Goal: Task Accomplishment & Management: Manage account settings

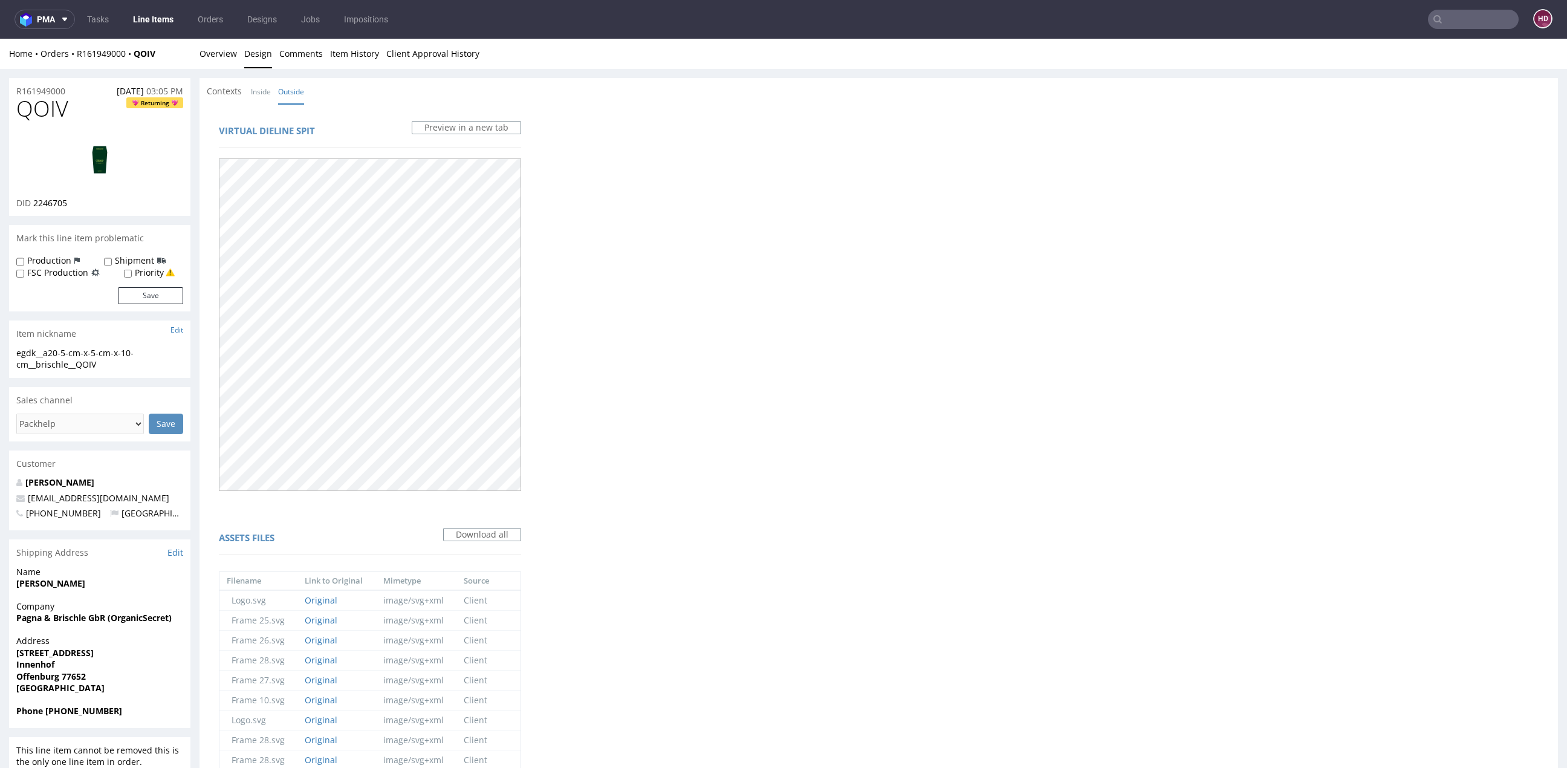
click at [108, 365] on div "egdk__a20-5-cm-x-5-cm-x-10-cm__brischle__QOIV" at bounding box center [99, 359] width 167 height 24
drag, startPoint x: 108, startPoint y: 365, endPoint x: -1, endPoint y: 342, distance: 111.2
copy section "egdk__a20-5-cm-x-5-cm-x-10-cm__brischle__QOIV Update"
drag, startPoint x: 73, startPoint y: 89, endPoint x: 16, endPoint y: 87, distance: 57.5
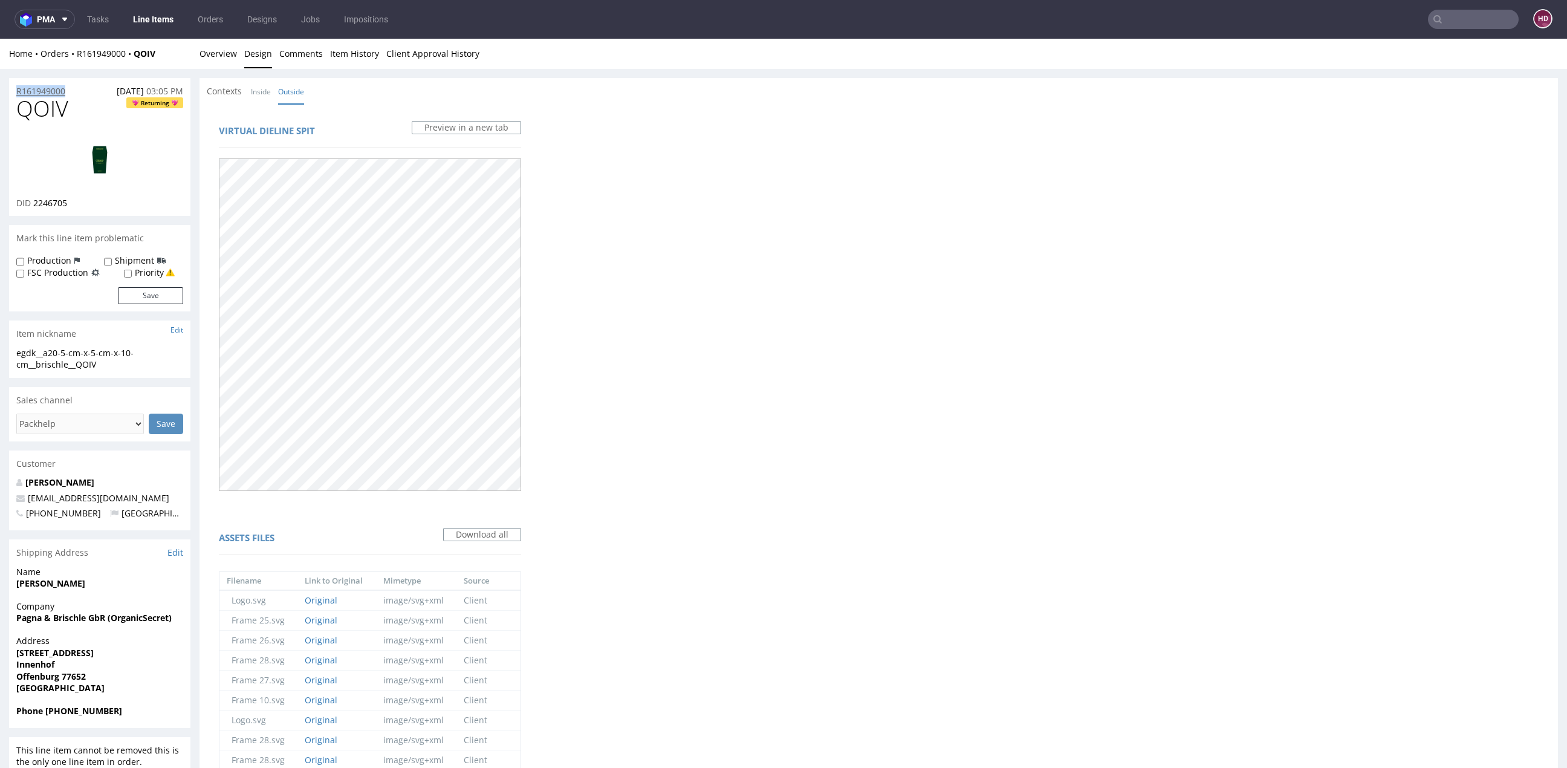
click at [16, 87] on div "R161949000 06.08.2025 03:05 PM" at bounding box center [99, 87] width 181 height 19
copy p "R161949000"
click at [79, 204] on div "DID 2246705" at bounding box center [99, 203] width 167 height 12
drag, startPoint x: 79, startPoint y: 204, endPoint x: 33, endPoint y: 205, distance: 45.3
click at [33, 205] on div "DID 2246705" at bounding box center [99, 203] width 167 height 12
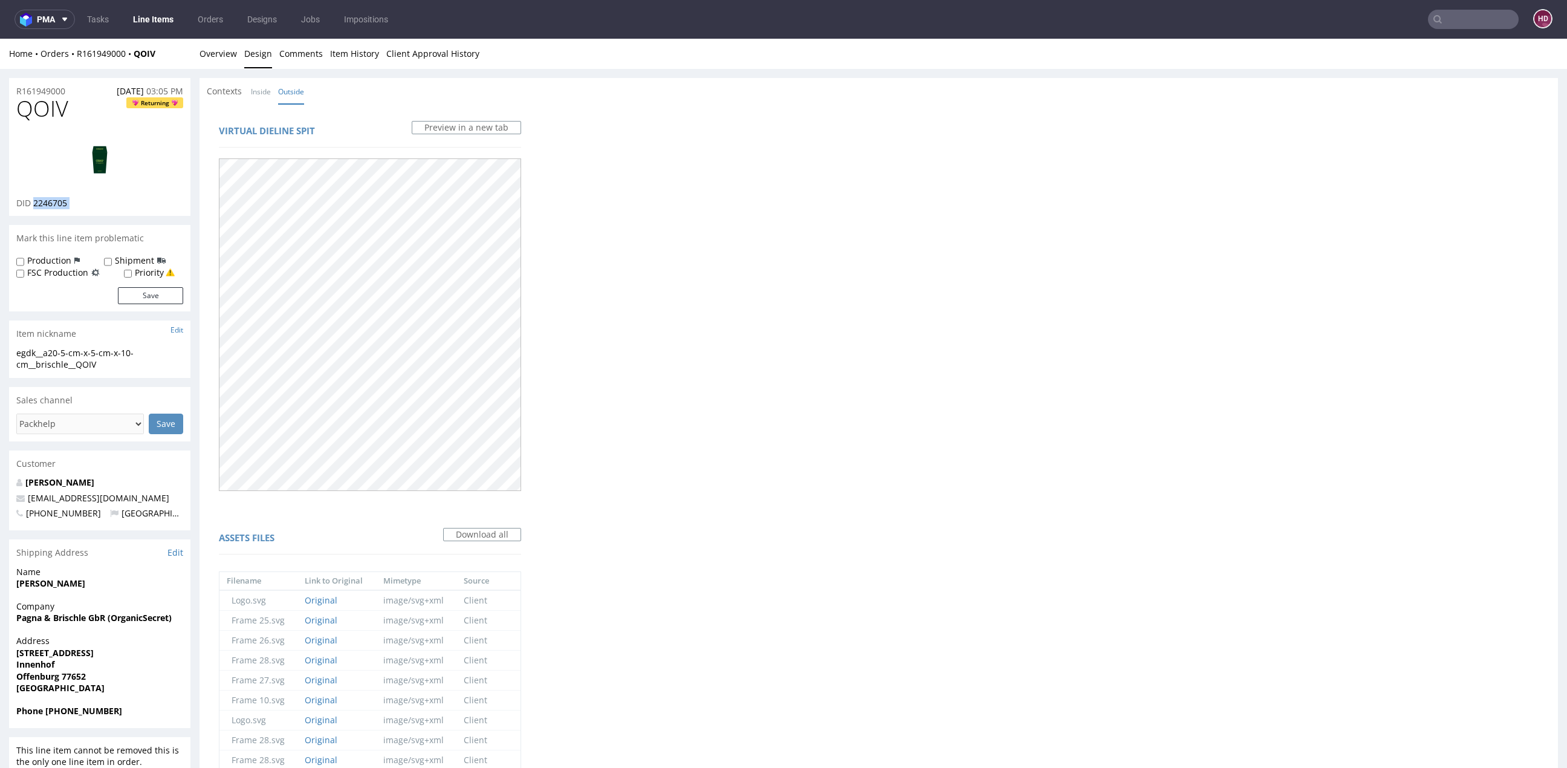
copy div "2246705"
click at [203, 55] on link "Overview" at bounding box center [217, 54] width 37 height 30
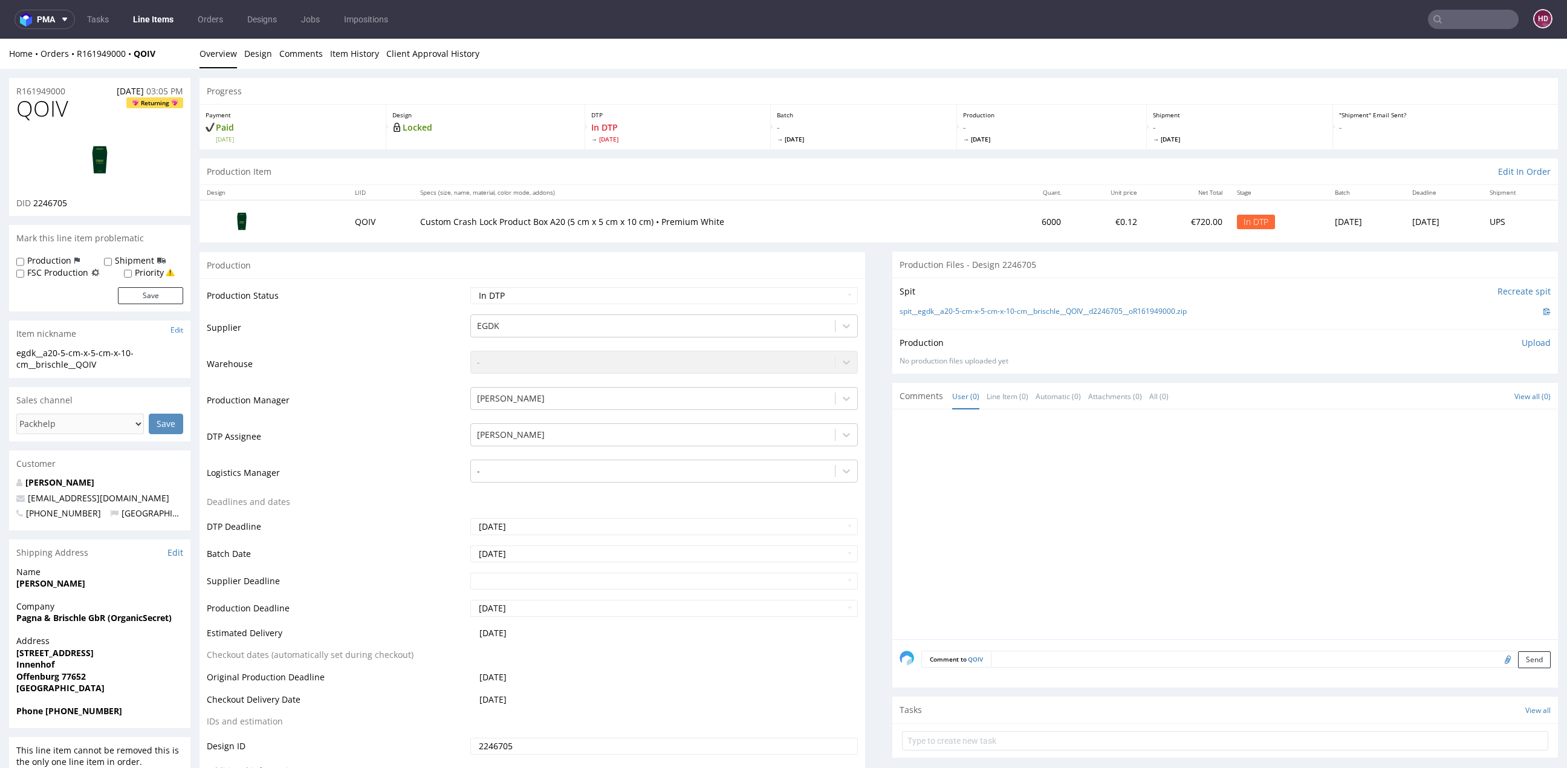
click at [1438, 572] on div at bounding box center [1228, 527] width 658 height 222
click at [1522, 342] on p "Upload" at bounding box center [1536, 343] width 29 height 12
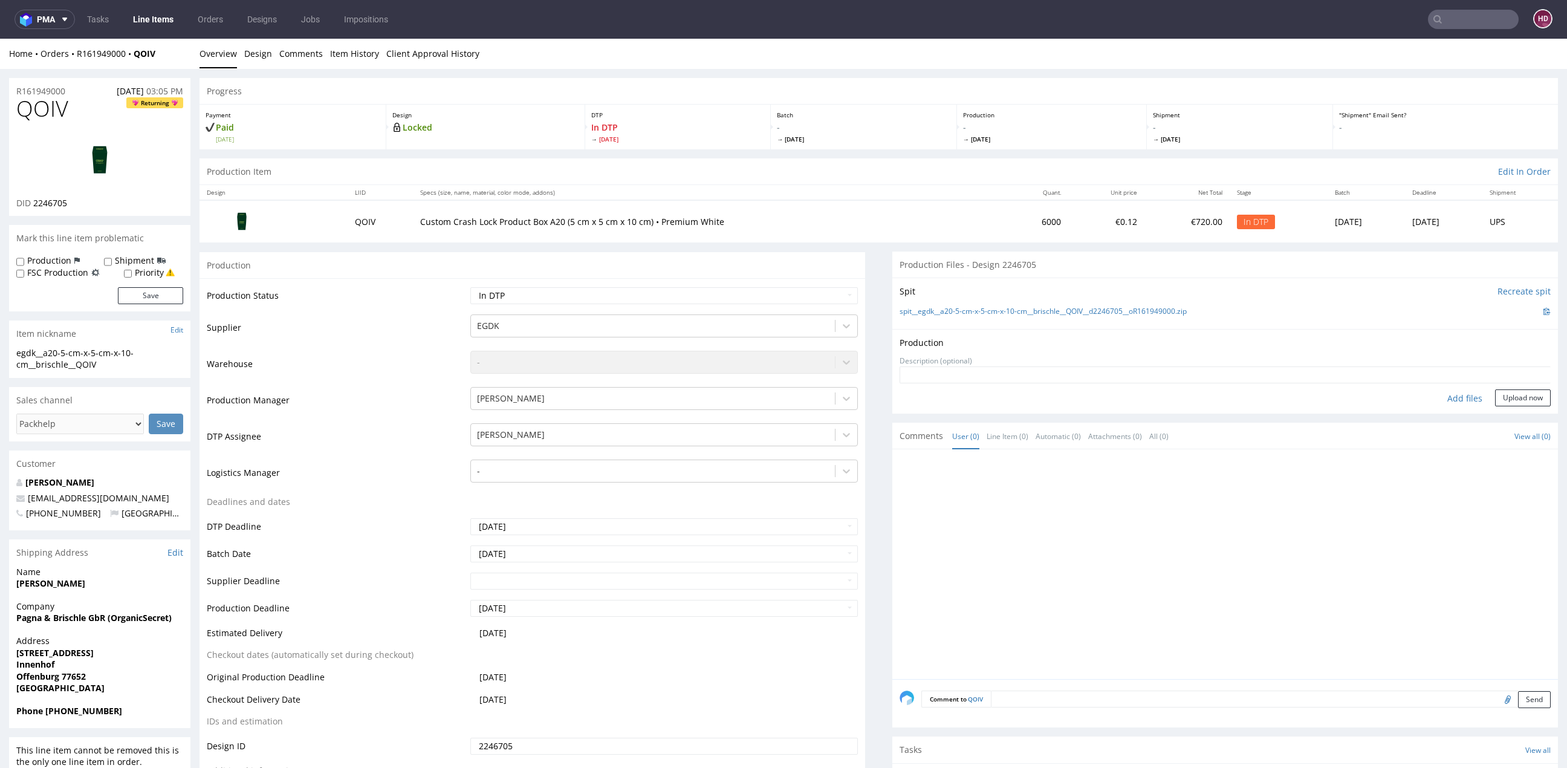
click at [1453, 394] on div "Add files" at bounding box center [1464, 398] width 60 height 18
type input "C:\fakepath\ egdk__a20-5-cm-x-5-cm-x-10-cm__brischle__QOIV__d2246705__oR1619490…"
click at [1495, 418] on button "Upload now" at bounding box center [1523, 416] width 56 height 17
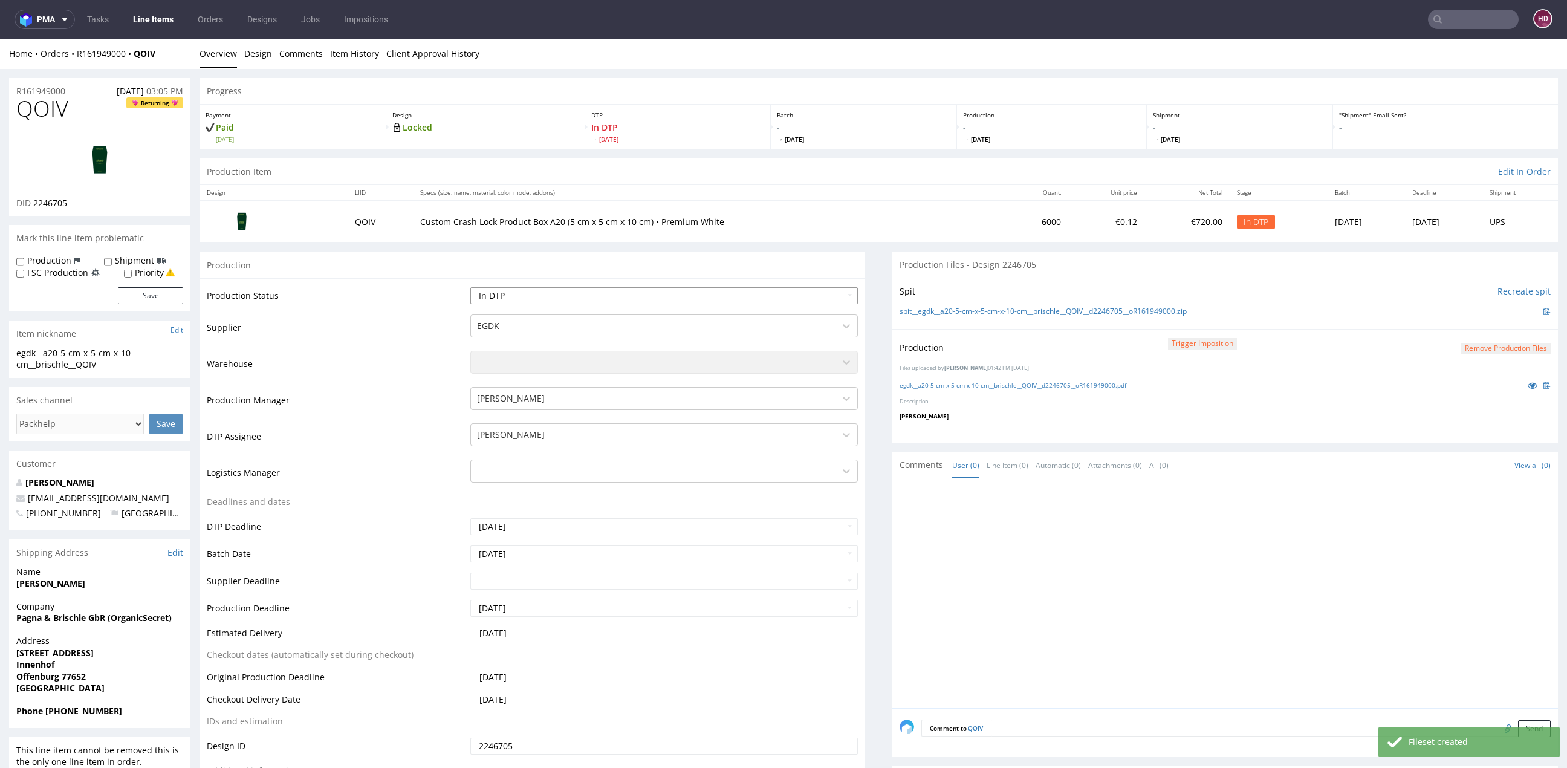
click at [716, 300] on select "Waiting for Artwork Waiting for Diecut Waiting for Mockup Waiting for DTP Waiti…" at bounding box center [663, 295] width 387 height 17
click at [582, 287] on select "Waiting for Artwork Waiting for Diecut Waiting for Mockup Waiting for DTP Waiti…" at bounding box center [663, 295] width 387 height 17
select select "dtp_ca_needed"
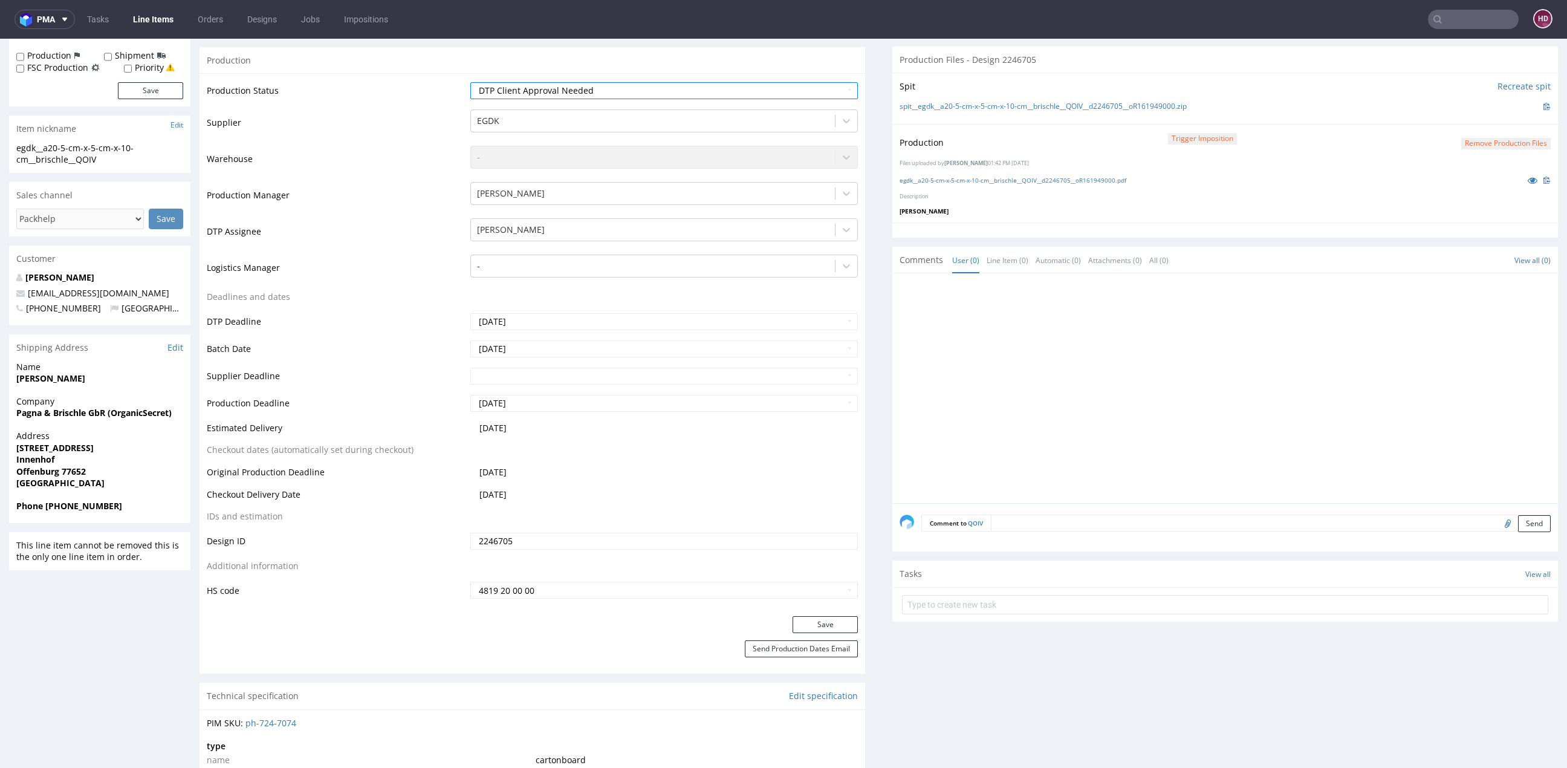
scroll to position [261, 0]
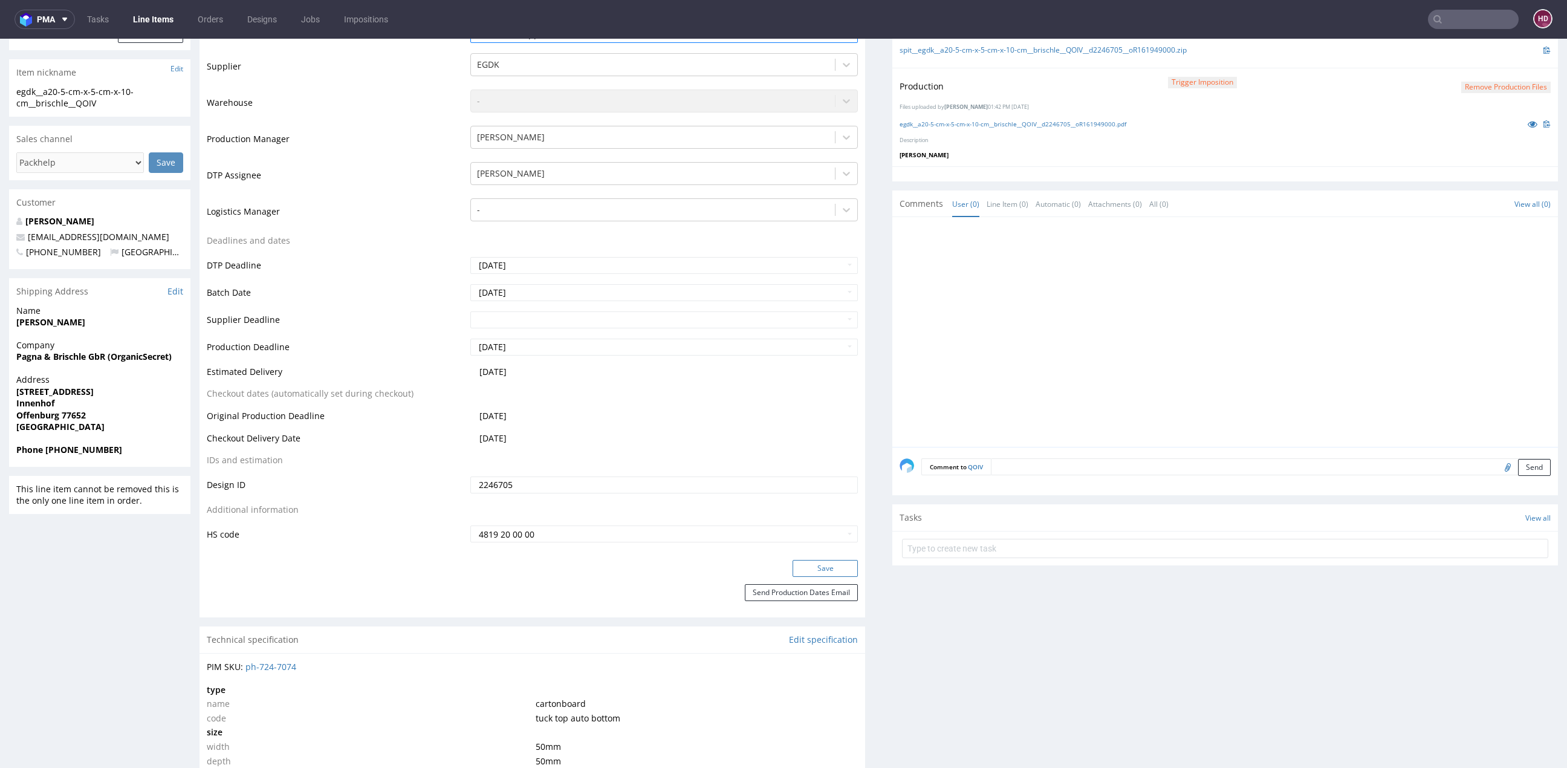
click at [815, 569] on button "Save" at bounding box center [824, 568] width 65 height 17
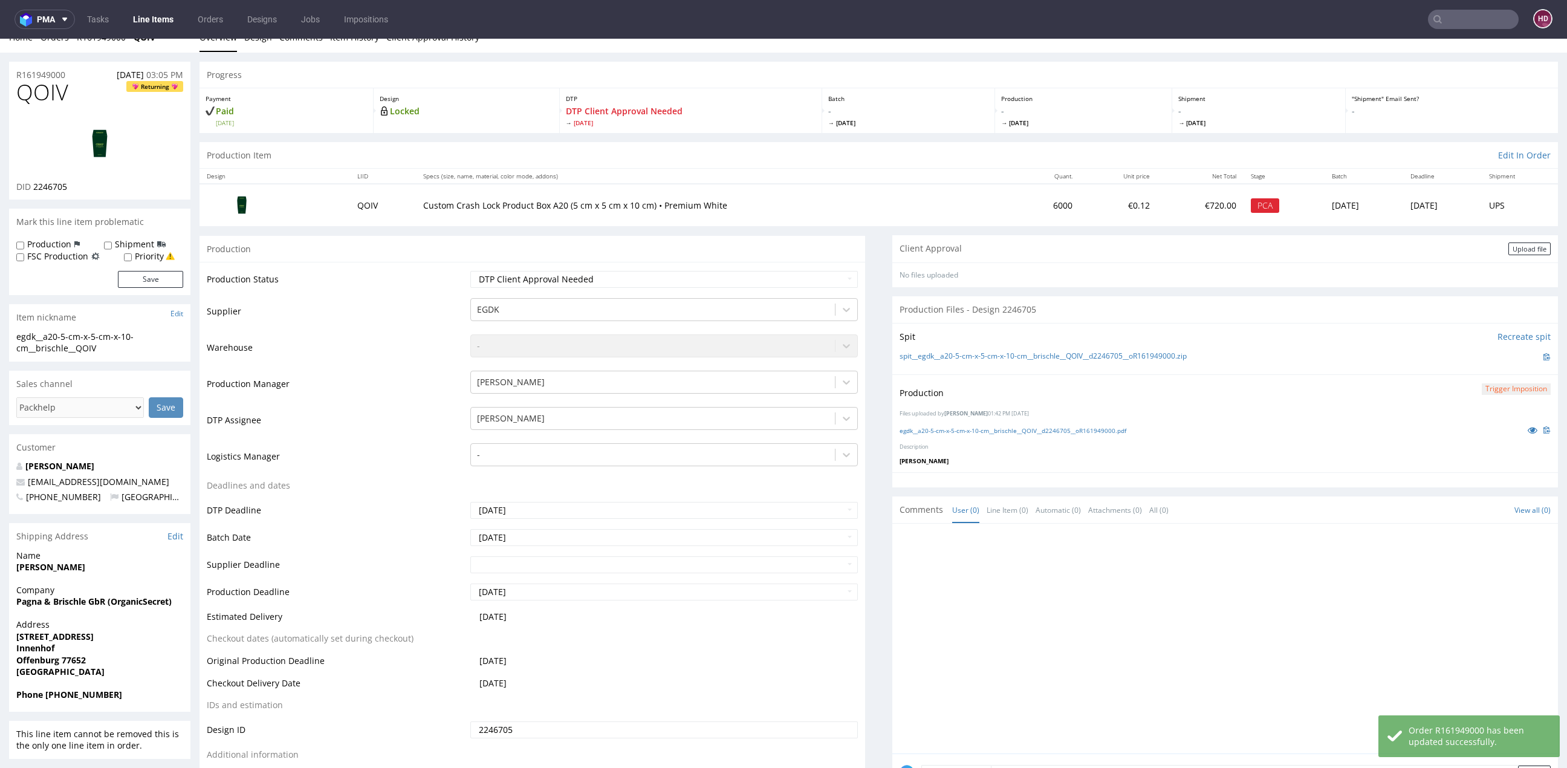
scroll to position [0, 0]
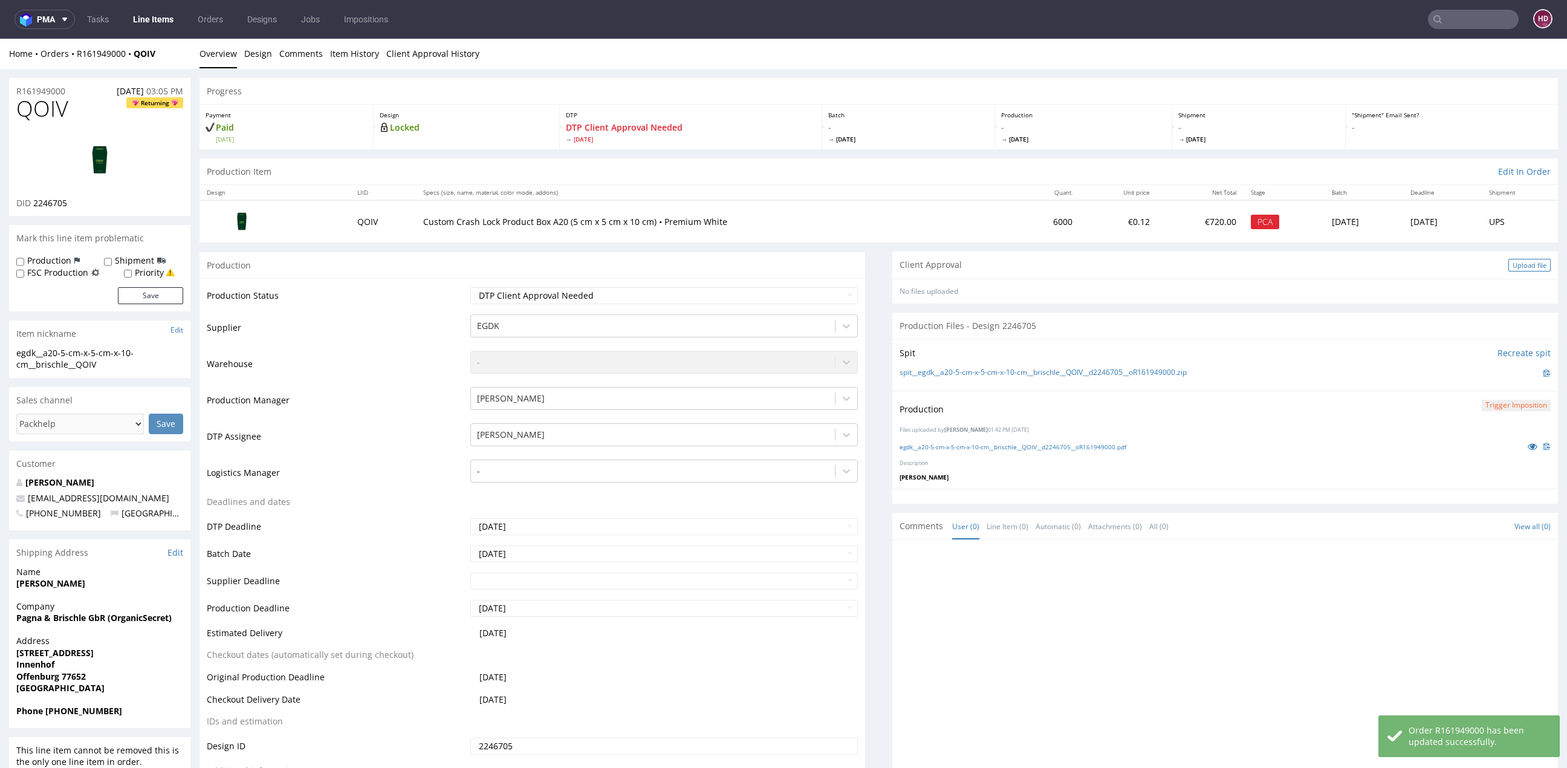
click at [1511, 261] on div "Upload file" at bounding box center [1529, 265] width 42 height 13
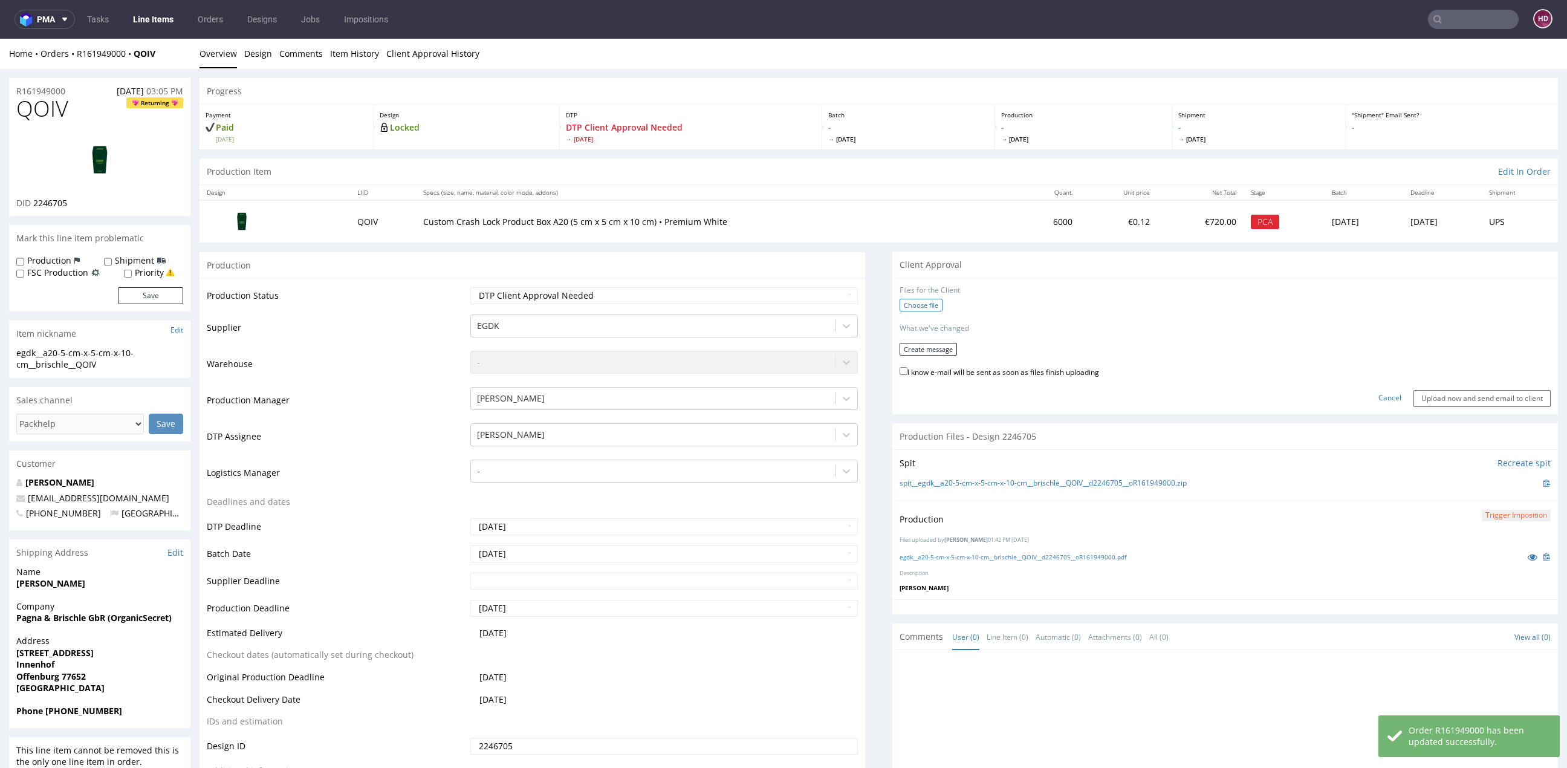
click at [911, 303] on label "Choose file" at bounding box center [920, 305] width 43 height 13
click at [0, 39] on input "Choose file" at bounding box center [0, 39] width 0 height 0
click at [899, 345] on button "Create message" at bounding box center [927, 345] width 57 height 13
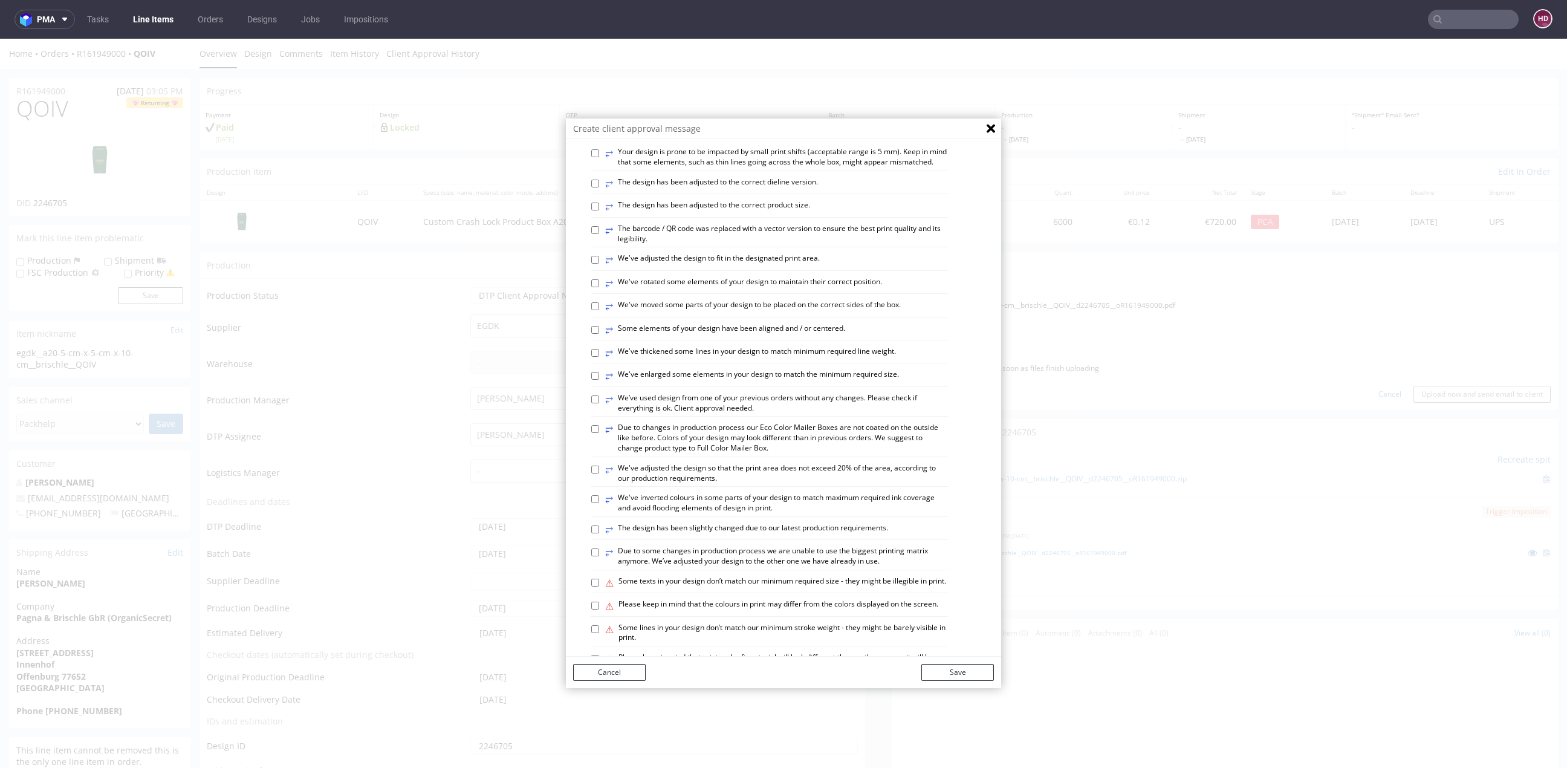
scroll to position [300, 0]
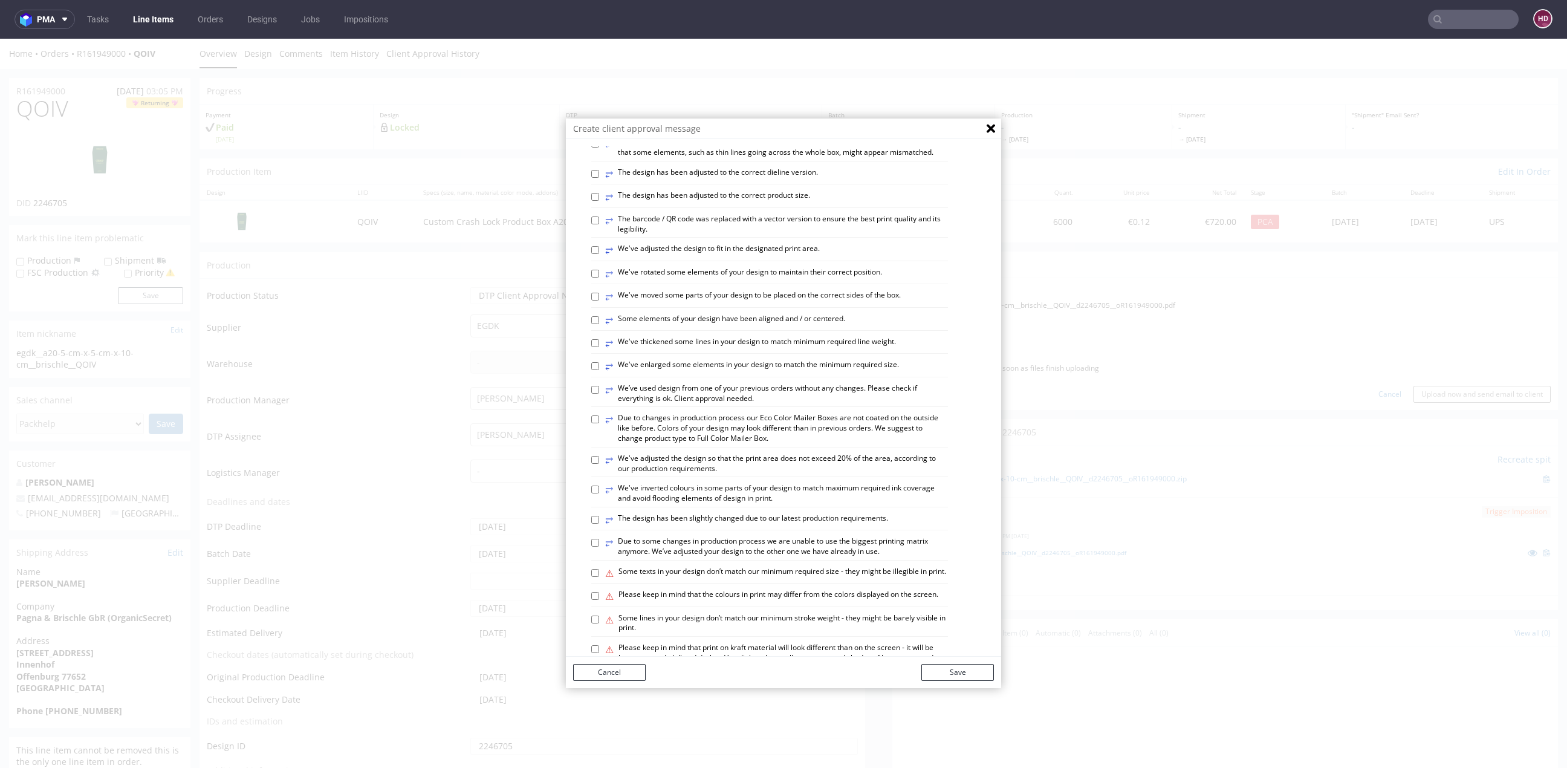
click at [592, 407] on div "⥂ We’ve used design from one of your previous orders without any changes. Pleas…" at bounding box center [769, 395] width 357 height 24
click at [591, 394] on input "⥂ We’ve used design from one of your previous orders without any changes. Pleas…" at bounding box center [595, 390] width 8 height 8
checkbox input "true"
click at [945, 670] on button "Save" at bounding box center [957, 672] width 73 height 17
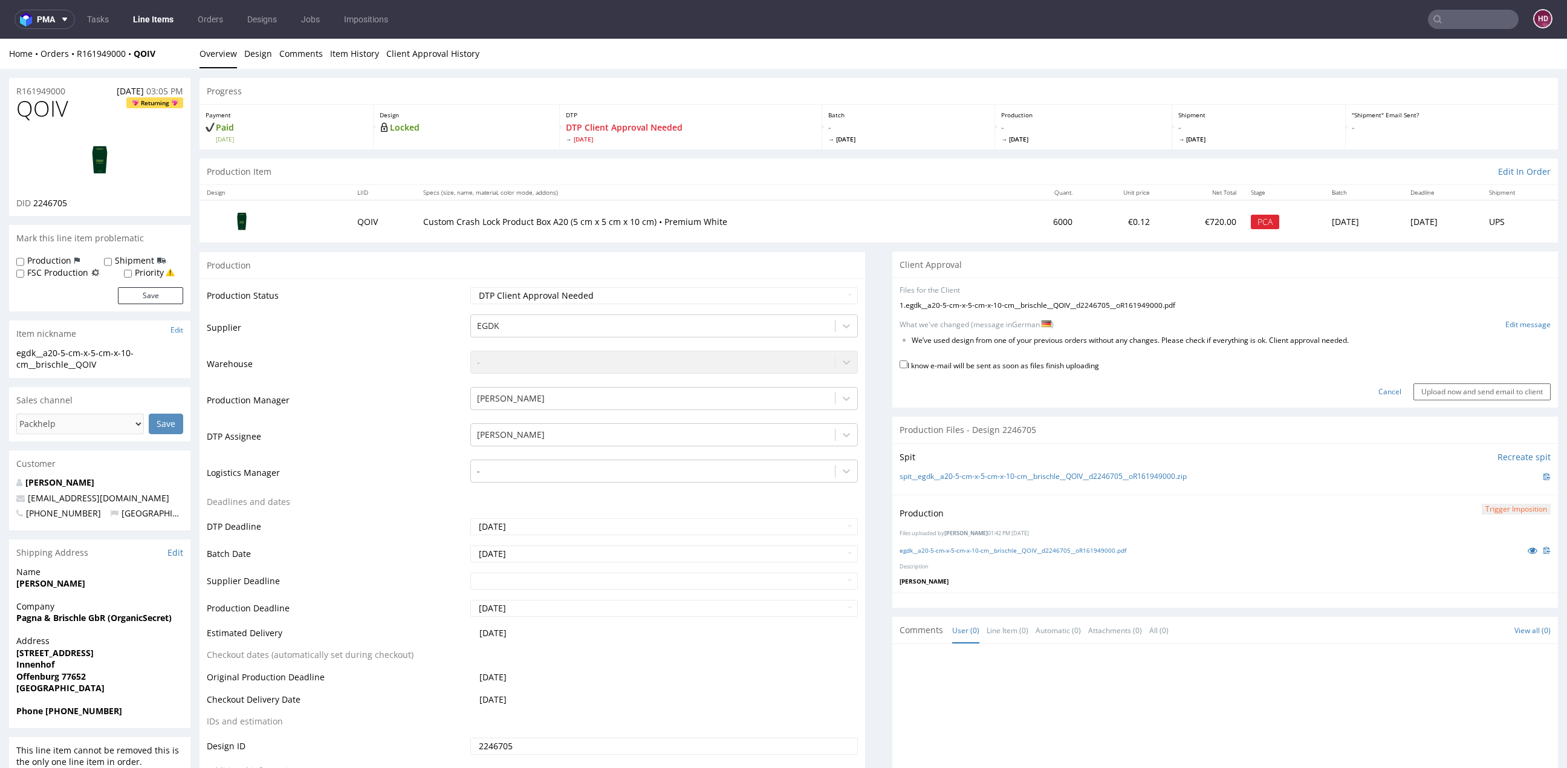
click at [985, 361] on label "I know e-mail will be sent as soon as files finish uploading" at bounding box center [998, 364] width 199 height 13
click at [907, 361] on input "I know e-mail will be sent as soon as files finish uploading" at bounding box center [903, 364] width 8 height 8
checkbox input "true"
click at [1450, 380] on div "Cancel Upload now and send email to client" at bounding box center [1224, 387] width 651 height 26
click at [1447, 386] on input "Upload now and send email to client" at bounding box center [1481, 391] width 137 height 17
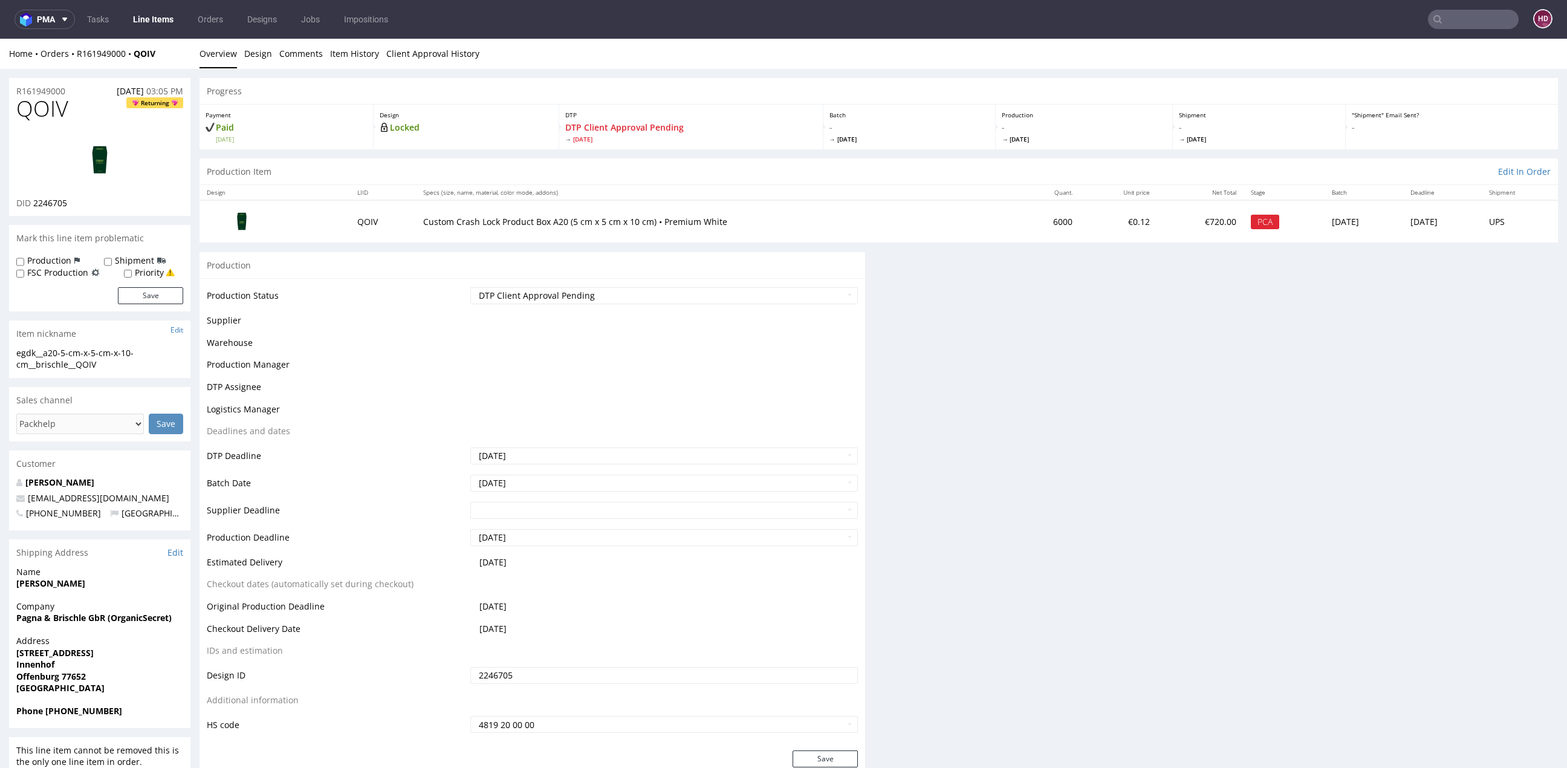
scroll to position [0, 0]
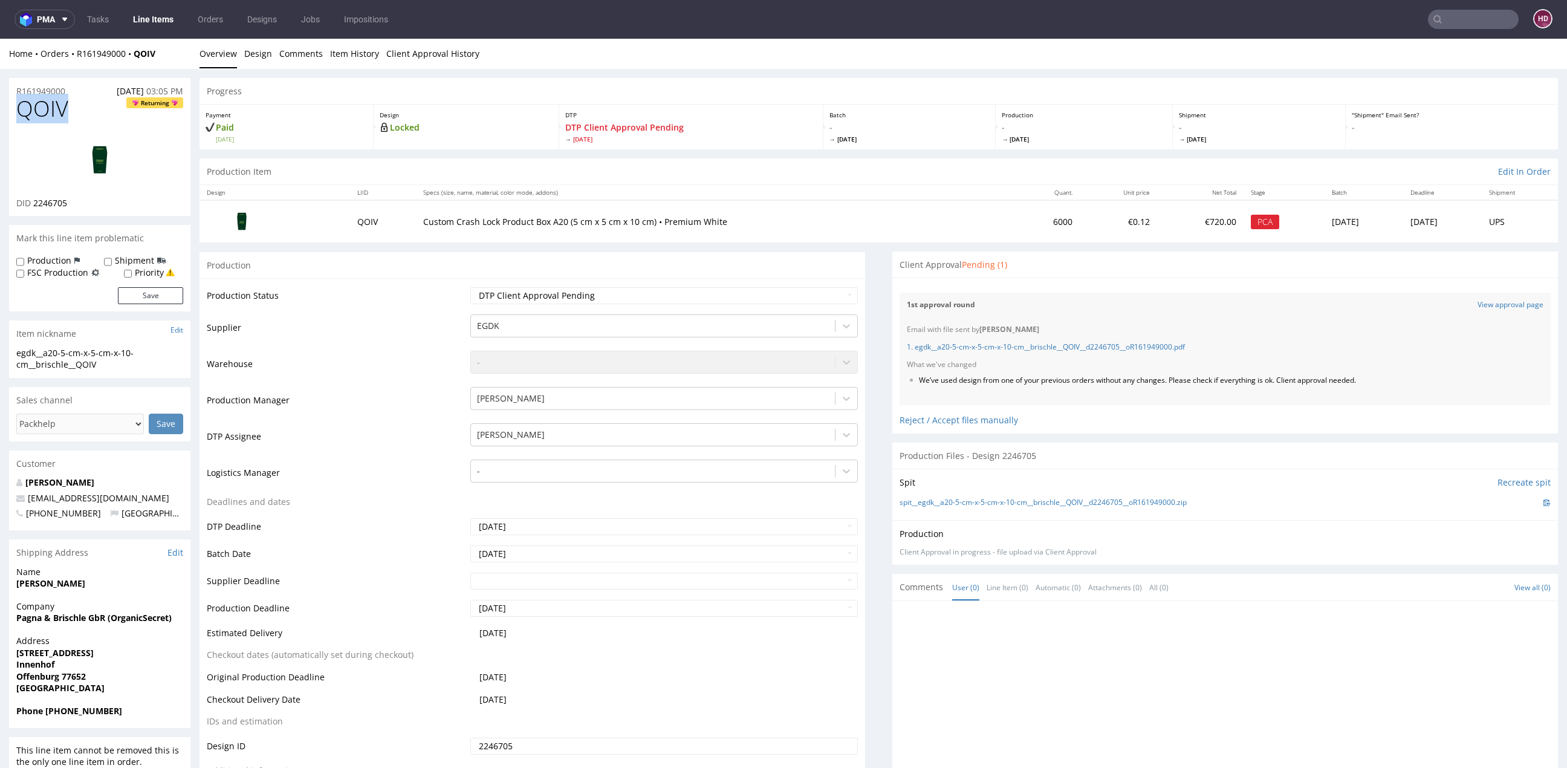
drag, startPoint x: 71, startPoint y: 108, endPoint x: 22, endPoint y: 105, distance: 49.7
click at [22, 105] on h1 "QOIV Returning" at bounding box center [99, 109] width 167 height 24
copy span "QOIV"
drag, startPoint x: 1368, startPoint y: 375, endPoint x: 966, endPoint y: 373, distance: 402.0
click at [966, 373] on div "Email with file sent by Hapka Dominika 1. egdk__a20-5-cm-x-5-cm-x-10-cm__brisch…" at bounding box center [1224, 361] width 651 height 88
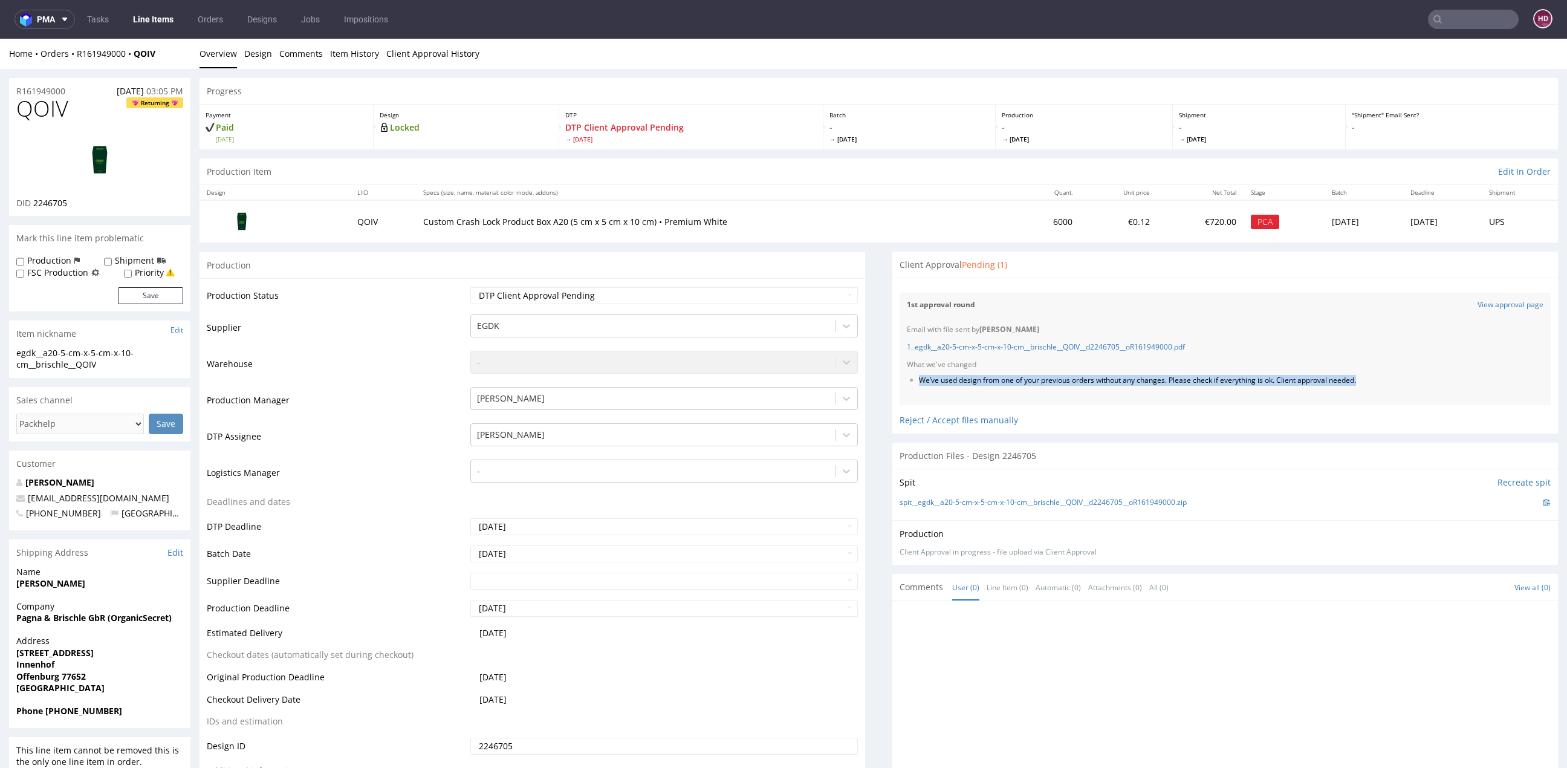
copy li "We’ve used design from one of your previous orders without any changes. Please …"
click at [161, 23] on link "Line Items" at bounding box center [153, 19] width 55 height 19
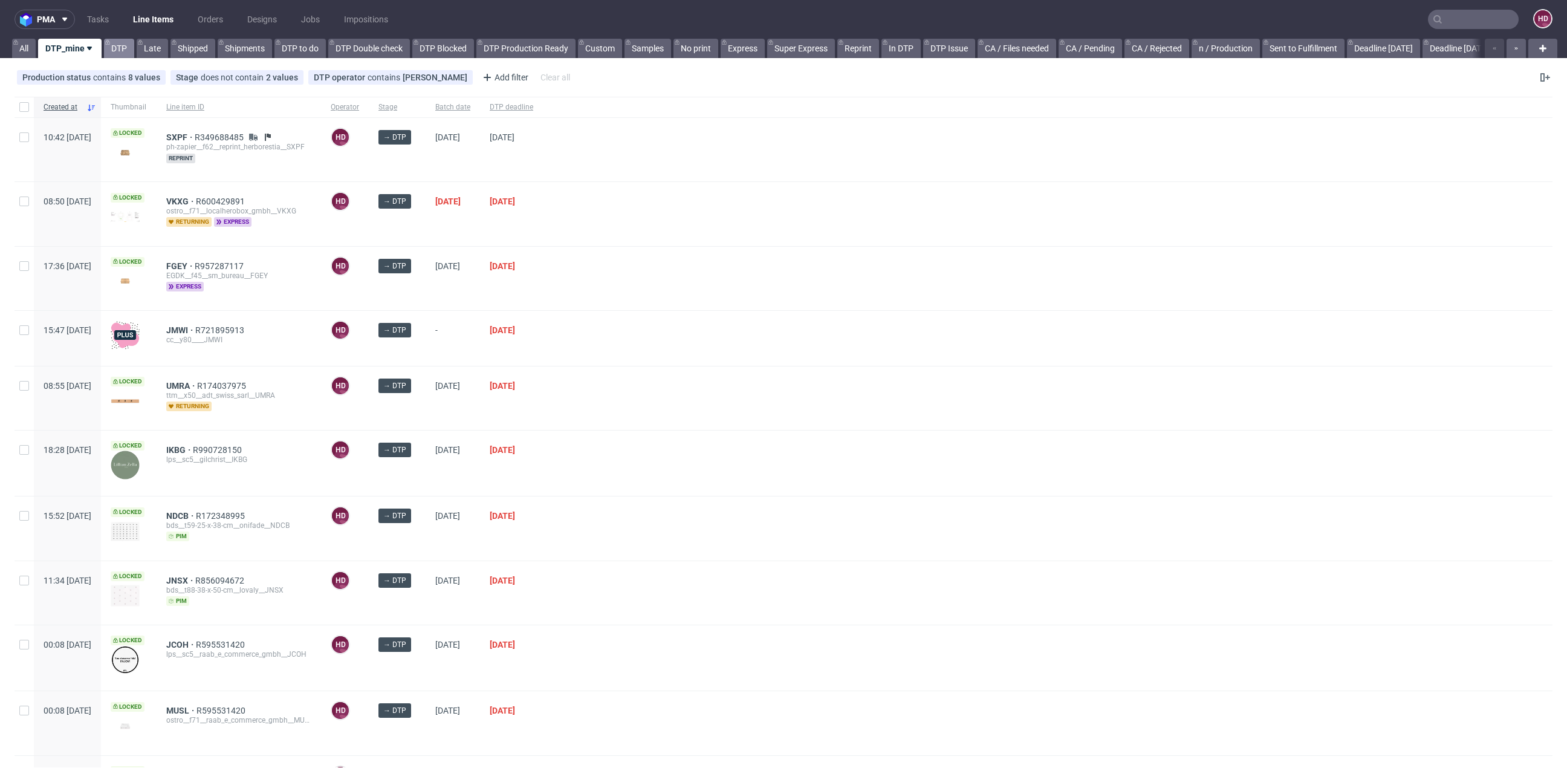
click at [107, 41] on use at bounding box center [108, 42] width 4 height 5
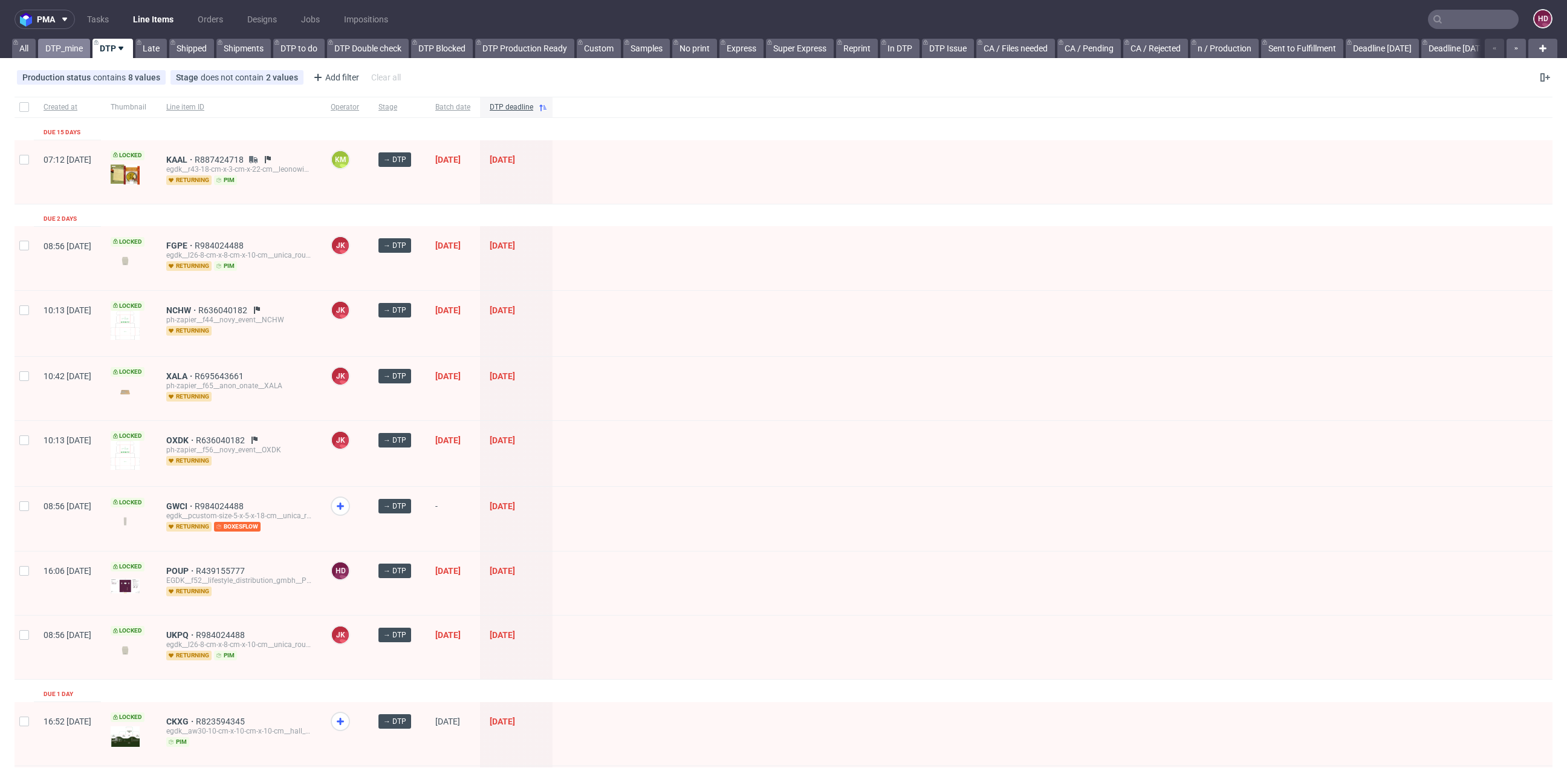
click at [58, 49] on link "DTP_mine" at bounding box center [64, 48] width 52 height 19
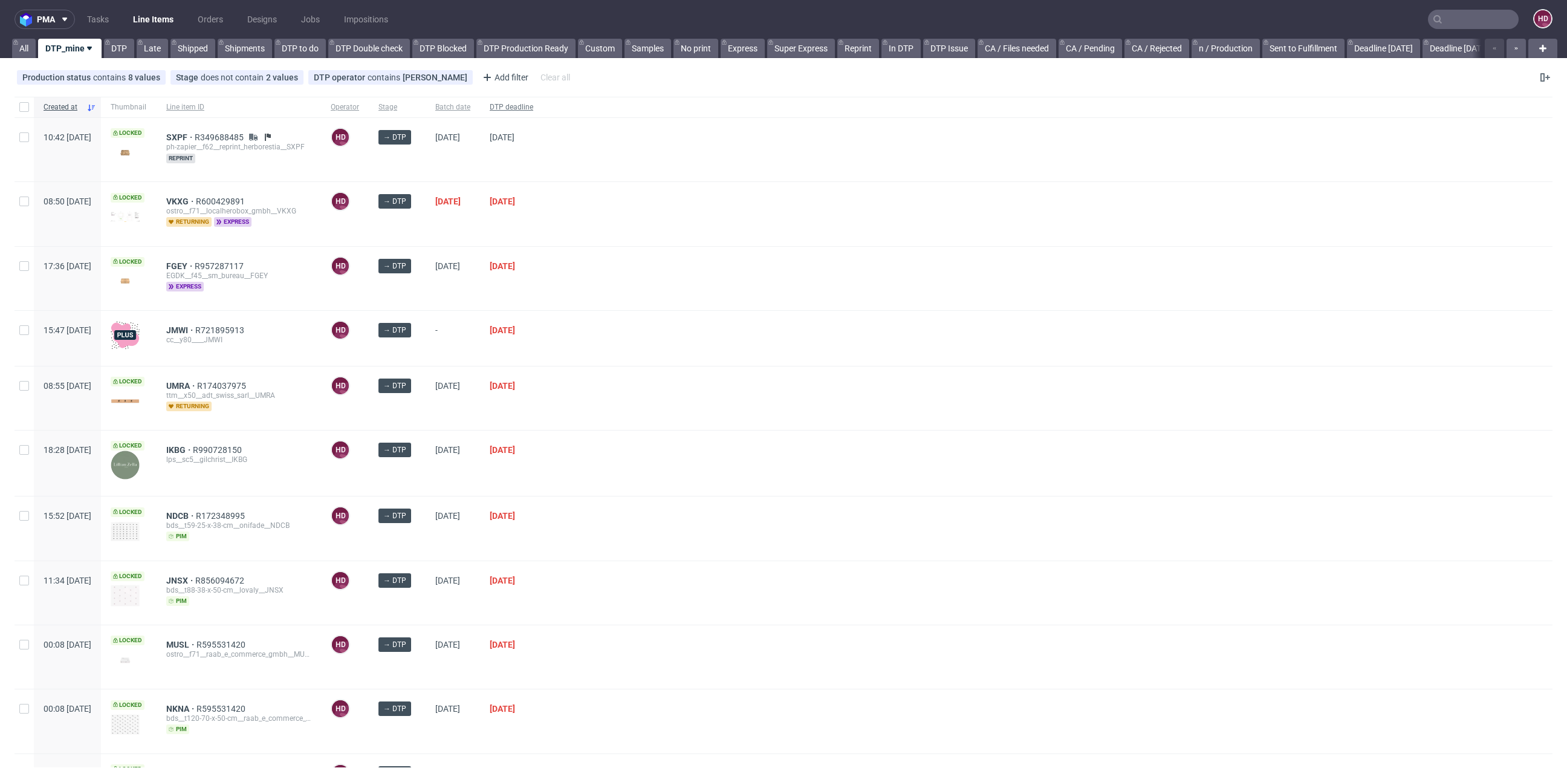
click at [533, 103] on span "DTP deadline" at bounding box center [512, 107] width 44 height 10
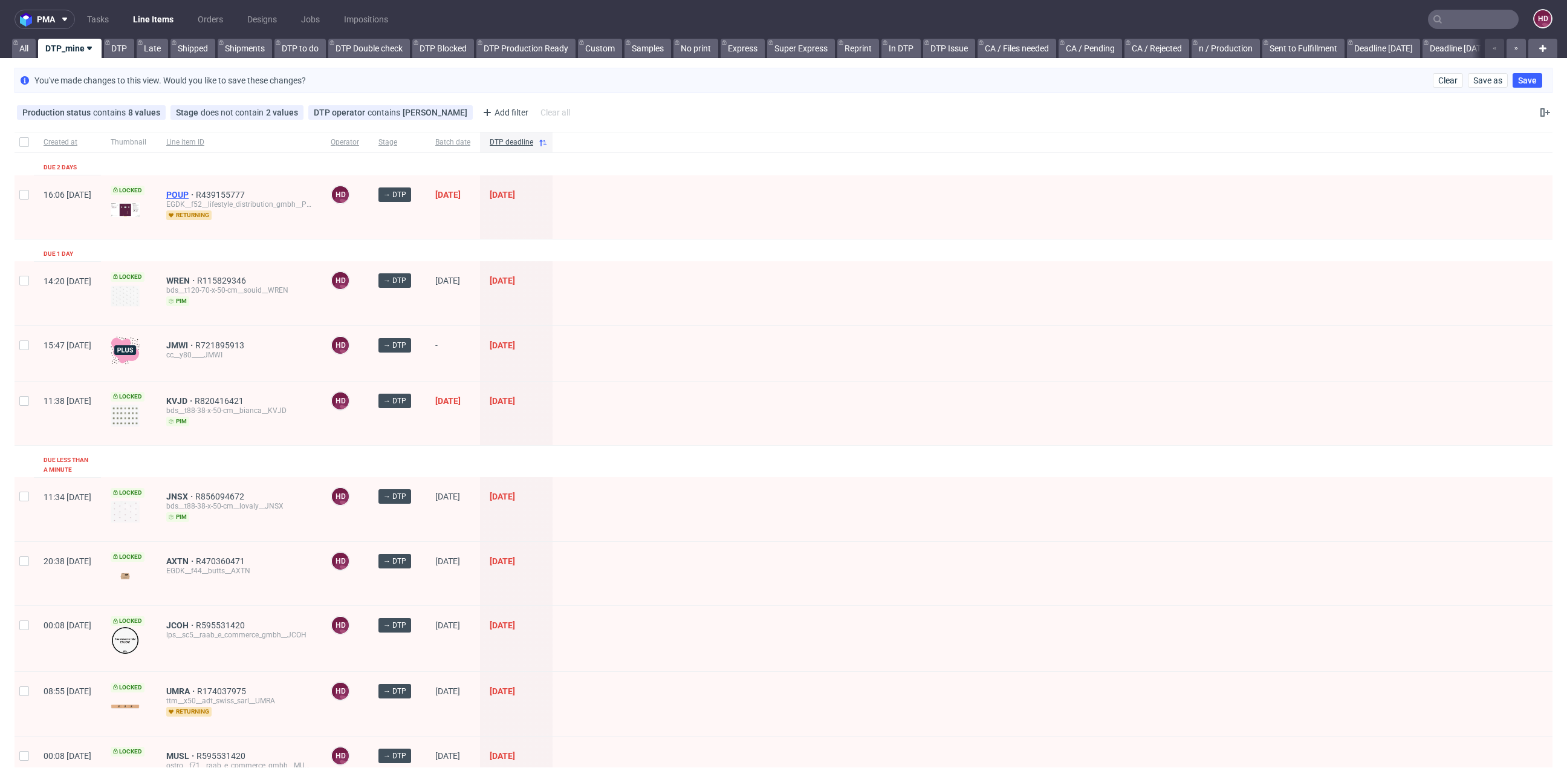
click at [196, 193] on span "POUP" at bounding box center [181, 195] width 30 height 10
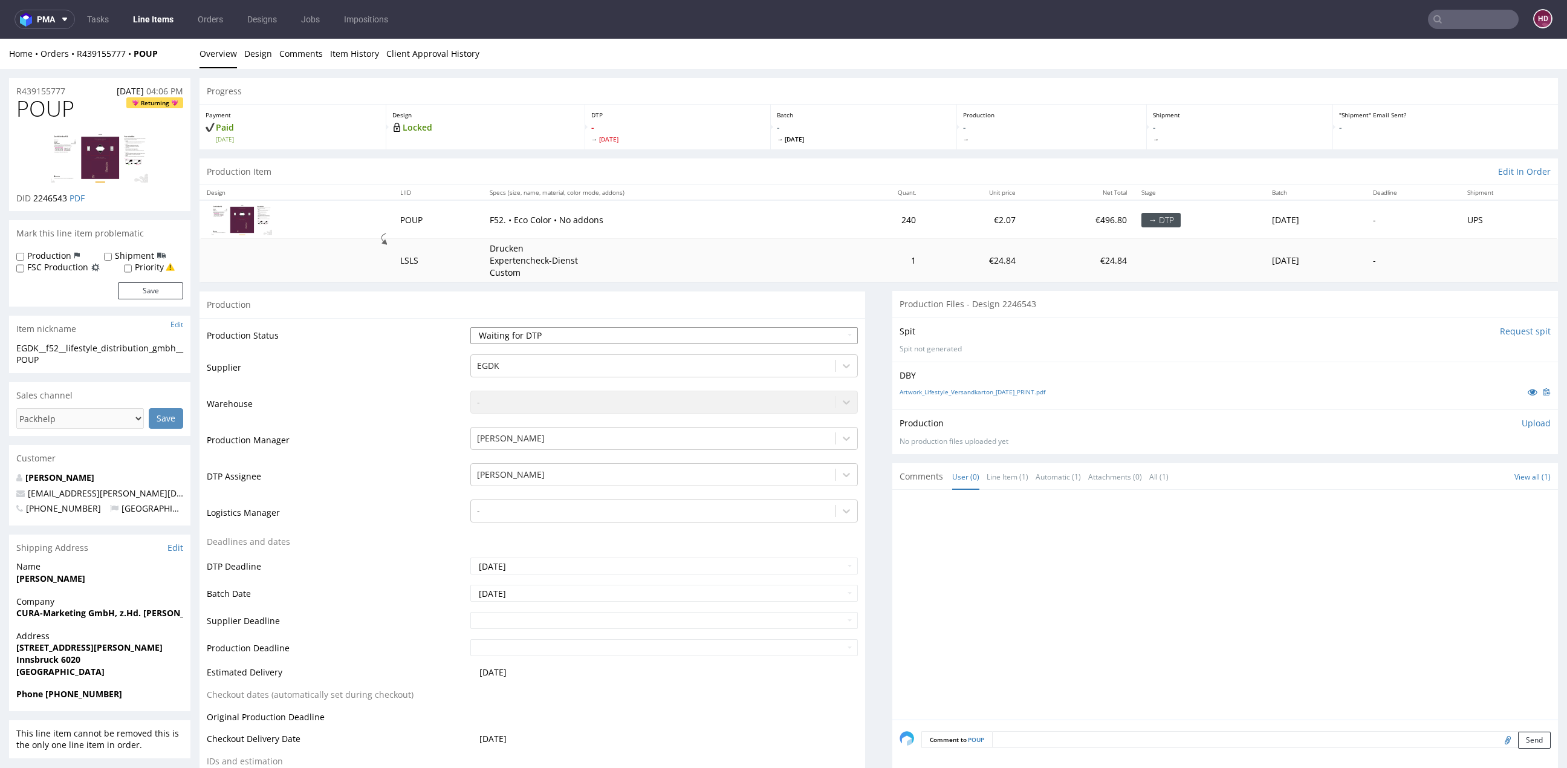
click at [530, 342] on select "Waiting for Artwork Waiting for Diecut Waiting for Mockup Waiting for DTP Waiti…" at bounding box center [663, 335] width 387 height 17
select select "dtp_in_process"
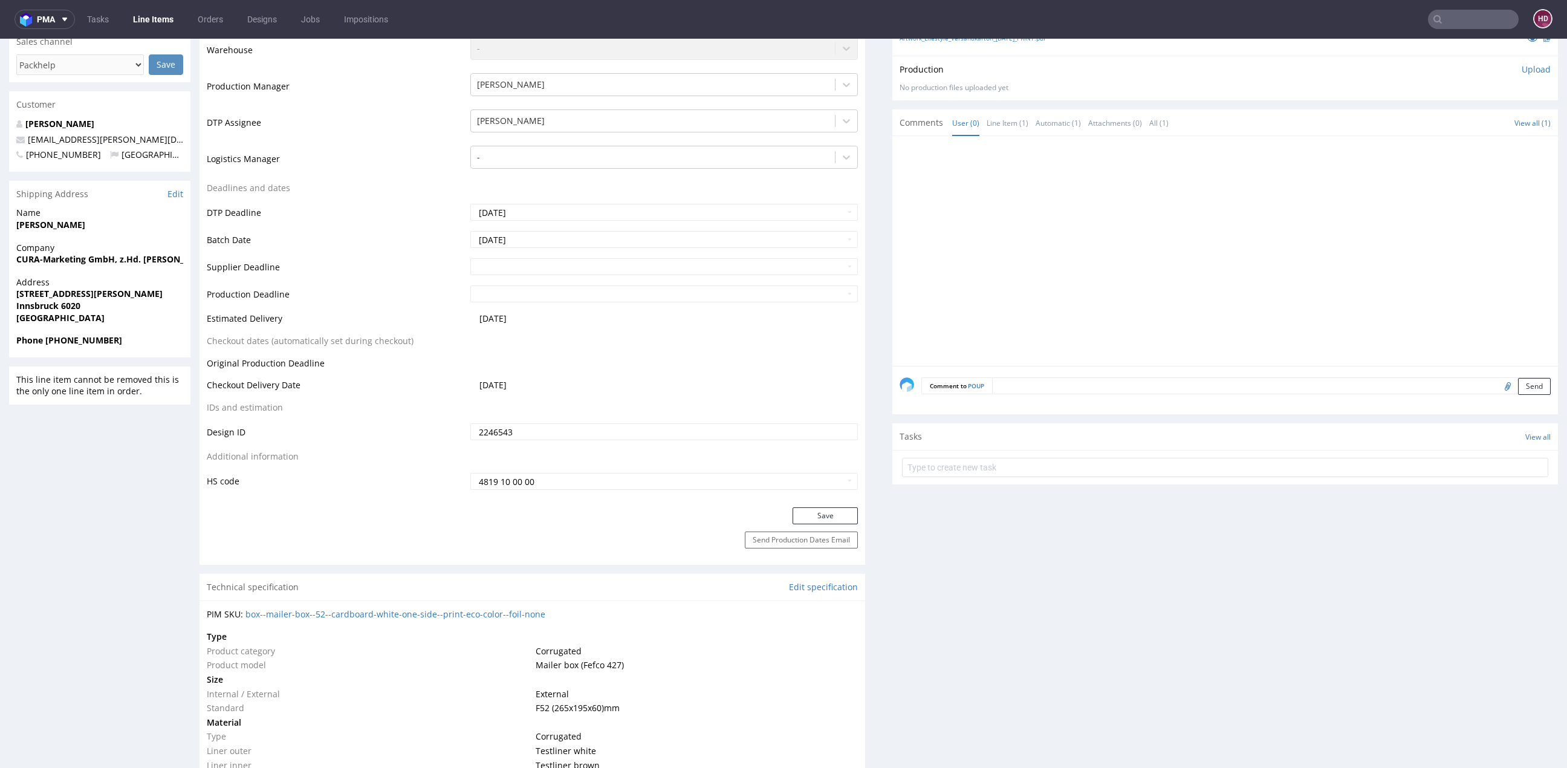
scroll to position [379, 0]
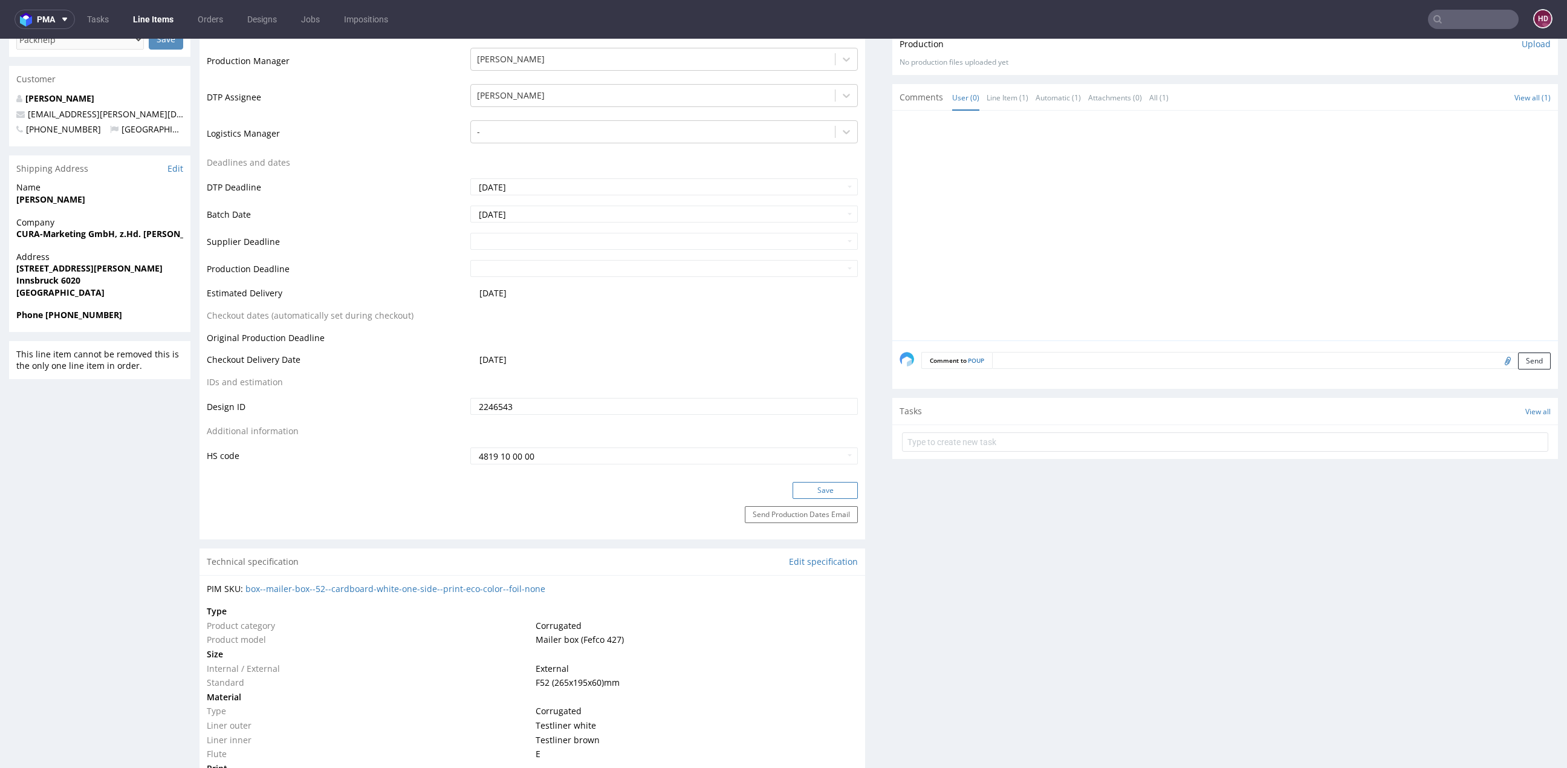
click at [792, 485] on button "Save" at bounding box center [824, 490] width 65 height 17
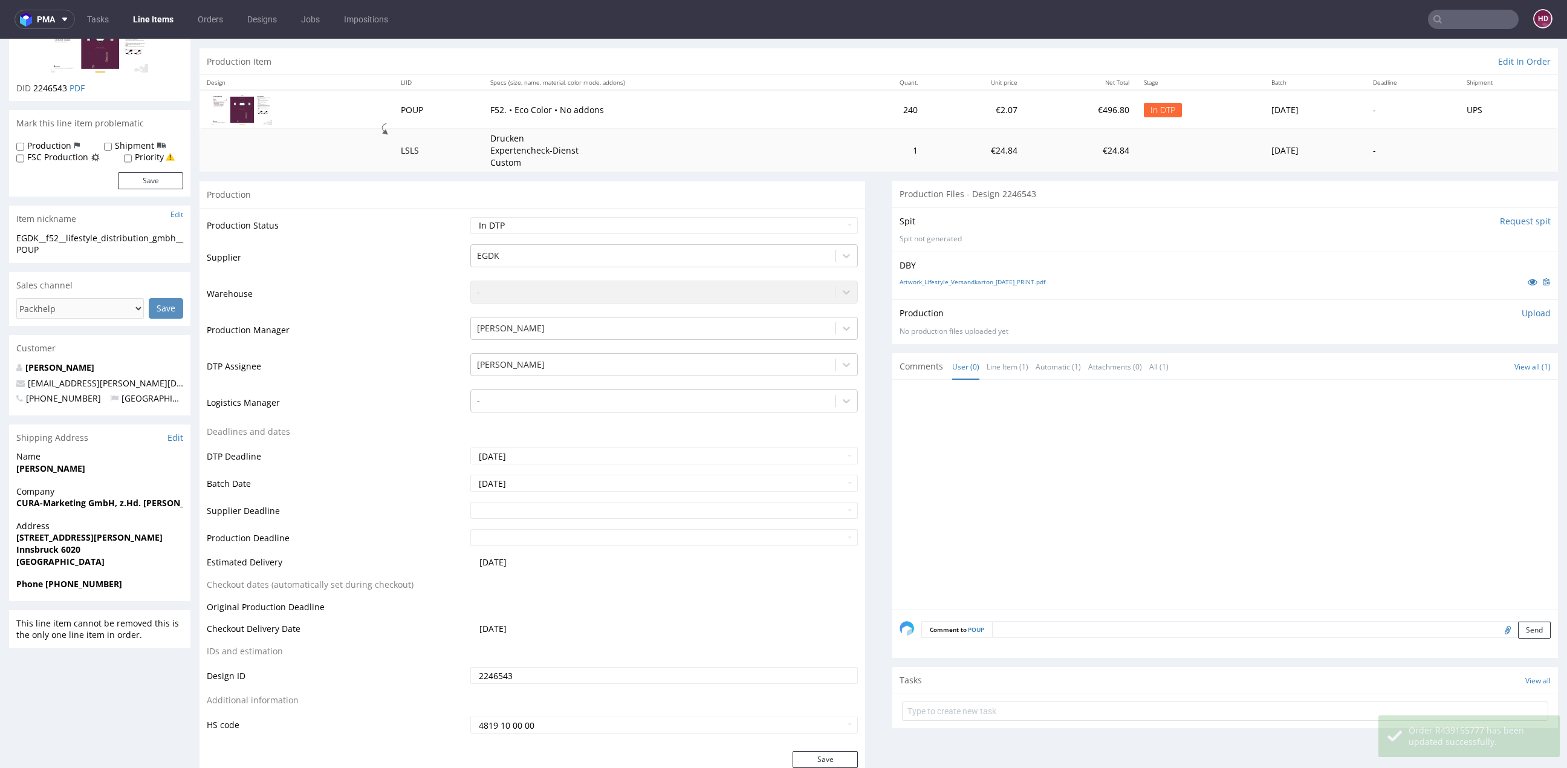
scroll to position [0, 0]
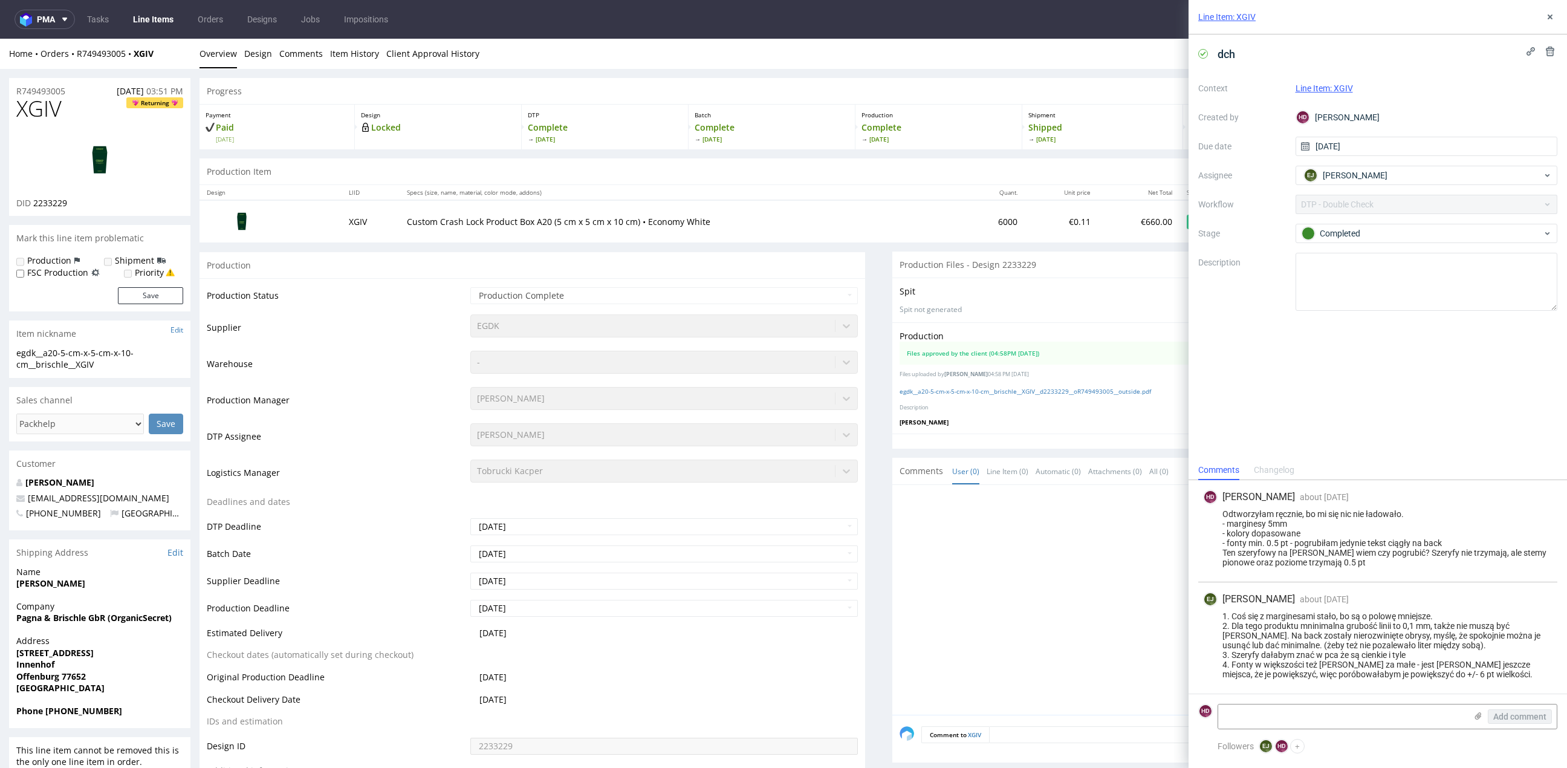
click at [76, 115] on h1 "XGIV Returning" at bounding box center [99, 109] width 167 height 24
drag, startPoint x: 67, startPoint y: 108, endPoint x: -10, endPoint y: 98, distance: 77.4
click at [1550, 18] on icon at bounding box center [1550, 17] width 10 height 10
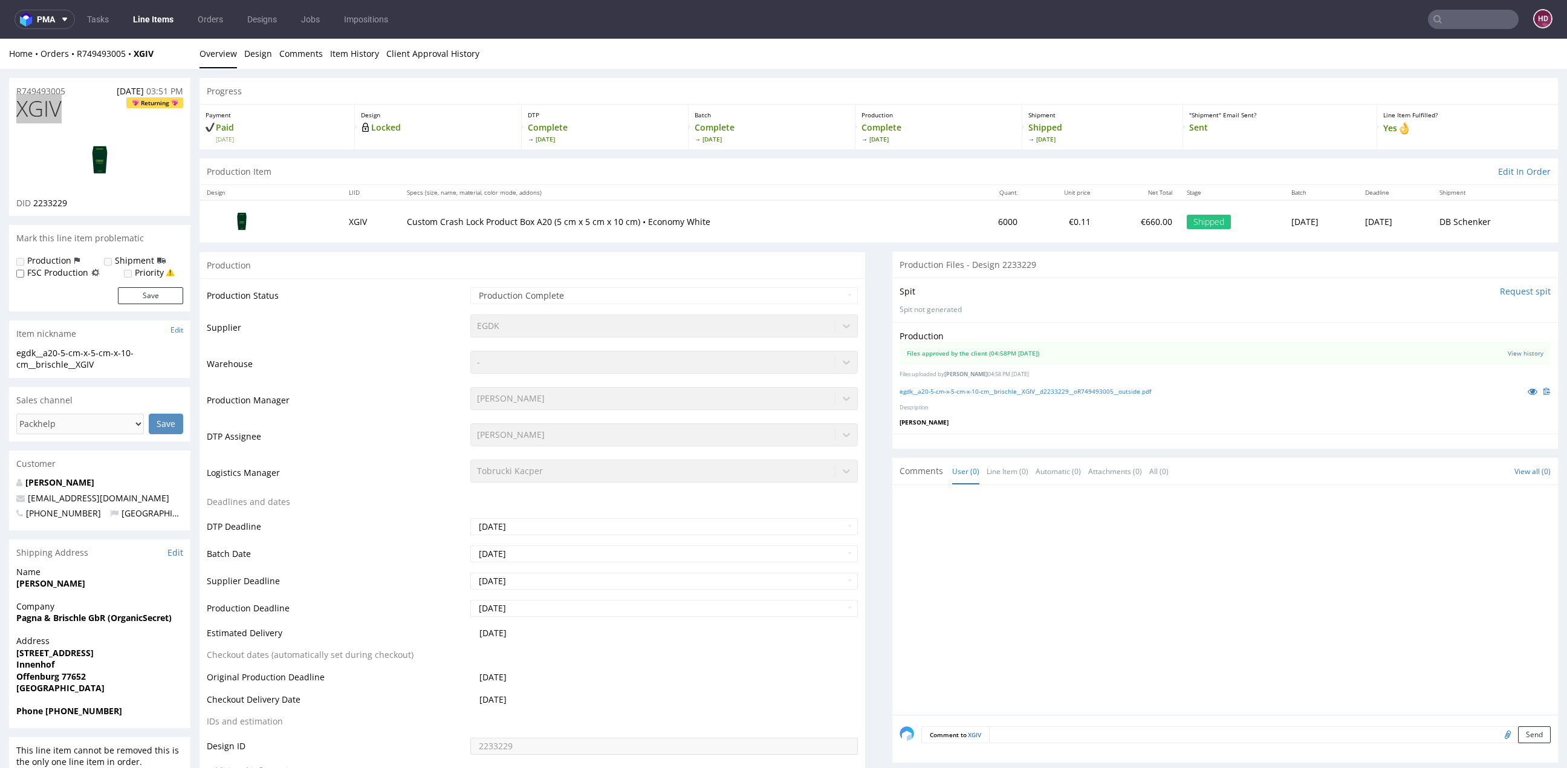
click at [164, 25] on link "Line Items" at bounding box center [153, 19] width 55 height 19
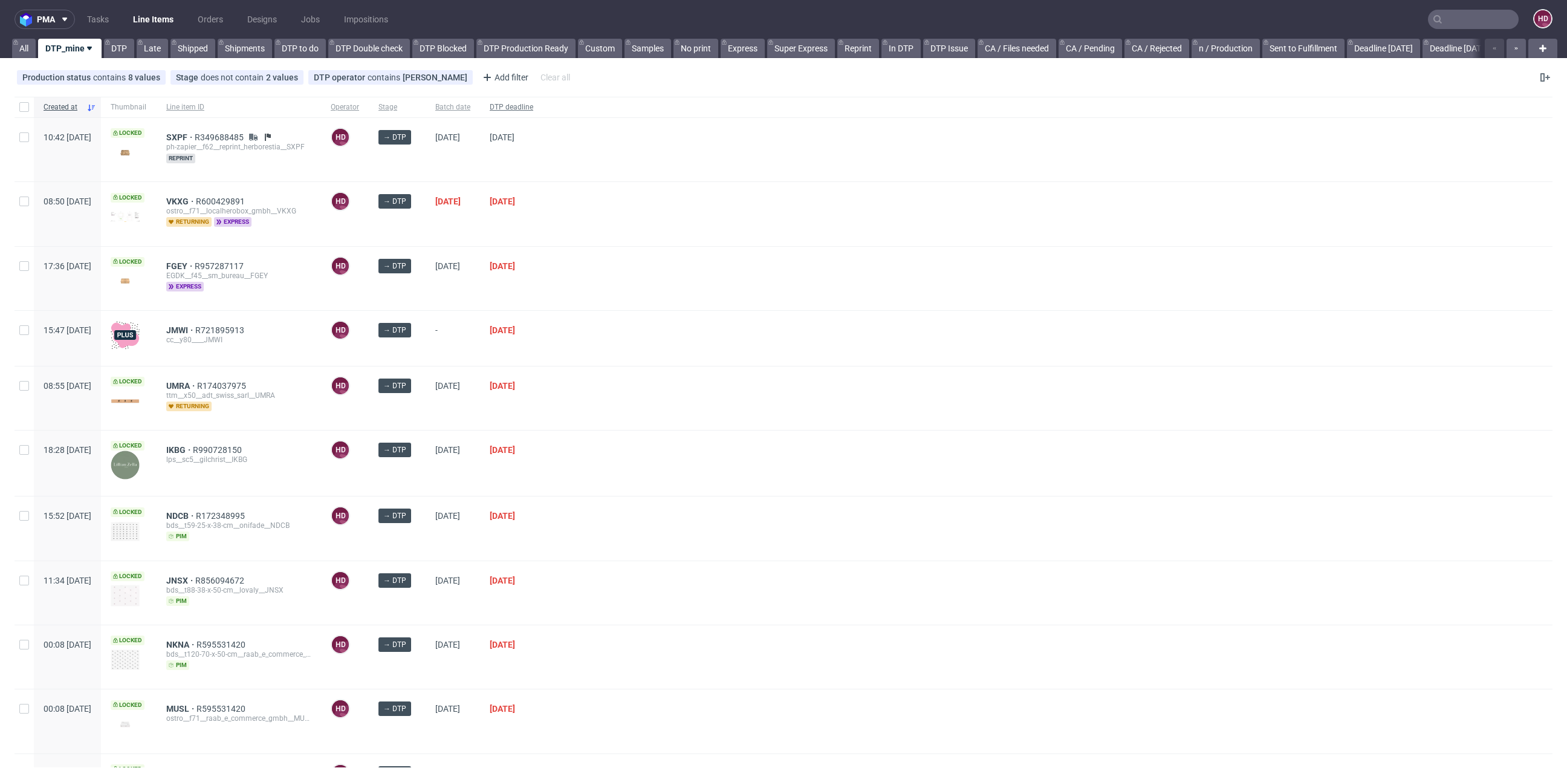
click at [533, 105] on span "DTP deadline" at bounding box center [512, 107] width 44 height 10
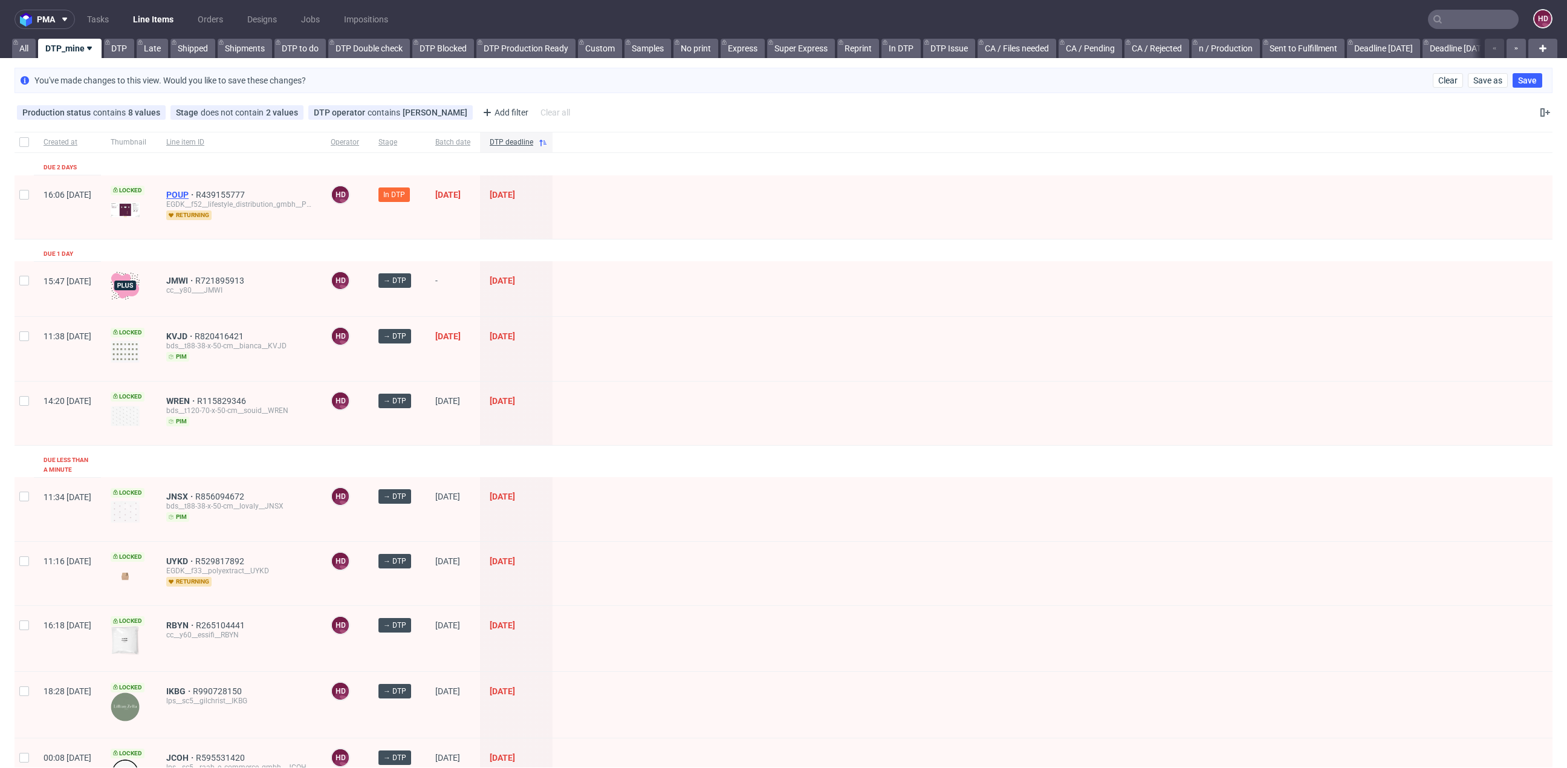
click at [196, 193] on span "POUP" at bounding box center [181, 195] width 30 height 10
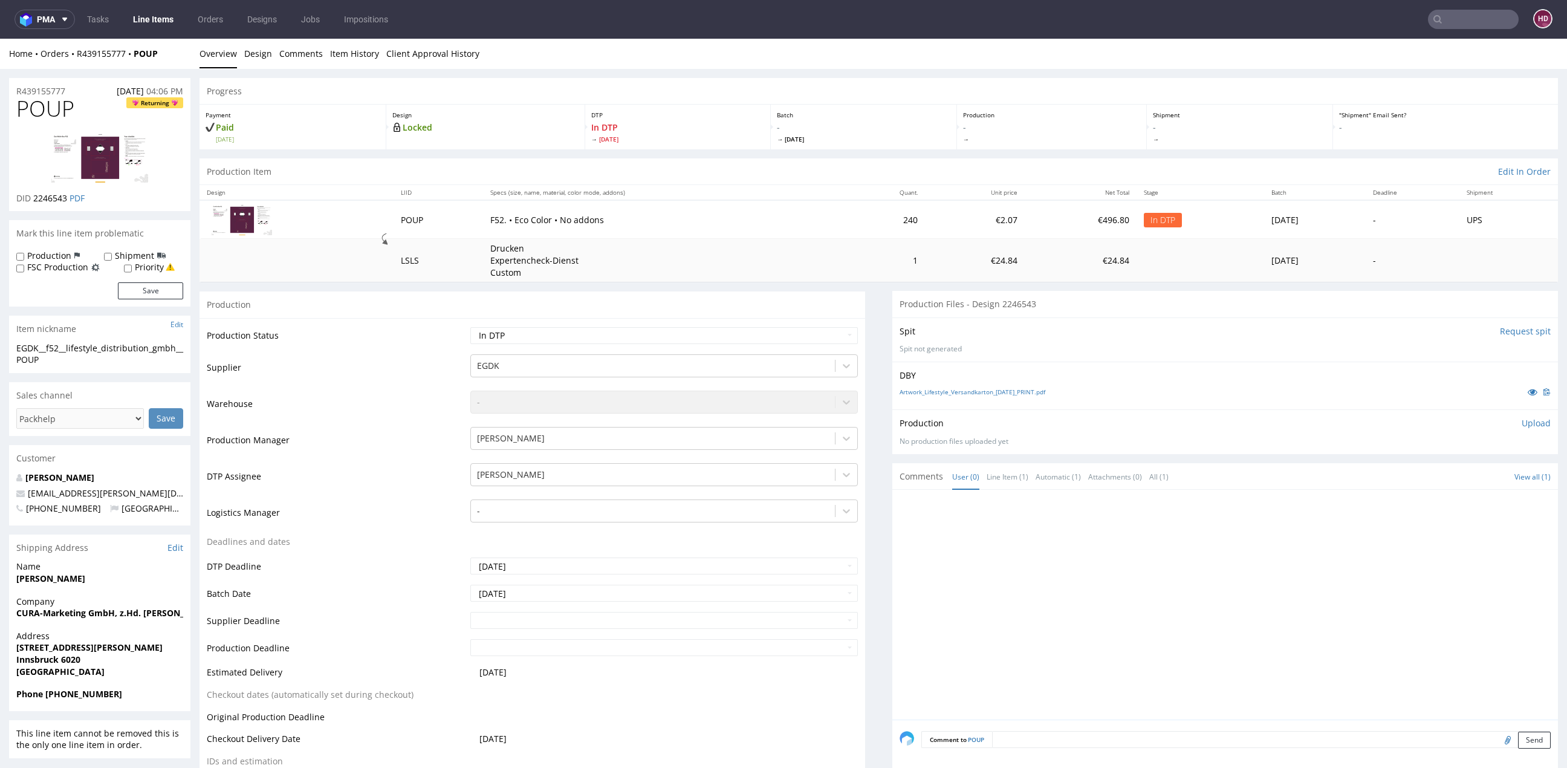
drag, startPoint x: 111, startPoint y: 361, endPoint x: 102, endPoint y: 364, distance: 9.0
click at [110, 361] on div "EGDK__f52__lifestyle_distribution_gmbh__POUP" at bounding box center [99, 354] width 167 height 24
drag, startPoint x: 96, startPoint y: 366, endPoint x: -33, endPoint y: 343, distance: 131.3
copy div "EGDK__f52__lifestyle_distribution_gmbh__POUP"
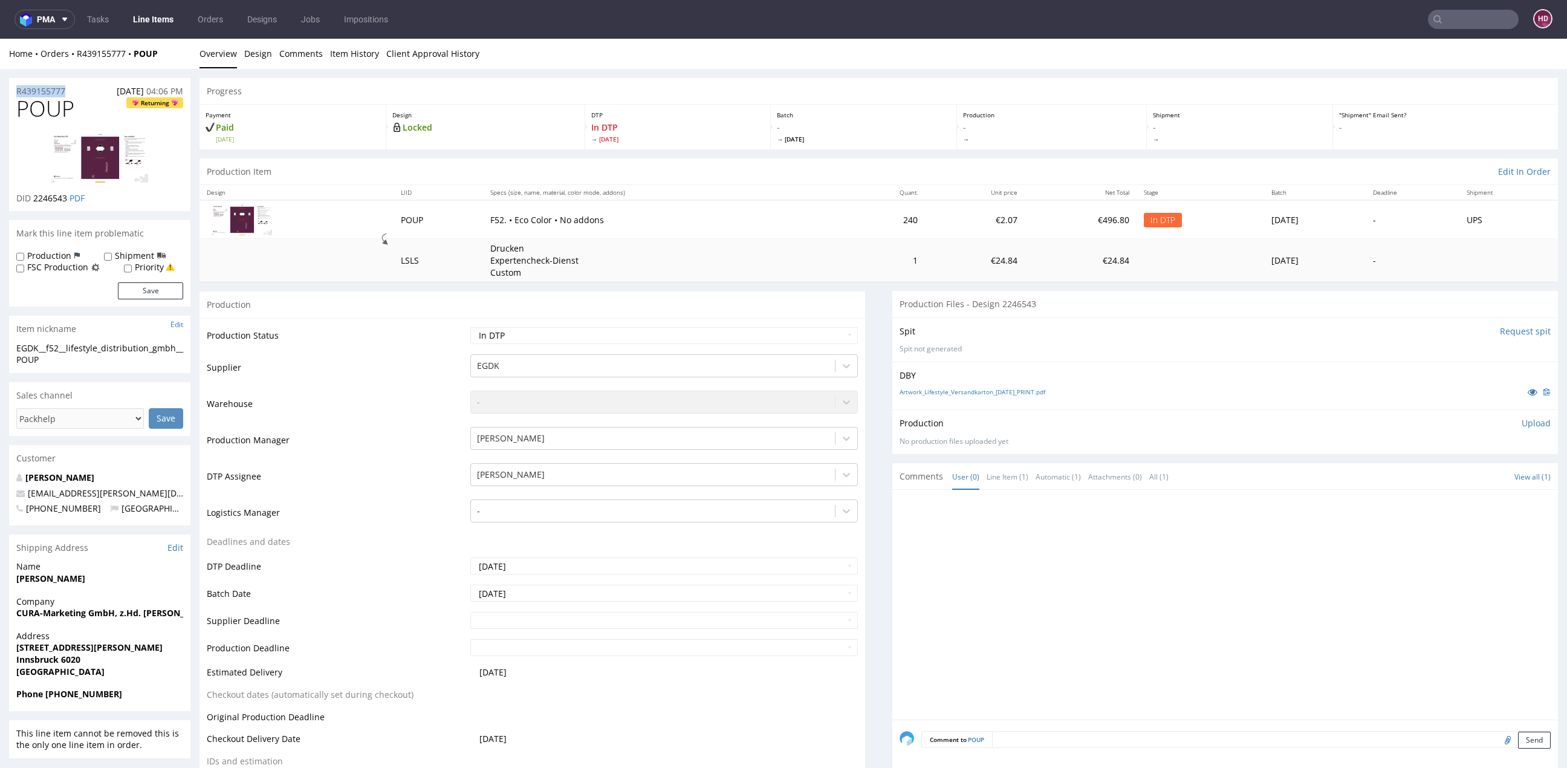
drag, startPoint x: 21, startPoint y: 80, endPoint x: -74, endPoint y: 79, distance: 95.5
copy p "R439155777"
drag, startPoint x: 68, startPoint y: 199, endPoint x: 34, endPoint y: 195, distance: 34.2
click at [34, 195] on span "2246543" at bounding box center [50, 197] width 34 height 11
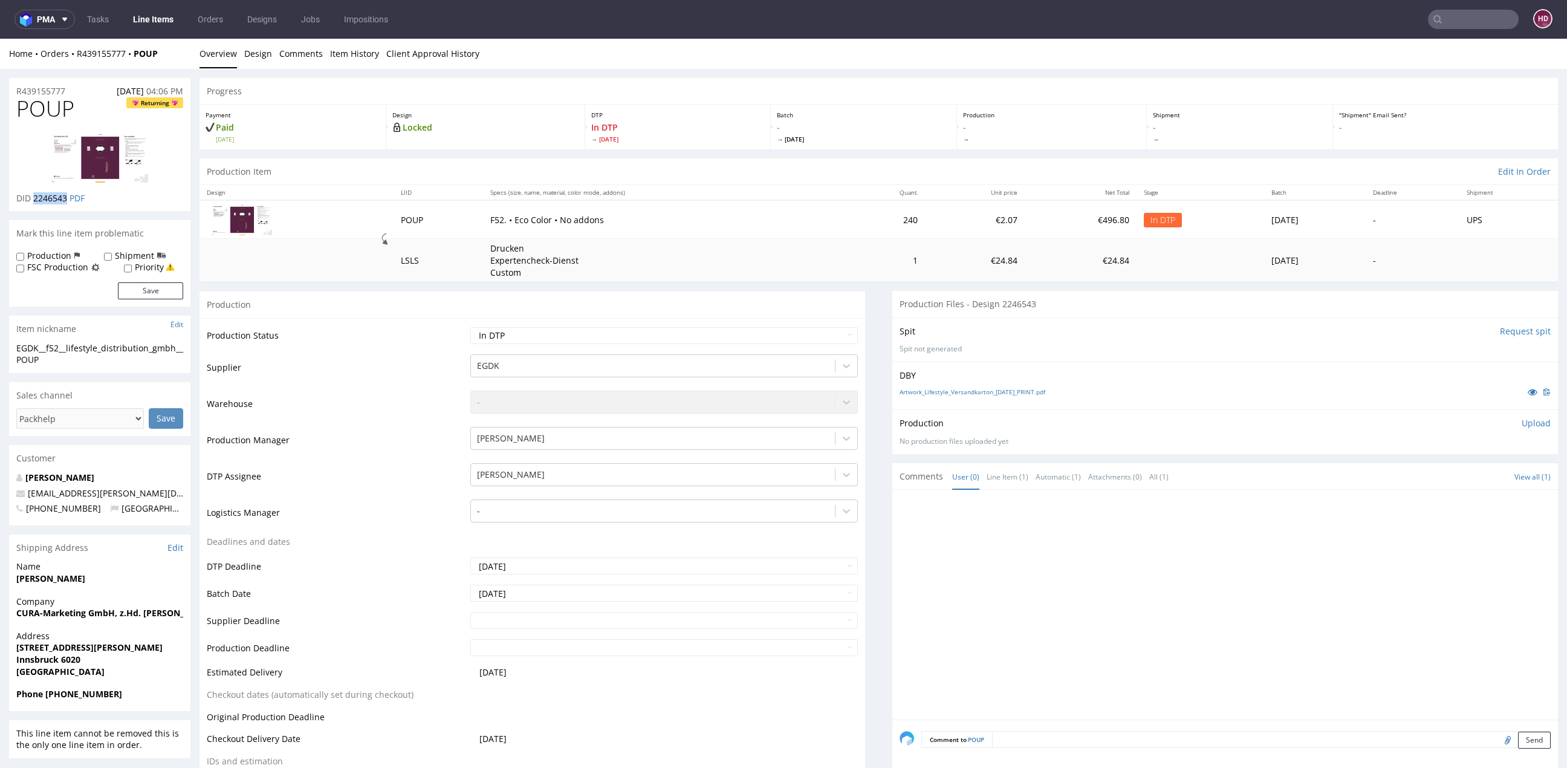
copy span "2246543"
drag, startPoint x: 71, startPoint y: 108, endPoint x: -25, endPoint y: 115, distance: 96.4
copy span "POUP"
click at [1522, 423] on p "Upload" at bounding box center [1536, 423] width 29 height 12
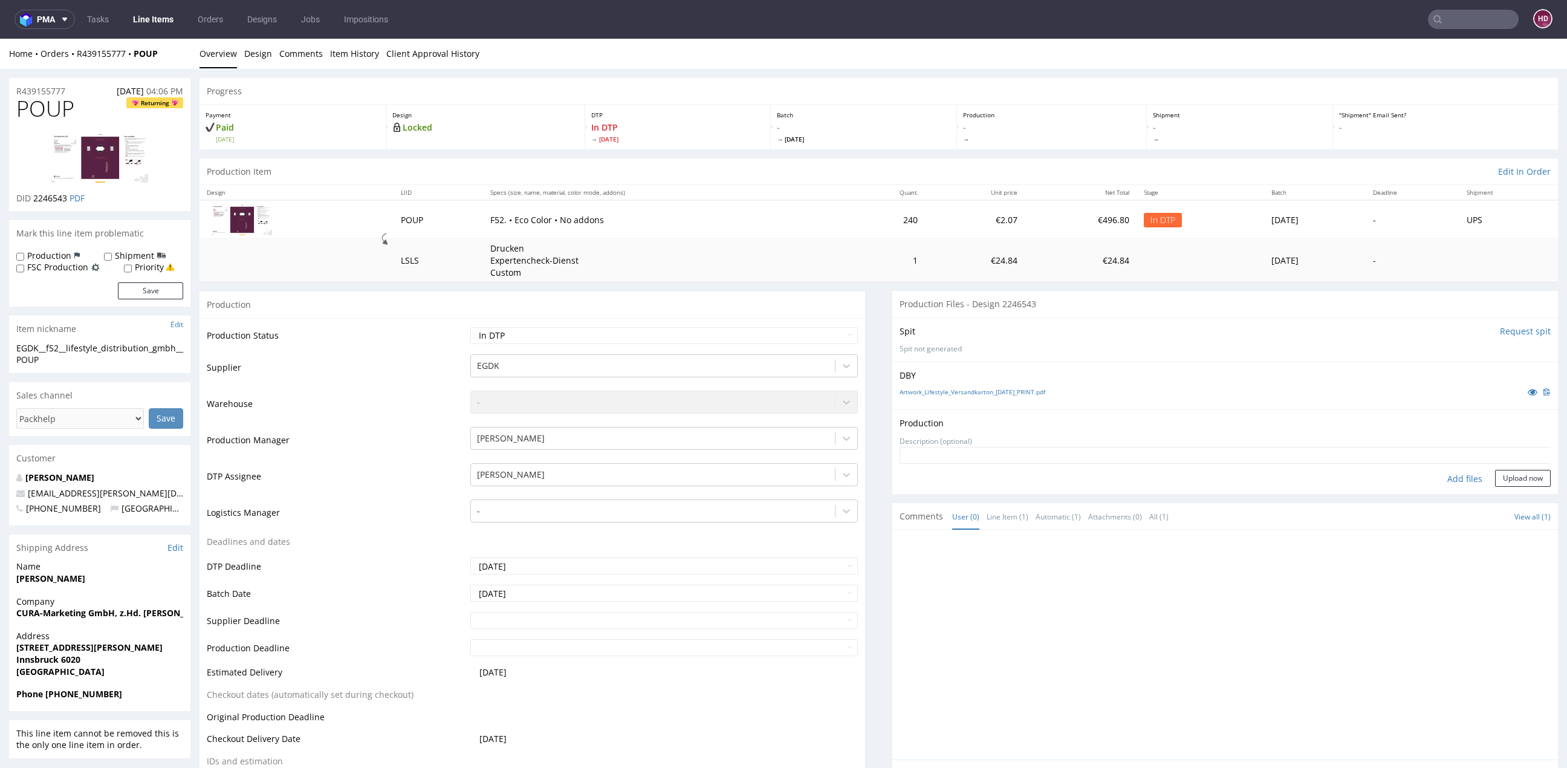
click at [1449, 476] on div "Add files" at bounding box center [1464, 479] width 60 height 18
type input "C:\fakepath\EGDK__f52__lifestyle_distribution_gmbh__POUP__d2246543__oR439155777…"
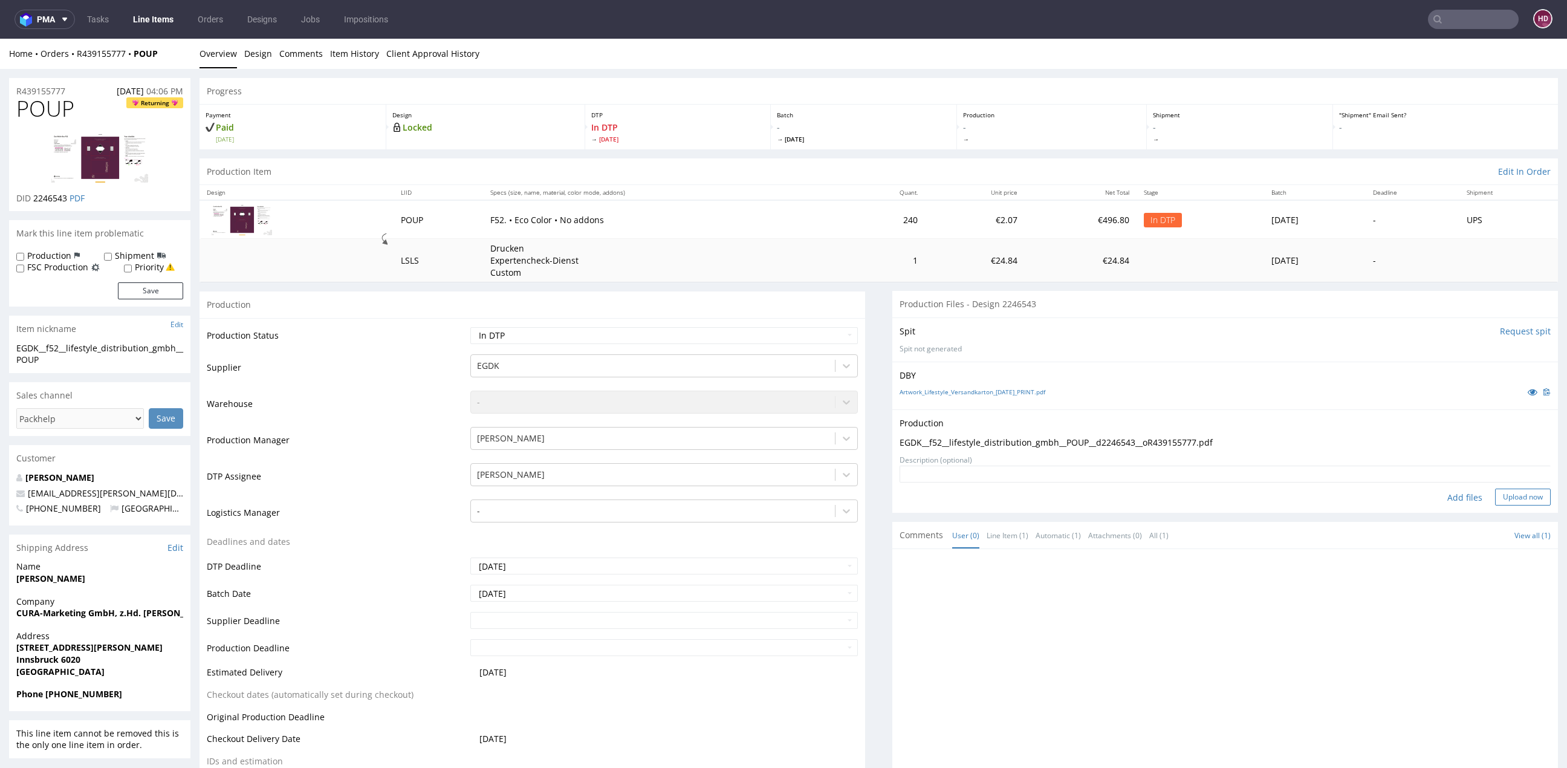
click at [1495, 489] on button "Upload now" at bounding box center [1523, 496] width 56 height 17
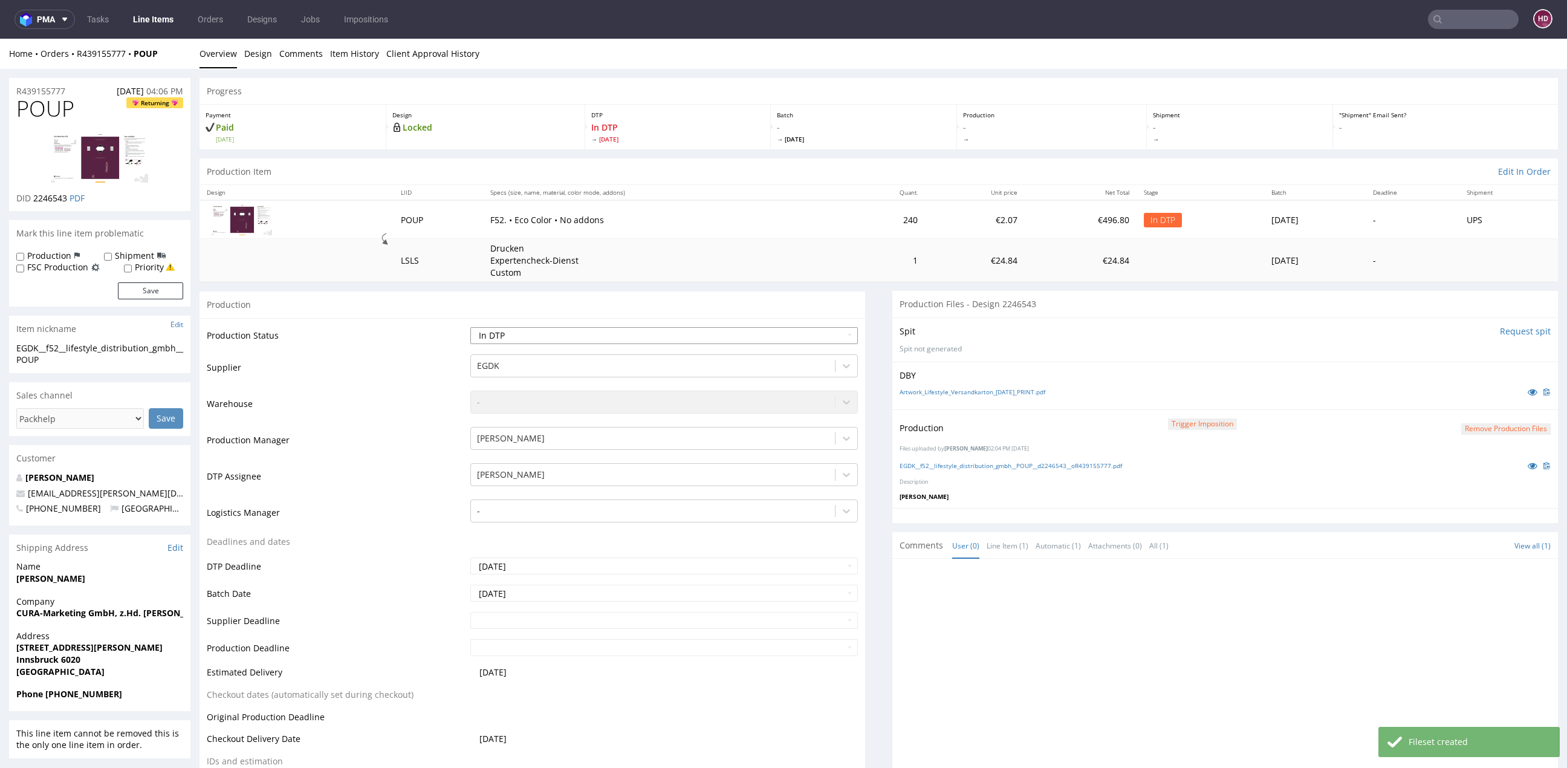
click at [553, 334] on select "Waiting for Artwork Waiting for Diecut Waiting for Mockup Waiting for DTP Waiti…" at bounding box center [663, 335] width 387 height 17
select select "dtp_production_ready"
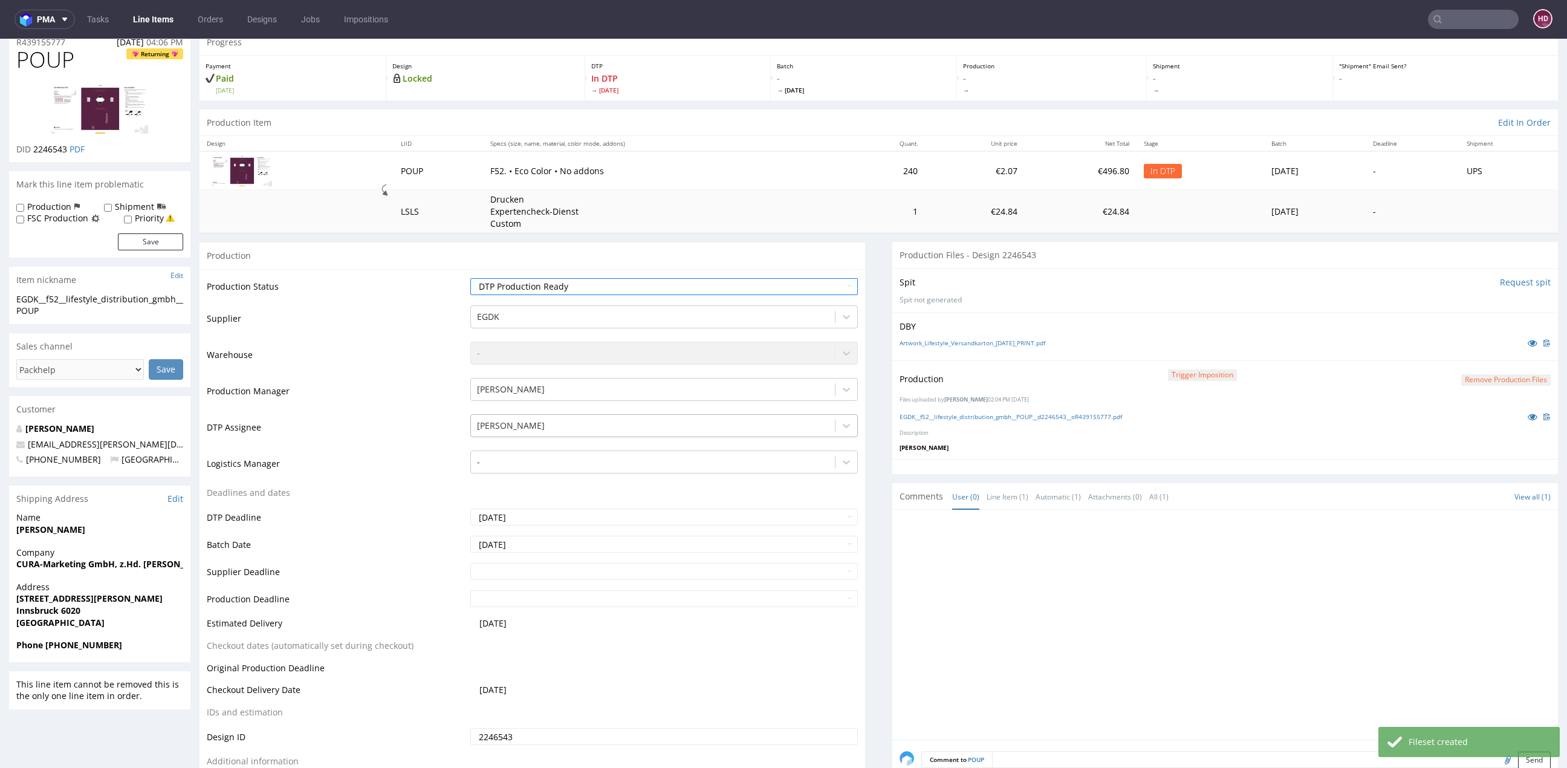
scroll to position [141, 0]
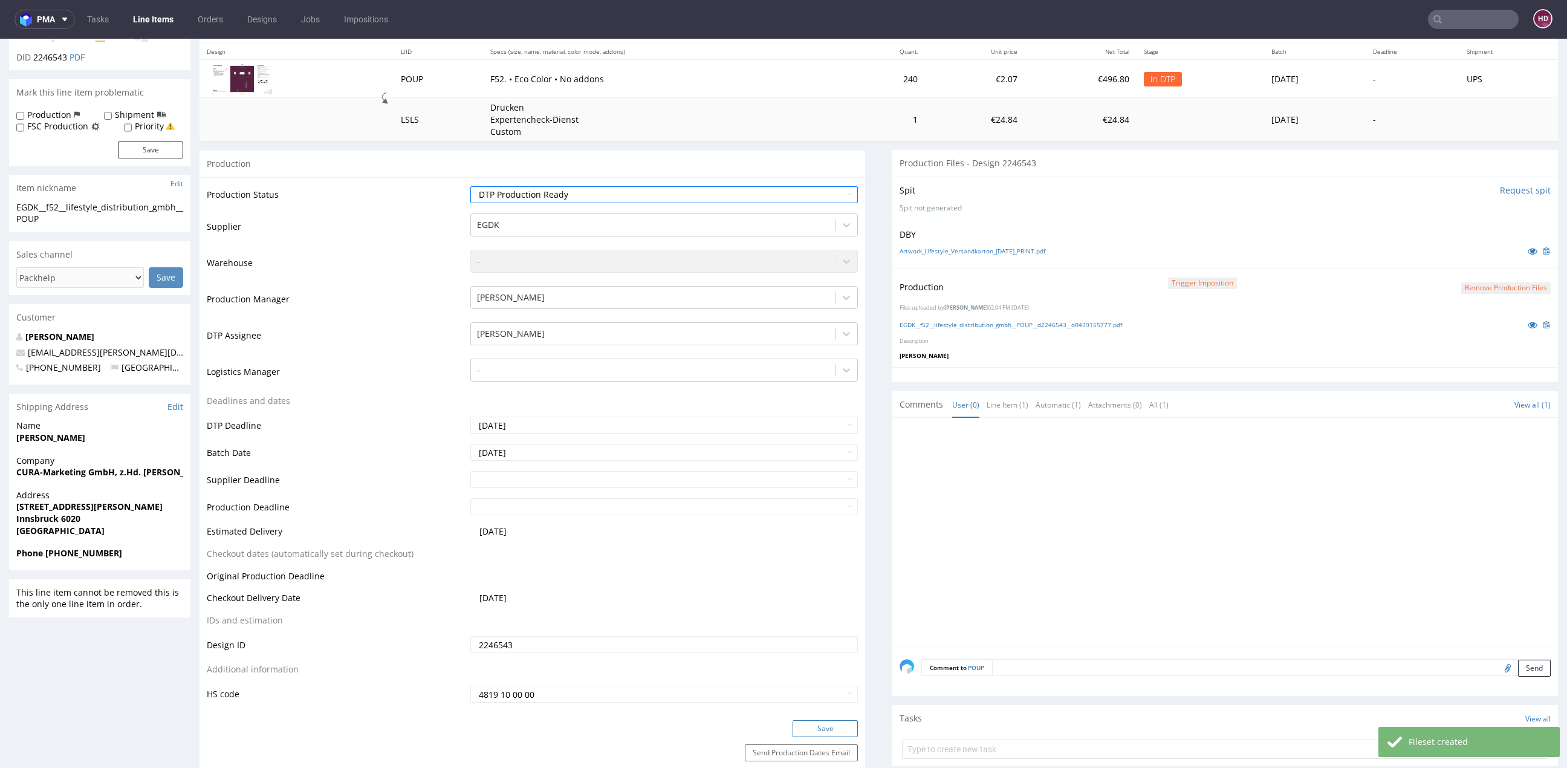
click at [799, 722] on button "Save" at bounding box center [824, 728] width 65 height 17
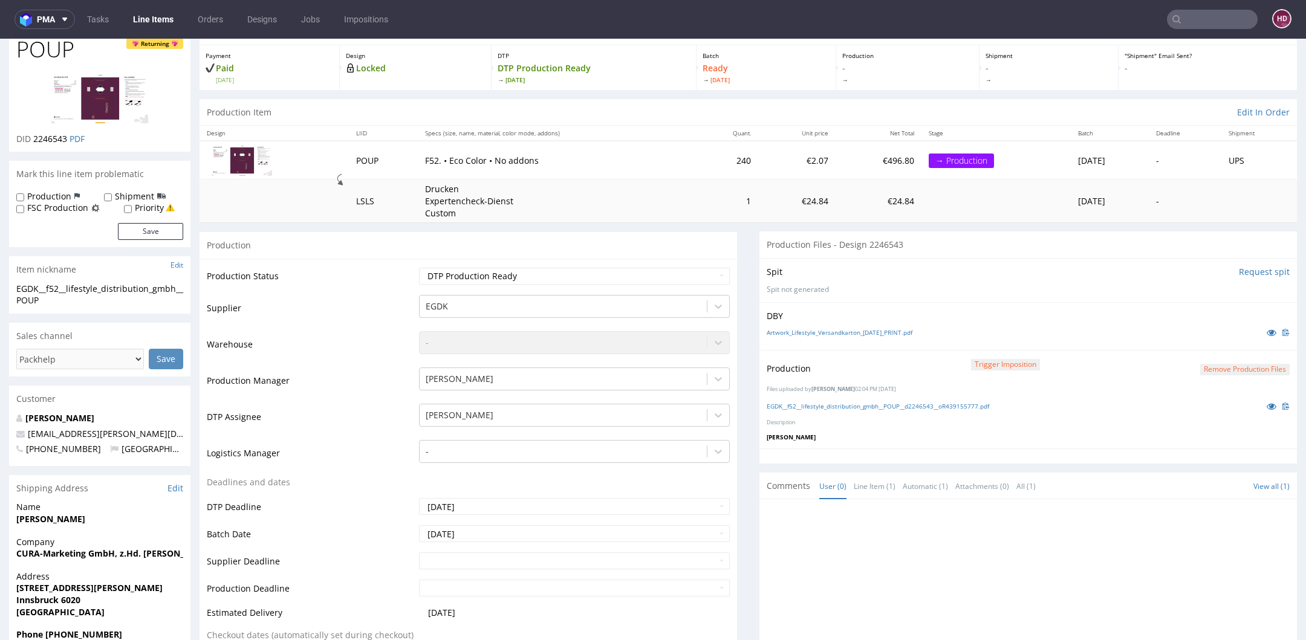
scroll to position [0, 0]
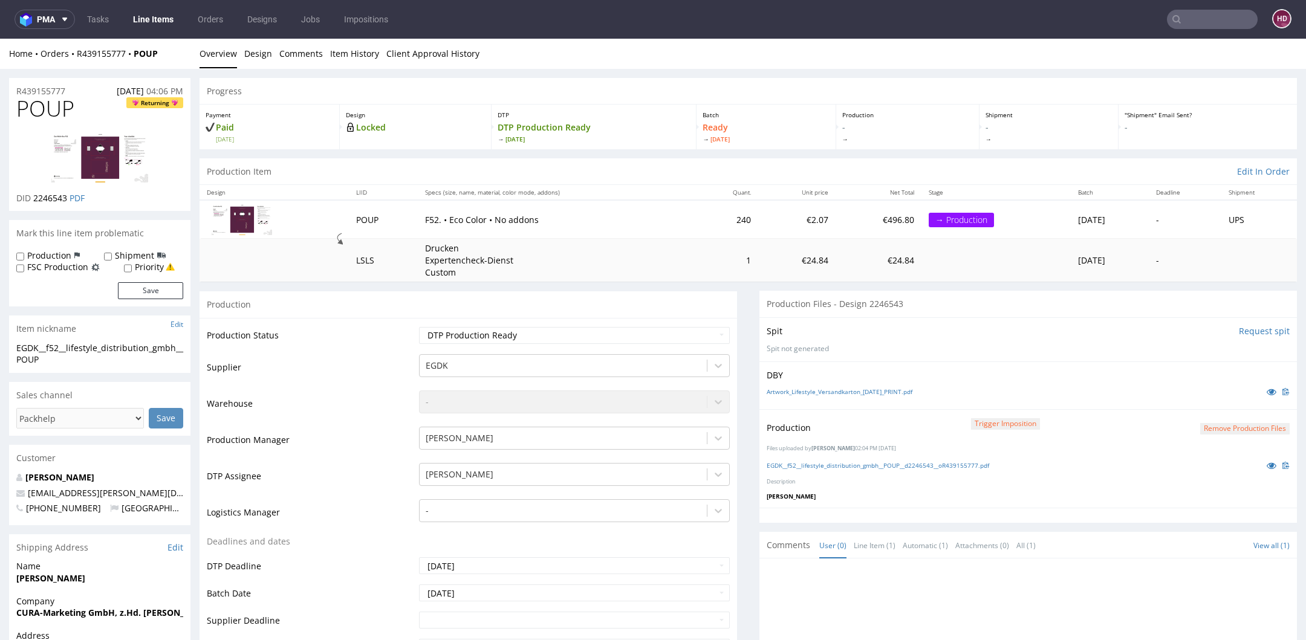
click at [151, 18] on link "Line Items" at bounding box center [153, 19] width 55 height 19
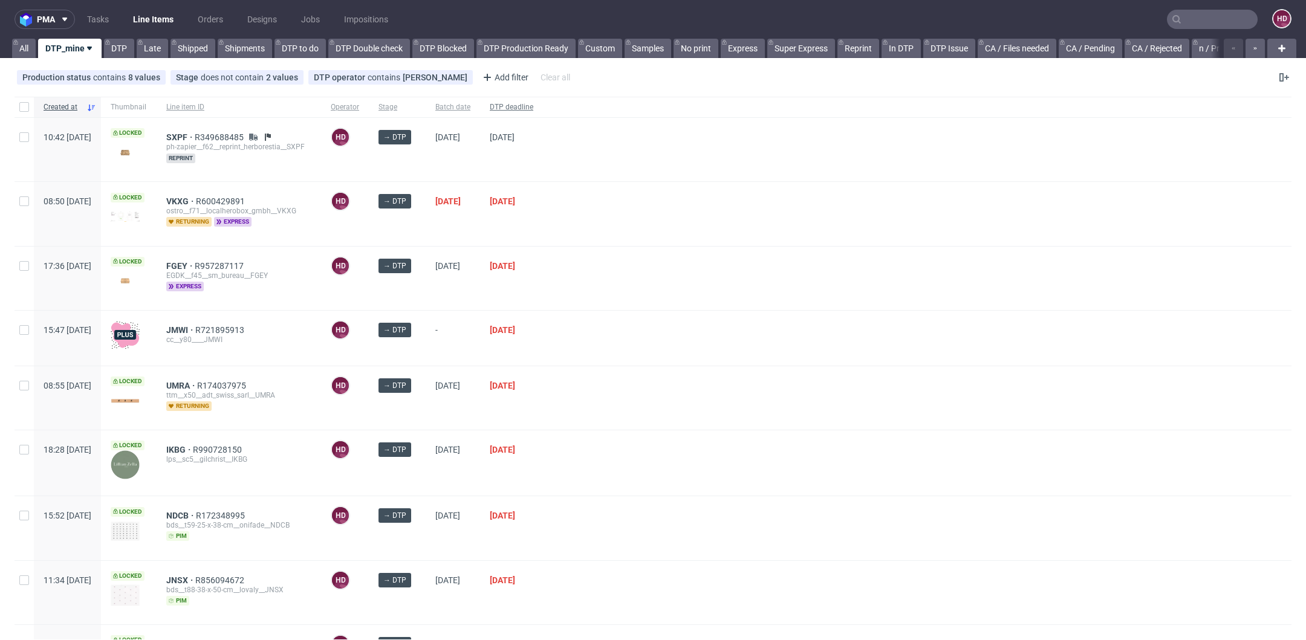
click at [543, 99] on div "DTP deadline" at bounding box center [511, 107] width 63 height 21
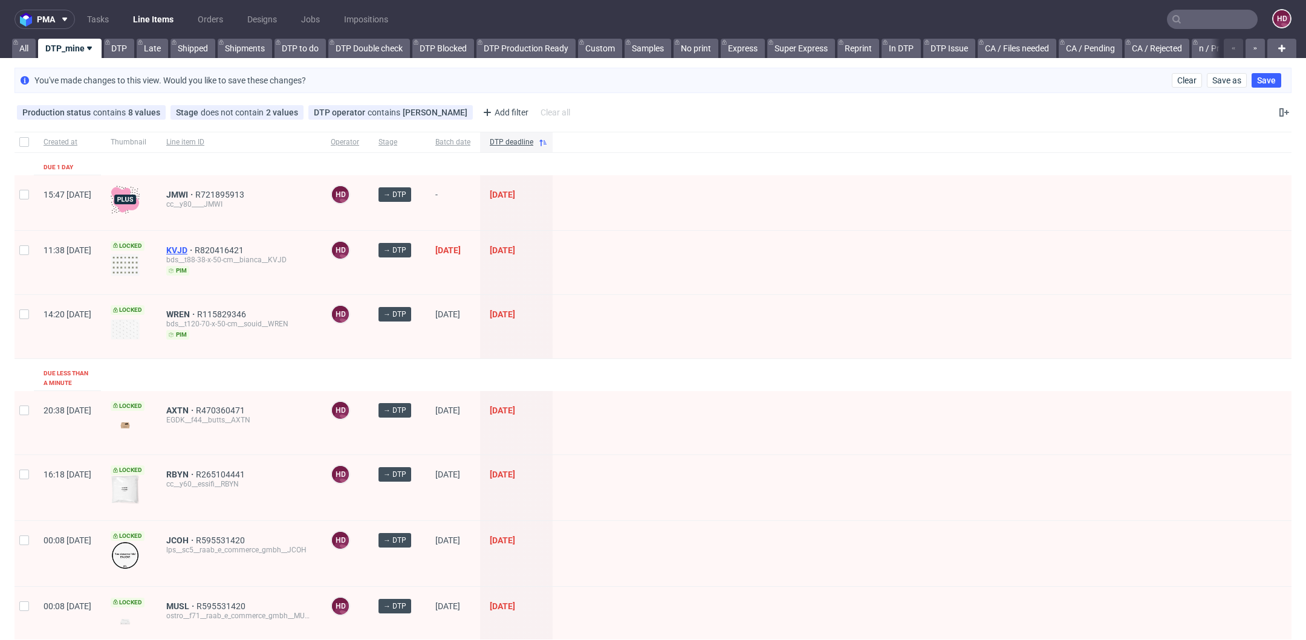
click at [195, 249] on span "KVJD" at bounding box center [180, 250] width 28 height 10
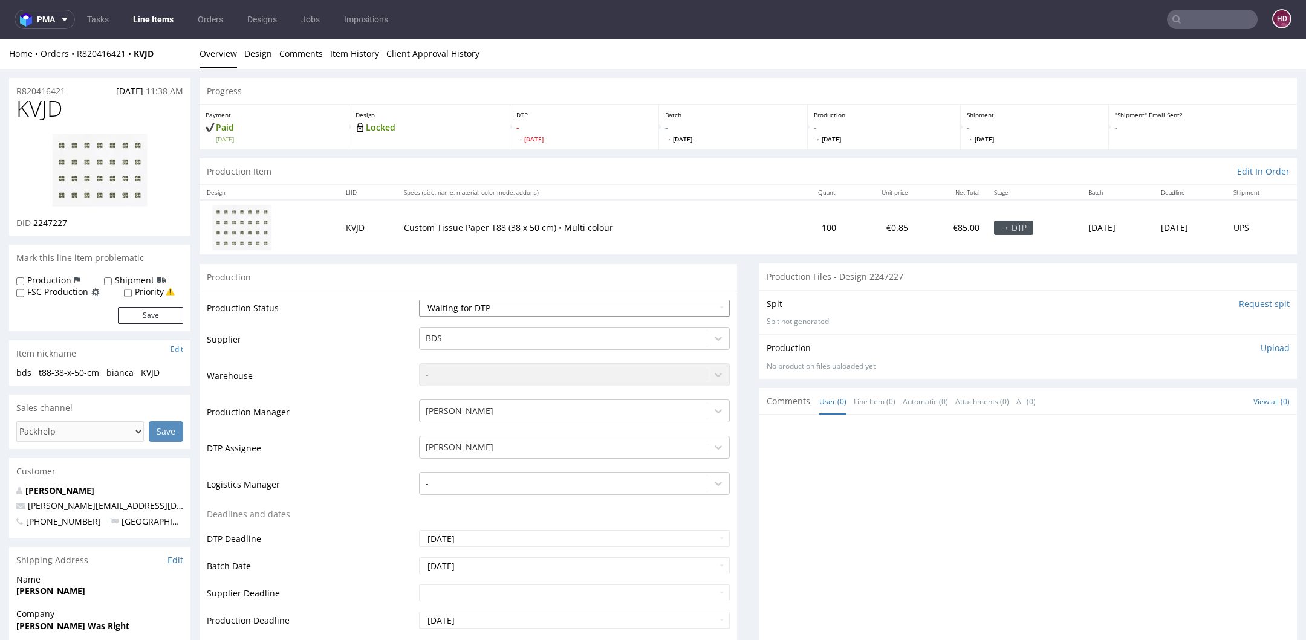
click at [658, 300] on select "Waiting for Artwork Waiting for Diecut Waiting for Mockup Waiting for DTP Waiti…" at bounding box center [574, 308] width 311 height 17
select select "dtp_in_process"
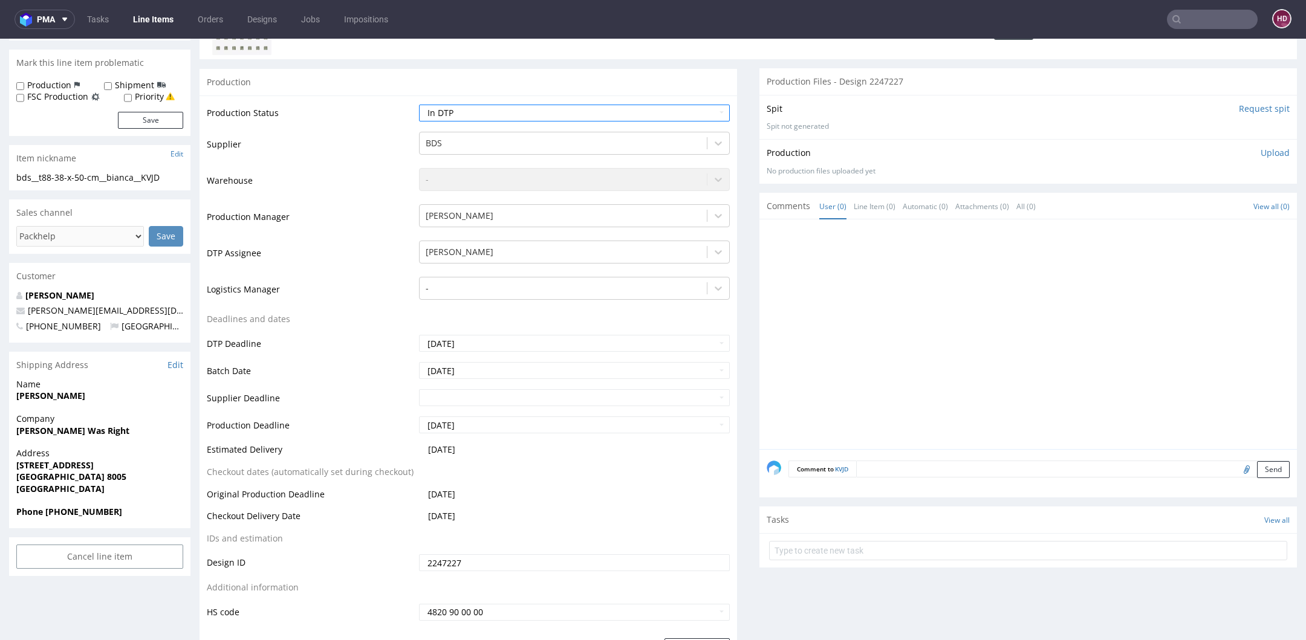
scroll to position [240, 0]
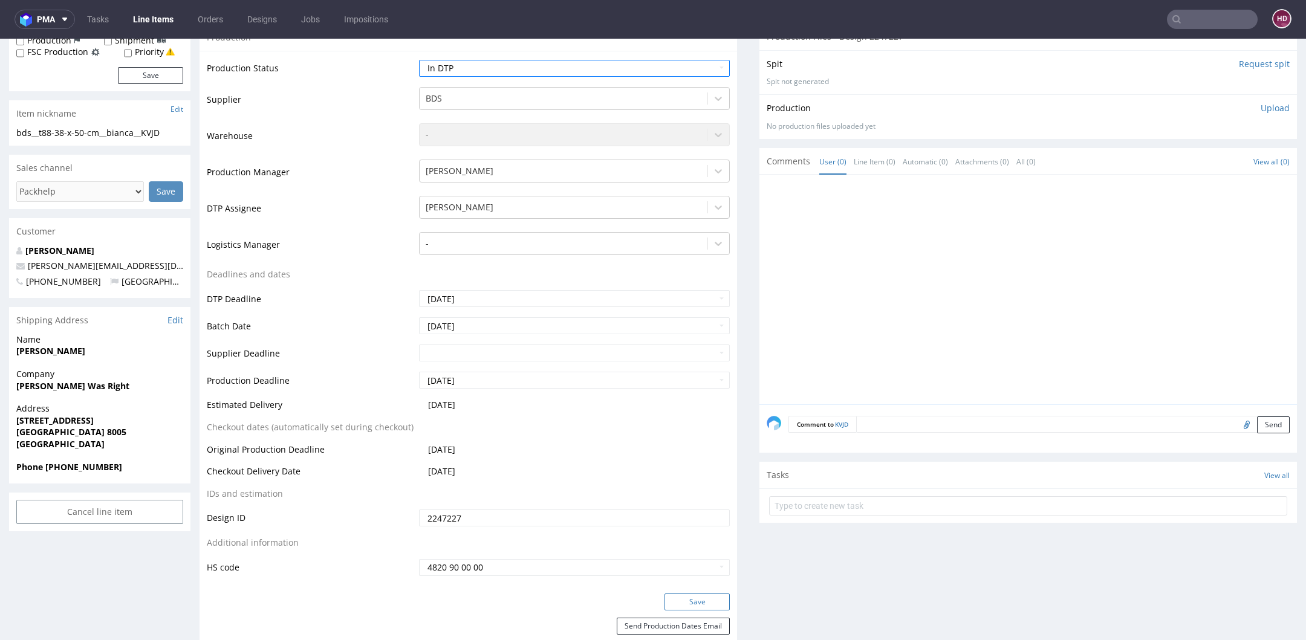
click at [703, 595] on button "Save" at bounding box center [696, 602] width 65 height 17
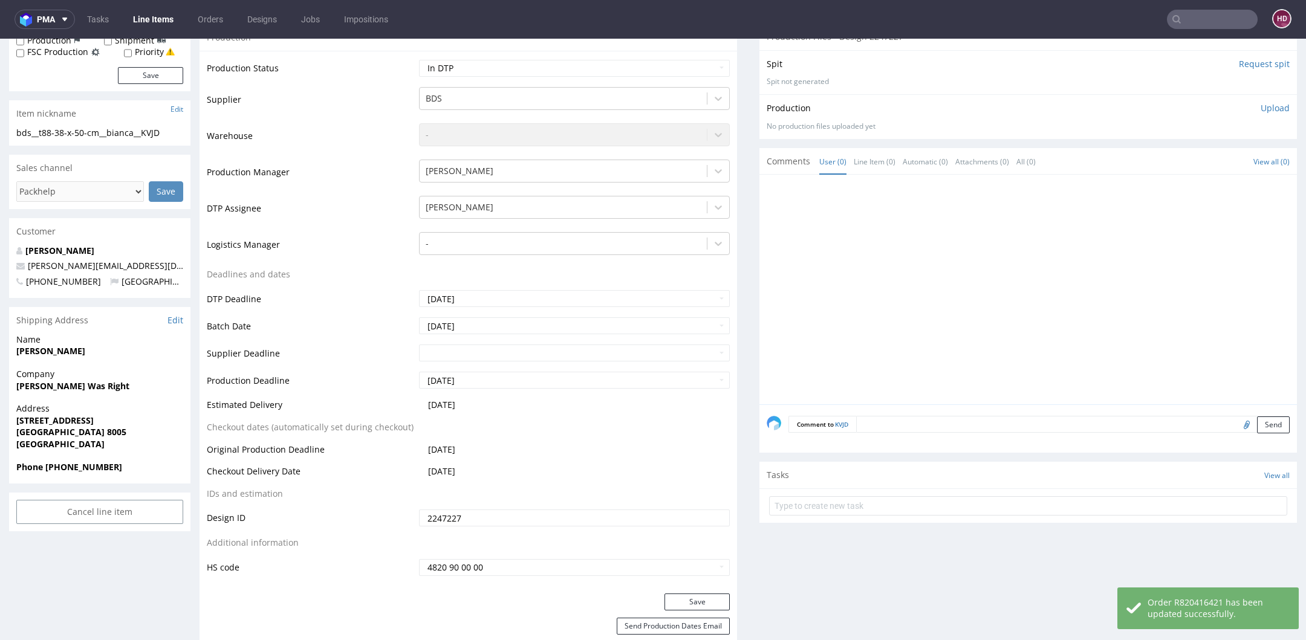
scroll to position [0, 0]
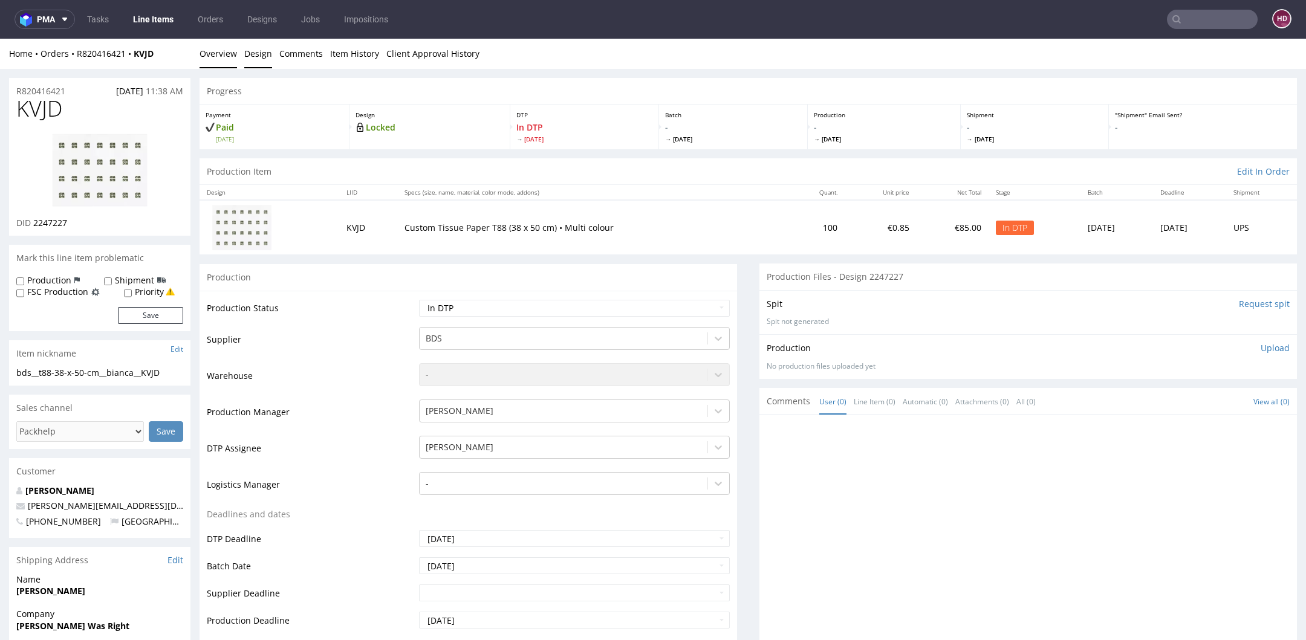
click at [259, 53] on link "Design" at bounding box center [258, 54] width 28 height 30
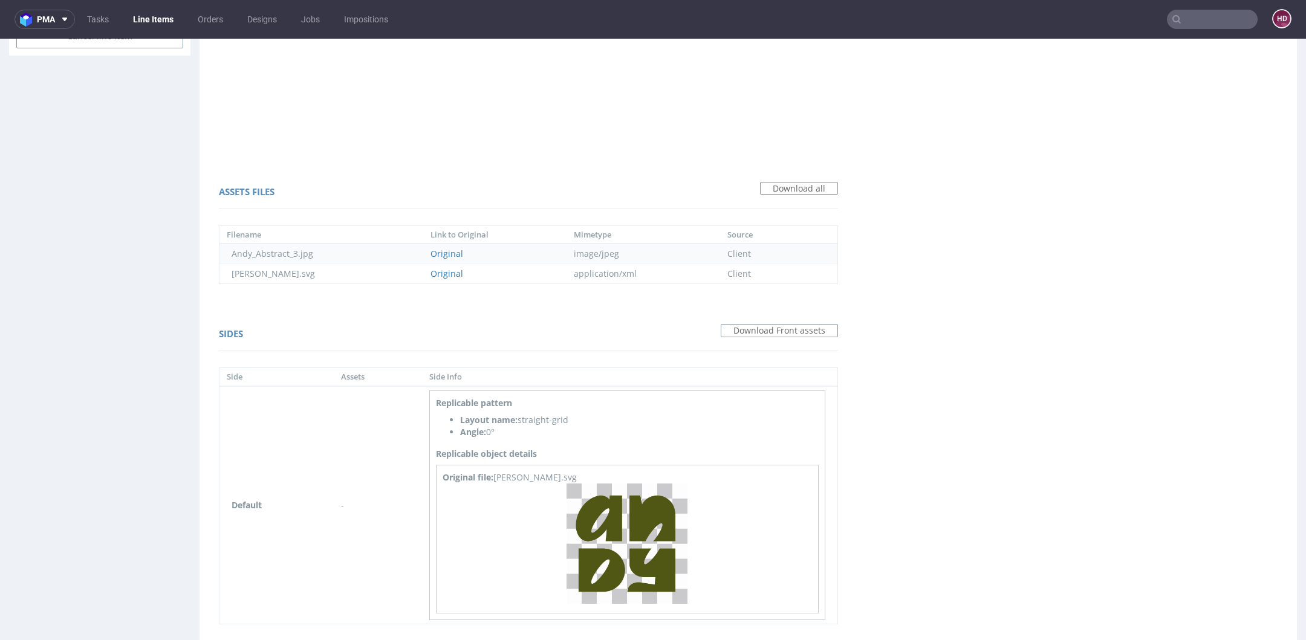
scroll to position [721, 0]
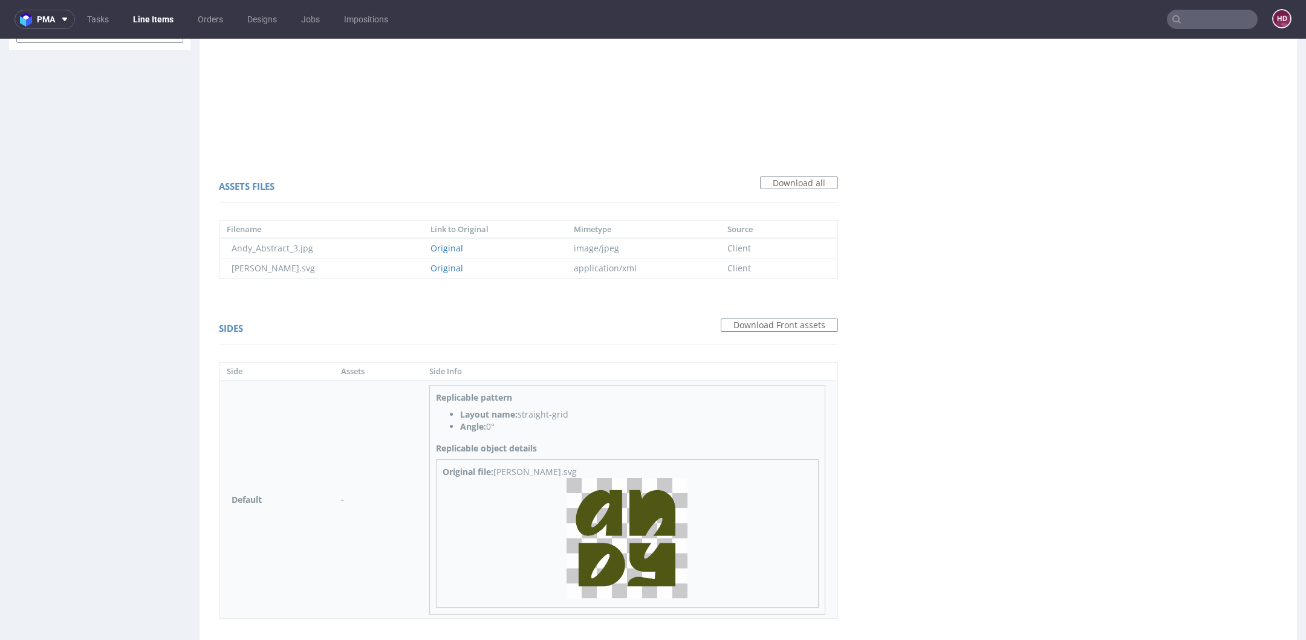
click at [566, 523] on img at bounding box center [626, 538] width 121 height 121
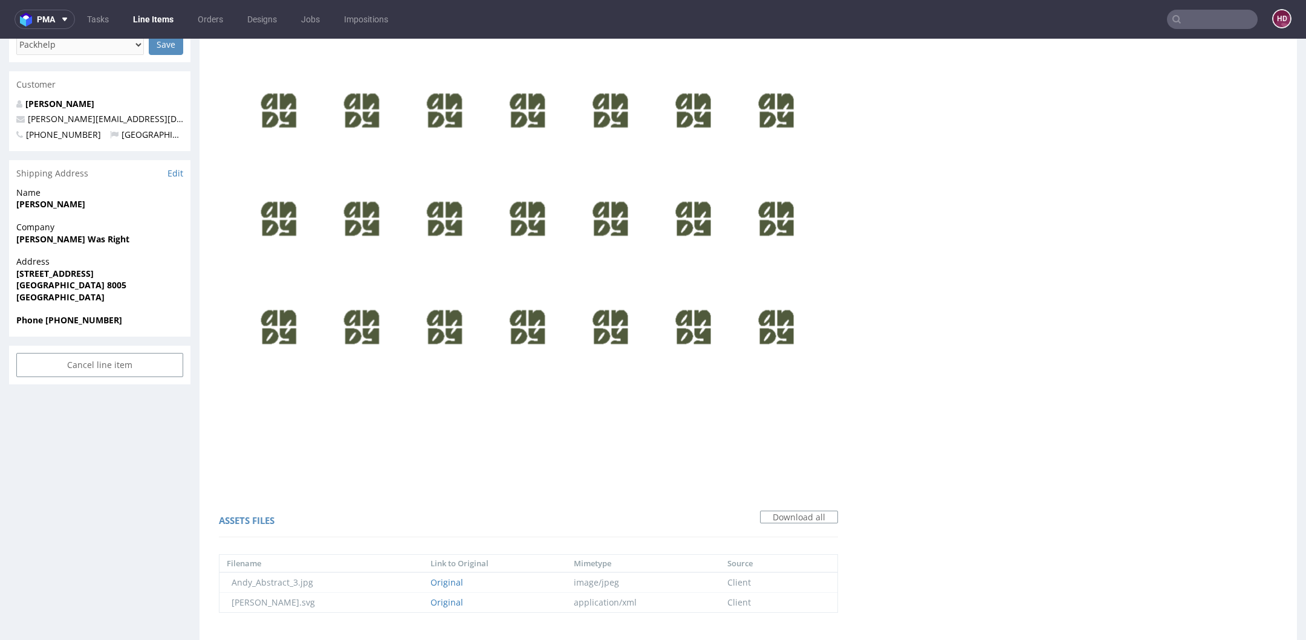
scroll to position [0, 0]
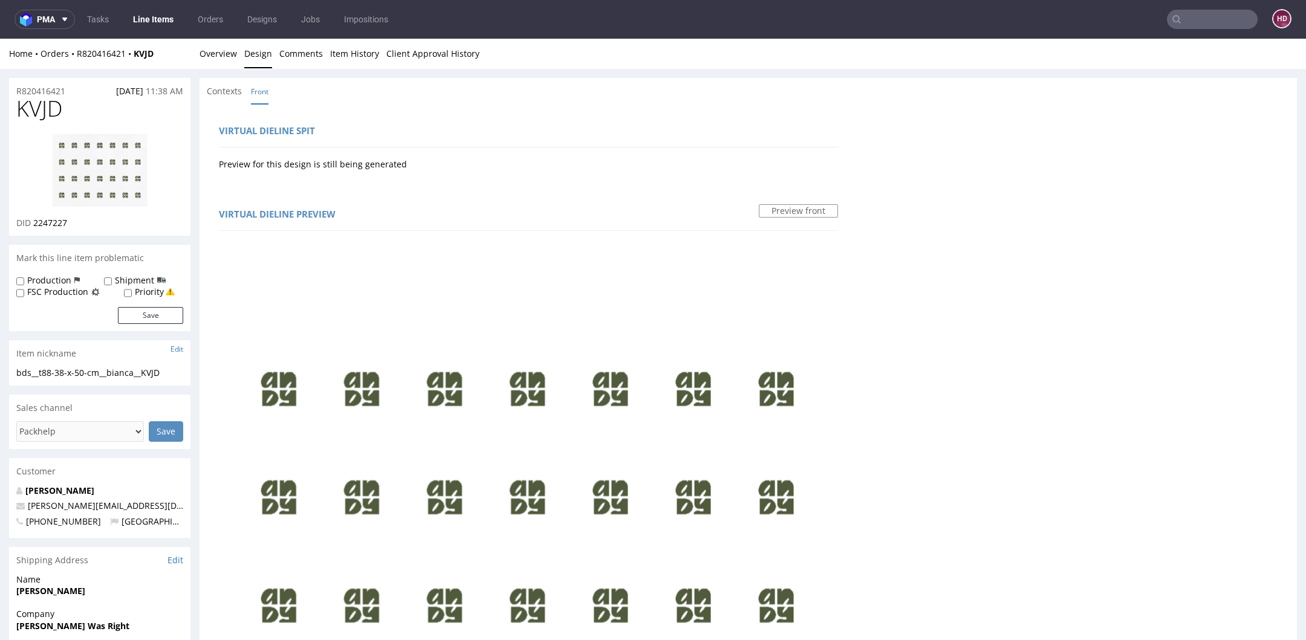
click at [117, 197] on img at bounding box center [99, 170] width 97 height 74
drag, startPoint x: 25, startPoint y: 108, endPoint x: 5, endPoint y: 111, distance: 20.7
drag, startPoint x: 75, startPoint y: 111, endPoint x: 7, endPoint y: 115, distance: 68.4
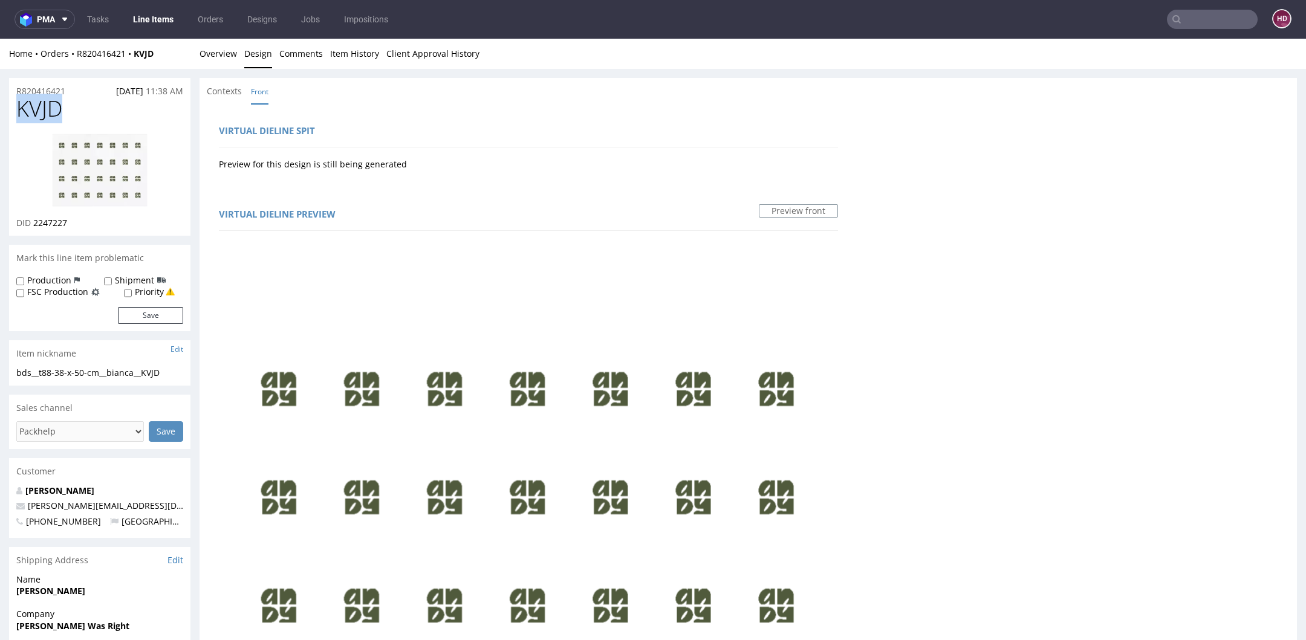
copy span "KVJD"
drag, startPoint x: 32, startPoint y: 221, endPoint x: 115, endPoint y: 239, distance: 85.2
copy div "2247227"
click at [82, 112] on h1 "KVJD" at bounding box center [99, 109] width 167 height 24
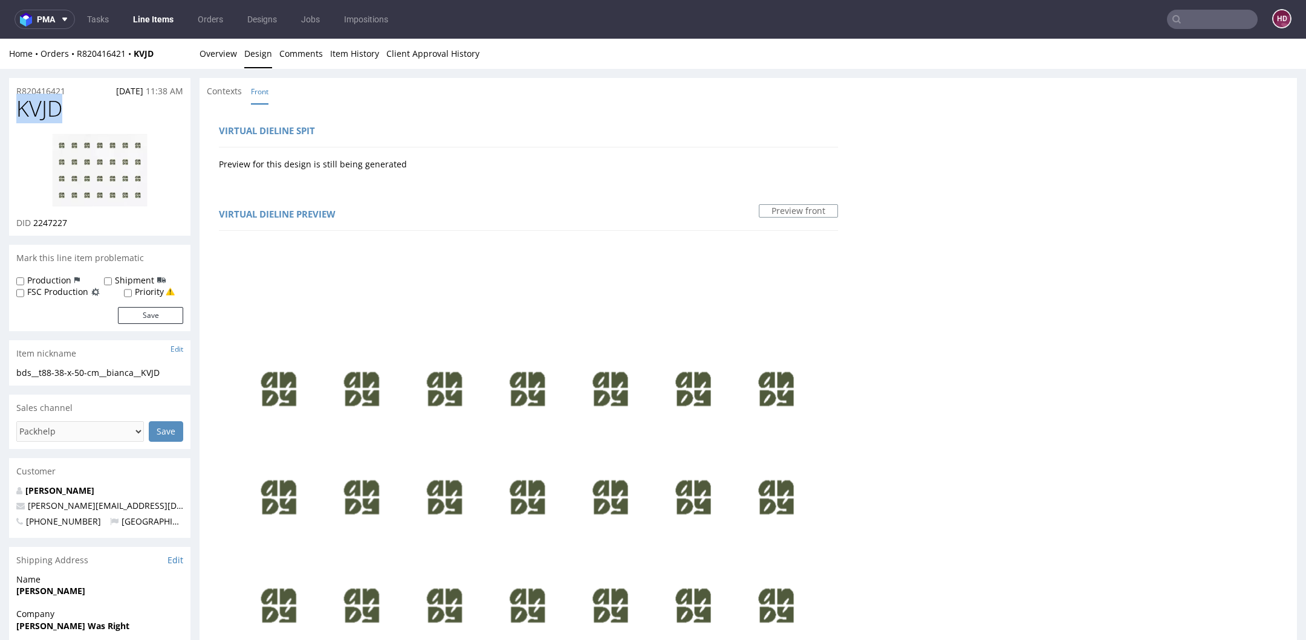
drag, startPoint x: 69, startPoint y: 112, endPoint x: 18, endPoint y: 112, distance: 50.8
click at [18, 112] on h1 "KVJD" at bounding box center [99, 109] width 167 height 24
copy span "KVJD"
drag, startPoint x: 86, startPoint y: 375, endPoint x: 2, endPoint y: 374, distance: 84.0
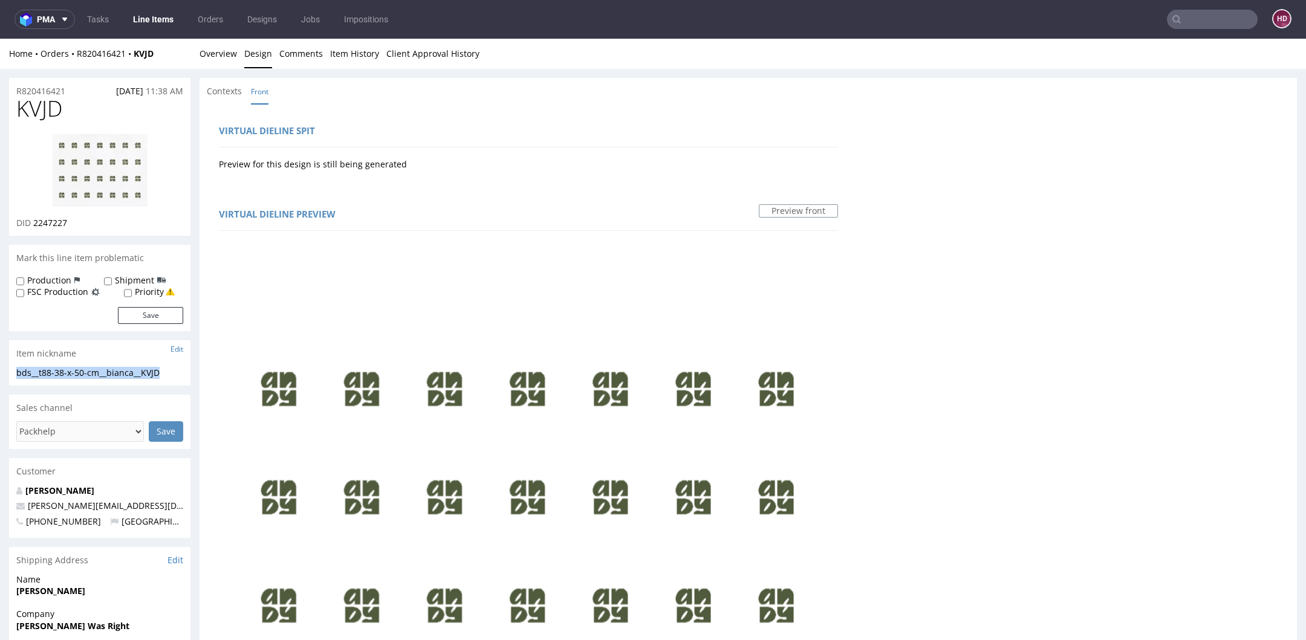
copy div "bds__t88-38-x-50-cm__bianca__KVJD"
drag, startPoint x: 30, startPoint y: 88, endPoint x: -22, endPoint y: 88, distance: 52.6
copy p "R820416421"
drag, startPoint x: 76, startPoint y: 223, endPoint x: 34, endPoint y: 221, distance: 41.7
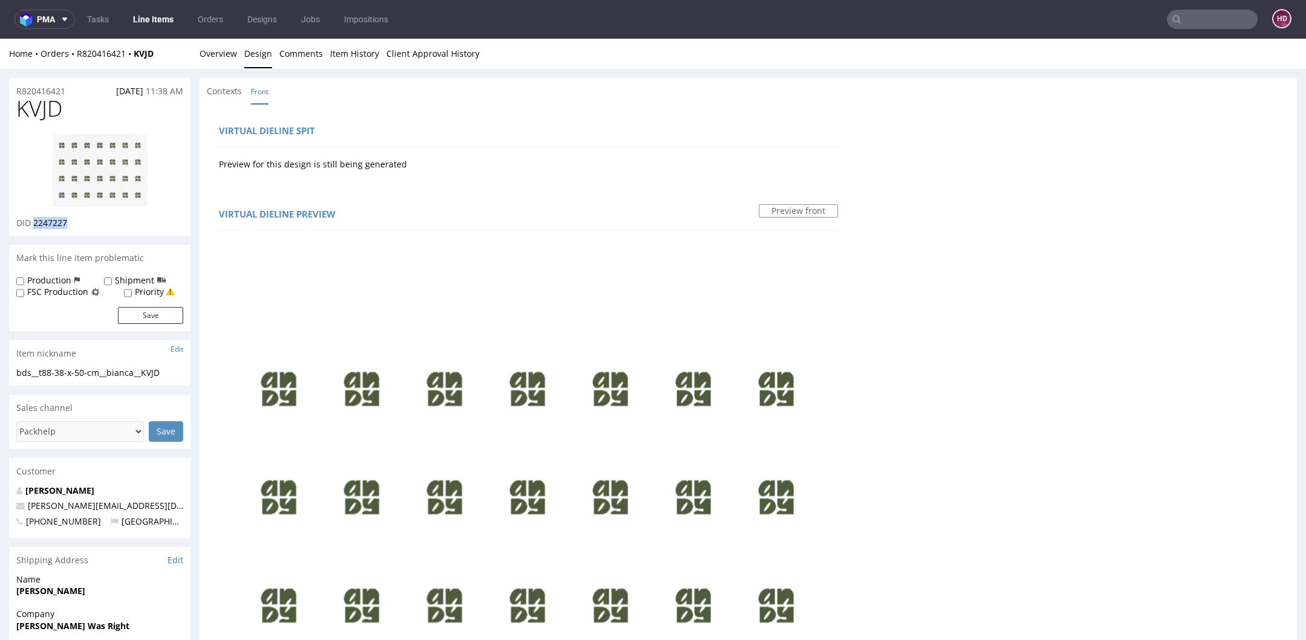
click at [34, 221] on div "DID 2247227" at bounding box center [99, 223] width 167 height 12
copy span "2247227"
click at [223, 60] on link "Overview" at bounding box center [217, 54] width 37 height 30
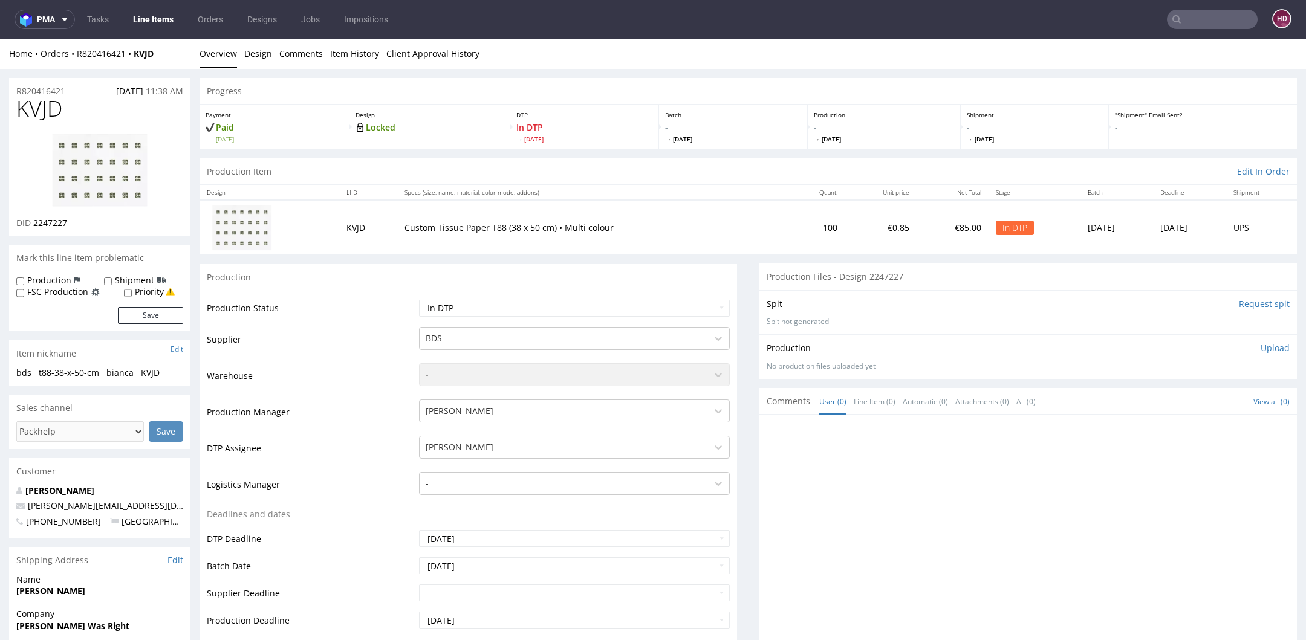
click at [1259, 353] on div "Production Upload No production files uploaded yet Description (optional) Add f…" at bounding box center [1027, 356] width 523 height 29
click at [1260, 348] on p "Upload" at bounding box center [1274, 348] width 29 height 12
click at [1188, 398] on div "Add files" at bounding box center [1203, 404] width 60 height 18
type input "C:\fakepath\bds__t88-38-x-50-cm__bianca__KVJD__d2247227__oR820416421.pdf"
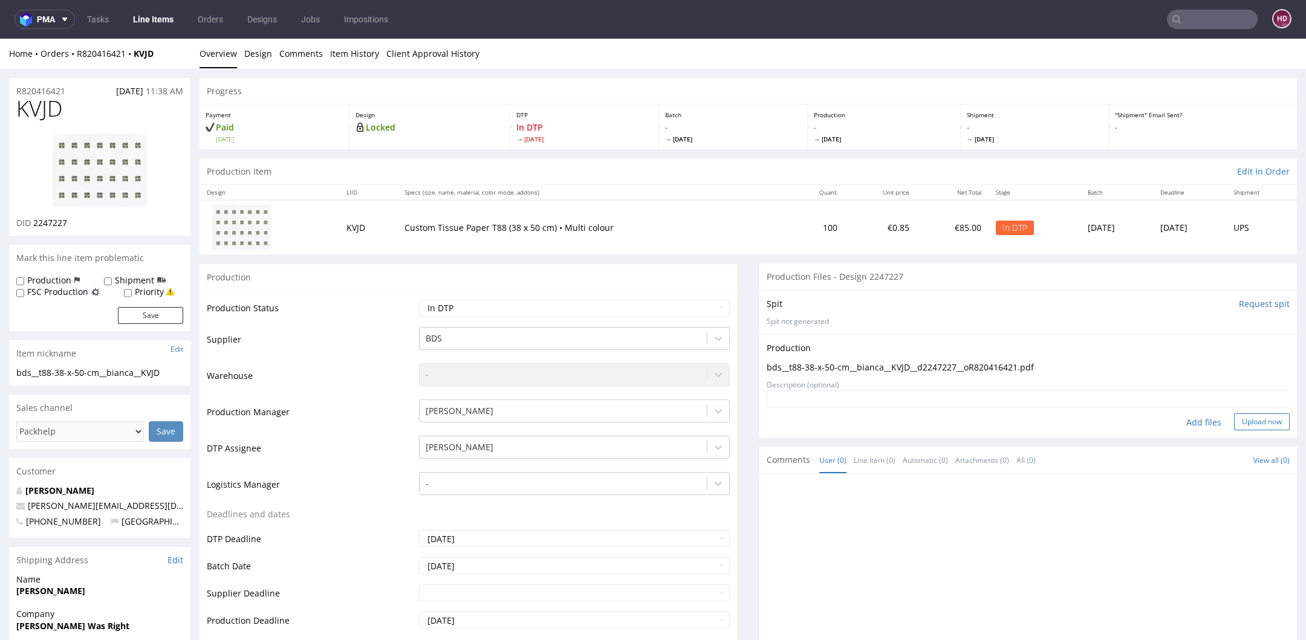
click at [1234, 415] on button "Upload now" at bounding box center [1262, 421] width 56 height 17
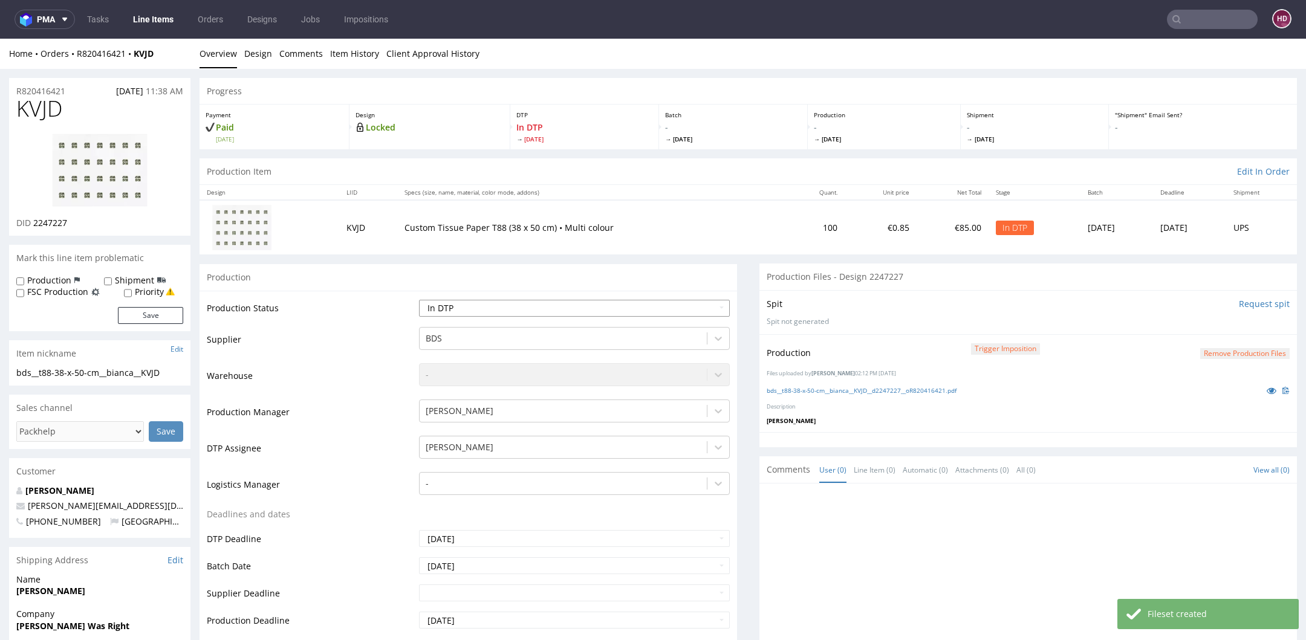
click at [543, 309] on select "Waiting for Artwork Waiting for Diecut Waiting for Mockup Waiting for DTP Waiti…" at bounding box center [574, 308] width 311 height 17
select select "dtp_production_ready"
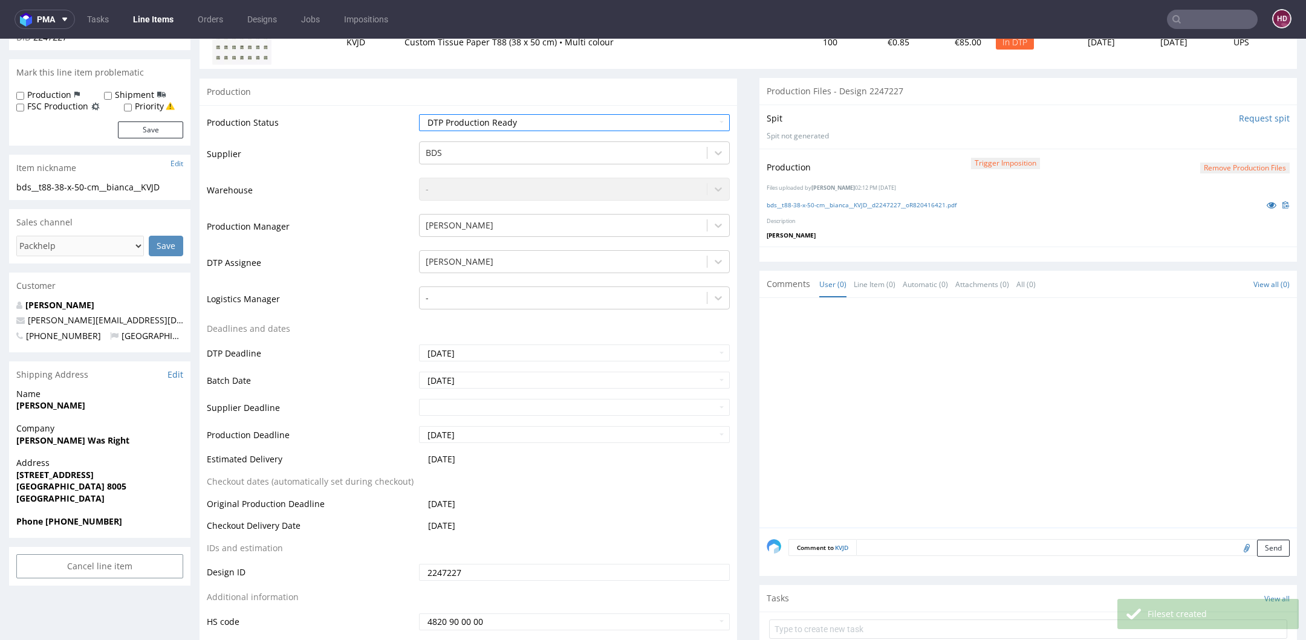
scroll to position [401, 0]
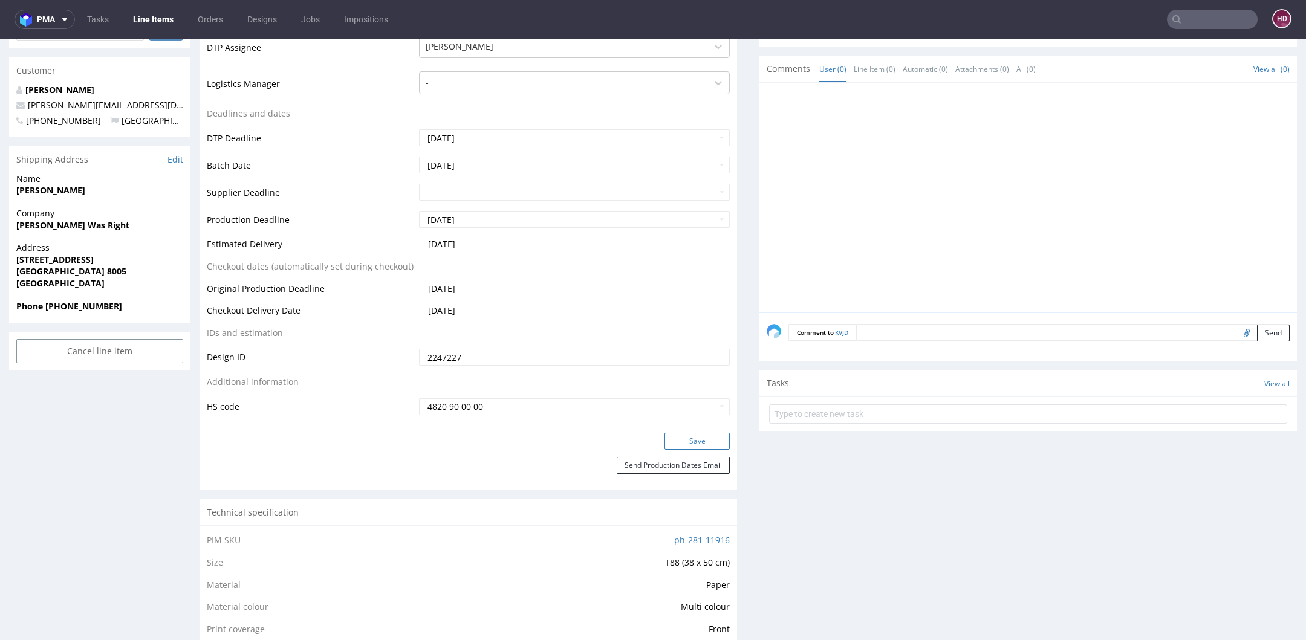
click at [689, 441] on button "Save" at bounding box center [696, 441] width 65 height 17
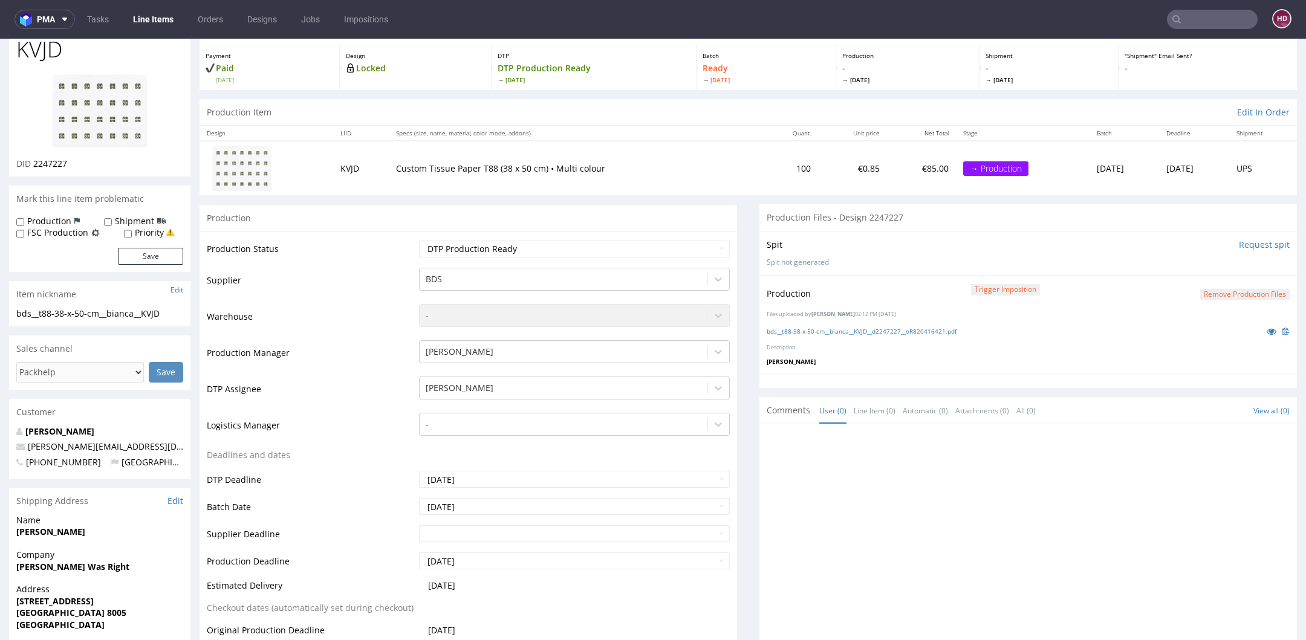
scroll to position [0, 0]
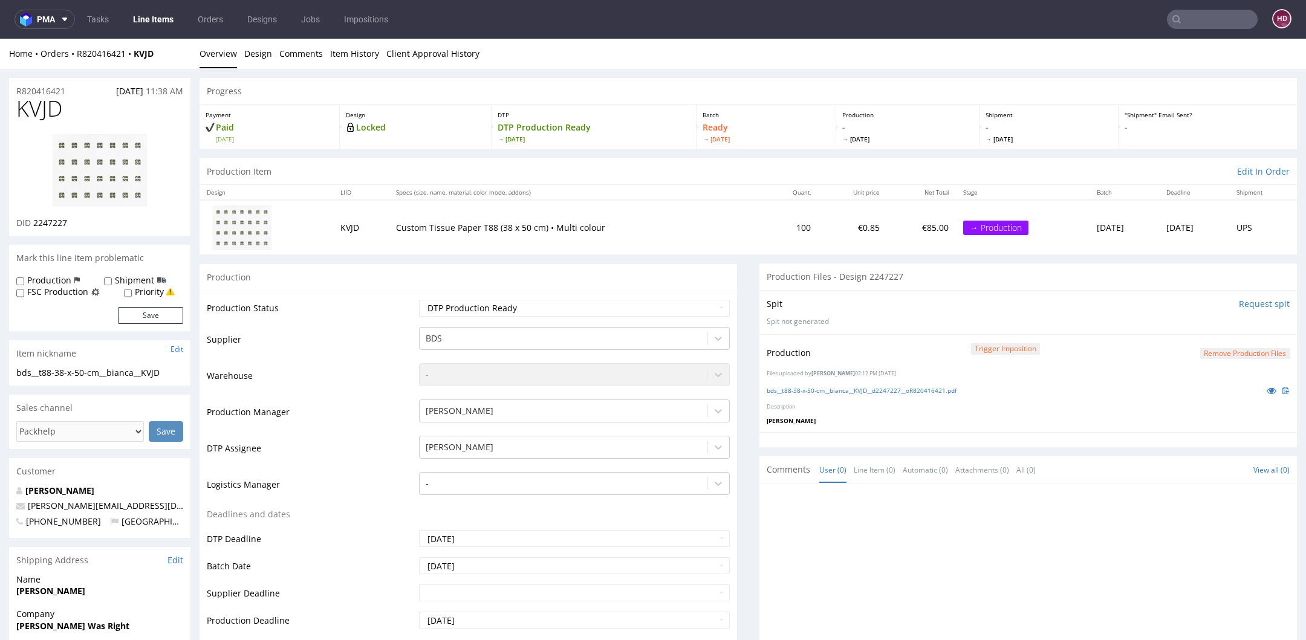
click at [173, 25] on link "Line Items" at bounding box center [153, 19] width 55 height 19
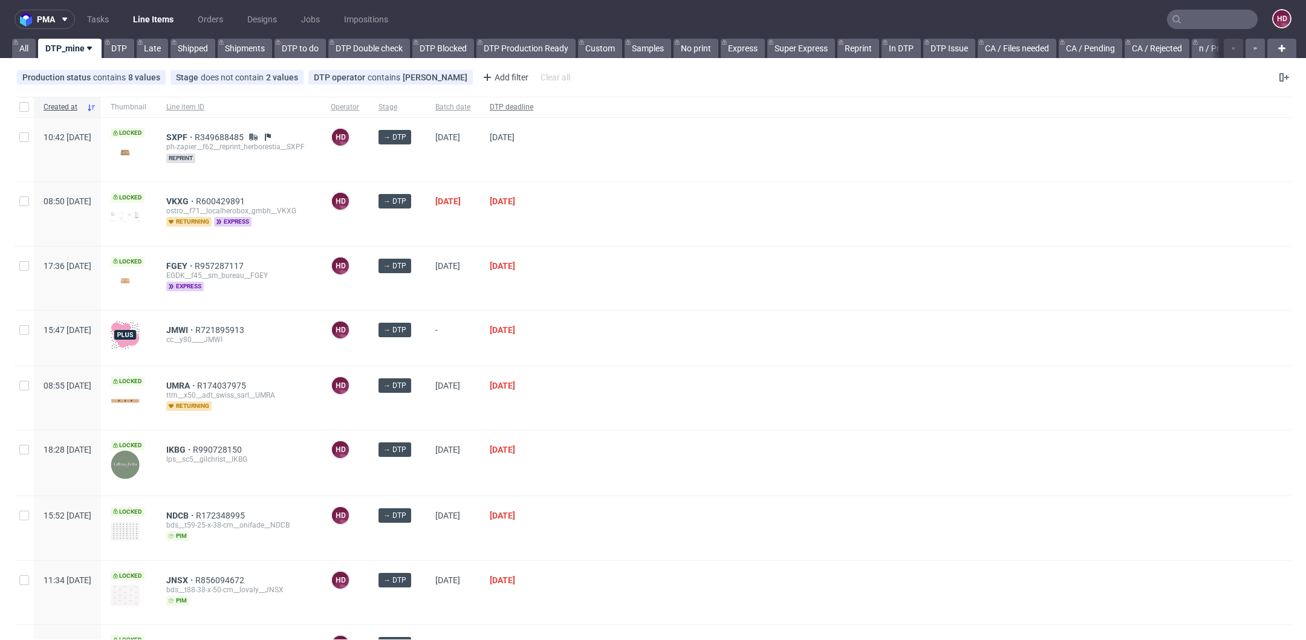
click at [533, 108] on span "DTP deadline" at bounding box center [512, 107] width 44 height 10
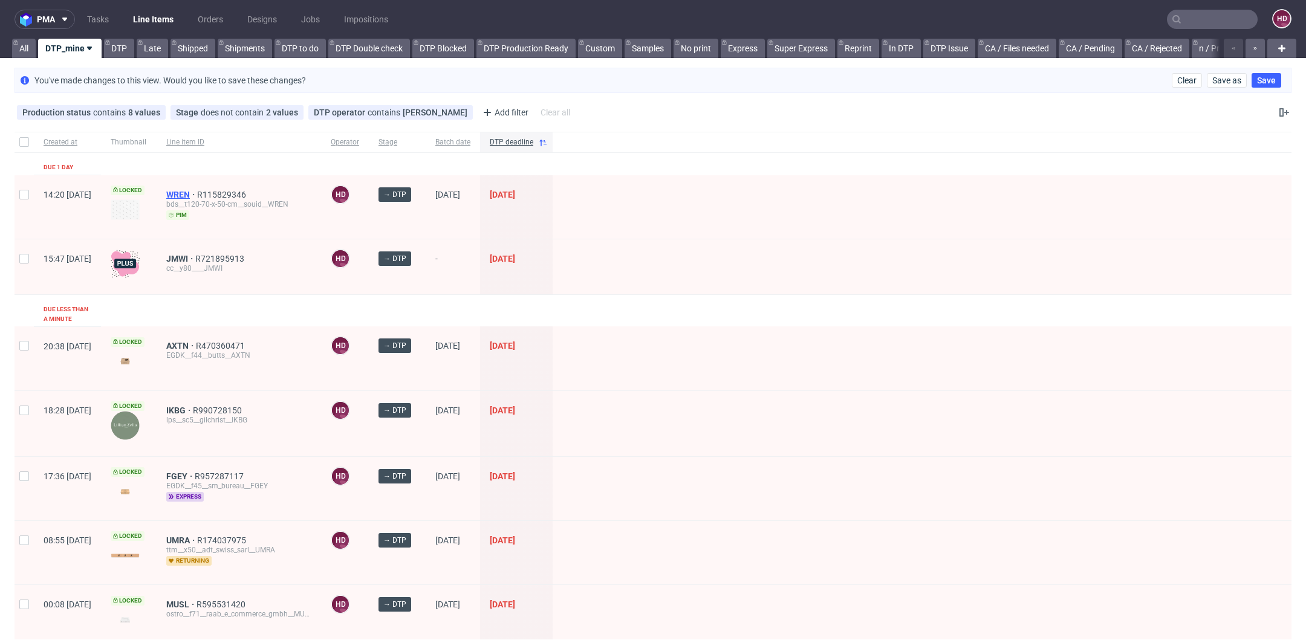
click at [197, 191] on span "WREN" at bounding box center [181, 195] width 31 height 10
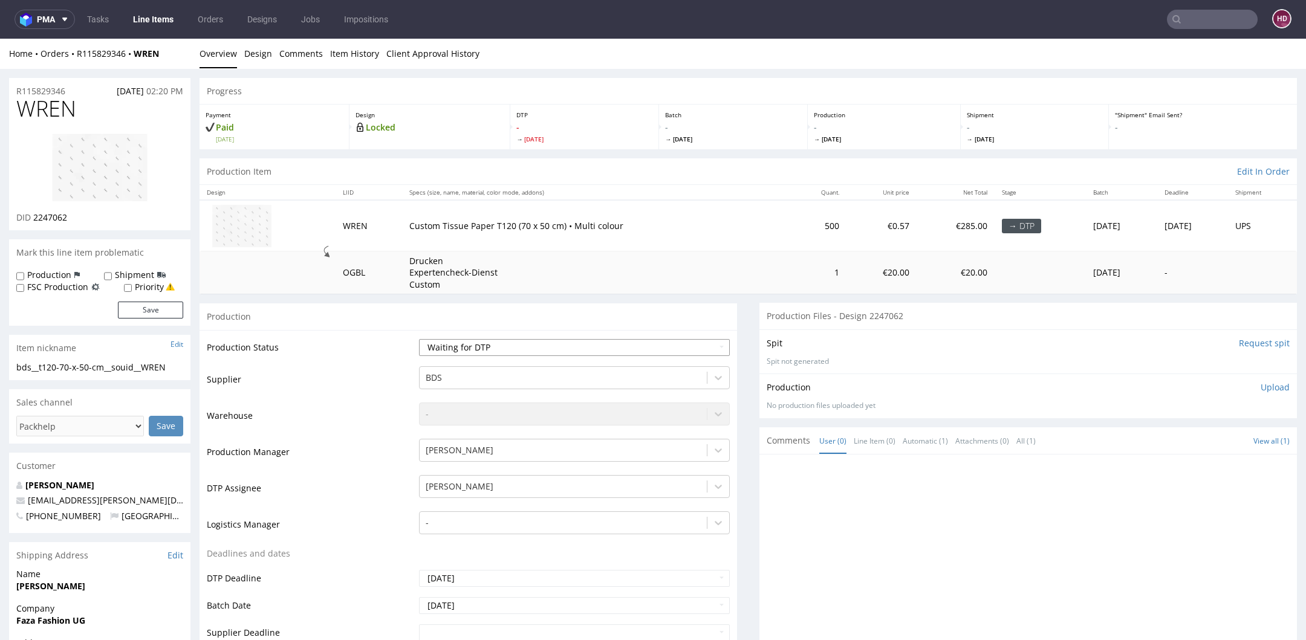
click at [456, 343] on select "Waiting for Artwork Waiting for Diecut Waiting for Mockup Waiting for DTP Waiti…" at bounding box center [574, 347] width 311 height 17
select select "dtp_in_process"
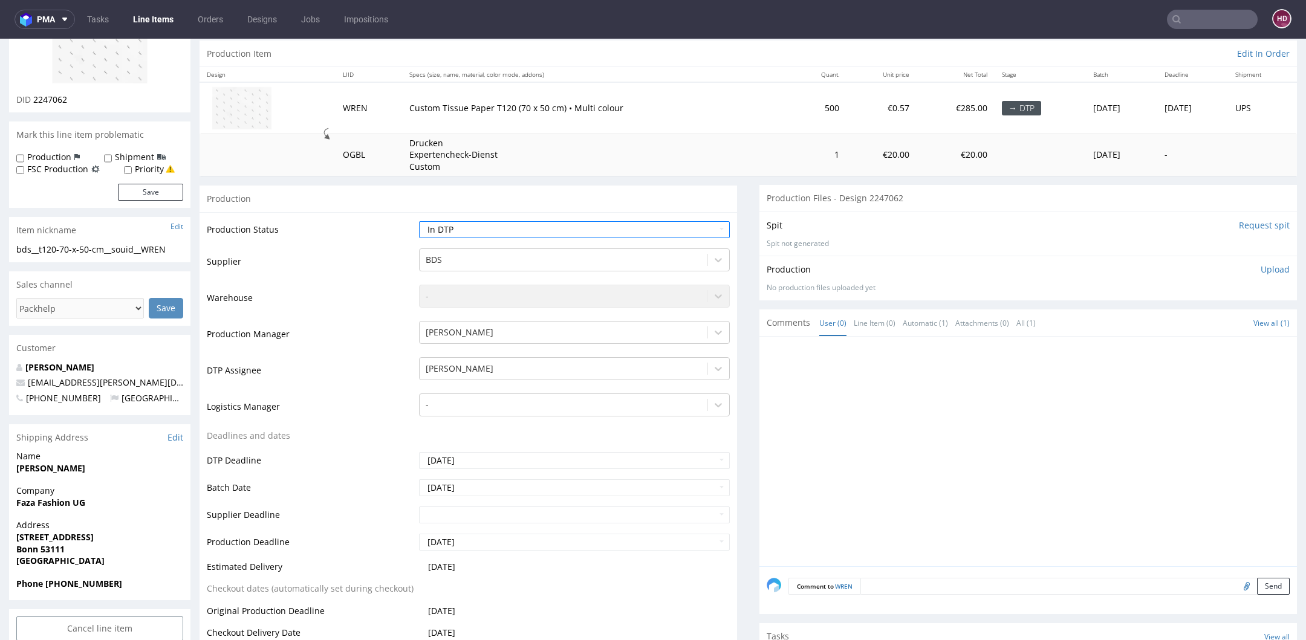
scroll to position [440, 0]
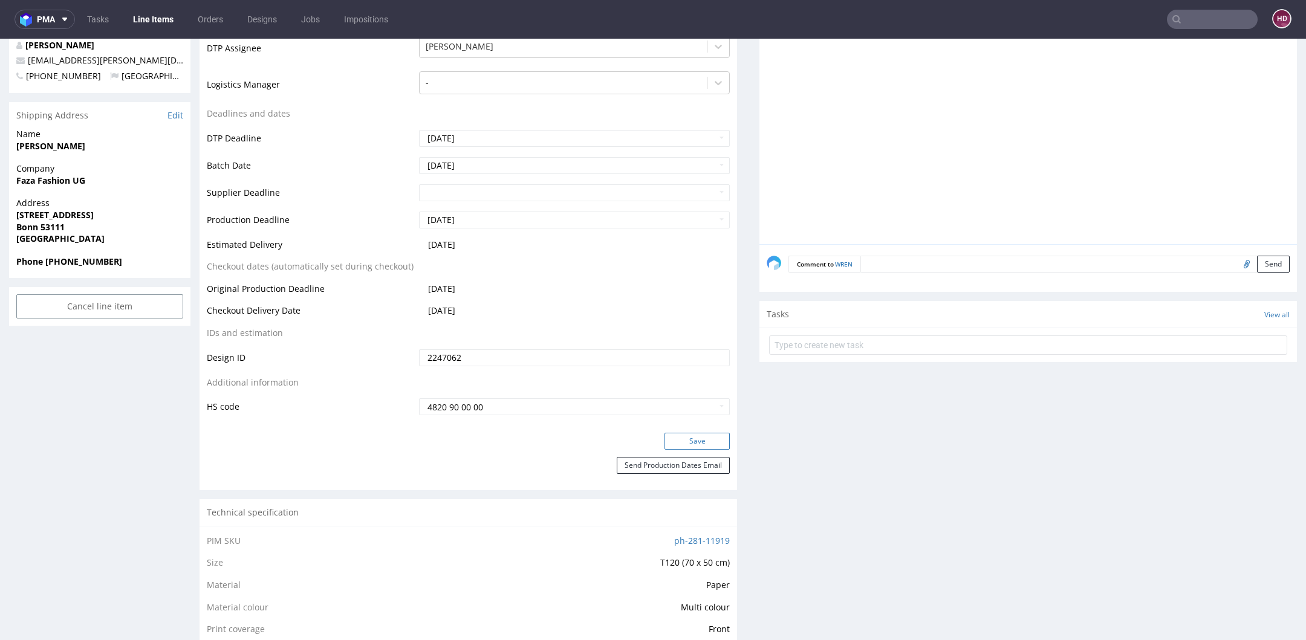
click at [685, 442] on button "Save" at bounding box center [696, 441] width 65 height 17
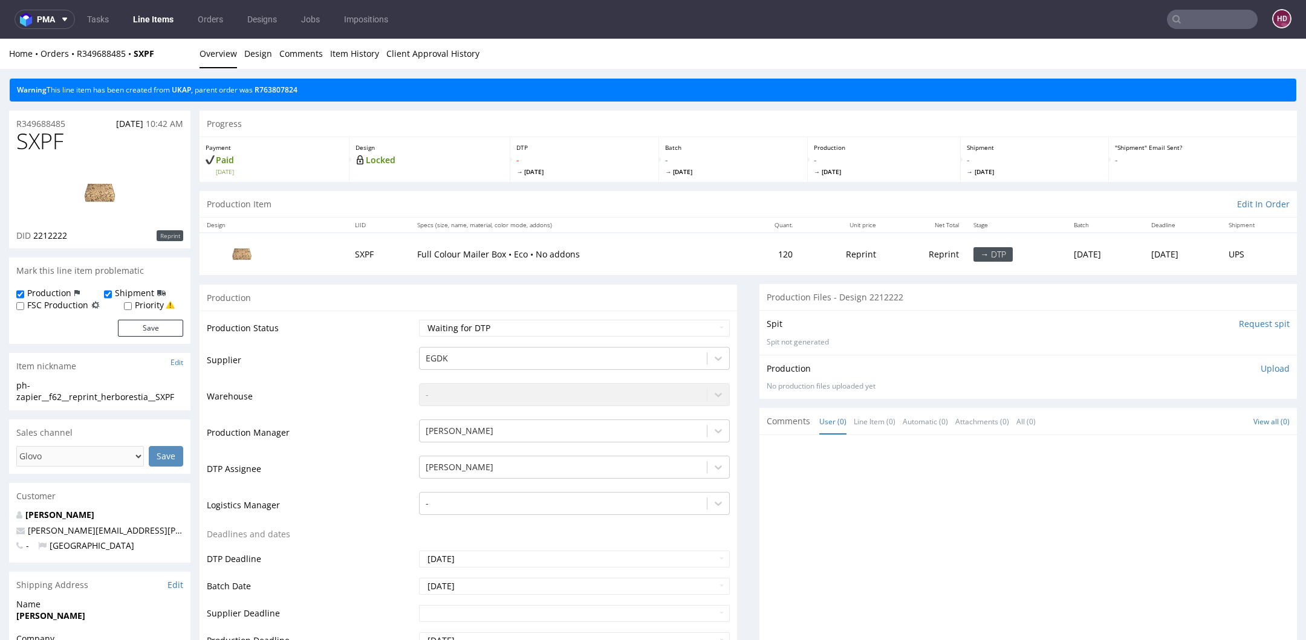
click at [105, 189] on img at bounding box center [99, 193] width 97 height 54
click at [245, 53] on link "Design" at bounding box center [258, 54] width 28 height 30
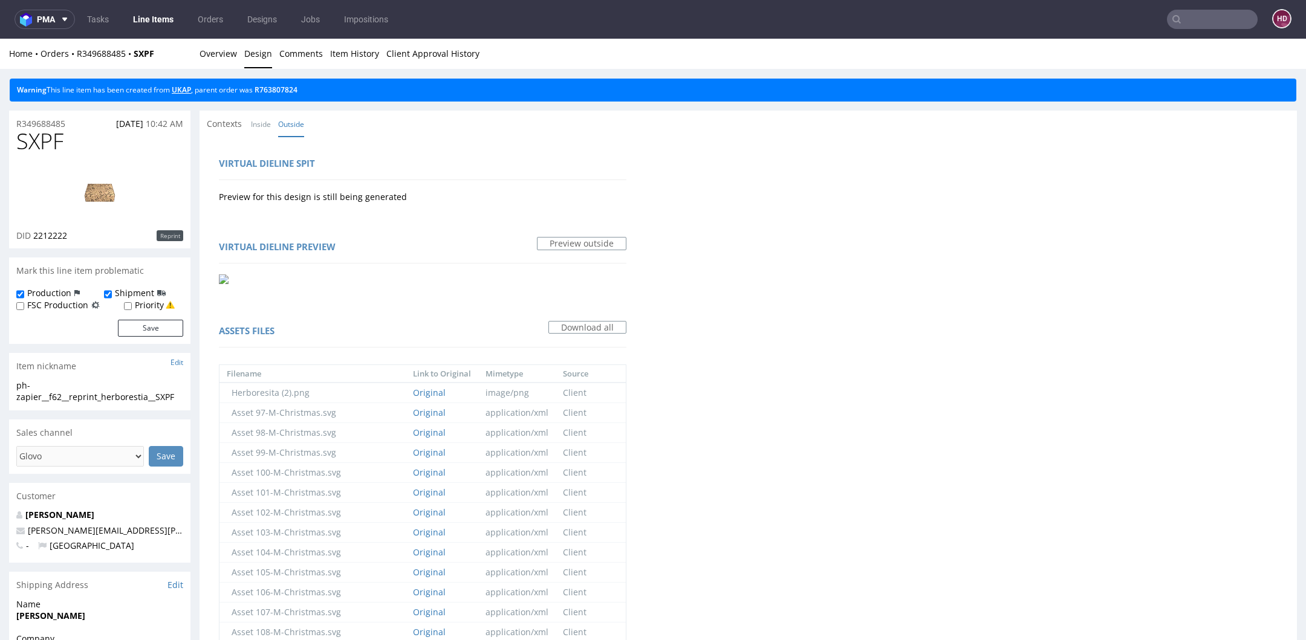
click at [187, 87] on link "UKAP" at bounding box center [181, 90] width 19 height 10
click at [186, 90] on link "UKAP" at bounding box center [181, 90] width 19 height 10
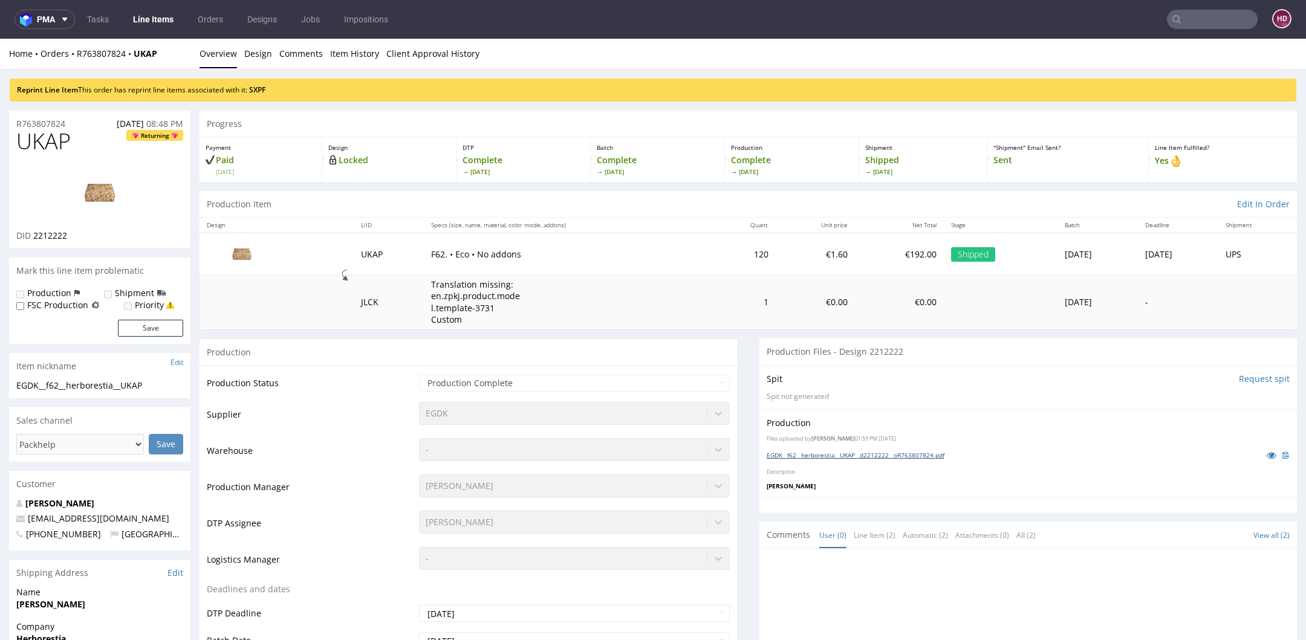
click at [825, 454] on link "EGDK__f62__herborestia__UKAP__d2212222__oR763807824.pdf" at bounding box center [855, 455] width 178 height 8
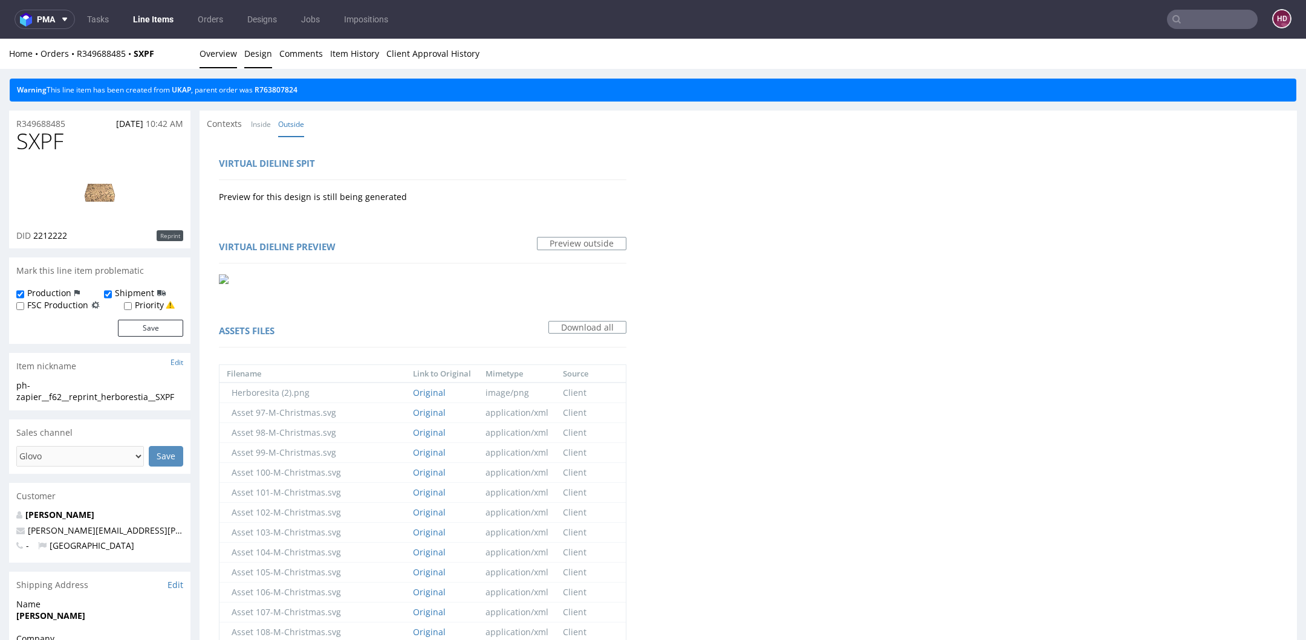
click at [209, 51] on link "Overview" at bounding box center [217, 54] width 37 height 30
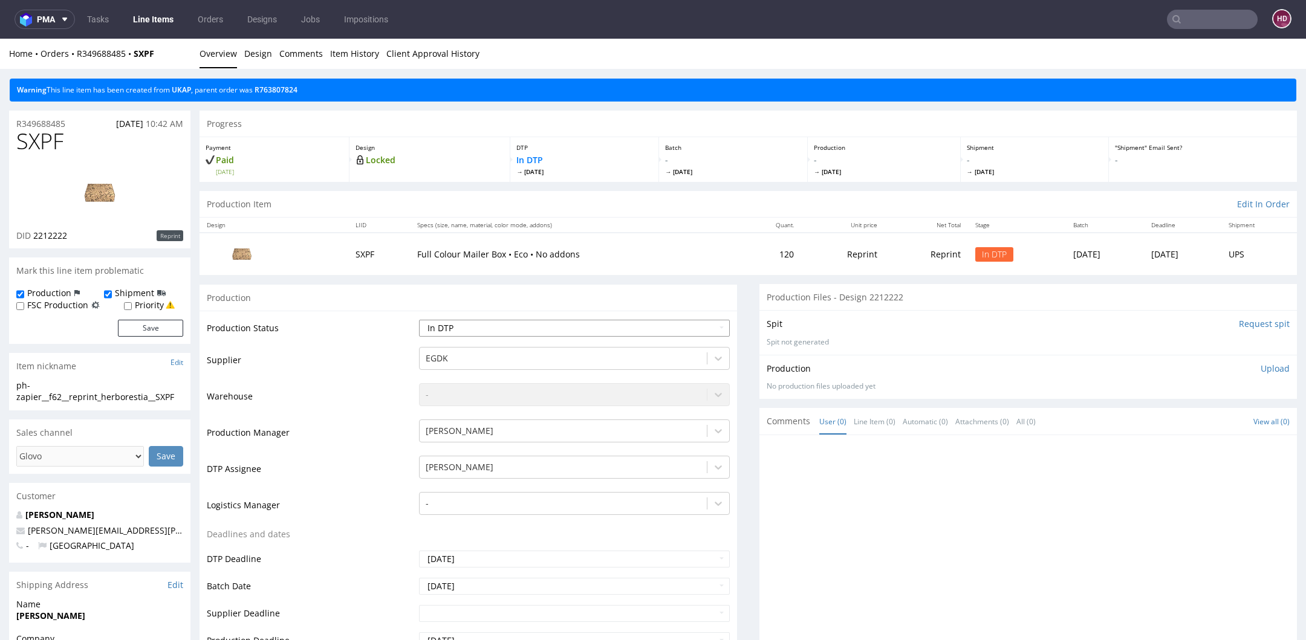
click at [534, 326] on select "Waiting for Artwork Waiting for Diecut Waiting for Mockup Waiting for DTP Waiti…" at bounding box center [574, 328] width 311 height 17
select select "dtp_in_process"
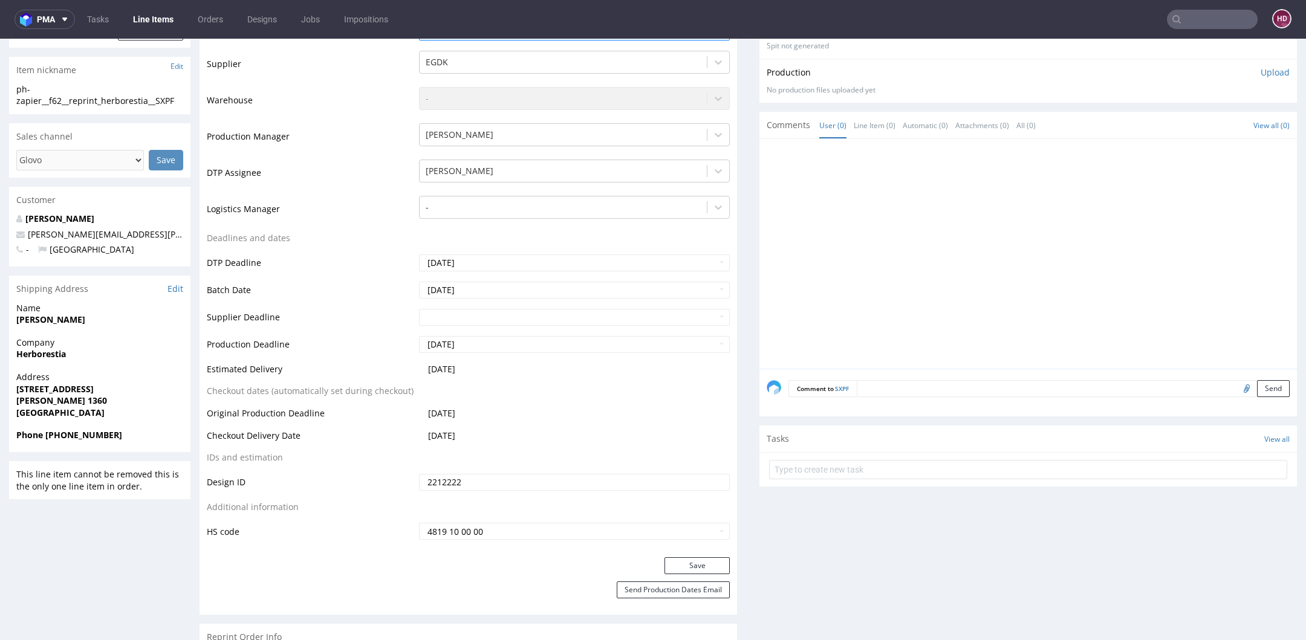
scroll to position [325, 0]
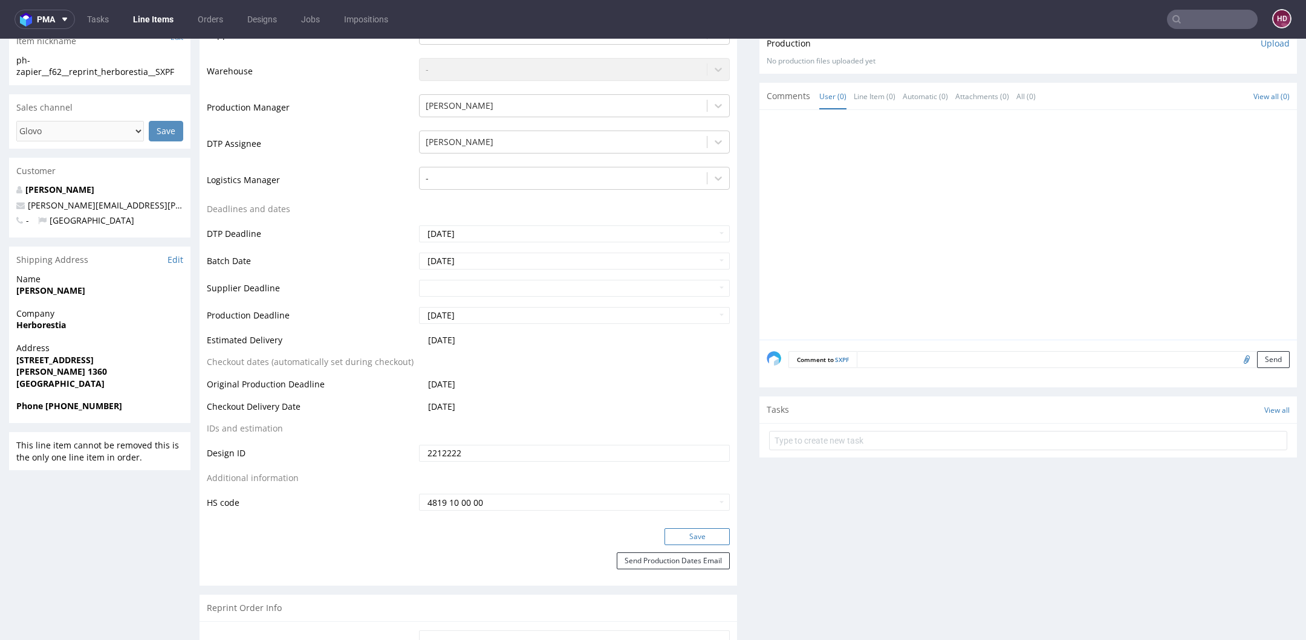
click at [706, 537] on button "Save" at bounding box center [696, 536] width 65 height 17
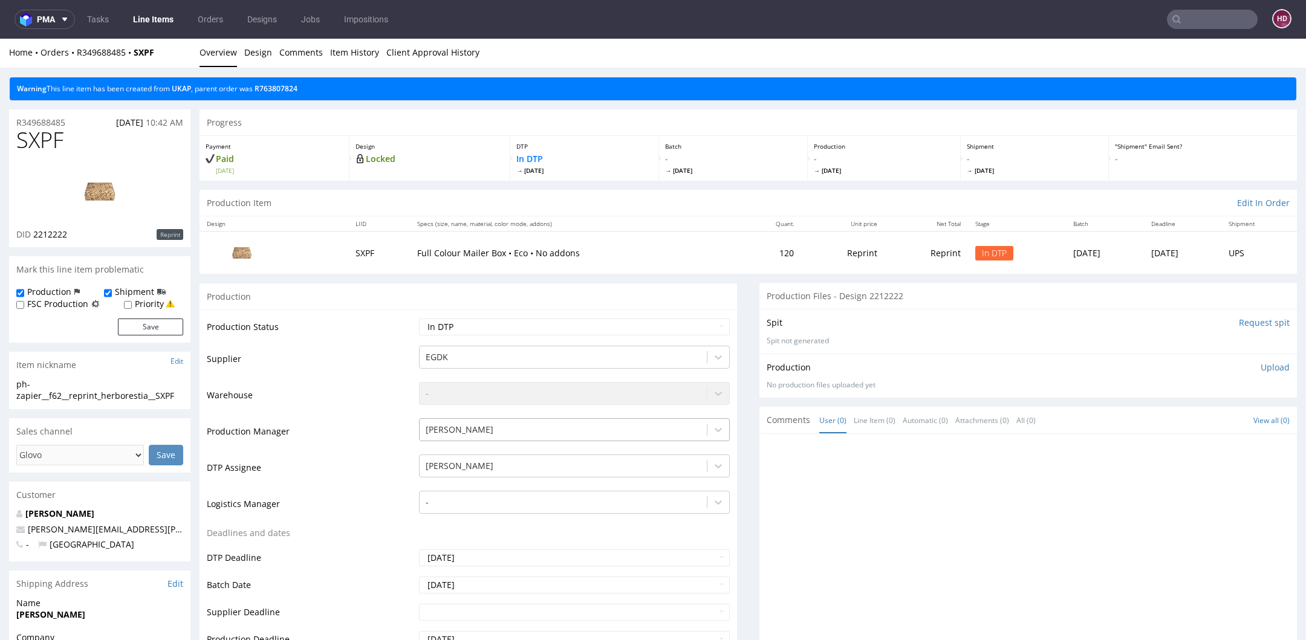
scroll to position [0, 0]
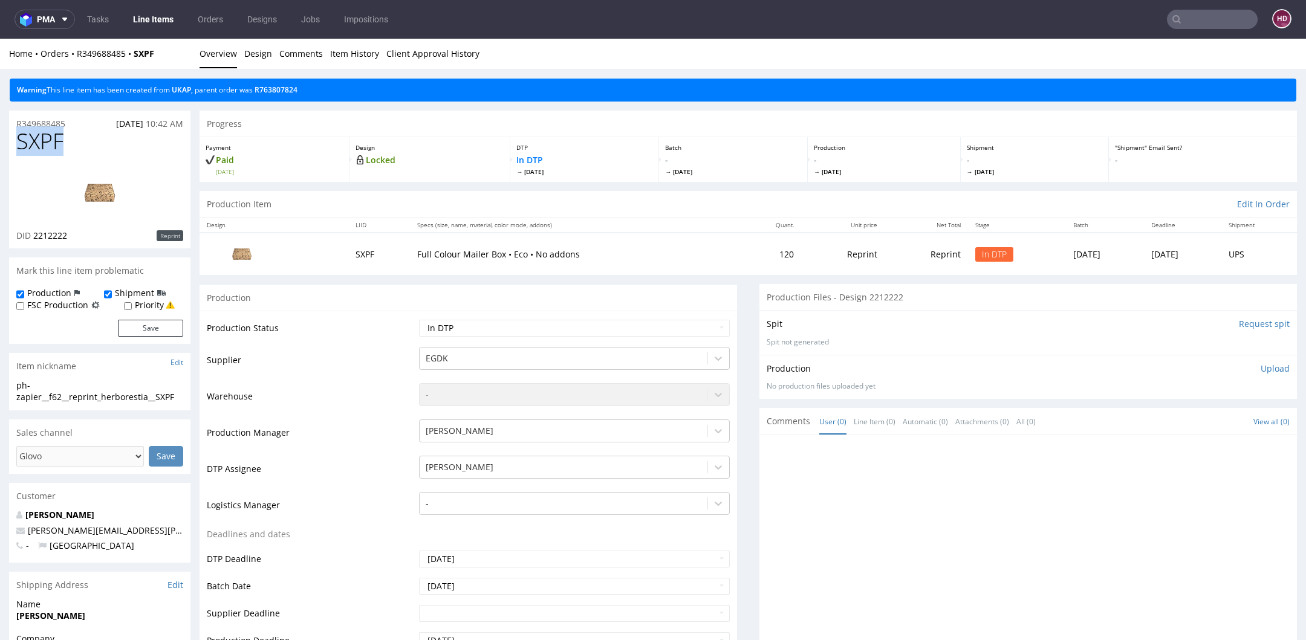
drag, startPoint x: 86, startPoint y: 144, endPoint x: 1, endPoint y: 138, distance: 85.4
copy span "SXPF"
drag, startPoint x: 179, startPoint y: 398, endPoint x: -15, endPoint y: 378, distance: 194.4
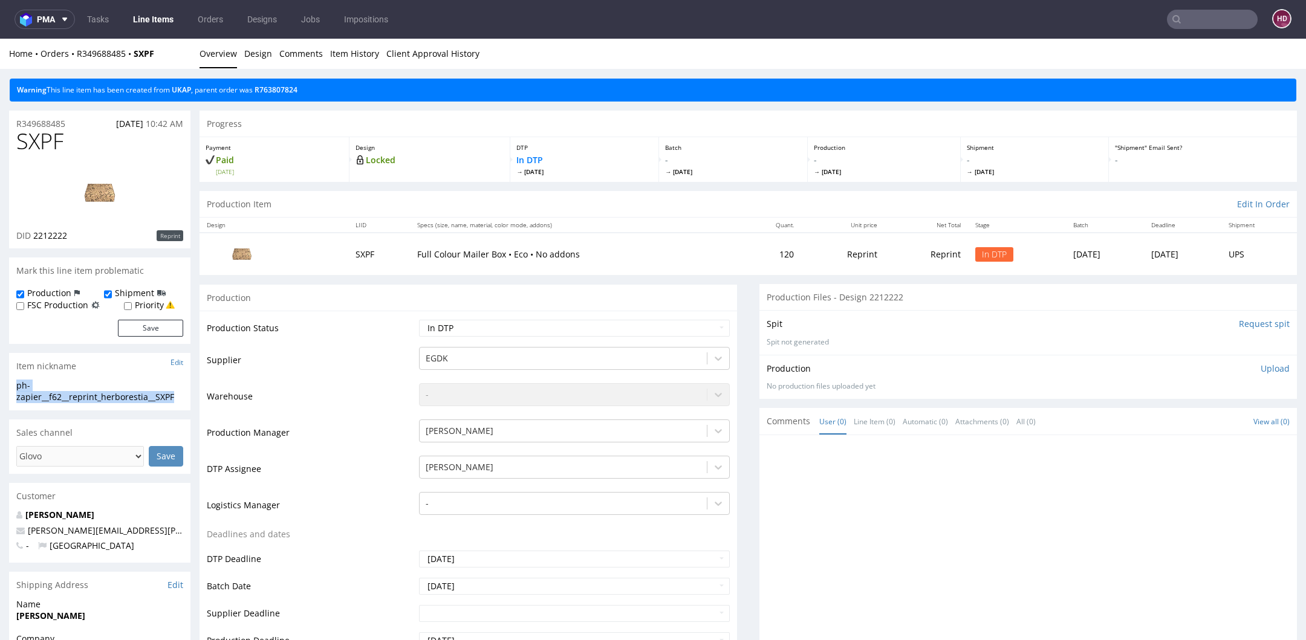
copy section "ph-zapier__f62__reprint_herborestia__SXPF"
drag, startPoint x: 76, startPoint y: 123, endPoint x: -39, endPoint y: 128, distance: 115.6
copy p "R349688485"
drag, startPoint x: 86, startPoint y: 238, endPoint x: 31, endPoint y: 235, distance: 55.1
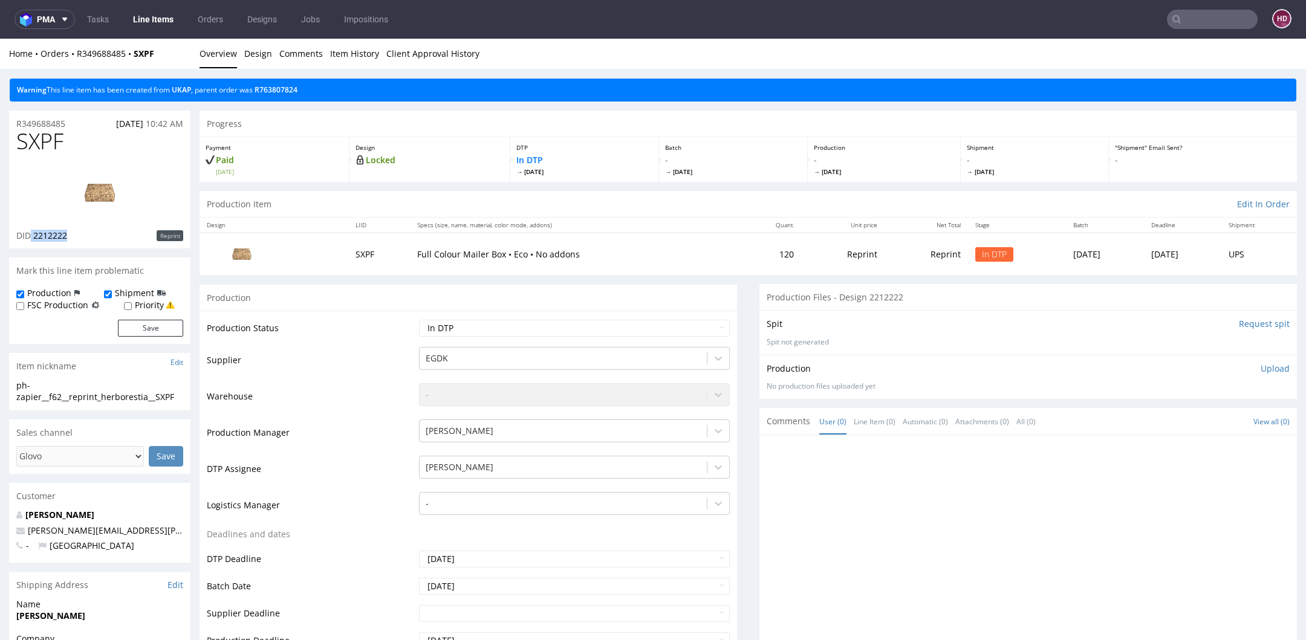
click at [31, 235] on div "DID 2212222 Reprint" at bounding box center [99, 236] width 167 height 12
copy p "2212222"
click at [1260, 369] on p "Upload" at bounding box center [1274, 369] width 29 height 12
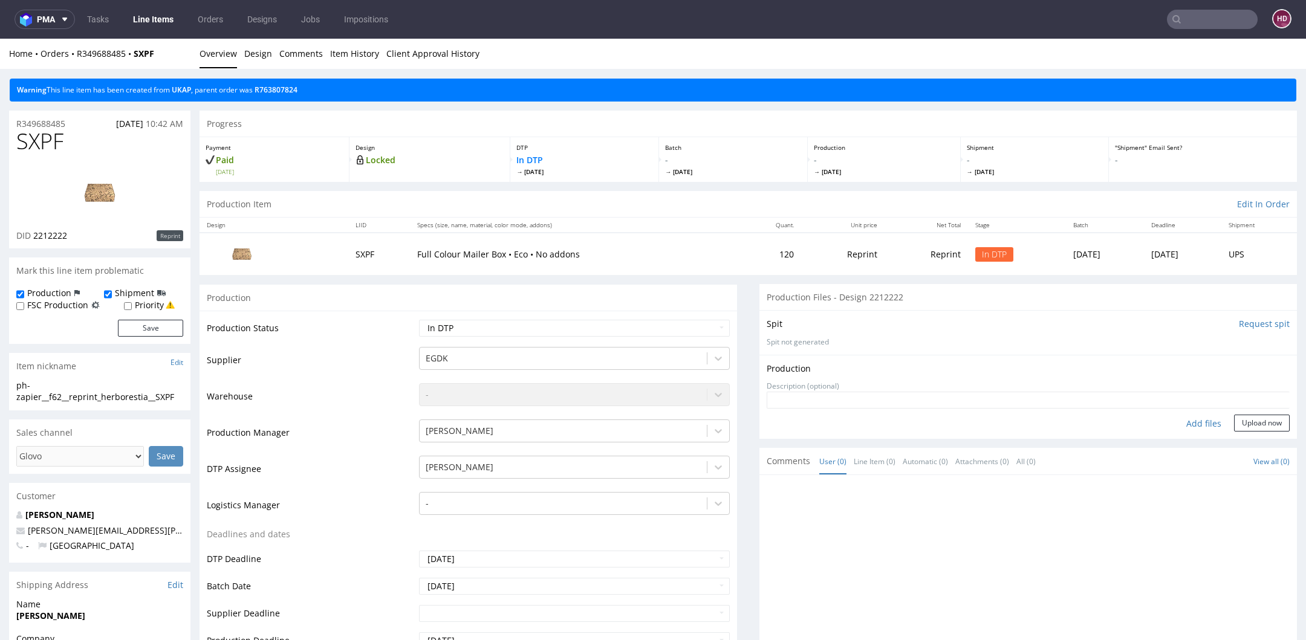
click at [1189, 424] on div "Add files" at bounding box center [1203, 424] width 60 height 18
type input "C:\fakepath\ ph-zapier__f62__reprint_herborestia__SXPF__d2212222__oR349688485.p…"
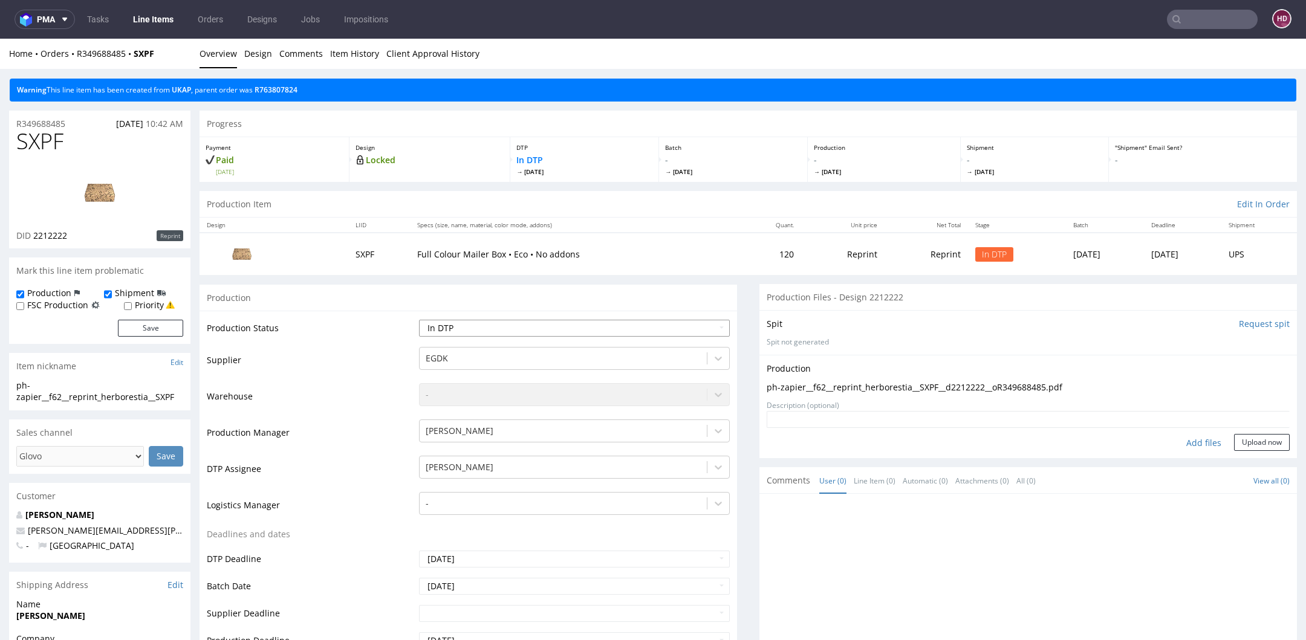
click at [607, 328] on select "Waiting for Artwork Waiting for Diecut Waiting for Mockup Waiting for DTP Waiti…" at bounding box center [574, 328] width 311 height 17
select select "dtp_production_ready"
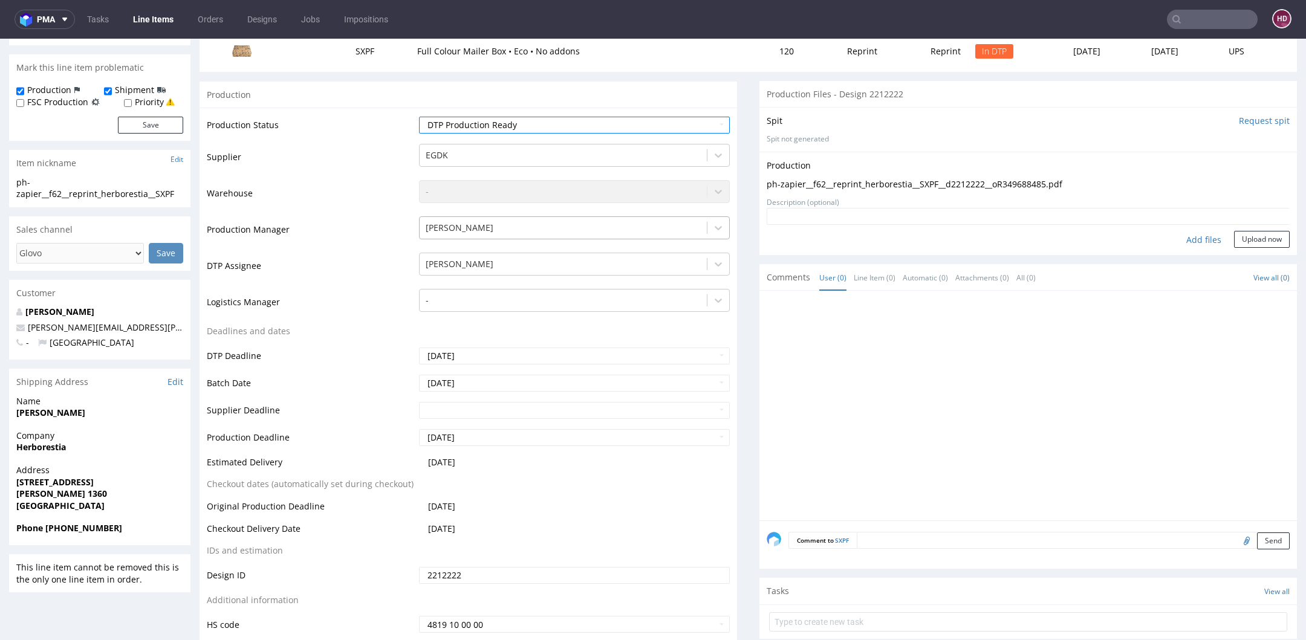
scroll to position [527, 0]
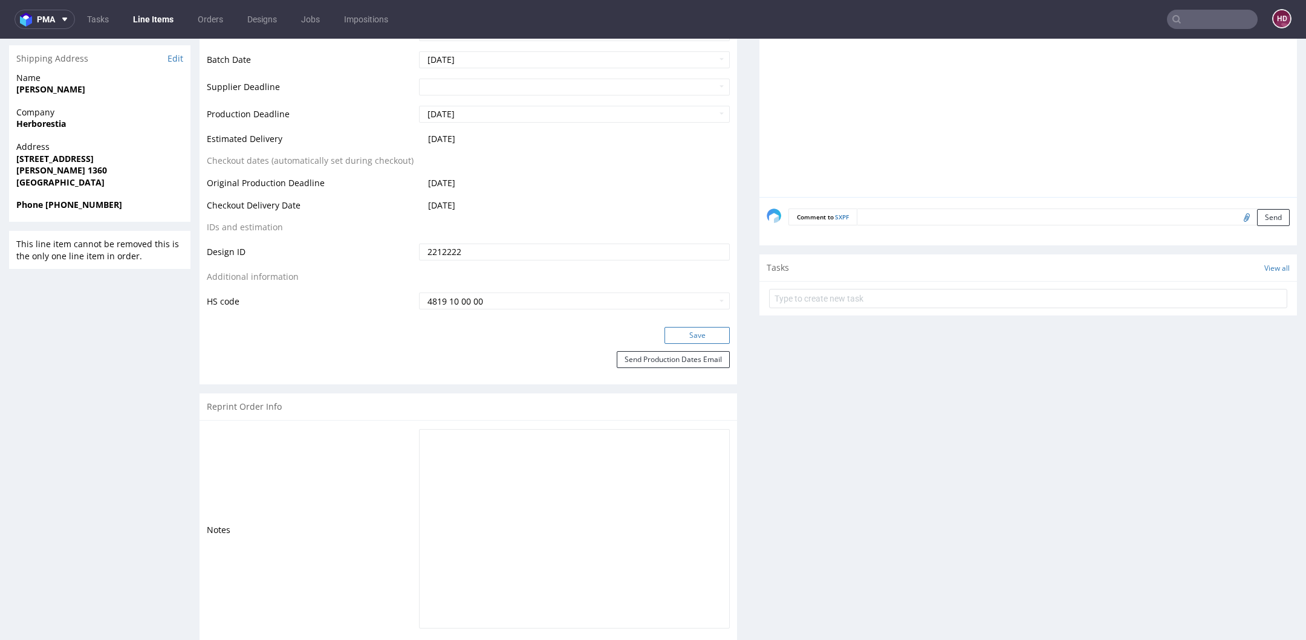
click at [664, 329] on button "Save" at bounding box center [696, 335] width 65 height 17
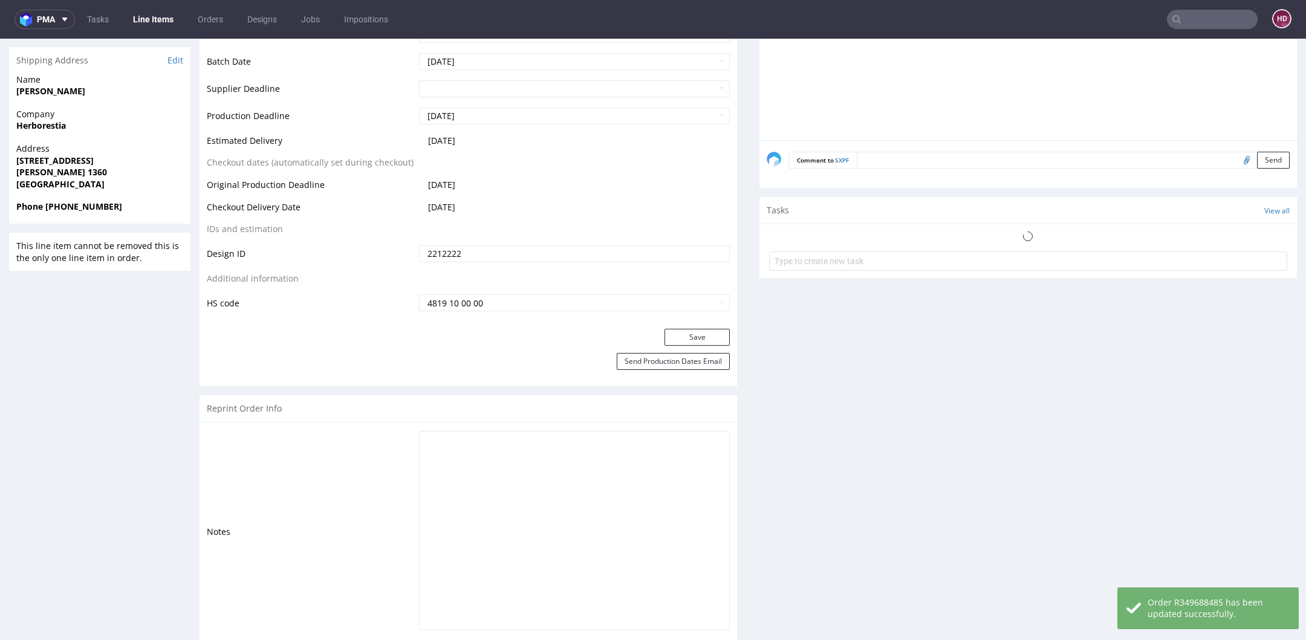
scroll to position [0, 0]
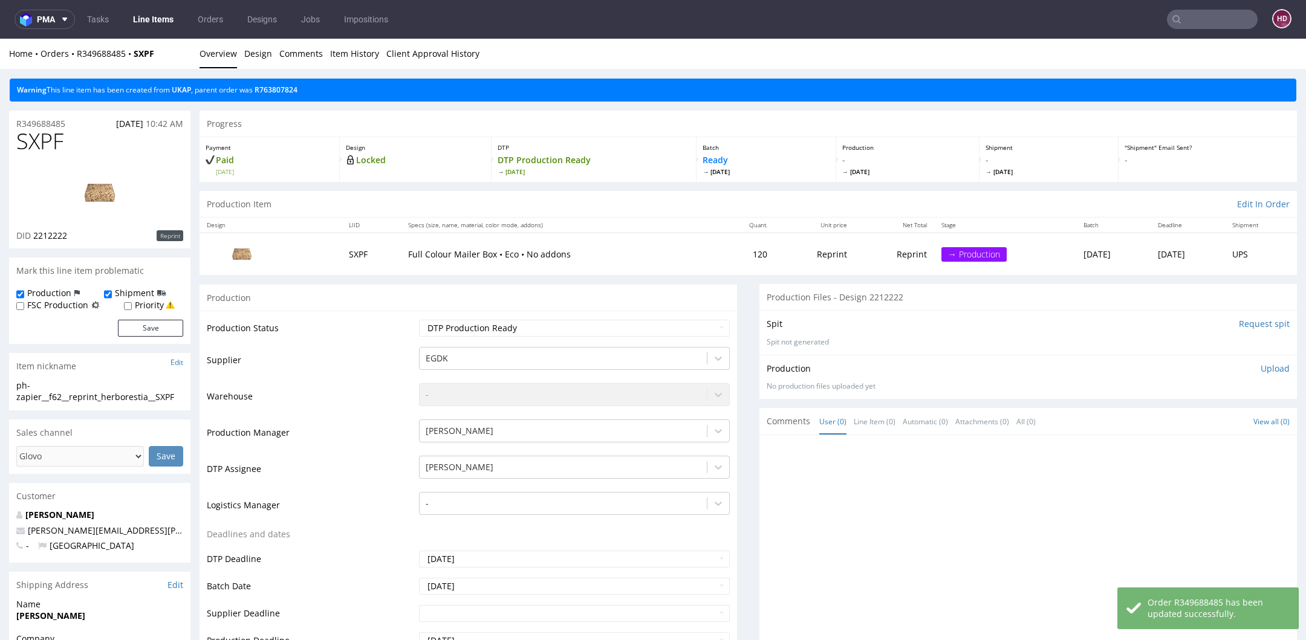
click at [1251, 374] on div "Production Upload No production files uploaded yet Description (optional) Add f…" at bounding box center [1027, 377] width 523 height 29
click at [1260, 369] on p "Upload" at bounding box center [1274, 369] width 29 height 12
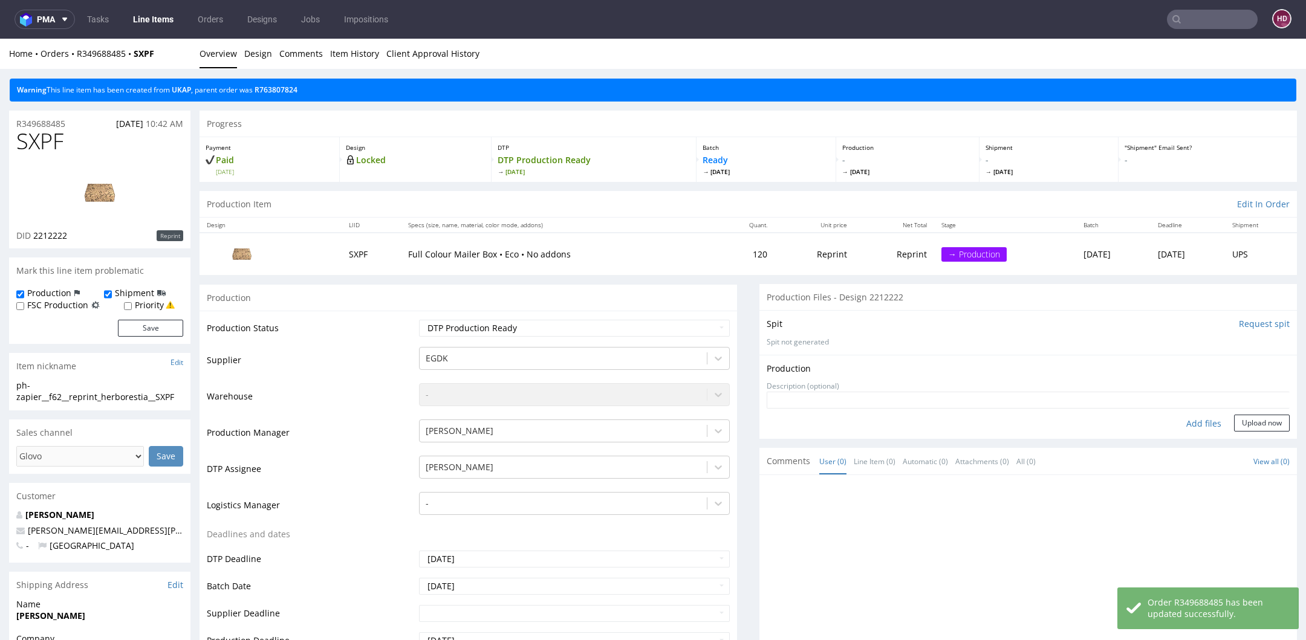
click at [1183, 421] on div "Add files" at bounding box center [1203, 424] width 60 height 18
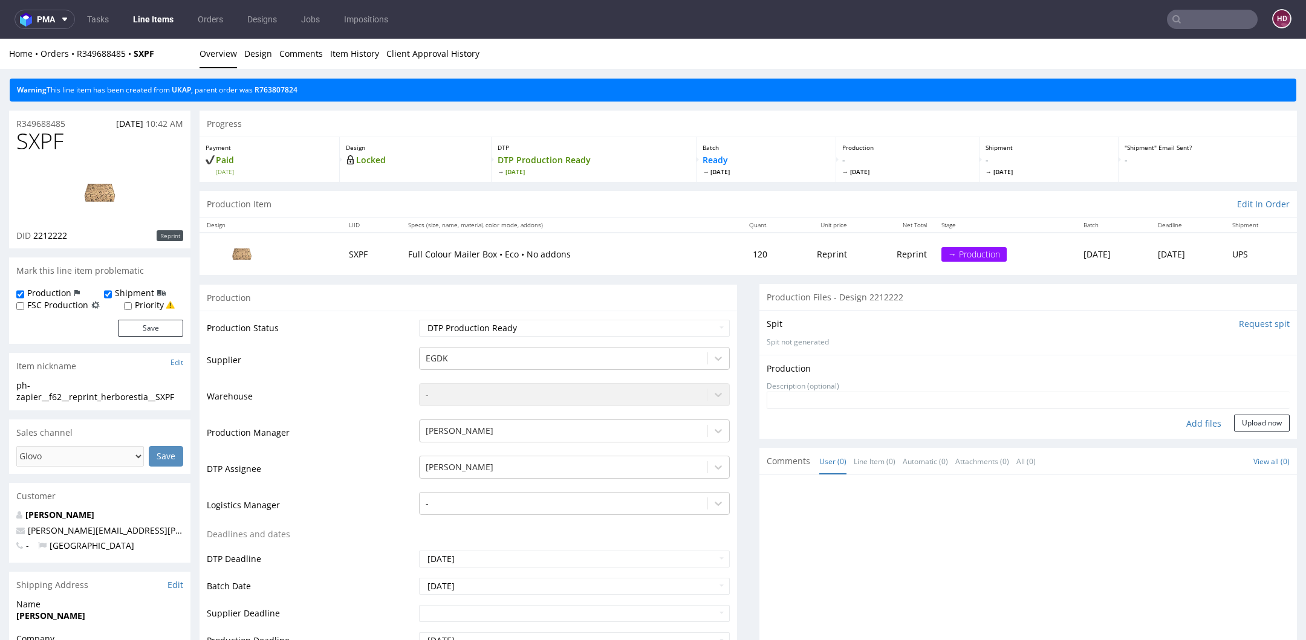
type input "C:\fakepath\ ph-zapier__f62__reprint_herborestia__SXPF__d2212222__oR349688485.p…"
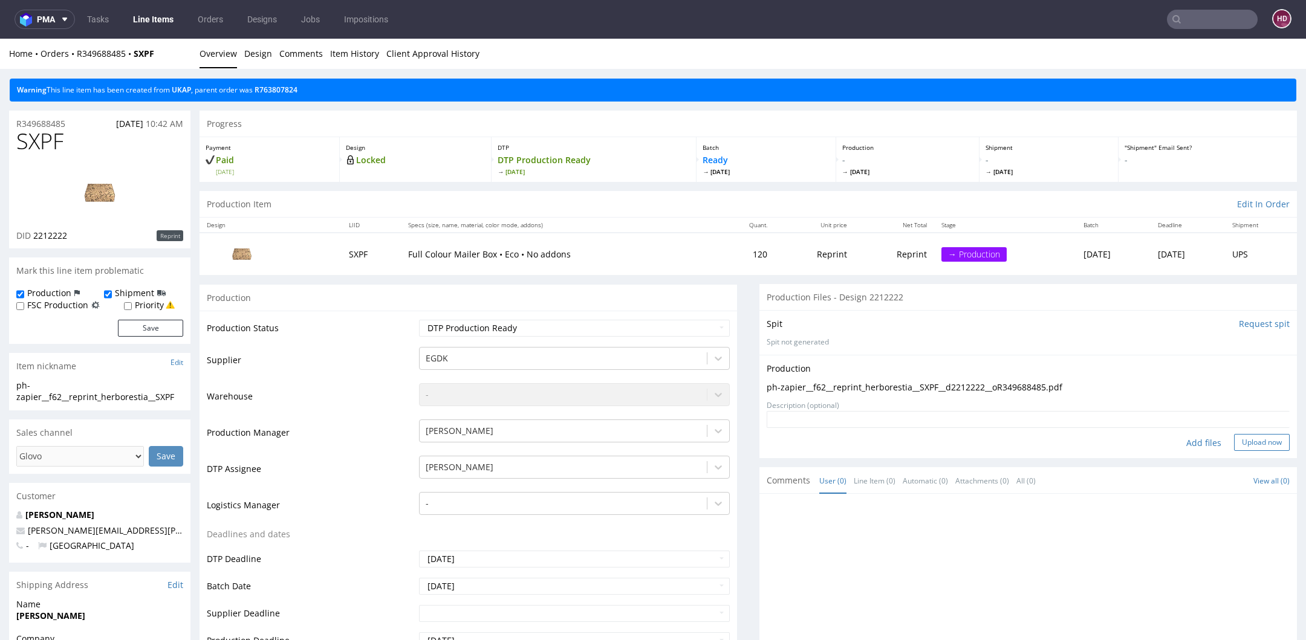
click at [1246, 442] on button "Upload now" at bounding box center [1262, 442] width 56 height 17
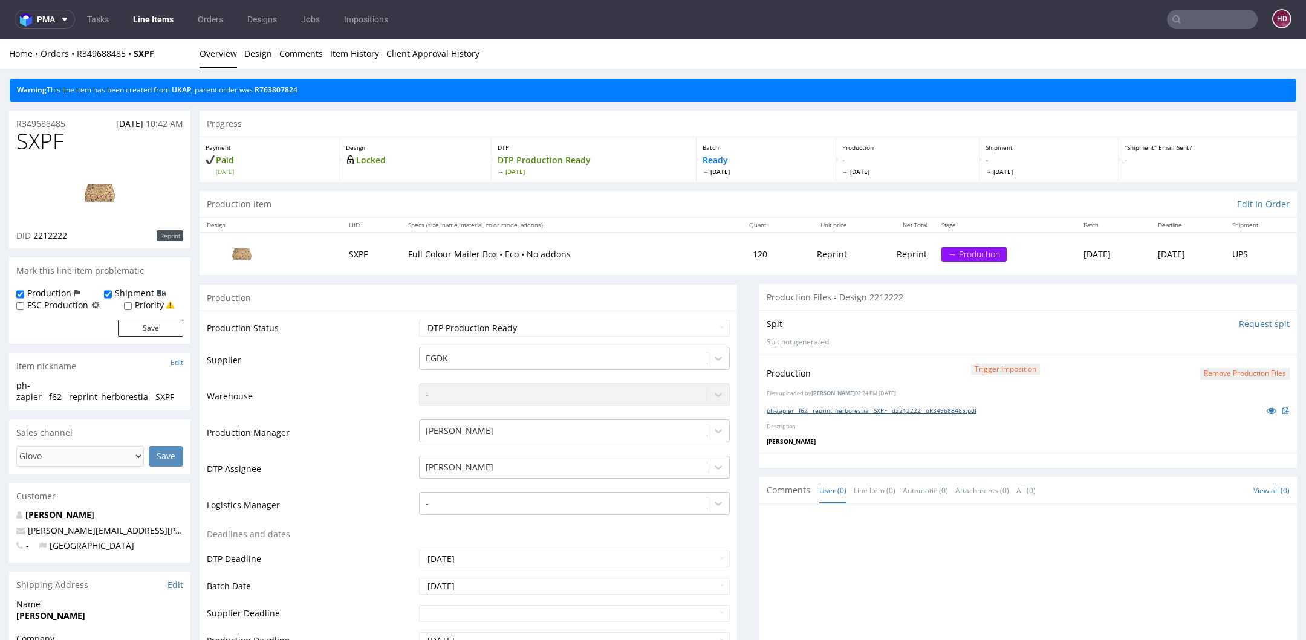
click at [859, 406] on link "ph-zapier__f62__reprint_herborestia__SXPF__d2212222__oR349688485.pdf" at bounding box center [871, 410] width 210 height 8
click at [954, 458] on div at bounding box center [1027, 460] width 537 height 15
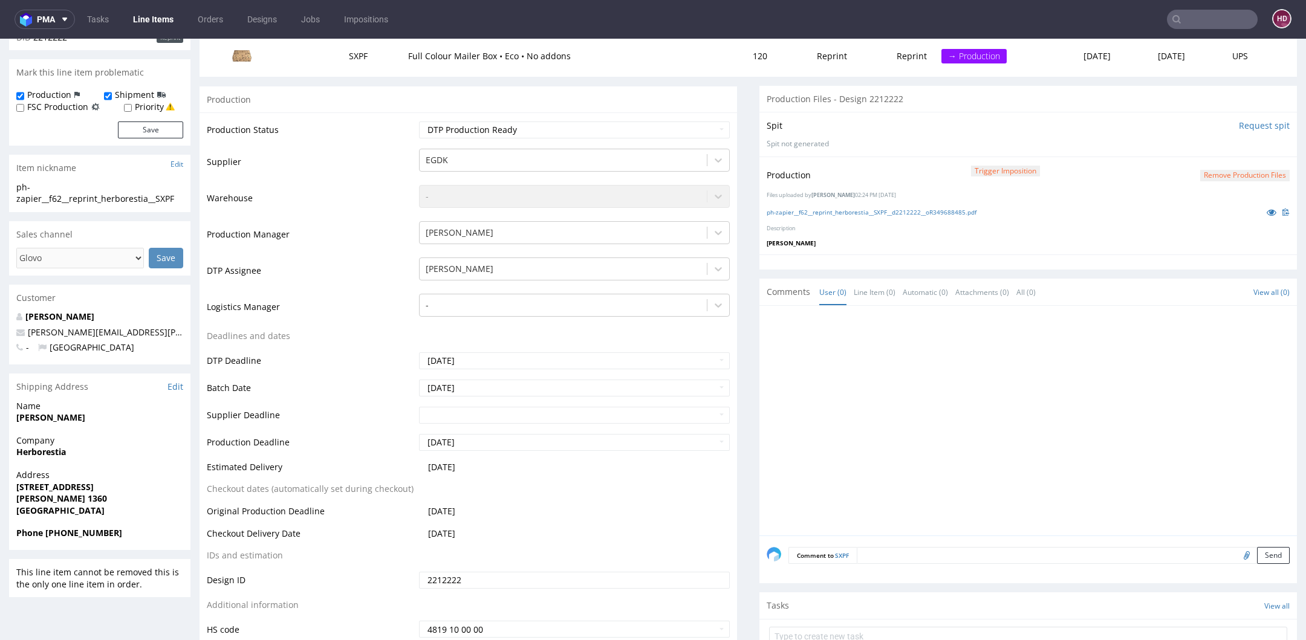
scroll to position [284, 0]
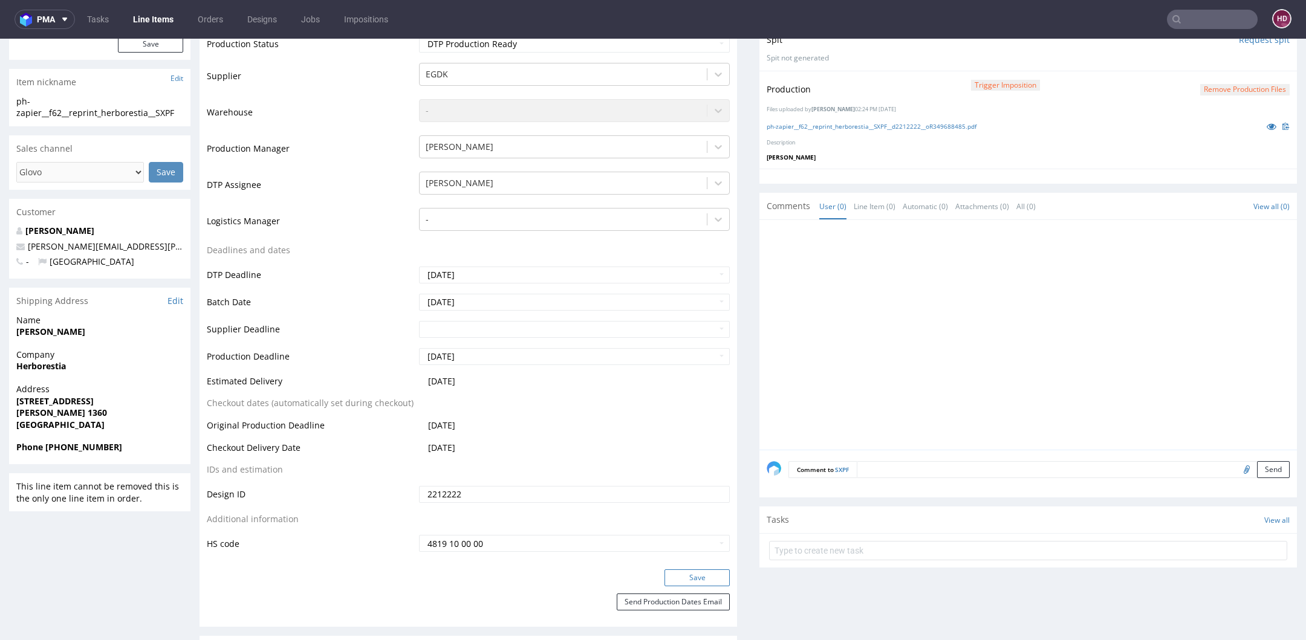
click at [698, 572] on button "Save" at bounding box center [696, 577] width 65 height 17
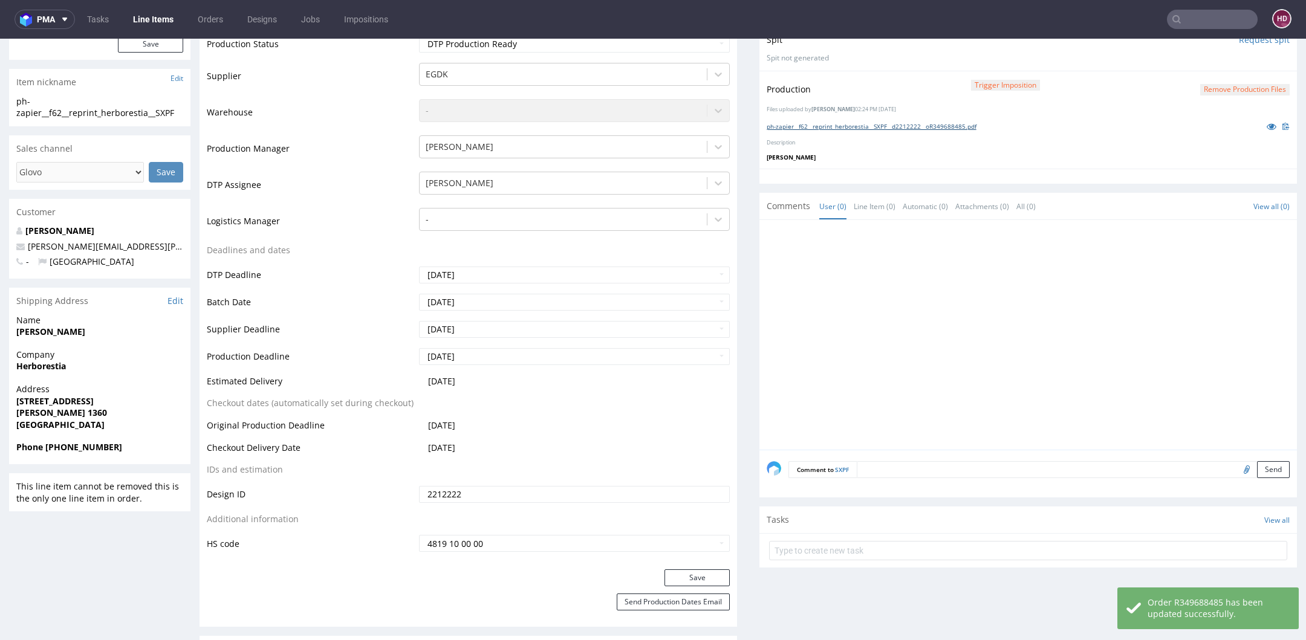
click at [836, 129] on link "ph-zapier__f62__reprint_herborestia__SXPF__d2212222__oR349688485.pdf" at bounding box center [871, 126] width 210 height 8
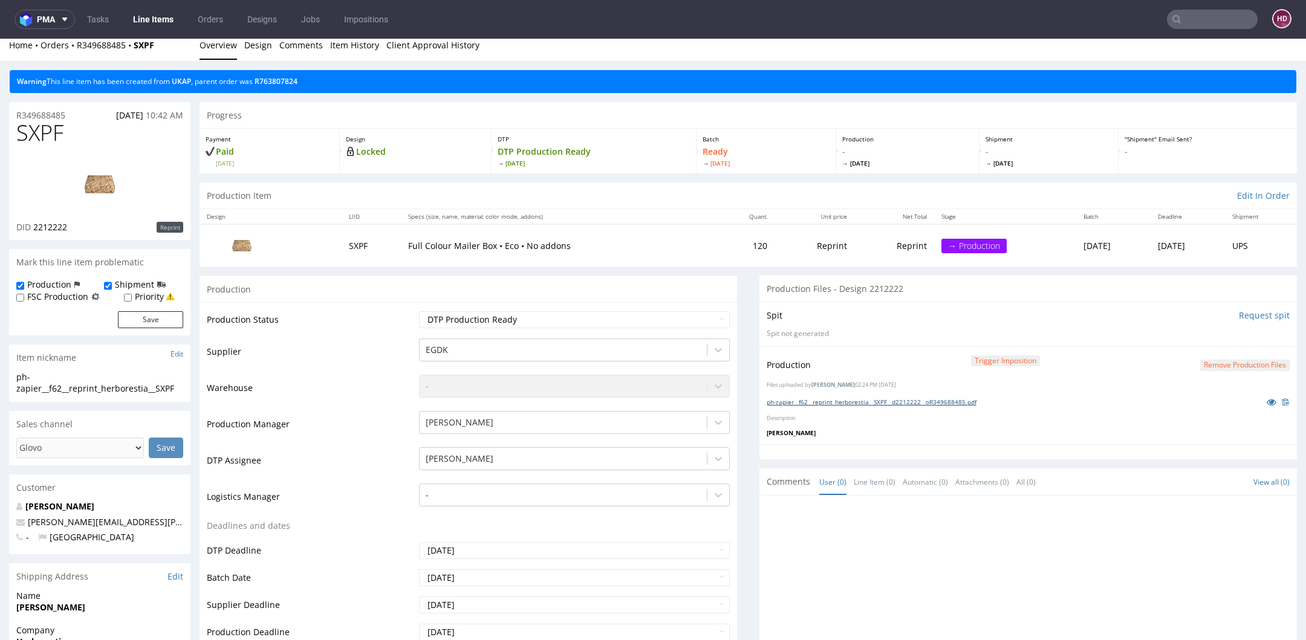
scroll to position [0, 0]
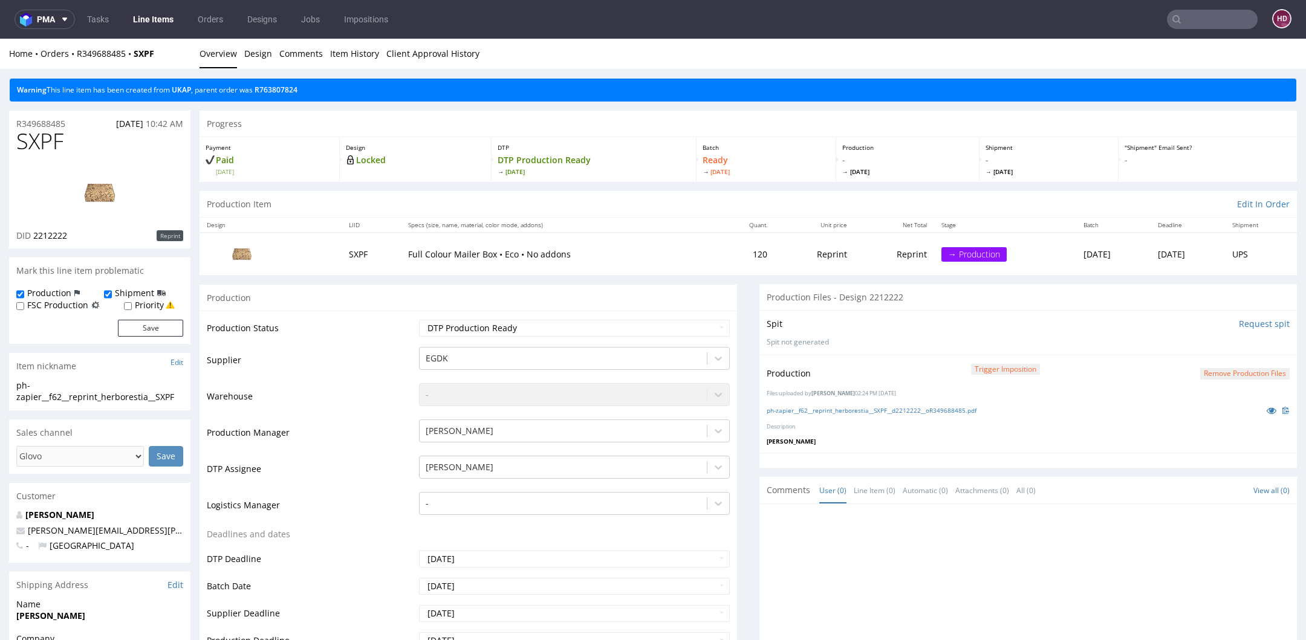
click at [158, 19] on link "Line Items" at bounding box center [153, 19] width 55 height 19
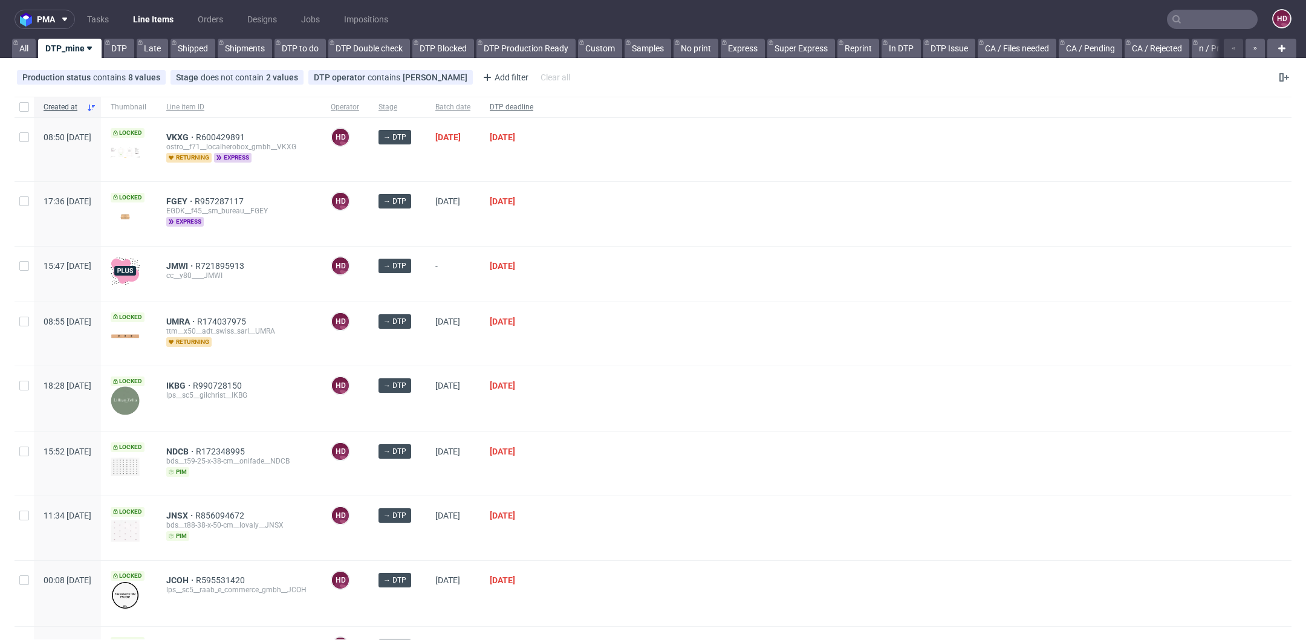
click at [543, 101] on div "DTP deadline" at bounding box center [511, 107] width 63 height 21
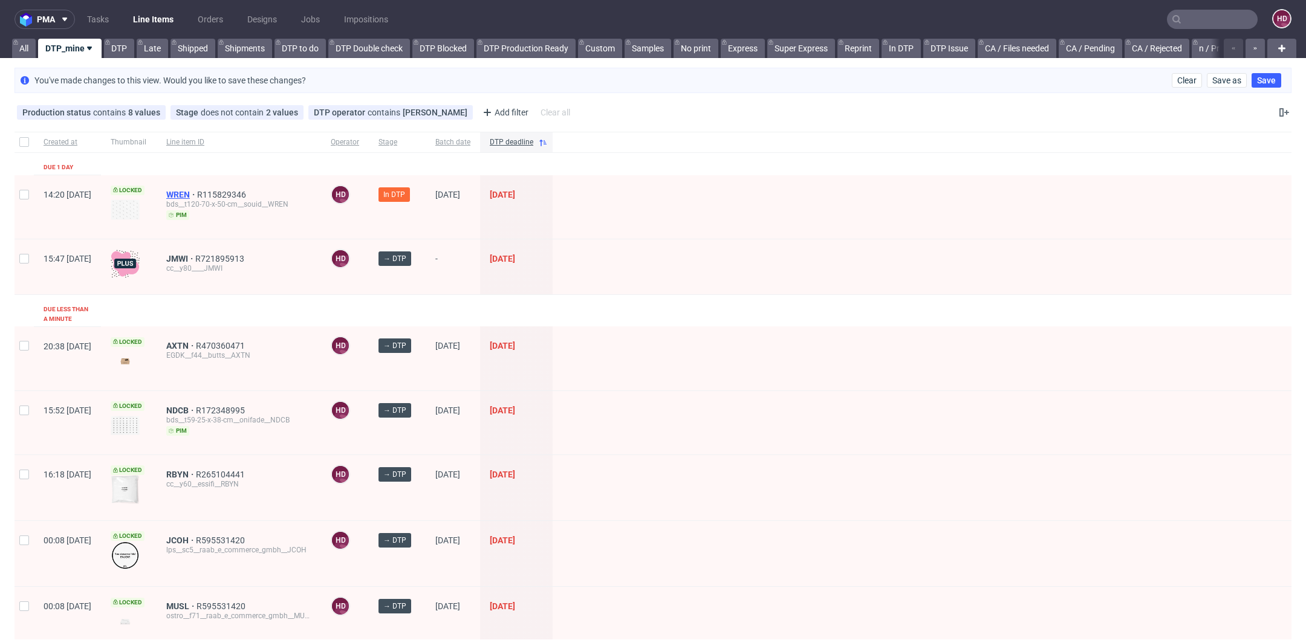
click at [197, 192] on span "WREN" at bounding box center [181, 195] width 31 height 10
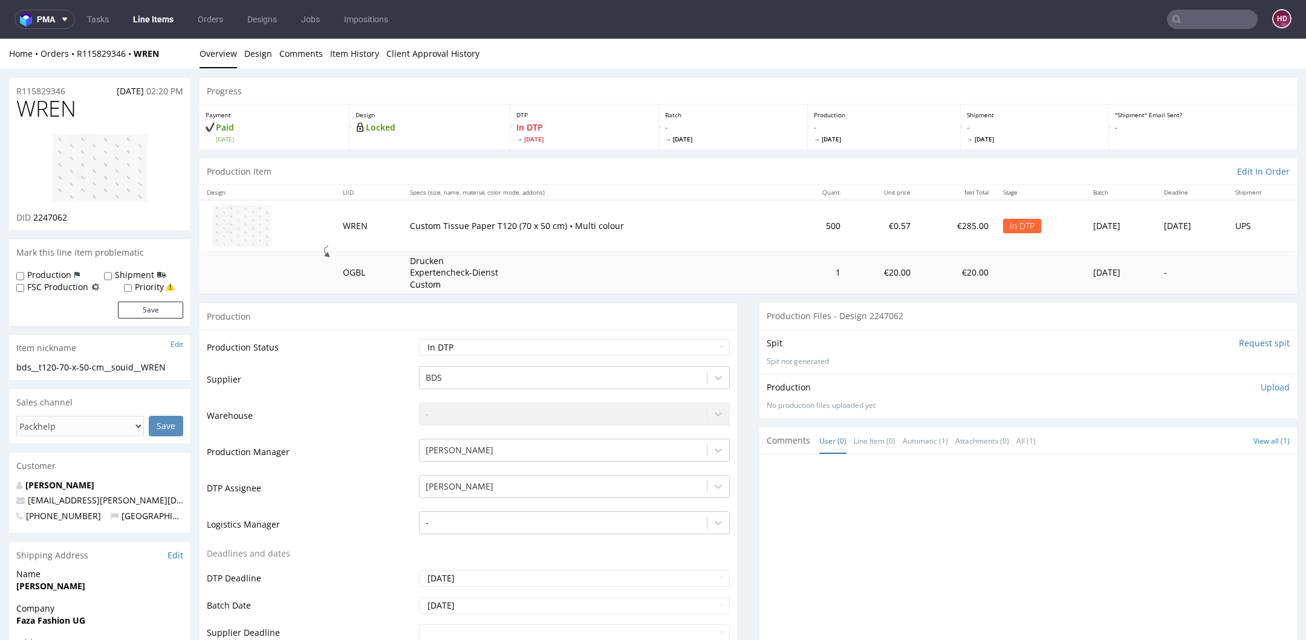
click at [270, 53] on li "Design" at bounding box center [261, 54] width 35 height 12
click at [261, 51] on link "Design" at bounding box center [258, 54] width 28 height 30
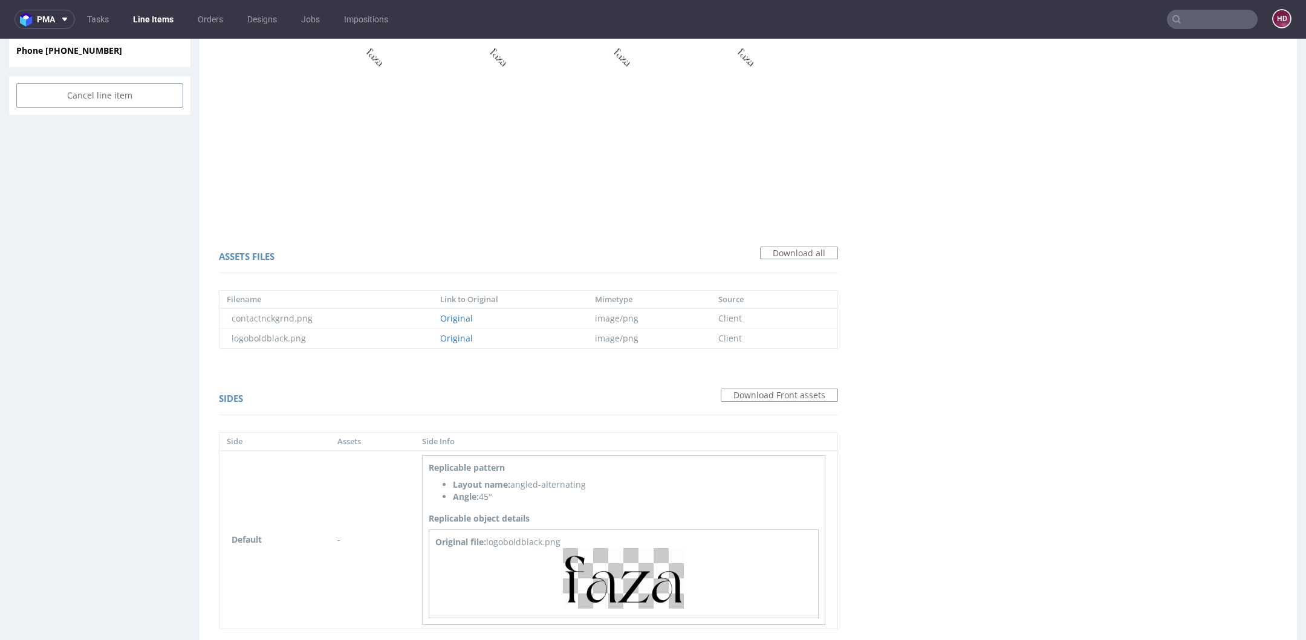
scroll to position [699, 0]
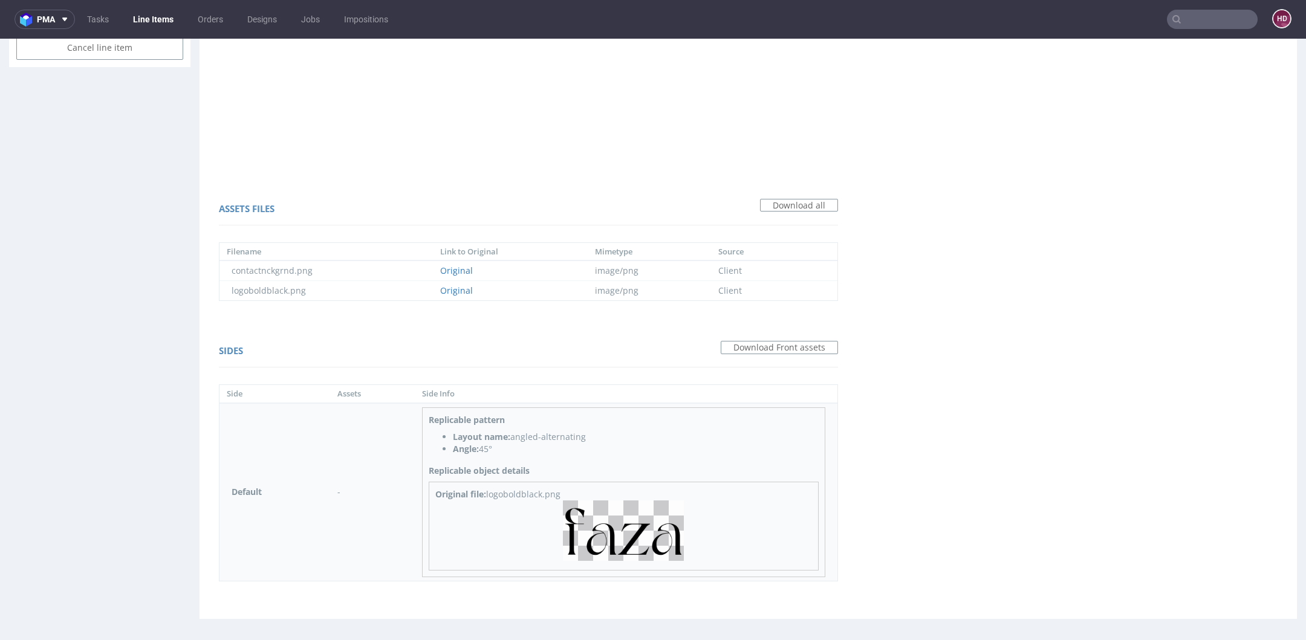
click at [640, 520] on img at bounding box center [623, 531] width 121 height 60
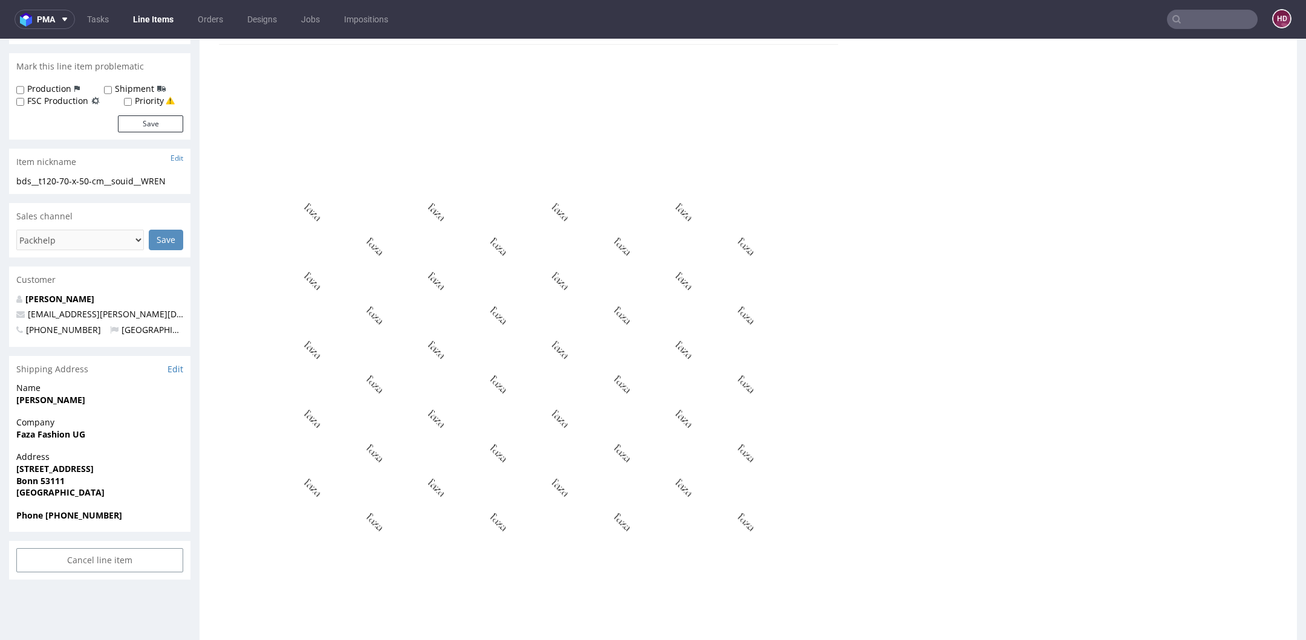
scroll to position [0, 0]
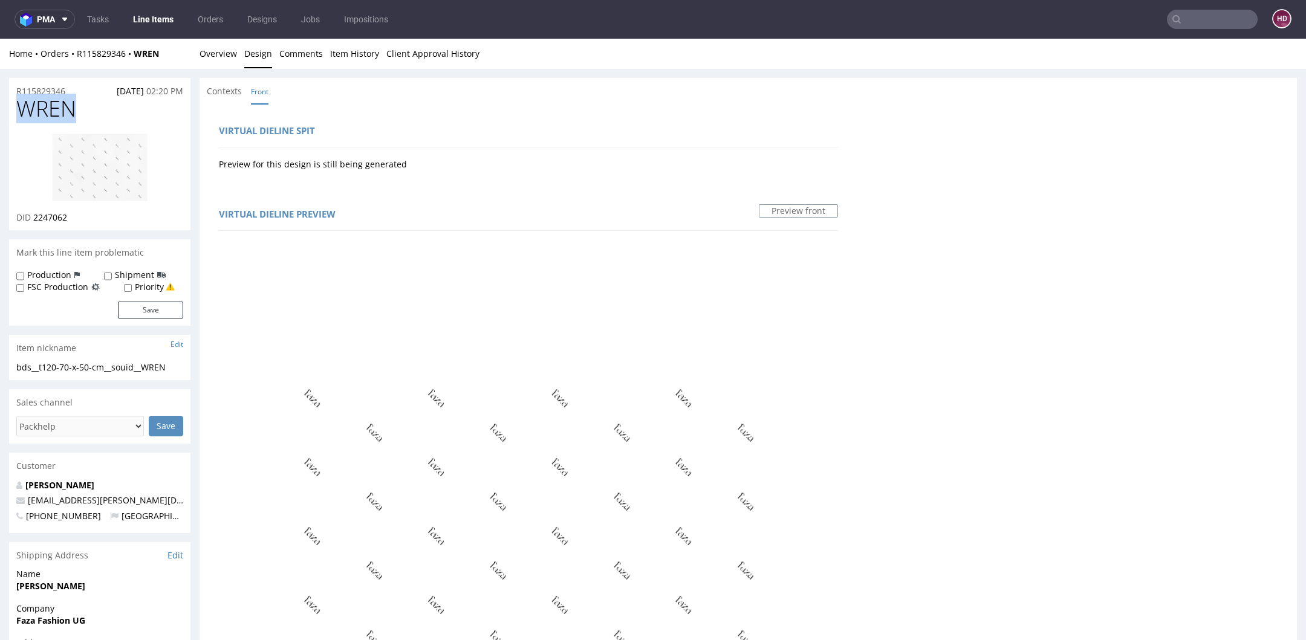
drag, startPoint x: 83, startPoint y: 114, endPoint x: -35, endPoint y: 114, distance: 117.9
copy span "WREN"
drag, startPoint x: 73, startPoint y: 217, endPoint x: 33, endPoint y: 215, distance: 40.5
click at [33, 215] on div "DID 2247062" at bounding box center [99, 218] width 167 height 12
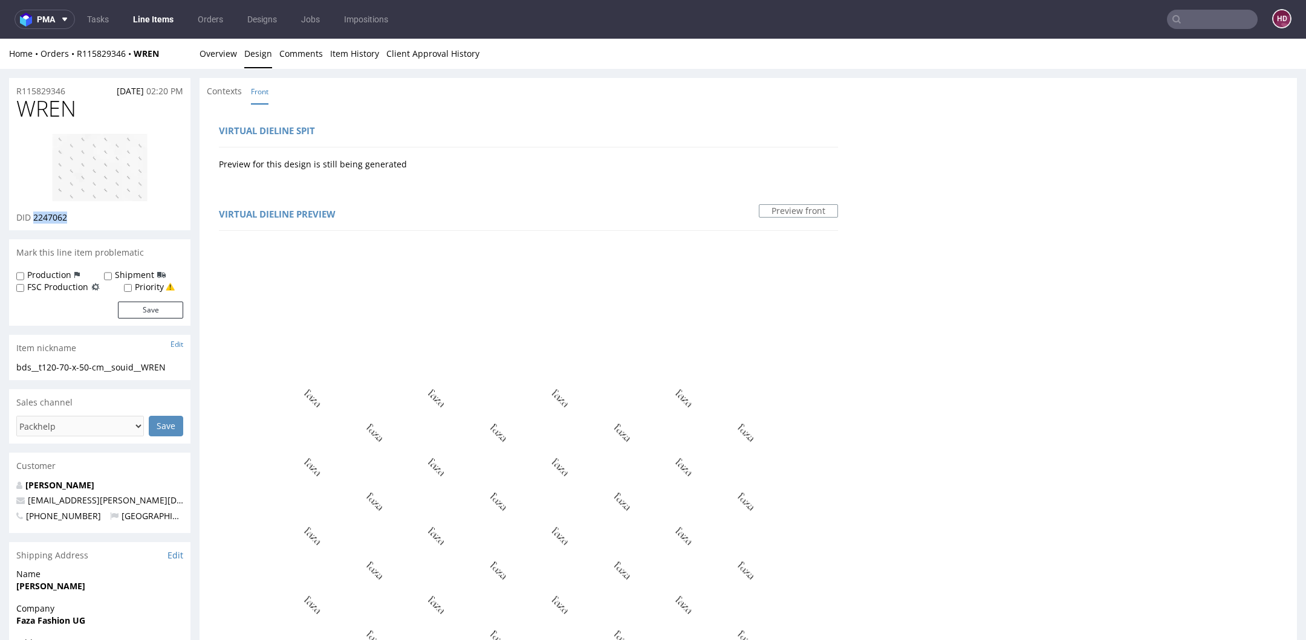
copy span "2247062"
drag, startPoint x: 173, startPoint y: 370, endPoint x: 11, endPoint y: 370, distance: 161.4
click at [11, 370] on div "bds__t120-70-x-50-cm__souid__WREN bds__t120-70-x-50-cm __souid__WREN Update" at bounding box center [99, 370] width 181 height 19
copy div "bds__t120-70-x-50-cm__souid__WREN"
drag, startPoint x: 71, startPoint y: 89, endPoint x: -11, endPoint y: 77, distance: 83.7
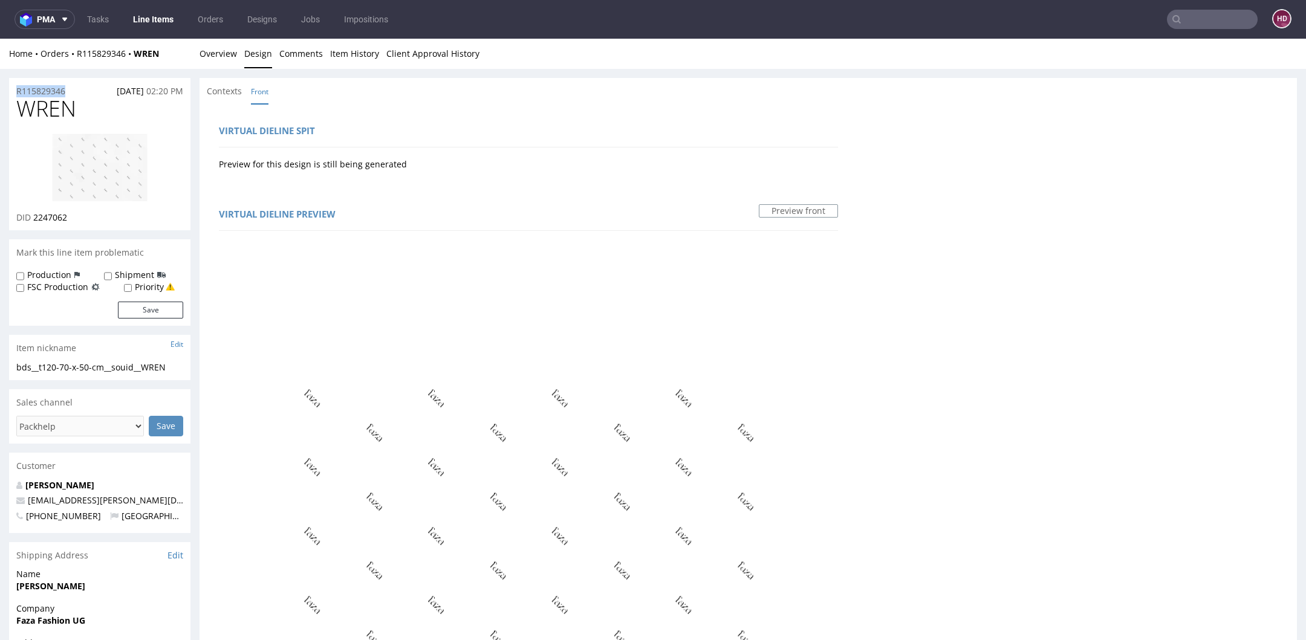
copy p "R115829346"
click at [82, 217] on div "DID 2247062" at bounding box center [99, 218] width 167 height 12
drag, startPoint x: 42, startPoint y: 213, endPoint x: 35, endPoint y: 212, distance: 6.7
click at [35, 212] on div "DID 2247062" at bounding box center [99, 218] width 167 height 12
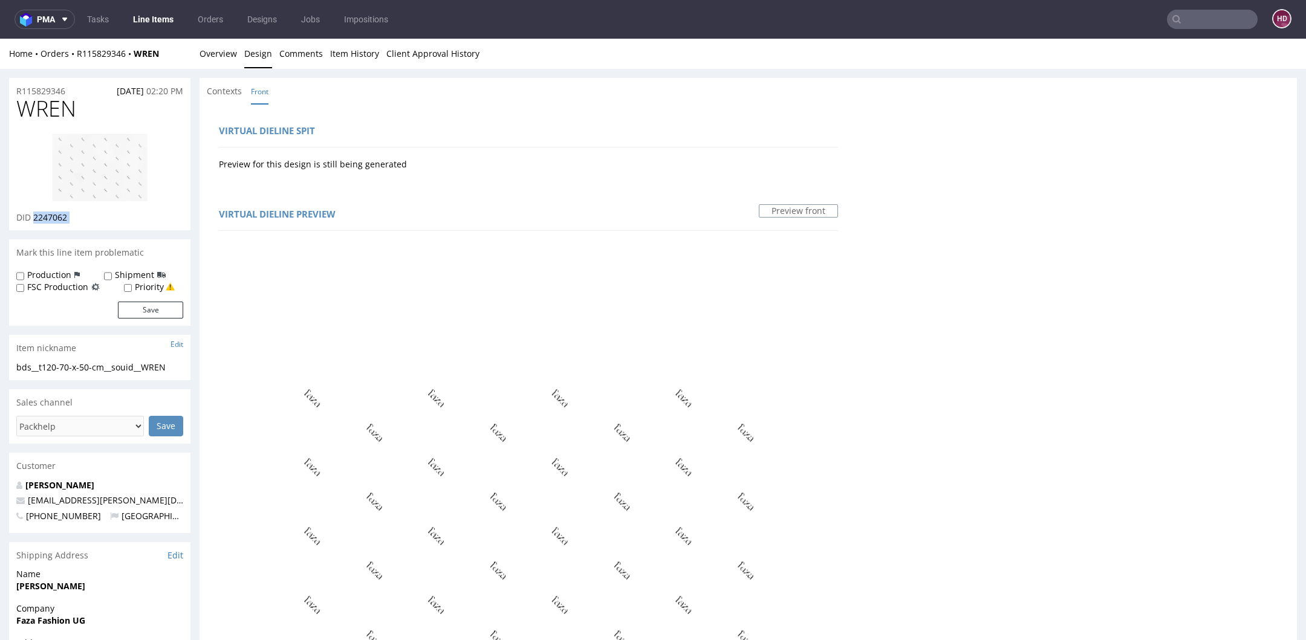
copy div "2247062"
click at [108, 155] on img at bounding box center [99, 167] width 97 height 69
drag, startPoint x: 661, startPoint y: 369, endPoint x: 670, endPoint y: 378, distance: 12.4
click at [661, 369] on img at bounding box center [528, 551] width 619 height 619
click at [207, 54] on link "Overview" at bounding box center [217, 54] width 37 height 30
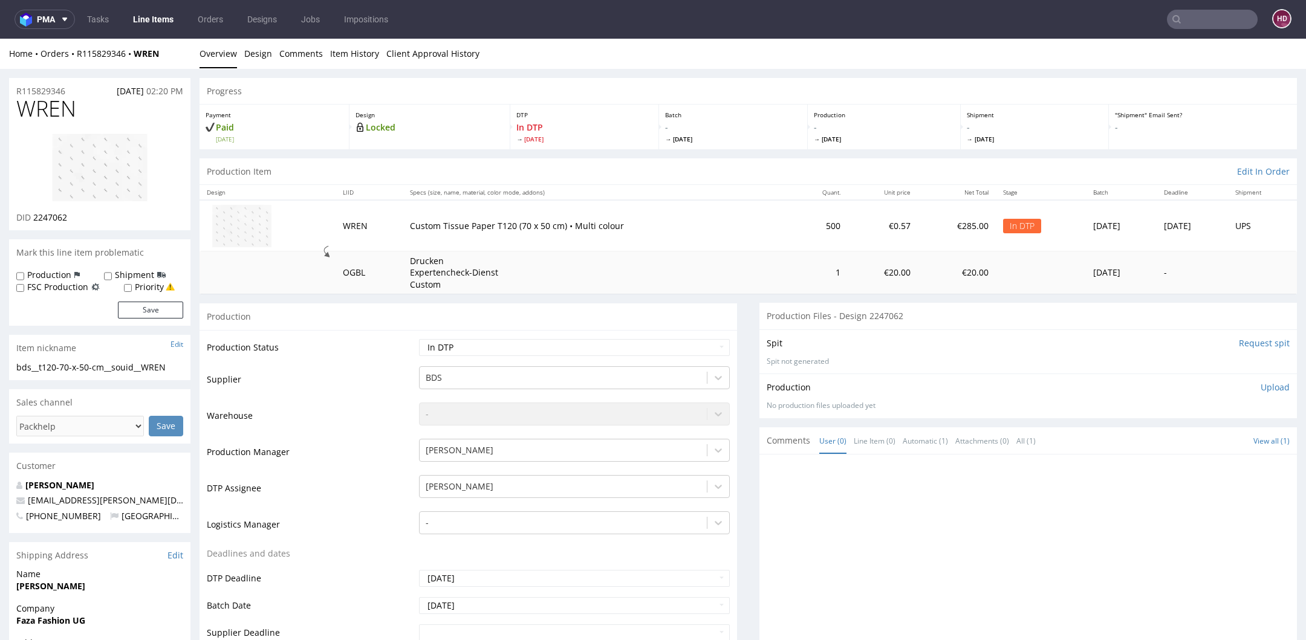
drag, startPoint x: 1260, startPoint y: 381, endPoint x: 1258, endPoint y: 388, distance: 7.6
click at [1260, 381] on p "Upload" at bounding box center [1274, 387] width 29 height 12
click at [1258, 388] on div "Production Upload" at bounding box center [1027, 387] width 523 height 12
click at [1191, 441] on div "Add files" at bounding box center [1203, 443] width 60 height 18
type input "C:\fakepath\bds__t120-70-x-50-cm__souid__WREN__d2247062__oR115829346.pdf"
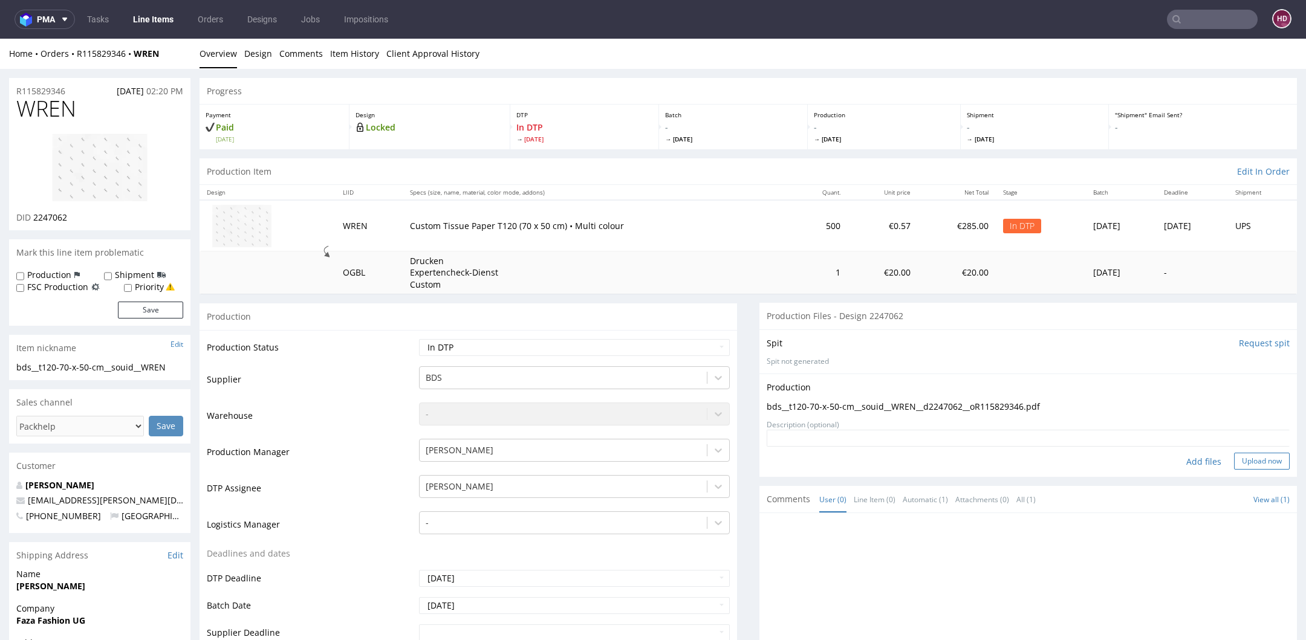
click at [1234, 458] on button "Upload now" at bounding box center [1262, 461] width 56 height 17
click at [588, 344] on select "Waiting for Artwork Waiting for Diecut Waiting for Mockup Waiting for DTP Waiti…" at bounding box center [574, 347] width 311 height 17
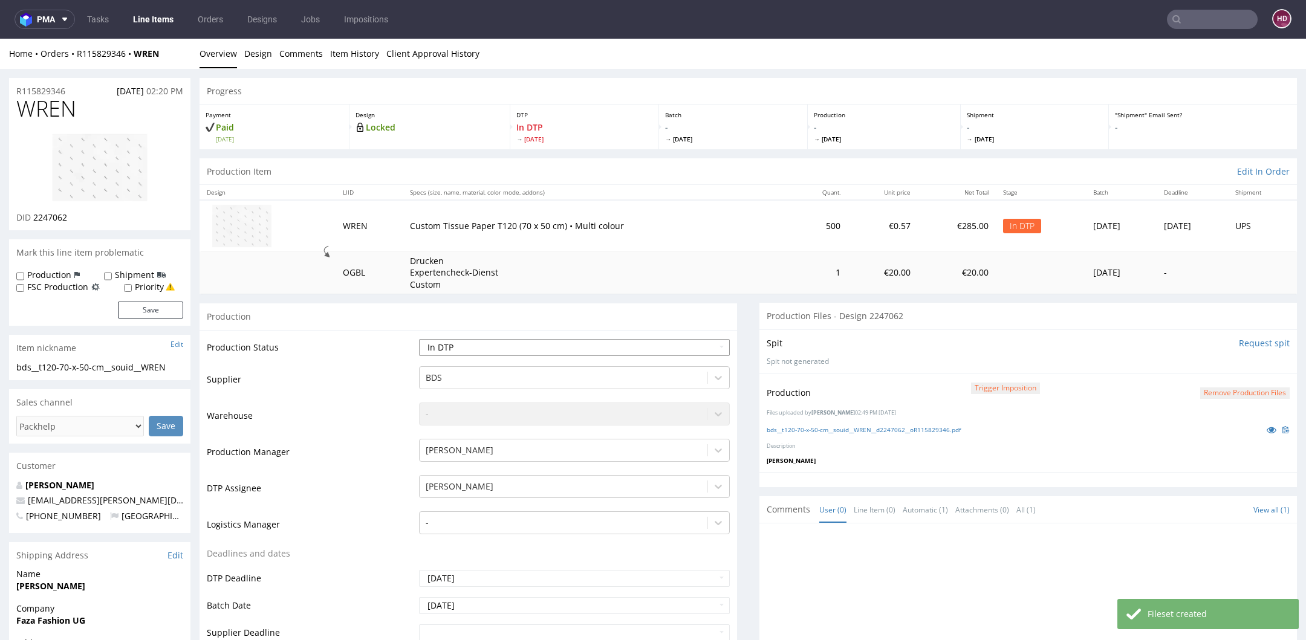
click at [505, 352] on select "Waiting for Artwork Waiting for Diecut Waiting for Mockup Waiting for DTP Waiti…" at bounding box center [574, 347] width 311 height 17
select select "dtp_production_ready"
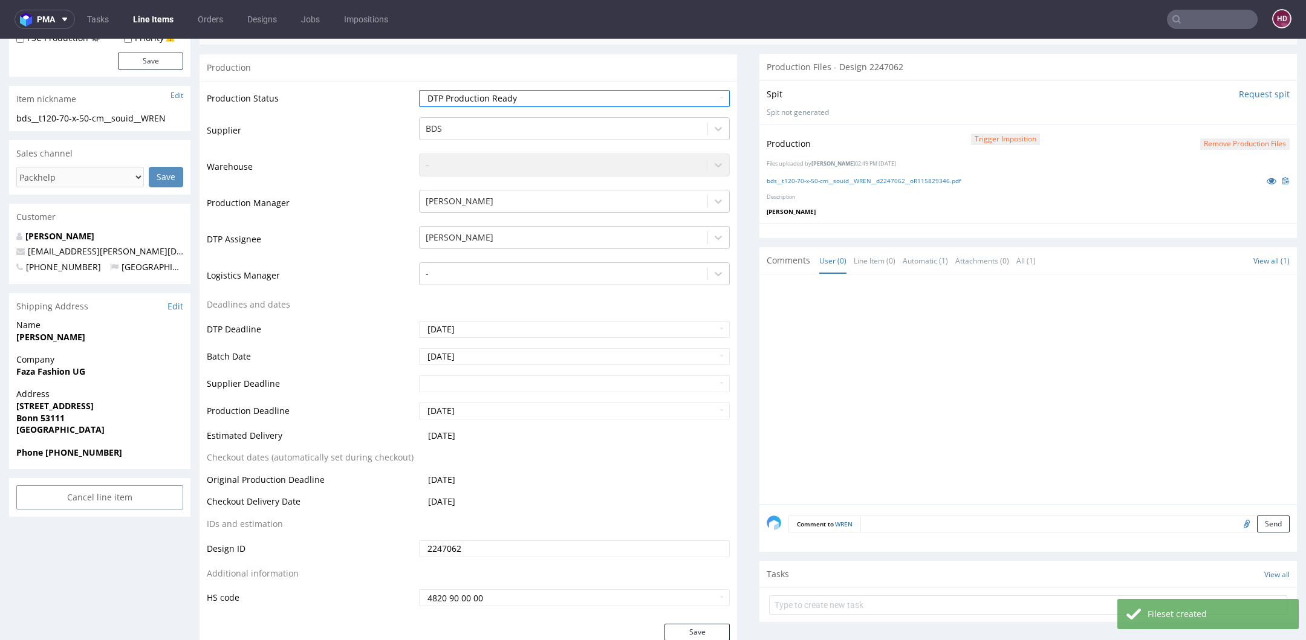
scroll to position [445, 0]
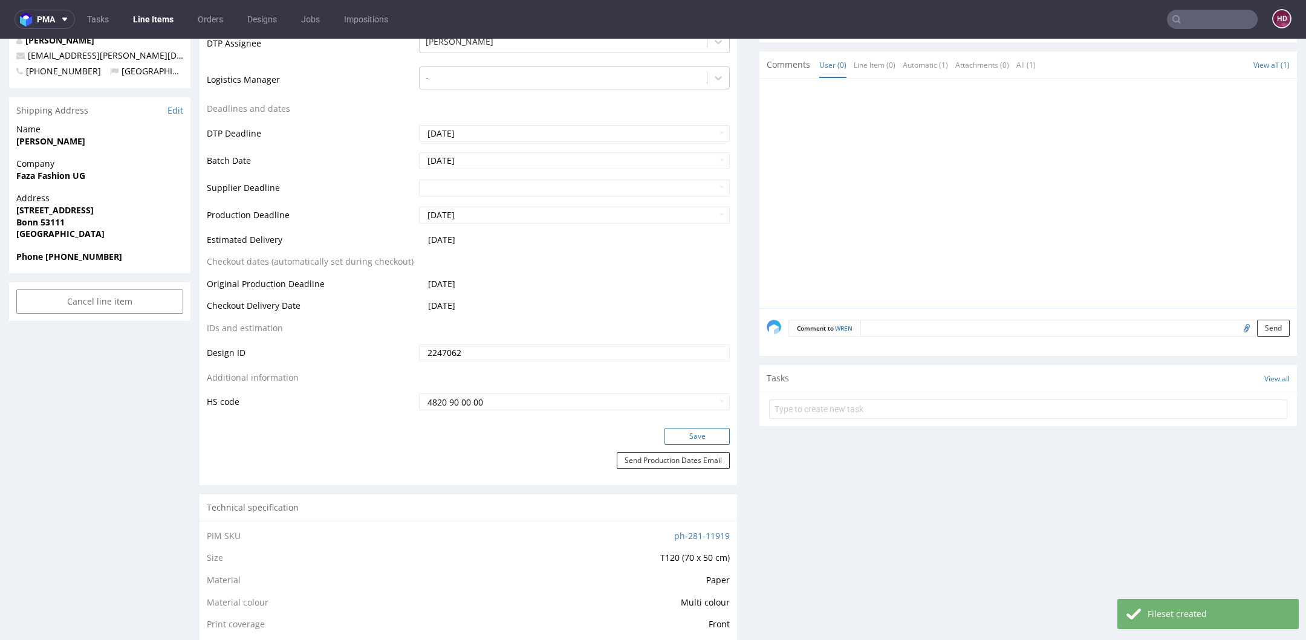
click at [692, 429] on button "Save" at bounding box center [696, 436] width 65 height 17
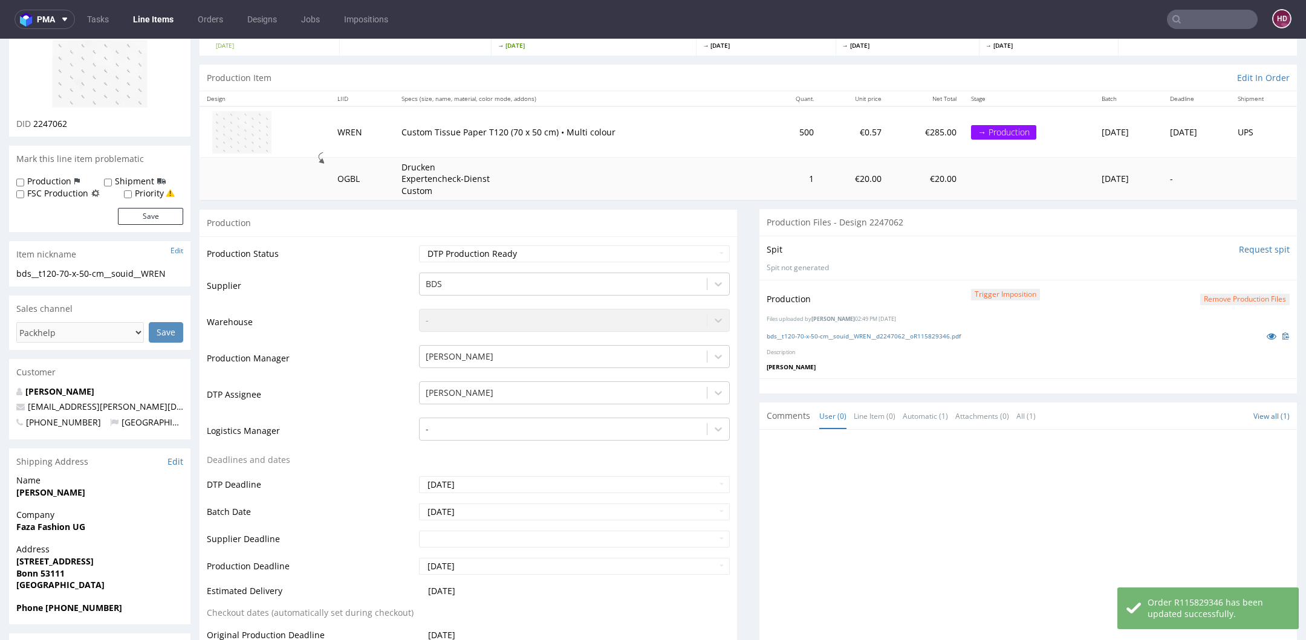
scroll to position [0, 0]
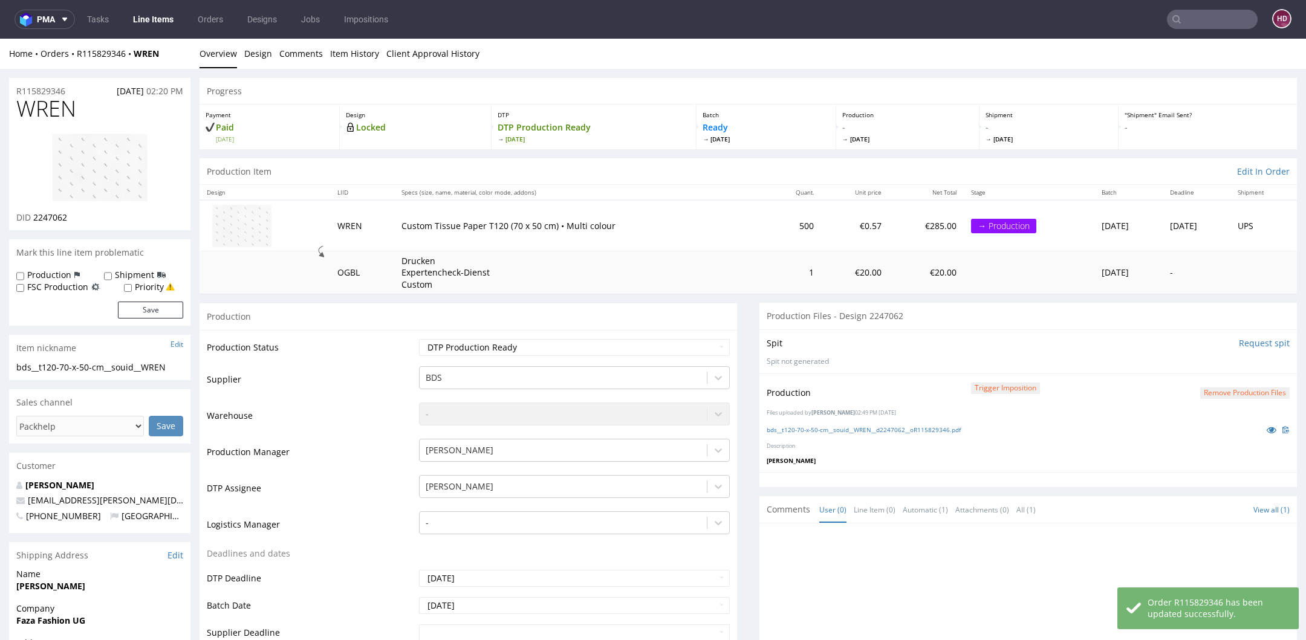
click at [177, 18] on link "Line Items" at bounding box center [153, 19] width 55 height 19
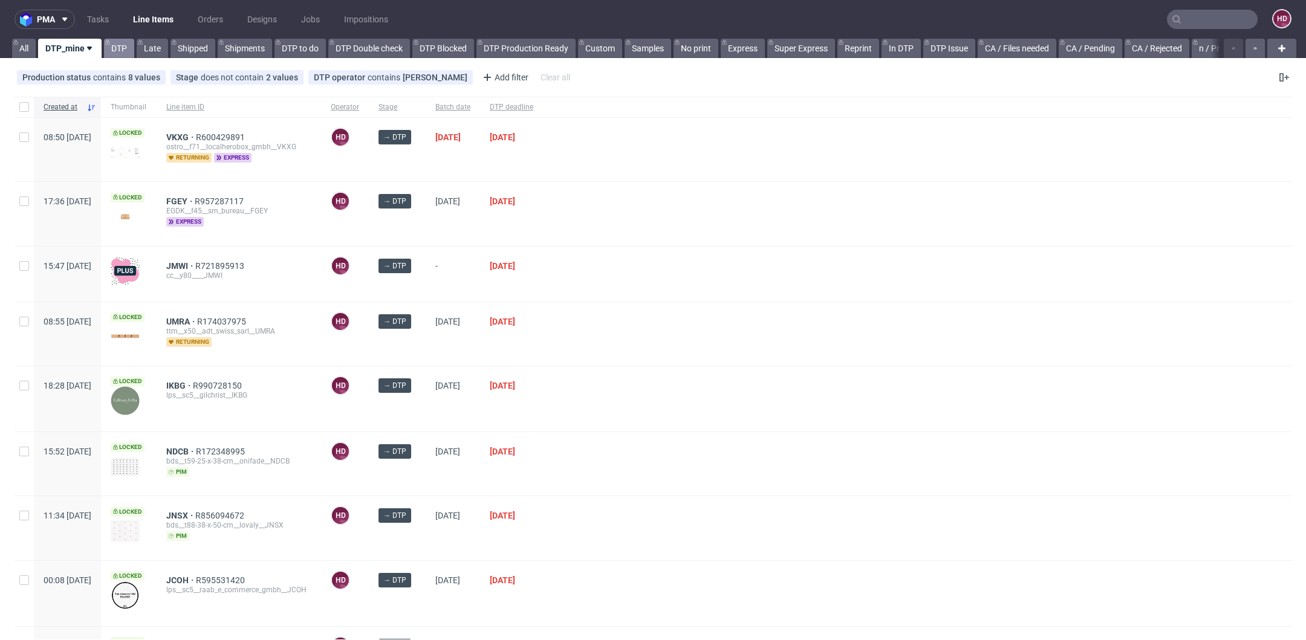
click at [117, 47] on link "DTP" at bounding box center [119, 48] width 30 height 19
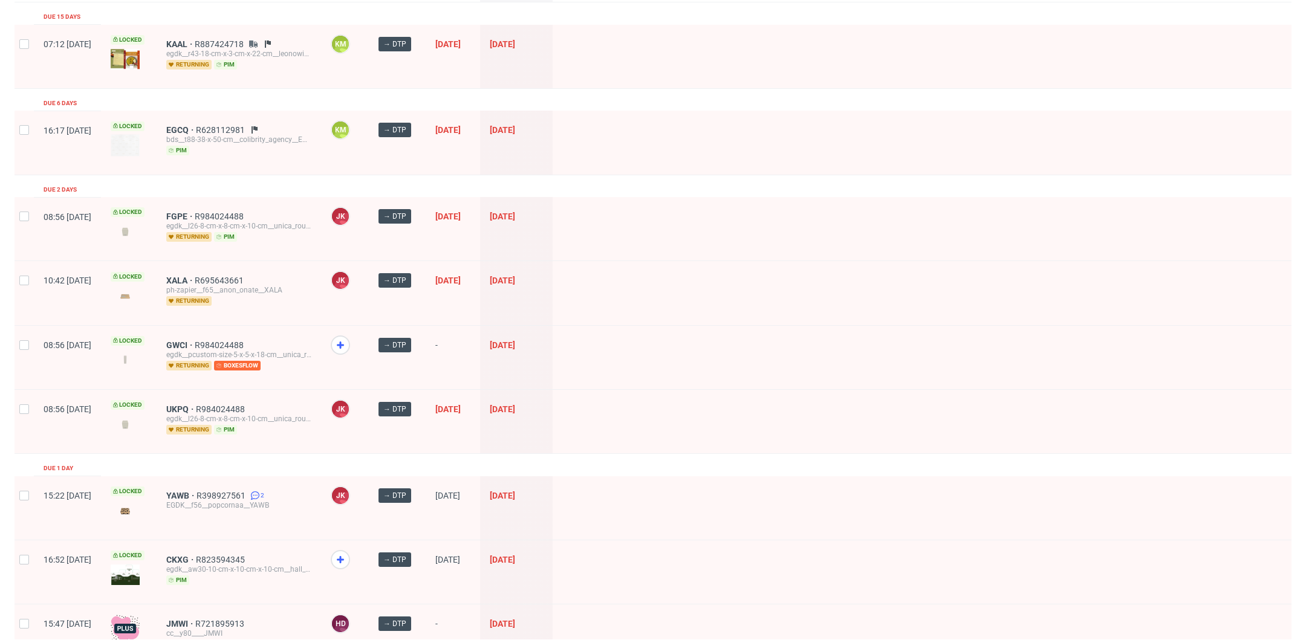
scroll to position [298, 0]
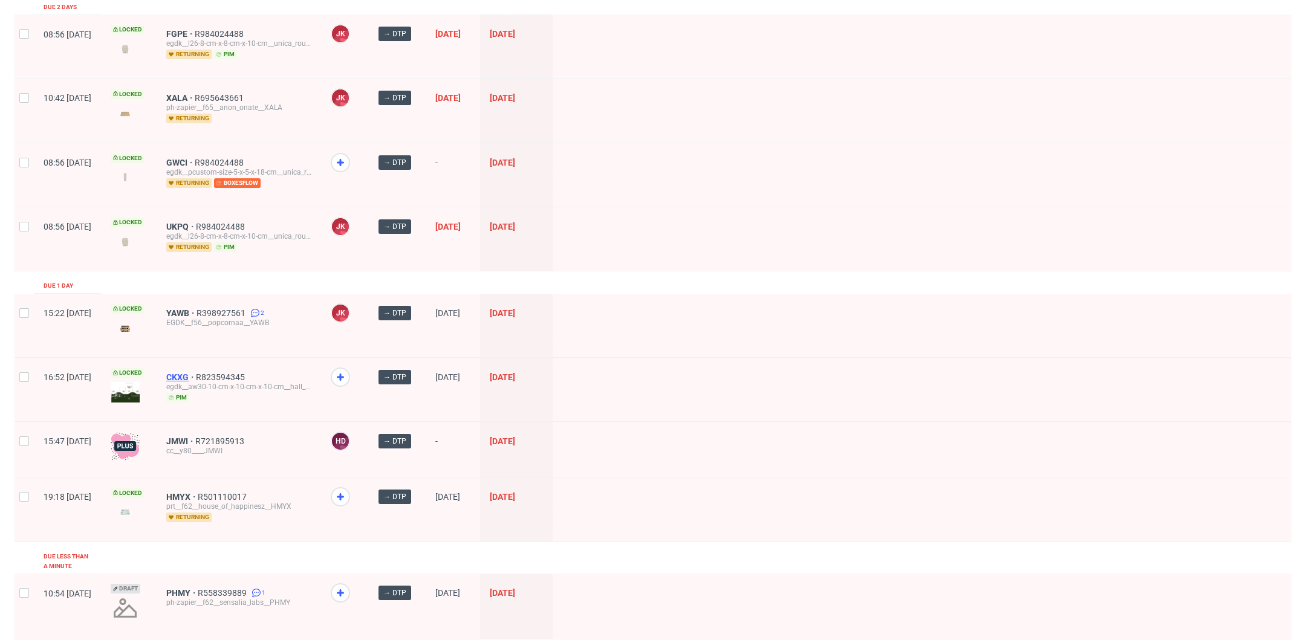
click at [196, 372] on span "CKXG" at bounding box center [181, 377] width 30 height 10
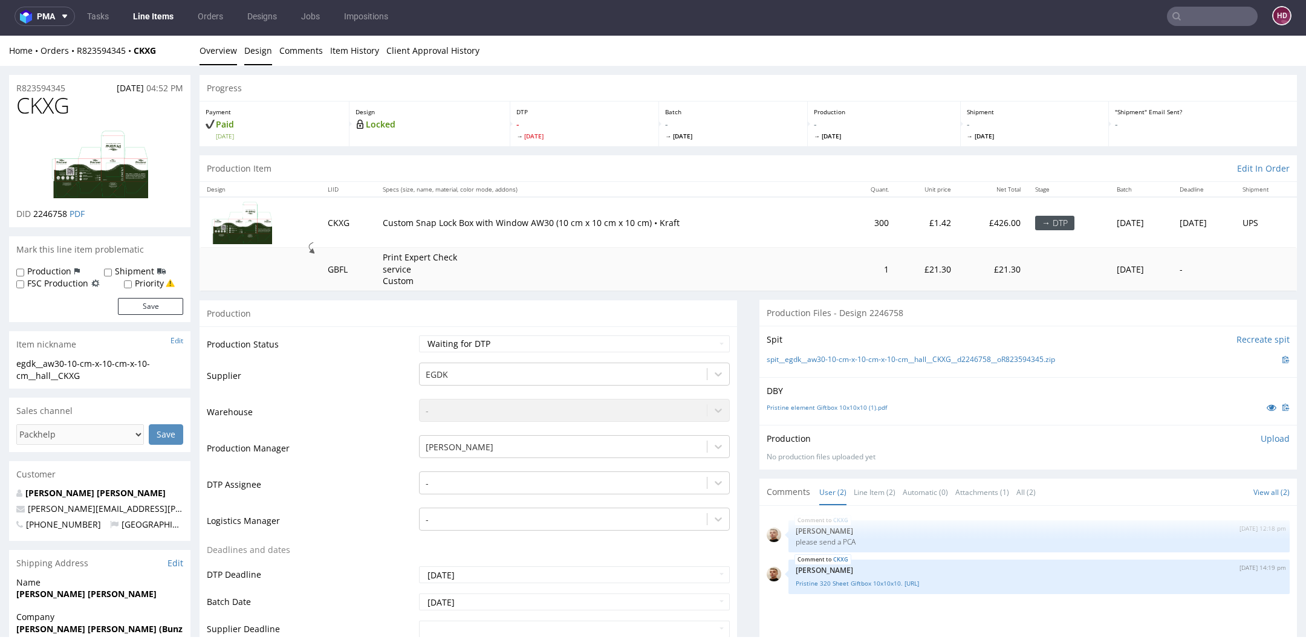
click at [252, 57] on link "Design" at bounding box center [258, 51] width 28 height 30
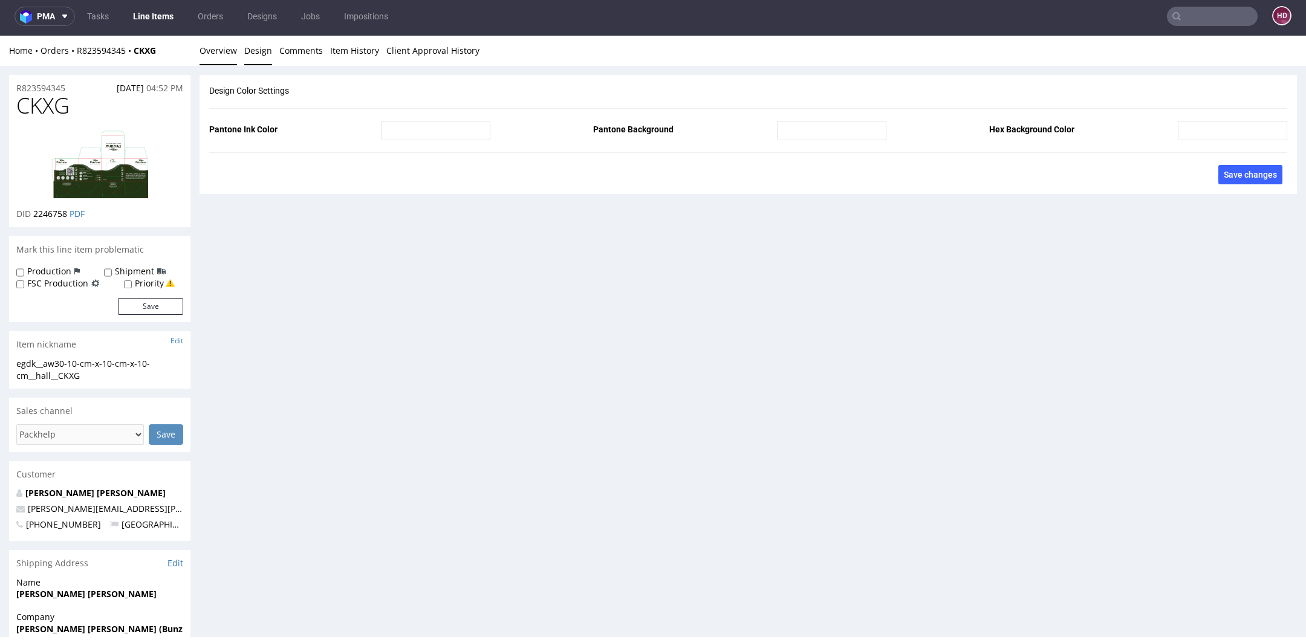
click at [229, 54] on link "Overview" at bounding box center [217, 51] width 37 height 30
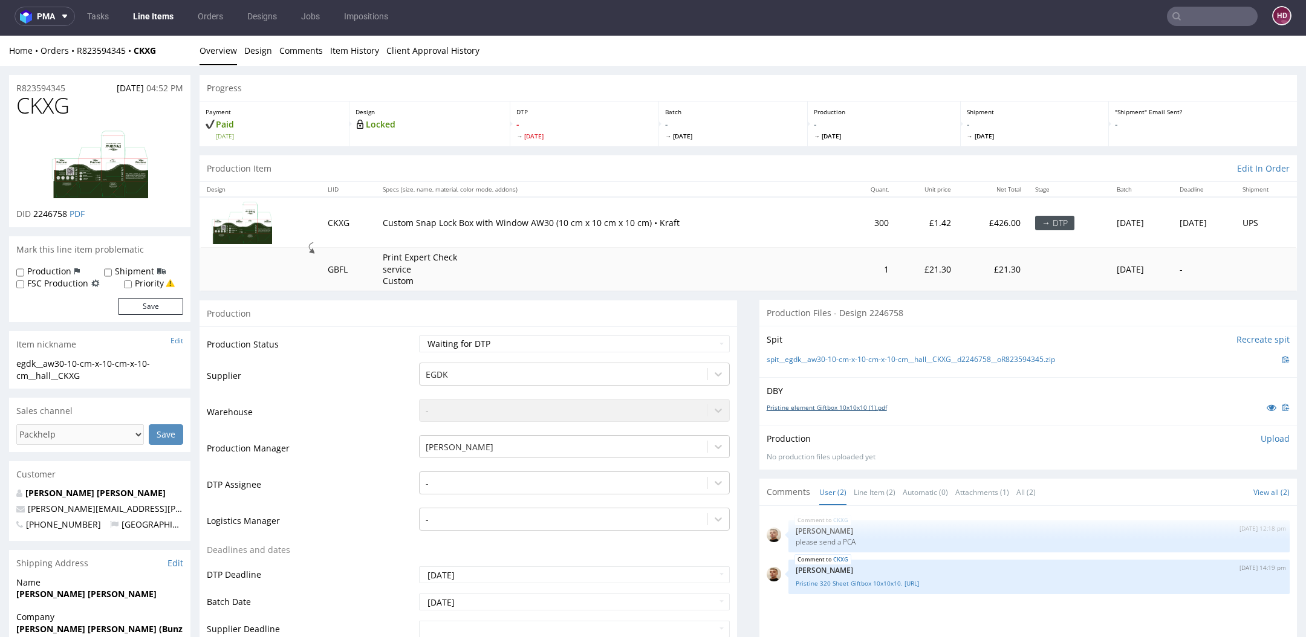
click at [773, 406] on link "Pristine element Giftbox 10x10x10 (1).pdf" at bounding box center [826, 407] width 120 height 8
click at [124, 193] on img at bounding box center [99, 164] width 97 height 68
click at [614, 339] on select "Waiting for Artwork Waiting for Diecut Waiting for Mockup Waiting for DTP Waiti…" at bounding box center [574, 343] width 311 height 17
select select "dtp_in_process"
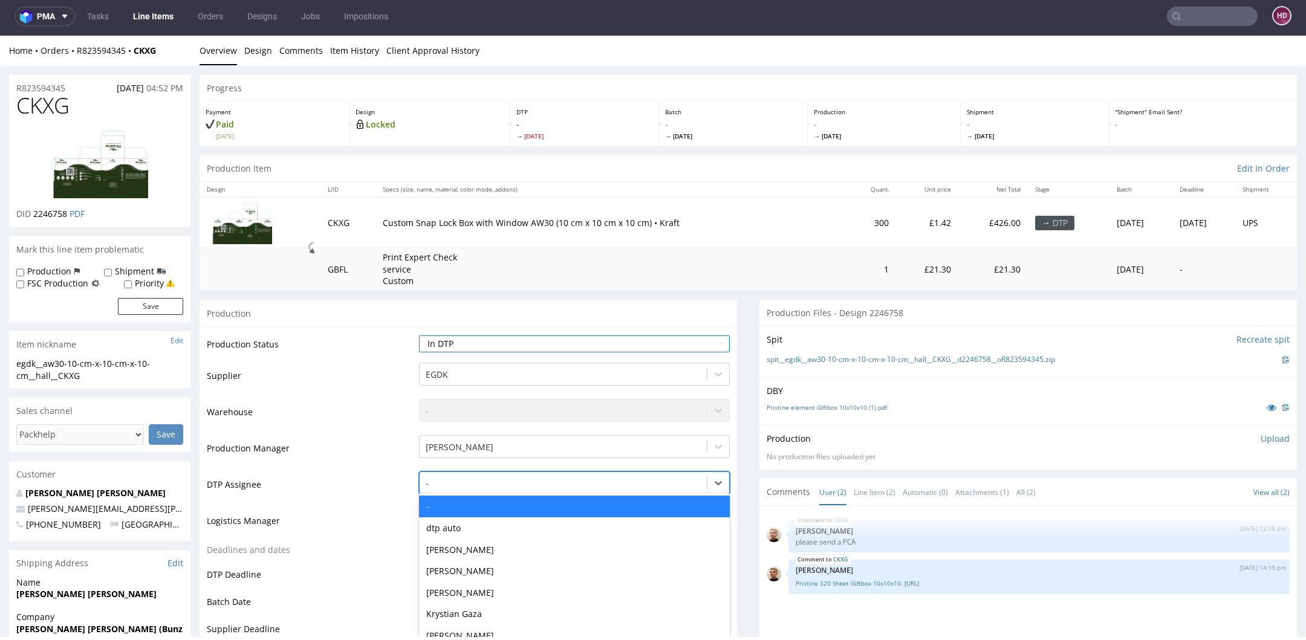
click at [491, 478] on div "- selected, 1 of 31. 31 results available. Use Up and Down to choose options, p…" at bounding box center [574, 480] width 311 height 17
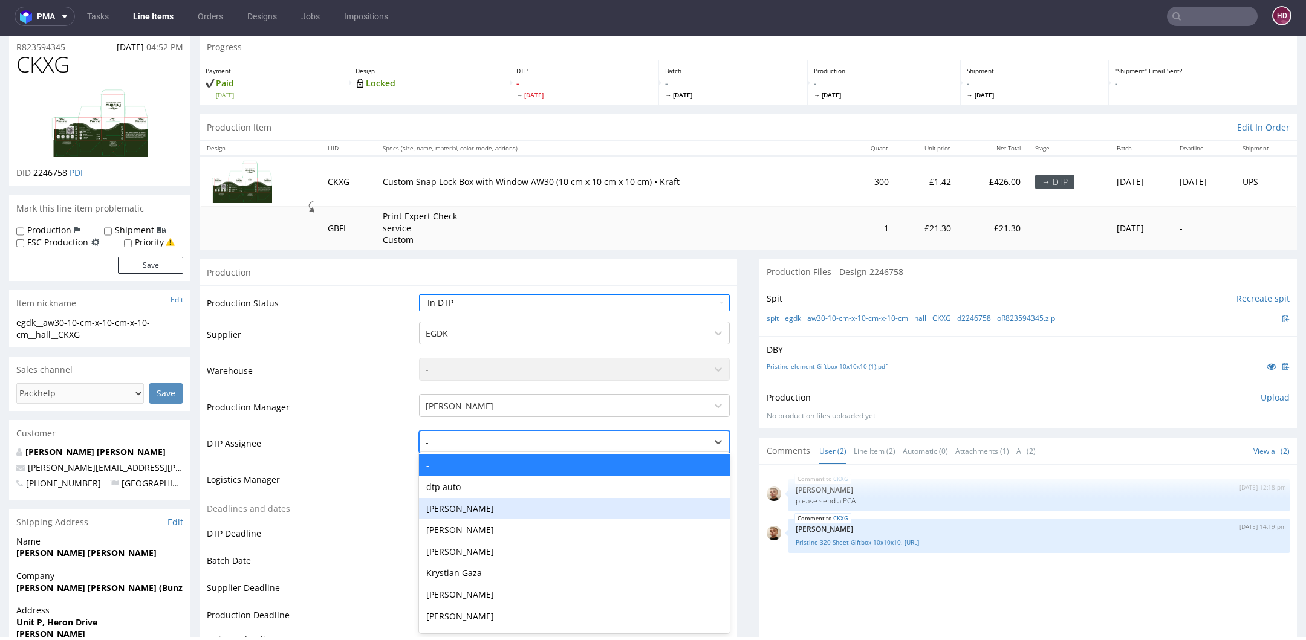
click at [491, 505] on div "[PERSON_NAME]" at bounding box center [574, 509] width 311 height 22
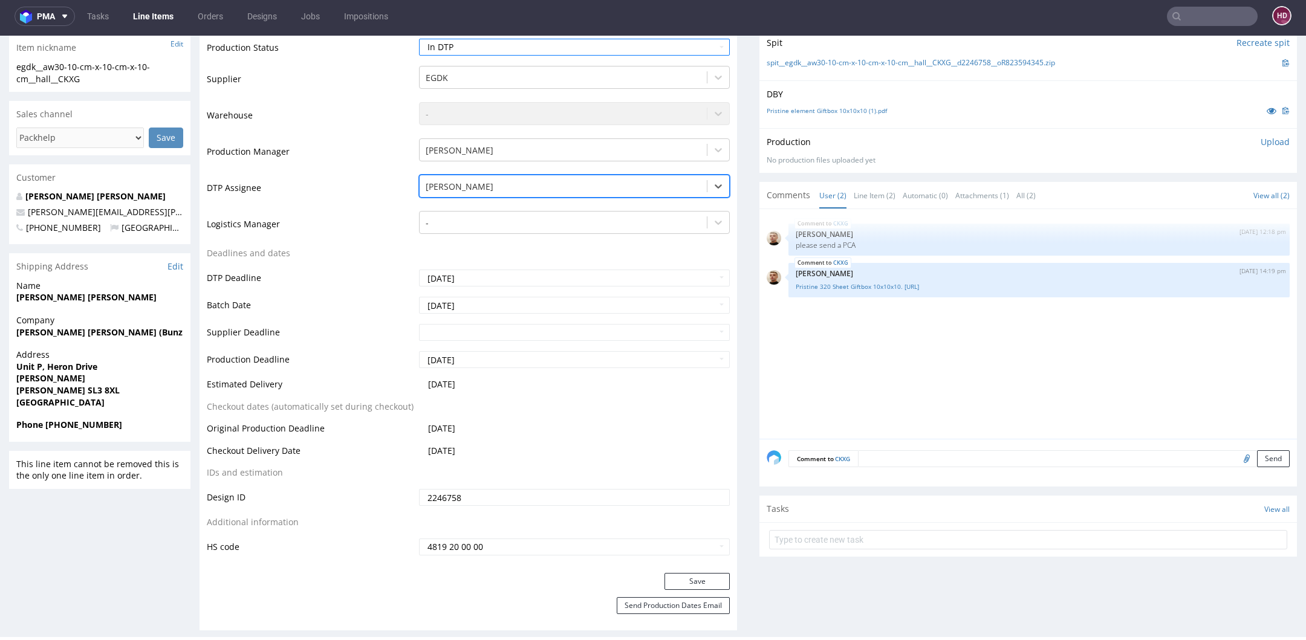
scroll to position [300, 0]
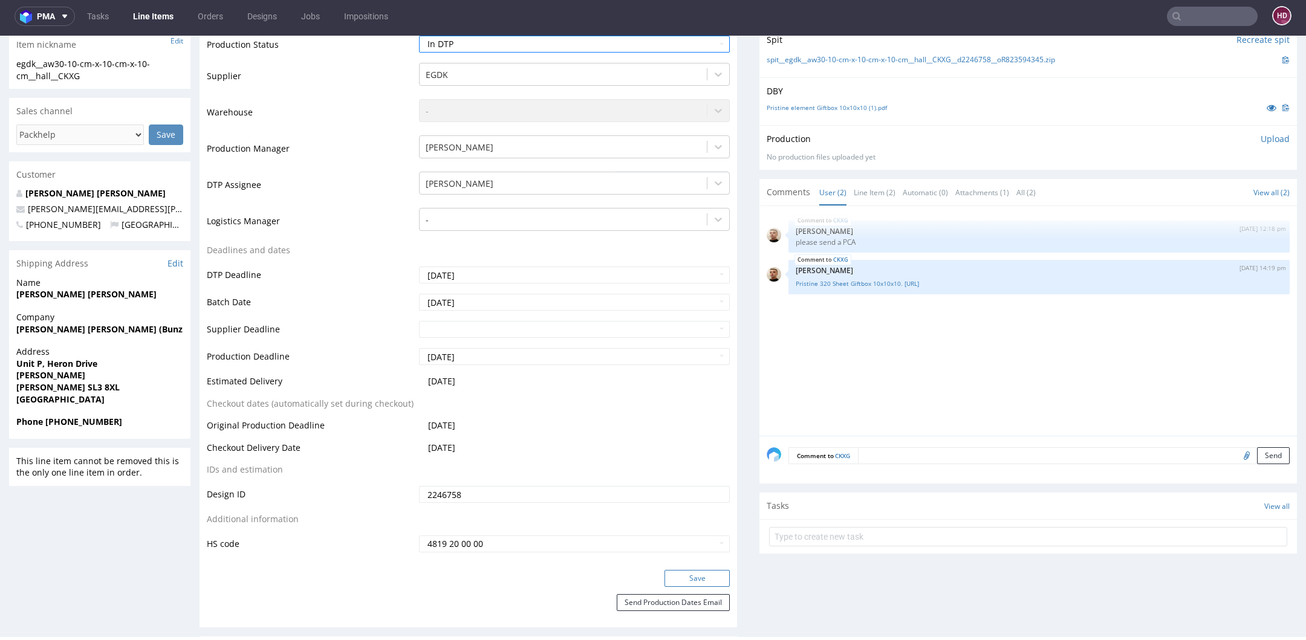
click at [666, 571] on button "Save" at bounding box center [696, 578] width 65 height 17
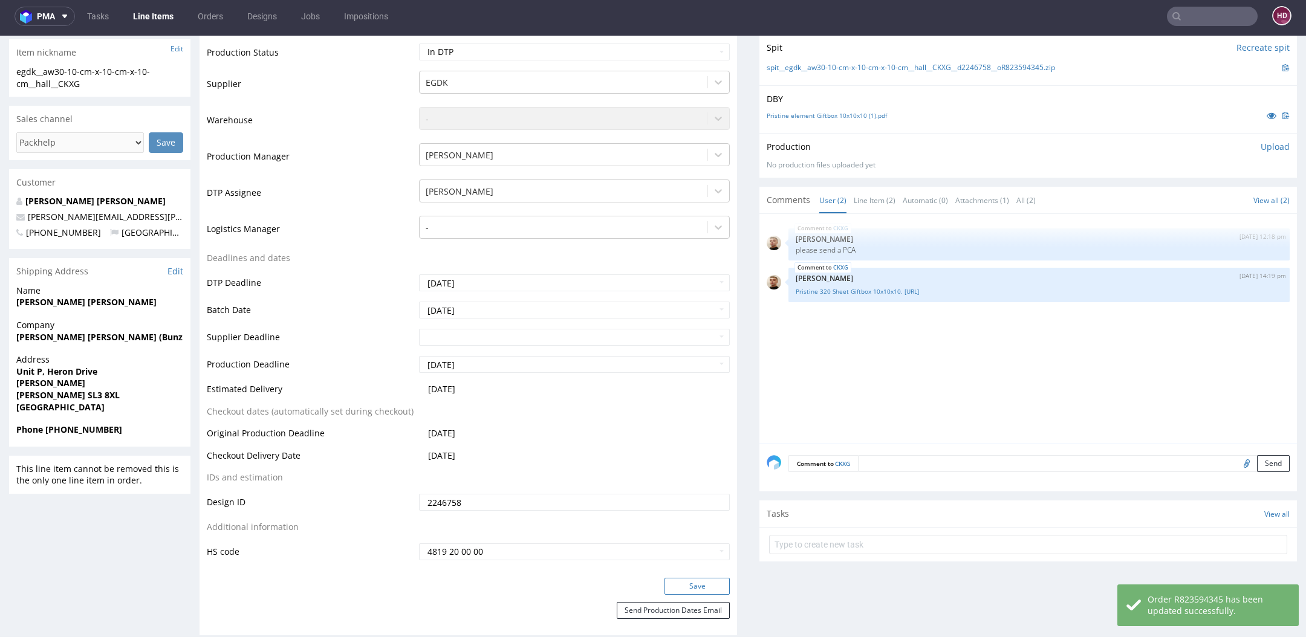
scroll to position [292, 0]
click at [881, 289] on link "Pristine 320 Sheet Giftbox 10x10x10. Option.ai" at bounding box center [1039, 291] width 487 height 9
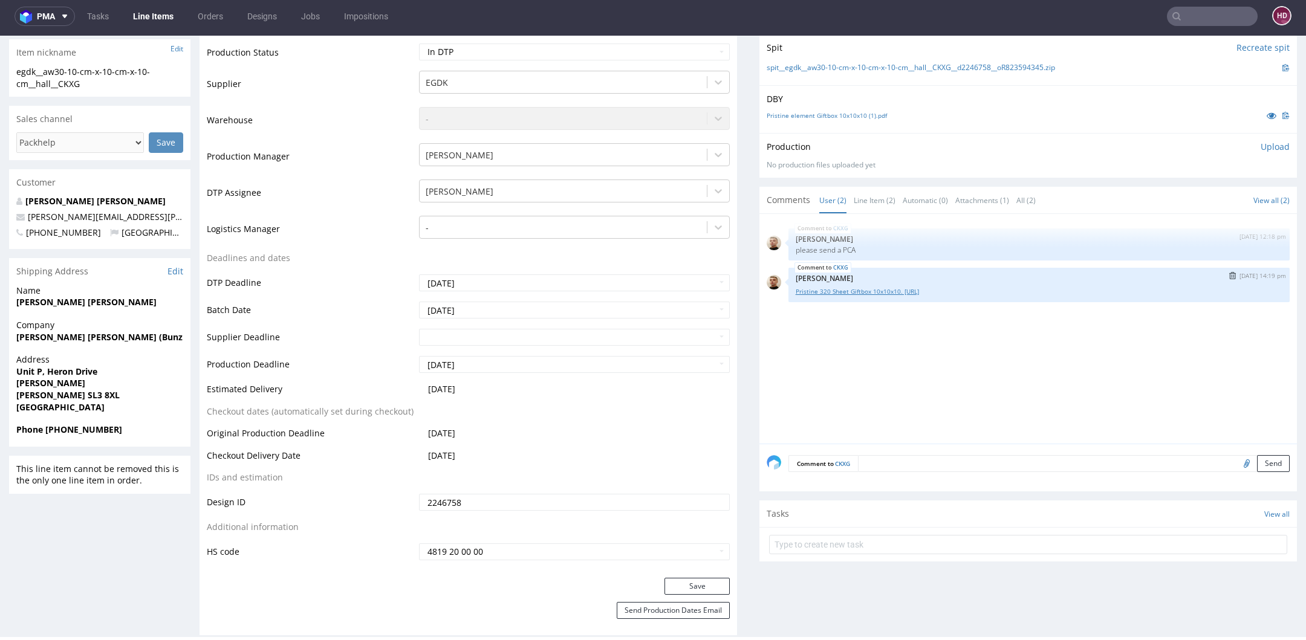
click at [837, 287] on link "Pristine 320 Sheet Giftbox 10x10x10. Option.ai" at bounding box center [1039, 291] width 487 height 9
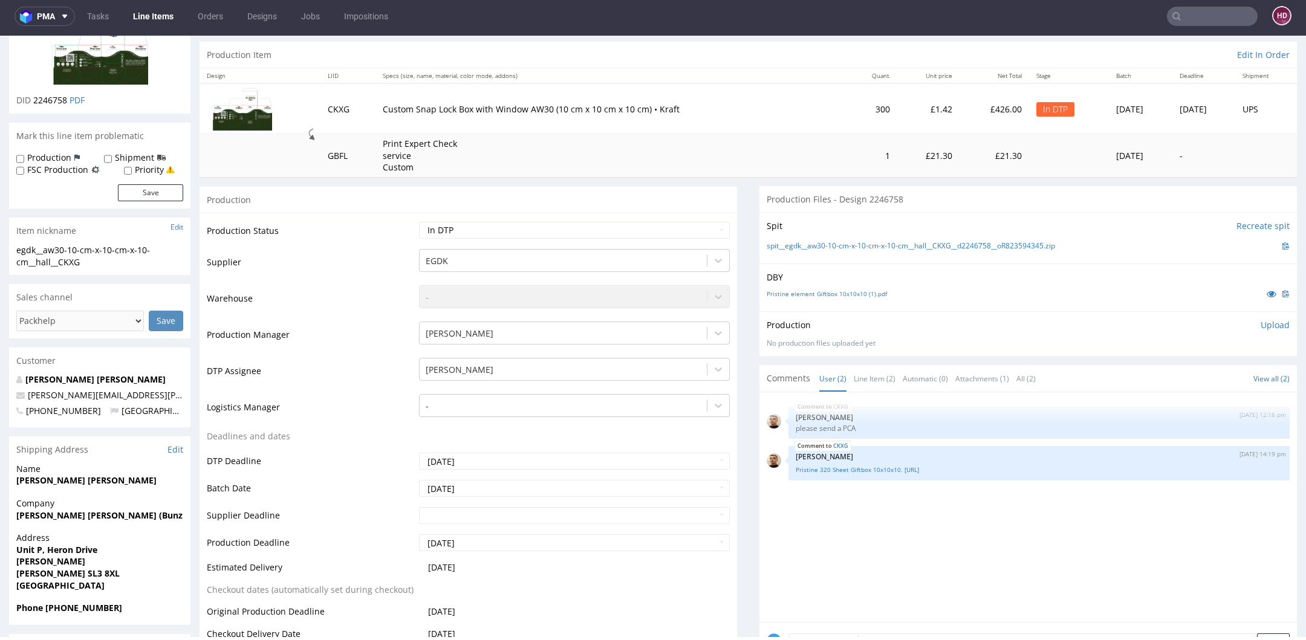
scroll to position [99, 0]
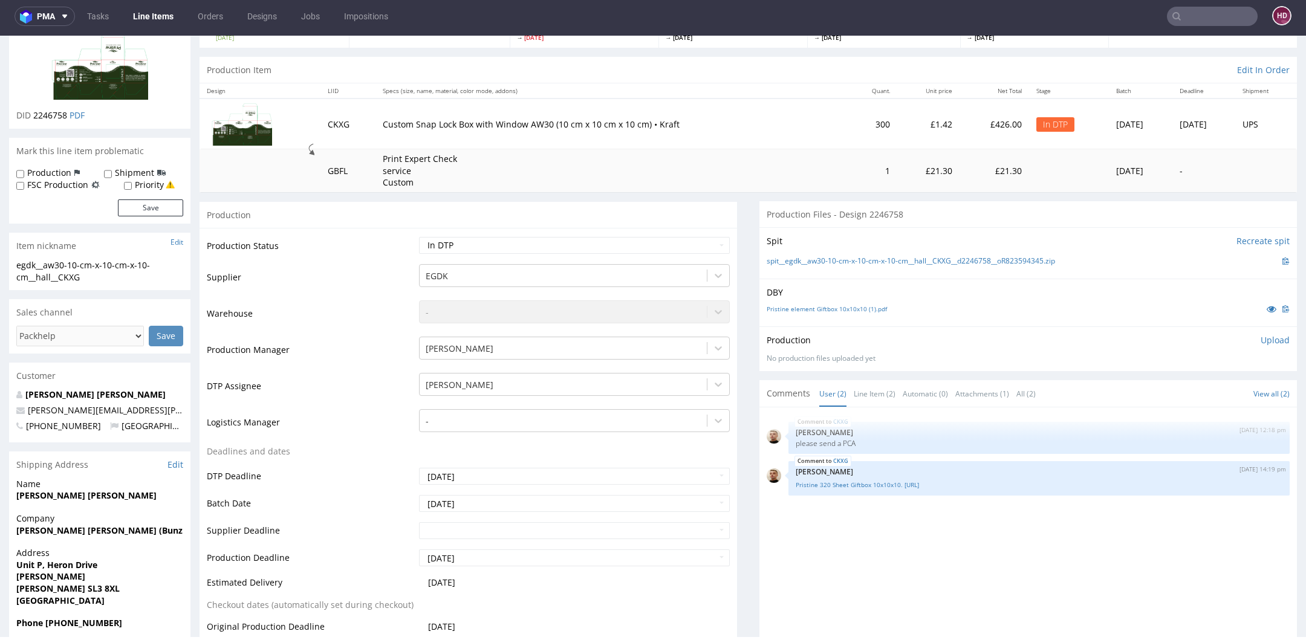
click at [167, 13] on link "Line Items" at bounding box center [153, 16] width 55 height 19
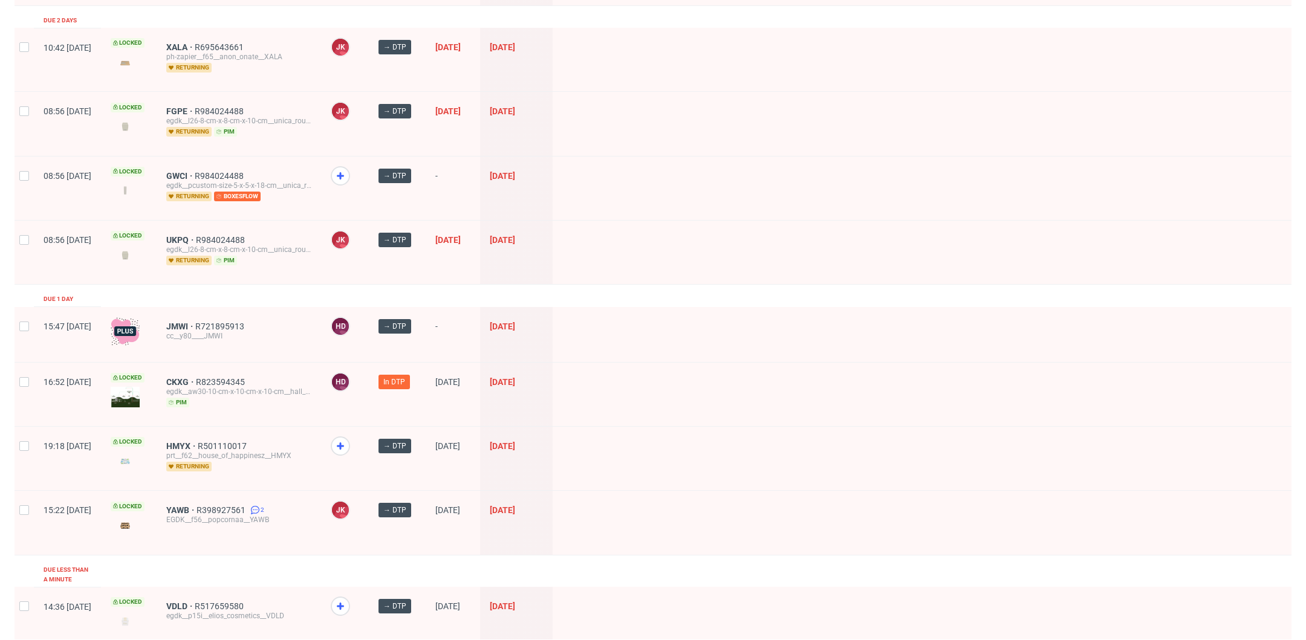
scroll to position [294, 0]
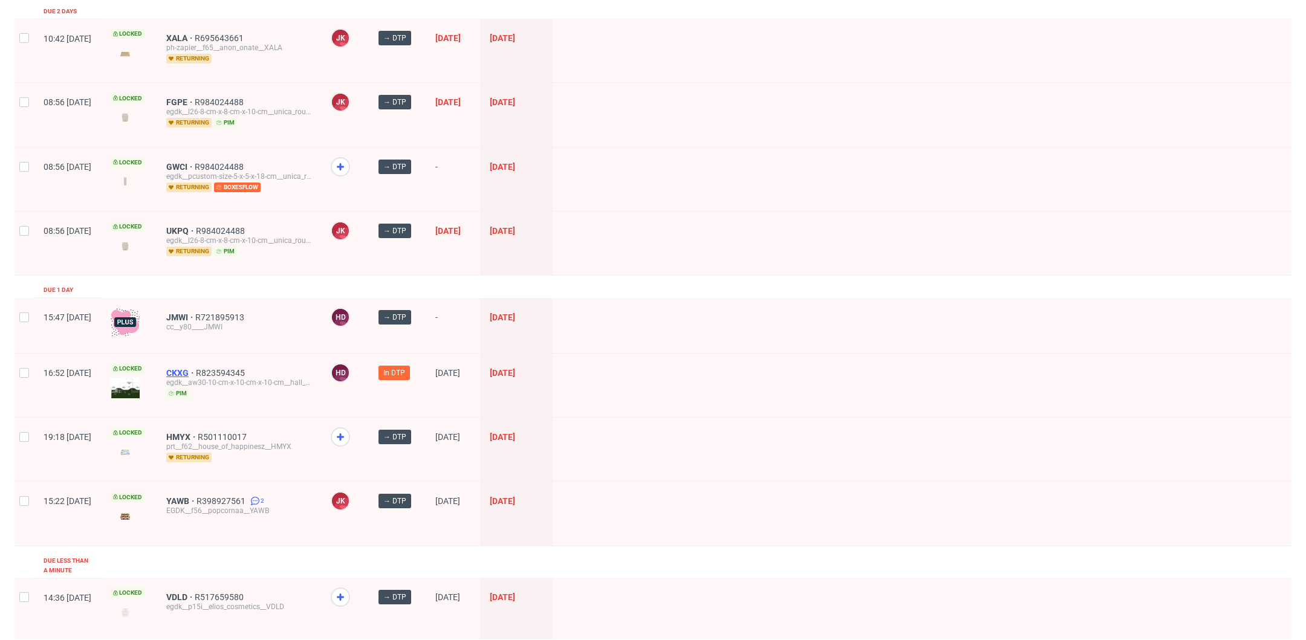
click at [196, 368] on span "CKXG" at bounding box center [181, 373] width 30 height 10
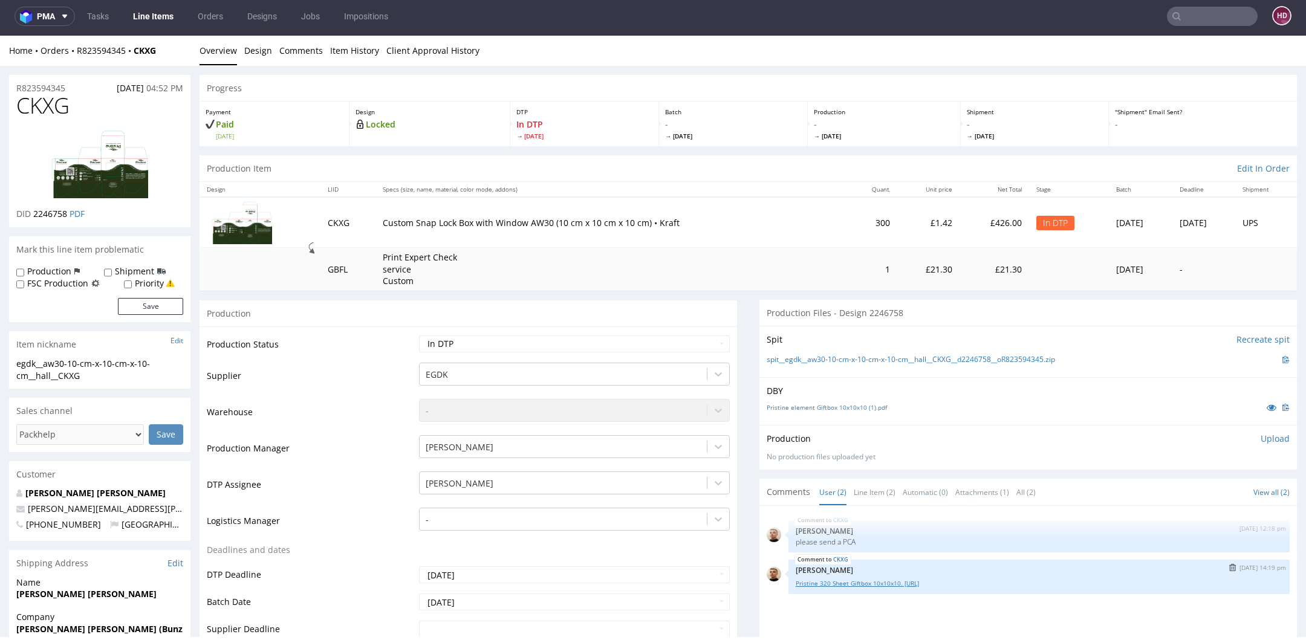
click at [860, 581] on link "Pristine 320 Sheet Giftbox 10x10x10. Option.ai" at bounding box center [1039, 583] width 487 height 9
click at [809, 403] on link "Pristine element Giftbox 10x10x10 (1).pdf" at bounding box center [826, 407] width 120 height 8
click at [152, 20] on link "Line Items" at bounding box center [153, 16] width 55 height 19
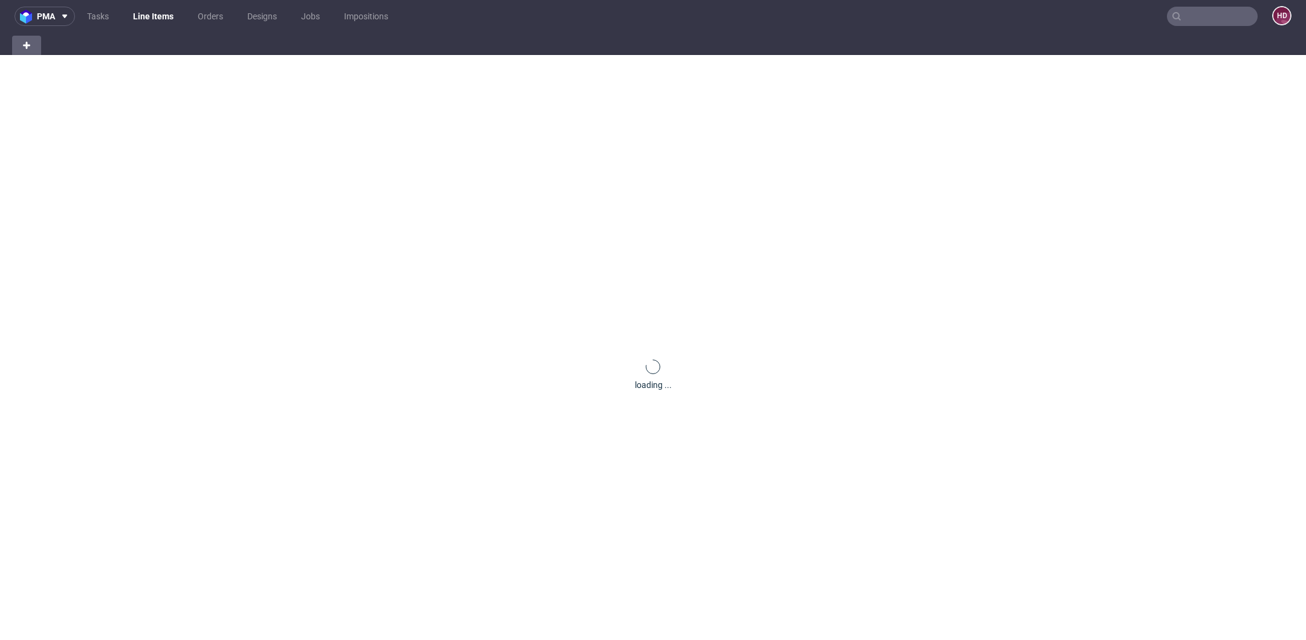
click at [152, 20] on link "Line Items" at bounding box center [153, 16] width 55 height 19
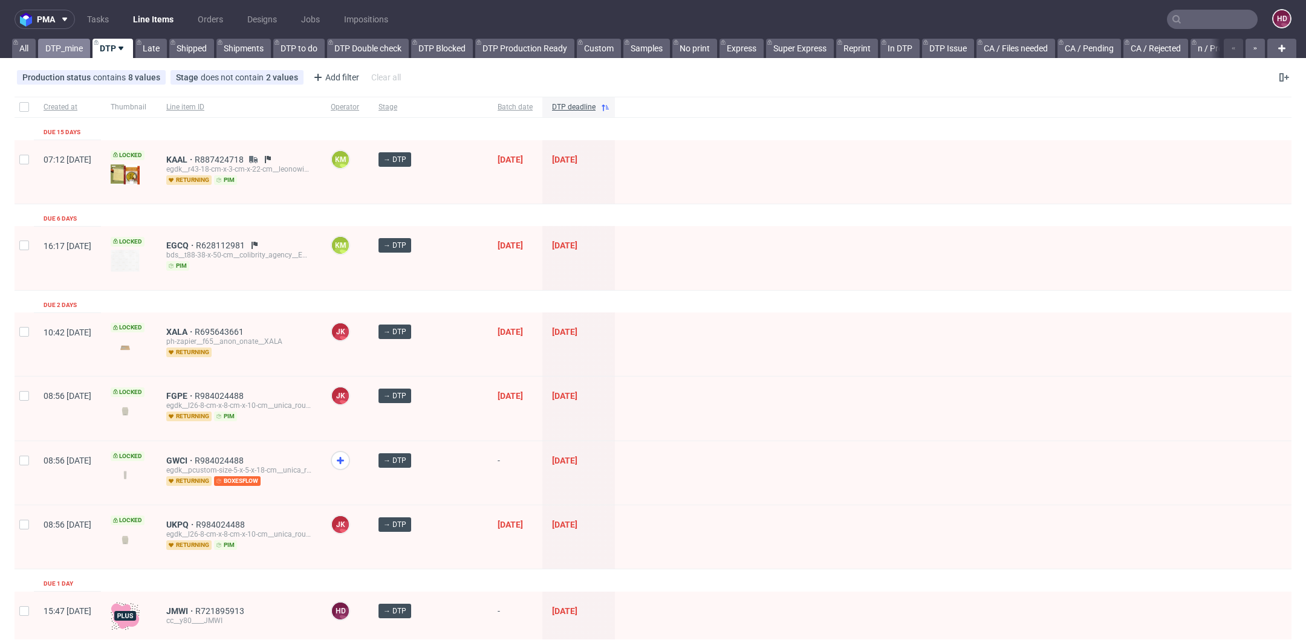
click at [70, 50] on link "DTP_mine" at bounding box center [64, 48] width 52 height 19
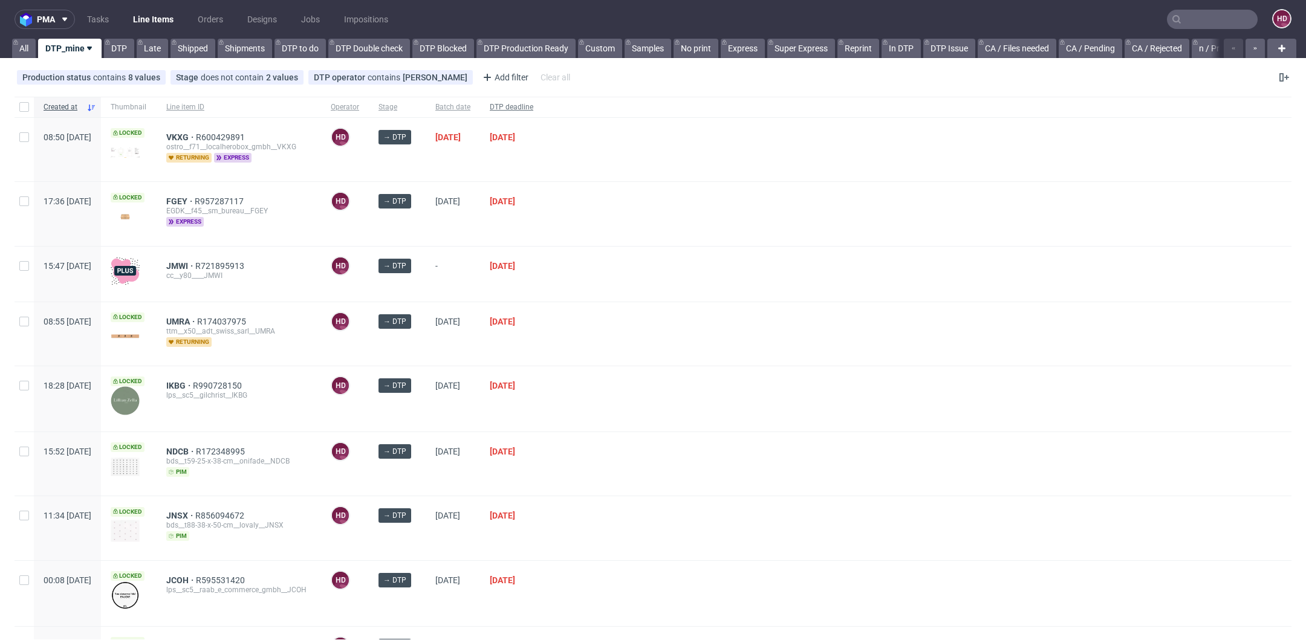
click at [533, 109] on span "DTP deadline" at bounding box center [512, 107] width 44 height 10
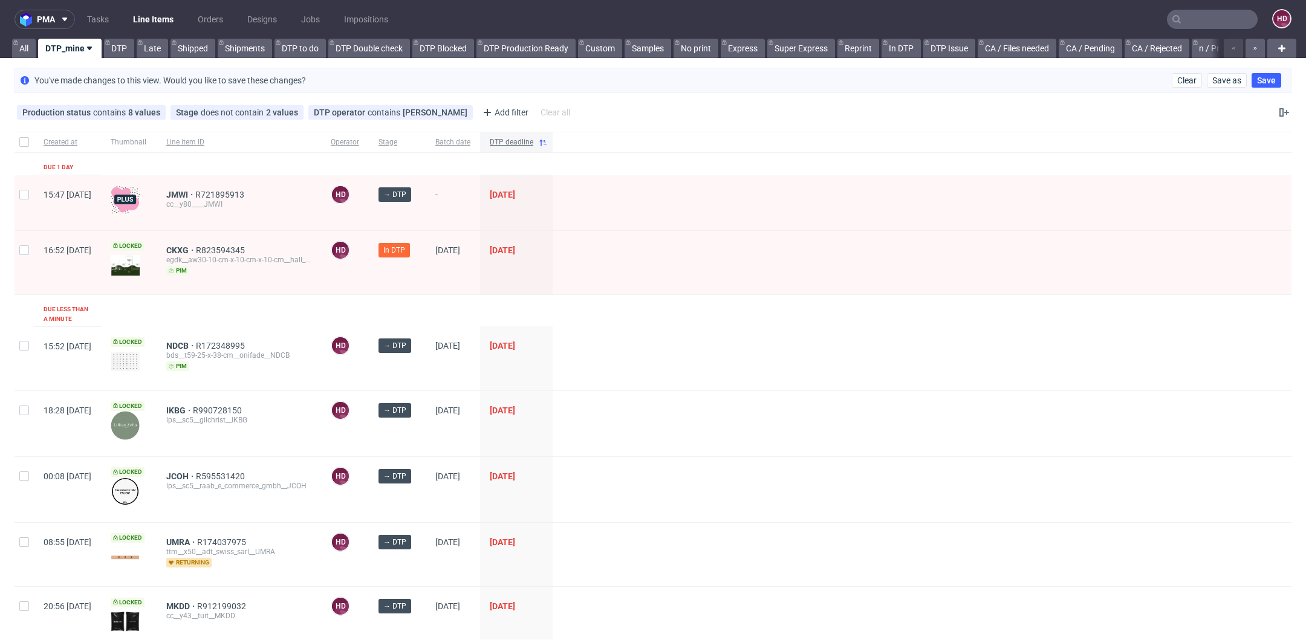
click at [533, 143] on span "DTP deadline" at bounding box center [512, 142] width 44 height 10
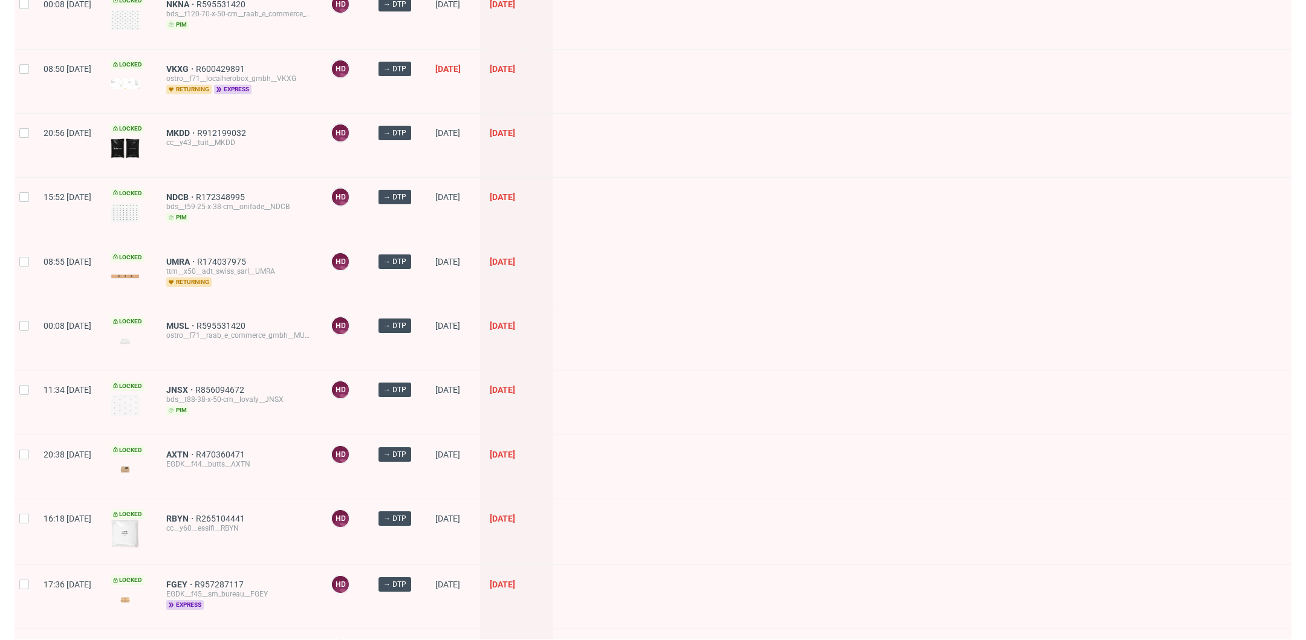
scroll to position [497, 0]
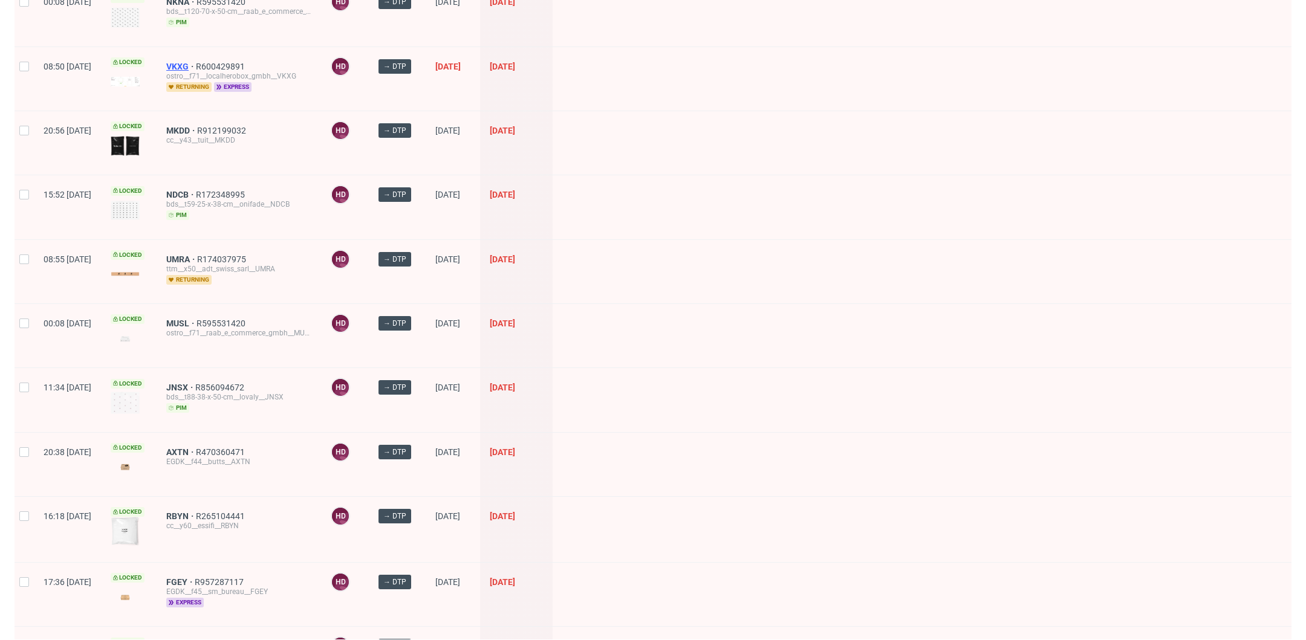
click at [196, 63] on span "VKXG" at bounding box center [181, 67] width 30 height 10
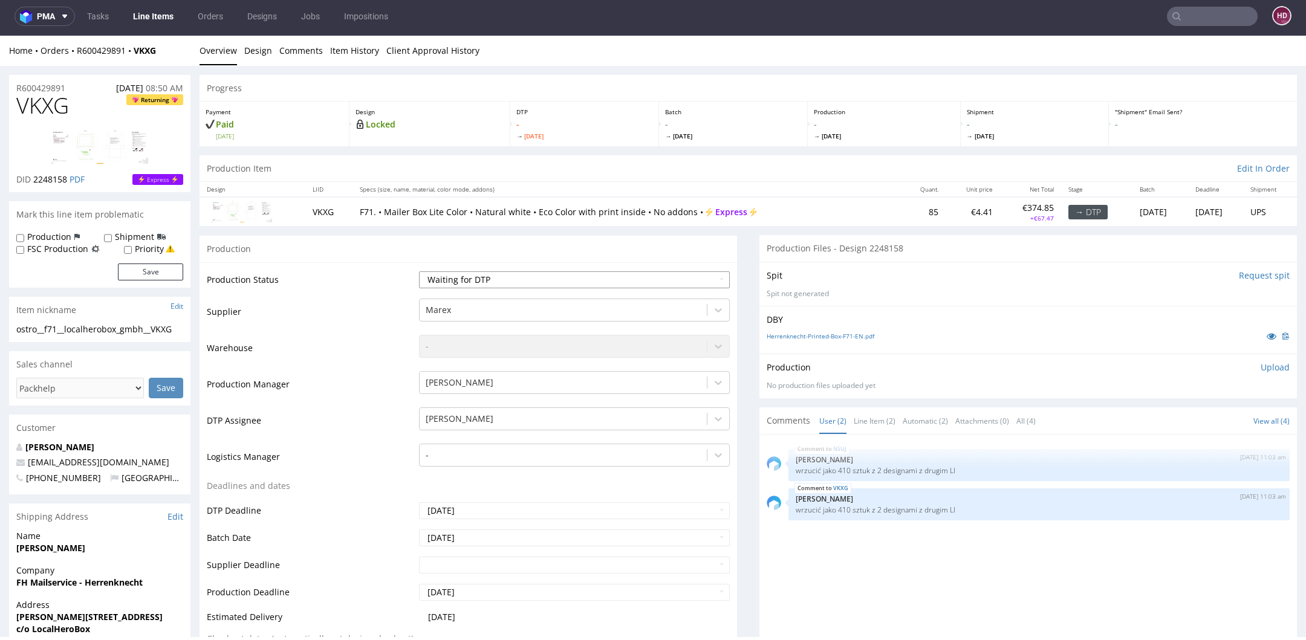
click at [569, 273] on select "Waiting for Artwork Waiting for Diecut Waiting for Mockup Waiting for DTP Waiti…" at bounding box center [574, 279] width 311 height 17
select select "dtp_in_process"
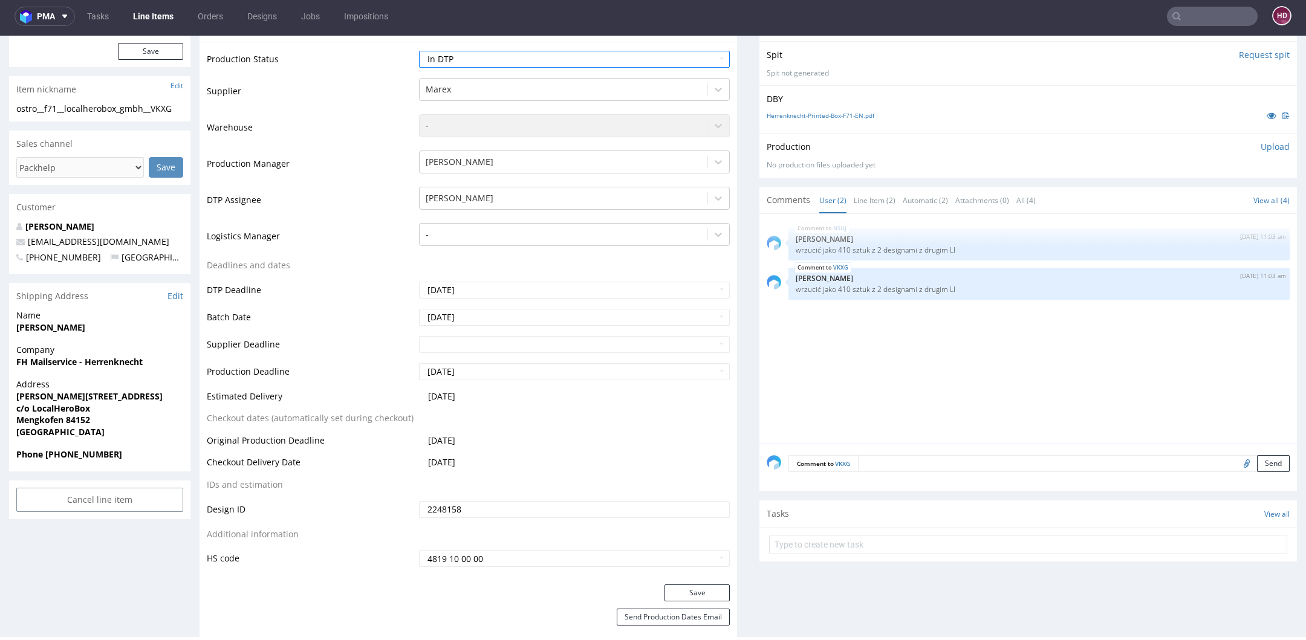
scroll to position [221, 0]
click at [684, 592] on button "Save" at bounding box center [696, 592] width 65 height 17
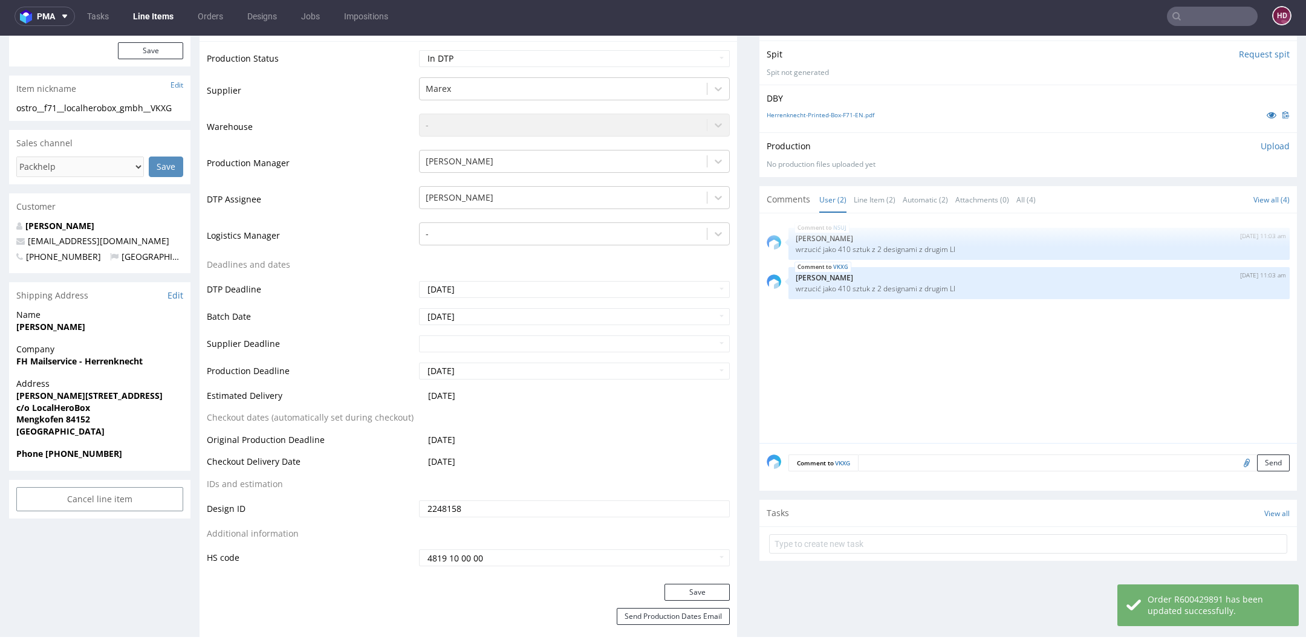
scroll to position [0, 0]
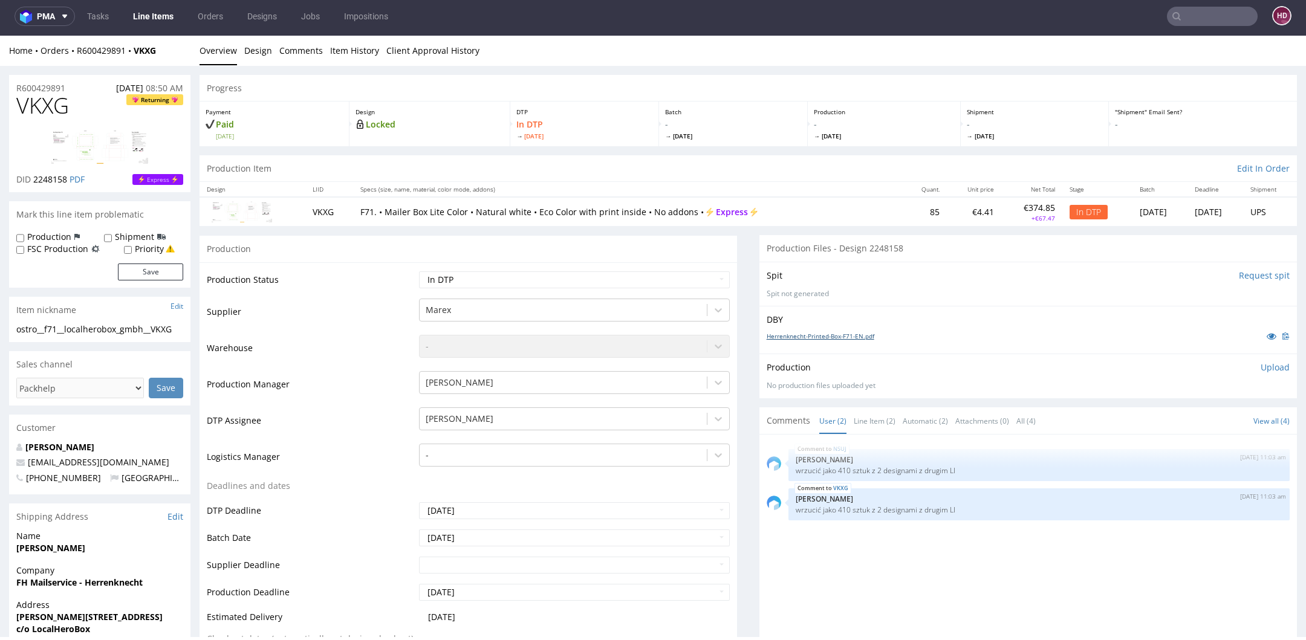
click at [842, 335] on link "Herrenknecht-Printed-Box-F71-EN.pdf" at bounding box center [820, 336] width 108 height 8
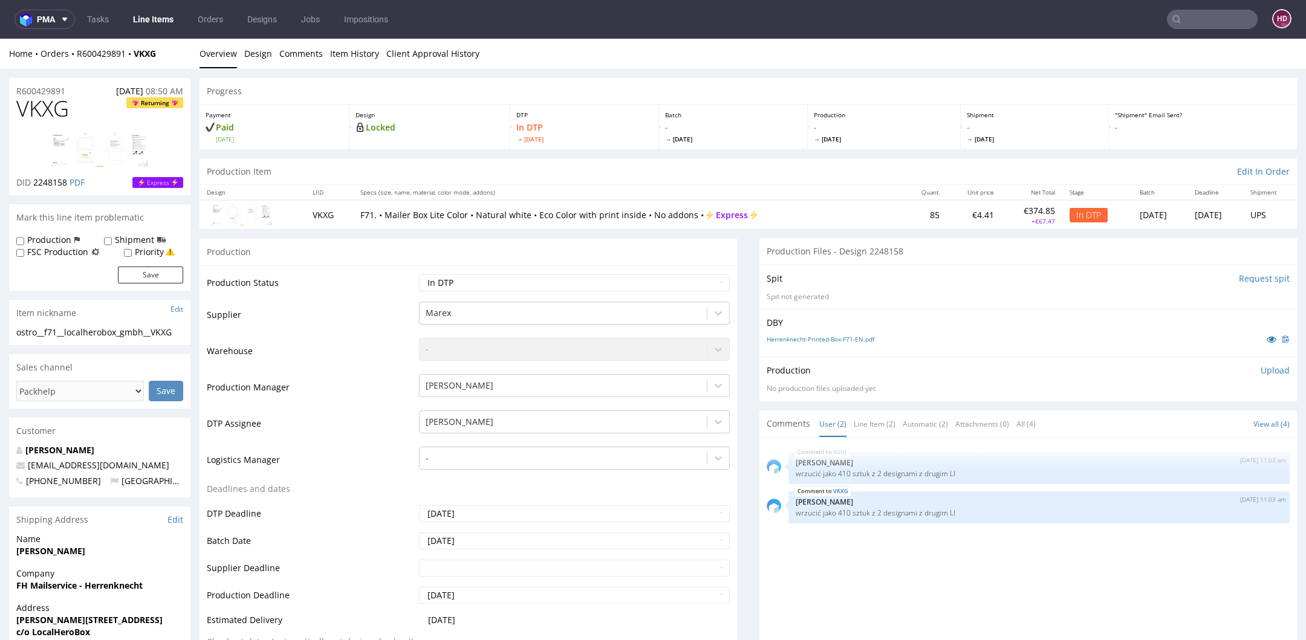
click at [1260, 367] on p "Upload" at bounding box center [1274, 371] width 29 height 12
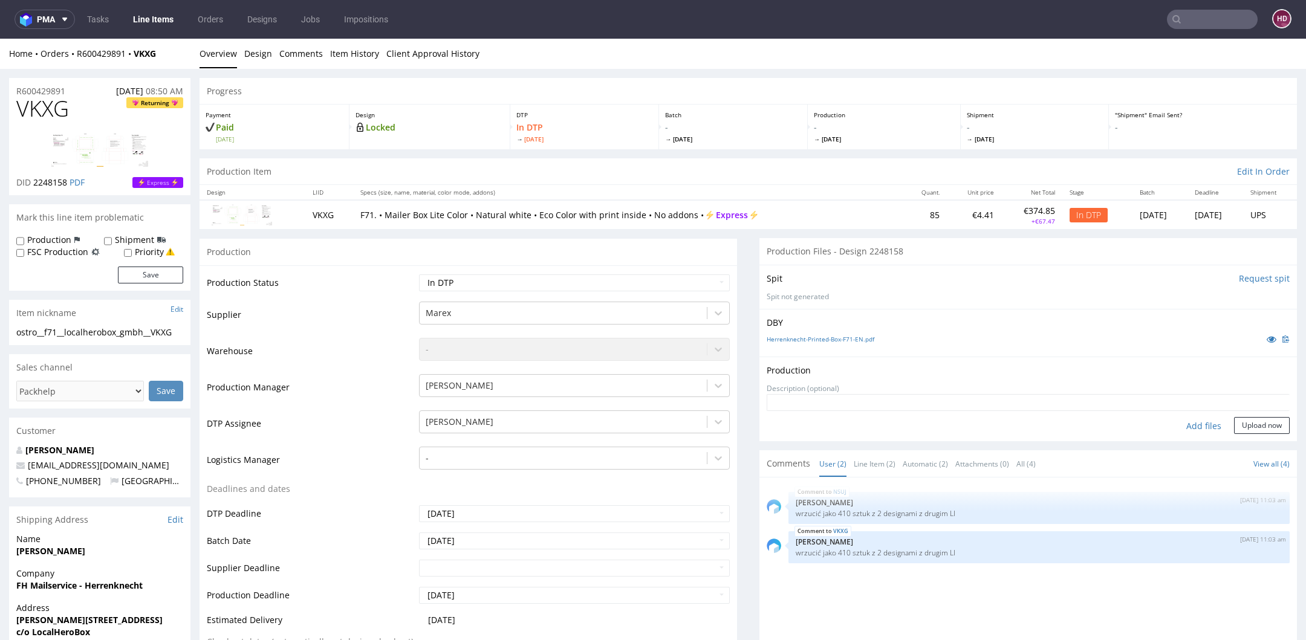
click at [1192, 422] on div "Add files" at bounding box center [1203, 426] width 60 height 18
type input "C:\fakepath\ostro__f71__localherobox_gmbh__VKXG__d2248158__oR600429891__outside…"
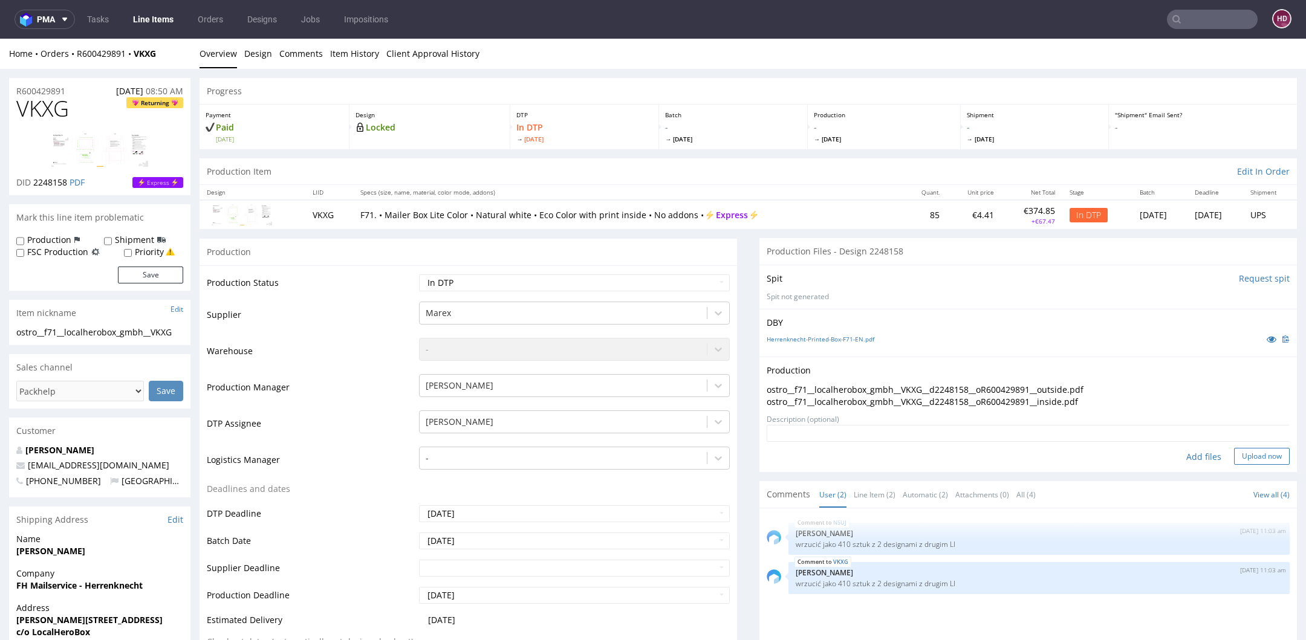
click at [1250, 451] on button "Upload now" at bounding box center [1262, 456] width 56 height 17
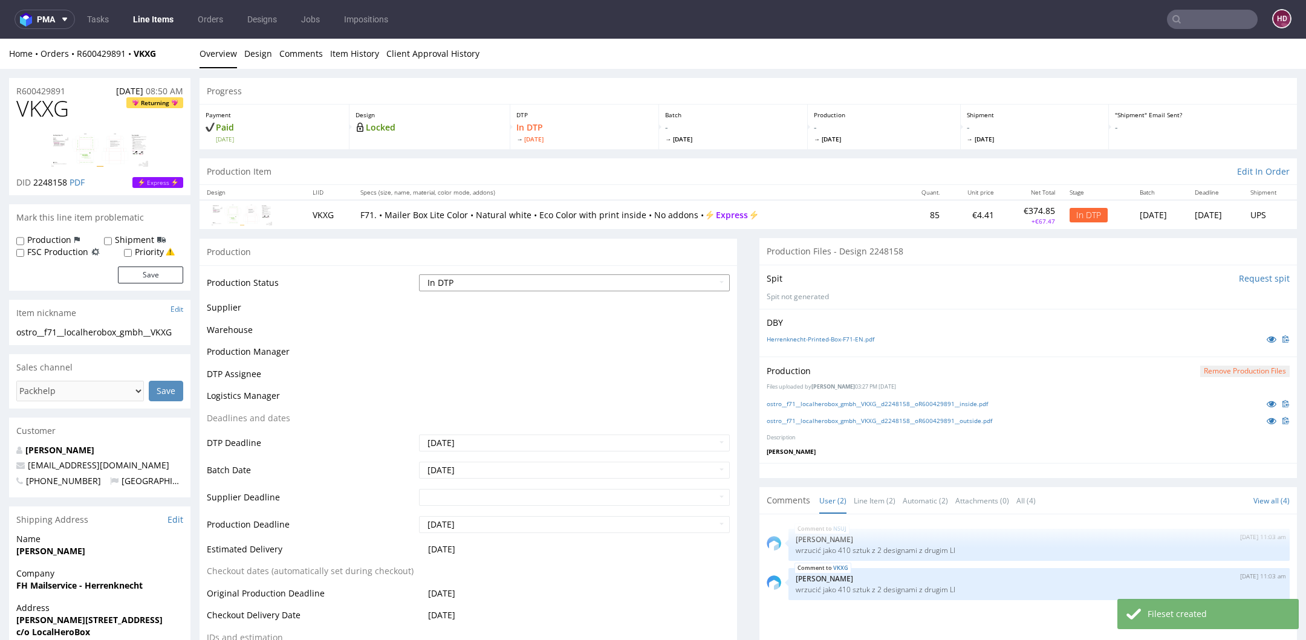
click at [507, 280] on select "Waiting for Artwork Waiting for Diecut Waiting for Mockup Waiting for DTP Waiti…" at bounding box center [574, 282] width 311 height 17
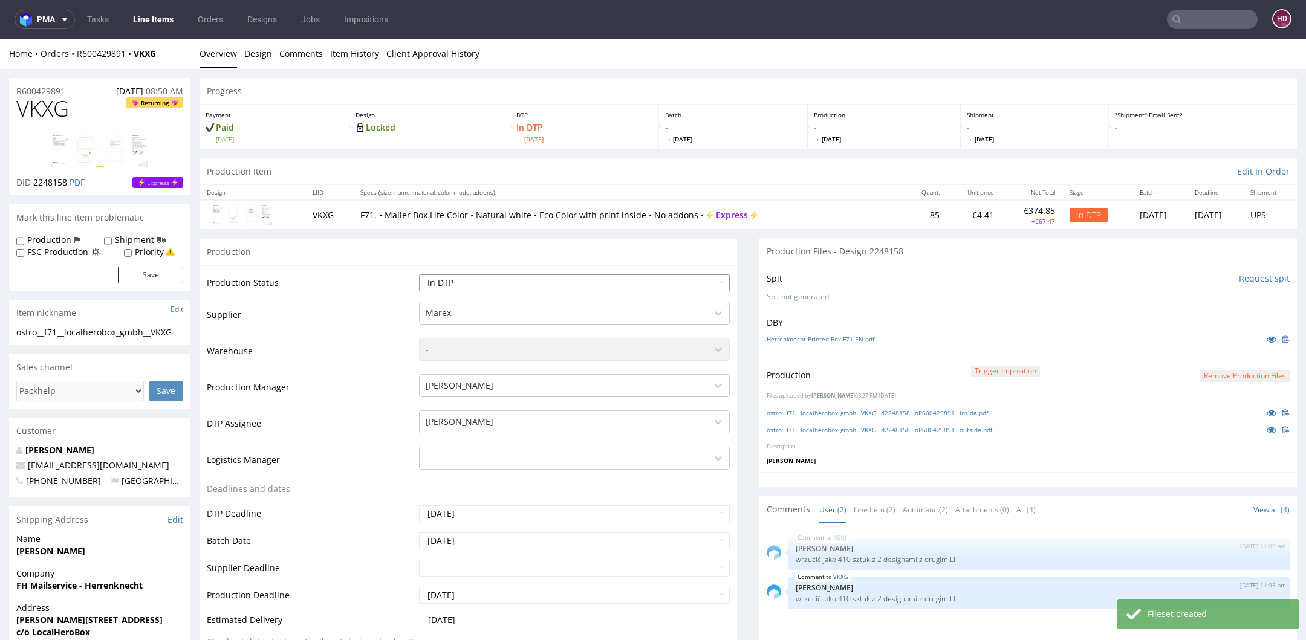
select select "dtp_production_ready"
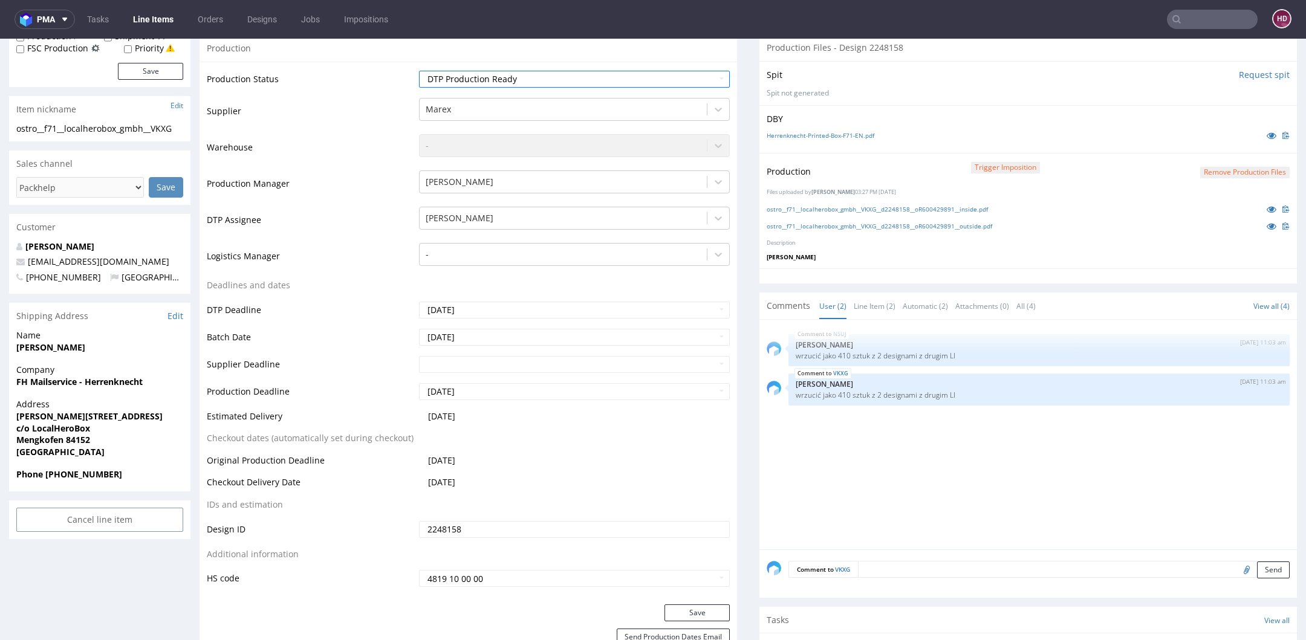
scroll to position [213, 0]
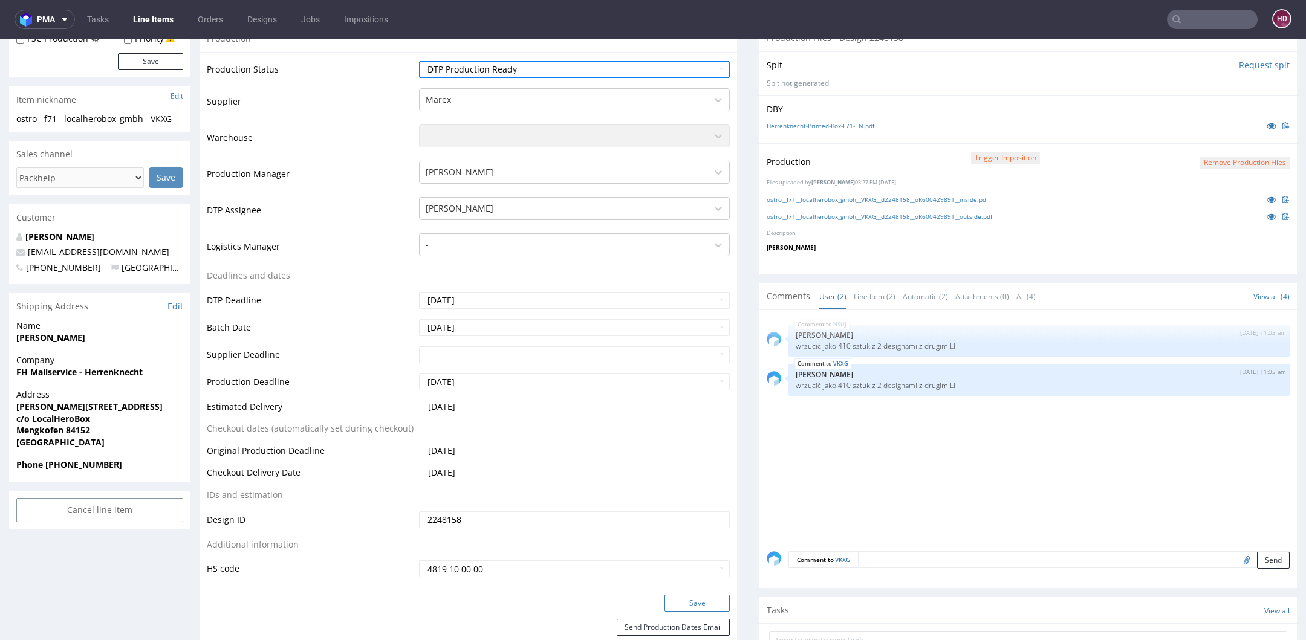
click at [696, 598] on button "Save" at bounding box center [696, 603] width 65 height 17
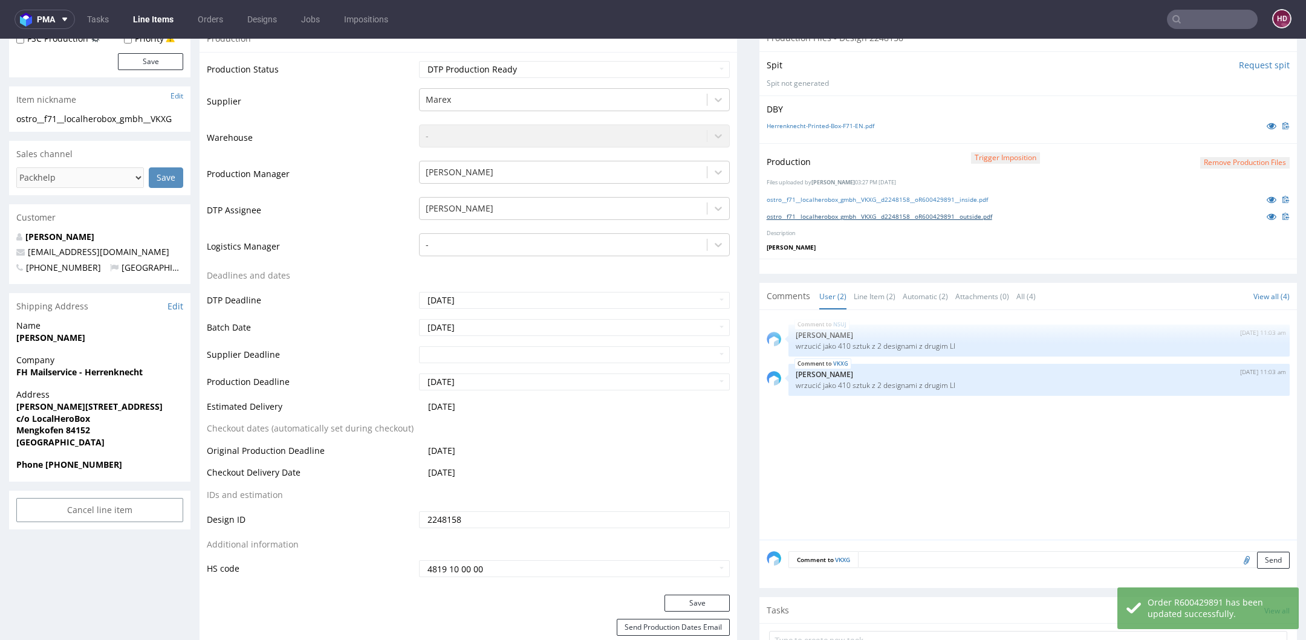
click at [922, 214] on link "ostro__f71__localherobox_gmbh__VKXG__d2248158__oR600429891__outside.pdf" at bounding box center [878, 216] width 225 height 8
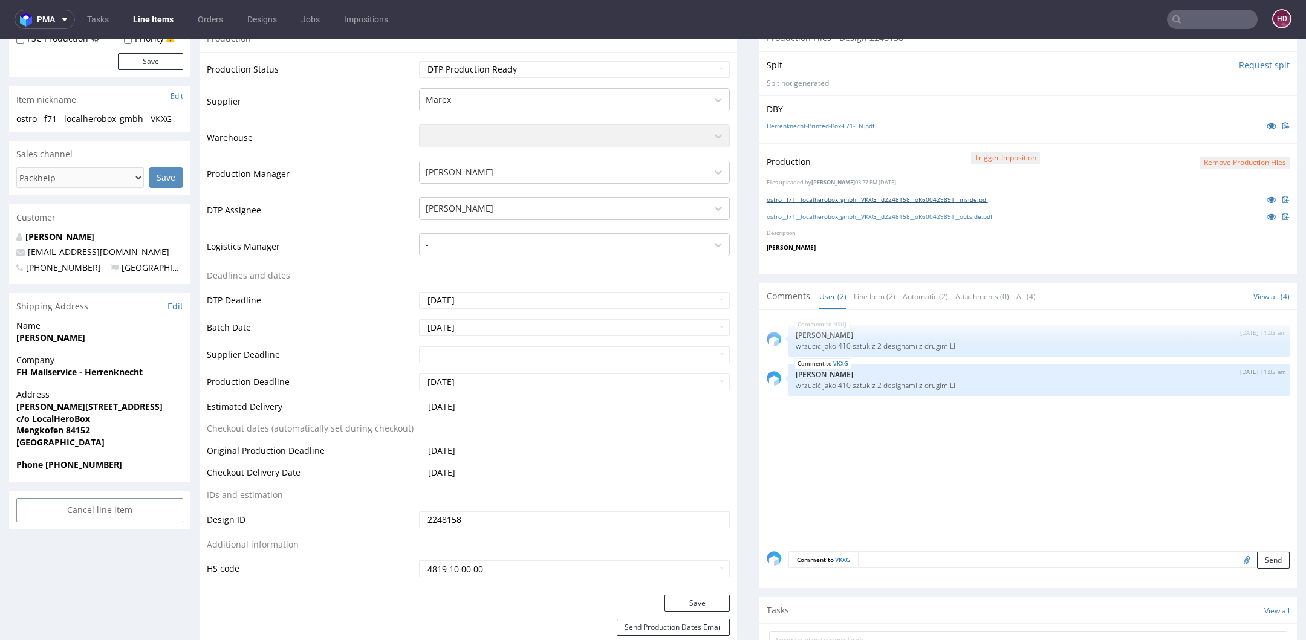
click at [915, 199] on link "ostro__f71__localherobox_gmbh__VKXG__d2248158__oR600429891__inside.pdf" at bounding box center [876, 199] width 221 height 8
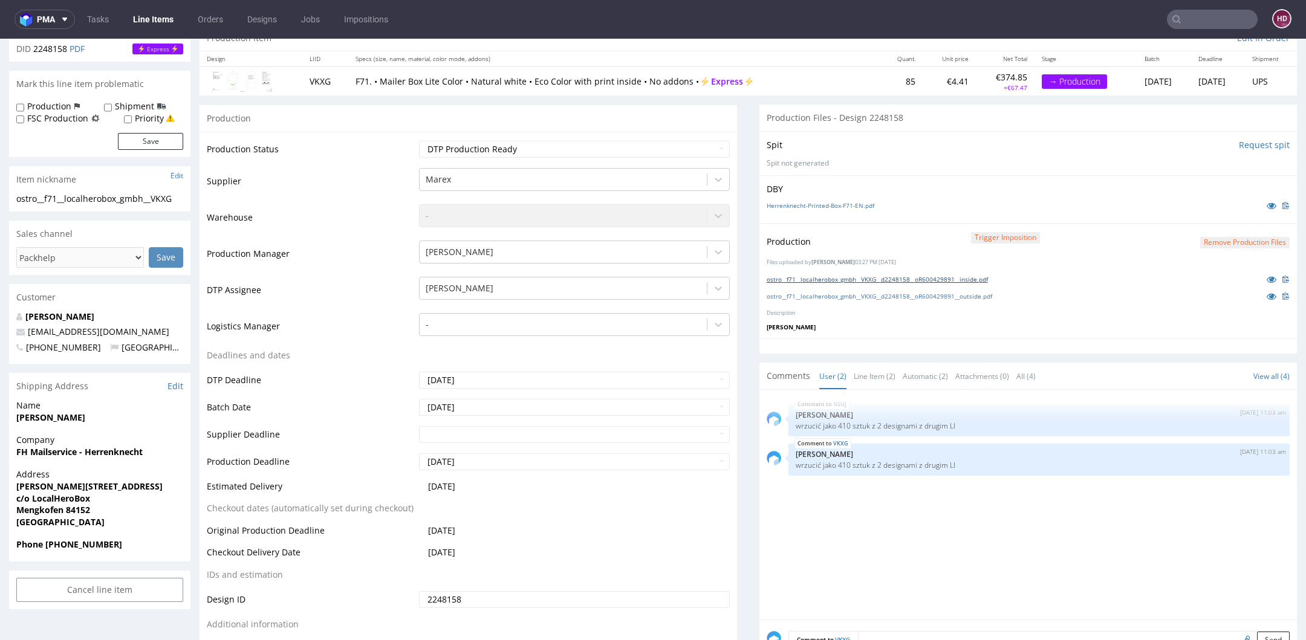
scroll to position [0, 0]
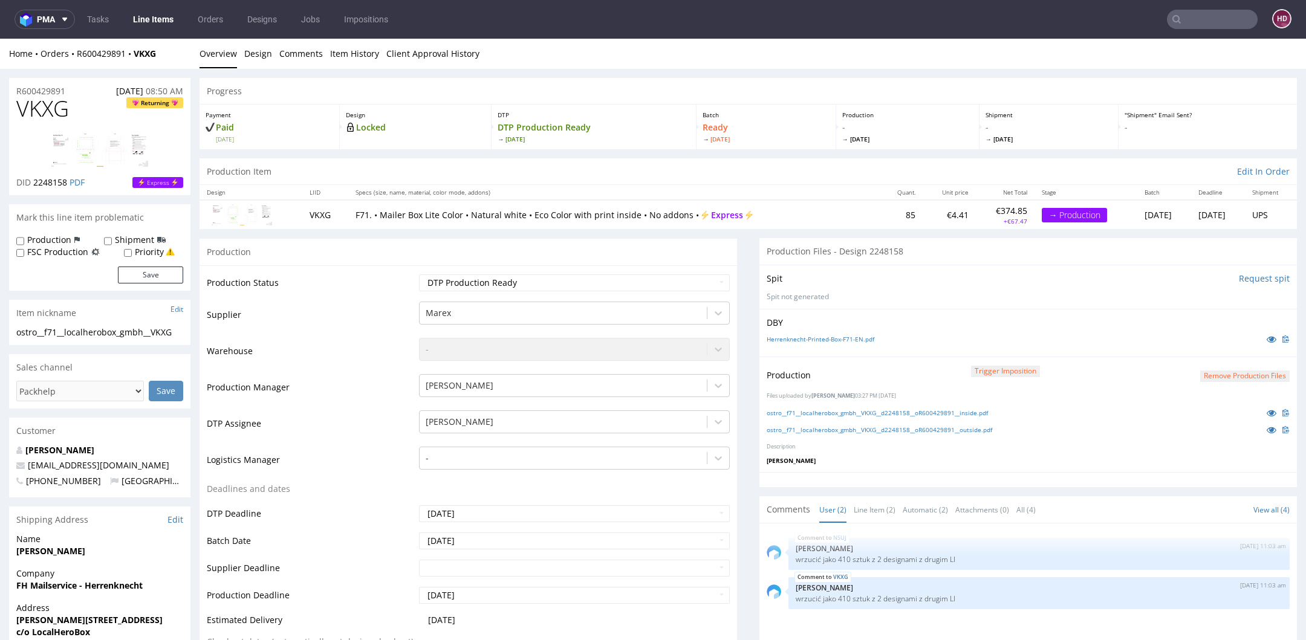
click at [167, 22] on link "Line Items" at bounding box center [153, 19] width 55 height 19
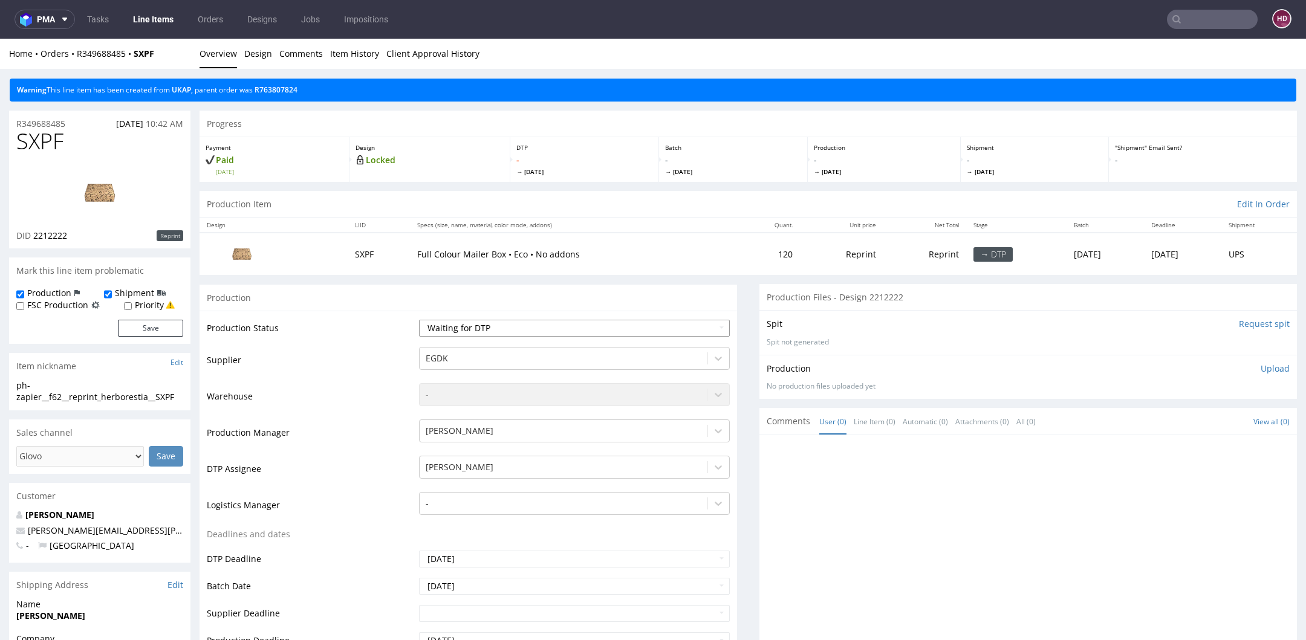
click at [537, 330] on select "Waiting for Artwork Waiting for Diecut Waiting for Mockup Waiting for DTP Waiti…" at bounding box center [574, 328] width 311 height 17
select select "dtp_in_process"
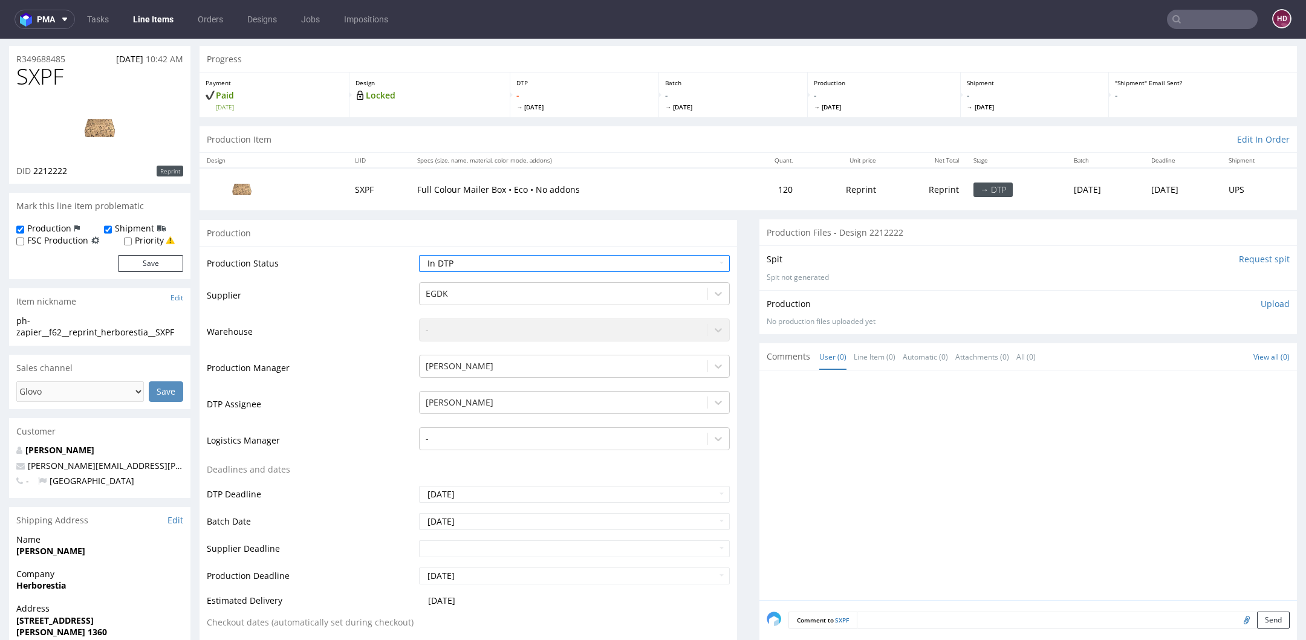
scroll to position [325, 0]
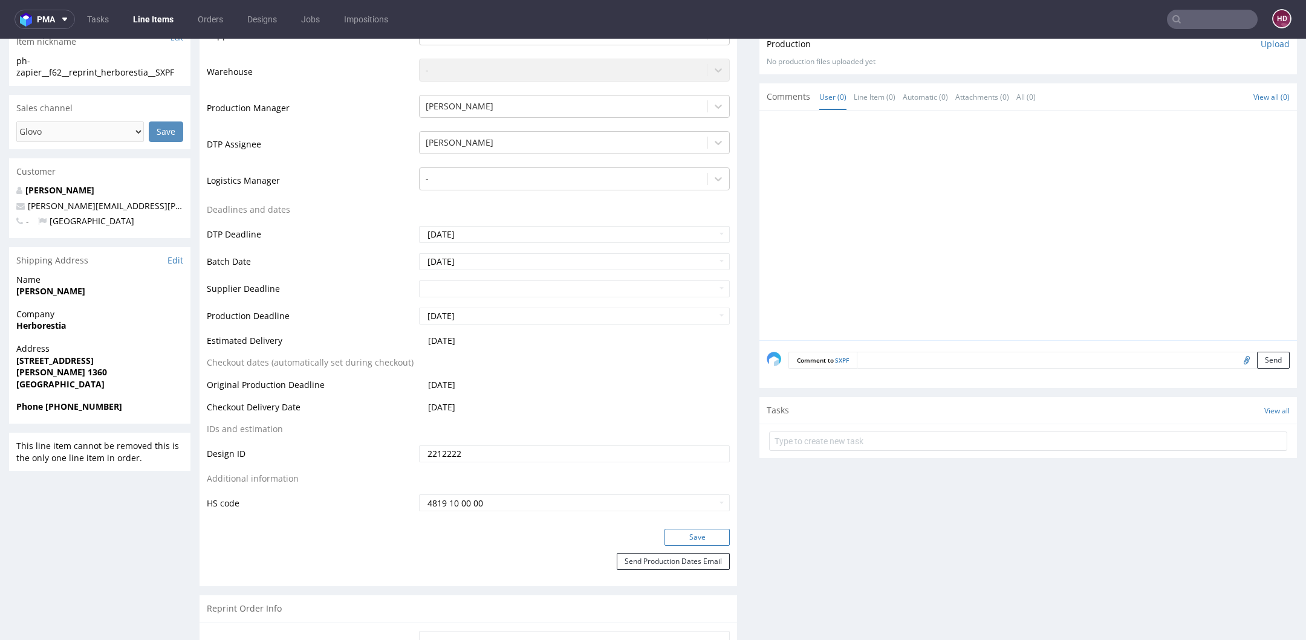
click at [706, 532] on button "Save" at bounding box center [696, 537] width 65 height 17
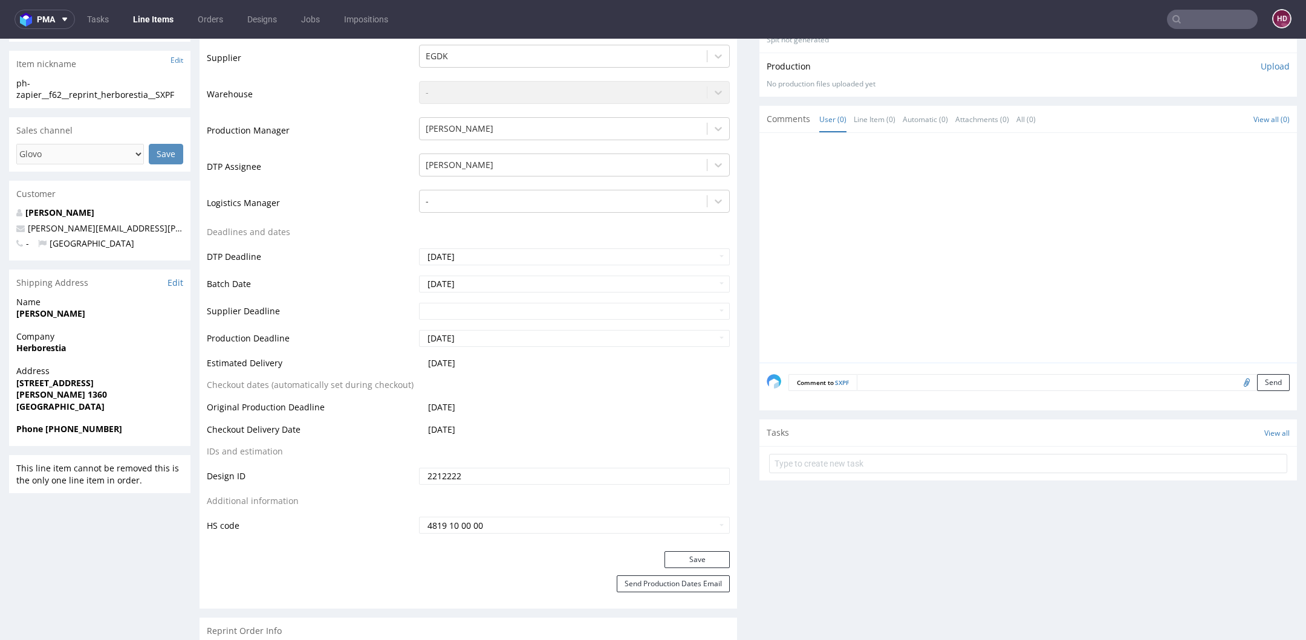
scroll to position [290, 0]
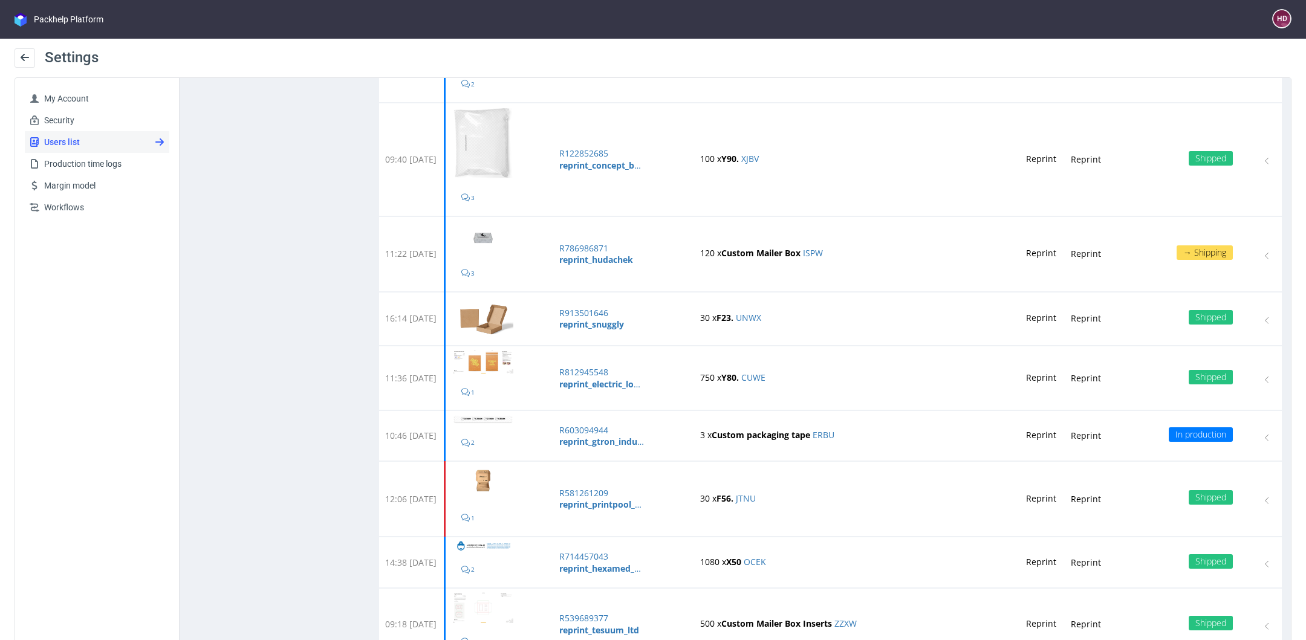
scroll to position [799, 0]
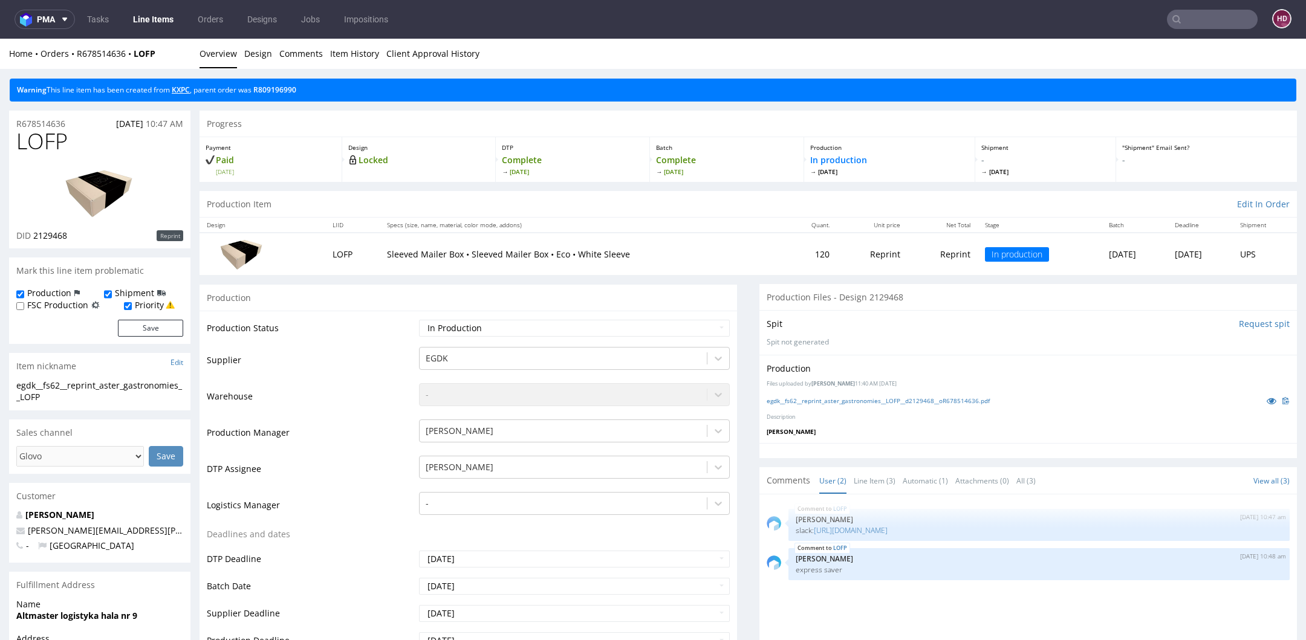
click at [188, 91] on link "KXPC" at bounding box center [181, 90] width 18 height 10
click at [883, 399] on link "egdk__fs62__reprint_aster_gastronomies__LOFP__d2129468__oR678514636.pdf" at bounding box center [877, 401] width 223 height 8
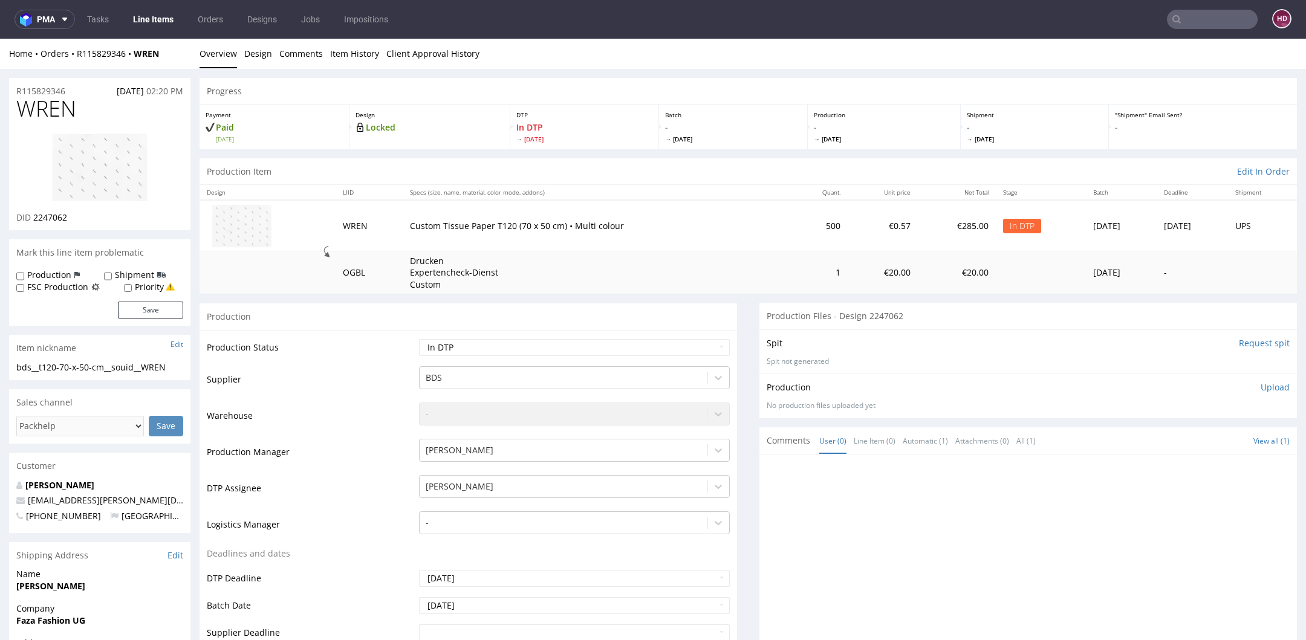
click at [787, 548] on div at bounding box center [1031, 573] width 530 height 222
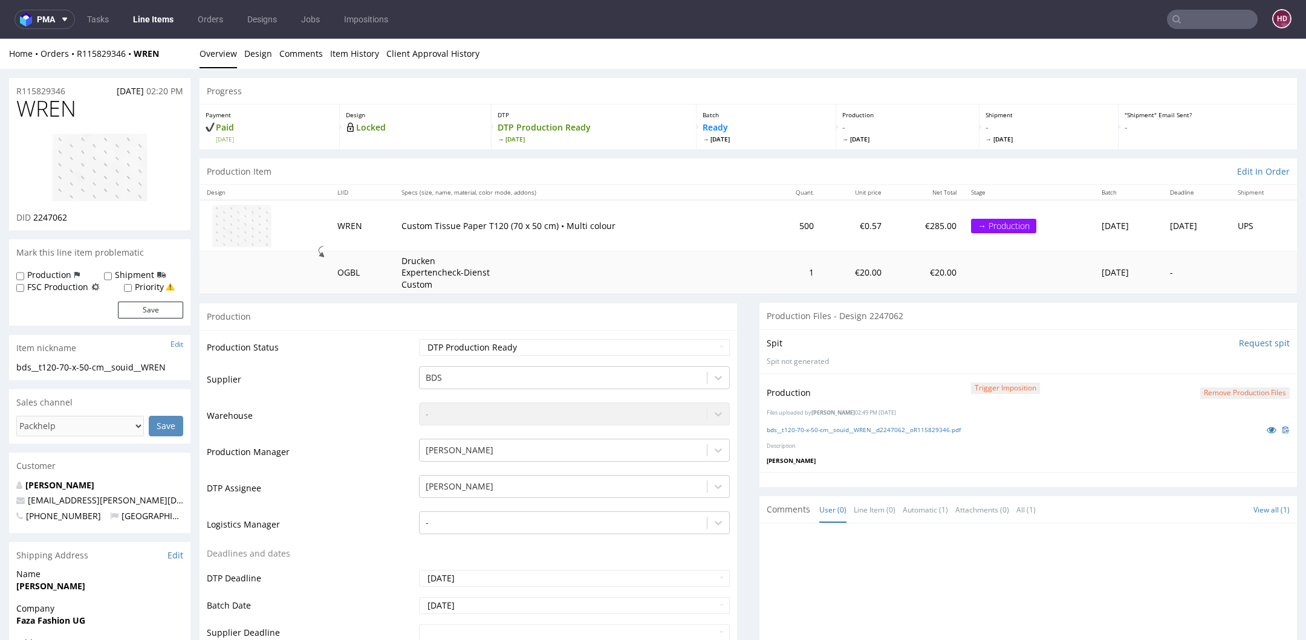
click at [157, 22] on link "Line Items" at bounding box center [153, 19] width 55 height 19
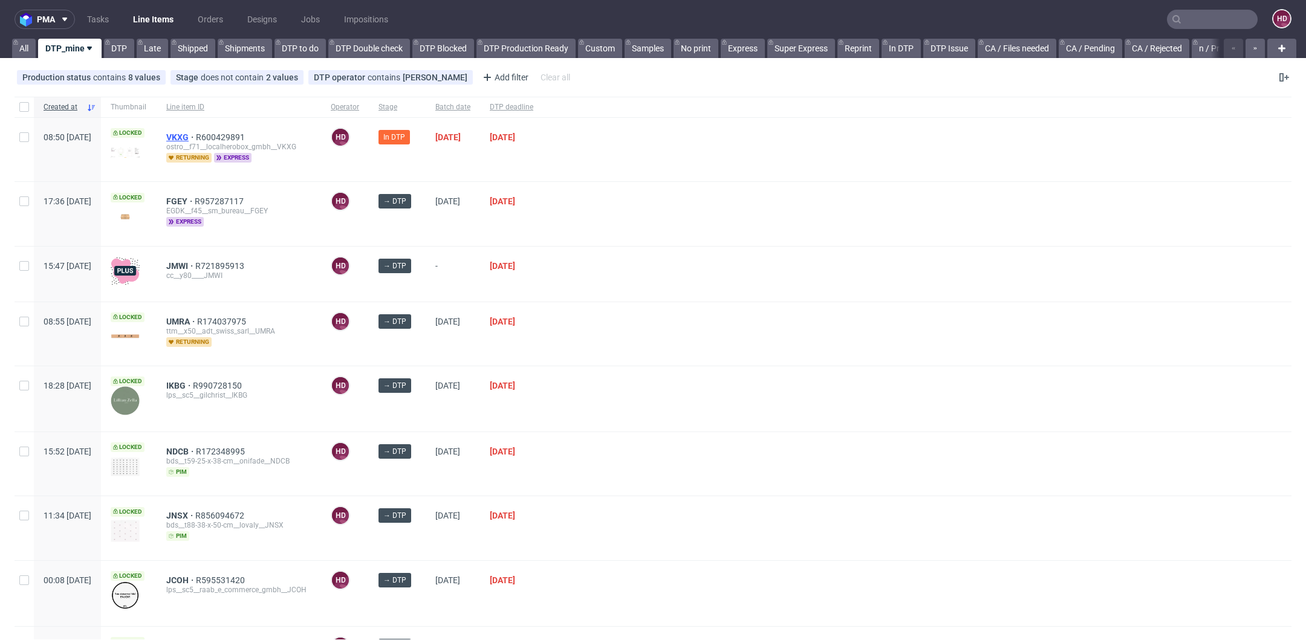
click at [196, 137] on span "VKXG" at bounding box center [181, 137] width 30 height 10
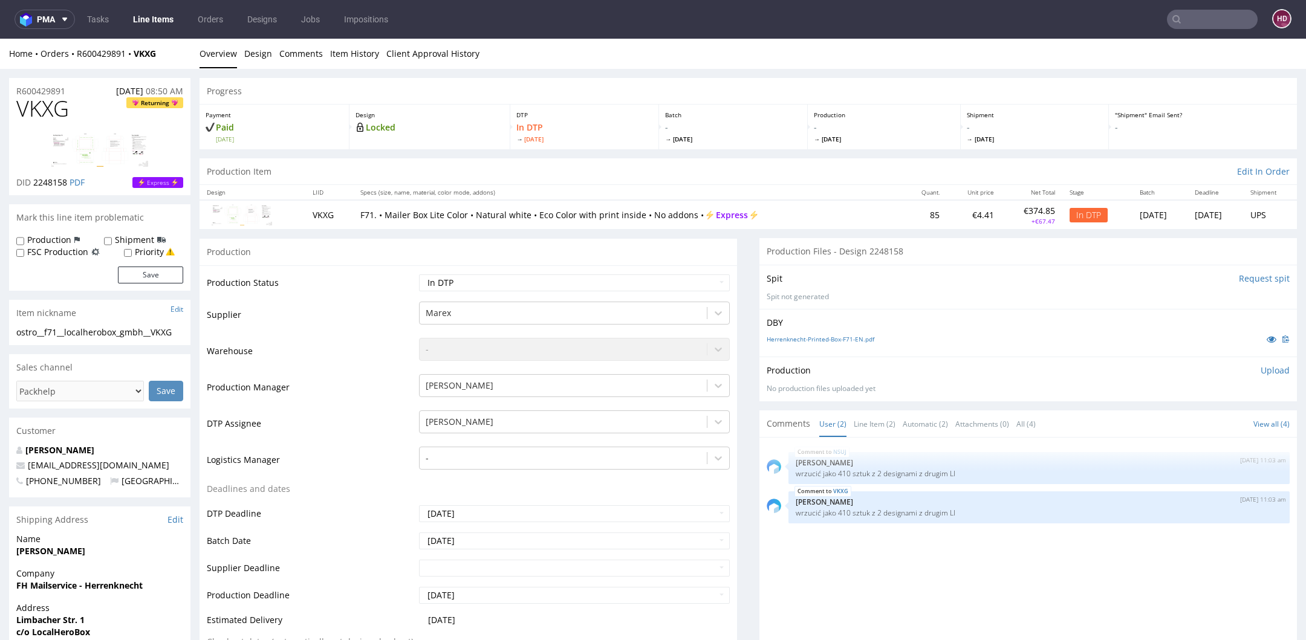
click at [129, 23] on link "Line Items" at bounding box center [153, 19] width 55 height 19
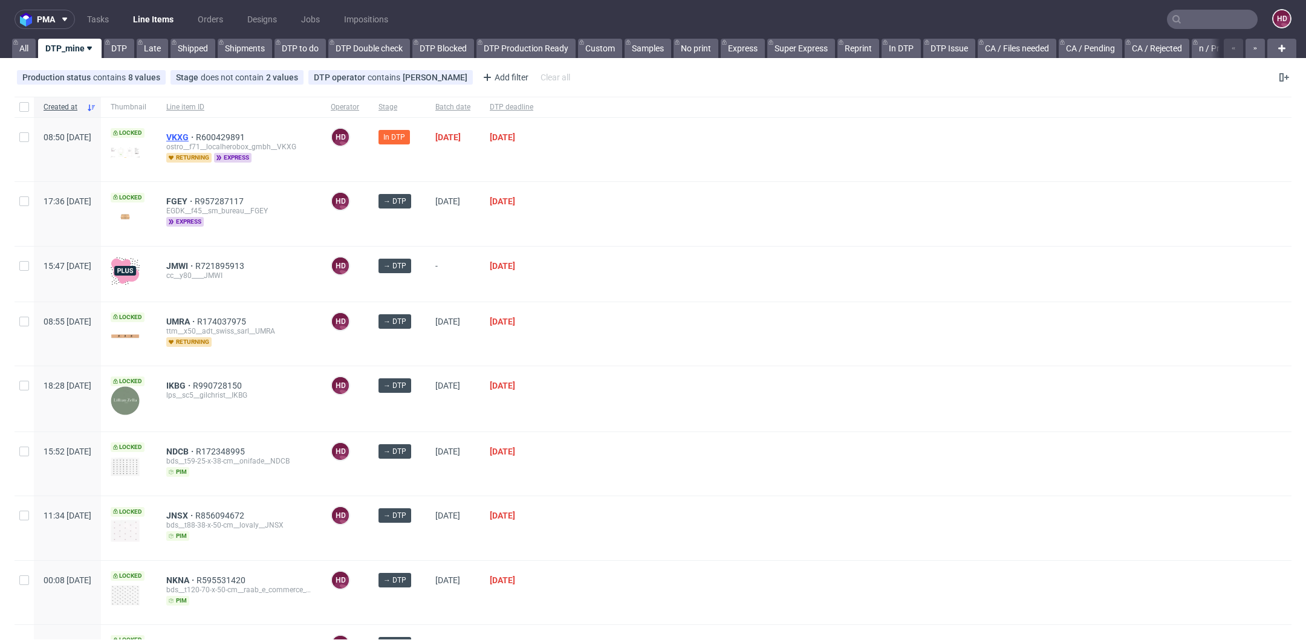
click at [196, 138] on span "VKXG" at bounding box center [181, 137] width 30 height 10
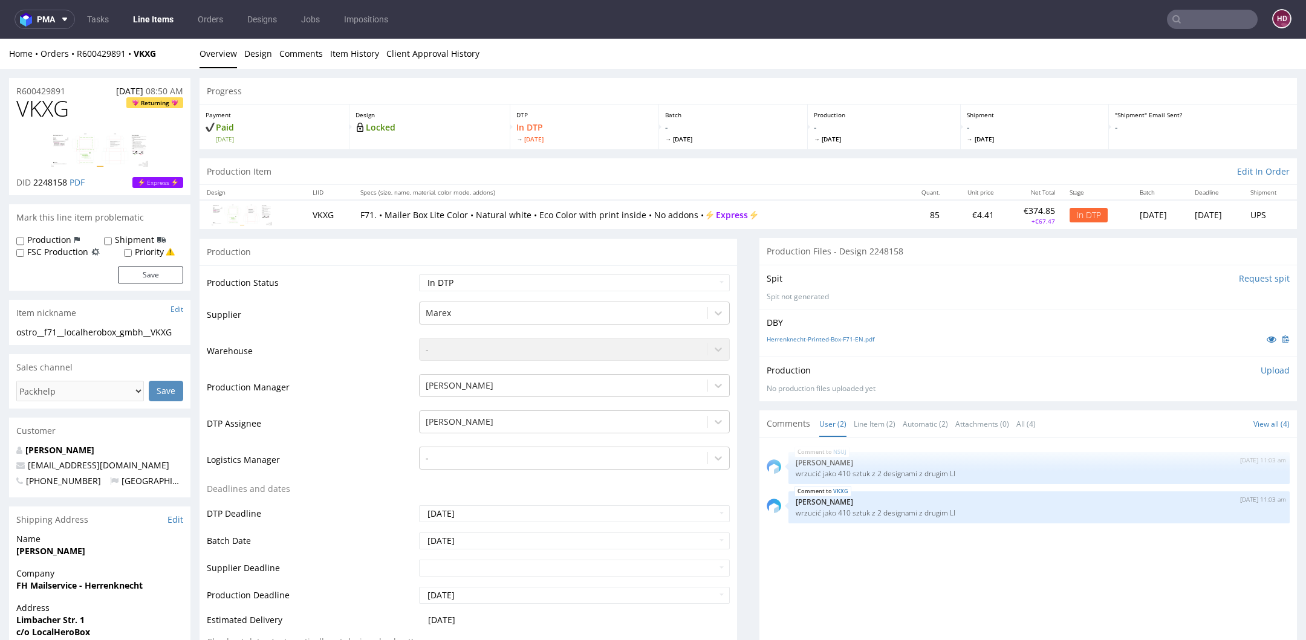
click at [152, 22] on link "Line Items" at bounding box center [153, 19] width 55 height 19
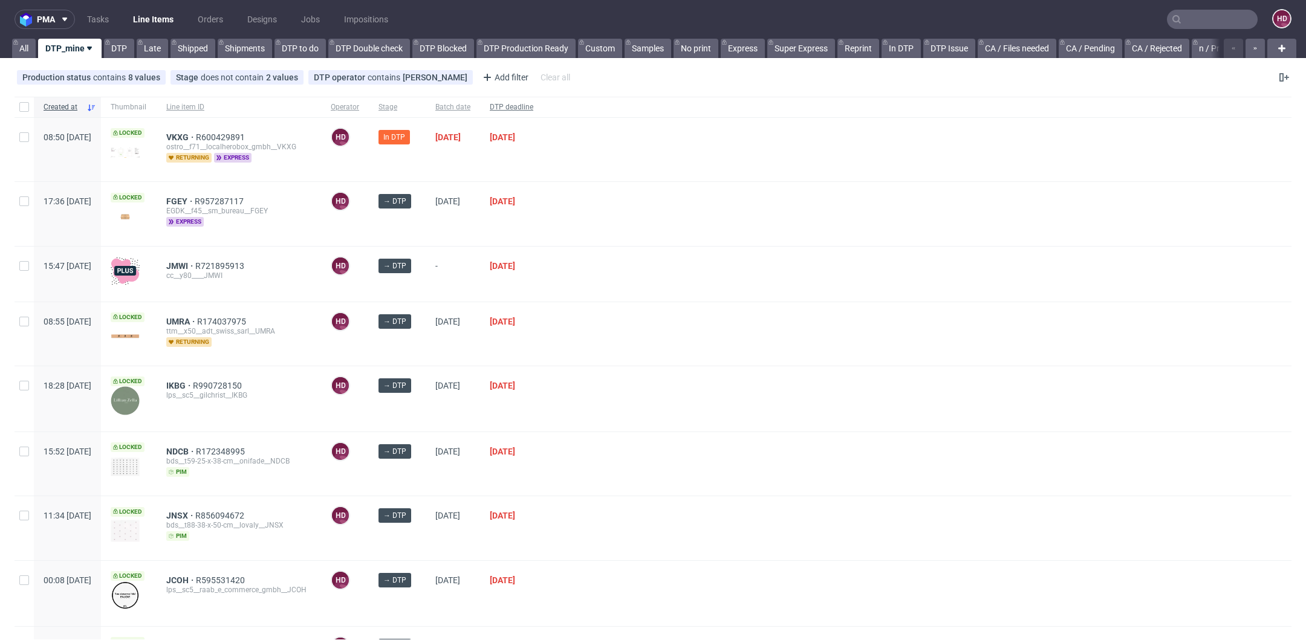
click at [543, 101] on div "DTP deadline" at bounding box center [511, 107] width 63 height 21
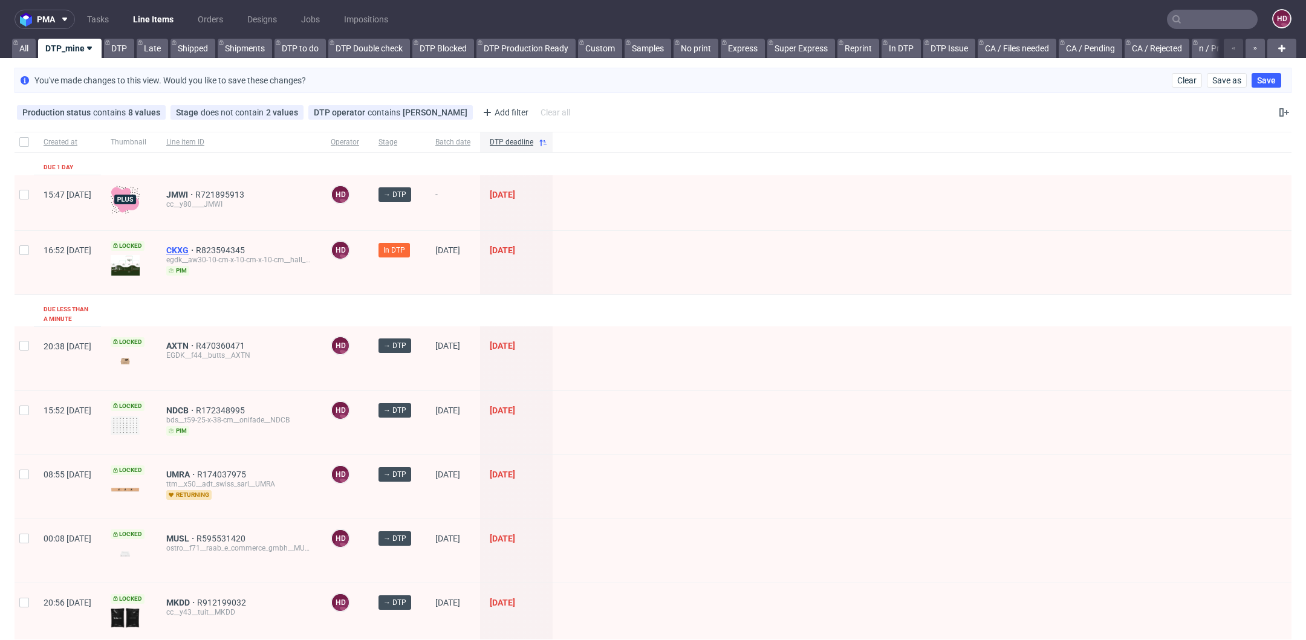
click at [196, 247] on span "CKXG" at bounding box center [181, 250] width 30 height 10
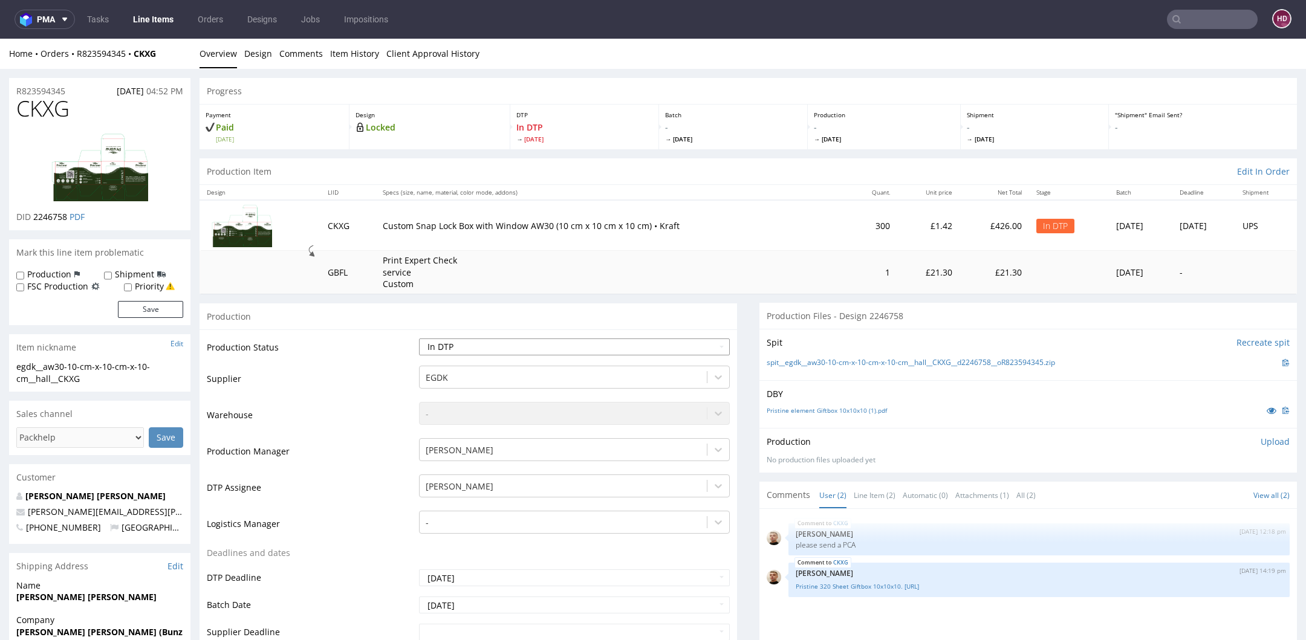
click at [540, 343] on select "Waiting for Artwork Waiting for Diecut Waiting for Mockup Waiting for DTP Waiti…" at bounding box center [574, 347] width 311 height 17
select select "dtp_issue"
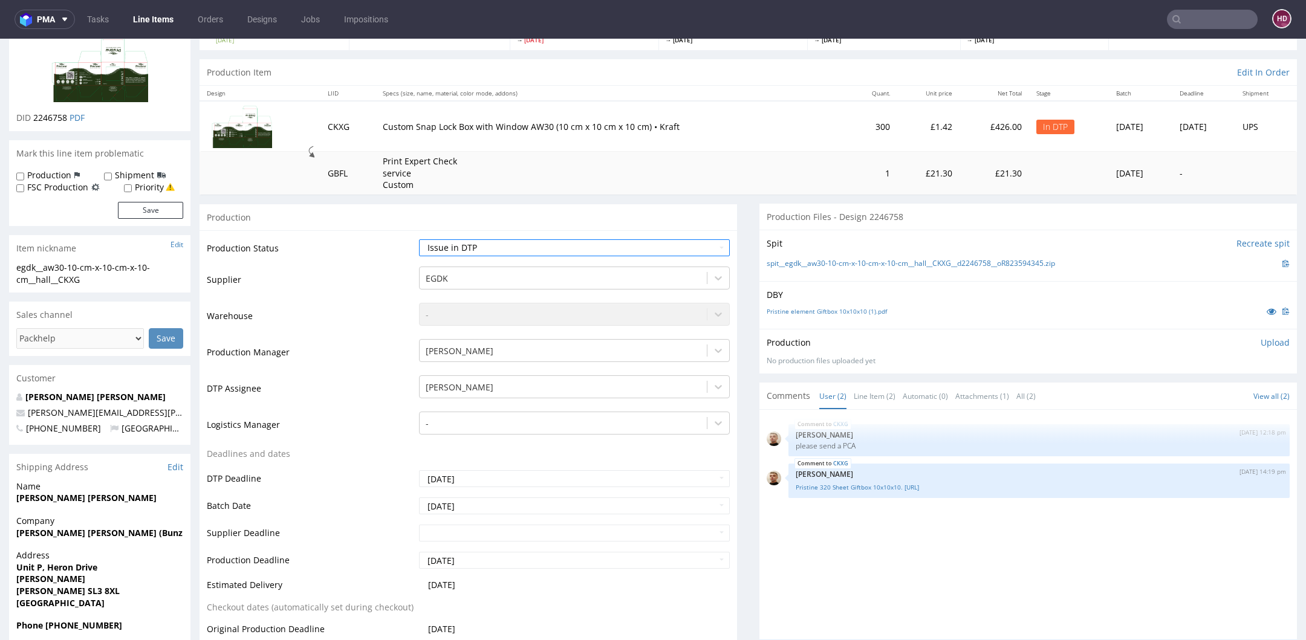
scroll to position [388, 0]
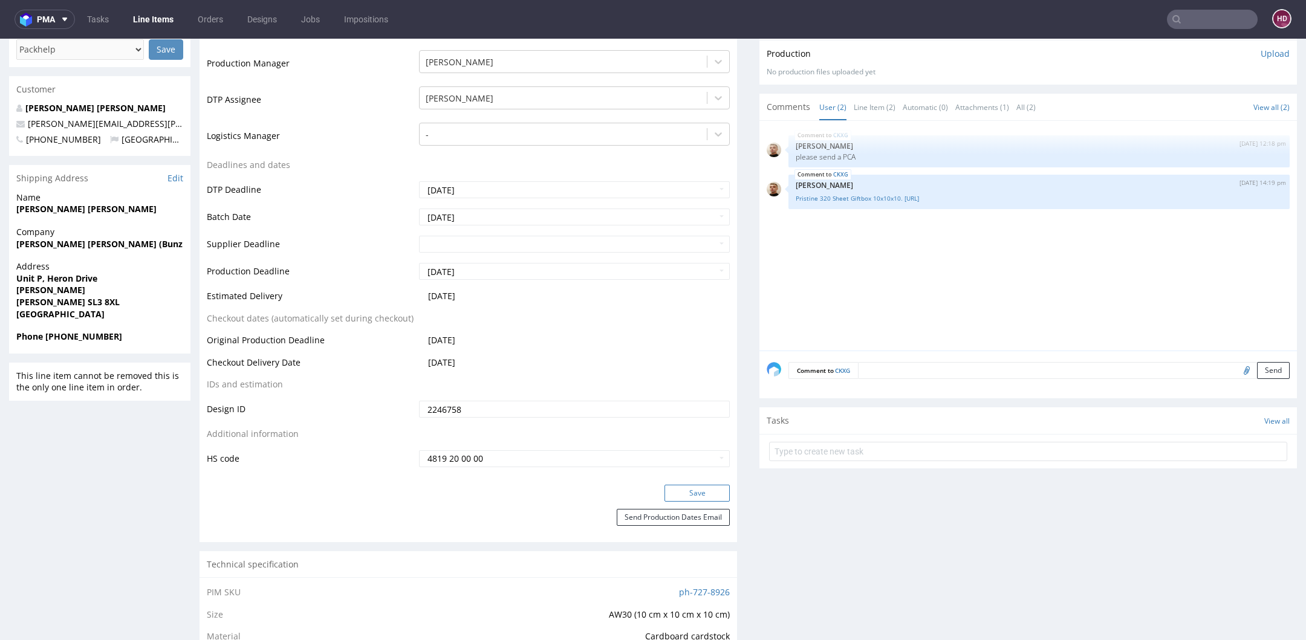
click at [687, 494] on button "Save" at bounding box center [696, 493] width 65 height 17
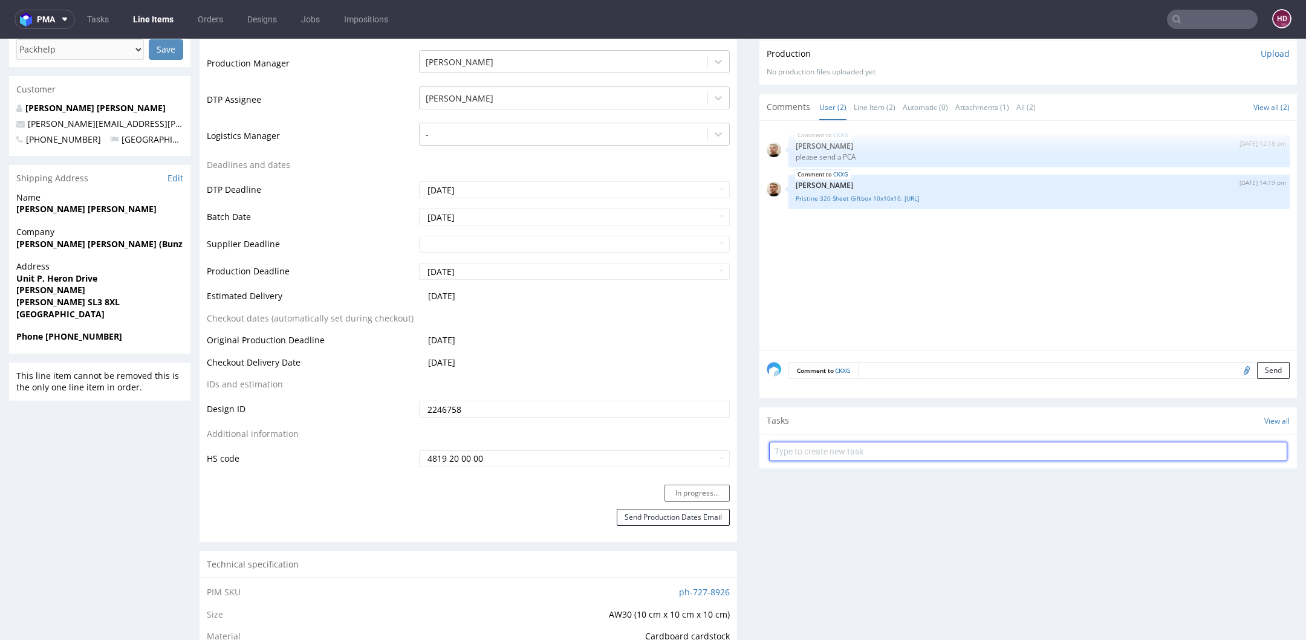
click at [789, 454] on input "text" at bounding box center [1028, 451] width 518 height 19
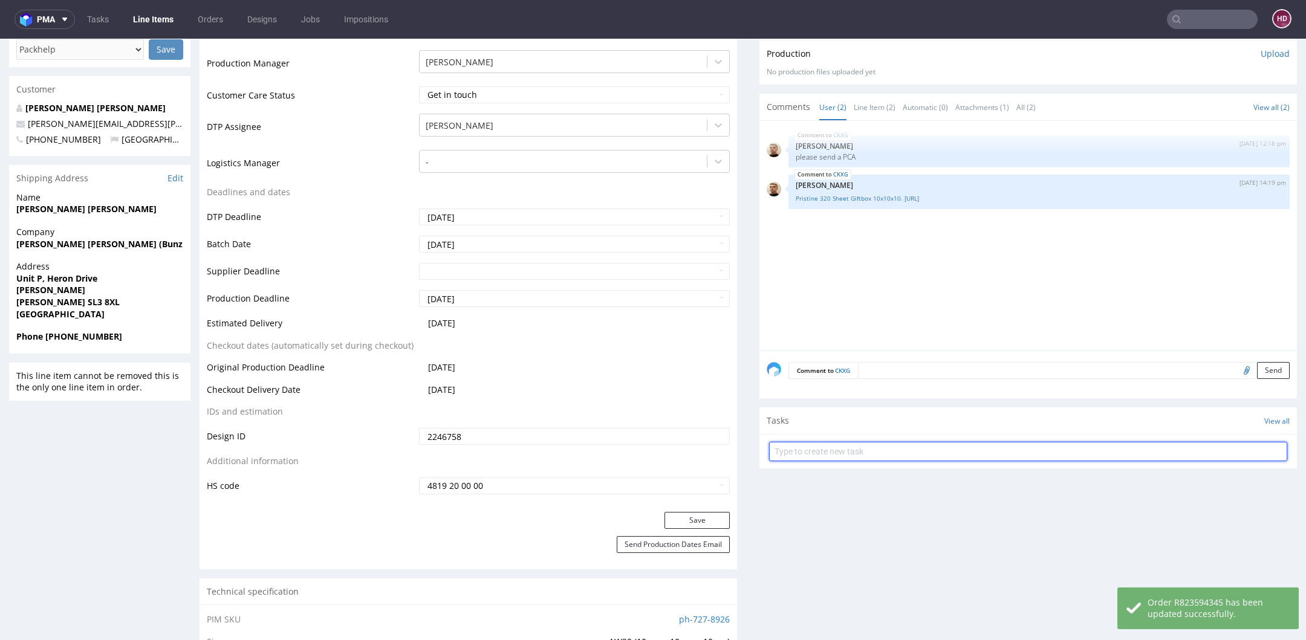
click at [789, 454] on input "text" at bounding box center [1028, 451] width 518 height 19
type input "issue"
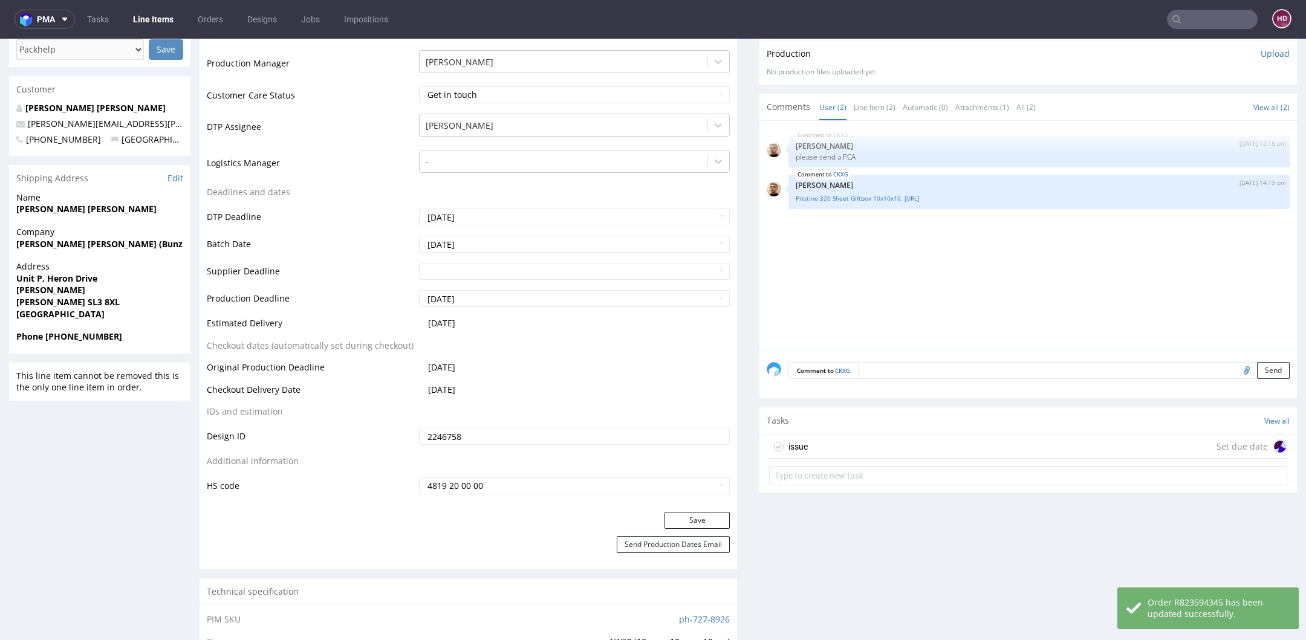
click at [862, 443] on div "issue Set due date" at bounding box center [1028, 447] width 518 height 24
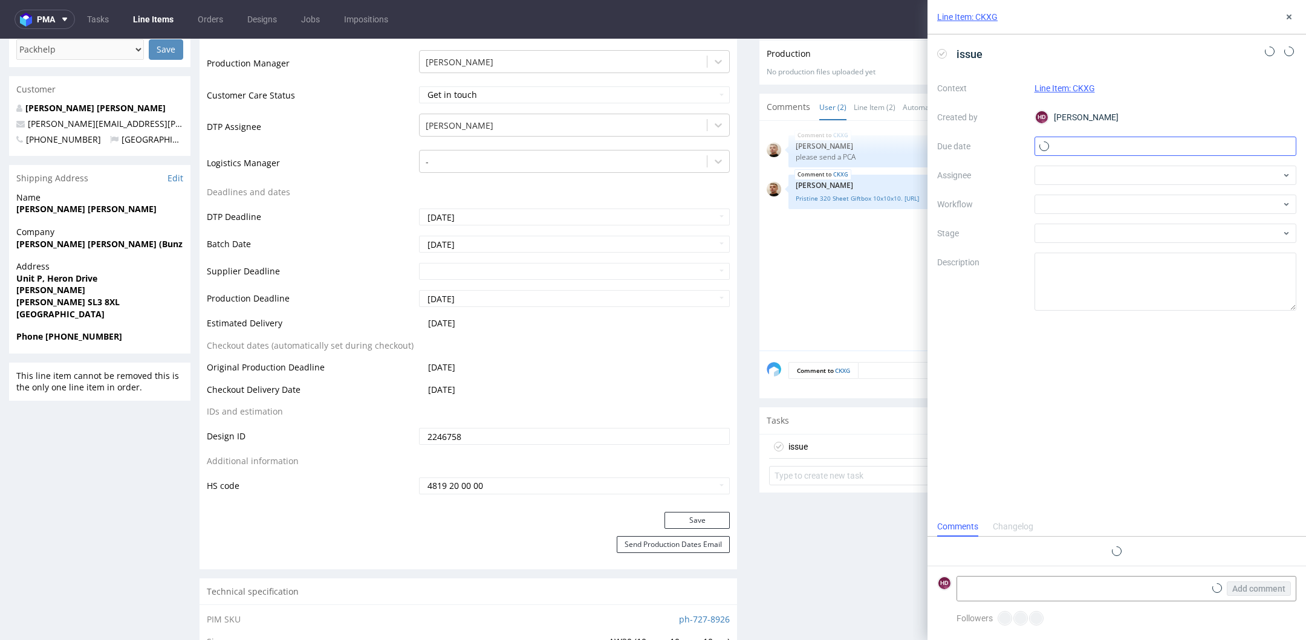
scroll to position [10, 0]
click at [1152, 149] on input "text" at bounding box center [1165, 146] width 262 height 19
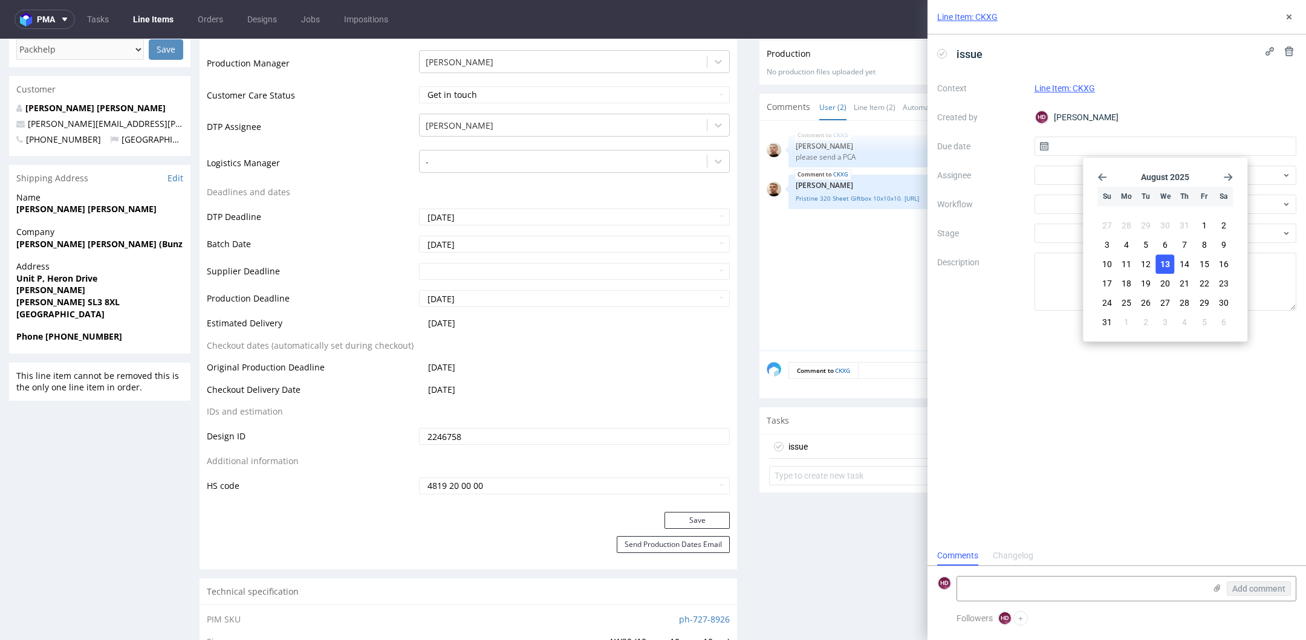
click at [1164, 264] on span "13" at bounding box center [1165, 264] width 10 height 12
type input "[DATE]"
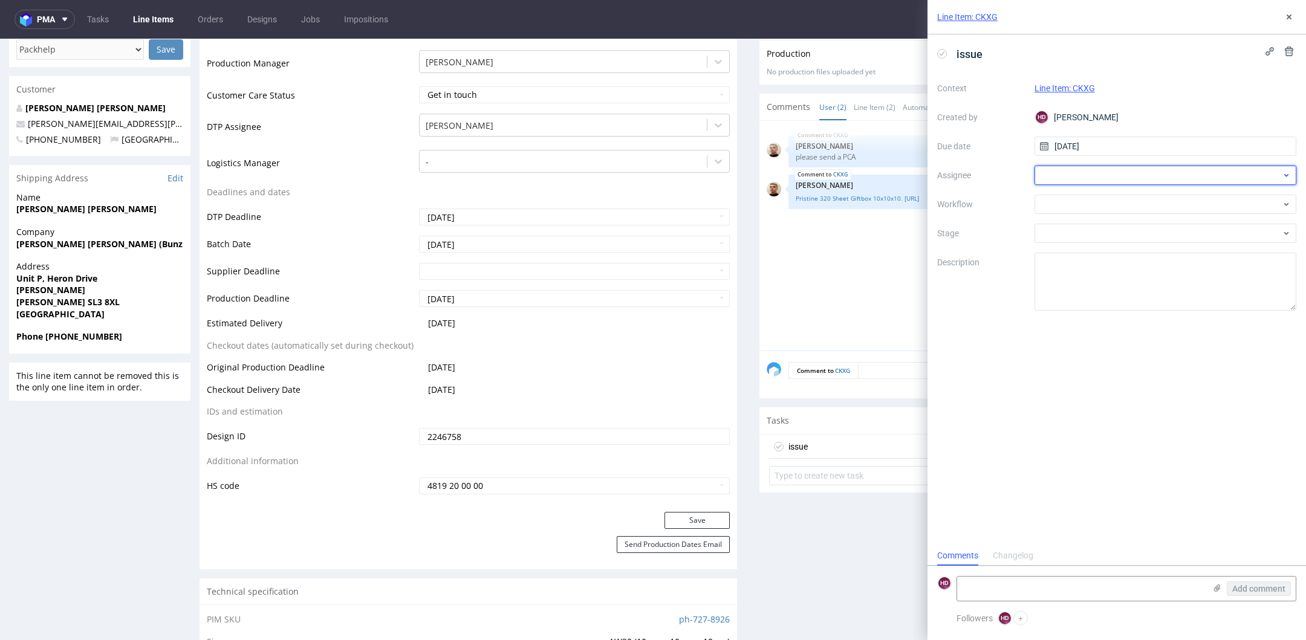
click at [1064, 184] on div at bounding box center [1165, 175] width 262 height 19
type input "l"
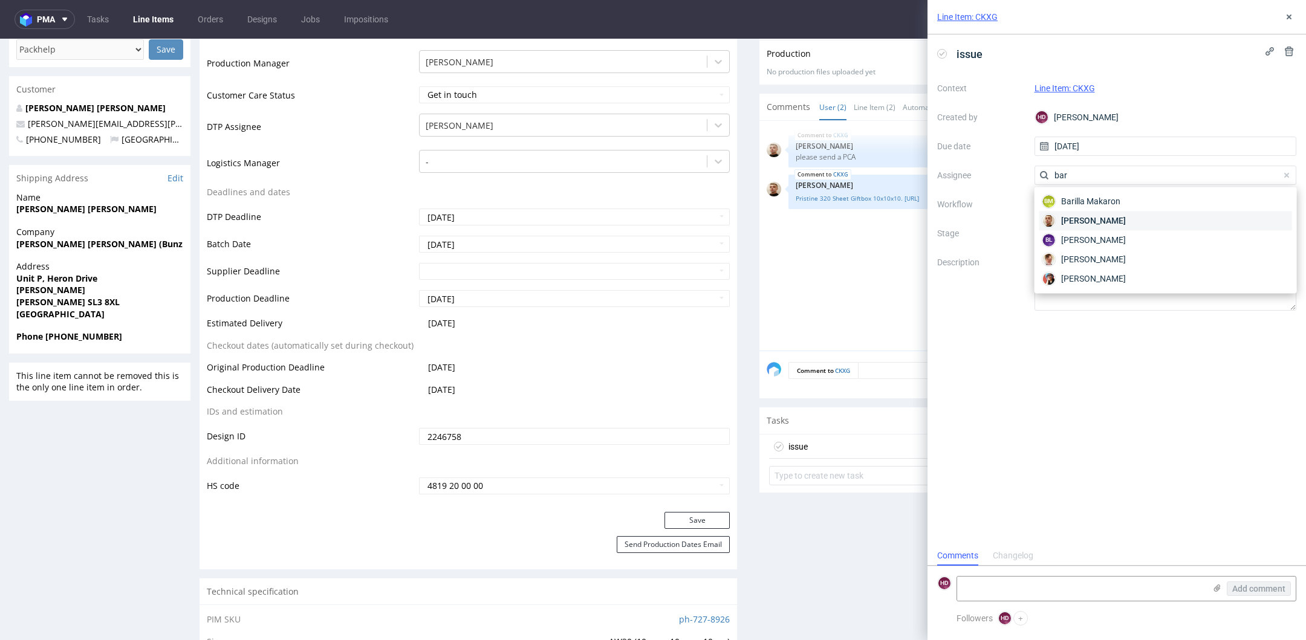
type input "bar"
click at [1093, 220] on span "Bartłomiej Leśniczuk" at bounding box center [1093, 221] width 65 height 12
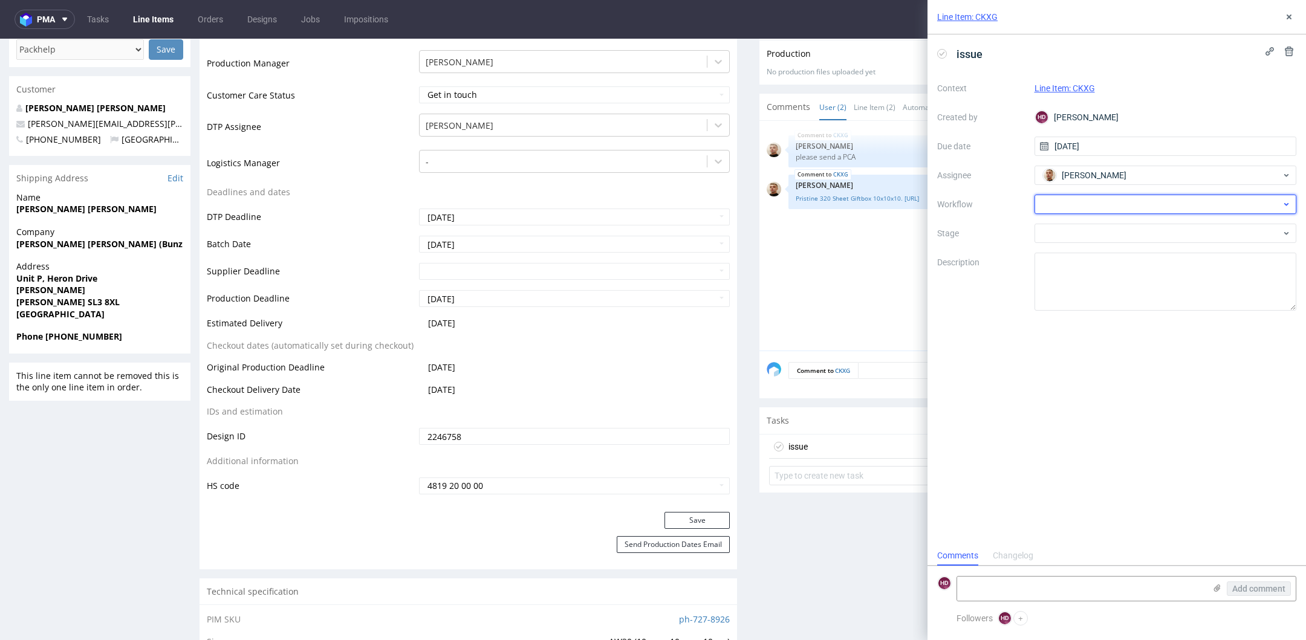
click at [1037, 210] on div at bounding box center [1165, 204] width 262 height 19
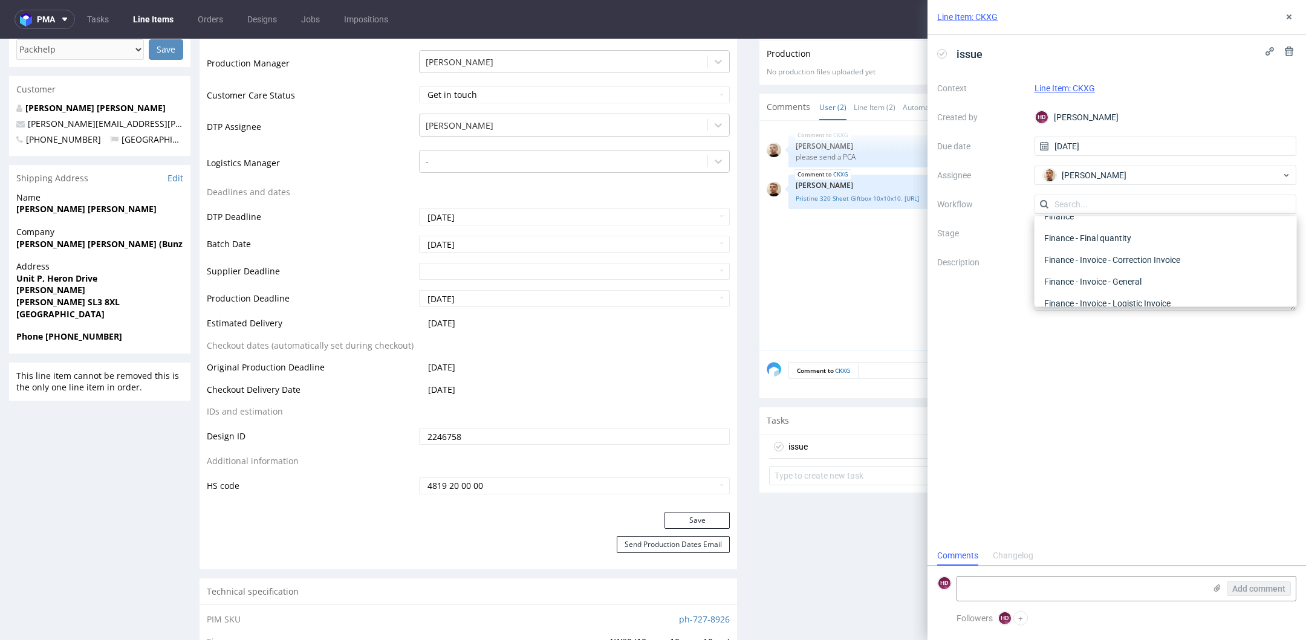
scroll to position [0, 0]
click at [1081, 266] on div "DTP - Issue" at bounding box center [1165, 270] width 253 height 22
click at [1081, 266] on textarea "Problem: Impact: What is needed?:" at bounding box center [1165, 282] width 262 height 58
drag, startPoint x: 1107, startPoint y: 289, endPoint x: 1020, endPoint y: 279, distance: 87.6
click at [1020, 279] on div "Context Line Item: CKXG Created by HD Hapka Dominika Due date 13/08/2025 Assign…" at bounding box center [1116, 195] width 359 height 232
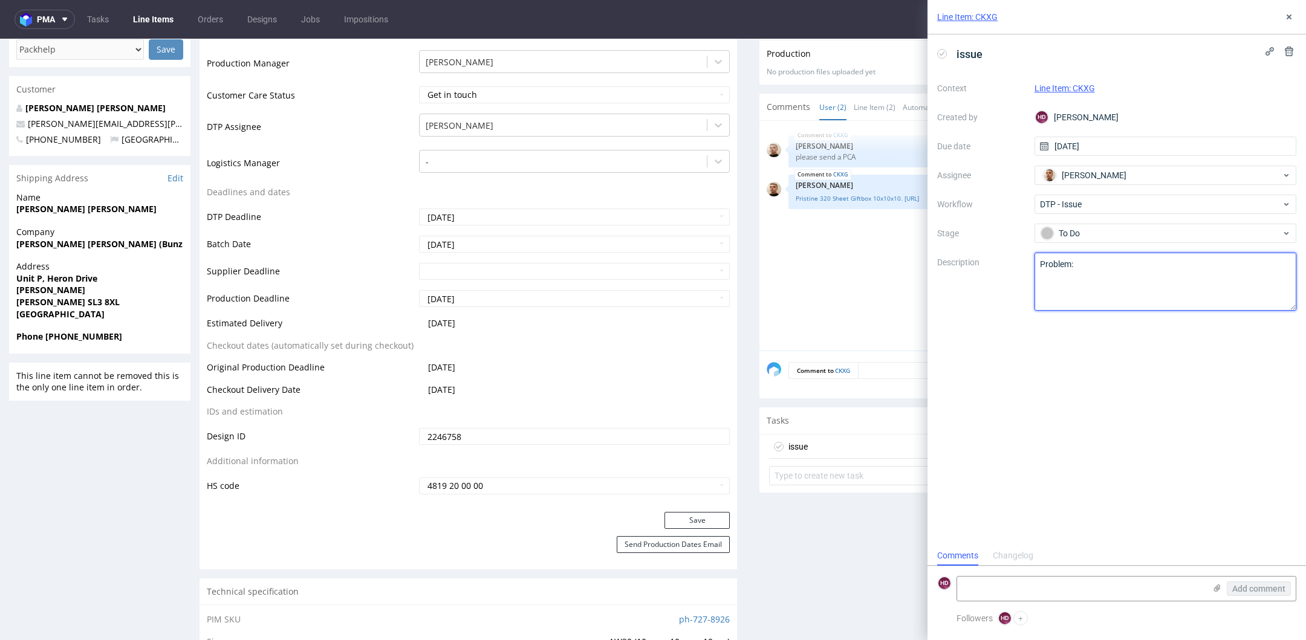
paste textarea "Graphic elements have not been embedded in the file."
drag, startPoint x: 1110, startPoint y: 259, endPoint x: 979, endPoint y: 258, distance: 131.8
click at [979, 258] on div "Context Line Item: CKXG Created by HD Hapka Dominika Due date 13/08/2025 Assign…" at bounding box center [1116, 195] width 359 height 232
click at [1040, 278] on textarea "Problem:" at bounding box center [1165, 282] width 262 height 58
type textarea "Graphic elements have not been embedded in the file."
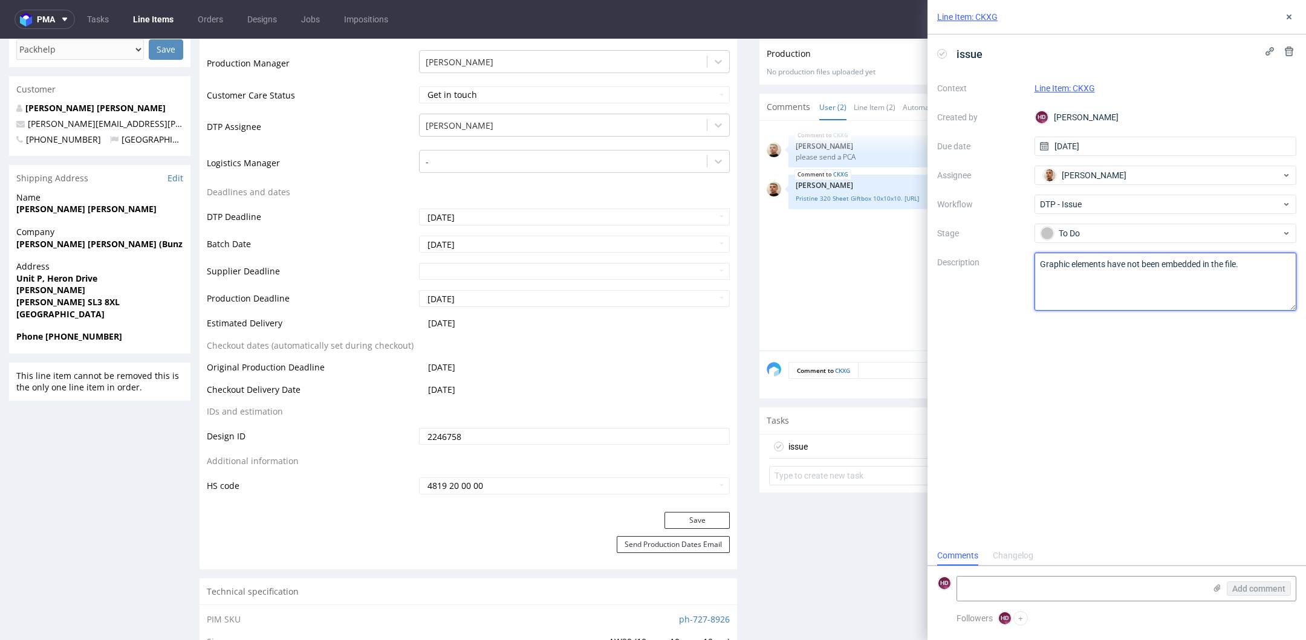
click at [1107, 286] on textarea "Graphic elements have not been embedded in the file." at bounding box center [1165, 282] width 262 height 58
click at [1170, 231] on div "To Do" at bounding box center [1160, 233] width 241 height 13
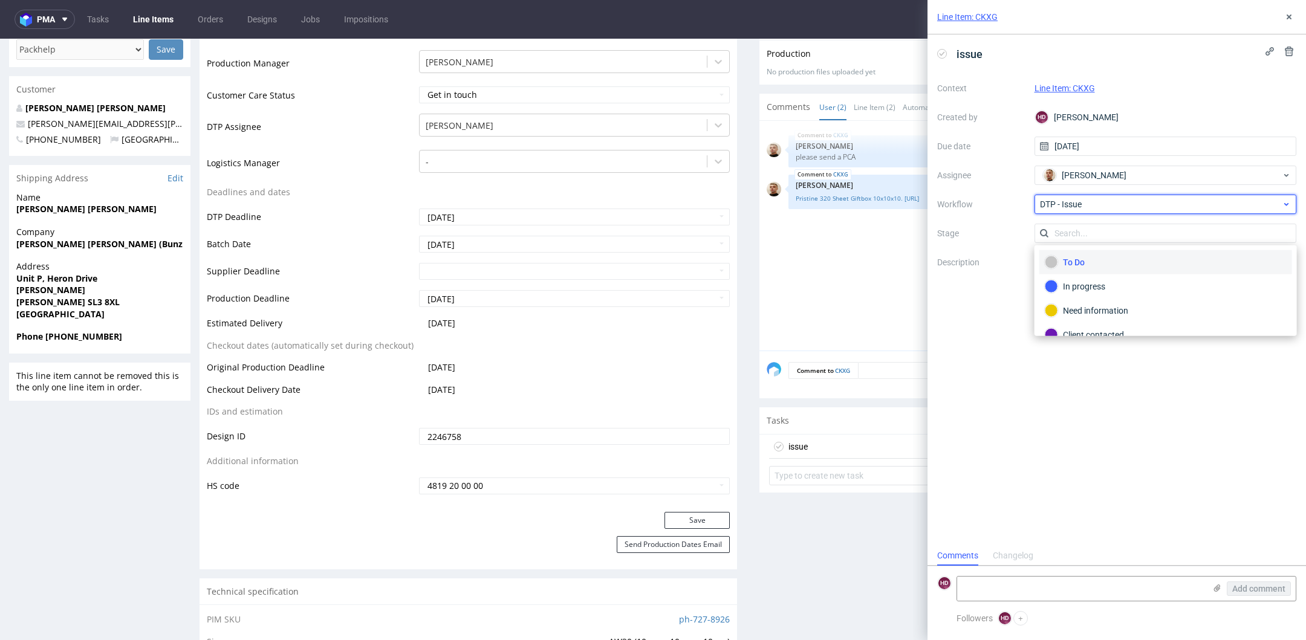
click at [1132, 204] on span "DTP - Issue" at bounding box center [1161, 204] width 242 height 12
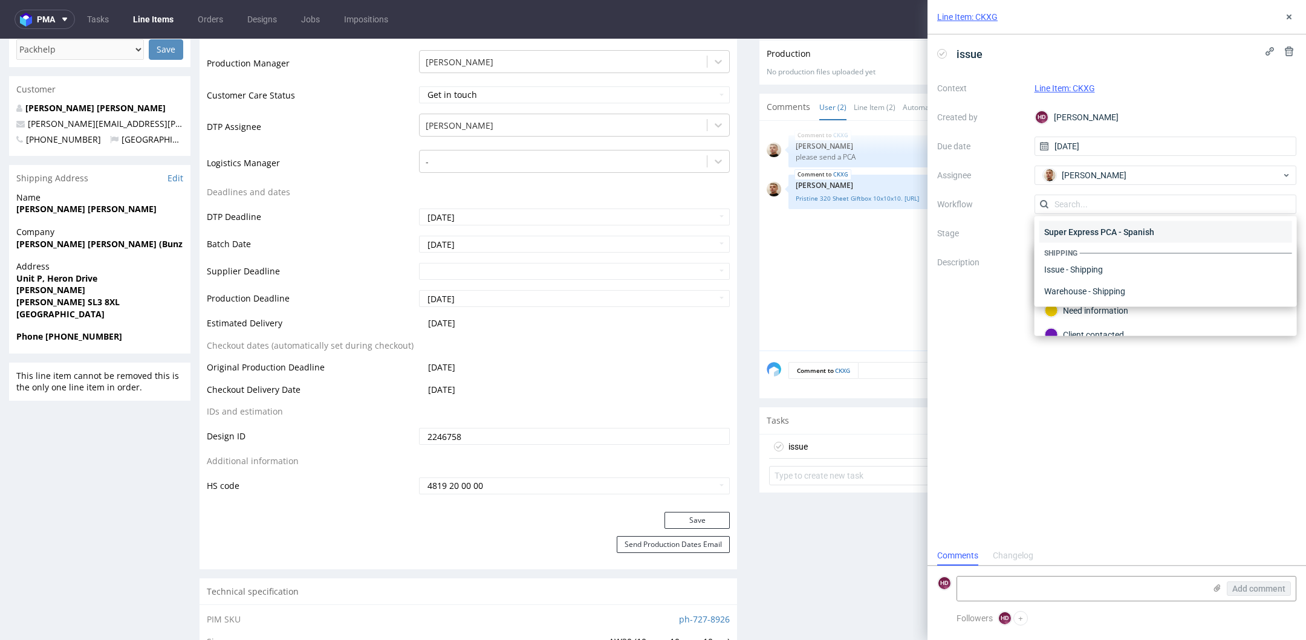
click at [1126, 226] on div "Super Express PCA - Spanish" at bounding box center [1165, 232] width 253 height 22
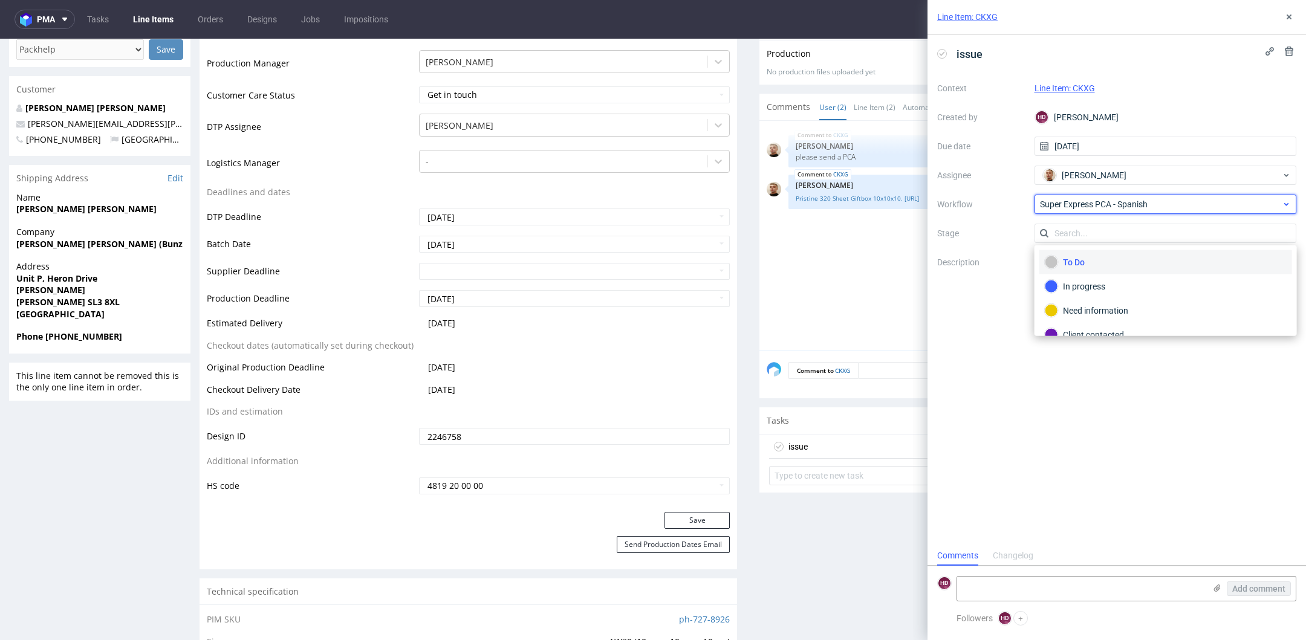
click at [1126, 203] on span "Super Express PCA - Spanish" at bounding box center [1161, 204] width 242 height 12
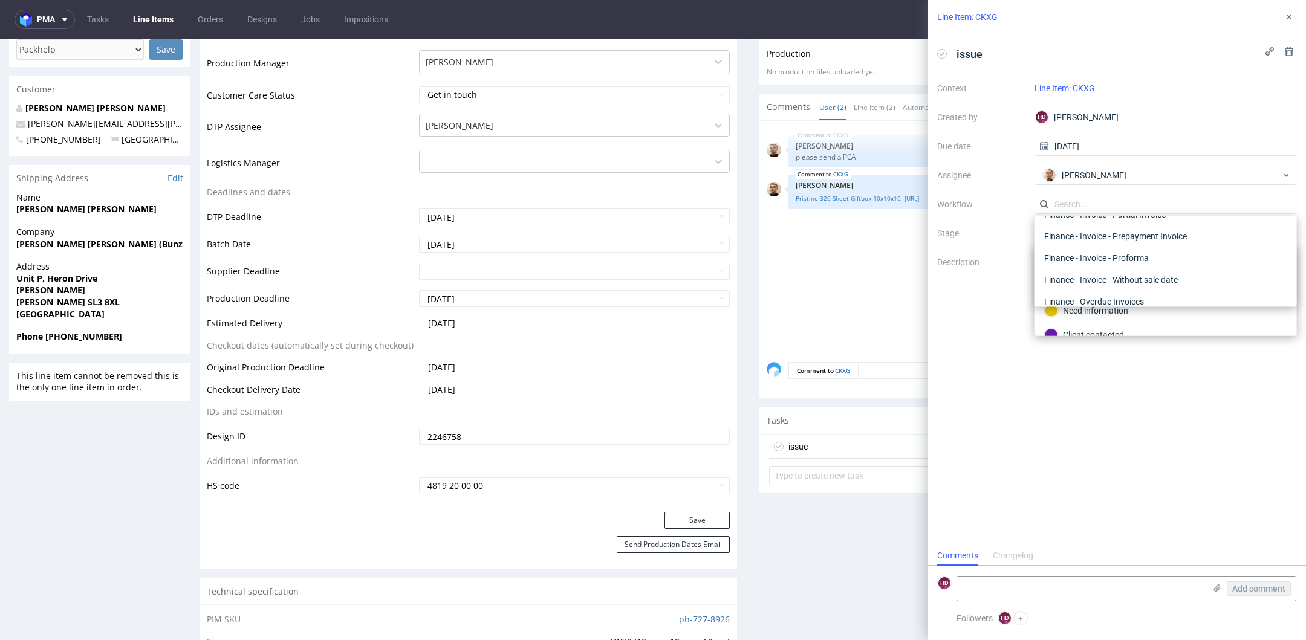
scroll to position [0, 0]
click at [1098, 265] on div "DTP - Issue" at bounding box center [1165, 270] width 253 height 22
click at [1230, 443] on div "issue Context Line Item: CKXG Created by HD Hapka Dominika Due date 13/08/2025 …" at bounding box center [1116, 289] width 378 height 511
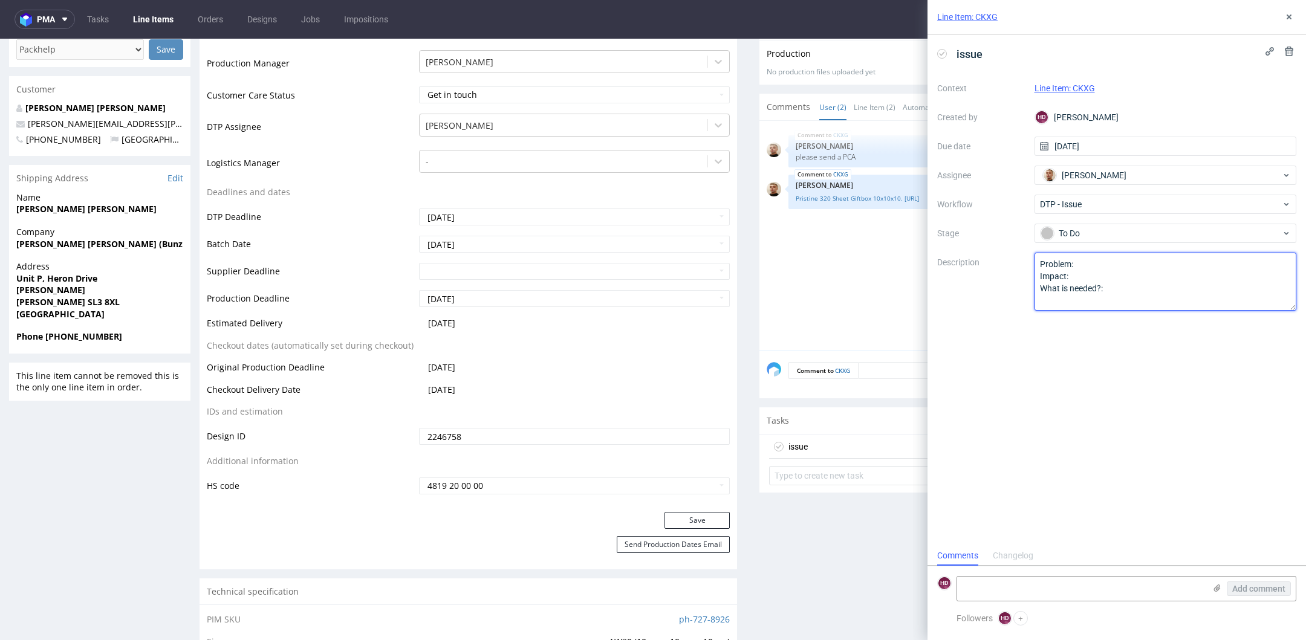
click at [1161, 296] on textarea "Problem: Impact: What is needed?:" at bounding box center [1165, 282] width 262 height 58
paste textarea "To embed design elements please select the element and click the embed button."
drag, startPoint x: 1111, startPoint y: 280, endPoint x: 1029, endPoint y: 277, distance: 82.3
click at [1029, 277] on div "Context Line Item: CKXG Created by HD Hapka Dominika Due date 13/08/2025 Assign…" at bounding box center [1116, 195] width 359 height 232
paste textarea "Graphic elements have not been embedded in the file."
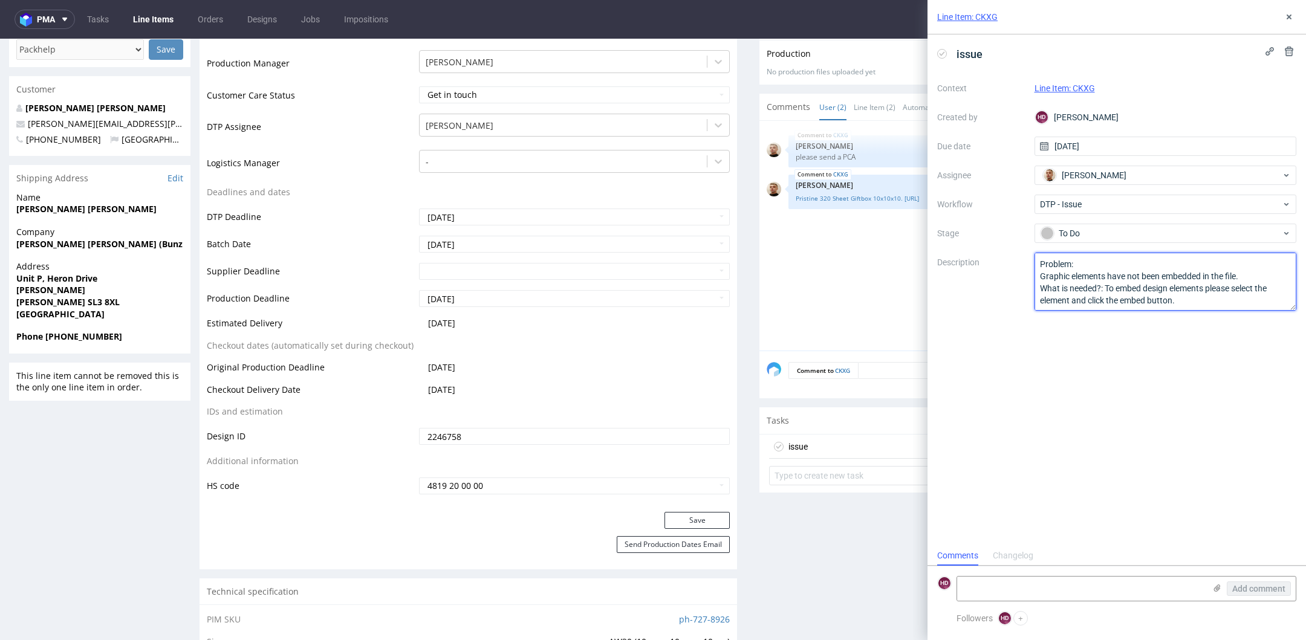
click at [1190, 303] on textarea "Problem: What is needed?: To embed design elements please select the element an…" at bounding box center [1165, 282] width 262 height 58
paste textarea "Please ask the customer to embed these 4 files (visible in the attachment) and …"
click at [1086, 282] on textarea "Problem: Graphic elements have not been embedded in the file. What is needed?: …" at bounding box center [1165, 282] width 262 height 58
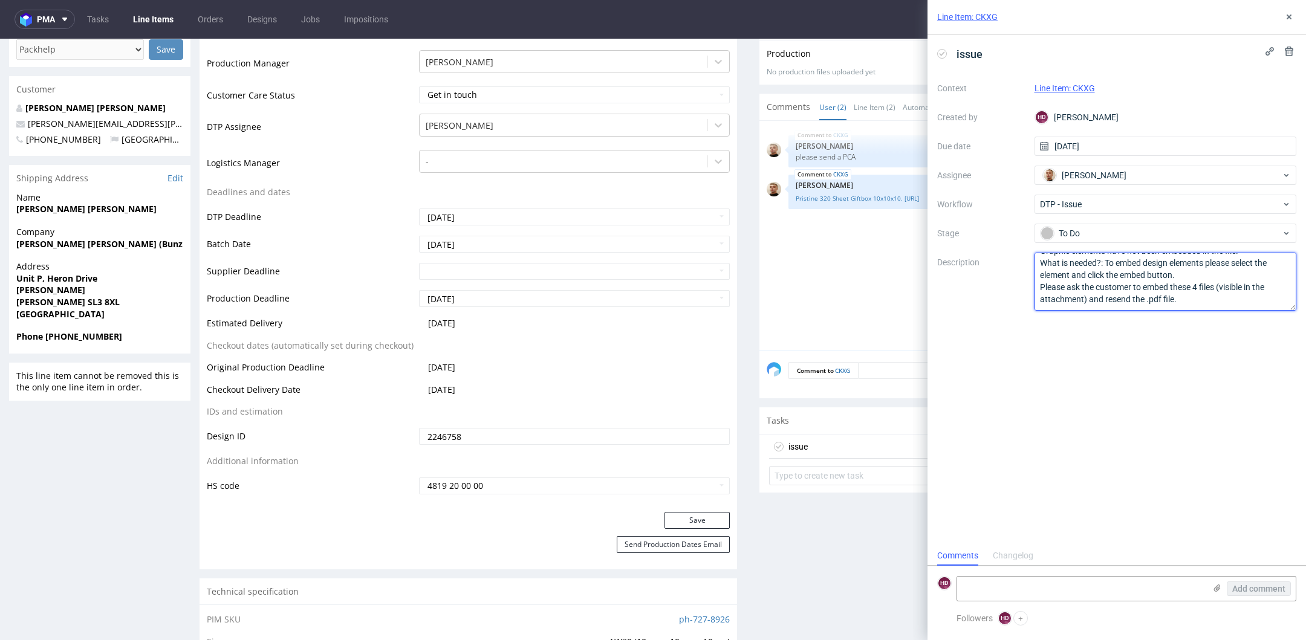
scroll to position [19, 0]
click at [1105, 265] on textarea "Problem: Graphic elements have not been embedded in the file. What is needed?: …" at bounding box center [1165, 282] width 262 height 58
click at [1157, 277] on textarea "Problem: Graphic elements have not been embedded in the file. What is needed?: …" at bounding box center [1165, 282] width 262 height 58
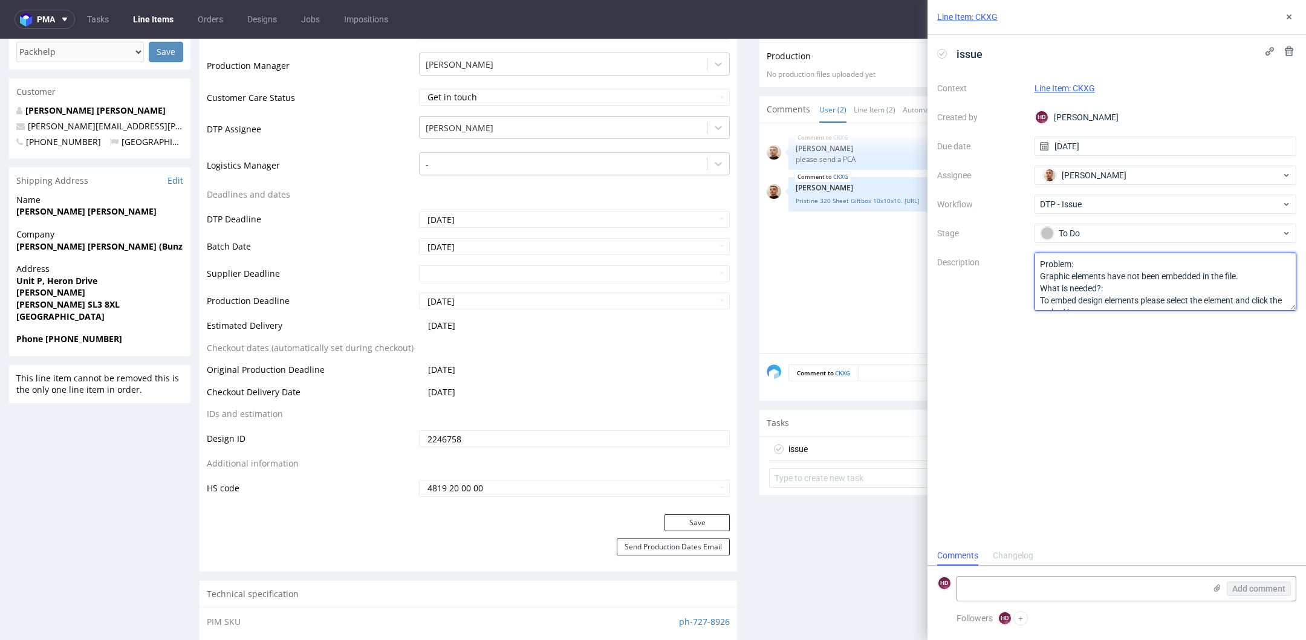
scroll to position [359, 0]
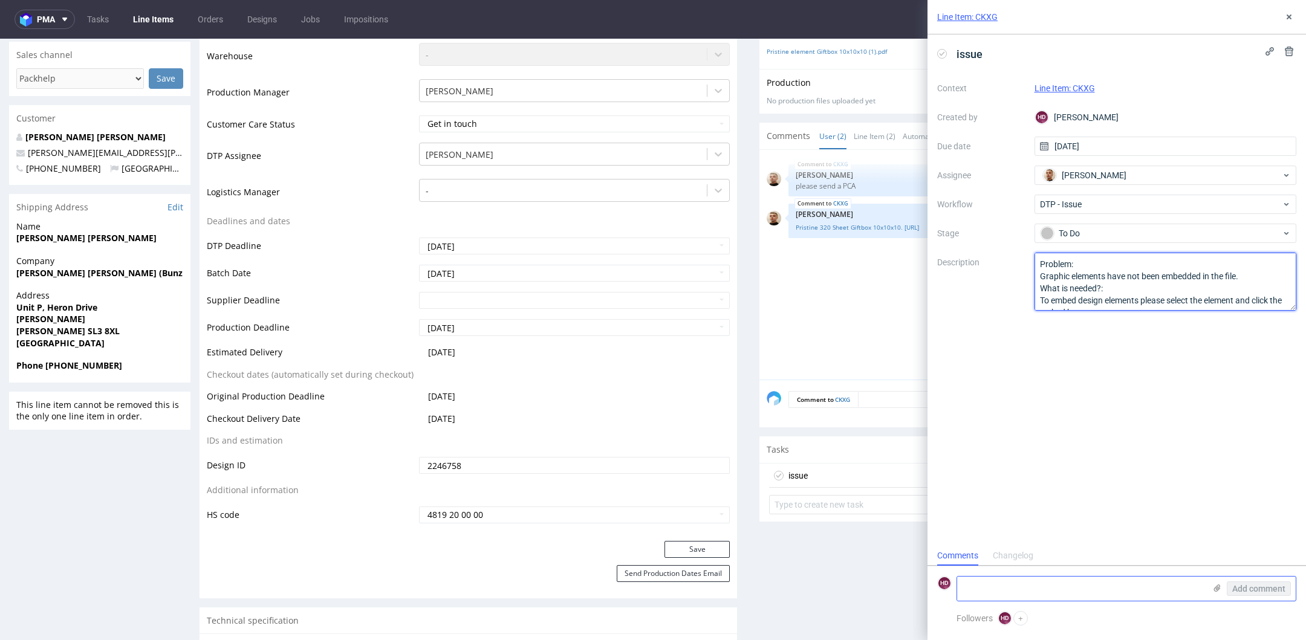
type textarea "Problem: Graphic elements have not been embedded in the file. What is needed?: …"
drag, startPoint x: 1219, startPoint y: 581, endPoint x: 1219, endPoint y: 588, distance: 6.6
click at [1219, 582] on div "Add comment" at bounding box center [1250, 589] width 91 height 24
click at [1219, 588] on use at bounding box center [1217, 588] width 7 height 7
click at [0, 0] on input "file" at bounding box center [0, 0] width 0 height 0
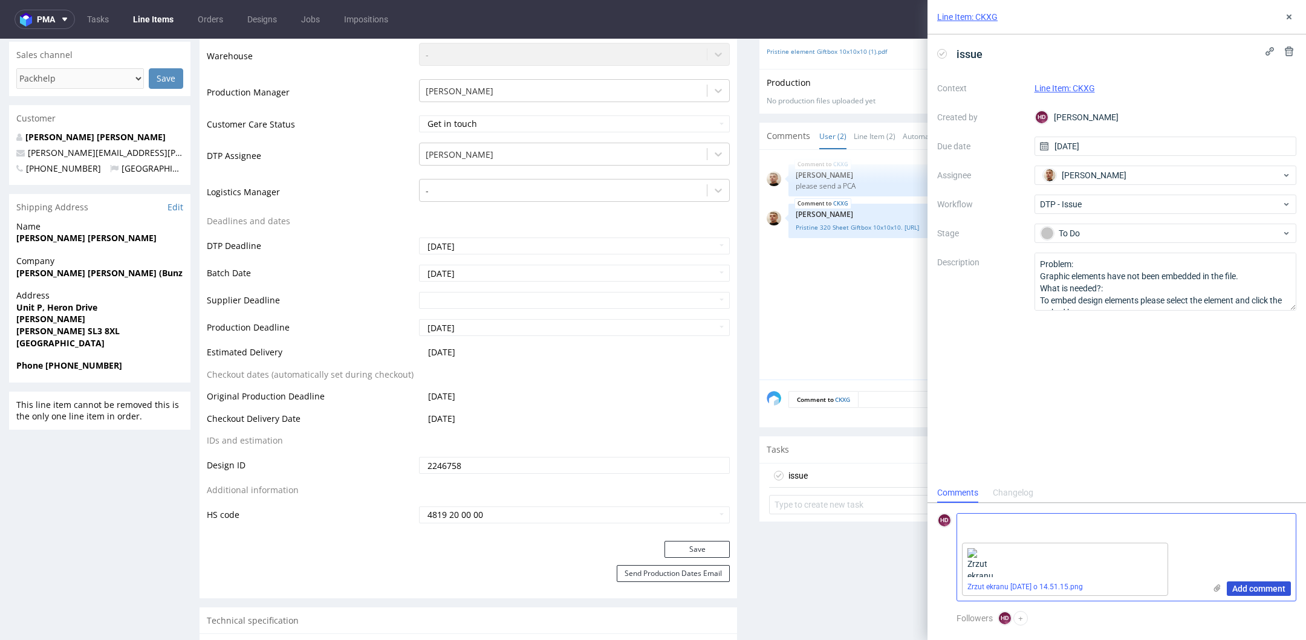
click at [1234, 590] on span "Add comment" at bounding box center [1258, 589] width 53 height 8
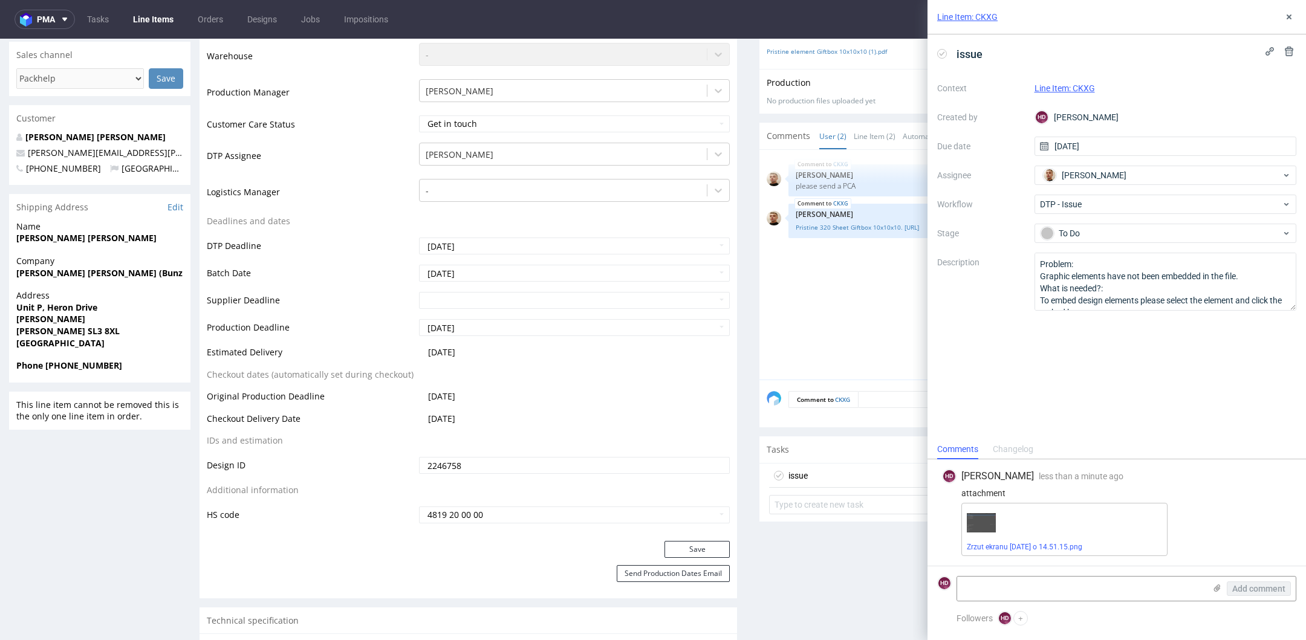
click at [1288, 8] on div "Line Item: CKXG" at bounding box center [1116, 17] width 378 height 34
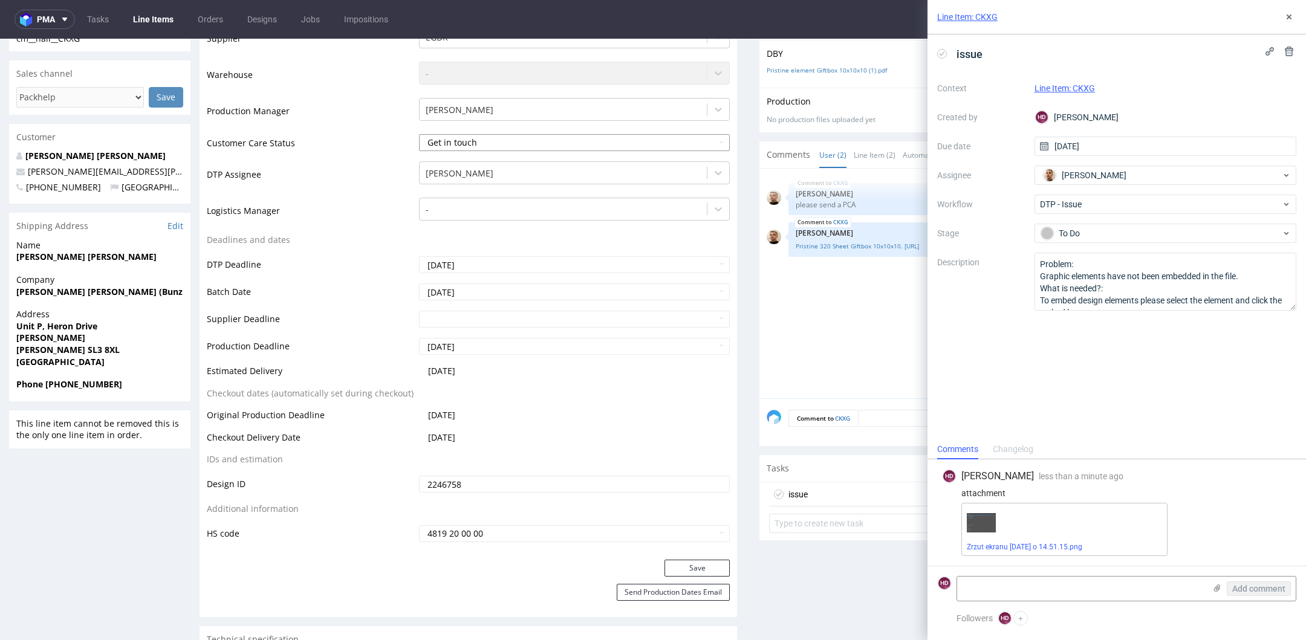
scroll to position [21, 0]
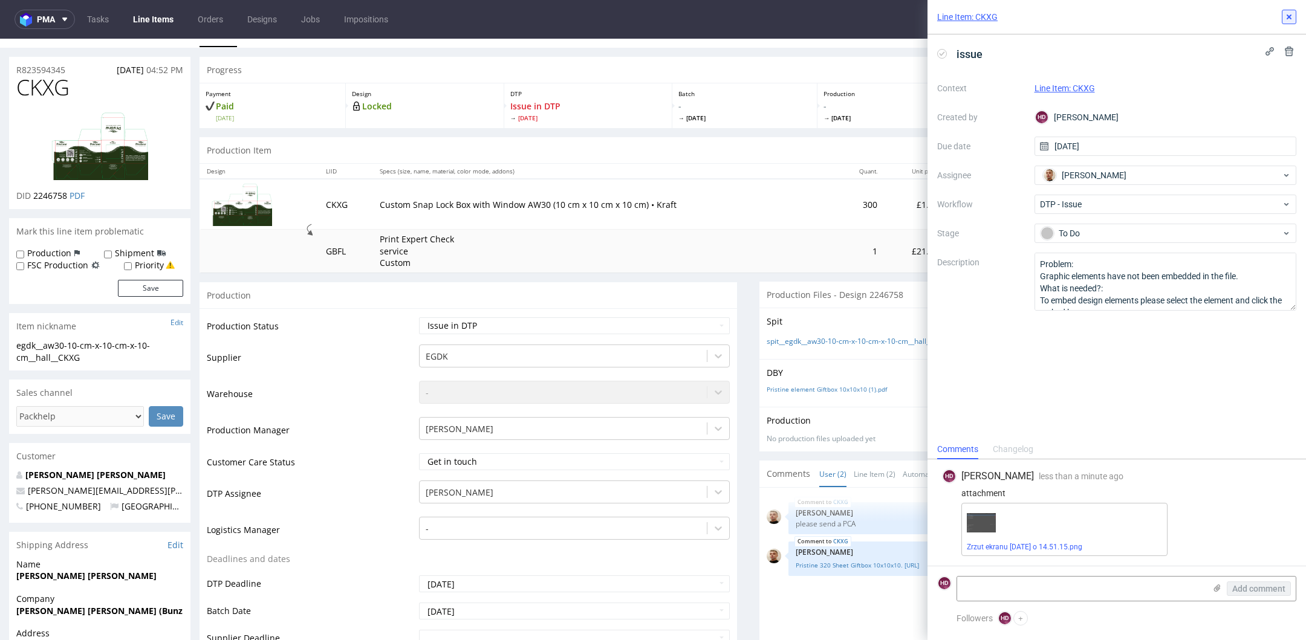
click at [1285, 18] on icon at bounding box center [1289, 17] width 10 height 10
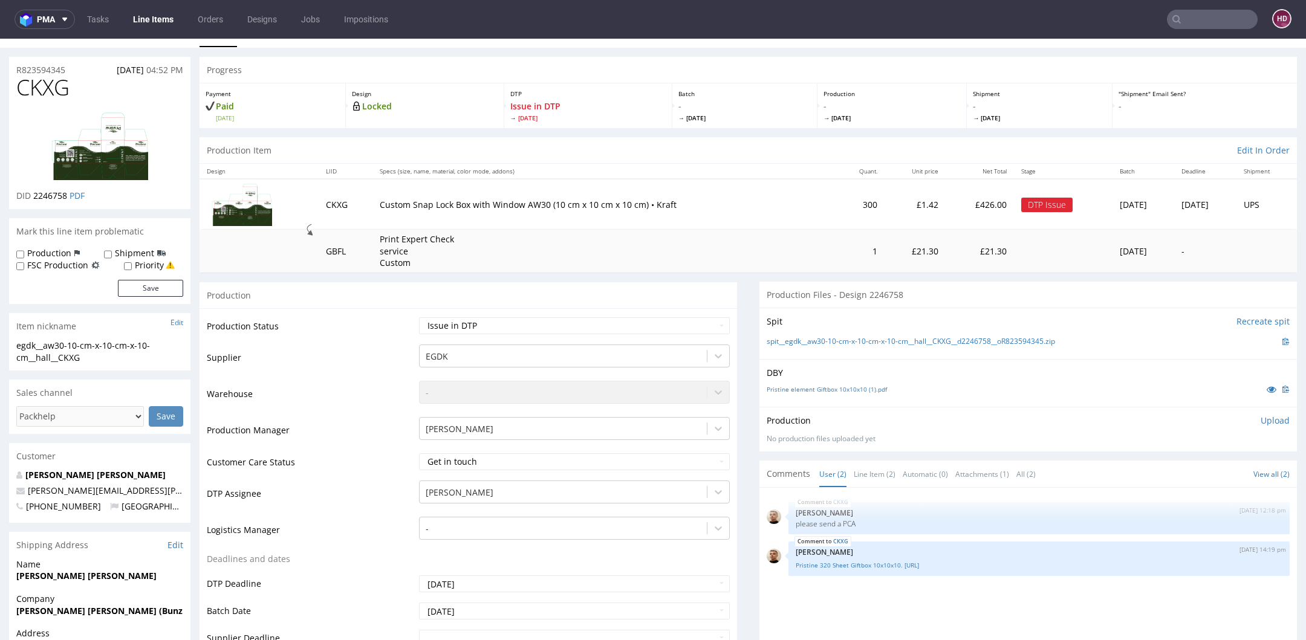
click at [144, 15] on link "Line Items" at bounding box center [153, 19] width 55 height 19
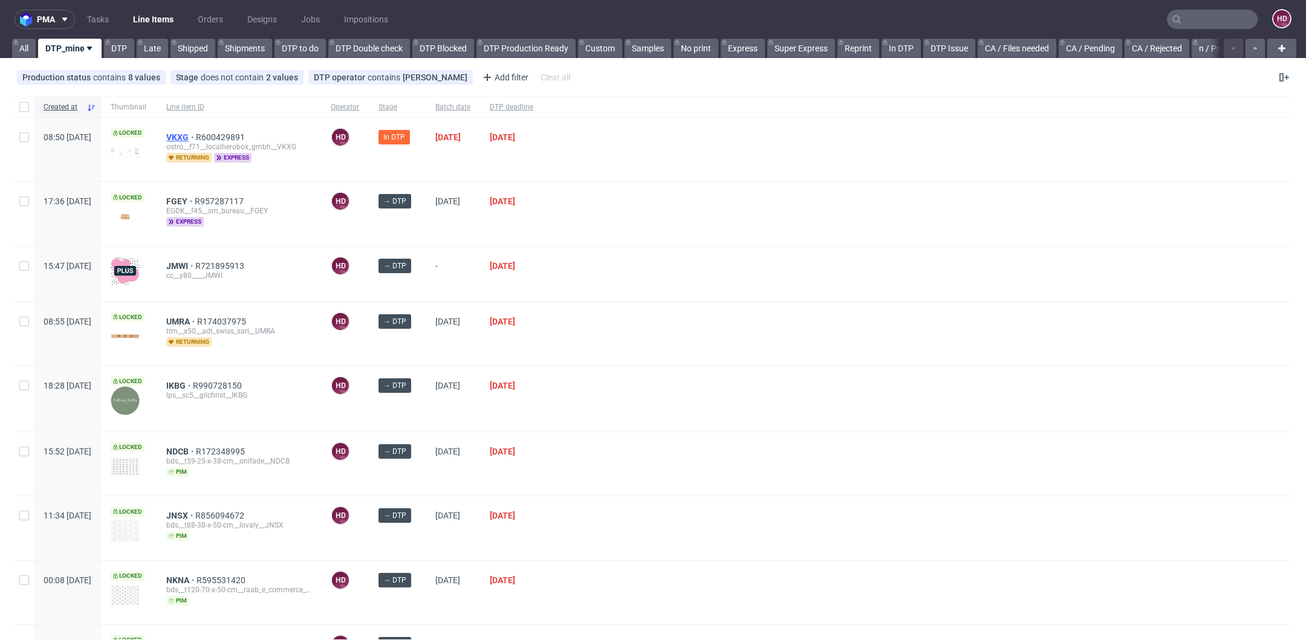
click at [196, 132] on span "VKXG" at bounding box center [181, 137] width 30 height 10
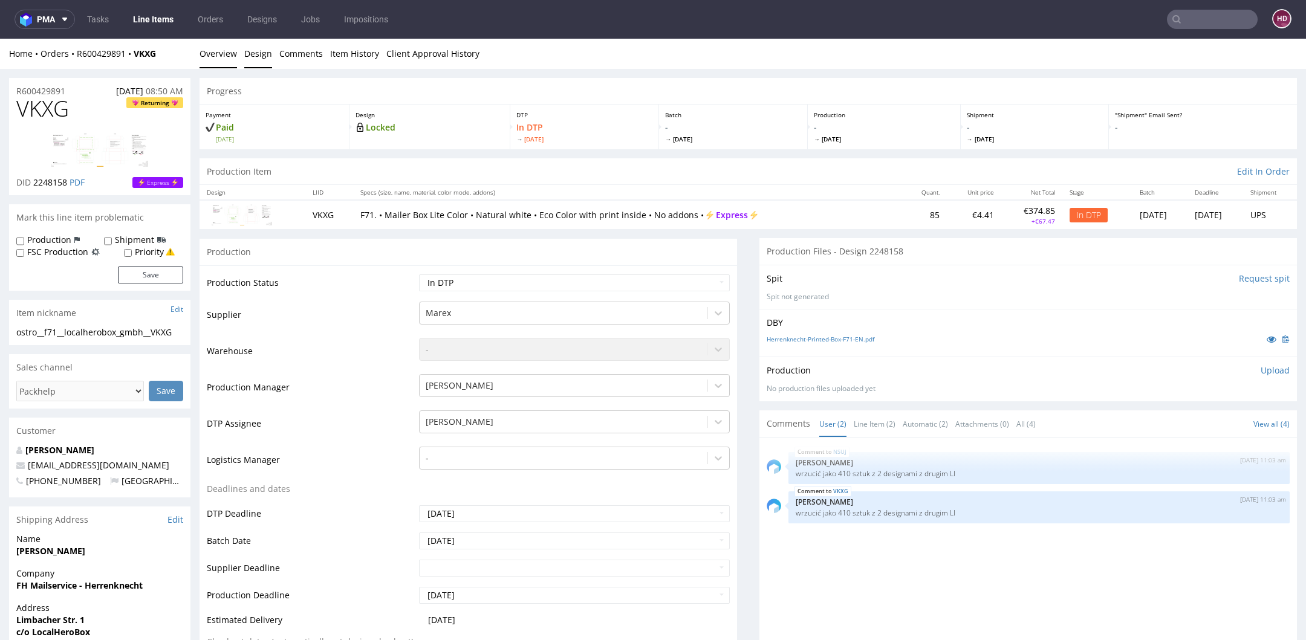
click at [247, 52] on link "Design" at bounding box center [258, 54] width 28 height 30
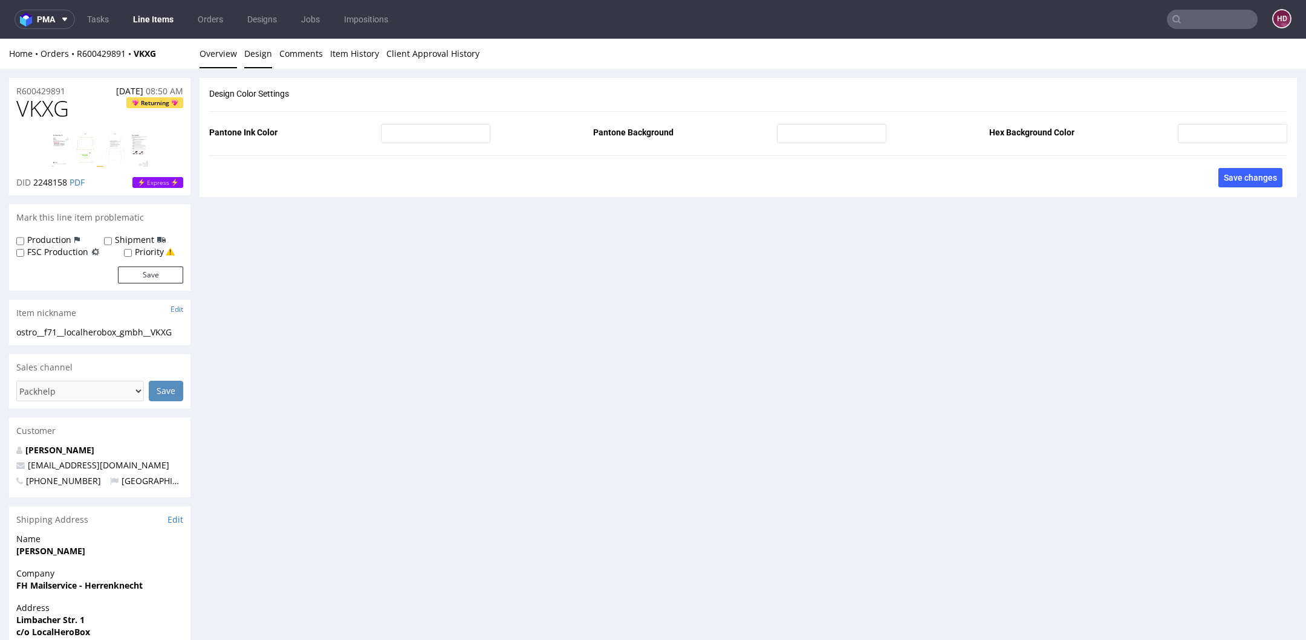
click at [232, 52] on link "Overview" at bounding box center [217, 54] width 37 height 30
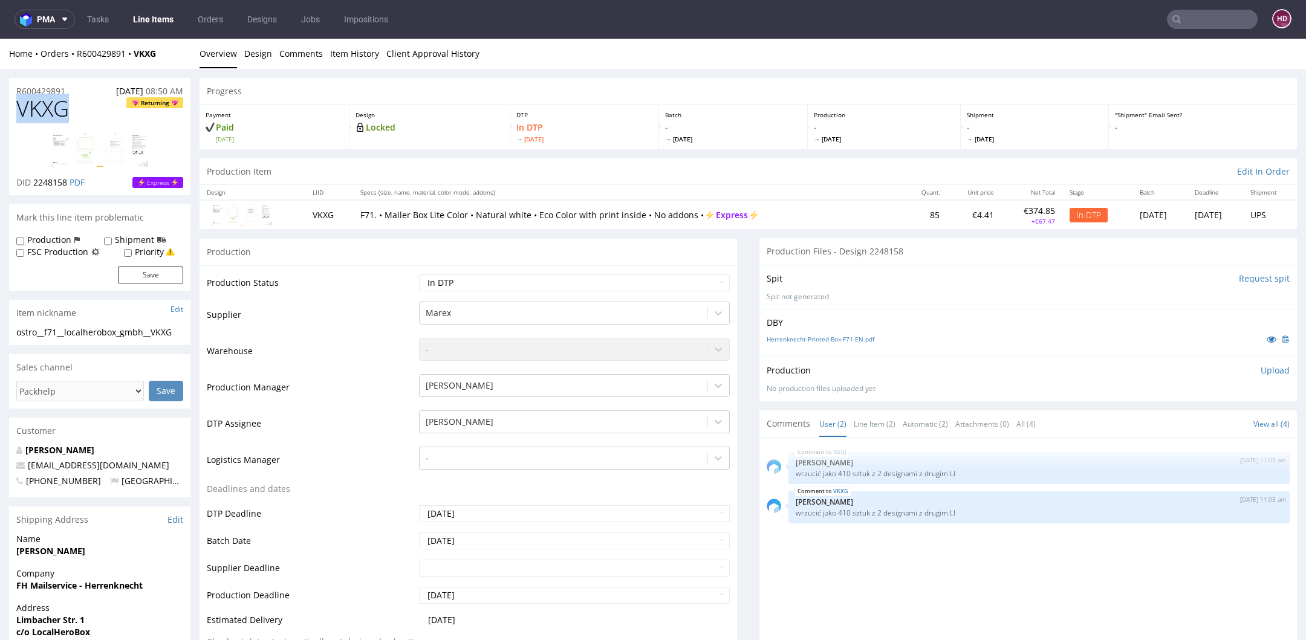
drag, startPoint x: 75, startPoint y: 110, endPoint x: -18, endPoint y: 105, distance: 93.2
copy span "VKXG"
drag, startPoint x: 178, startPoint y: 331, endPoint x: -17, endPoint y: 331, distance: 194.6
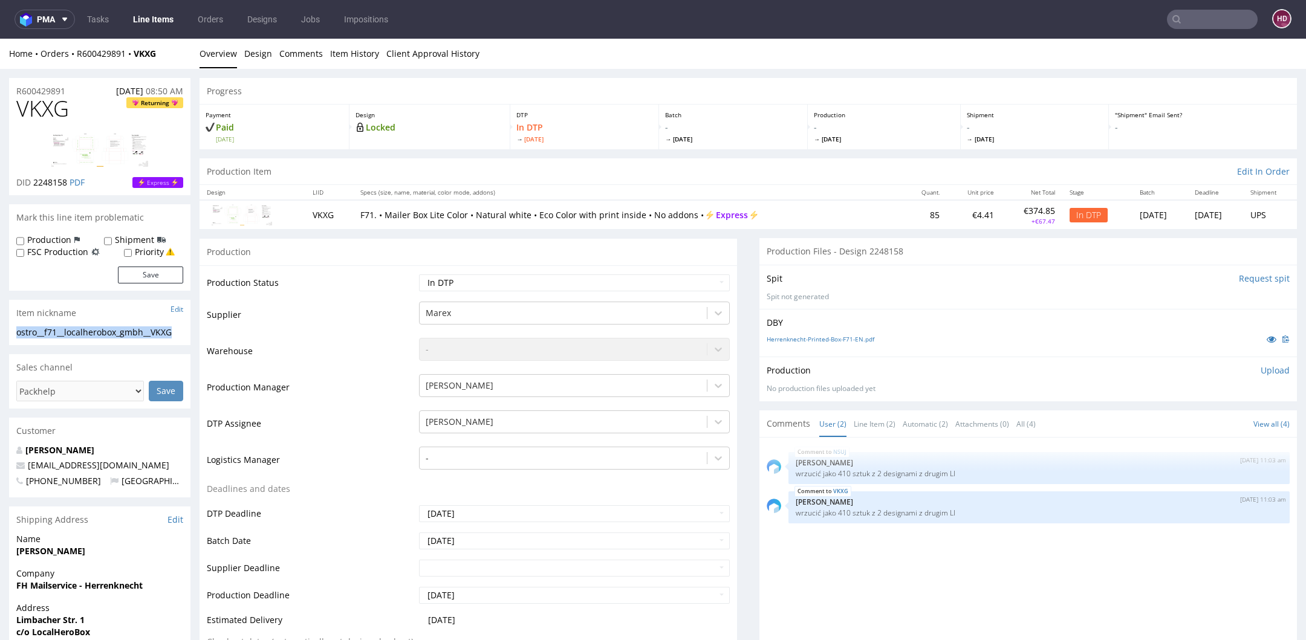
copy div "ostro__f71__localherobox_gmbh__VKXG"
drag, startPoint x: 75, startPoint y: 91, endPoint x: -45, endPoint y: 90, distance: 119.7
copy p "R600429891"
drag, startPoint x: 66, startPoint y: 180, endPoint x: 33, endPoint y: 179, distance: 32.7
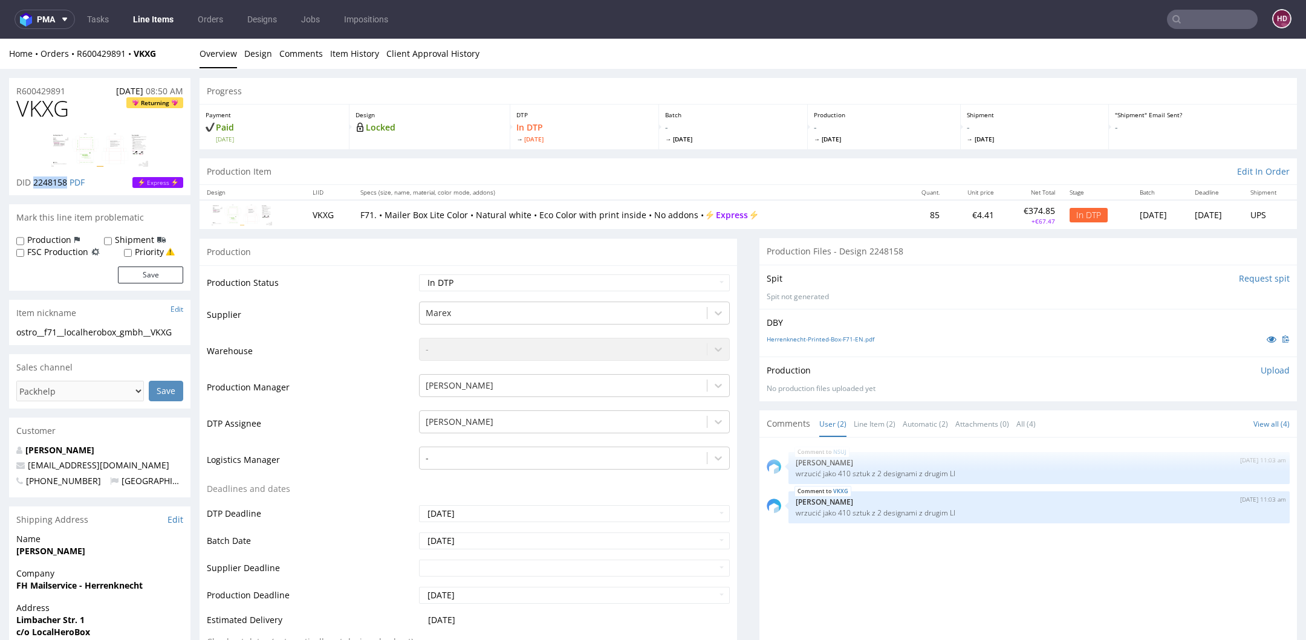
click at [33, 179] on span "2248158" at bounding box center [50, 182] width 34 height 11
copy span "2248158"
click at [146, 21] on link "Line Items" at bounding box center [153, 19] width 55 height 19
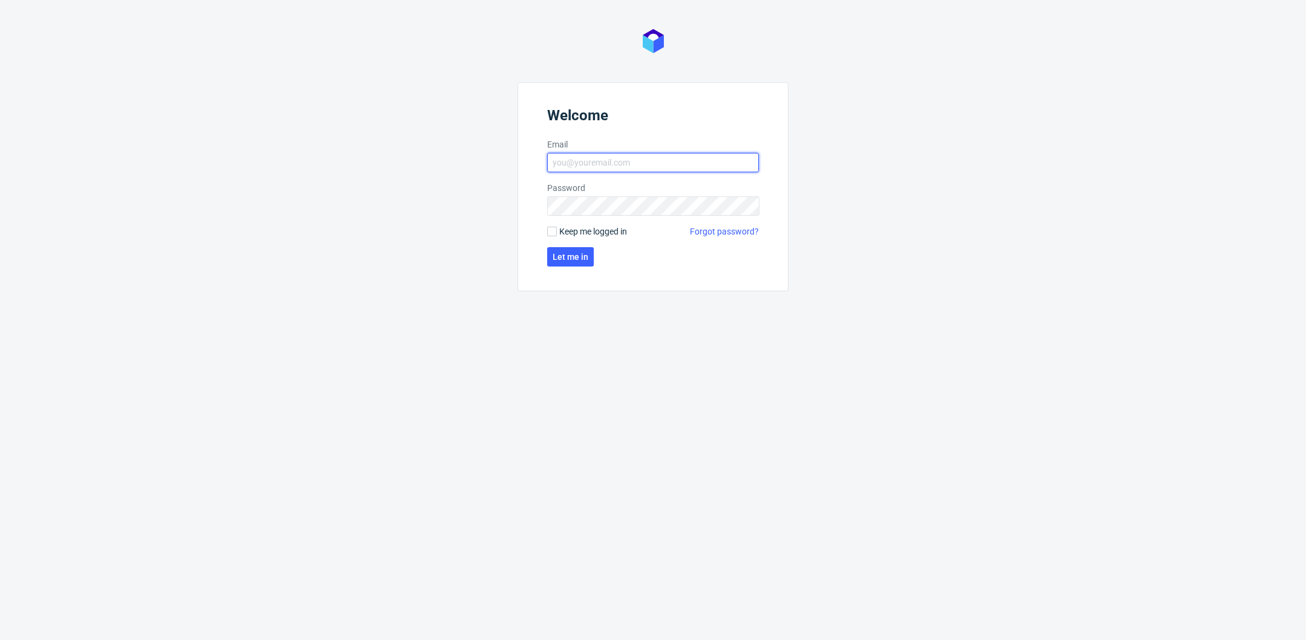
click at [591, 163] on input "Email" at bounding box center [653, 162] width 212 height 19
click at [612, 167] on input "Email" at bounding box center [653, 162] width 212 height 19
type input "dominika.hapka@packhelp.com"
click at [580, 253] on span "Let me in" at bounding box center [571, 257] width 36 height 8
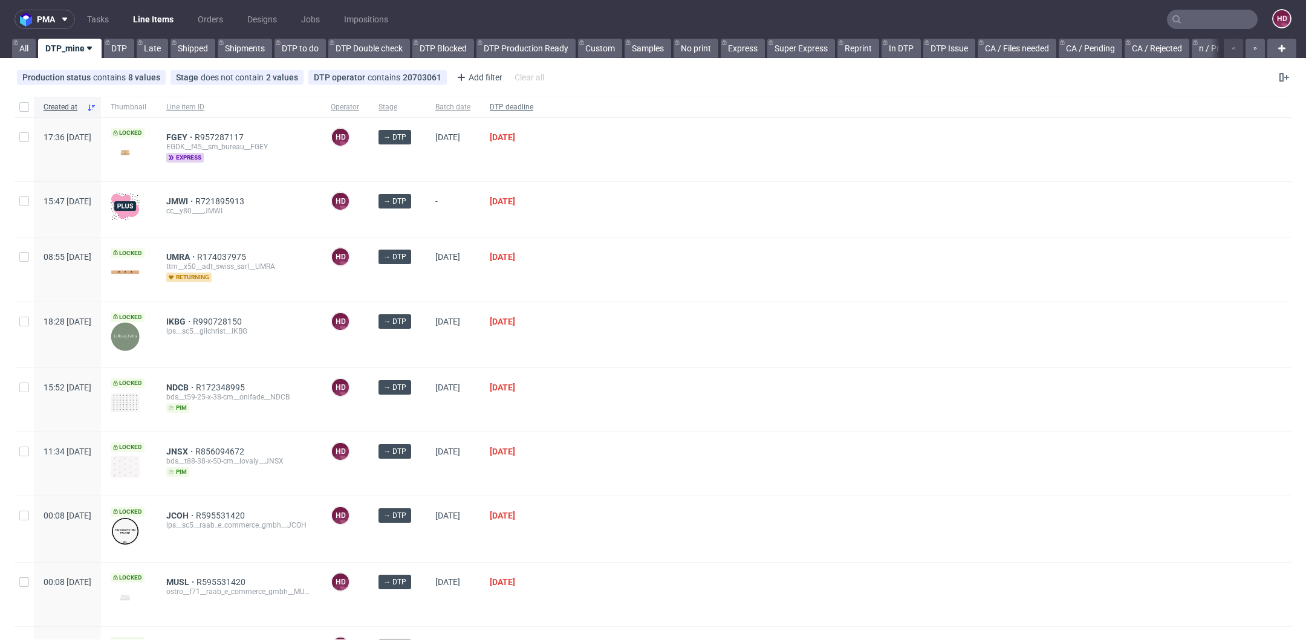
click at [533, 108] on span "DTP deadline" at bounding box center [512, 107] width 44 height 10
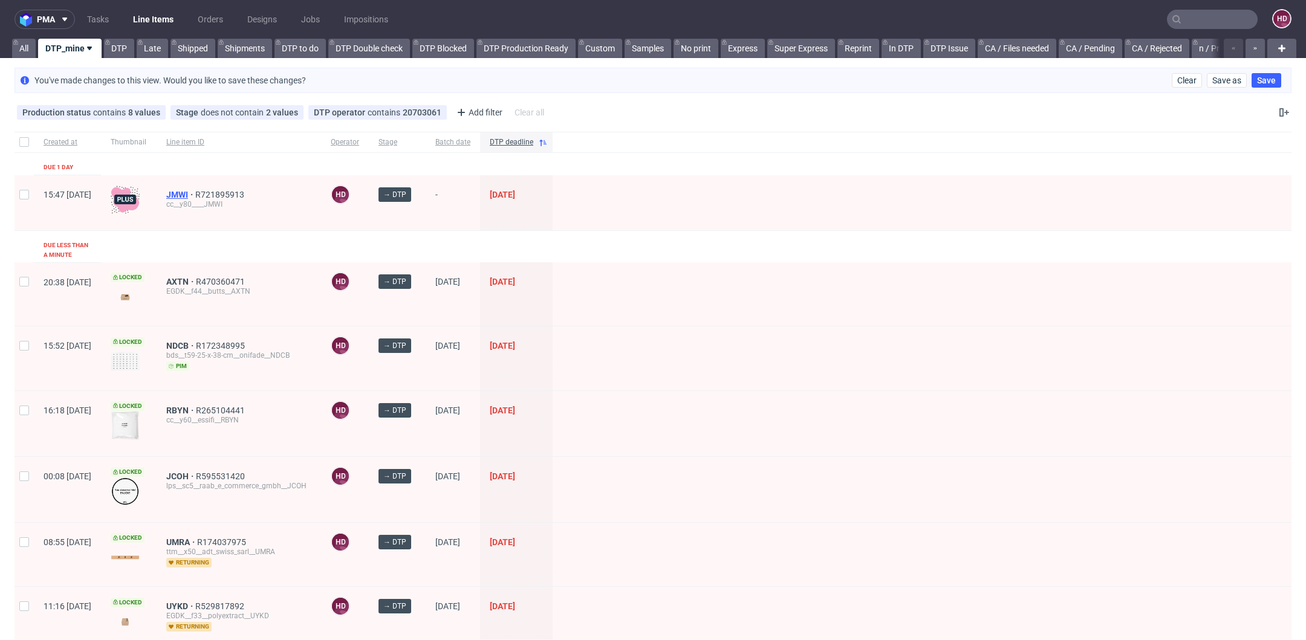
click at [195, 193] on span "JMWI" at bounding box center [180, 195] width 29 height 10
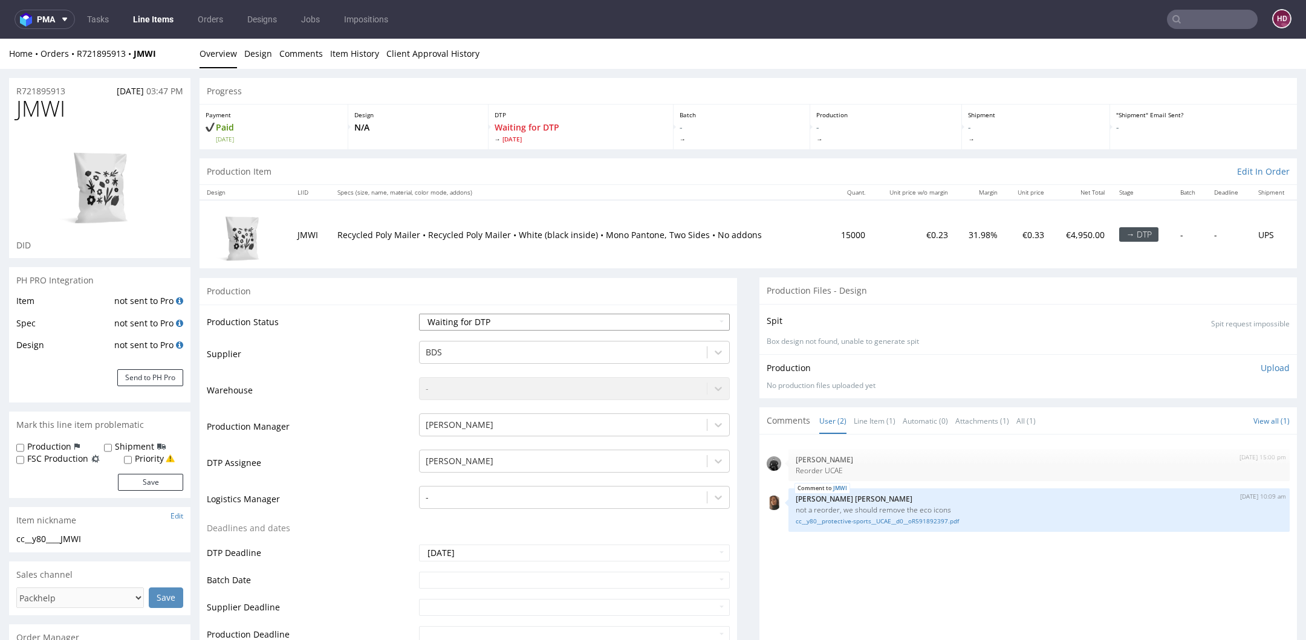
click at [470, 322] on select "Waiting for Artwork Waiting for Diecut Waiting for Mockup Waiting for DTP Waiti…" at bounding box center [574, 322] width 311 height 17
select select "dtp_in_process"
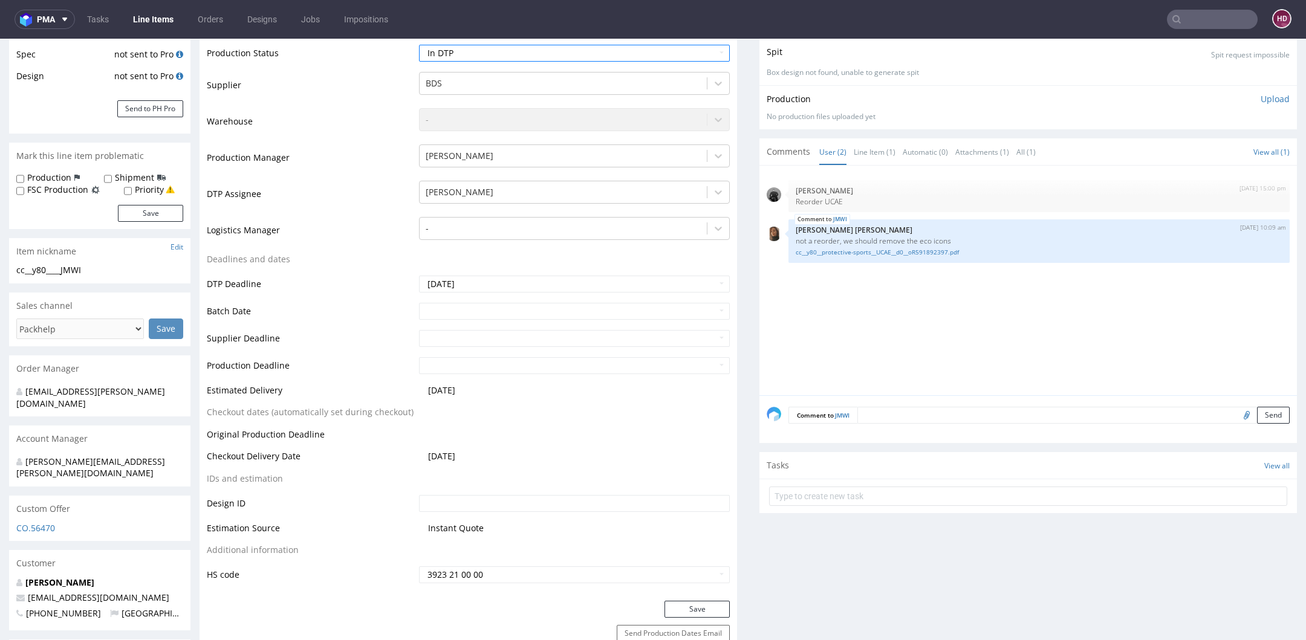
scroll to position [270, 0]
click at [681, 603] on button "Save" at bounding box center [696, 608] width 65 height 17
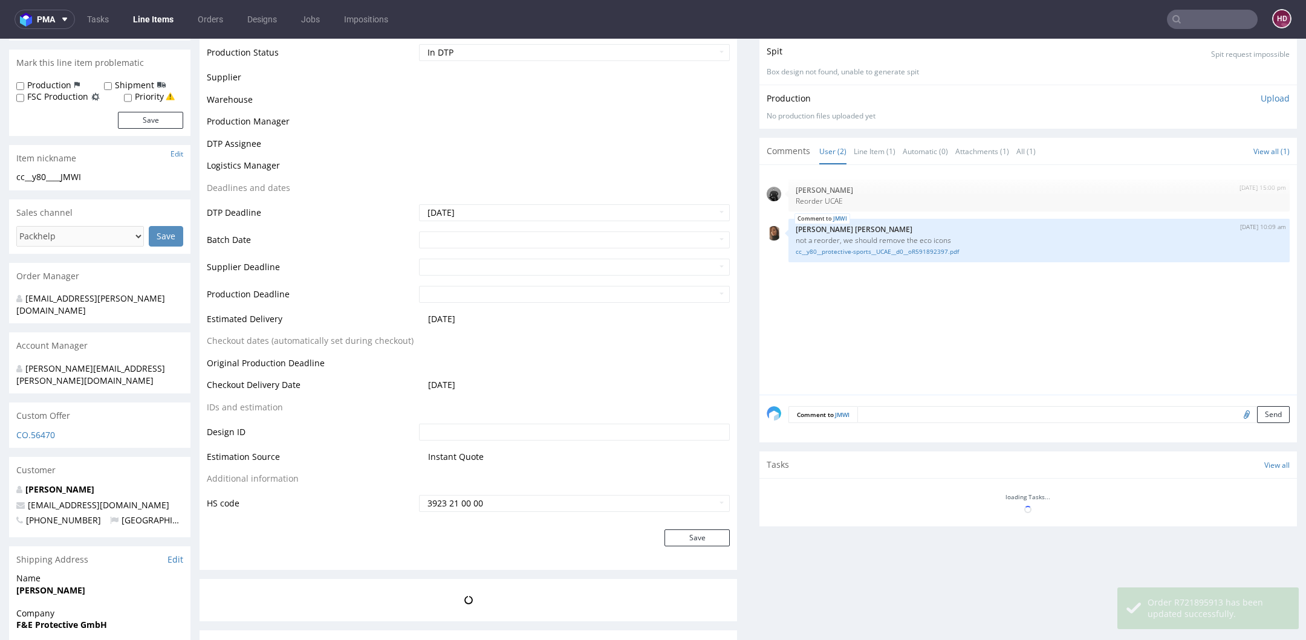
scroll to position [261, 0]
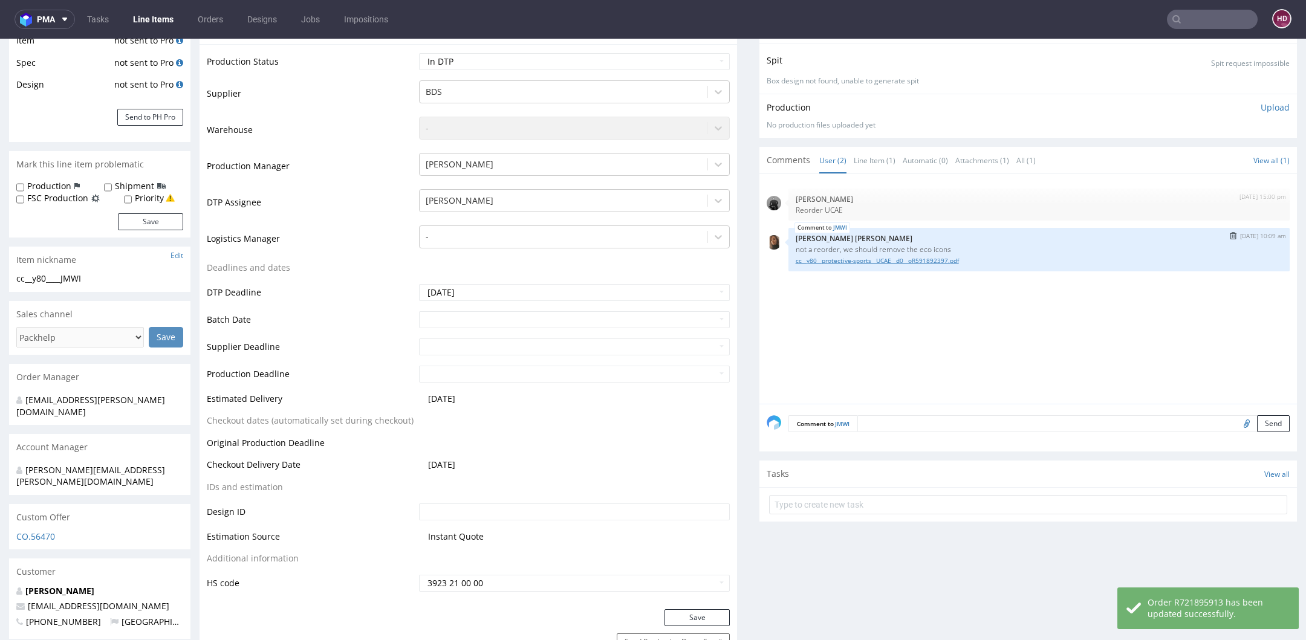
click at [867, 262] on link "cc__y80__protective-sports__UCAE__d0__oR591892397.pdf" at bounding box center [1039, 260] width 487 height 9
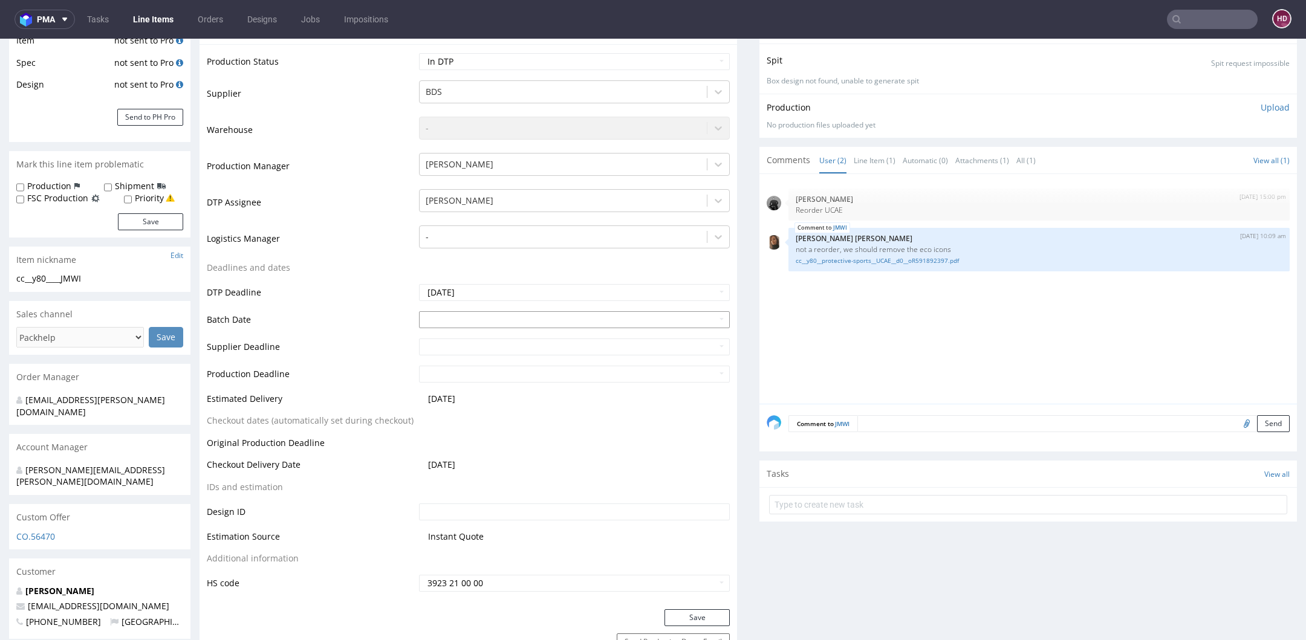
scroll to position [0, 0]
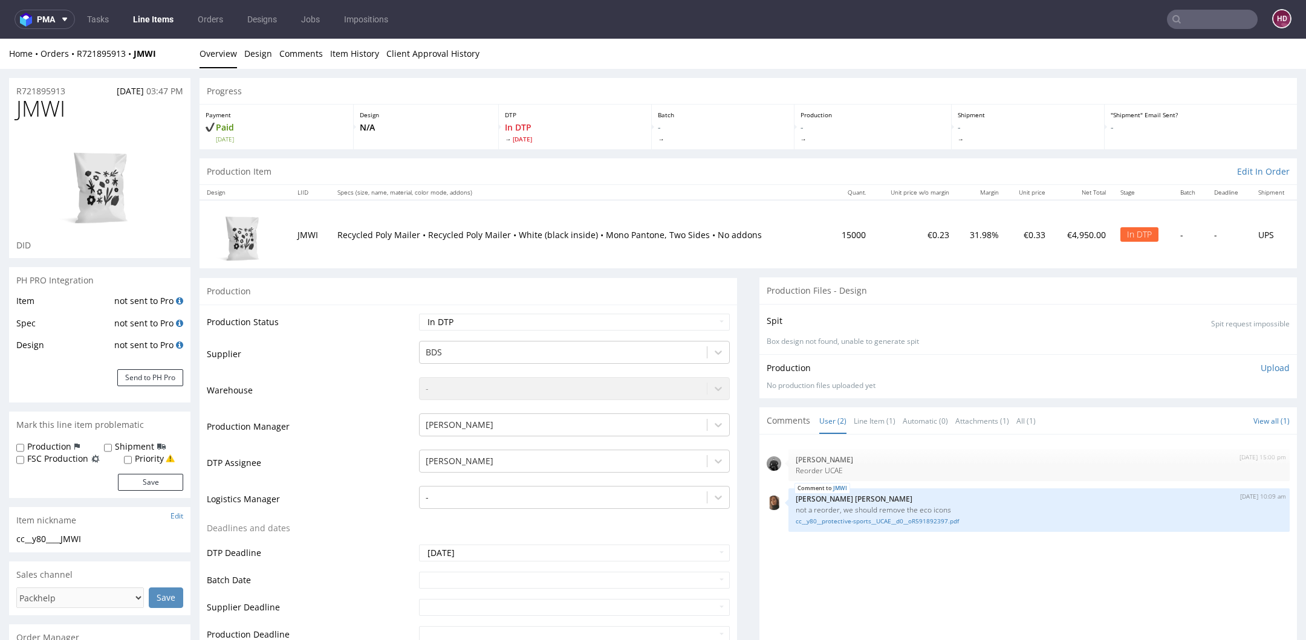
click at [82, 93] on div "R721895913 11.08.2025 03:47 PM" at bounding box center [99, 87] width 181 height 19
drag, startPoint x: 71, startPoint y: 89, endPoint x: 47, endPoint y: 127, distance: 45.1
click at [10, 87] on div "R721895913 11.08.2025 03:47 PM" at bounding box center [99, 87] width 181 height 19
click at [55, 218] on img at bounding box center [99, 181] width 97 height 97
click at [79, 111] on h1 "JMWI" at bounding box center [99, 109] width 167 height 24
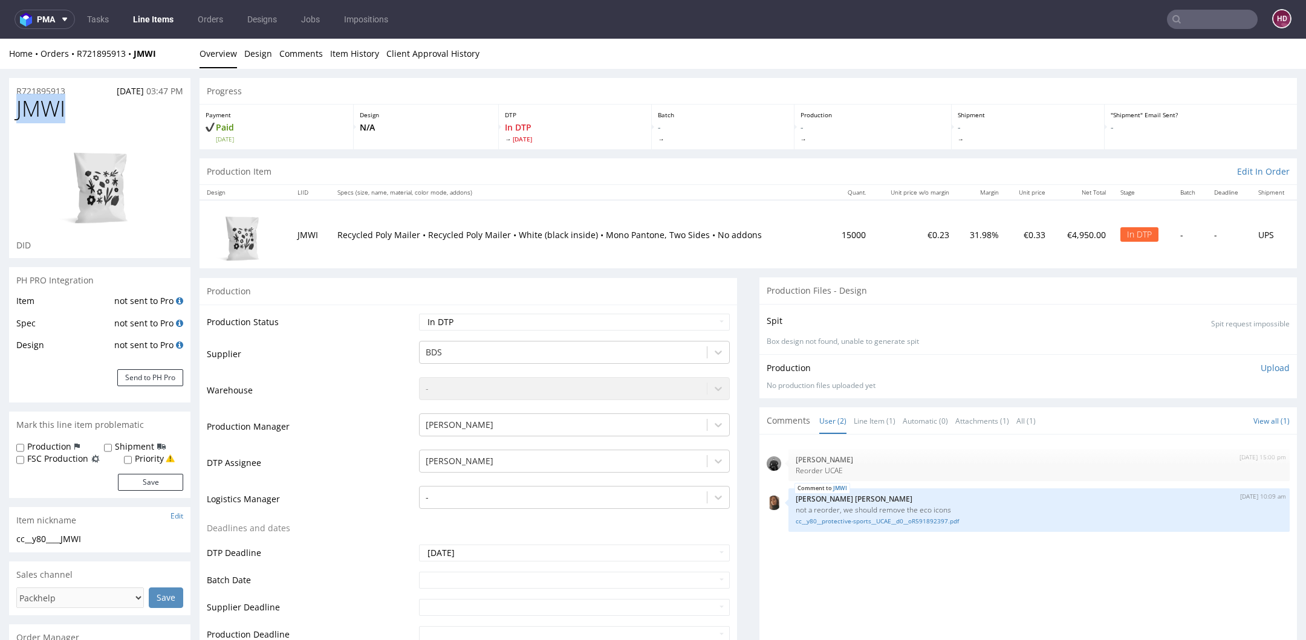
drag, startPoint x: 73, startPoint y: 113, endPoint x: -6, endPoint y: 114, distance: 78.6
copy span "JMWI"
drag, startPoint x: 125, startPoint y: 538, endPoint x: 16, endPoint y: 532, distance: 108.4
click at [16, 532] on section "Item nickname Edit cc__y80____JMWI cc__y80 ____JMWI Update" at bounding box center [99, 529] width 181 height 45
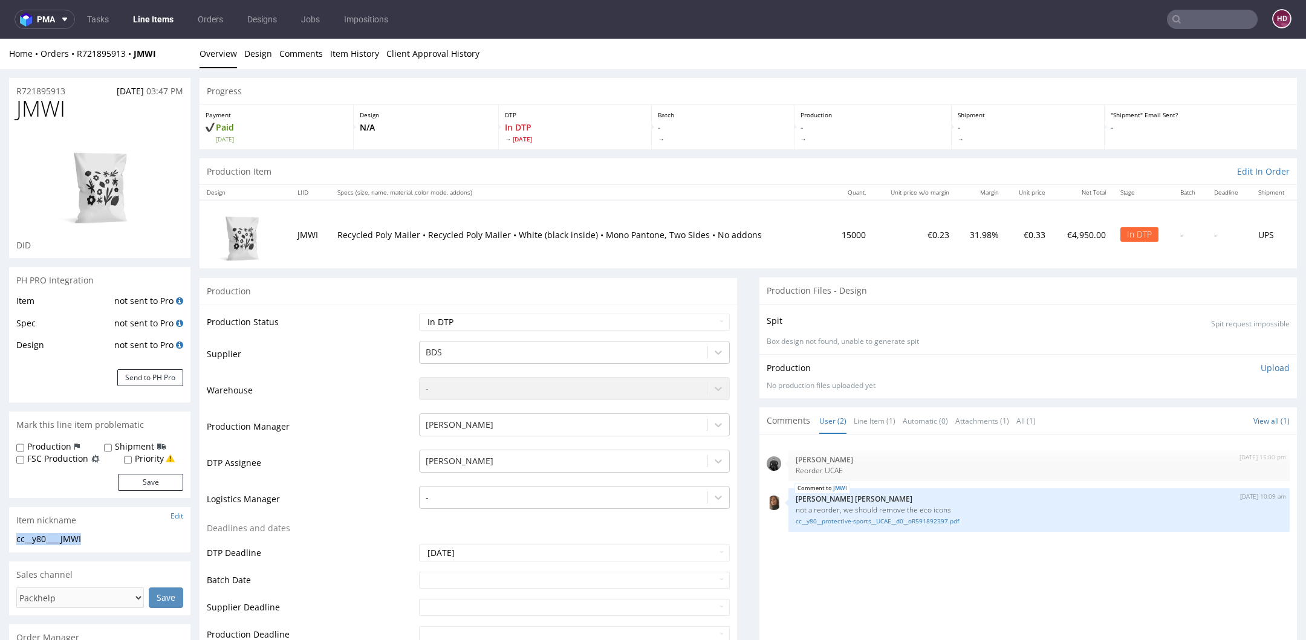
copy section "cc__y80____JMWI"
drag, startPoint x: 74, startPoint y: 97, endPoint x: 12, endPoint y: 91, distance: 62.5
click at [12, 91] on section "R721895913 11.08.2025 03:47 PM JMWI DID" at bounding box center [99, 168] width 181 height 181
drag, startPoint x: 70, startPoint y: 94, endPoint x: -63, endPoint y: 96, distance: 133.0
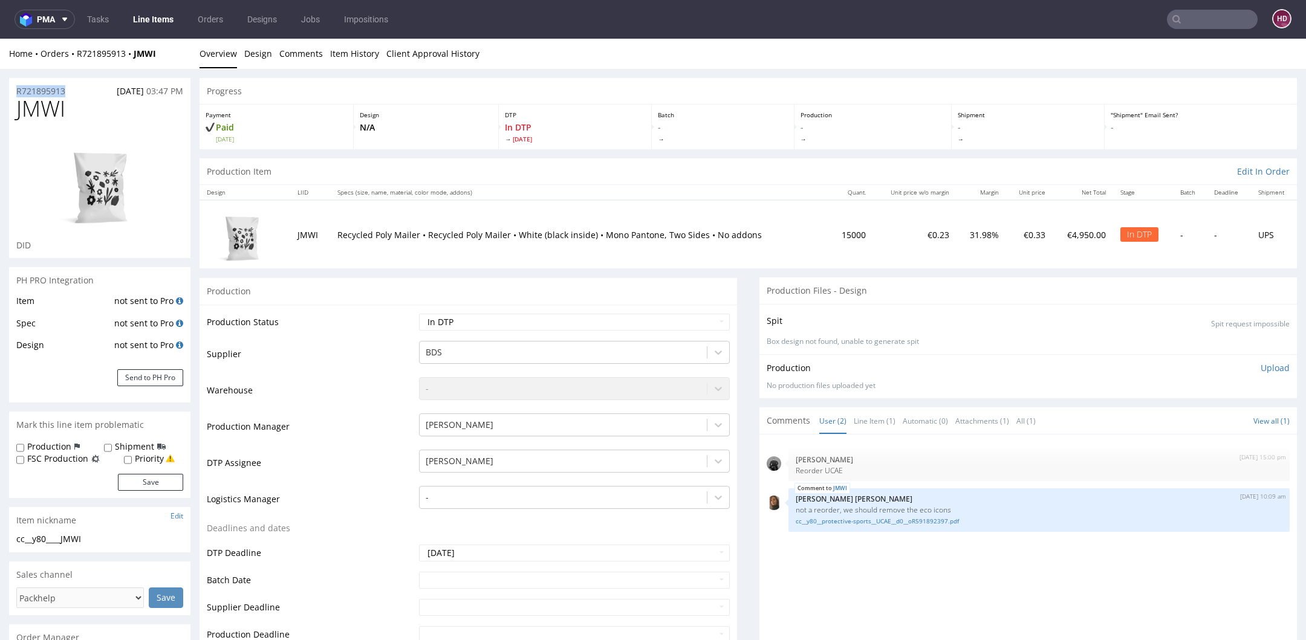
copy p "R721895913"
click at [1260, 367] on p "Upload" at bounding box center [1274, 368] width 29 height 12
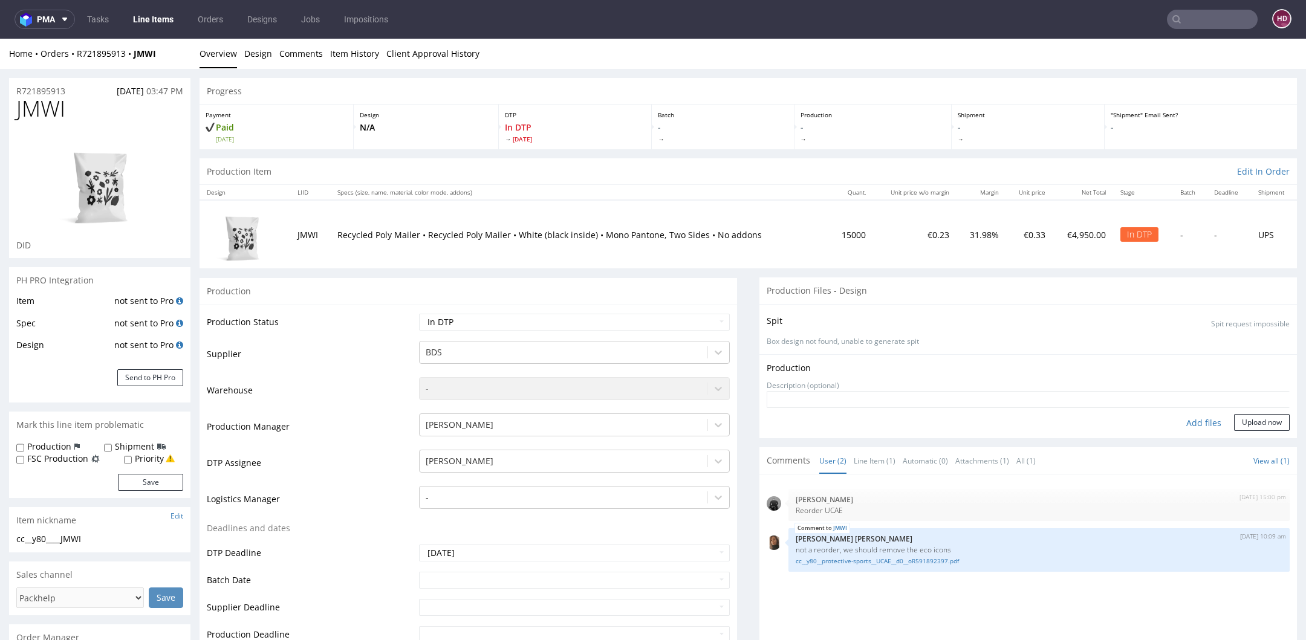
click at [1178, 423] on div "Add files" at bounding box center [1203, 423] width 60 height 18
type input "C:\fakepath\ cc__y80____JMWI__d00__oR721895913.pdf"
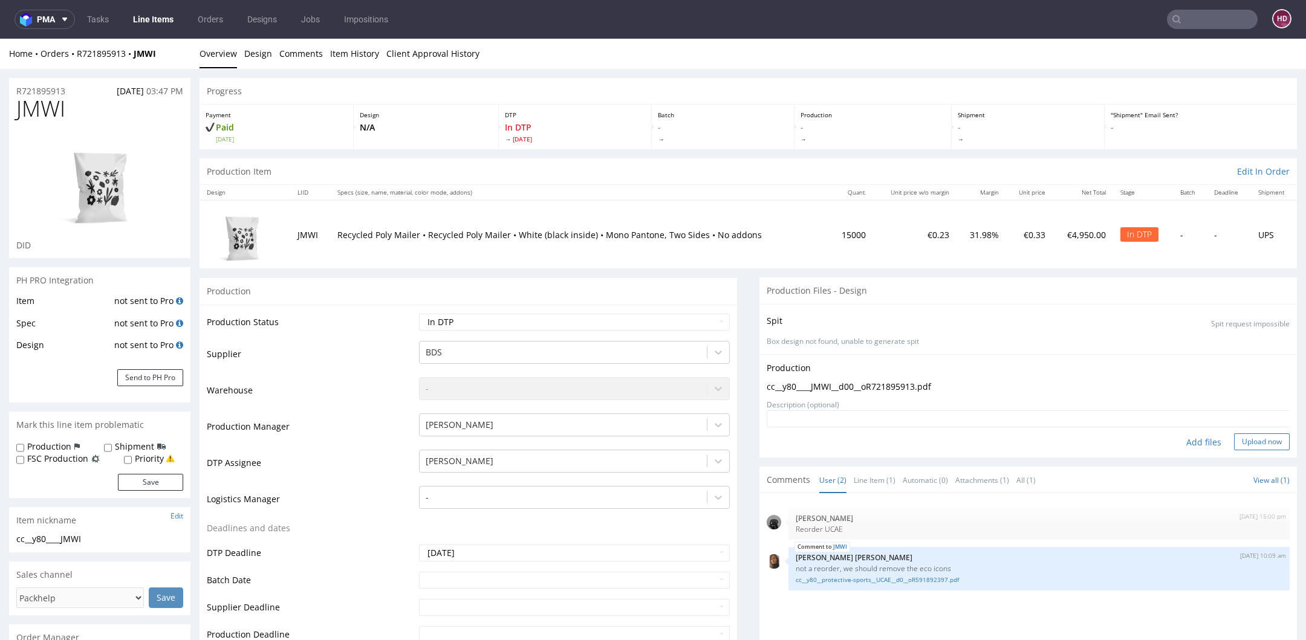
click at [1247, 438] on button "Upload now" at bounding box center [1262, 441] width 56 height 17
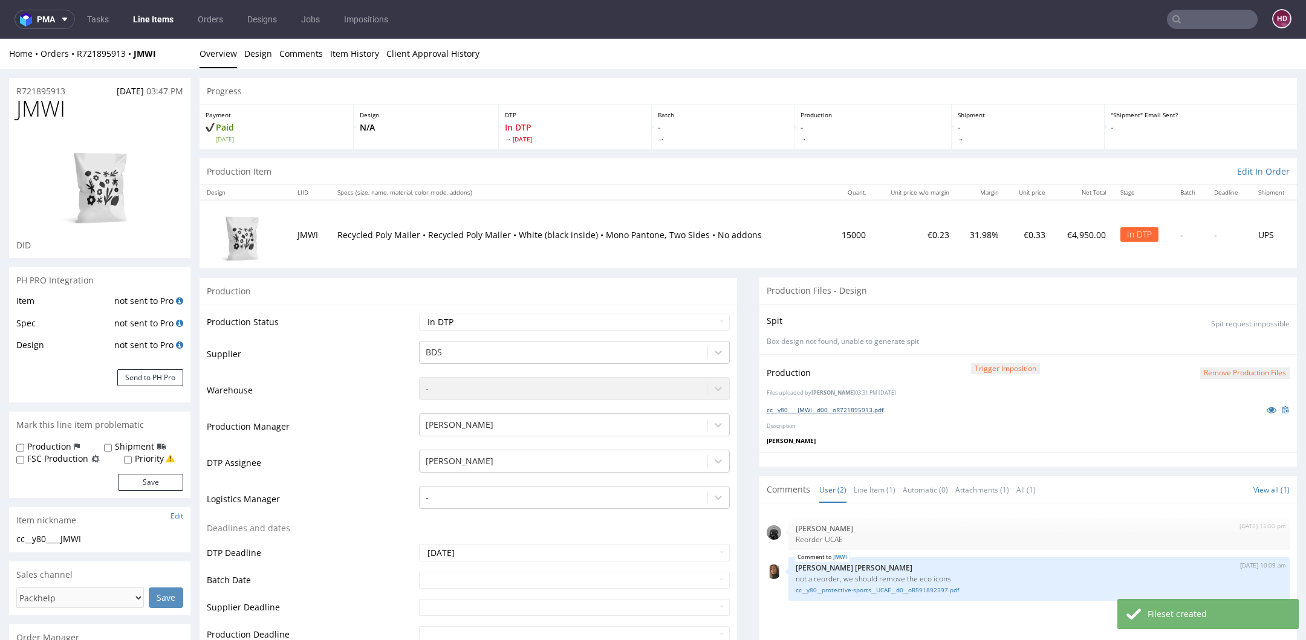
click at [777, 408] on link "cc__y80____JMWI__d00__oR721895913.pdf" at bounding box center [824, 410] width 117 height 8
click at [526, 319] on select "Waiting for Artwork Waiting for Diecut Waiting for Mockup Waiting for DTP Waiti…" at bounding box center [574, 322] width 311 height 17
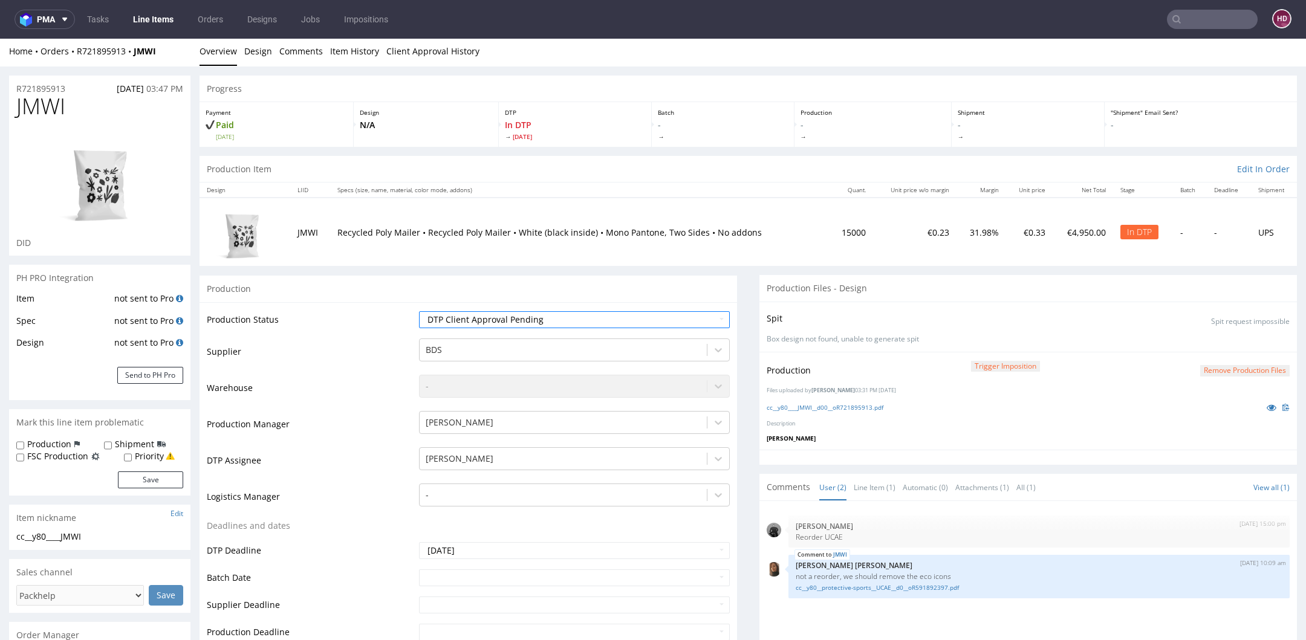
scroll to position [3, 0]
click at [551, 323] on select "Waiting for Artwork Waiting for Diecut Waiting for Mockup Waiting for DTP Waiti…" at bounding box center [574, 319] width 311 height 17
select select "dtp_ca_needed"
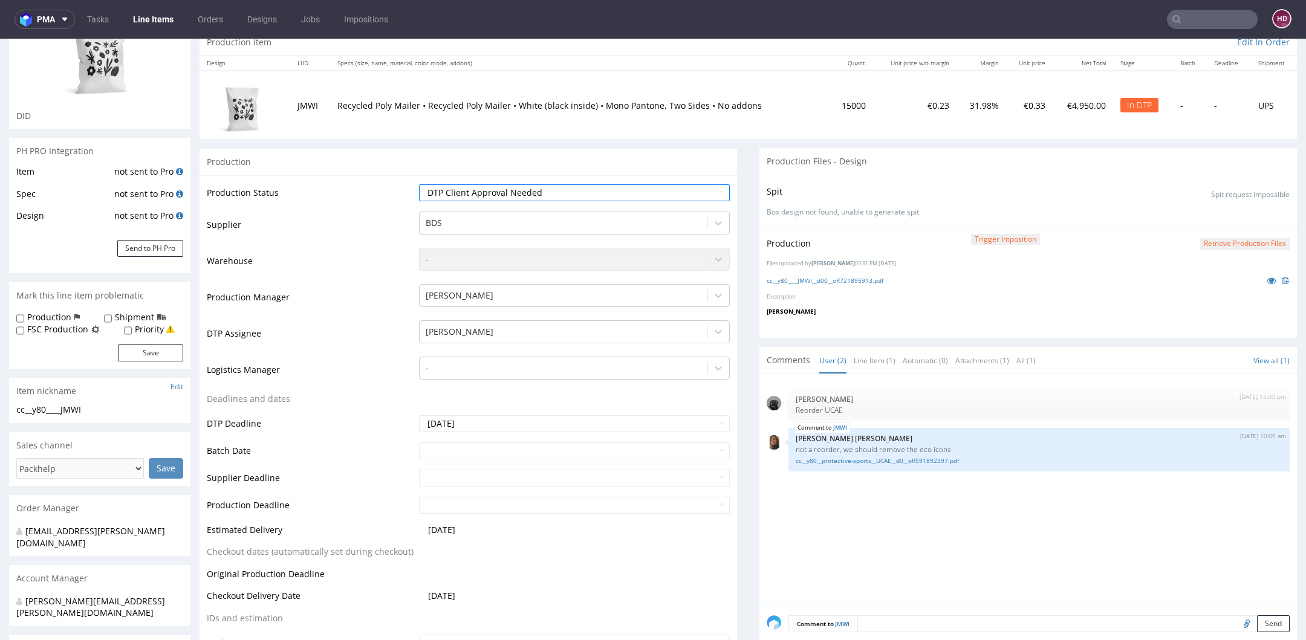
scroll to position [264, 0]
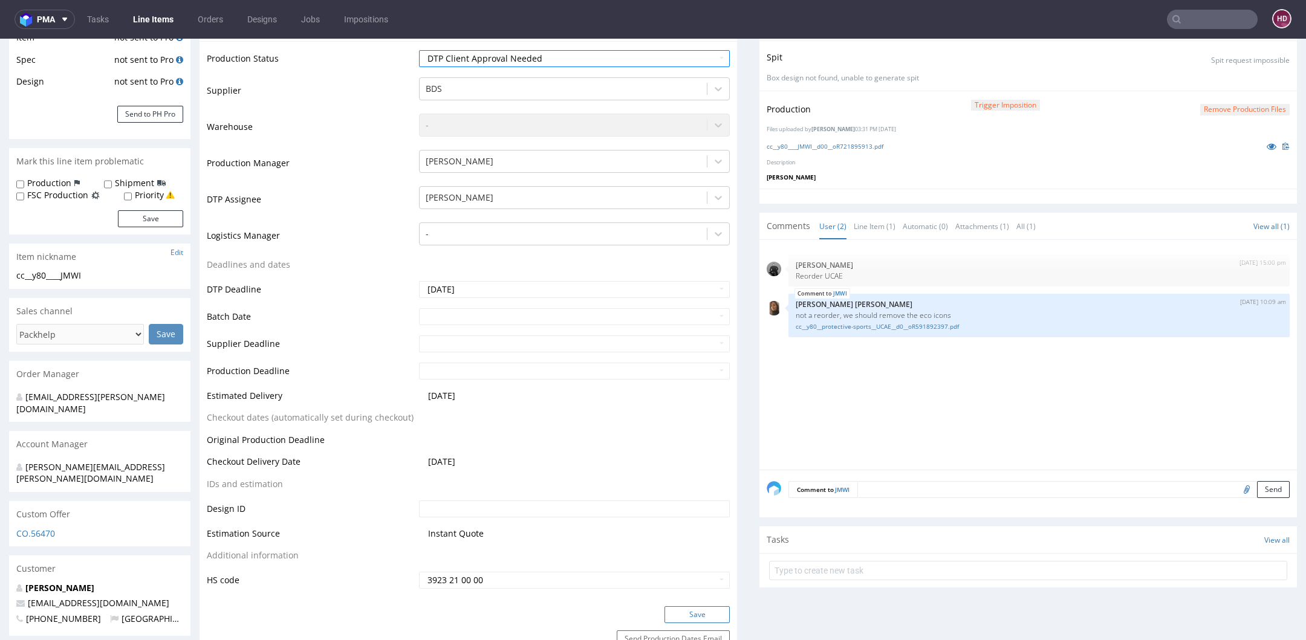
click at [682, 614] on button "Save" at bounding box center [696, 614] width 65 height 17
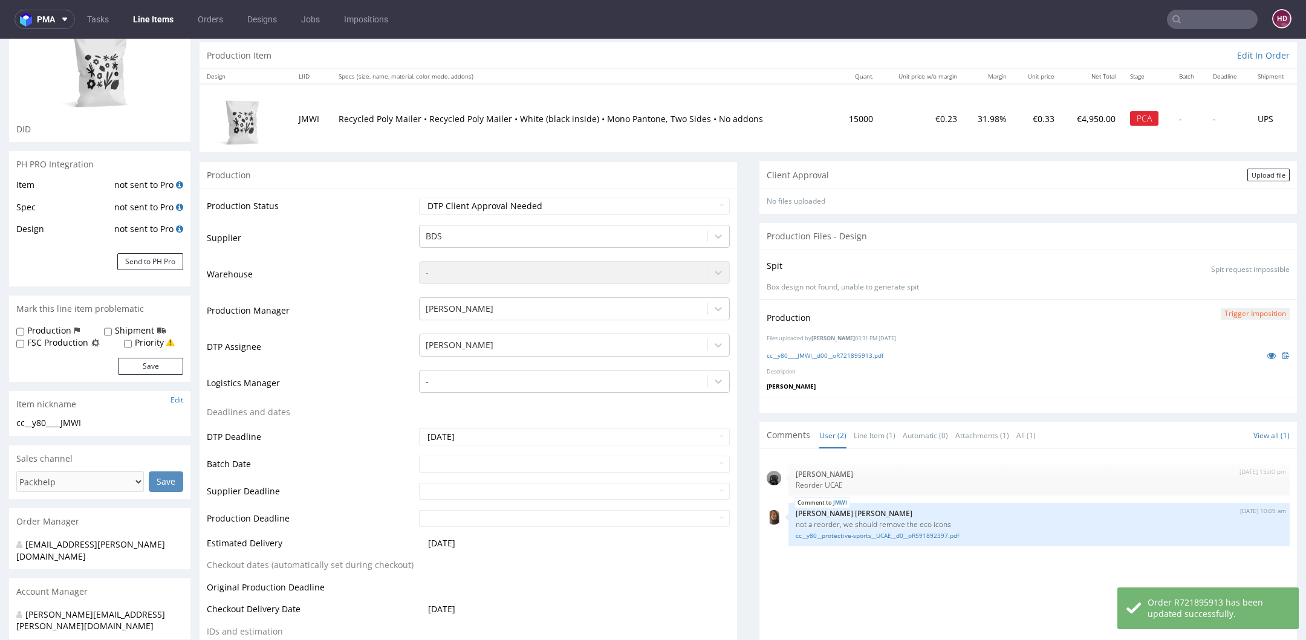
scroll to position [0, 0]
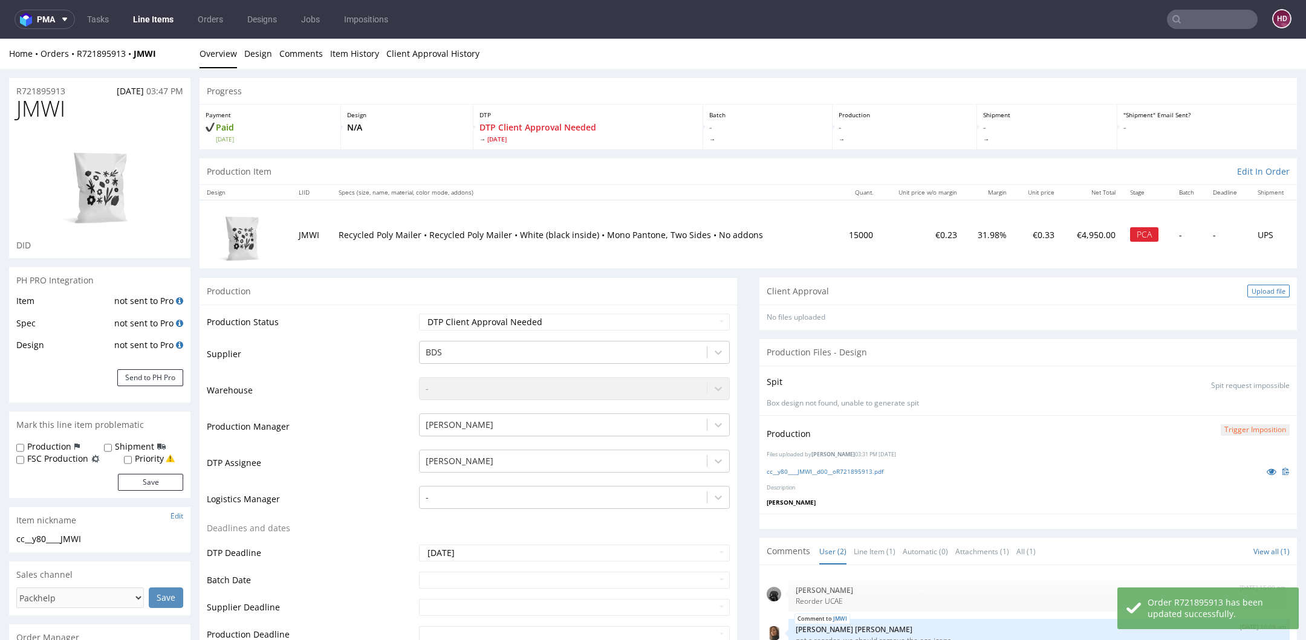
click at [1248, 293] on div "Upload file" at bounding box center [1268, 291] width 42 height 13
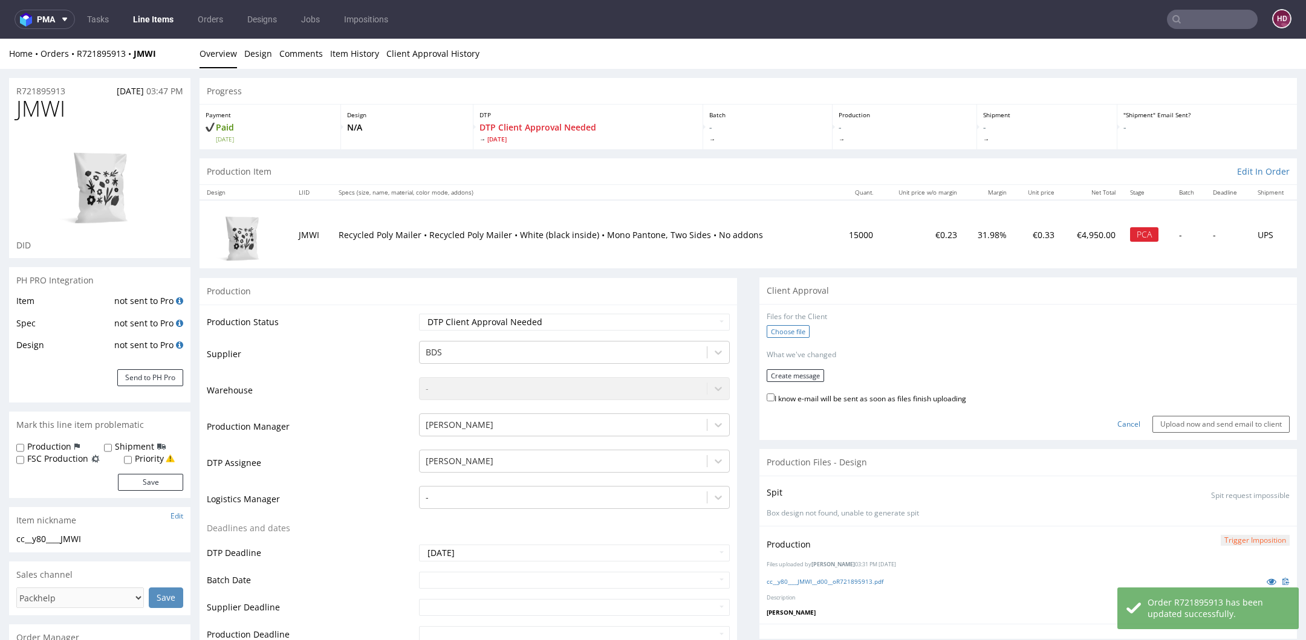
click at [777, 326] on label "Choose file" at bounding box center [787, 331] width 43 height 13
click at [0, 39] on input "Choose file" at bounding box center [0, 39] width 0 height 0
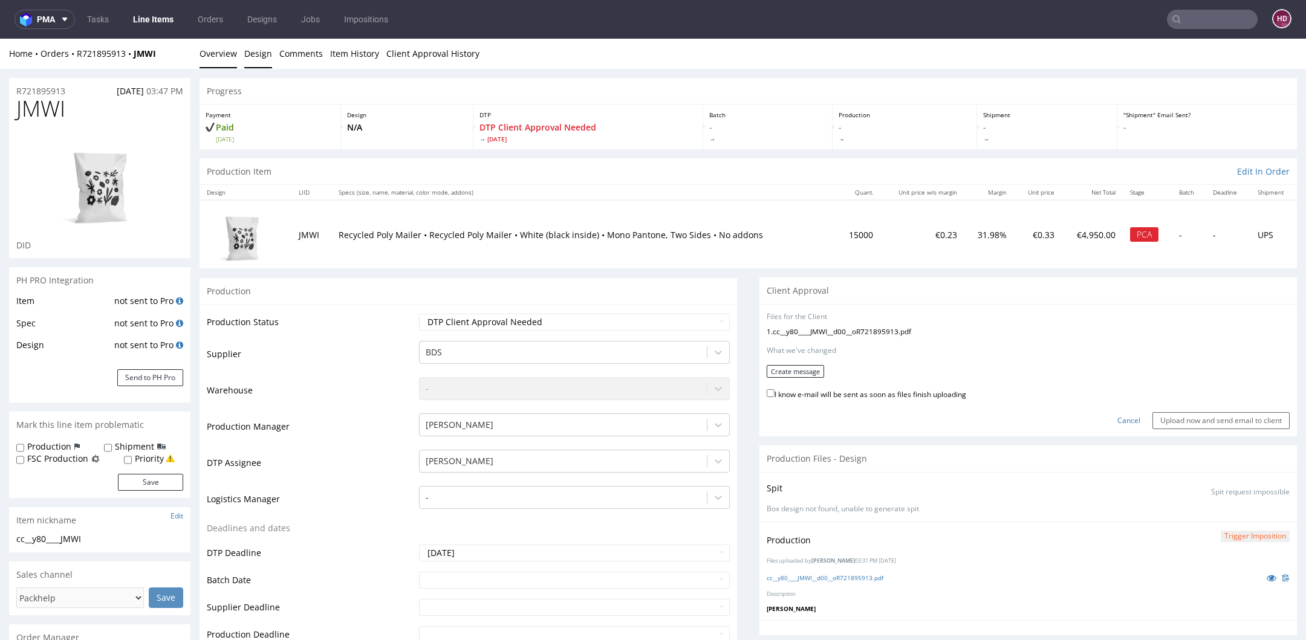
click at [247, 54] on link "Design" at bounding box center [258, 54] width 28 height 30
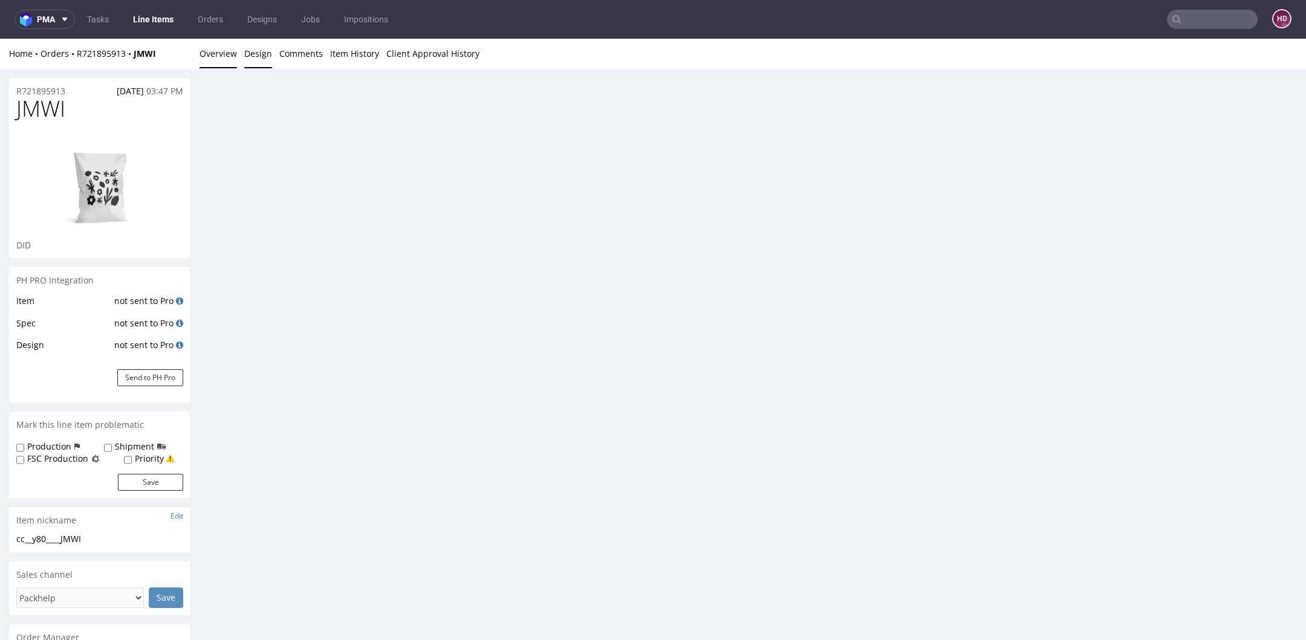
click at [212, 57] on link "Overview" at bounding box center [217, 54] width 37 height 30
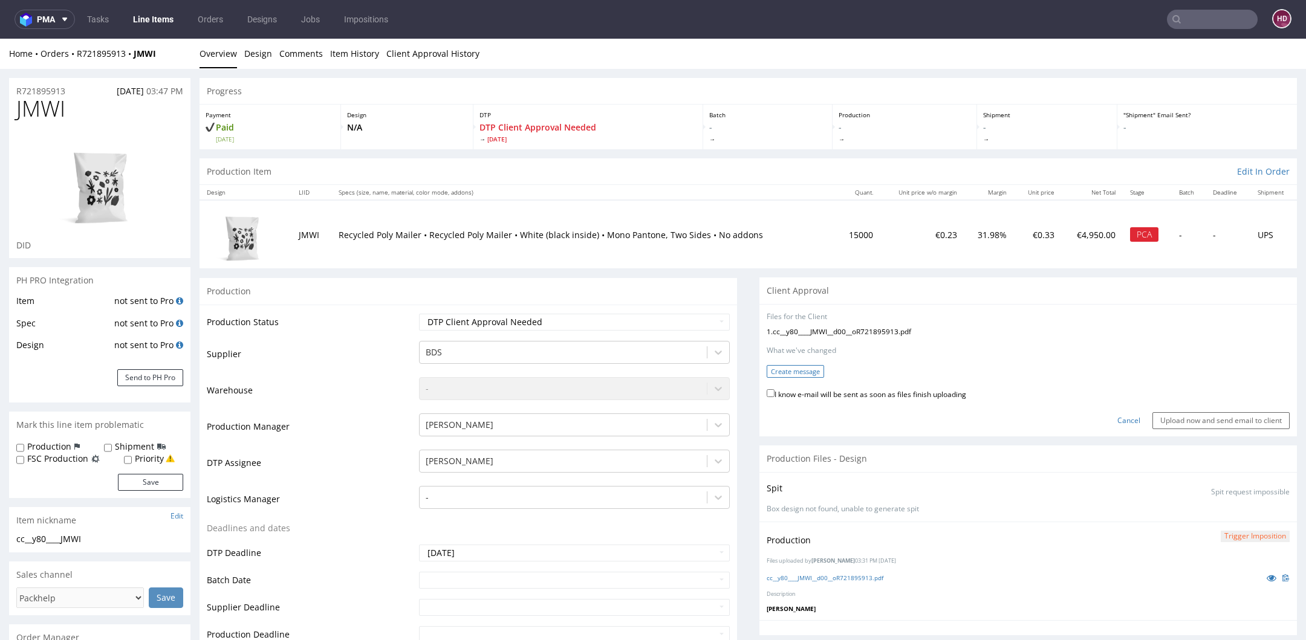
click at [800, 374] on button "Create message" at bounding box center [794, 371] width 57 height 13
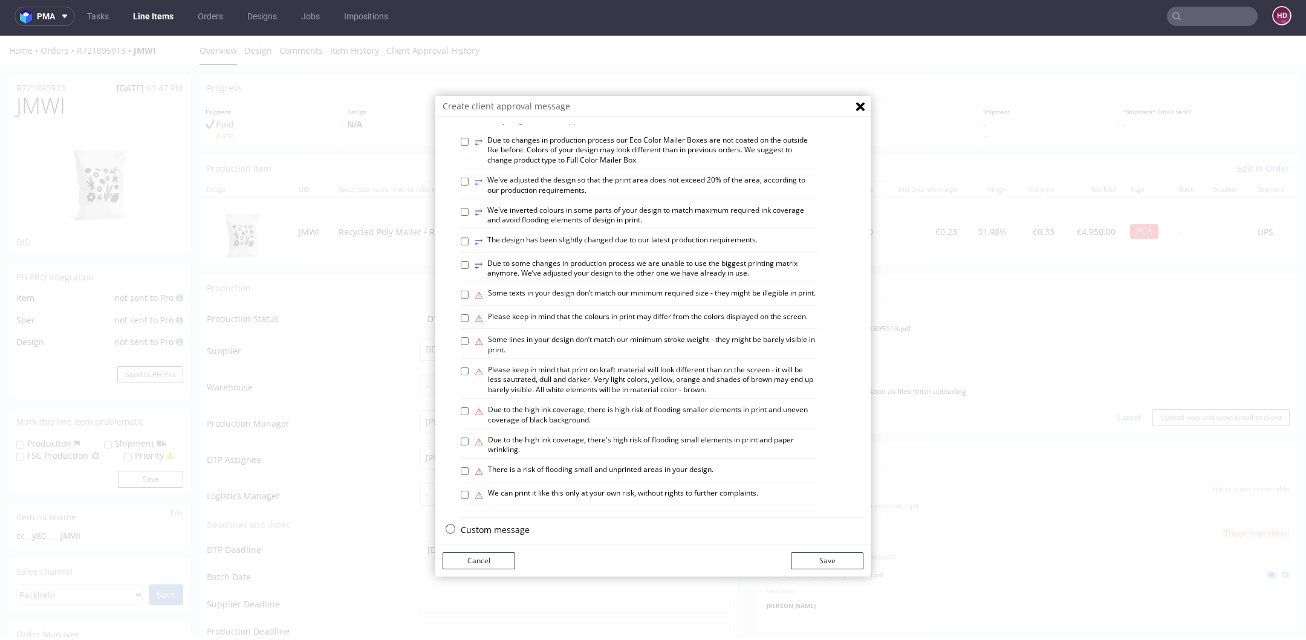
scroll to position [482, 0]
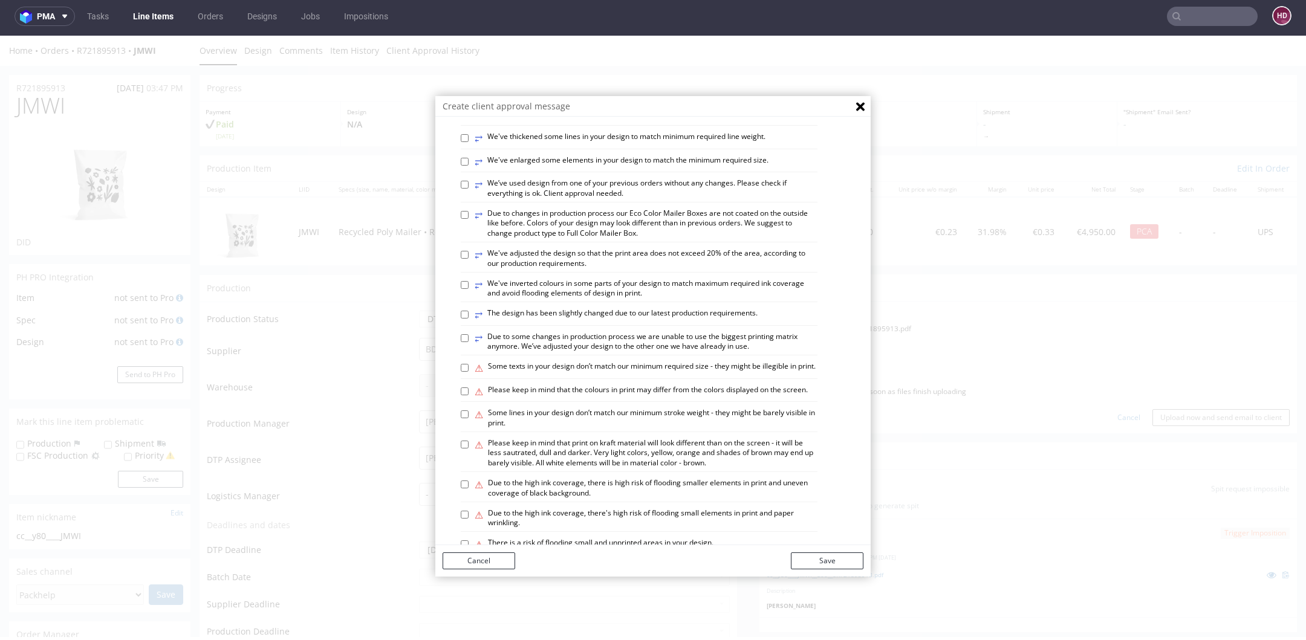
click at [501, 199] on label "⥂ We’ve used design from one of your previous orders without any changes. Pleas…" at bounding box center [646, 188] width 343 height 21
click at [468, 189] on input "⥂ We’ve used design from one of your previous orders without any changes. Pleas…" at bounding box center [465, 185] width 8 height 8
checkbox input "true"
click at [818, 559] on button "Save" at bounding box center [827, 561] width 73 height 17
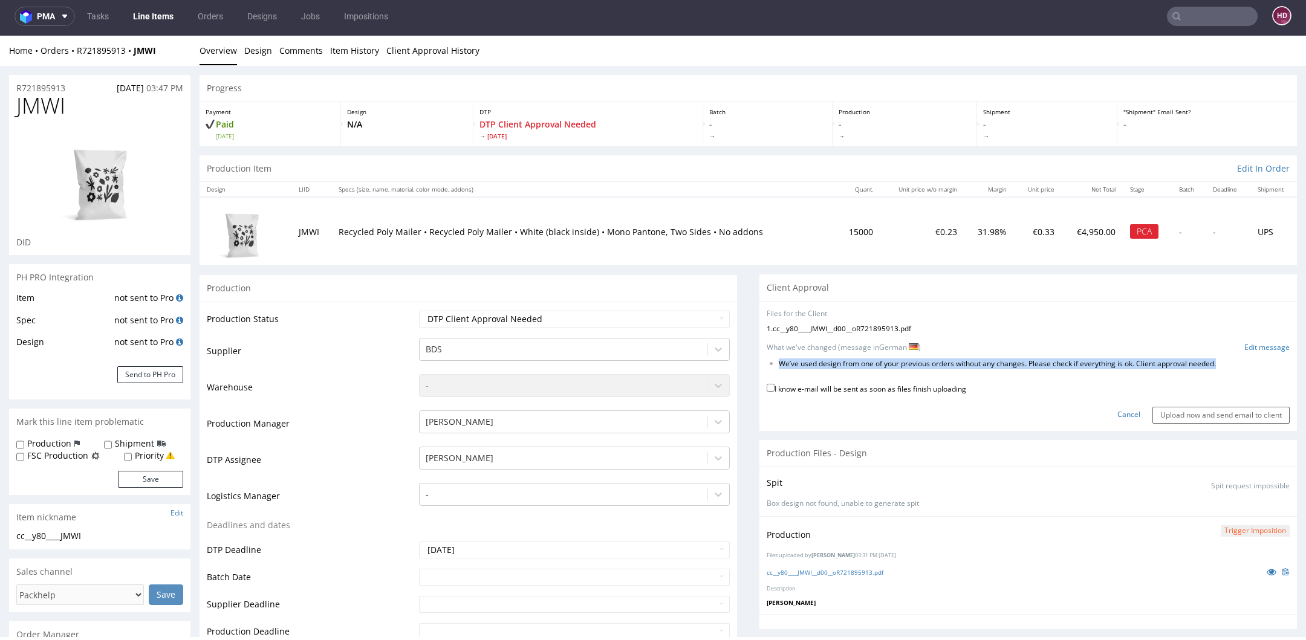
drag, startPoint x: 1219, startPoint y: 363, endPoint x: 748, endPoint y: 361, distance: 470.9
click at [759, 361] on div "No files uploaded Files for the Client 1 . cc__y80____JMWI__d00__oR721895913.pd…" at bounding box center [1027, 366] width 537 height 130
copy li "We’ve used design from one of your previous orders without any changes. Please …"
click at [1251, 346] on link "Edit message" at bounding box center [1266, 348] width 45 height 10
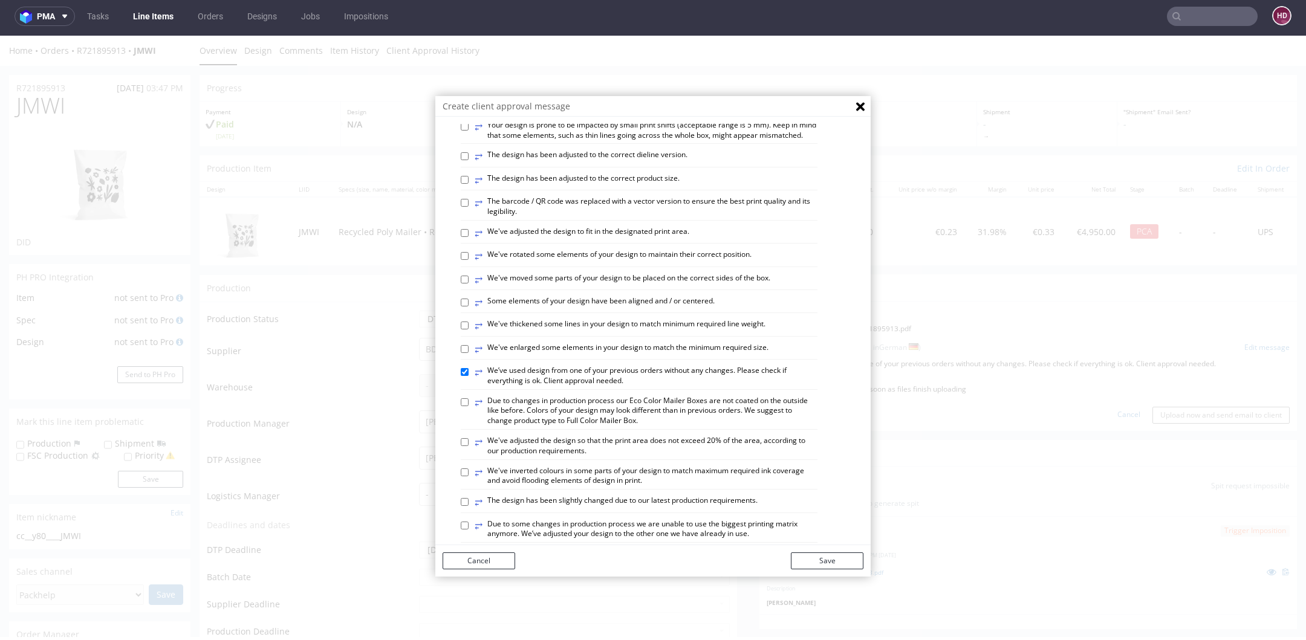
scroll to position [628, 0]
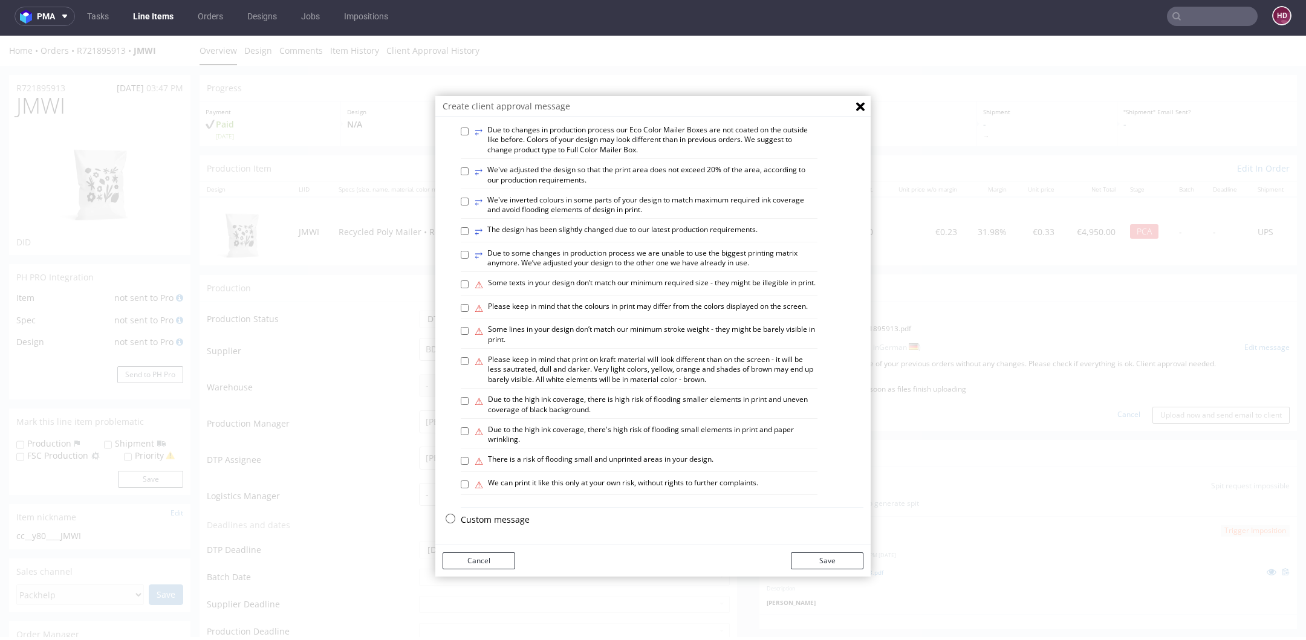
click at [461, 520] on p "Custom message" at bounding box center [662, 520] width 403 height 12
checkbox input "false"
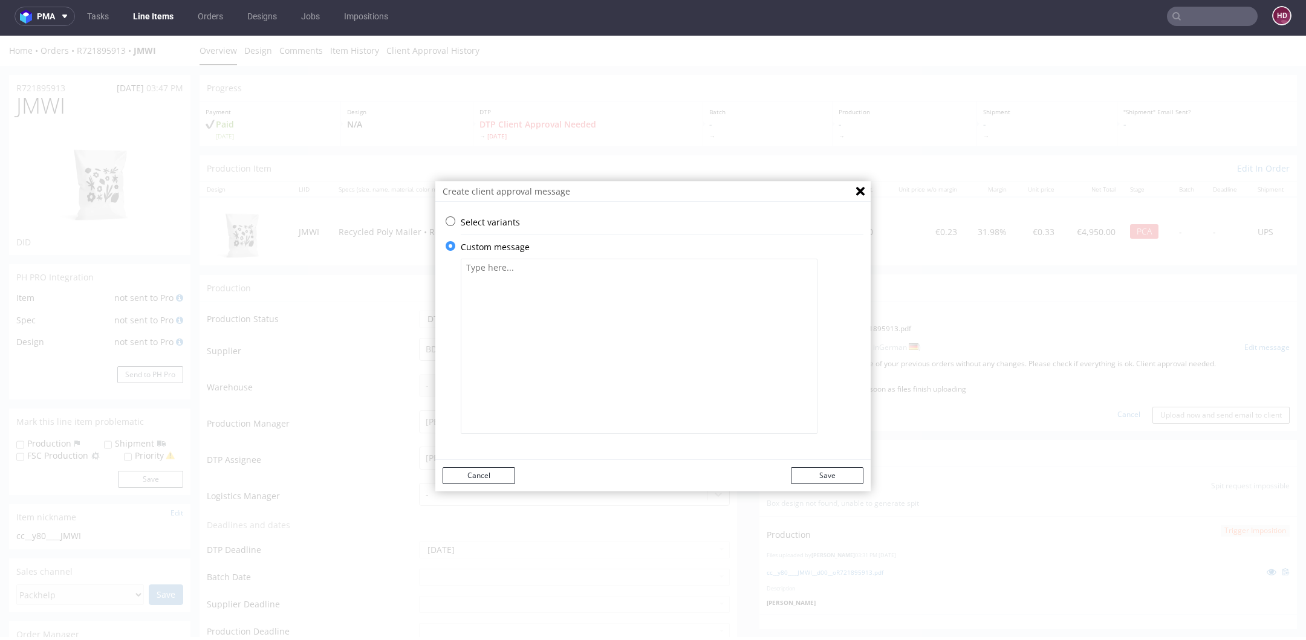
scroll to position [0, 0]
click at [576, 394] on textarea at bounding box center [639, 346] width 357 height 175
click at [856, 191] on icon "Close" at bounding box center [860, 191] width 8 height 8
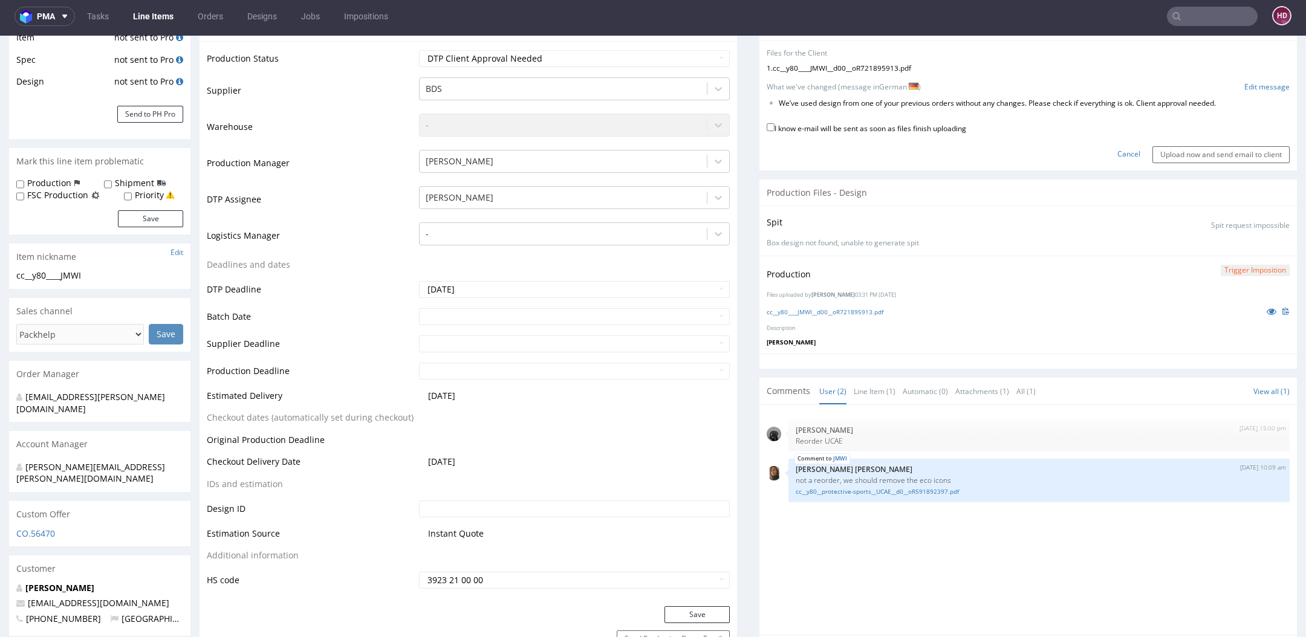
scroll to position [244, 0]
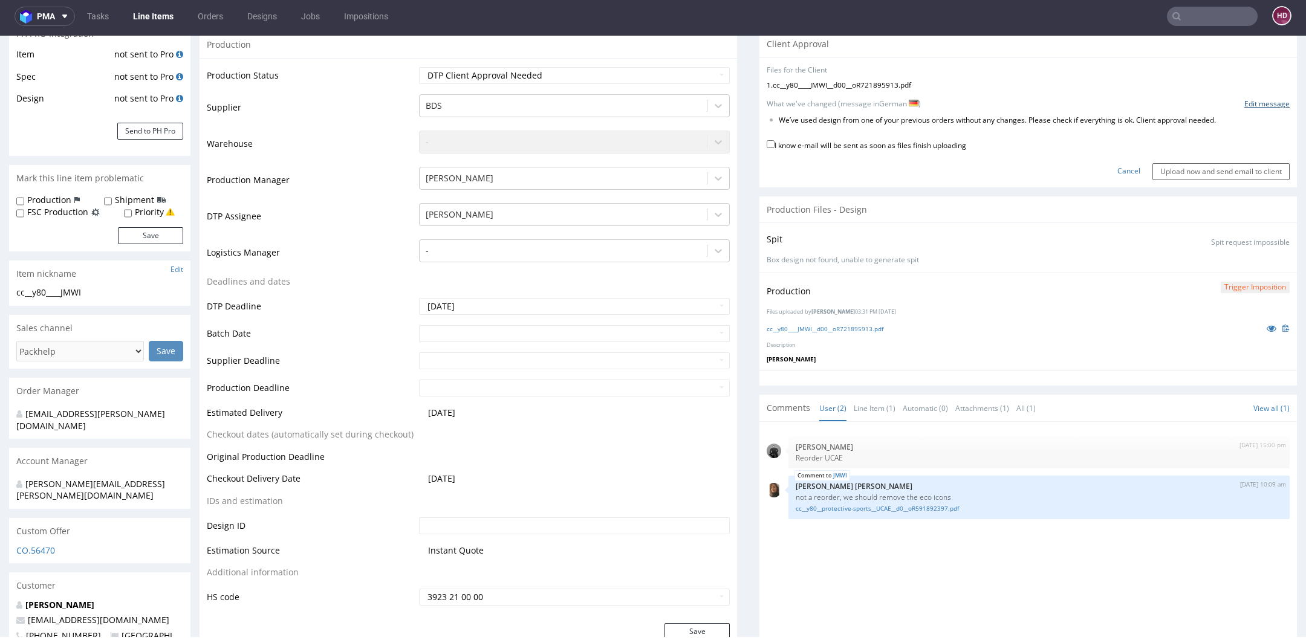
click at [1244, 106] on link "Edit message" at bounding box center [1266, 104] width 45 height 10
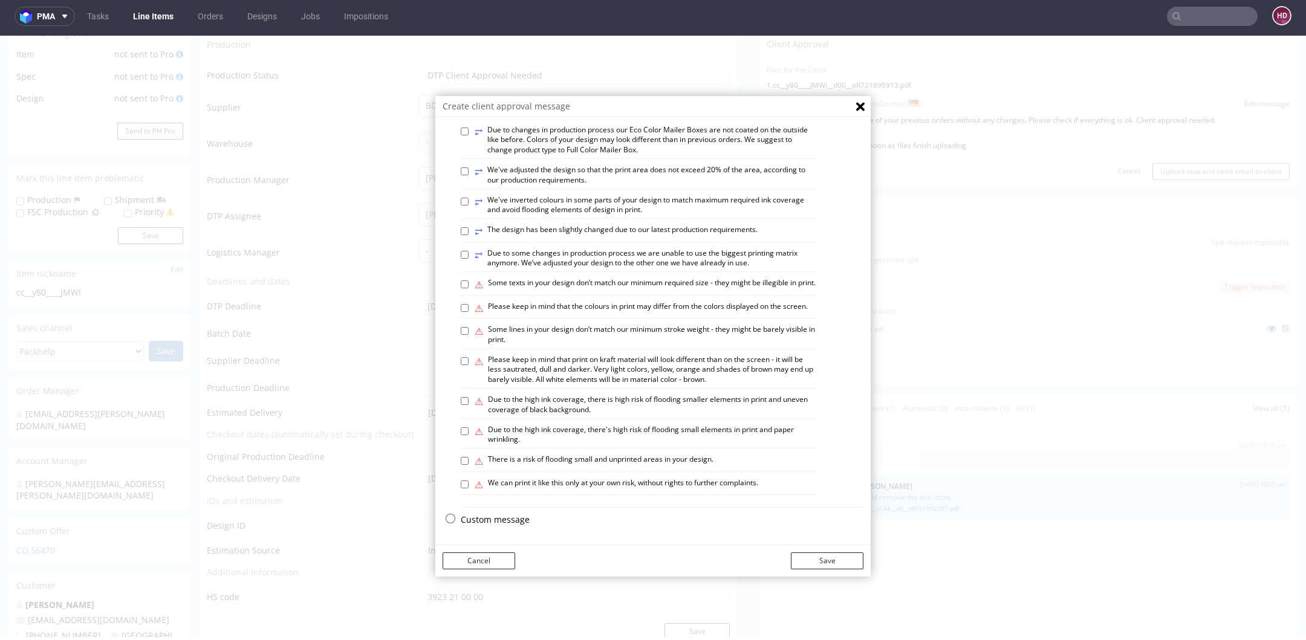
scroll to position [628, 0]
click at [520, 519] on p "Custom message" at bounding box center [662, 520] width 403 height 12
checkbox input "false"
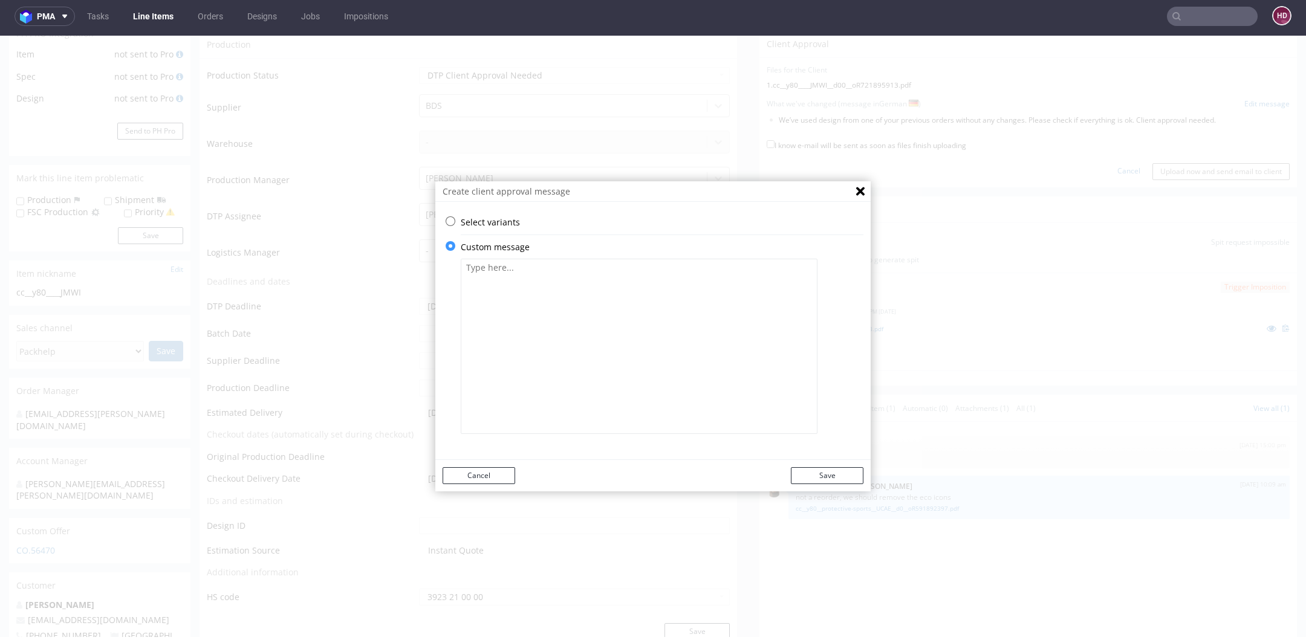
scroll to position [0, 0]
click at [602, 311] on textarea at bounding box center [639, 346] width 357 height 175
type textarea "w"
paste textarea "We’ve used design from one of your previous orders without any changes. Please …"
drag, startPoint x: 514, startPoint y: 283, endPoint x: 569, endPoint y: 264, distance: 57.7
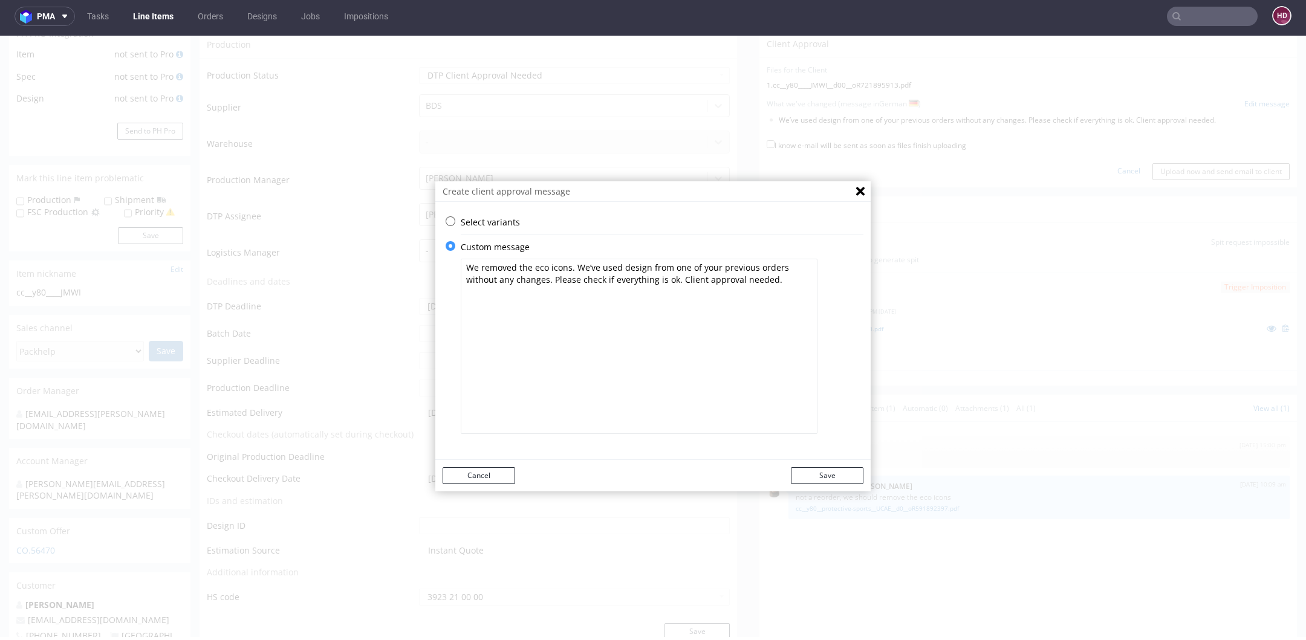
click at [569, 264] on textarea "We removed the eco icons. We’ve used design from one of your previous orders wi…" at bounding box center [639, 346] width 357 height 175
type textarea "We removed the eco icons. Please check if everything is ok. Client approval nee…"
click at [832, 477] on button "Save" at bounding box center [827, 475] width 73 height 17
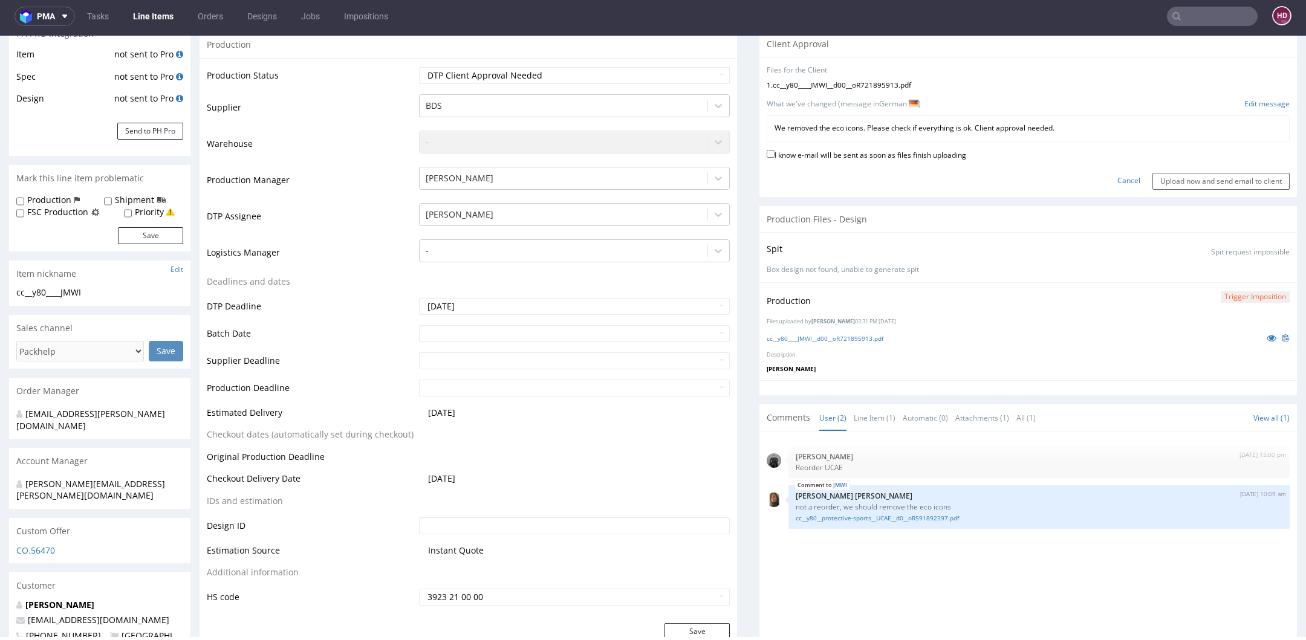
click at [834, 143] on form "Files for the Client 1 . cc__y80____JMWI__d00__oR721895913.pdf Choose file What…" at bounding box center [1027, 127] width 523 height 125
click at [838, 151] on label "I know e-mail will be sent as soon as files finish uploading" at bounding box center [865, 153] width 199 height 13
click at [774, 151] on input "I know e-mail will be sent as soon as files finish uploading" at bounding box center [770, 154] width 8 height 8
checkbox input "true"
click at [1212, 173] on input "Upload now and send email to client" at bounding box center [1220, 181] width 137 height 17
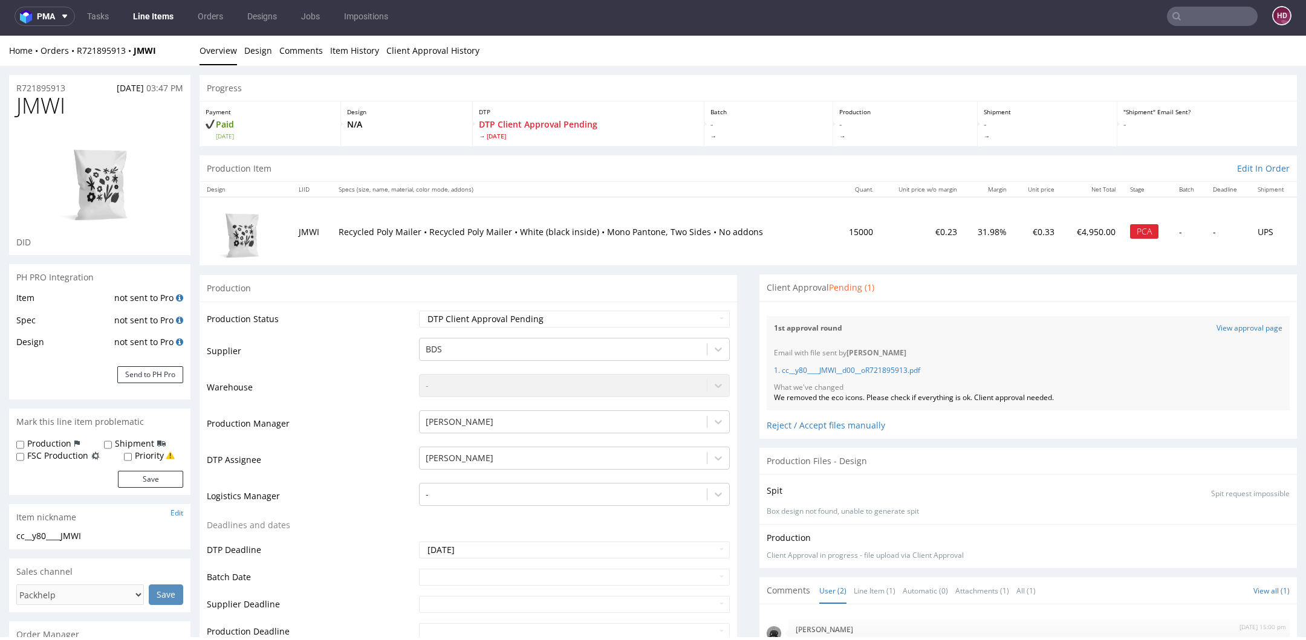
click at [159, 18] on link "Line Items" at bounding box center [153, 16] width 55 height 19
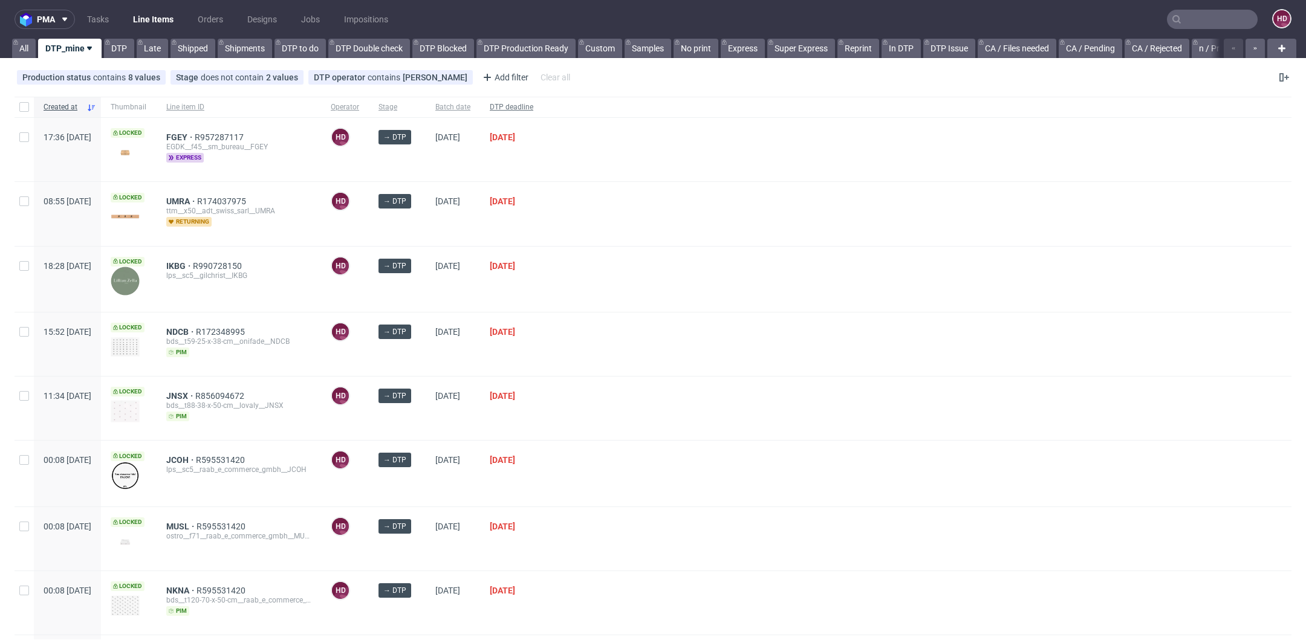
click at [533, 109] on span "DTP deadline" at bounding box center [512, 107] width 44 height 10
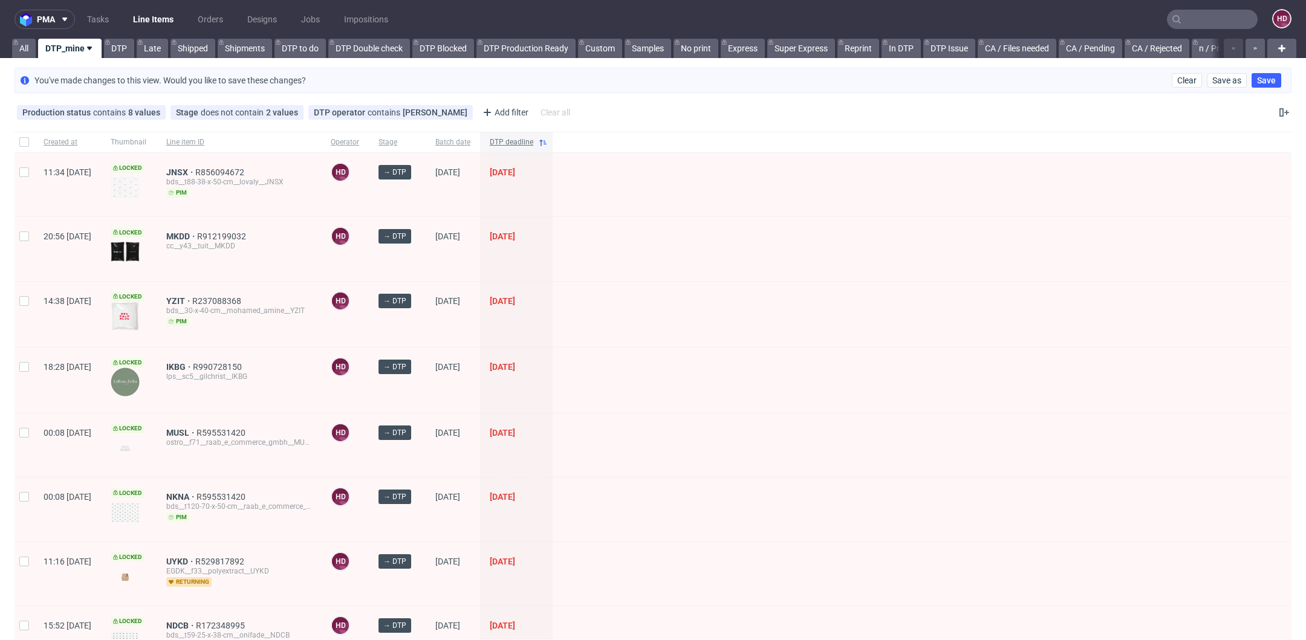
click at [533, 144] on span "DTP deadline" at bounding box center [512, 142] width 44 height 10
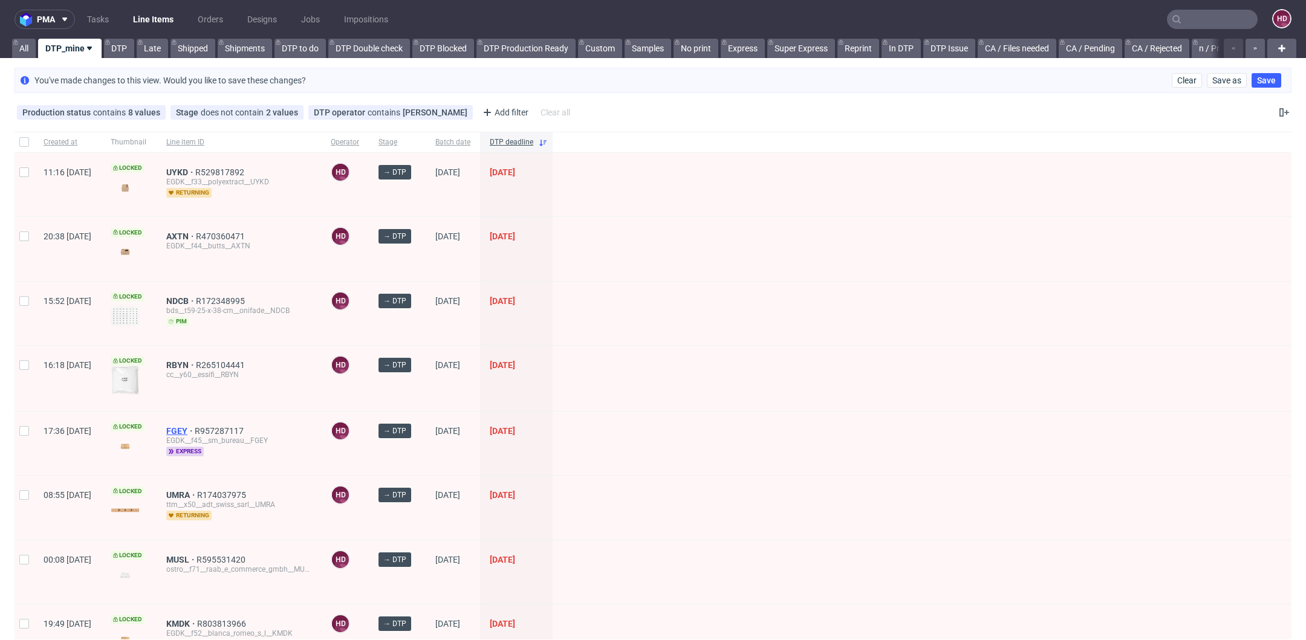
click at [195, 428] on span "FGEY" at bounding box center [180, 431] width 28 height 10
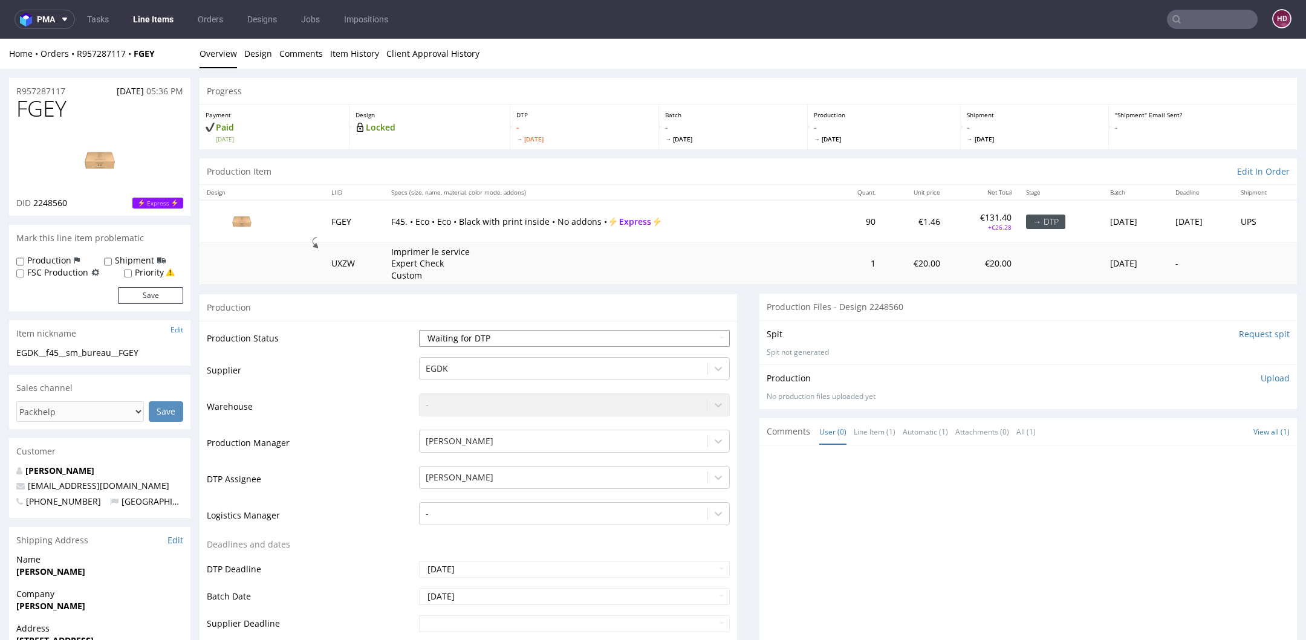
click at [540, 339] on select "Waiting for Artwork Waiting for Diecut Waiting for Mockup Waiting for DTP Waiti…" at bounding box center [574, 338] width 311 height 17
select select "dtp_in_process"
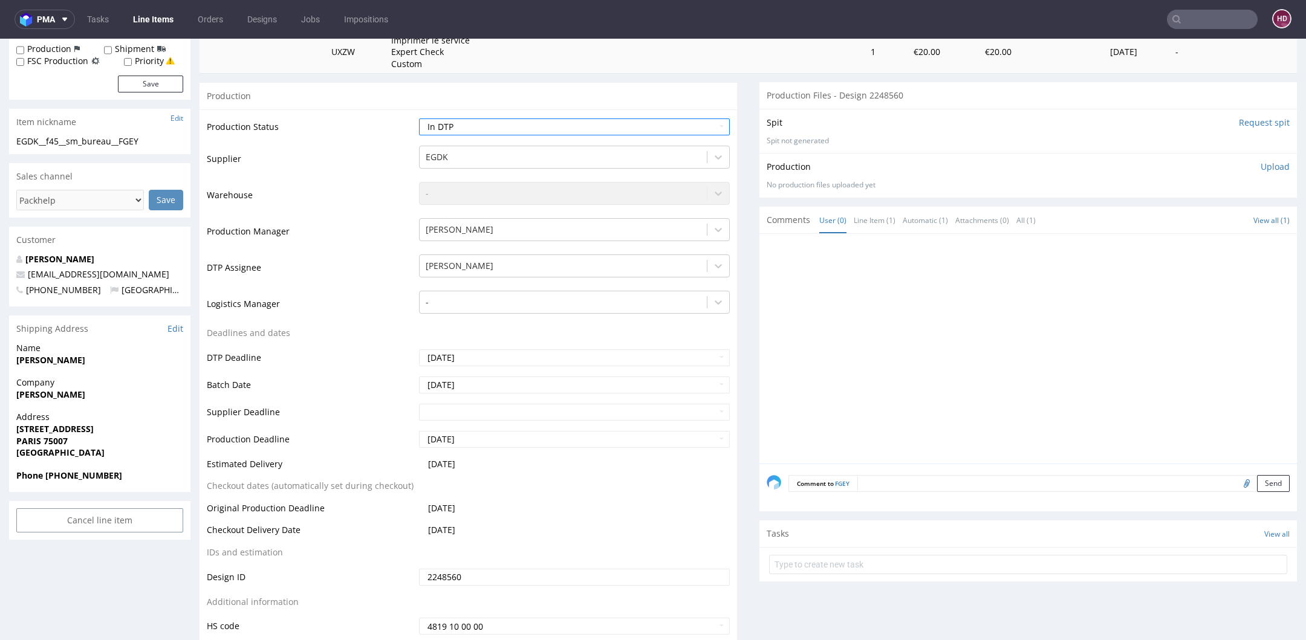
scroll to position [438, 0]
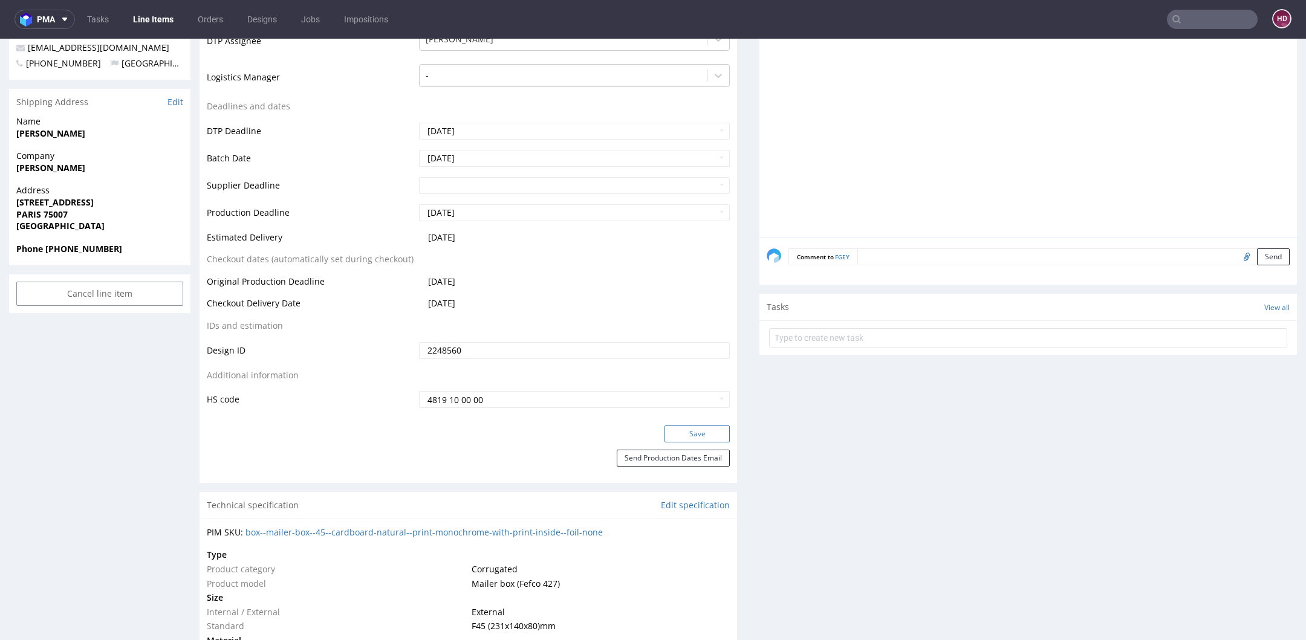
click at [701, 435] on button "Save" at bounding box center [696, 434] width 65 height 17
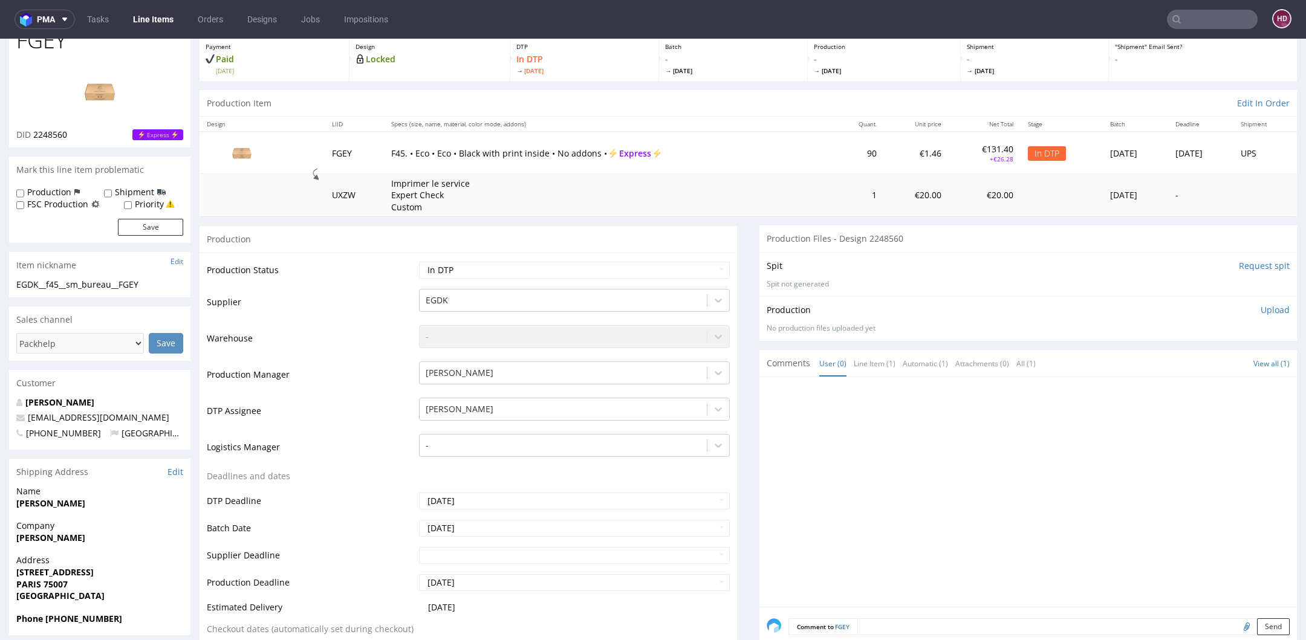
scroll to position [0, 0]
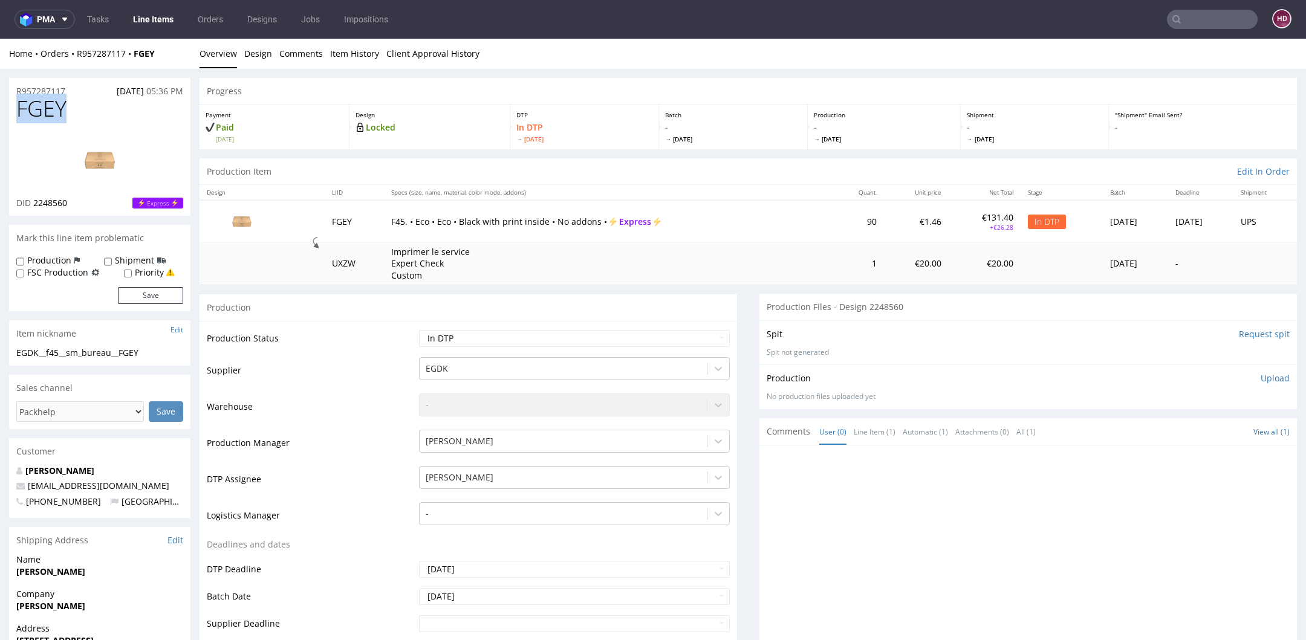
drag, startPoint x: 30, startPoint y: 112, endPoint x: -84, endPoint y: 116, distance: 113.7
copy span "FGEY"
click at [31, 201] on p "DID 2248560" at bounding box center [41, 203] width 51 height 12
drag, startPoint x: 31, startPoint y: 201, endPoint x: 56, endPoint y: 203, distance: 24.2
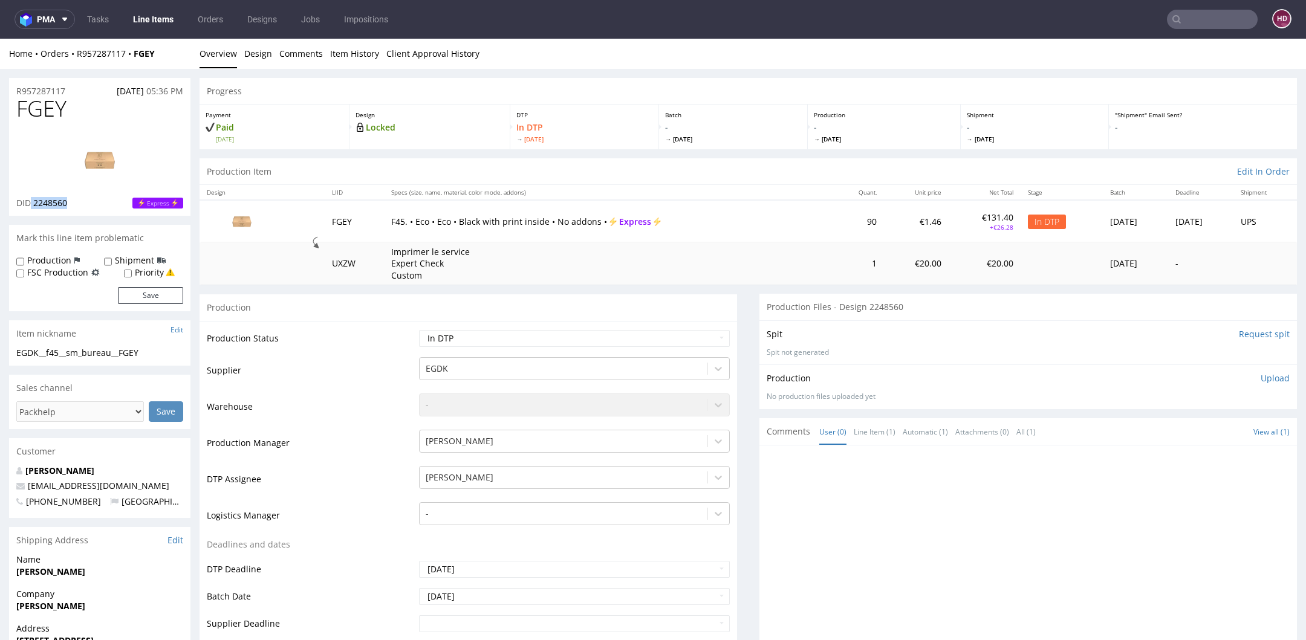
click at [56, 203] on p "DID 2248560" at bounding box center [41, 203] width 51 height 12
copy p "2248560"
click at [113, 161] on img at bounding box center [99, 160] width 97 height 54
click at [266, 59] on link "Design" at bounding box center [258, 54] width 28 height 30
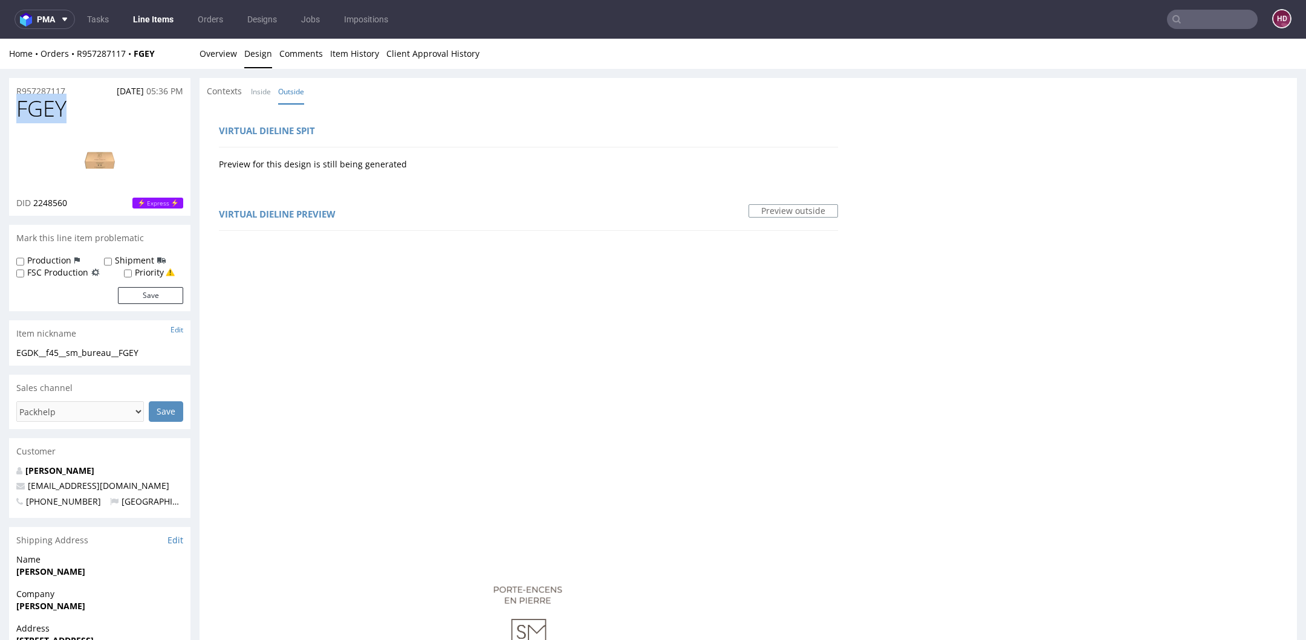
drag, startPoint x: 70, startPoint y: 102, endPoint x: 3, endPoint y: 98, distance: 66.6
copy span "FGEY"
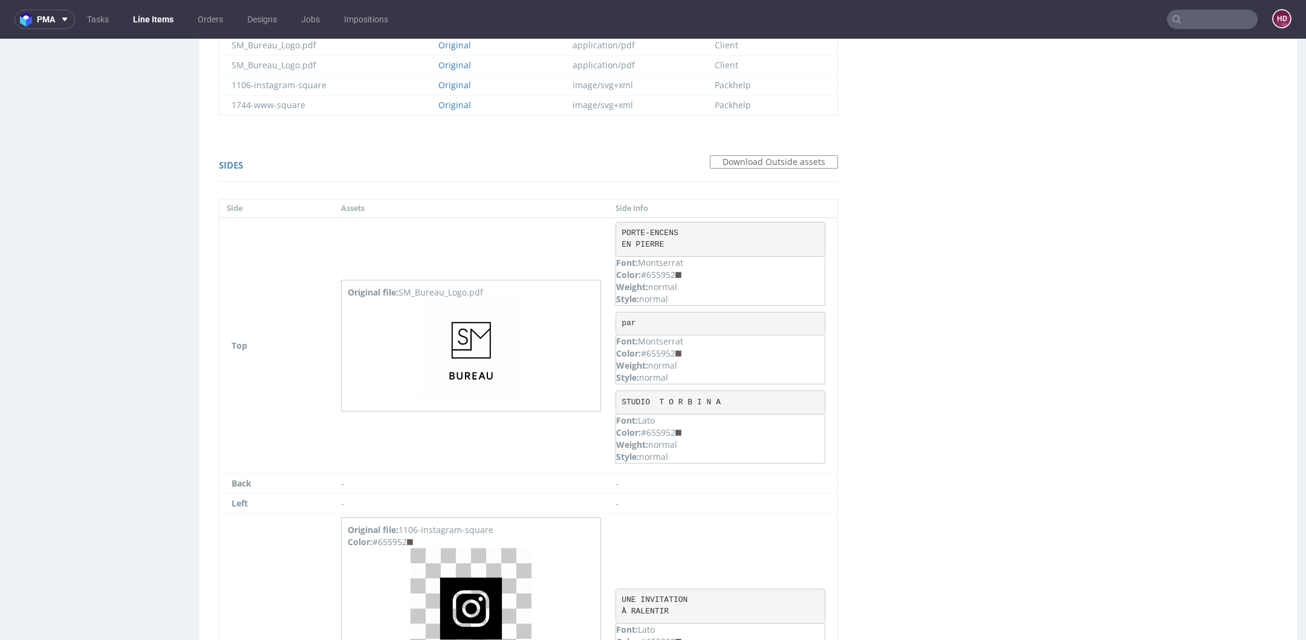
scroll to position [1146, 0]
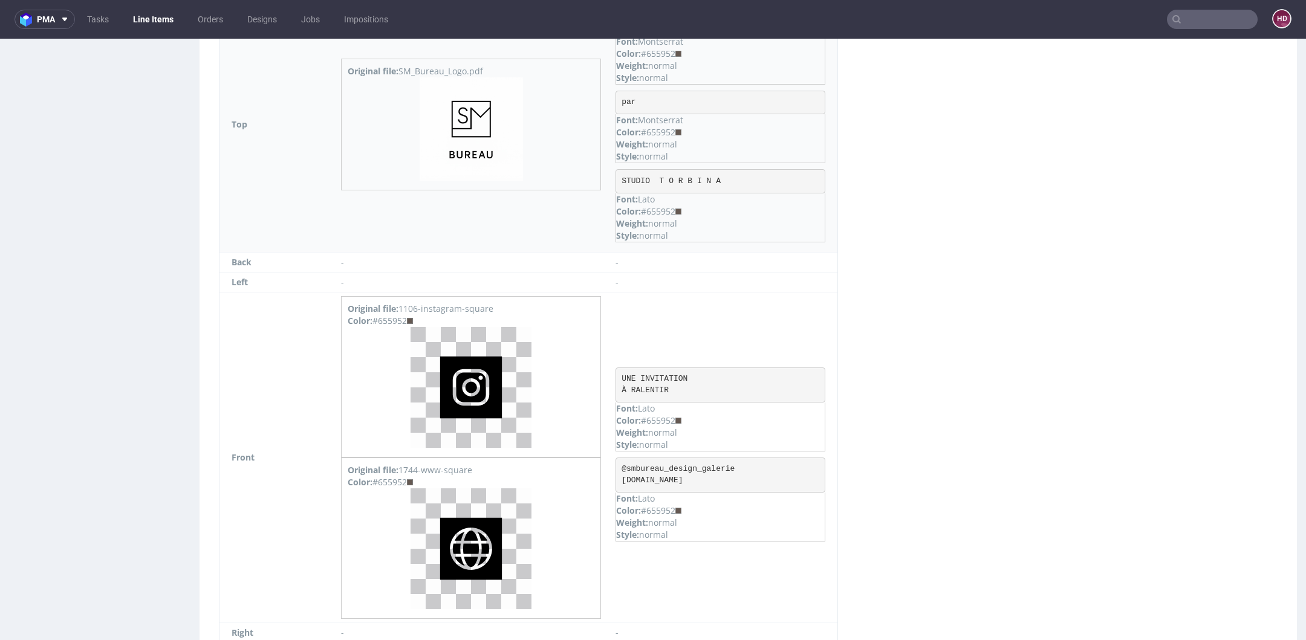
drag, startPoint x: 676, startPoint y: 207, endPoint x: 643, endPoint y: 206, distance: 33.9
click at [643, 206] on div "Color: #655952" at bounding box center [720, 212] width 209 height 12
copy div "#655952"
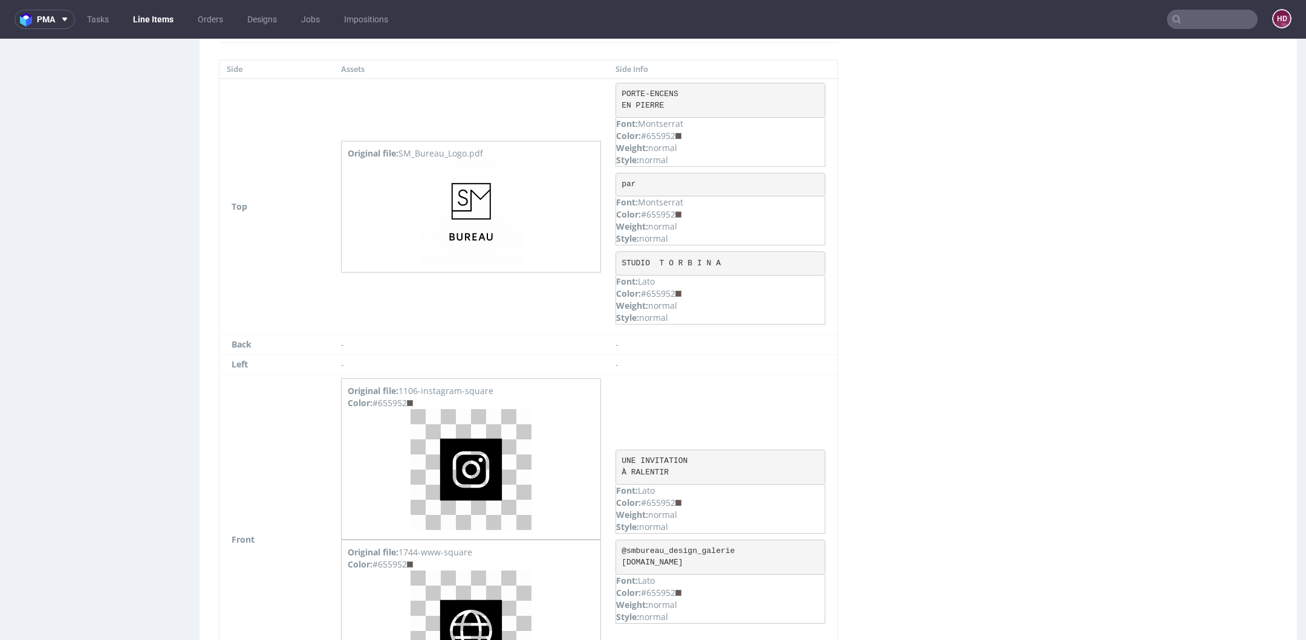
scroll to position [0, 0]
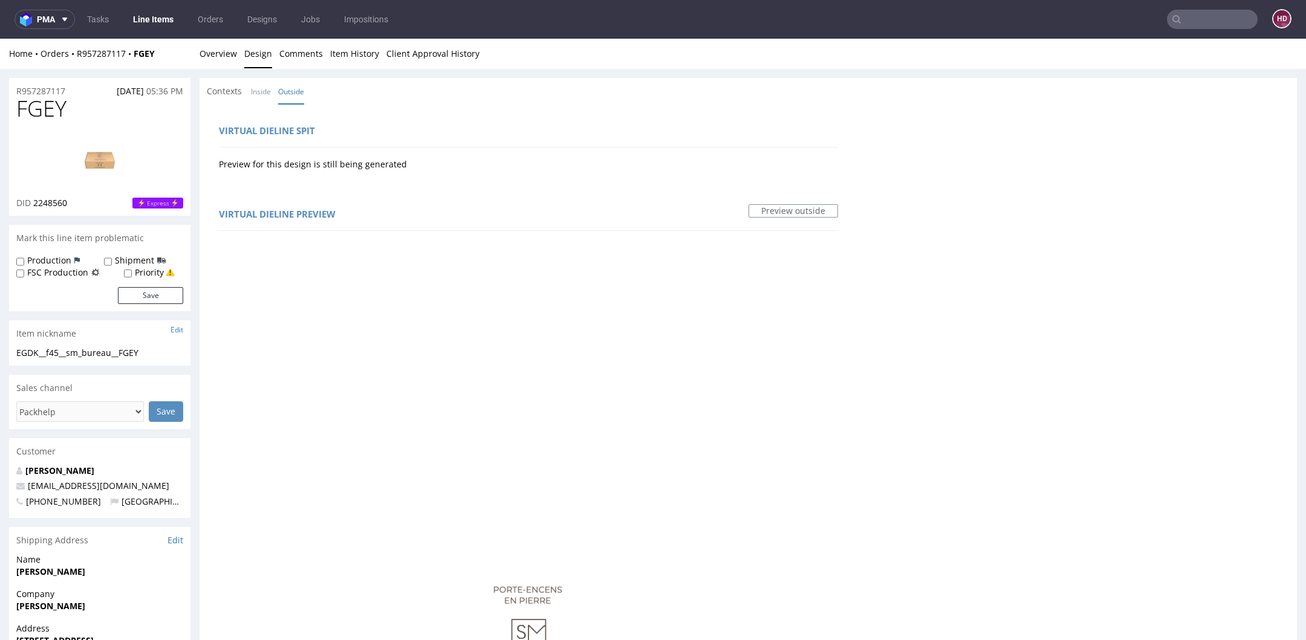
click at [155, 354] on div "EGDK__f45__sm_bureau__FGEY" at bounding box center [99, 353] width 167 height 12
drag, startPoint x: 154, startPoint y: 354, endPoint x: 4, endPoint y: 348, distance: 149.4
copy div "EGDK__f45__sm_bureau__FGEY"
click at [71, 87] on div "R957287117 12.08.2025 05:36 PM" at bounding box center [99, 87] width 181 height 19
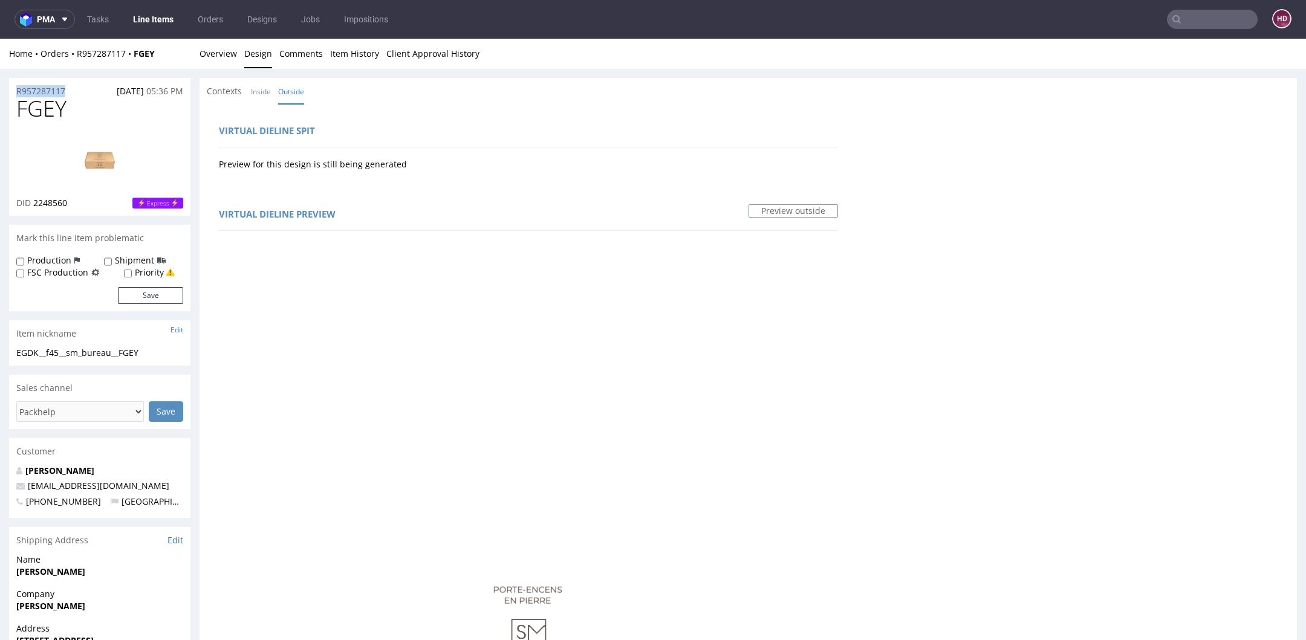
drag, startPoint x: 70, startPoint y: 87, endPoint x: 4, endPoint y: 83, distance: 65.4
copy p "R957287117"
drag, startPoint x: 68, startPoint y: 205, endPoint x: 34, endPoint y: 204, distance: 33.9
click at [34, 204] on span "2248560" at bounding box center [50, 202] width 34 height 11
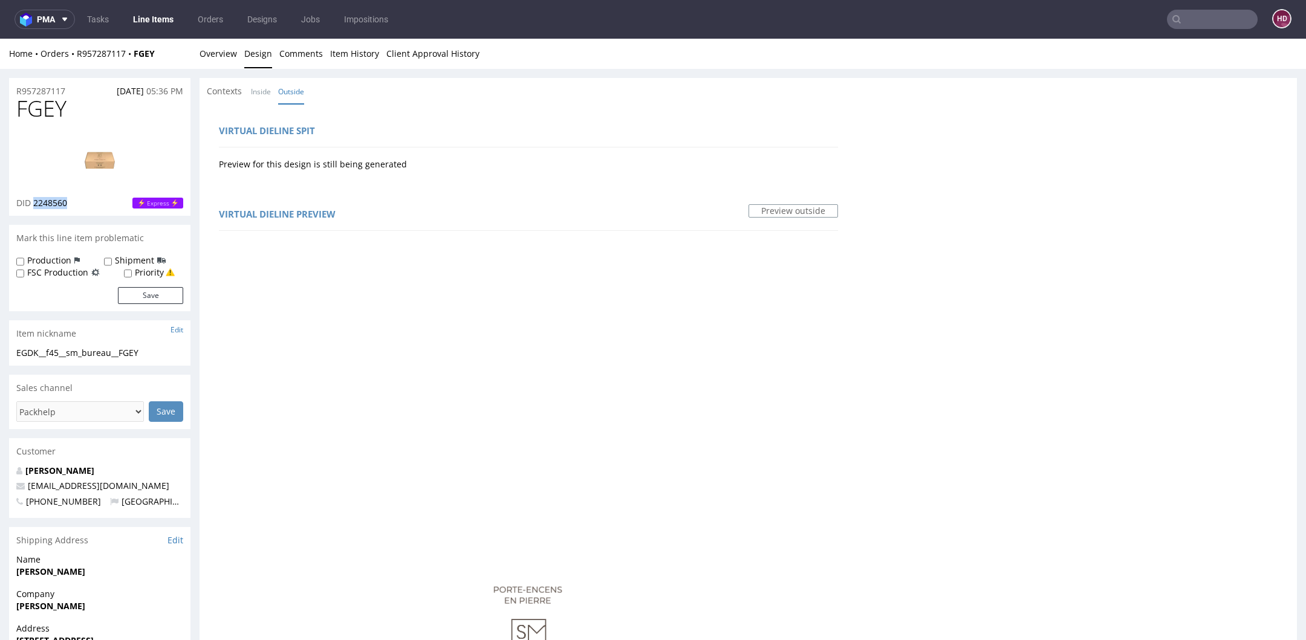
click at [97, 167] on img at bounding box center [99, 160] width 97 height 54
click at [262, 93] on link "Inside" at bounding box center [261, 92] width 20 height 26
click at [236, 64] on div "Home Orders R957287117 FGEY Overview Design Comments Item History Client Approv…" at bounding box center [653, 54] width 1306 height 30
click at [234, 62] on link "Overview" at bounding box center [217, 54] width 37 height 30
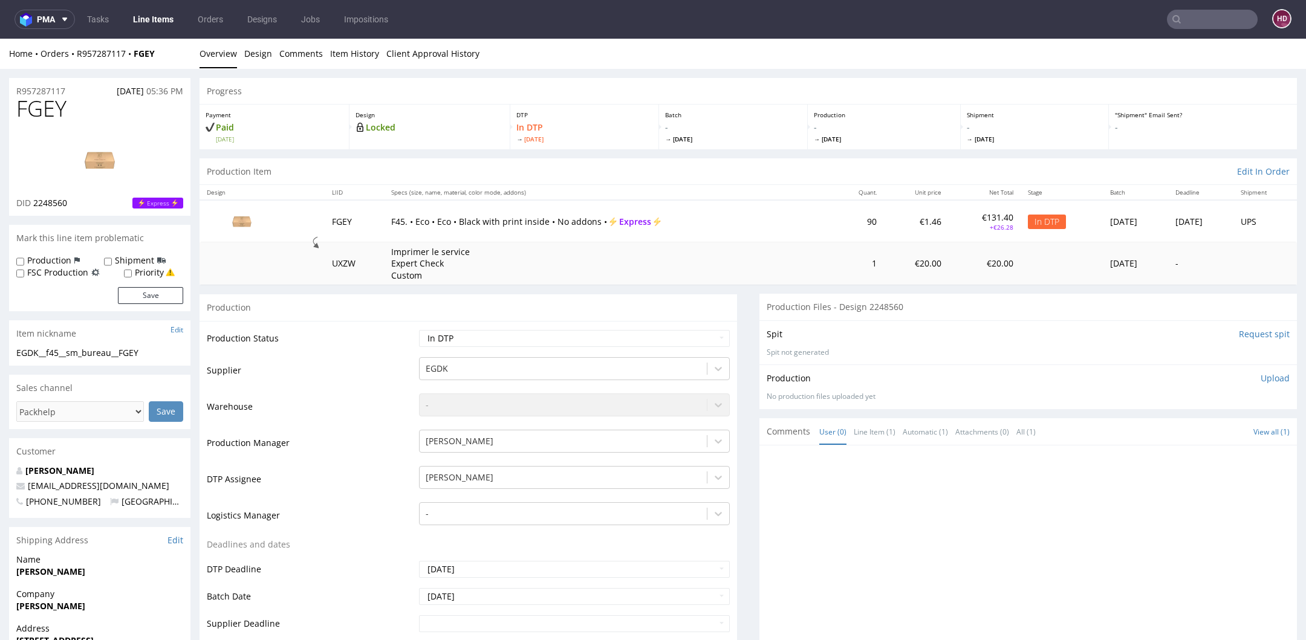
click at [1260, 374] on p "Upload" at bounding box center [1274, 378] width 29 height 12
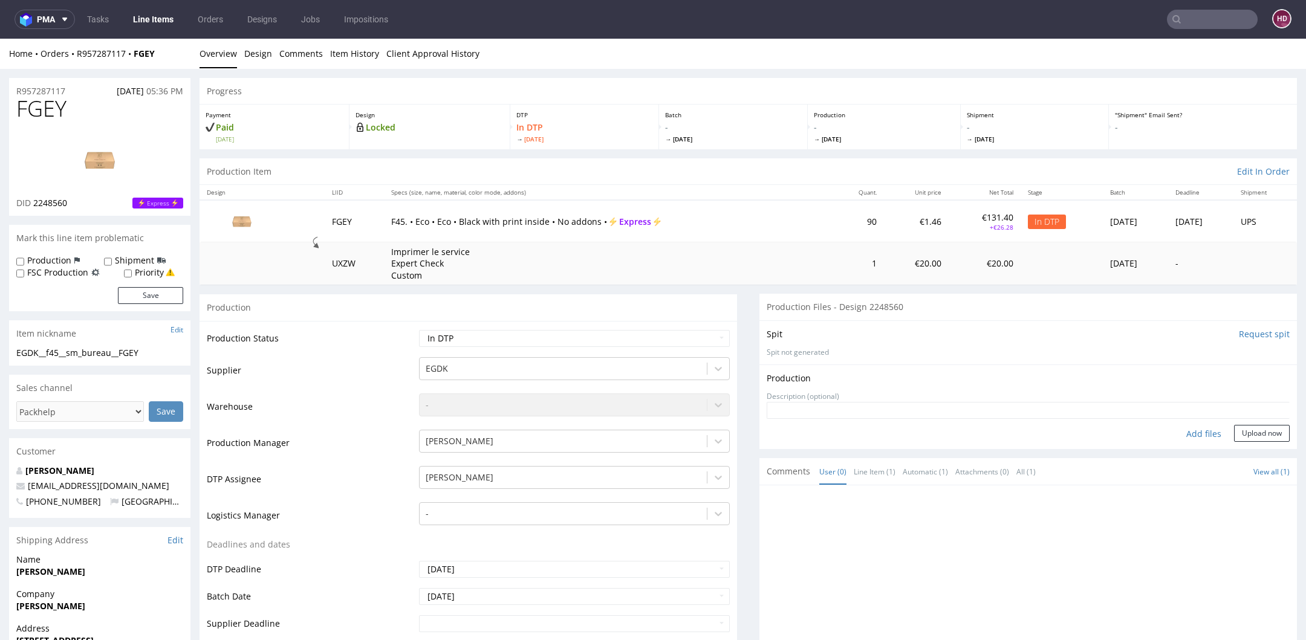
click at [1175, 429] on div "Add files" at bounding box center [1203, 434] width 60 height 18
type input "C:\fakepath\EGDK__f45__sm_bureau__FGEY__d2248560__oR957287117__outside.pdf"
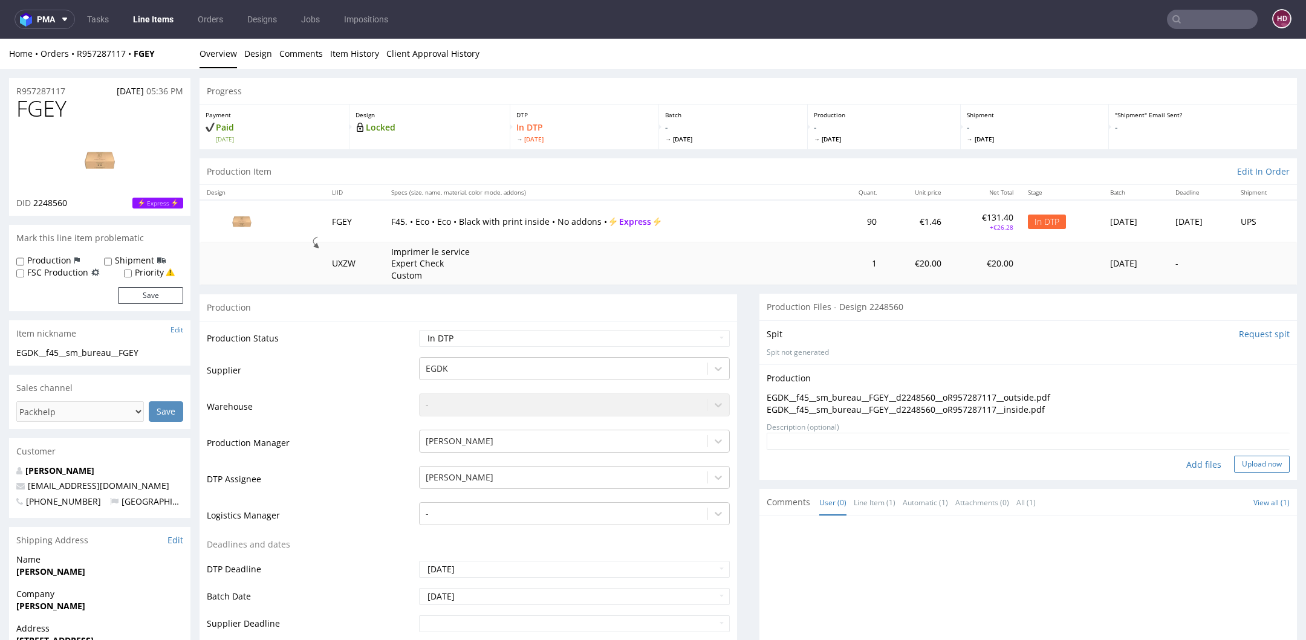
click at [1234, 459] on button "Upload now" at bounding box center [1262, 464] width 56 height 17
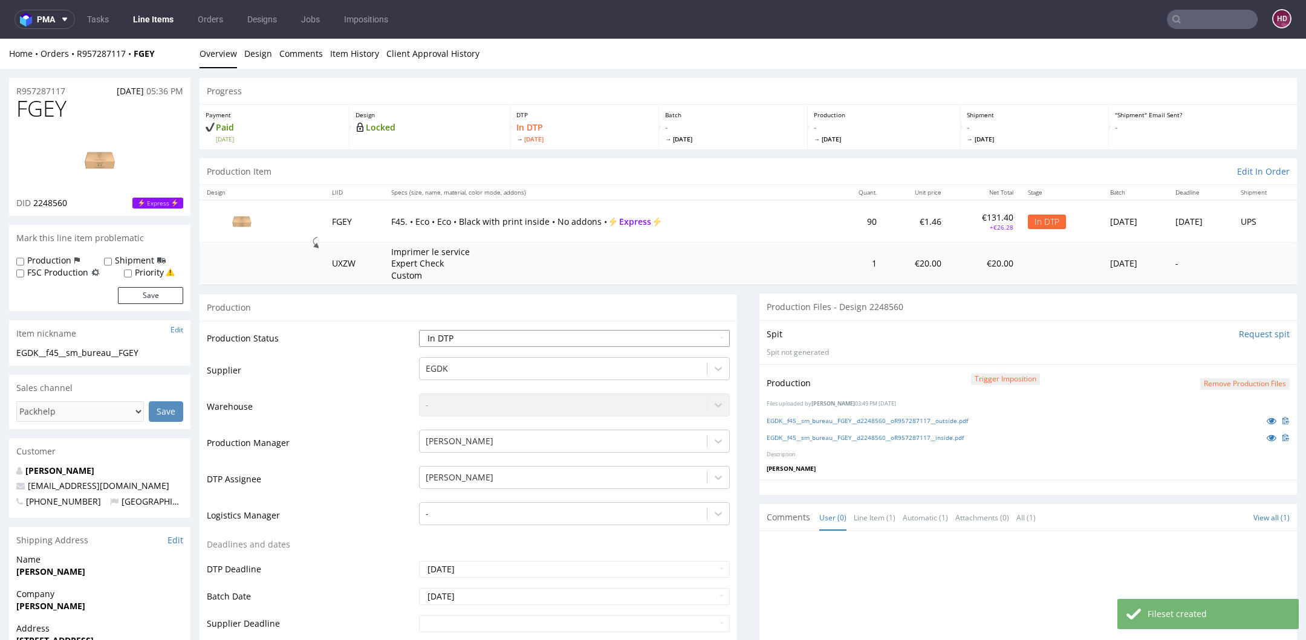
click at [580, 334] on select "Waiting for Artwork Waiting for Diecut Waiting for Mockup Waiting for DTP Waiti…" at bounding box center [574, 338] width 311 height 17
select select "dtp_production_ready"
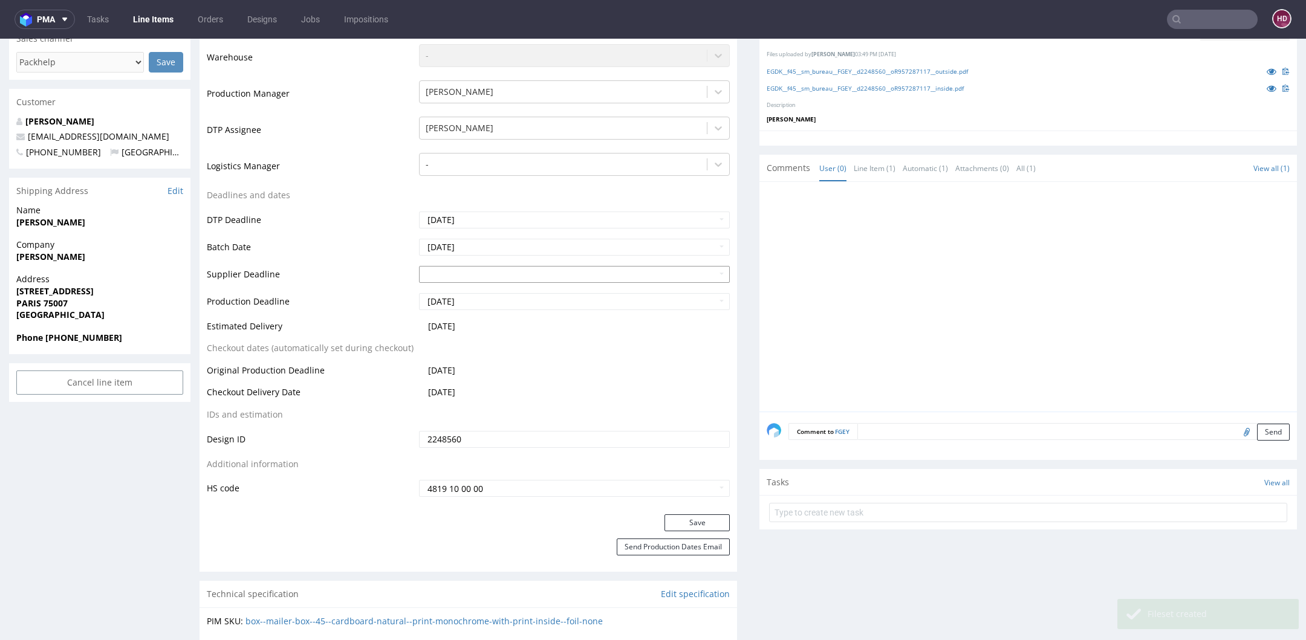
scroll to position [371, 0]
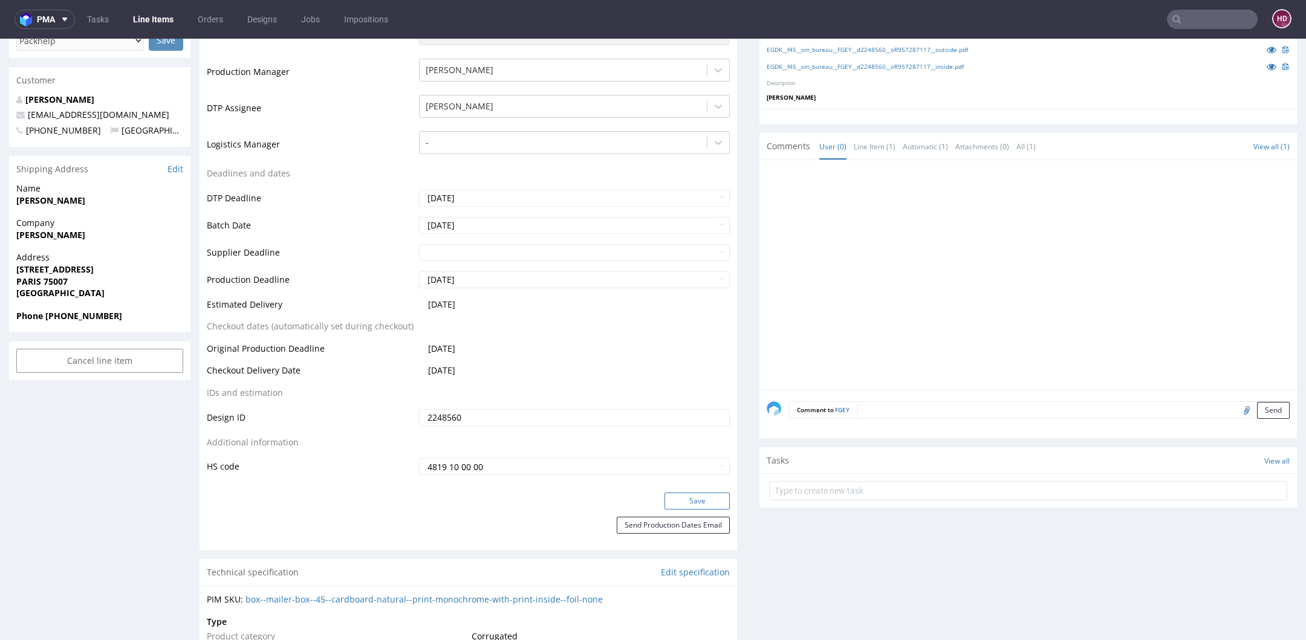
click at [678, 506] on button "Save" at bounding box center [696, 501] width 65 height 17
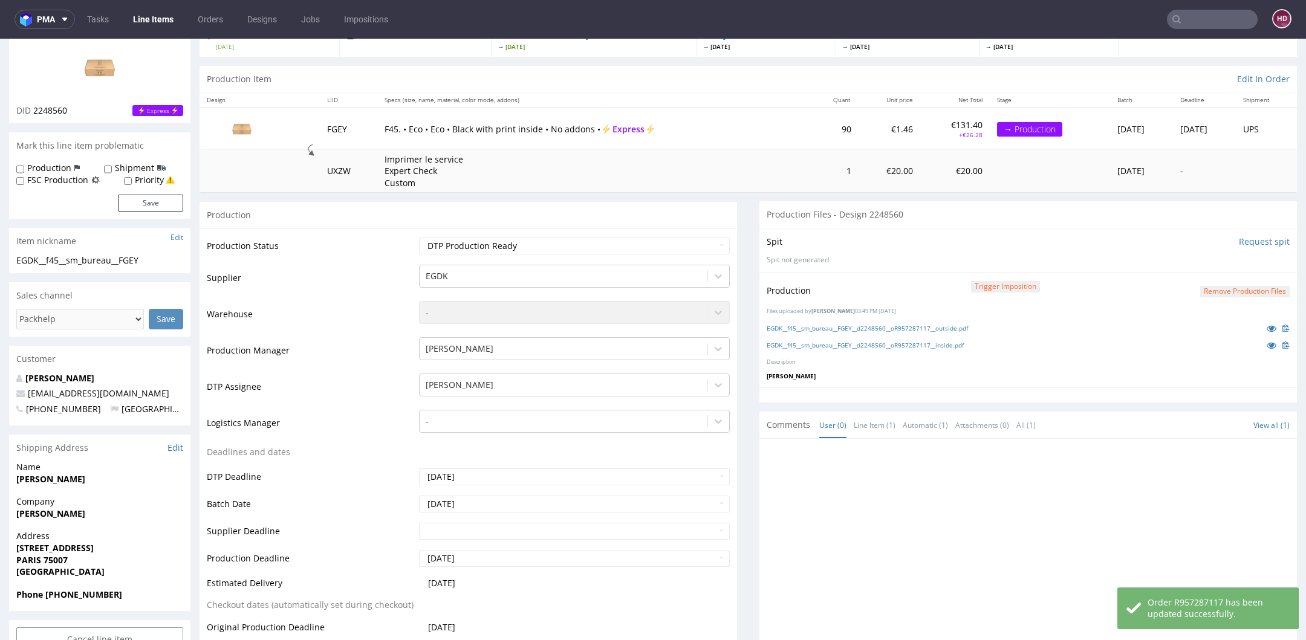
scroll to position [56, 0]
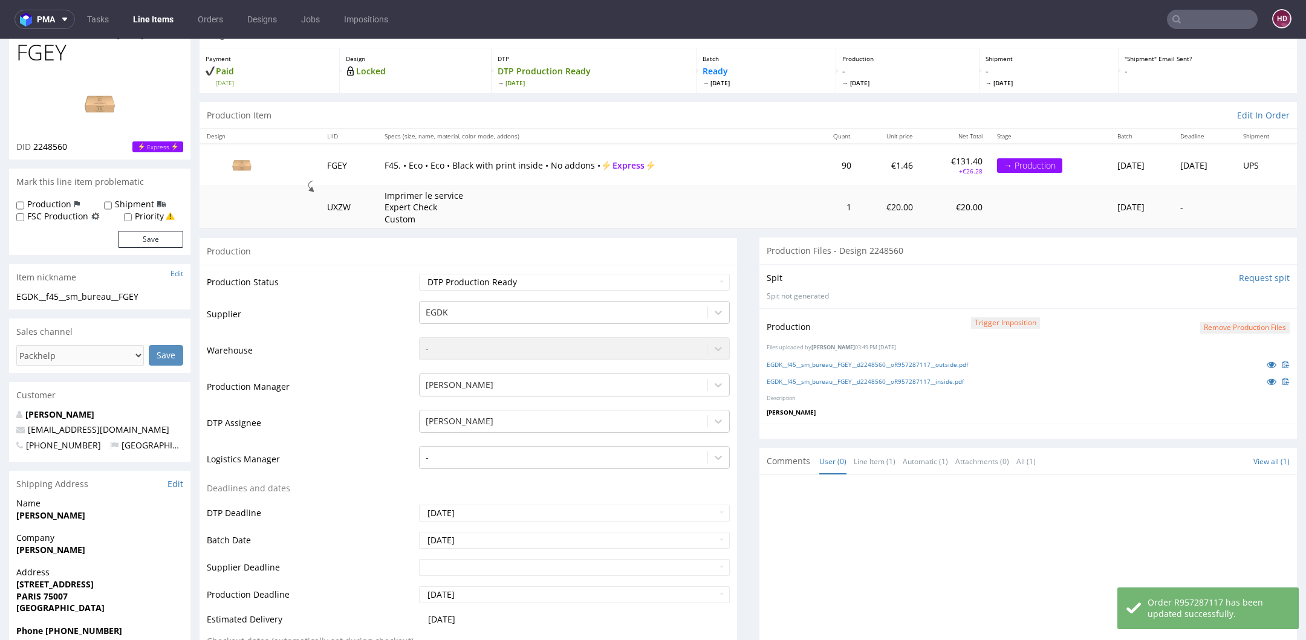
click at [138, 19] on link "Line Items" at bounding box center [153, 19] width 55 height 19
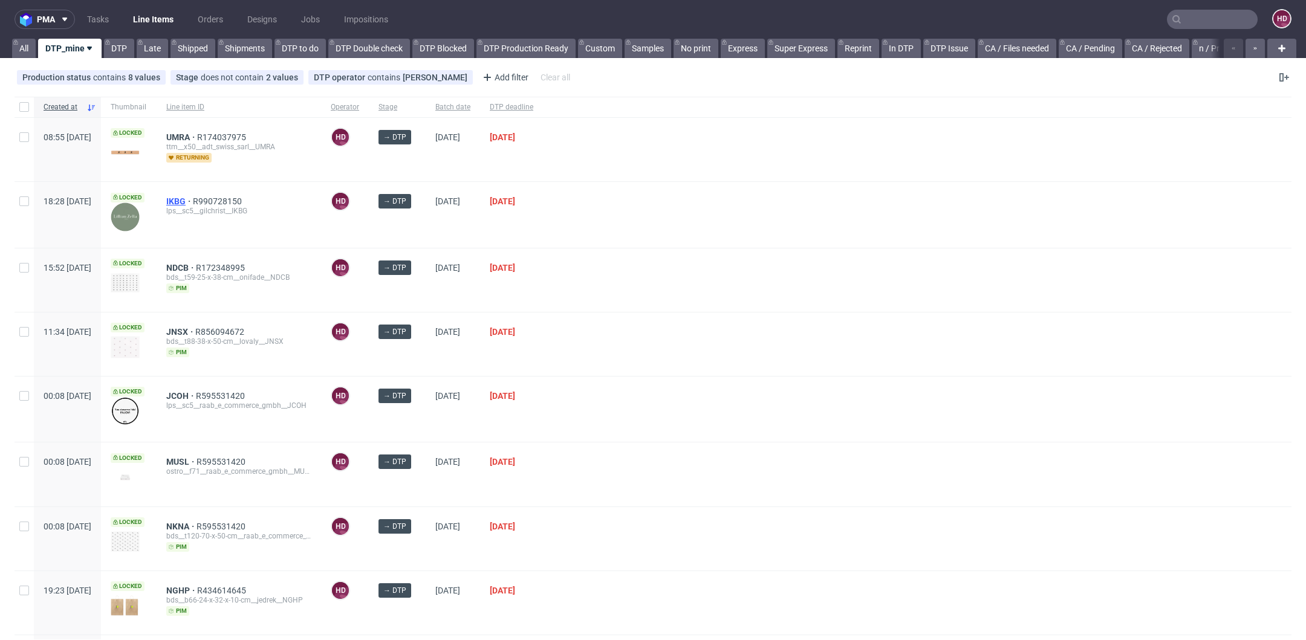
click at [193, 198] on span "IKBG" at bounding box center [179, 201] width 27 height 10
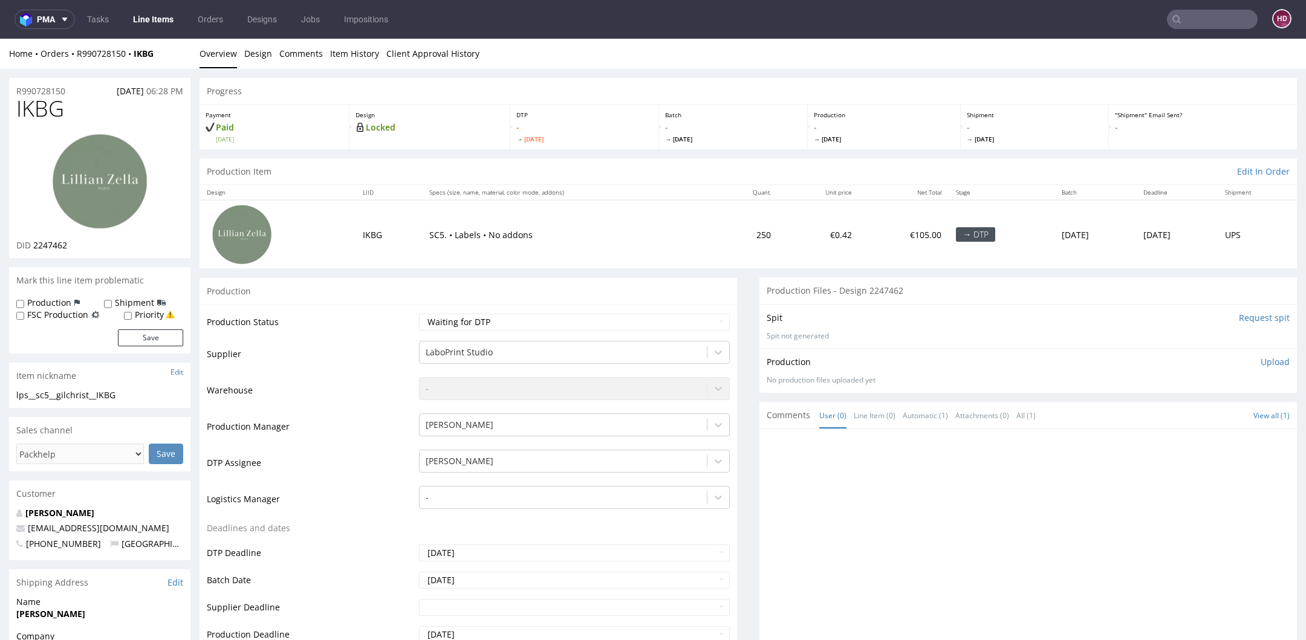
click at [99, 122] on div "IKBG DID 2247462" at bounding box center [99, 177] width 181 height 161
drag, startPoint x: 79, startPoint y: 115, endPoint x: -24, endPoint y: 114, distance: 102.8
copy span "IKBG"
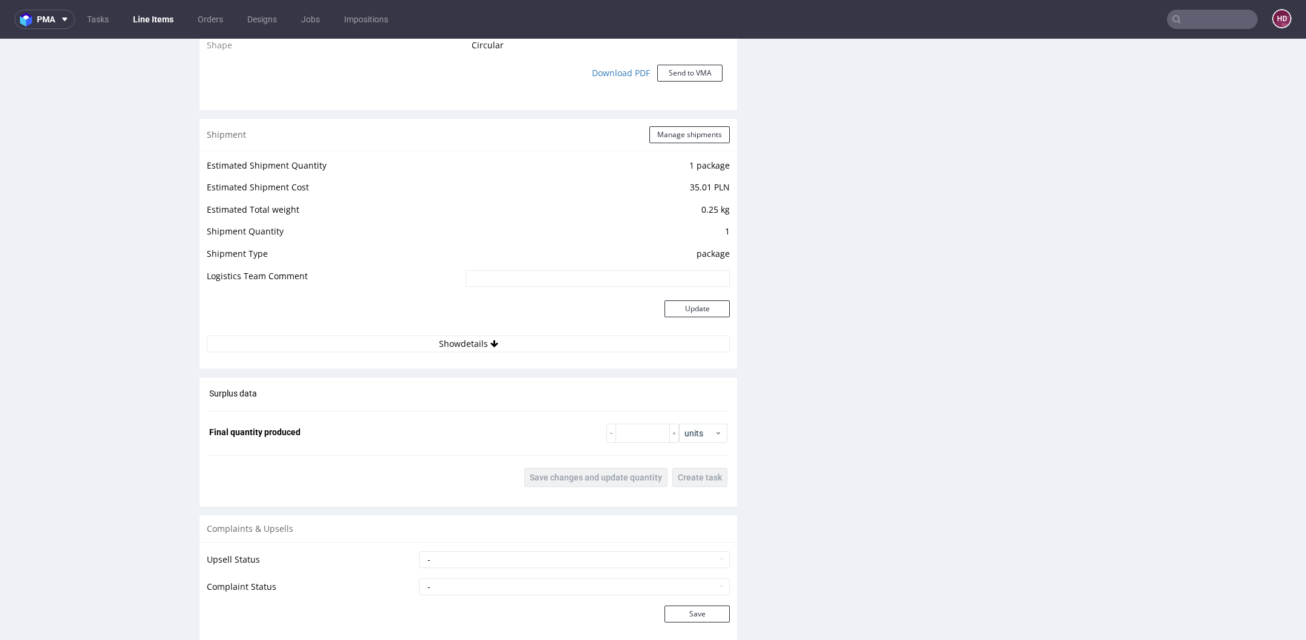
scroll to position [1456, 0]
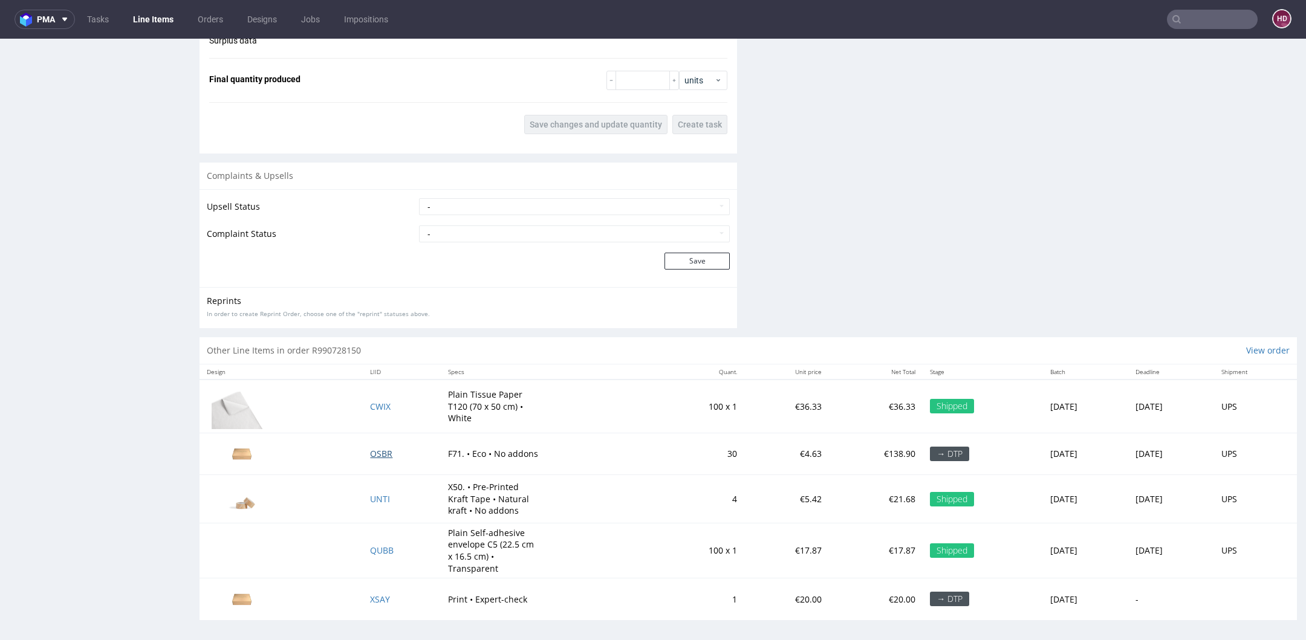
click at [371, 452] on span "OSBR" at bounding box center [381, 453] width 22 height 11
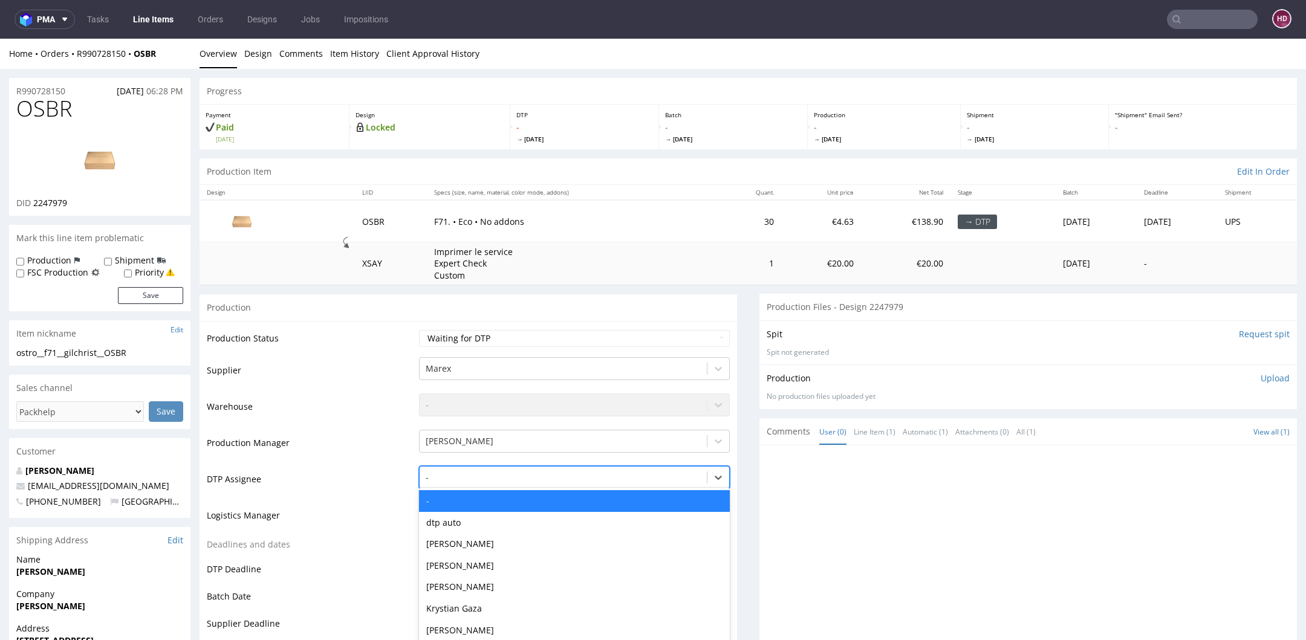
click at [465, 483] on div "- selected, 1 of 31. 31 results available. Use Up and Down to choose options, p…" at bounding box center [574, 474] width 311 height 17
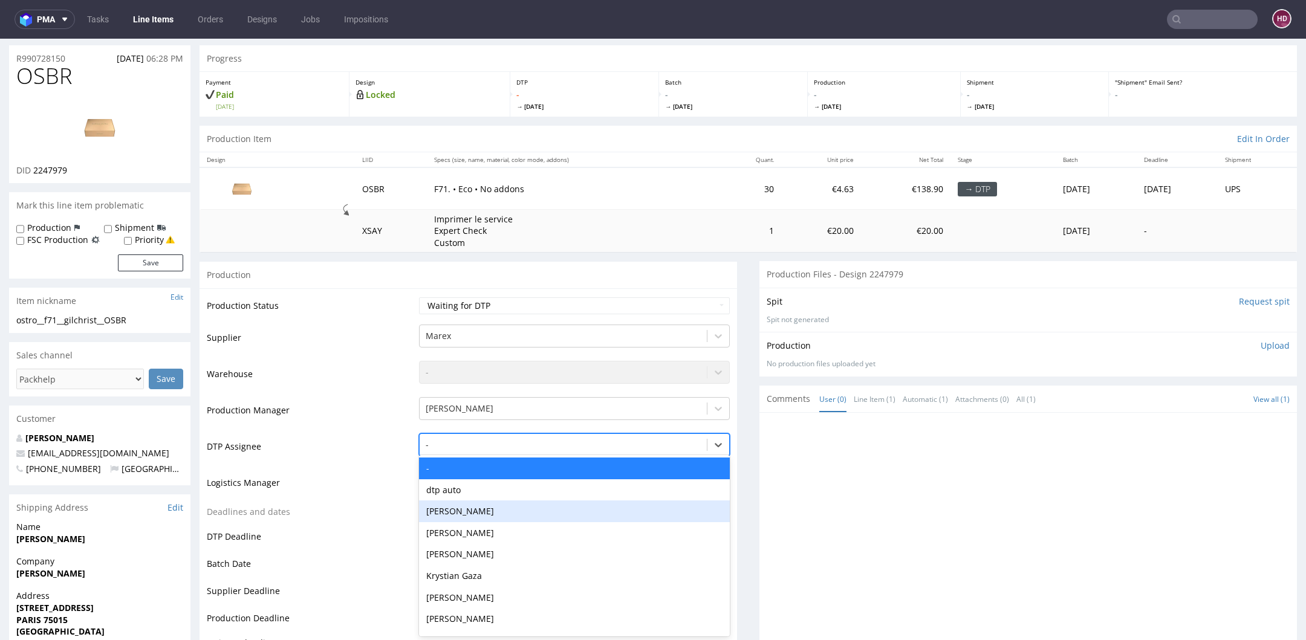
drag, startPoint x: 450, startPoint y: 520, endPoint x: 452, endPoint y: 510, distance: 10.4
click at [452, 510] on div "- dtp auto [PERSON_NAME] [PERSON_NAME] [PERSON_NAME] [PERSON_NAME] [PERSON_NAME…" at bounding box center [574, 545] width 311 height 181
click at [452, 510] on div "[PERSON_NAME]" at bounding box center [574, 512] width 311 height 22
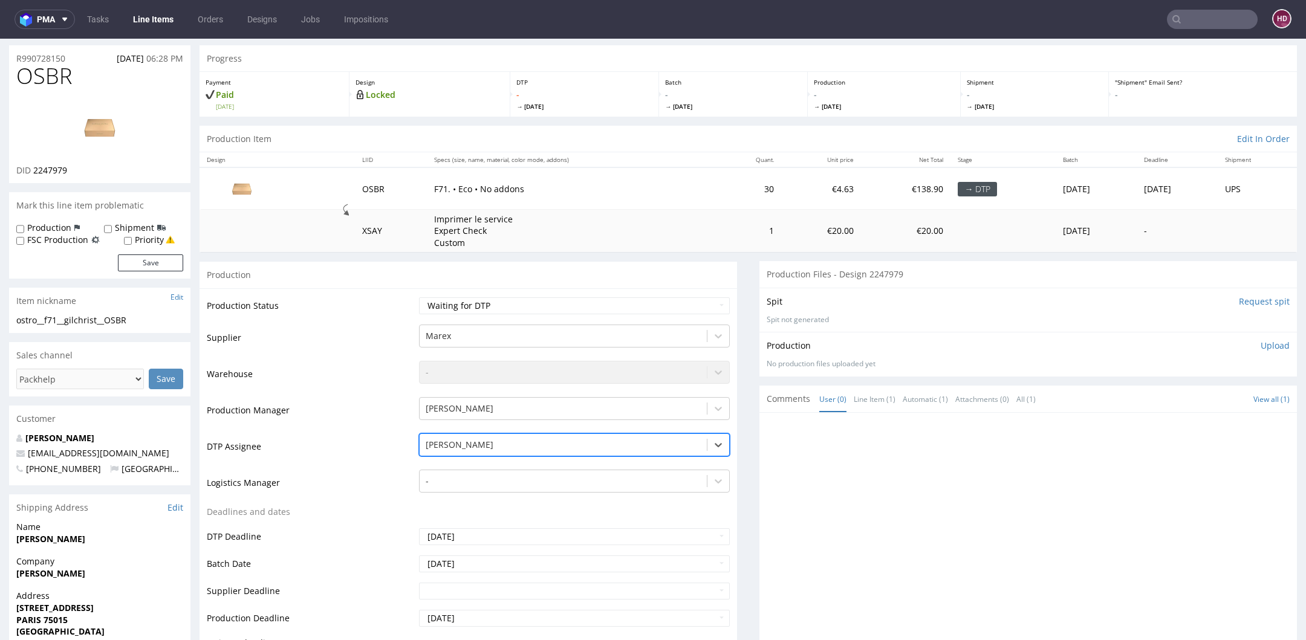
scroll to position [583, 0]
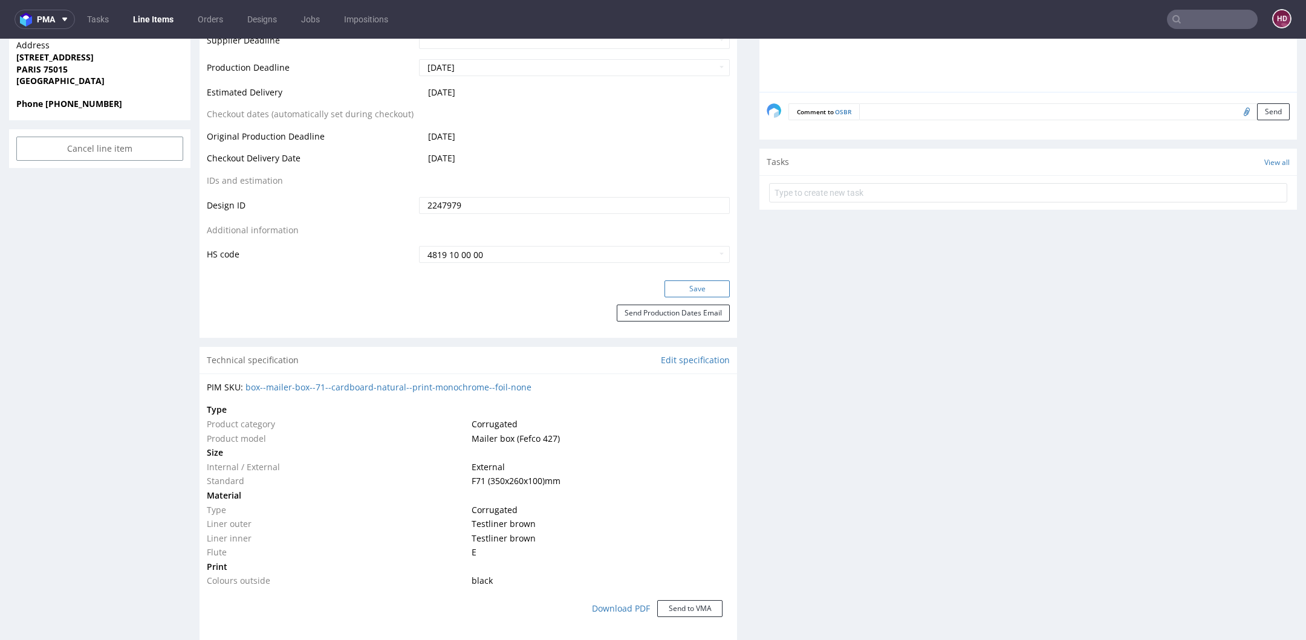
click at [676, 293] on button "Save" at bounding box center [696, 288] width 65 height 17
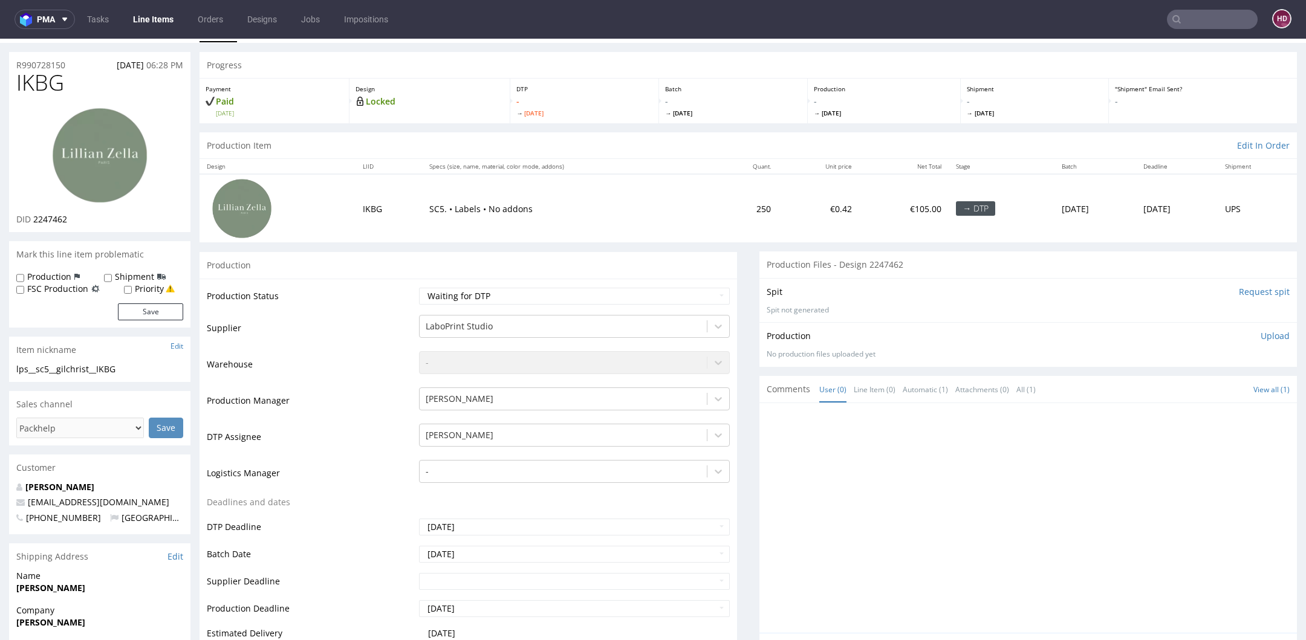
scroll to position [0, 0]
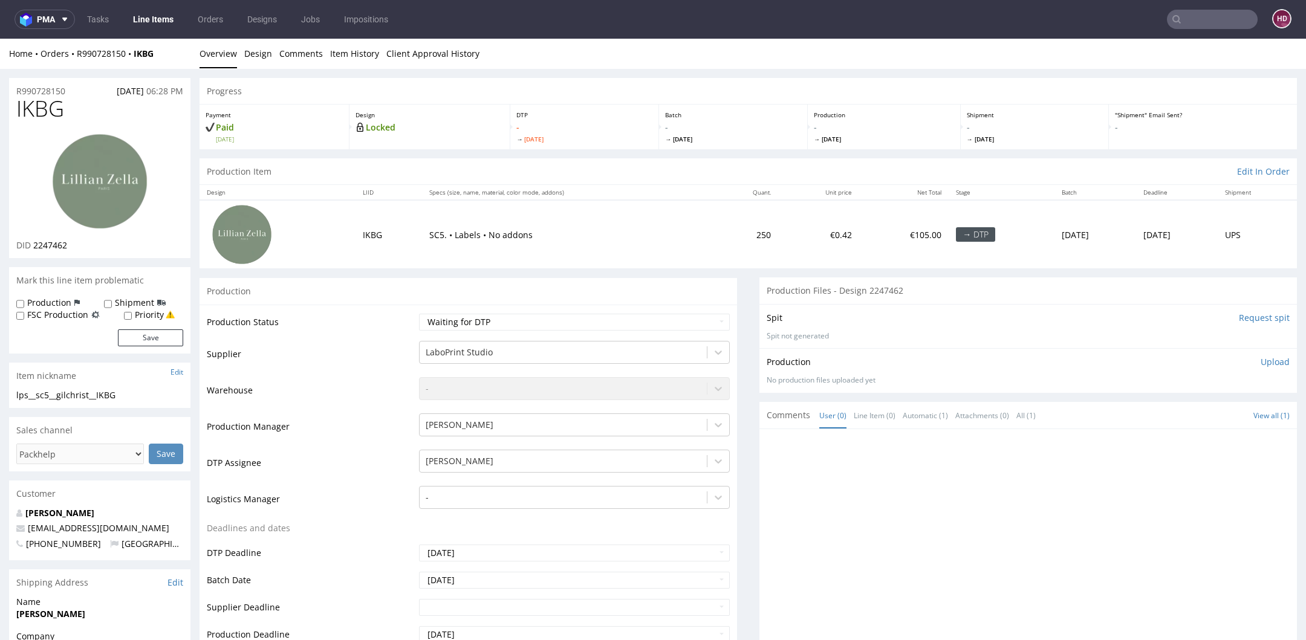
click at [72, 242] on div "DID 2247462" at bounding box center [99, 245] width 167 height 12
drag, startPoint x: 72, startPoint y: 242, endPoint x: 45, endPoint y: 242, distance: 26.6
click at [45, 242] on div "DID 2247462" at bounding box center [99, 245] width 167 height 12
copy div "2247462"
click at [123, 192] on img at bounding box center [99, 181] width 97 height 97
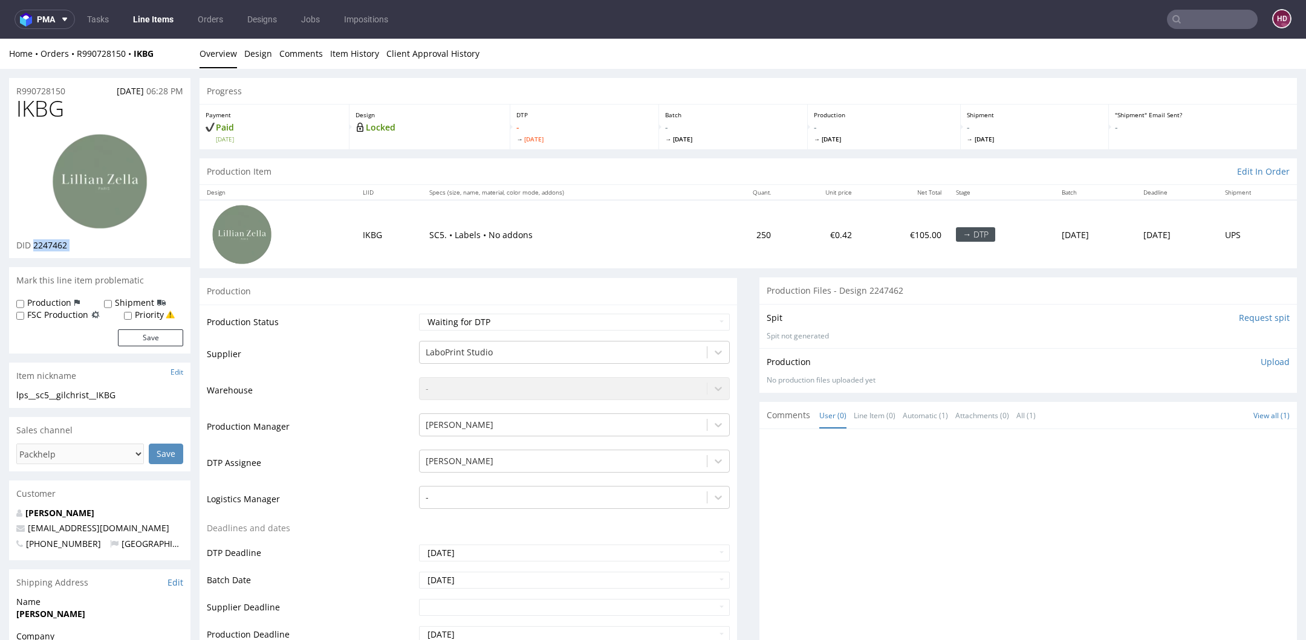
click at [108, 208] on img at bounding box center [99, 181] width 97 height 97
click at [503, 322] on select "Waiting for Artwork Waiting for Diecut Waiting for Mockup Waiting for DTP Waiti…" at bounding box center [574, 322] width 311 height 17
select select "dtp_in_process"
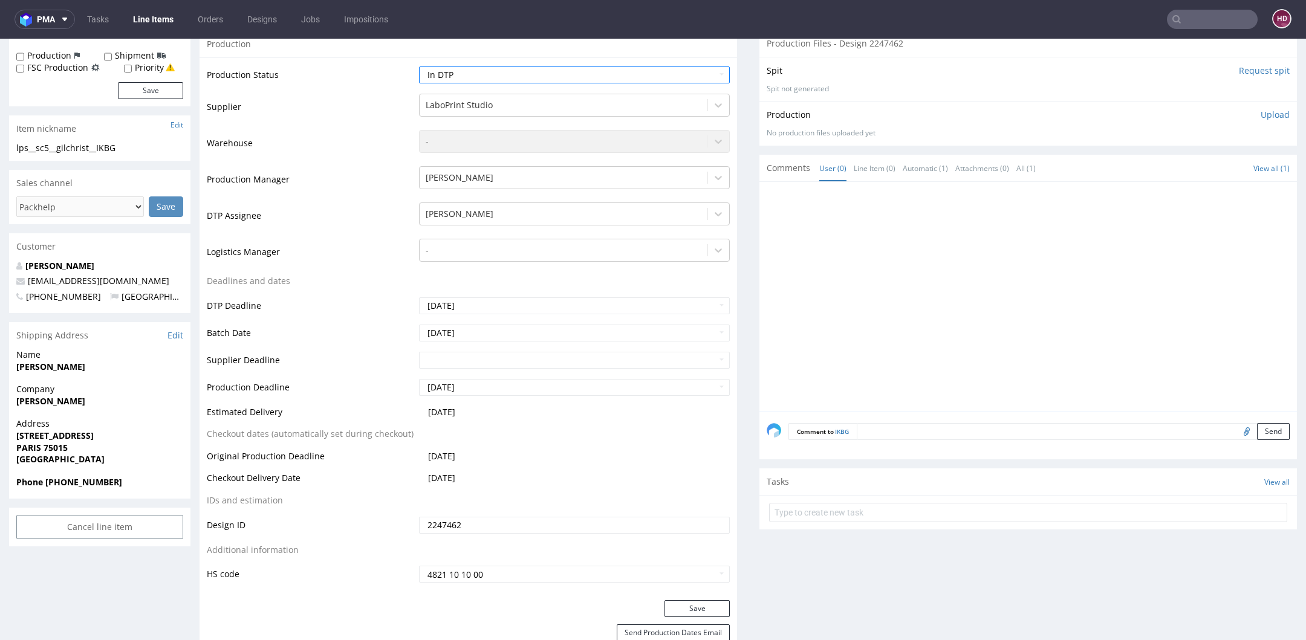
scroll to position [423, 0]
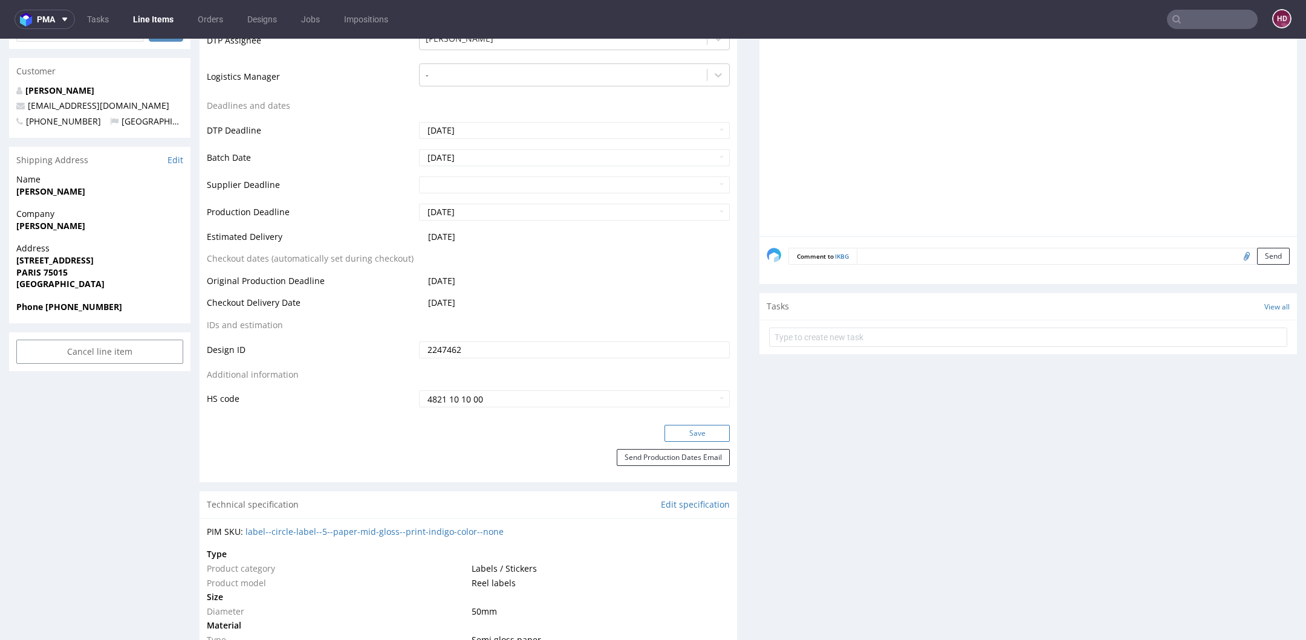
click at [676, 433] on button "Save" at bounding box center [696, 433] width 65 height 17
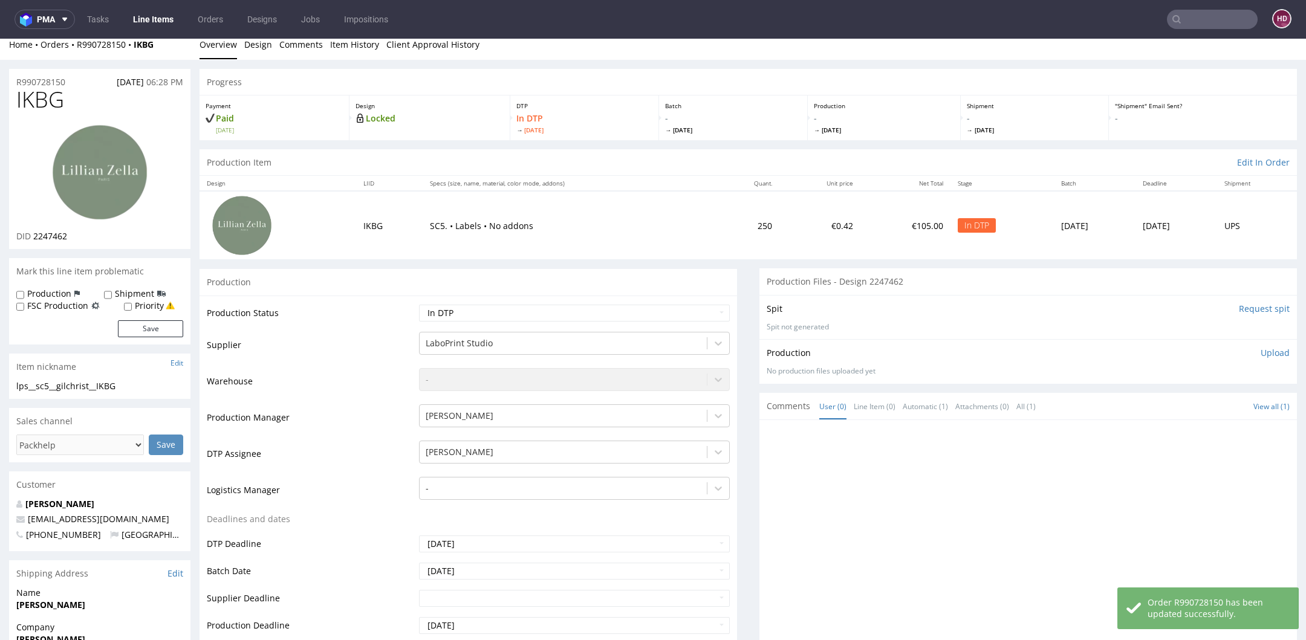
scroll to position [0, 0]
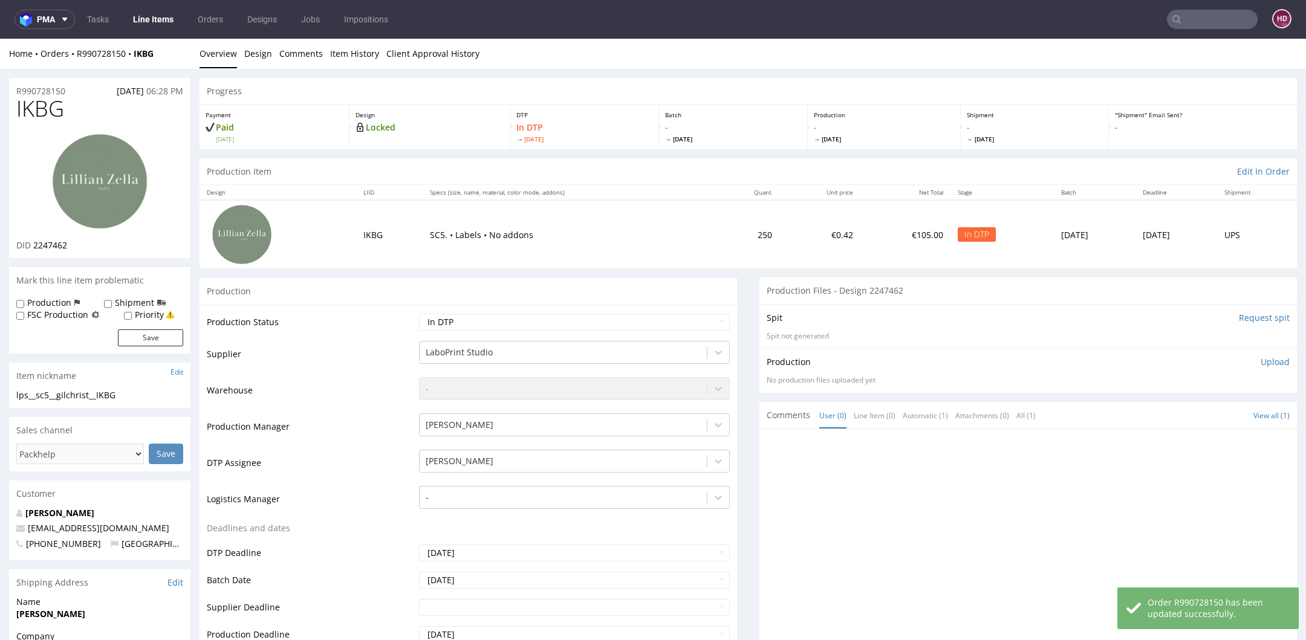
click at [128, 394] on div "lps__sc5__gilchrist__IKBG" at bounding box center [99, 395] width 167 height 12
drag, startPoint x: 128, startPoint y: 394, endPoint x: -31, endPoint y: 397, distance: 159.0
copy div "lps__sc5__gilchrist__IKBG Update"
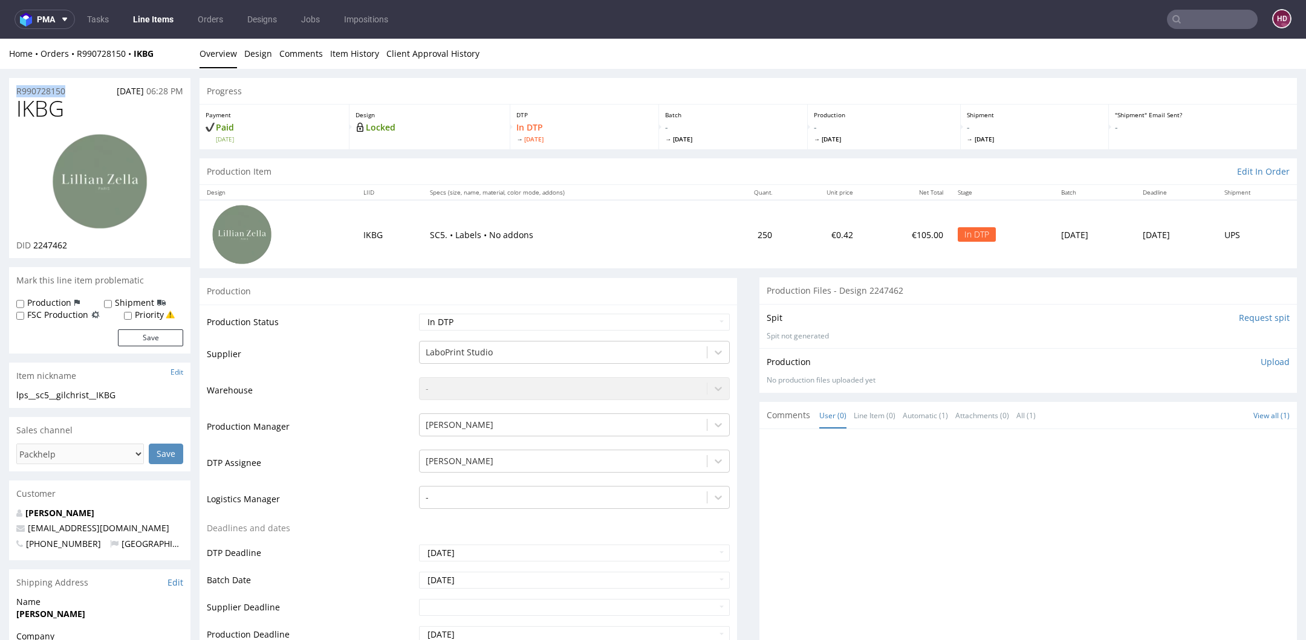
drag, startPoint x: 24, startPoint y: 96, endPoint x: -22, endPoint y: 78, distance: 49.4
copy p "R990728150"
drag, startPoint x: 84, startPoint y: 246, endPoint x: 33, endPoint y: 246, distance: 50.8
click at [33, 246] on div "DID 2247462" at bounding box center [99, 245] width 167 height 12
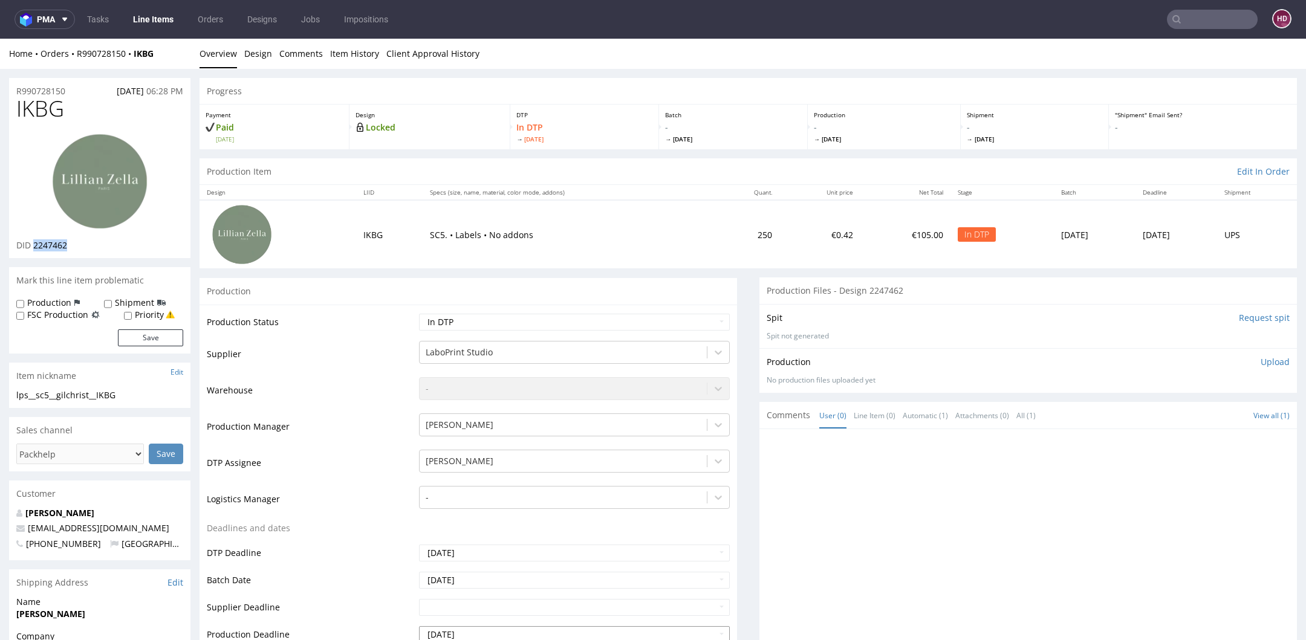
copy span "2247462"
click at [1260, 361] on p "Upload" at bounding box center [1274, 362] width 29 height 12
click at [1192, 411] on div "Add files" at bounding box center [1203, 418] width 60 height 18
type input "C:\fakepath\lps__sc5__gilchrist__IKBG__d2247462__oR990728150.pdf"
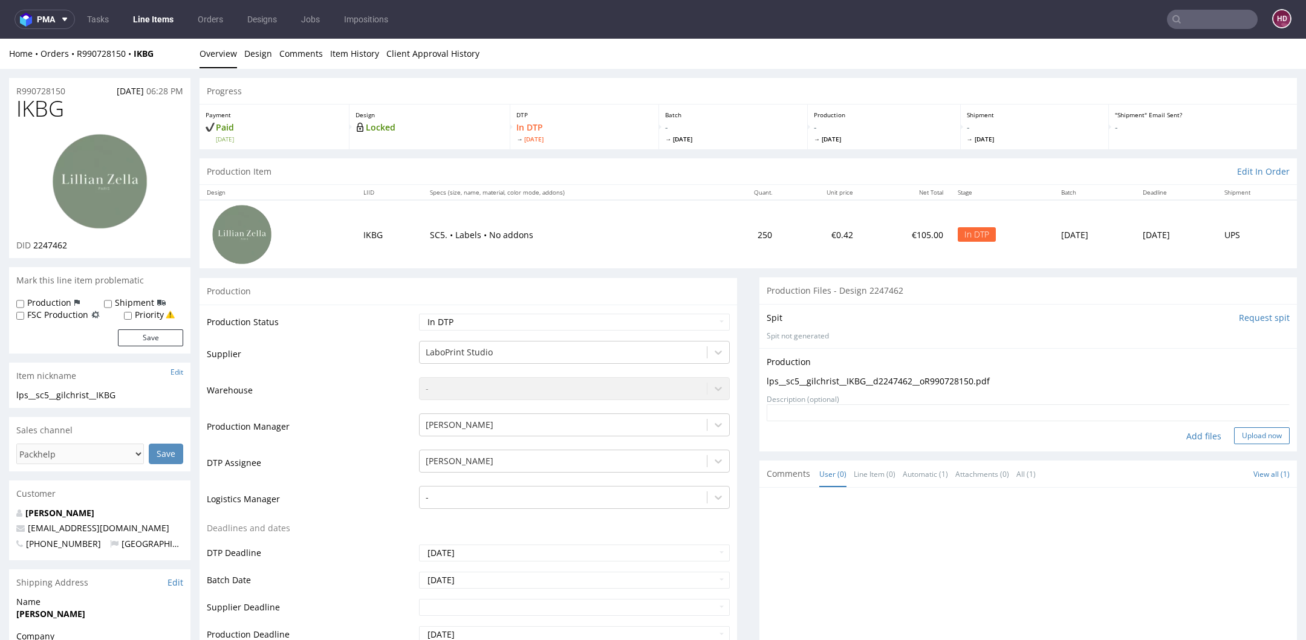
click at [1234, 436] on button "Upload now" at bounding box center [1262, 435] width 56 height 17
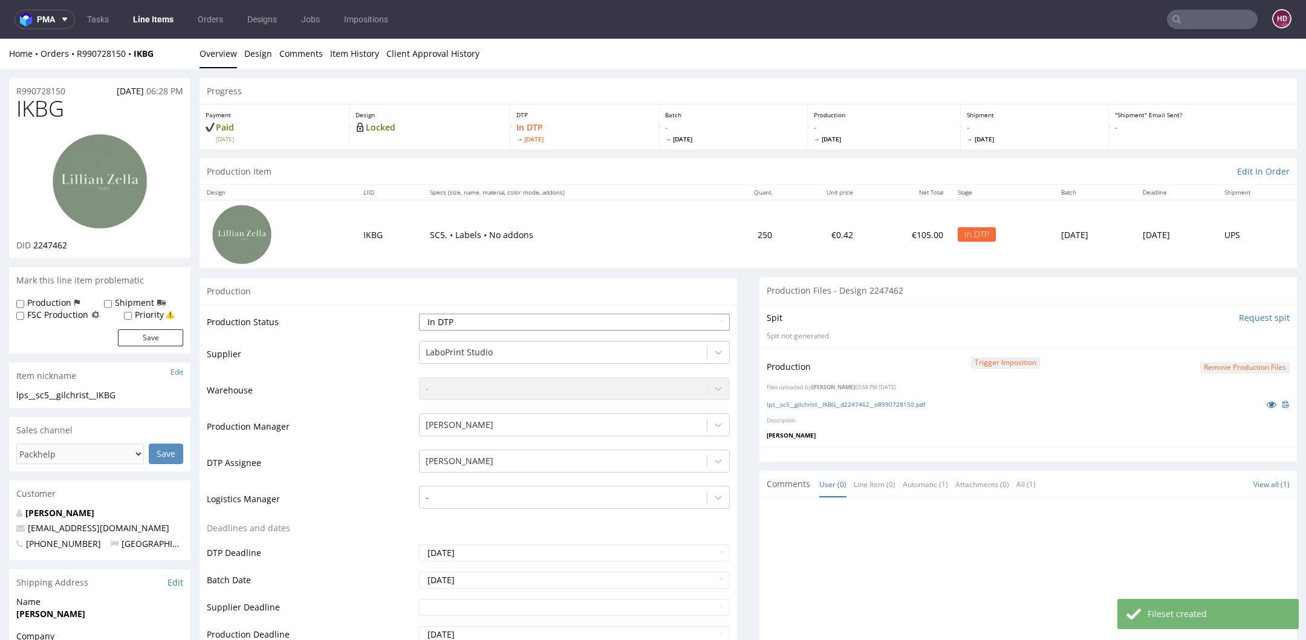
click at [501, 319] on select "Waiting for Artwork Waiting for Diecut Waiting for Mockup Waiting for DTP Waiti…" at bounding box center [574, 322] width 311 height 17
select select "dtp_production_ready"
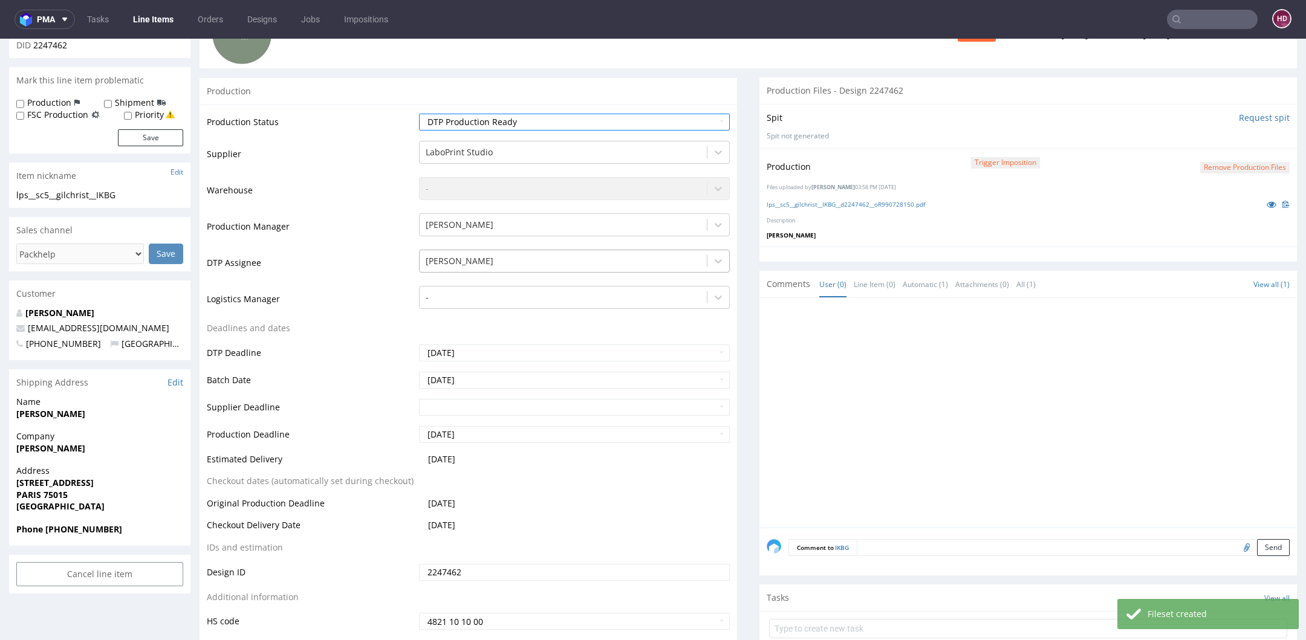
scroll to position [315, 0]
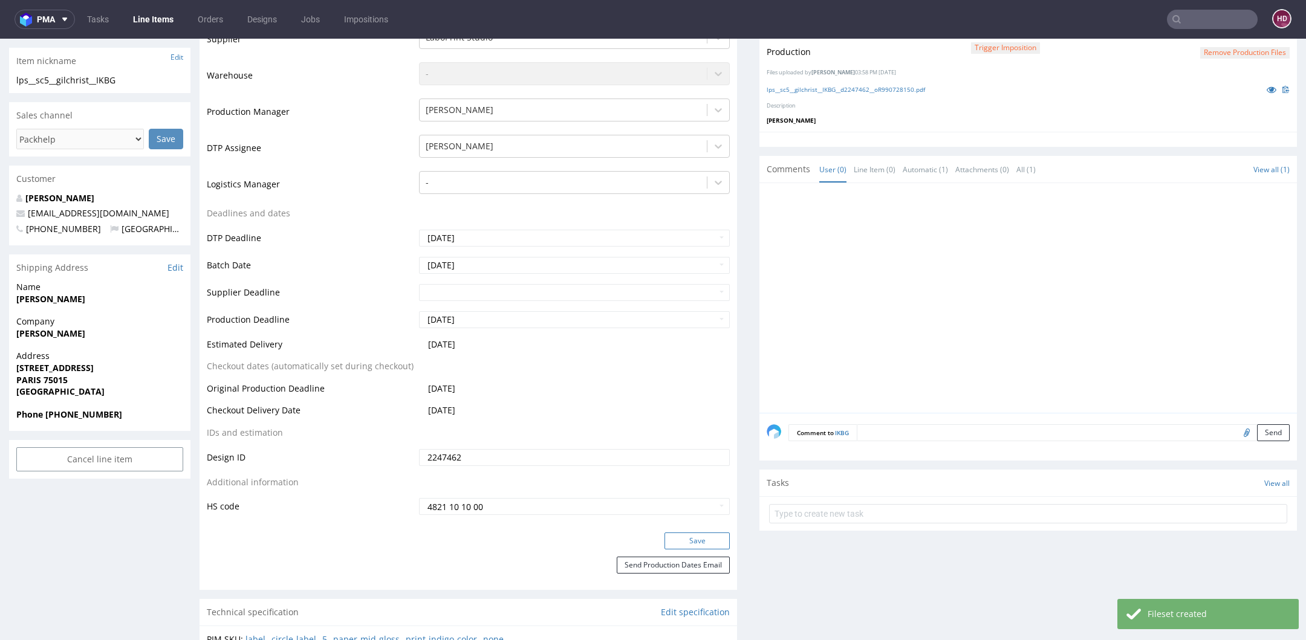
click at [686, 534] on button "Save" at bounding box center [696, 541] width 65 height 17
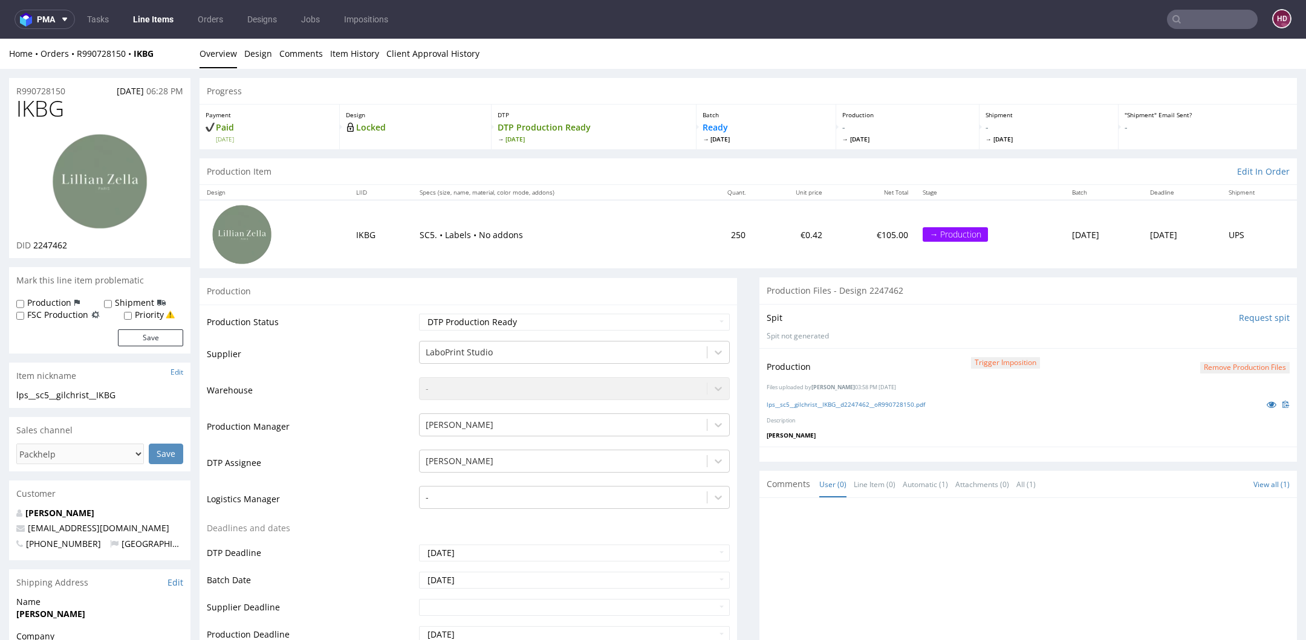
click at [163, 19] on link "Line Items" at bounding box center [153, 19] width 55 height 19
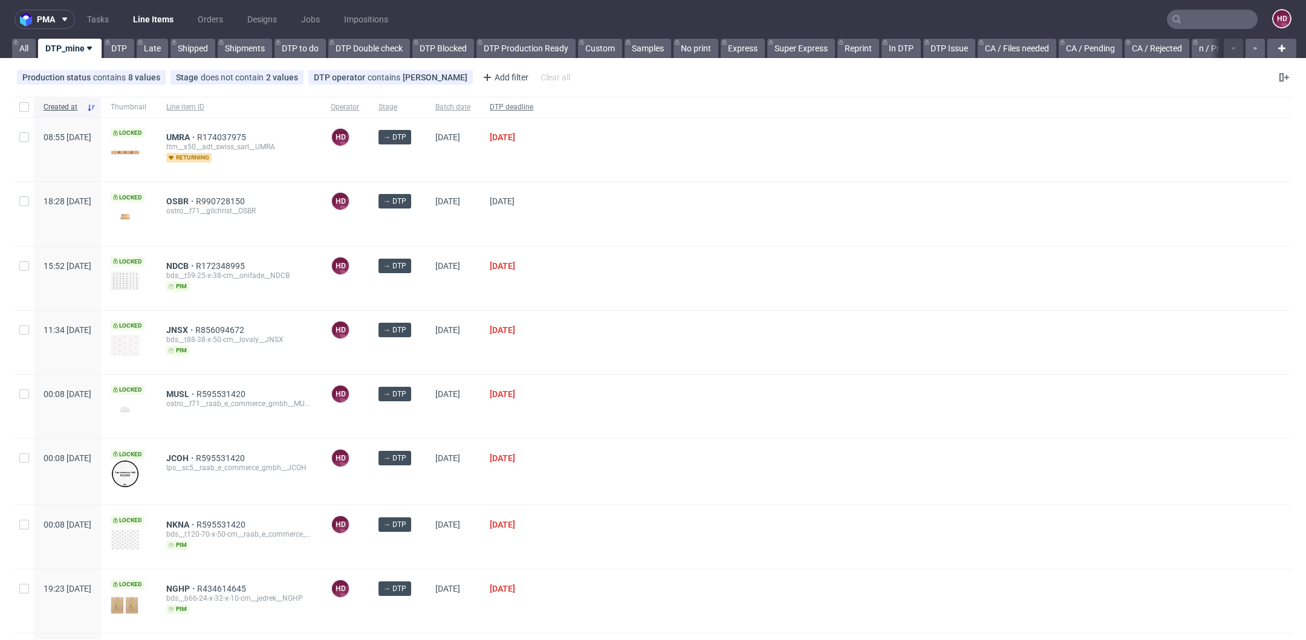
click at [533, 110] on span "DTP deadline" at bounding box center [512, 107] width 44 height 10
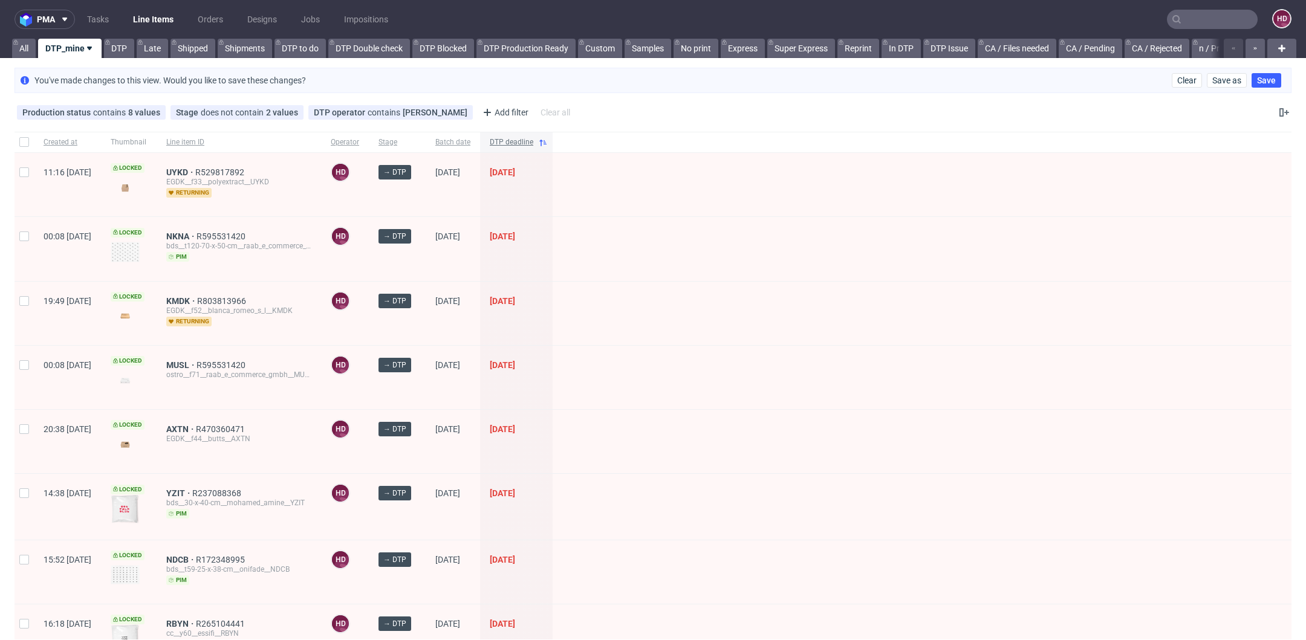
click at [533, 137] on span "DTP deadline" at bounding box center [512, 142] width 44 height 10
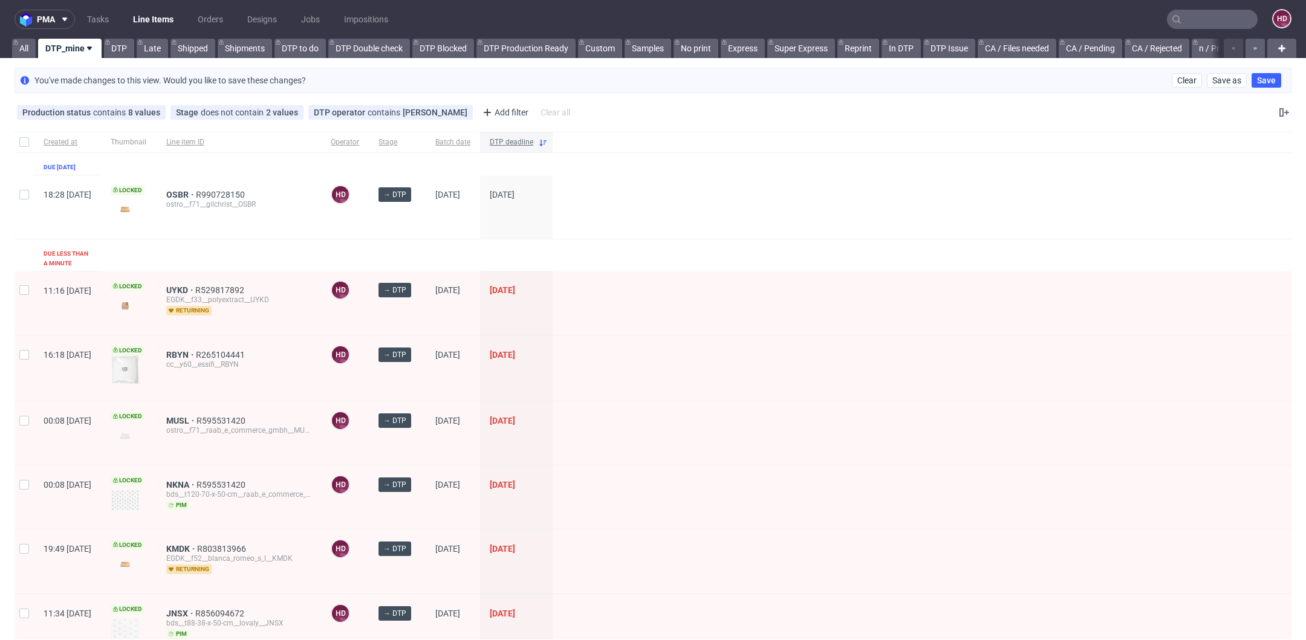
click at [533, 144] on span "DTP deadline" at bounding box center [512, 142] width 44 height 10
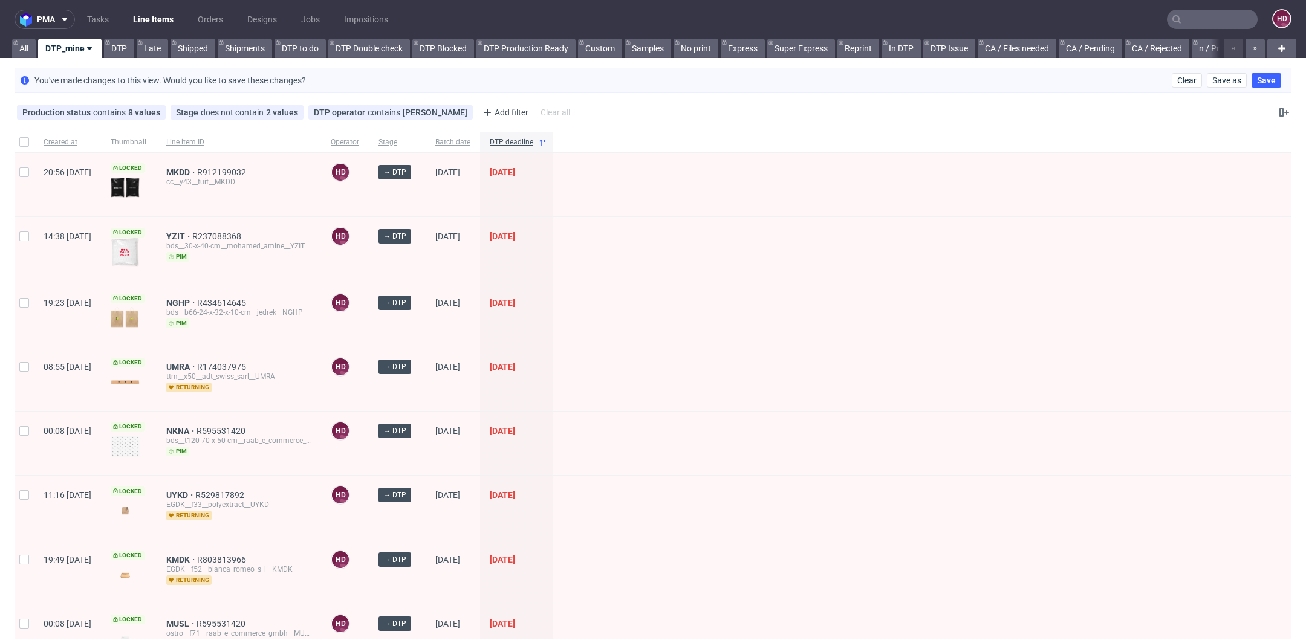
click at [533, 144] on span "DTP deadline" at bounding box center [512, 142] width 44 height 10
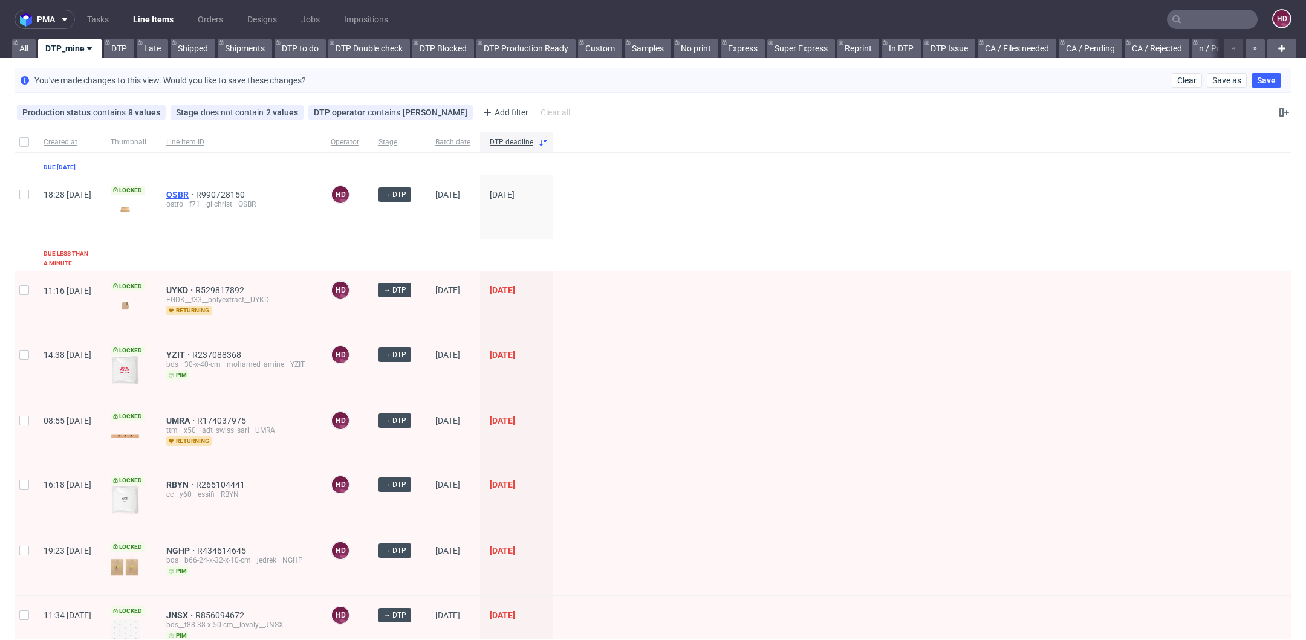
click at [196, 190] on span "OSBR" at bounding box center [181, 195] width 30 height 10
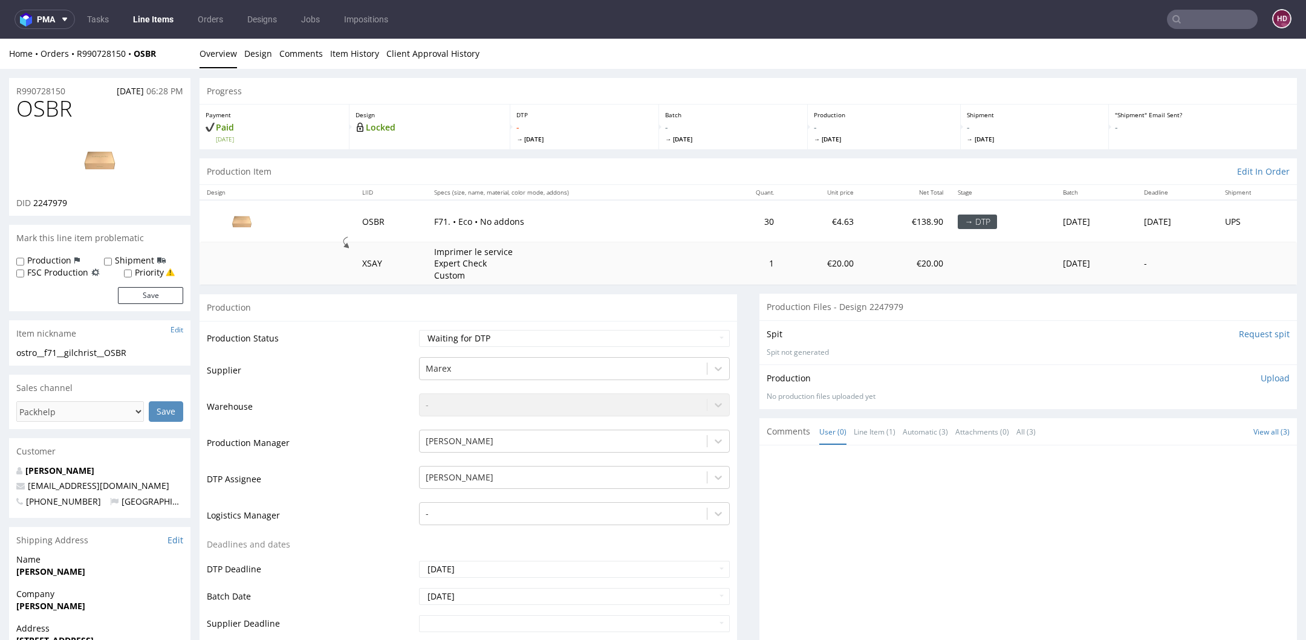
click at [143, 25] on link "Line Items" at bounding box center [153, 19] width 55 height 19
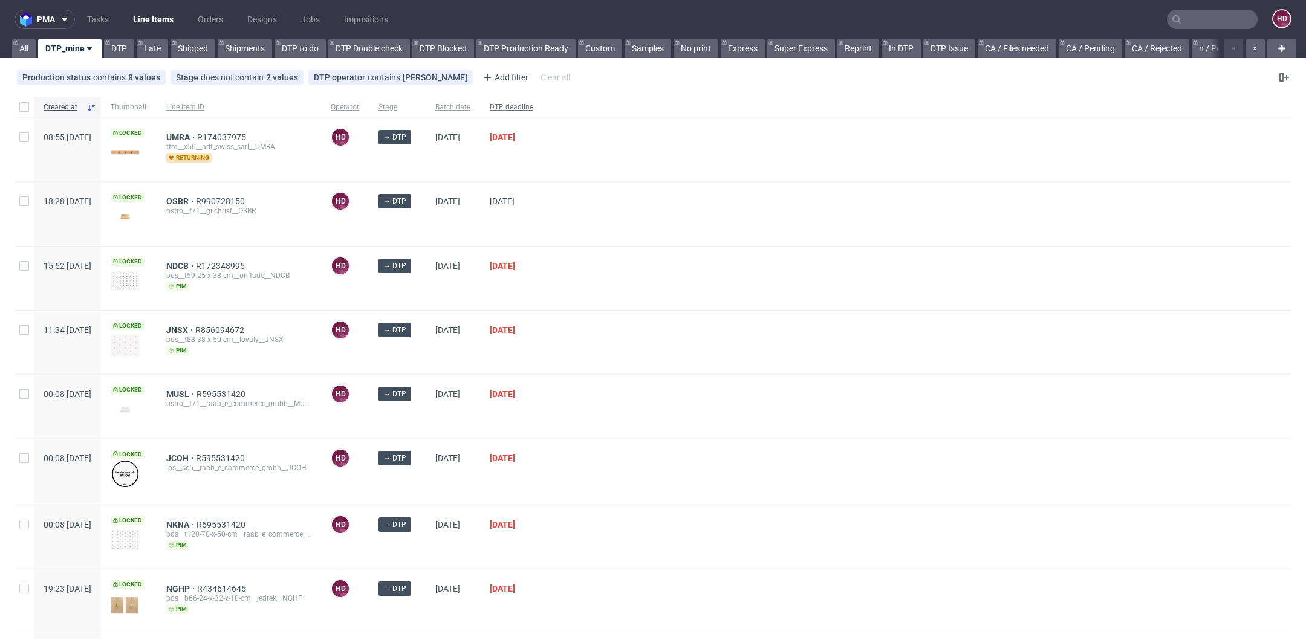
click at [533, 105] on span "DTP deadline" at bounding box center [512, 107] width 44 height 10
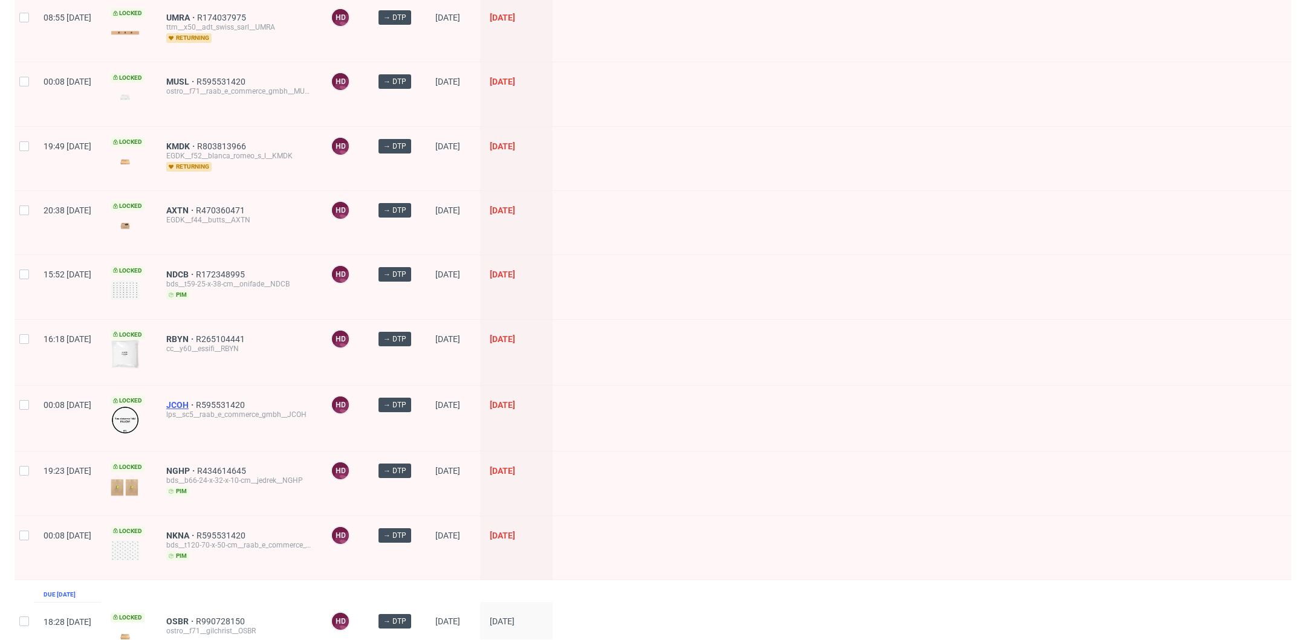
click at [196, 400] on span "JCOH" at bounding box center [181, 405] width 30 height 10
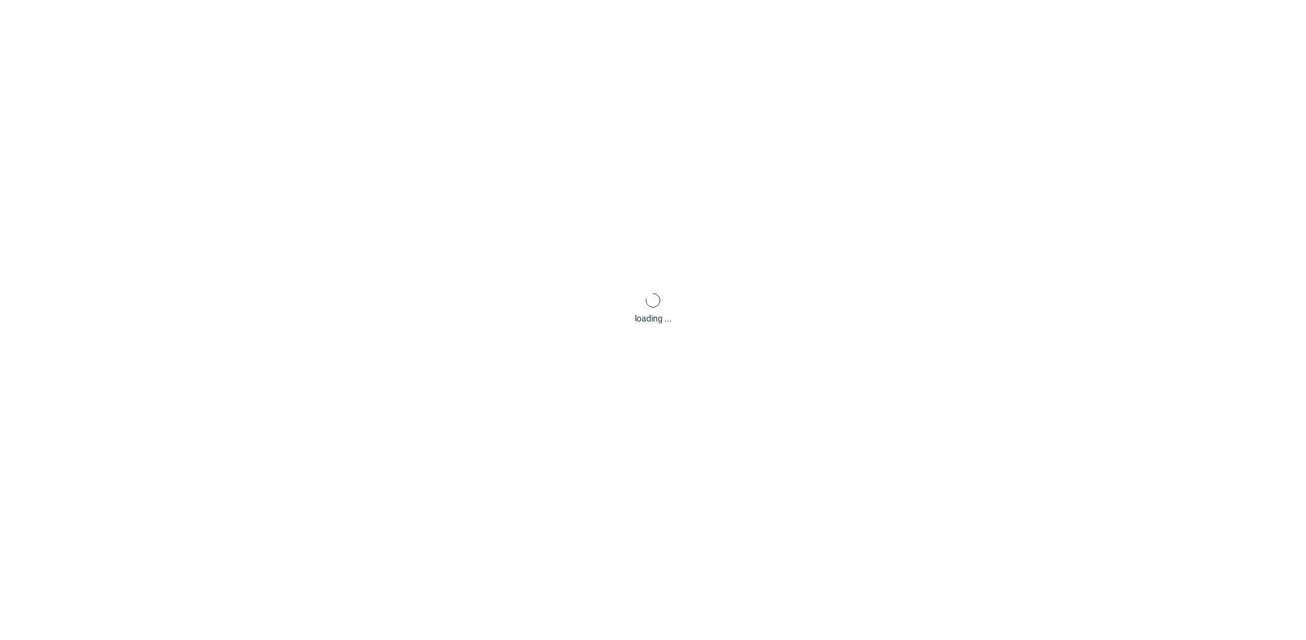
scroll to position [3, 0]
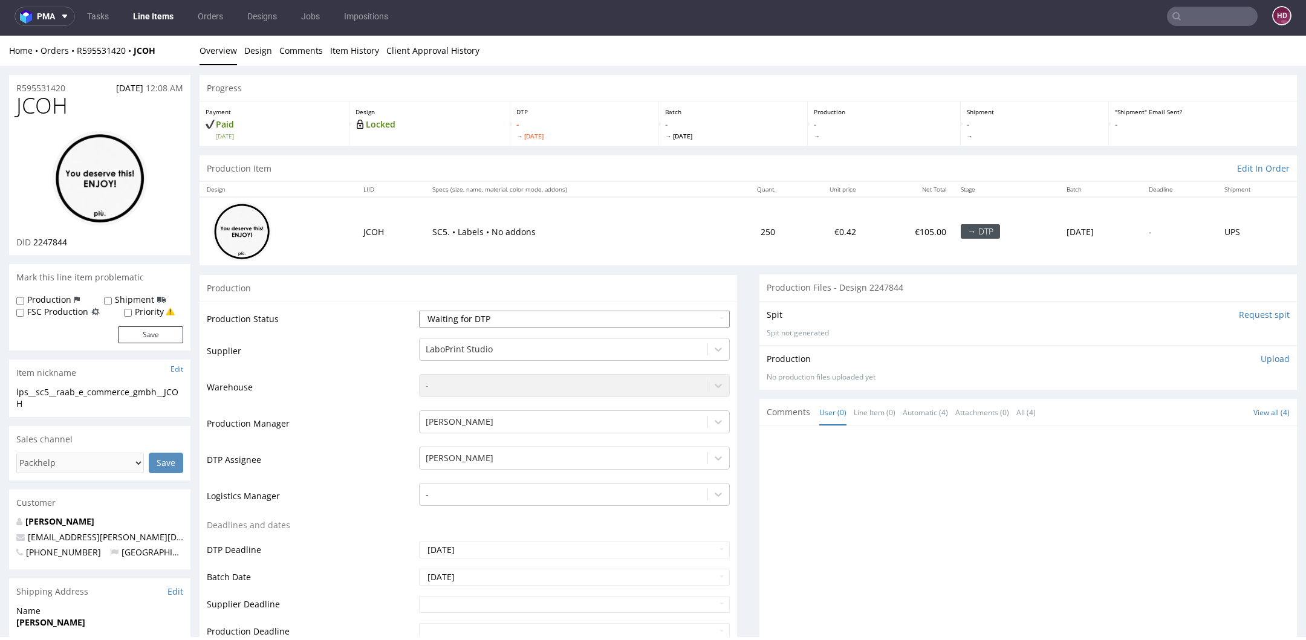
click at [445, 319] on select "Waiting for Artwork Waiting for Diecut Waiting for Mockup Waiting for DTP Waiti…" at bounding box center [574, 319] width 311 height 17
select select "dtp_in_process"
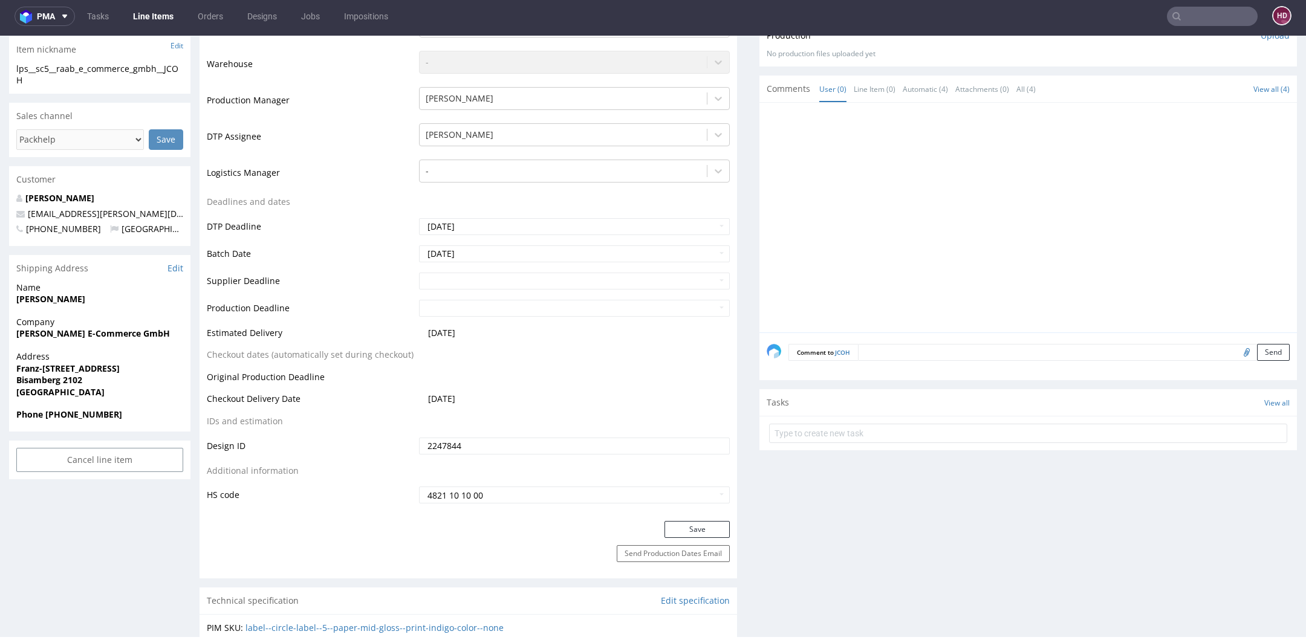
scroll to position [330, 0]
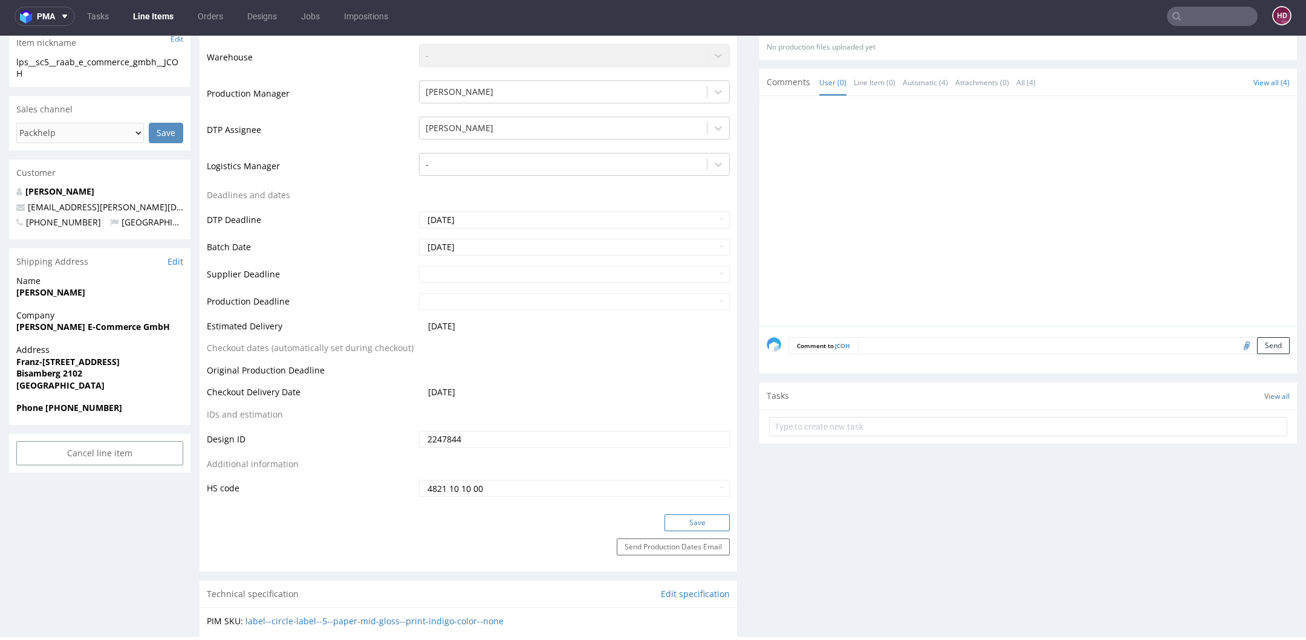
click at [701, 518] on button "Save" at bounding box center [696, 522] width 65 height 17
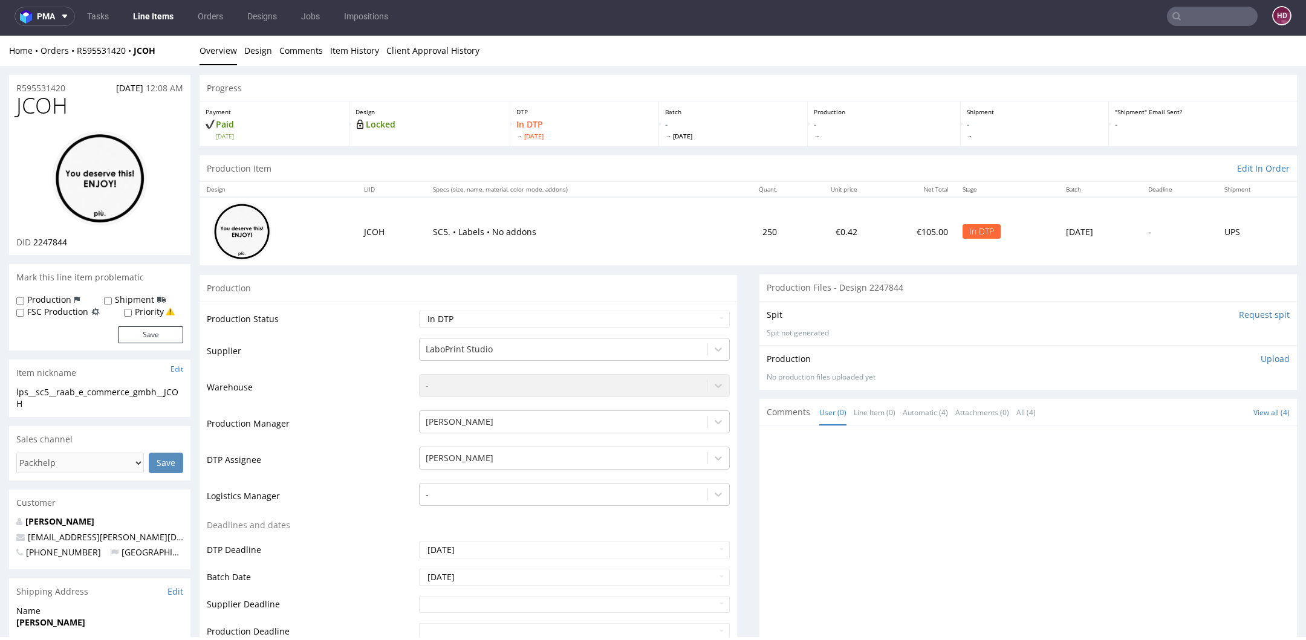
scroll to position [0, 0]
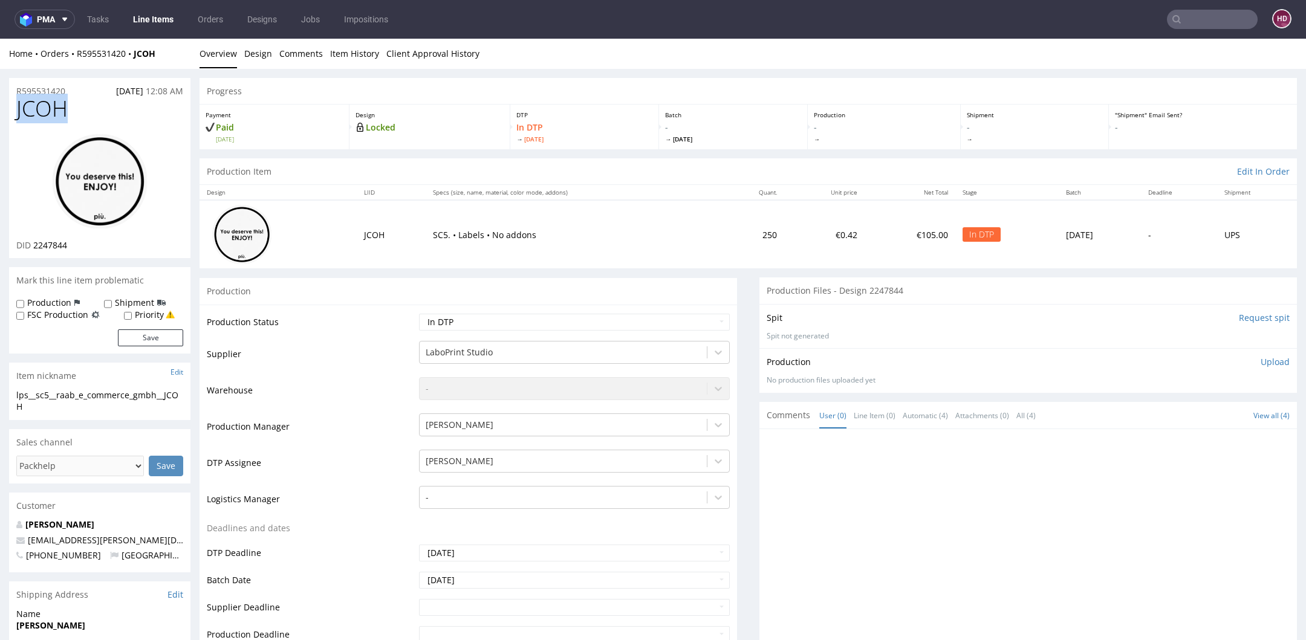
drag, startPoint x: 74, startPoint y: 106, endPoint x: 4, endPoint y: 106, distance: 70.1
copy span "JCOH"
drag, startPoint x: 77, startPoint y: 245, endPoint x: 33, endPoint y: 249, distance: 43.7
click at [33, 249] on div "DID 2247844" at bounding box center [99, 245] width 167 height 12
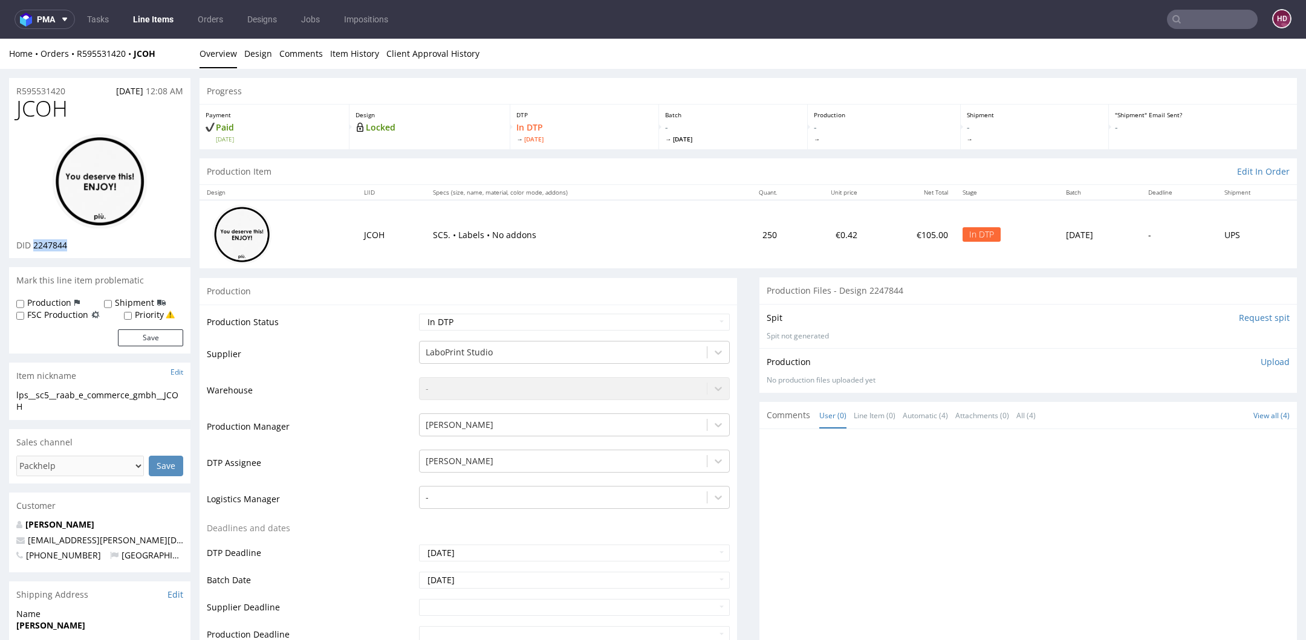
copy span "2247844"
click at [266, 54] on link "Design" at bounding box center [258, 54] width 28 height 30
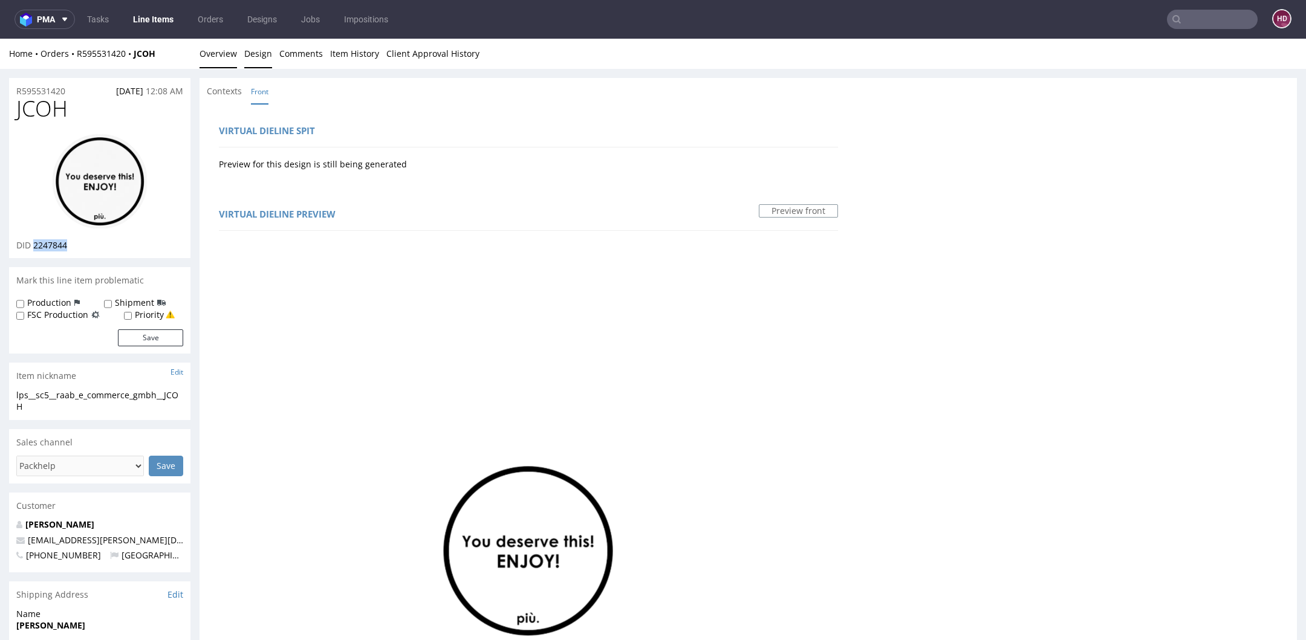
click at [232, 62] on link "Overview" at bounding box center [217, 54] width 37 height 30
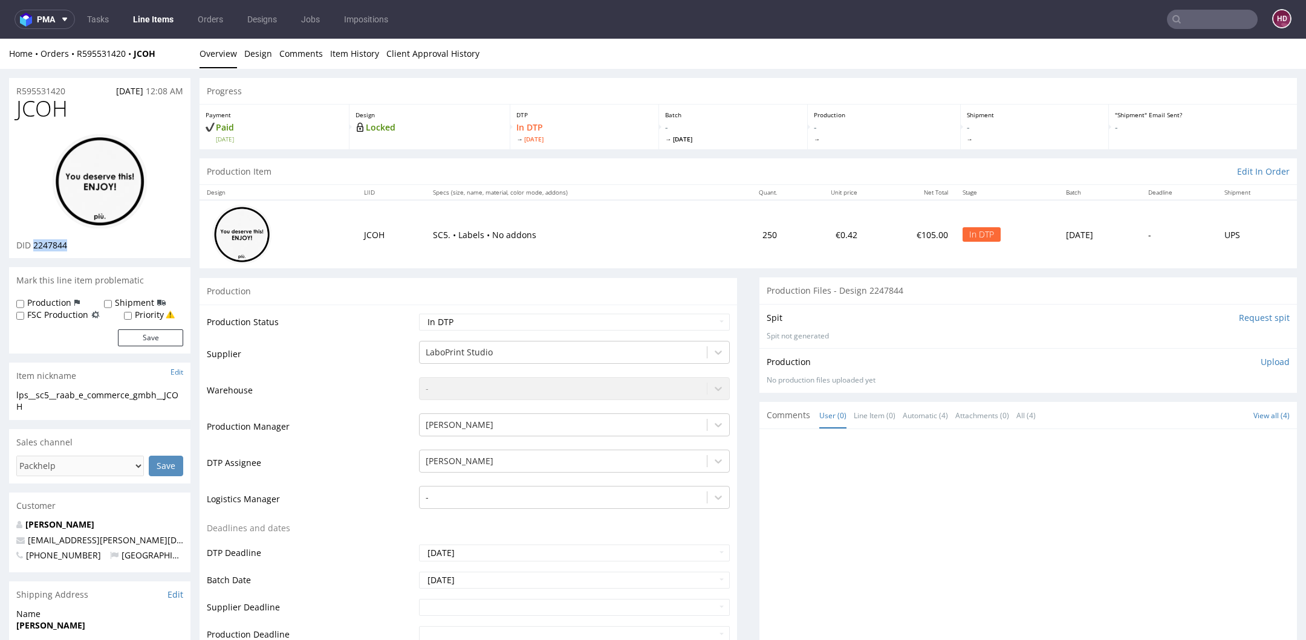
click at [100, 167] on img at bounding box center [99, 181] width 97 height 97
click at [82, 406] on div "lps__sc5__raab_e_commerce_gmbh__JCOH" at bounding box center [99, 401] width 167 height 24
drag, startPoint x: 78, startPoint y: 406, endPoint x: 12, endPoint y: 396, distance: 66.6
click at [12, 396] on div "lps__sc5__raab_e_commerce_gmbh__JCOH lps__sc5 __raab_e_commerce_gmbh__JCOH Upda…" at bounding box center [99, 404] width 181 height 31
copy div "lps__sc5__raab_e_commerce_gmbh__JCOH"
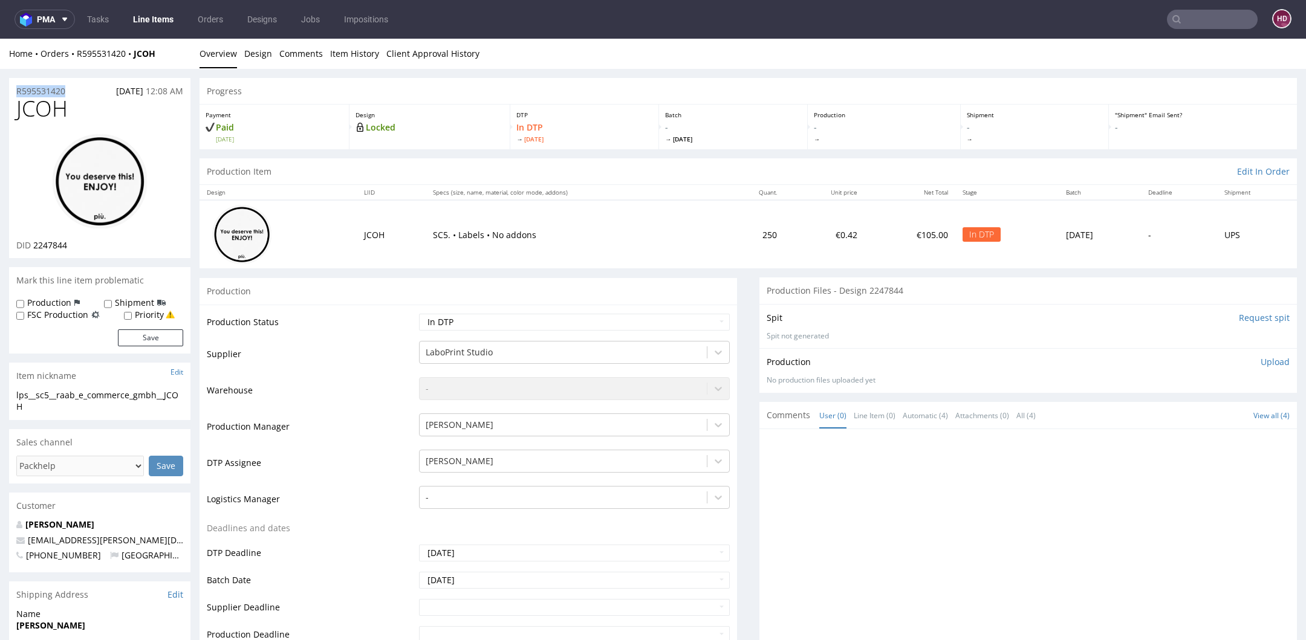
drag, startPoint x: 77, startPoint y: 89, endPoint x: -84, endPoint y: 93, distance: 161.5
copy p "R595531420"
drag, startPoint x: 73, startPoint y: 245, endPoint x: 85, endPoint y: 341, distance: 96.9
click at [32, 244] on div "DID 2247844" at bounding box center [99, 245] width 167 height 12
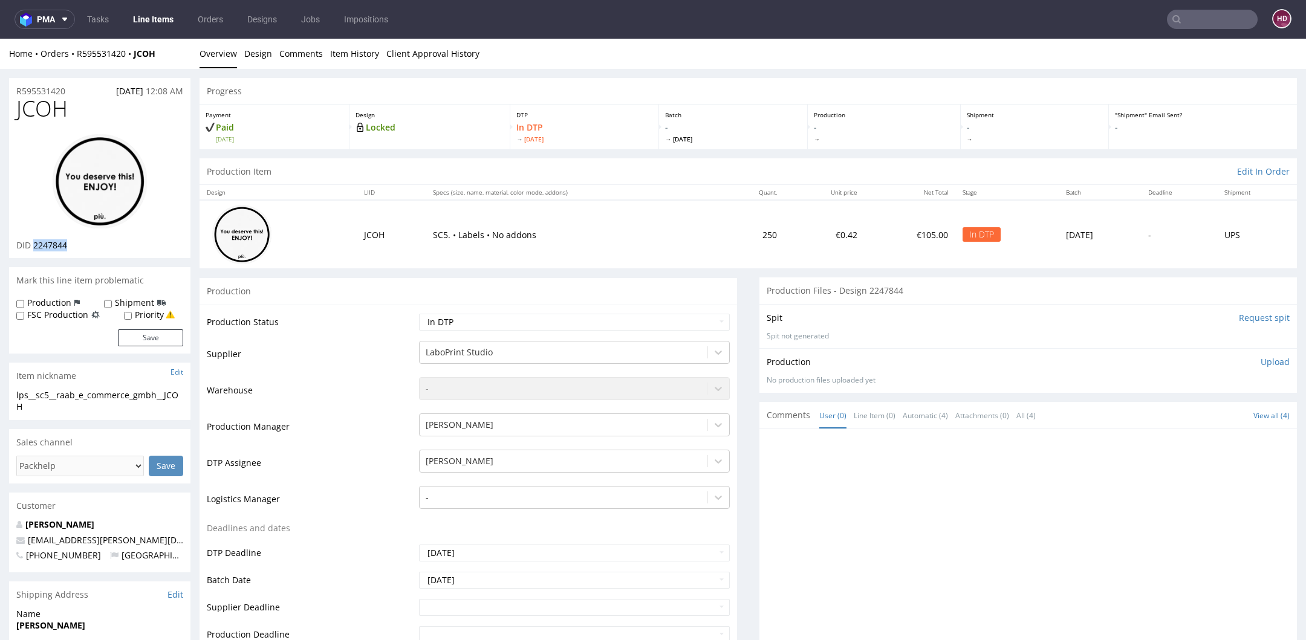
copy span "2247844"
click at [79, 404] on div "lps__sc5__raab_e_commerce_gmbh__JCOH" at bounding box center [99, 401] width 167 height 24
drag, startPoint x: 59, startPoint y: 406, endPoint x: -13, endPoint y: 391, distance: 73.5
drag, startPoint x: 71, startPoint y: 91, endPoint x: -41, endPoint y: 89, distance: 111.8
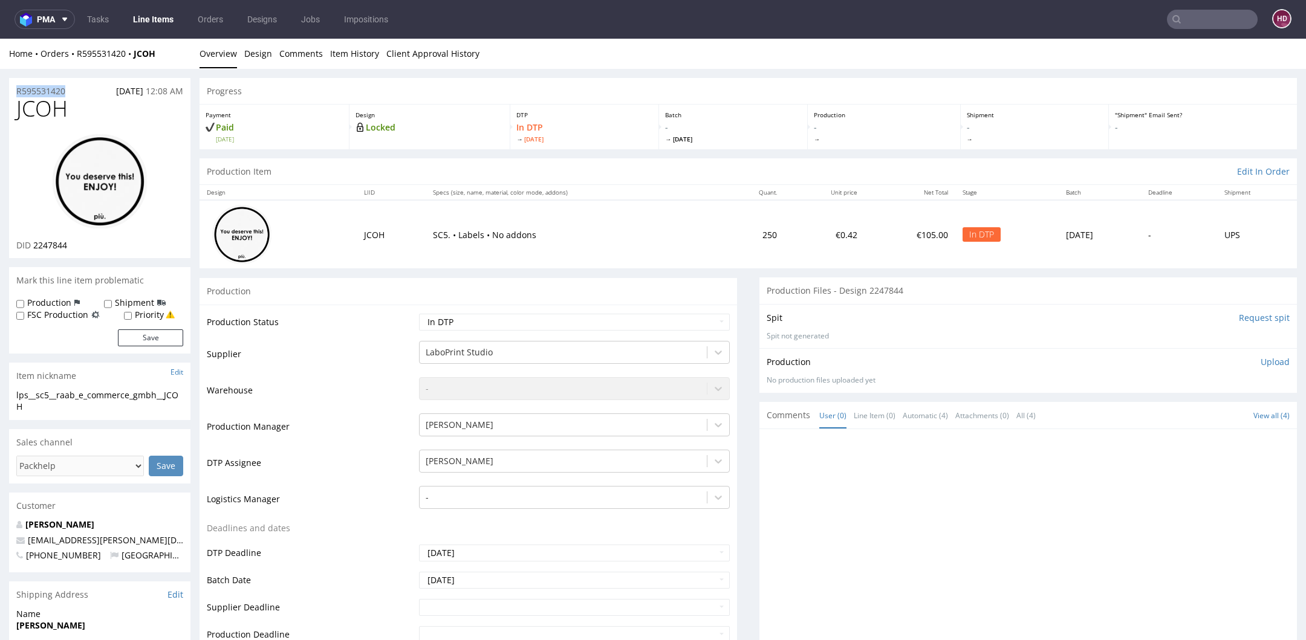
drag, startPoint x: 62, startPoint y: 239, endPoint x: 39, endPoint y: 239, distance: 23.0
click at [39, 239] on div "DID 2247844" at bounding box center [99, 245] width 167 height 12
drag, startPoint x: 79, startPoint y: 242, endPoint x: 33, endPoint y: 242, distance: 45.9
click at [33, 242] on div "DID 2247844" at bounding box center [99, 245] width 167 height 12
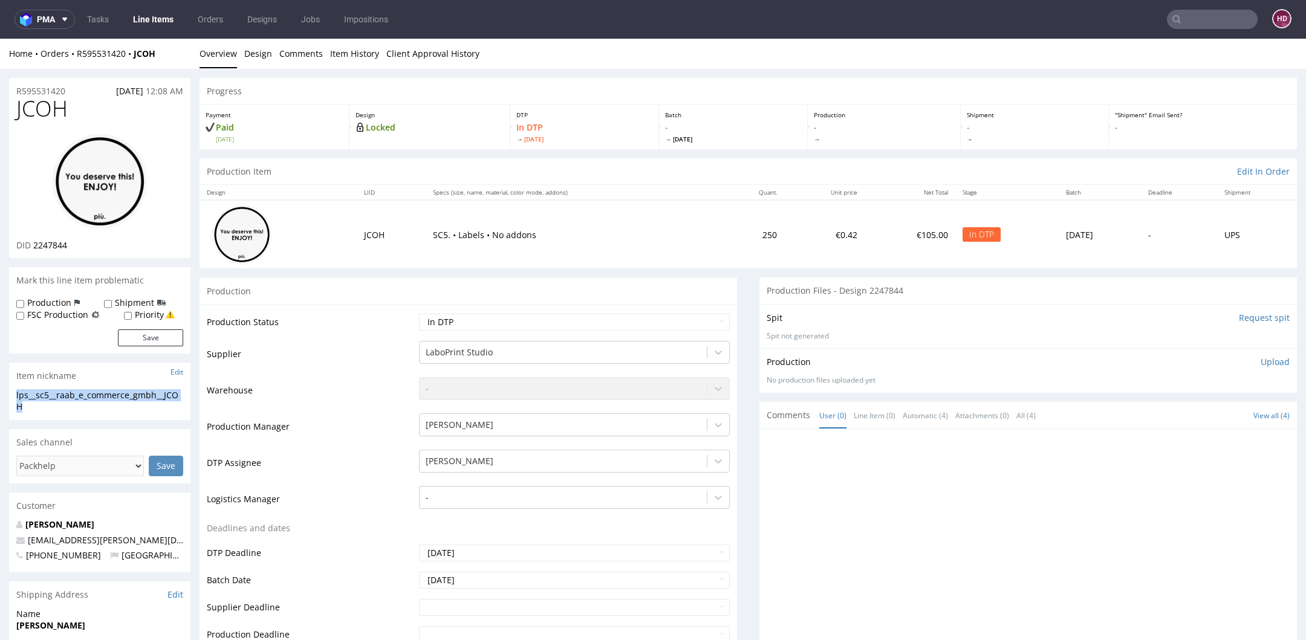
drag, startPoint x: 37, startPoint y: 407, endPoint x: 8, endPoint y: 396, distance: 31.2
click at [1260, 363] on p "Upload" at bounding box center [1274, 362] width 29 height 12
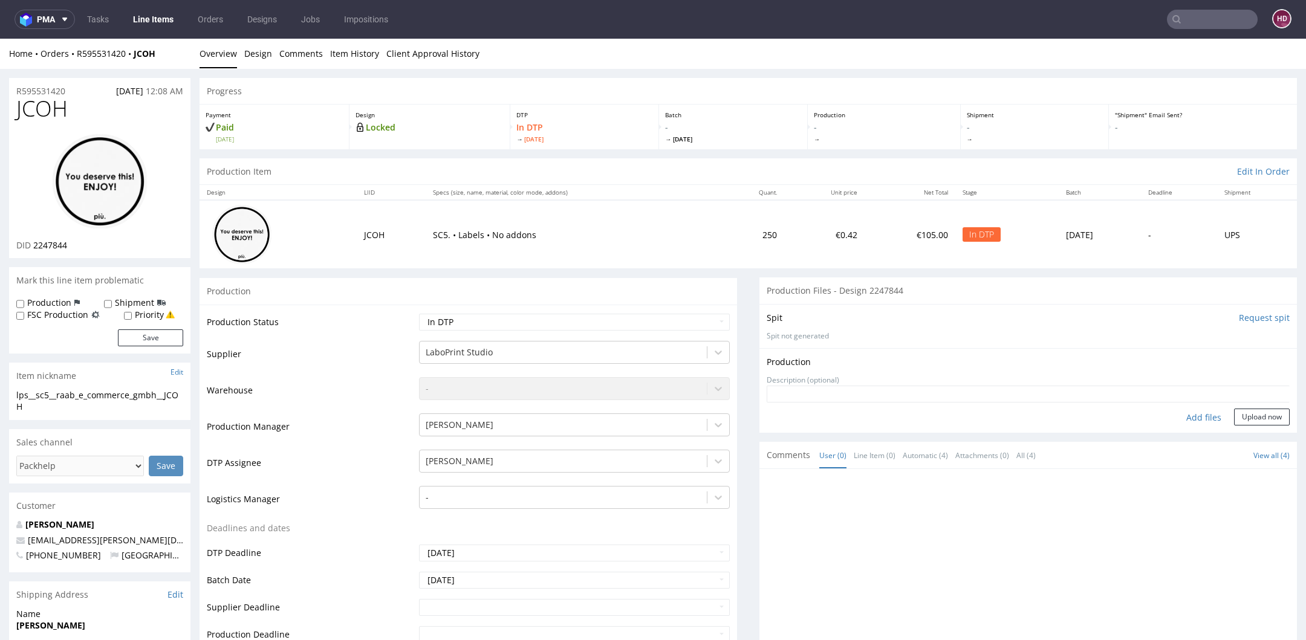
click at [1194, 414] on div "Add files" at bounding box center [1203, 418] width 60 height 18
type input "C:\fakepath\lps__sc5__raab_e_commerce_gmbh__JCOH__d2247844__oR595531420.pdf"
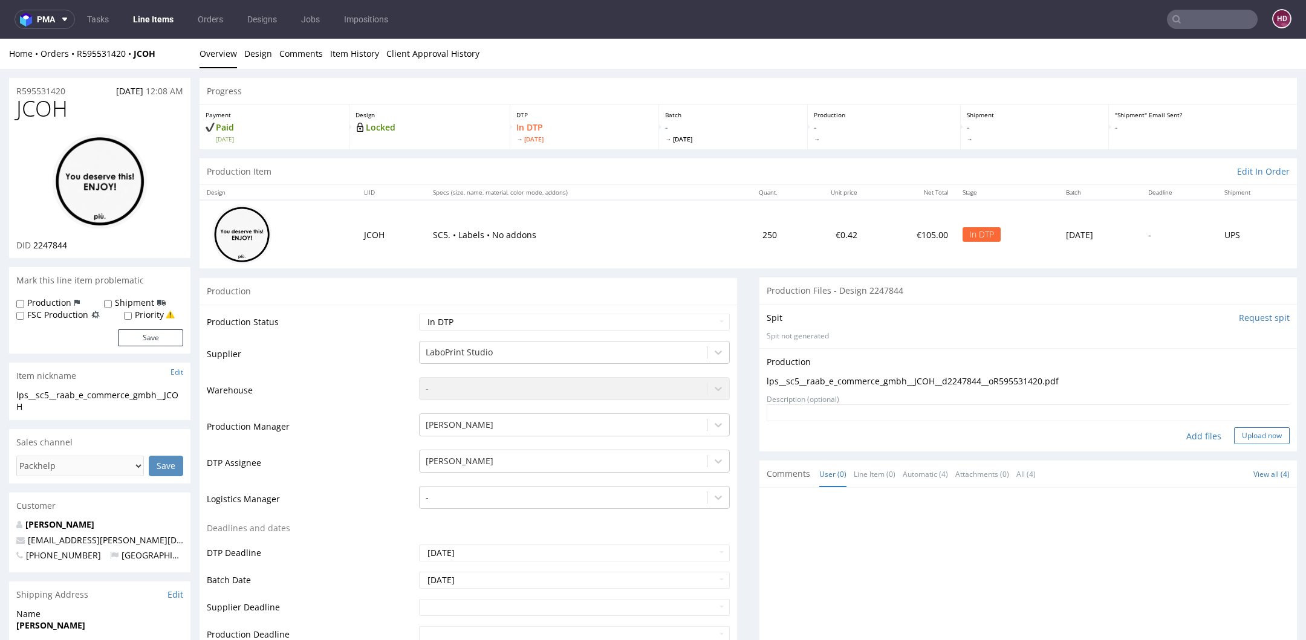
click at [1243, 433] on button "Upload now" at bounding box center [1262, 435] width 56 height 17
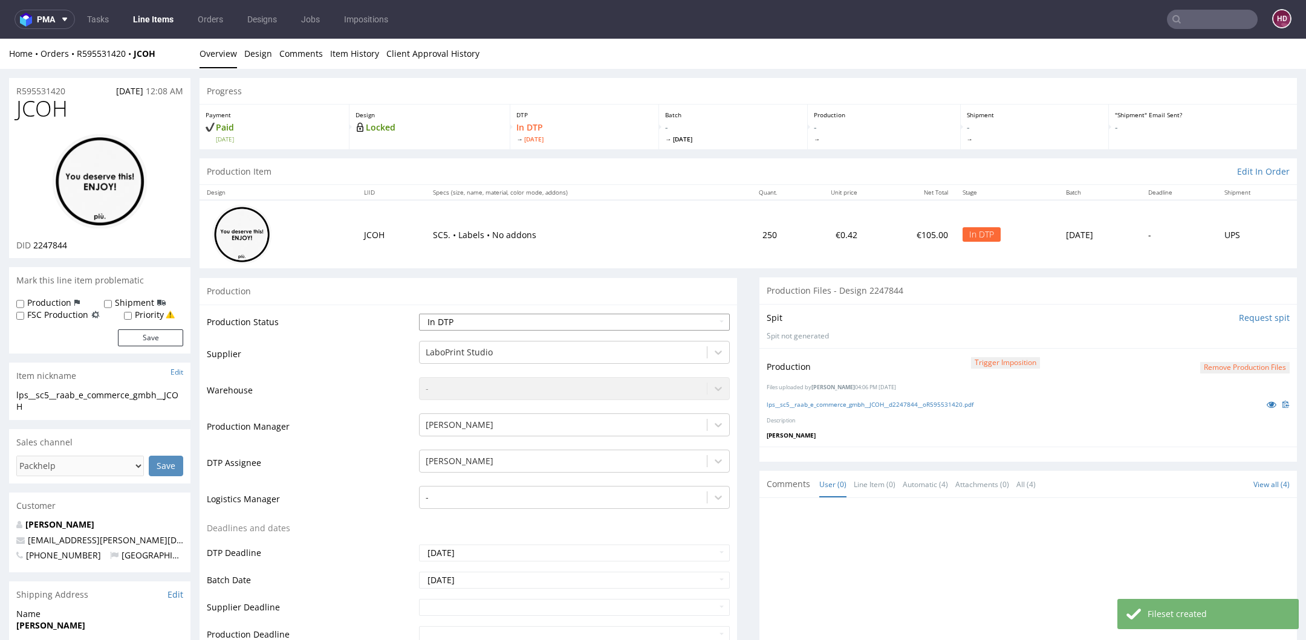
click at [462, 328] on select "Waiting for Artwork Waiting for Diecut Waiting for Mockup Waiting for DTP Waiti…" at bounding box center [574, 322] width 311 height 17
select select "dtp_production_ready"
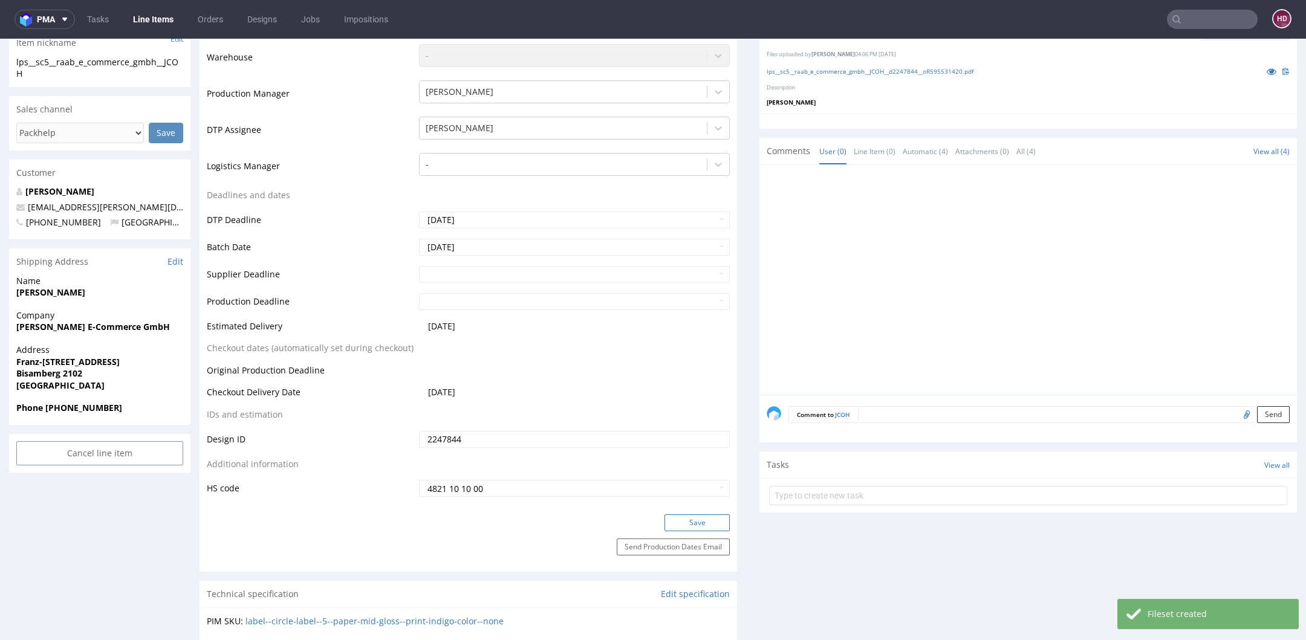
click at [682, 524] on button "Save" at bounding box center [696, 522] width 65 height 17
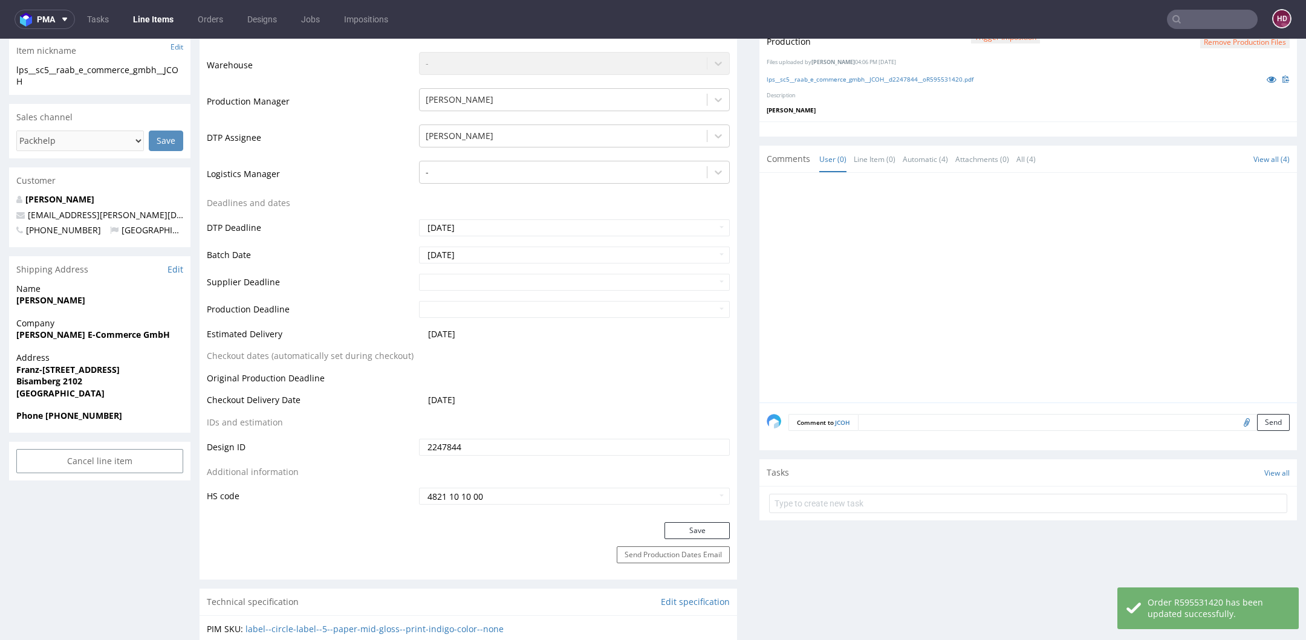
scroll to position [0, 0]
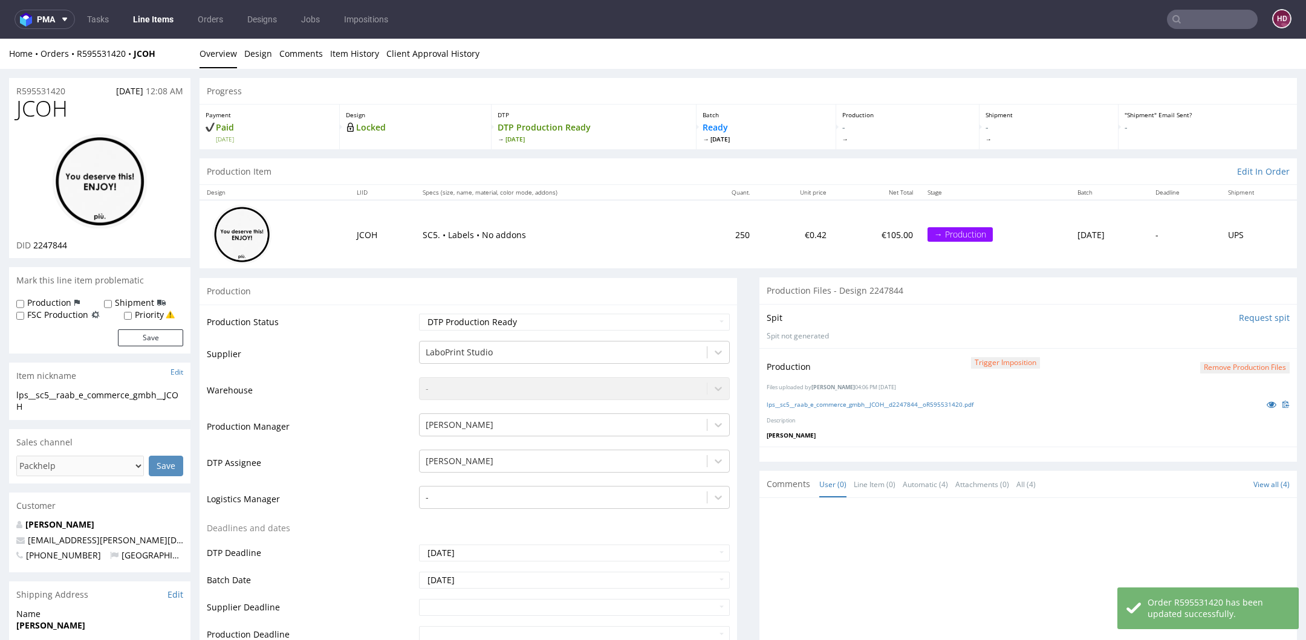
click at [152, 15] on link "Line Items" at bounding box center [153, 19] width 55 height 19
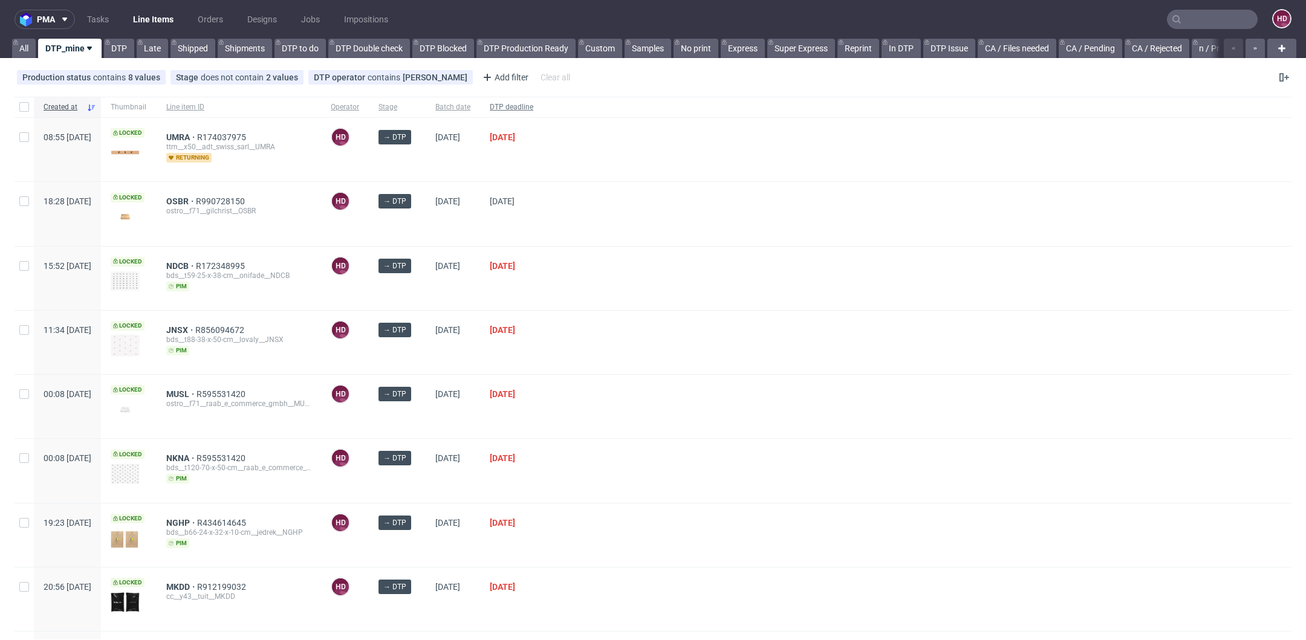
click at [533, 106] on span "DTP deadline" at bounding box center [512, 107] width 44 height 10
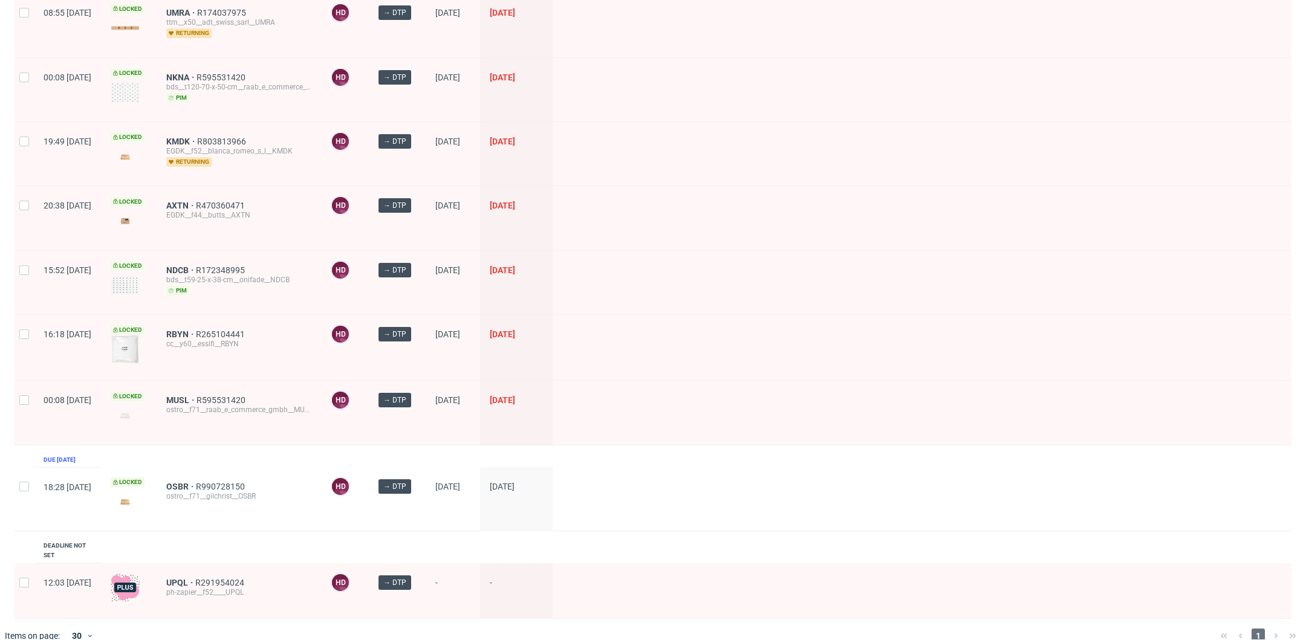
scroll to position [484, 0]
click at [195, 577] on span "UPQL" at bounding box center [180, 582] width 29 height 10
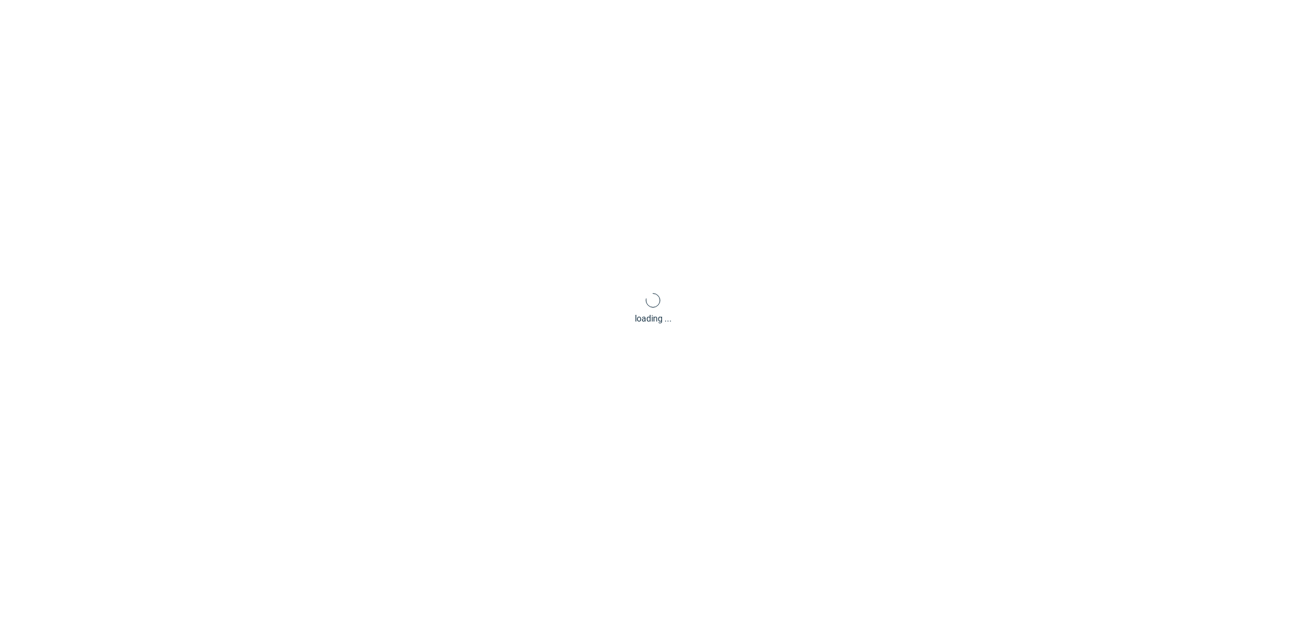
scroll to position [3, 0]
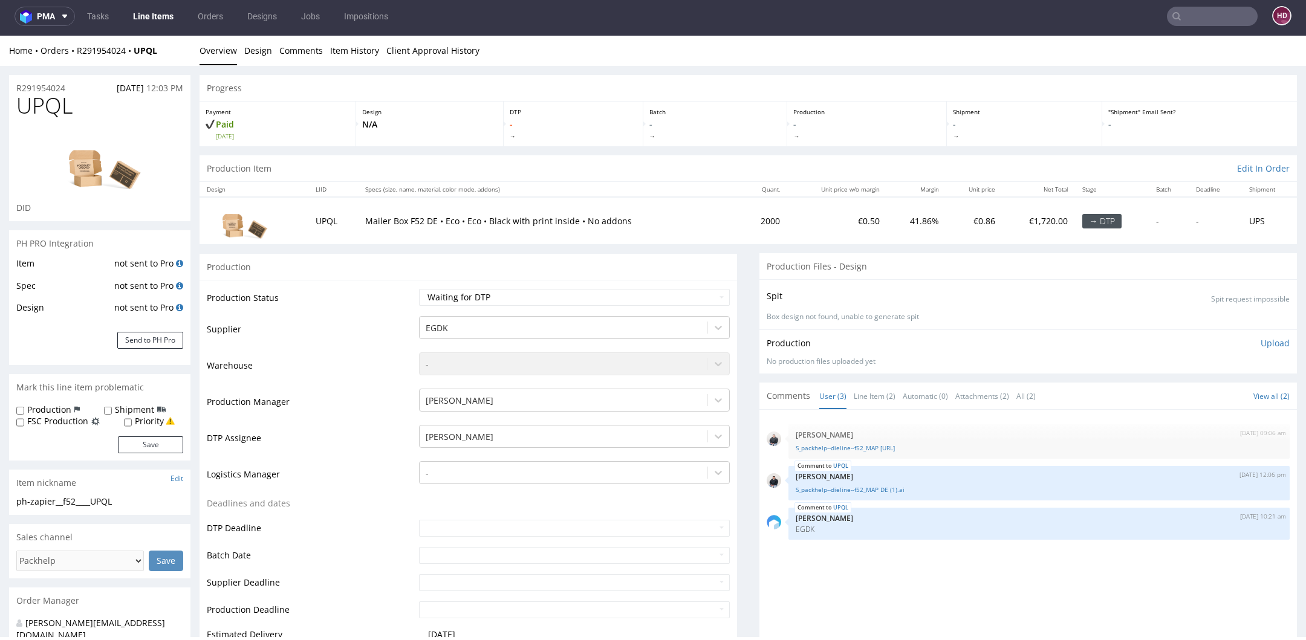
click at [139, 18] on link "Line Items" at bounding box center [153, 16] width 55 height 19
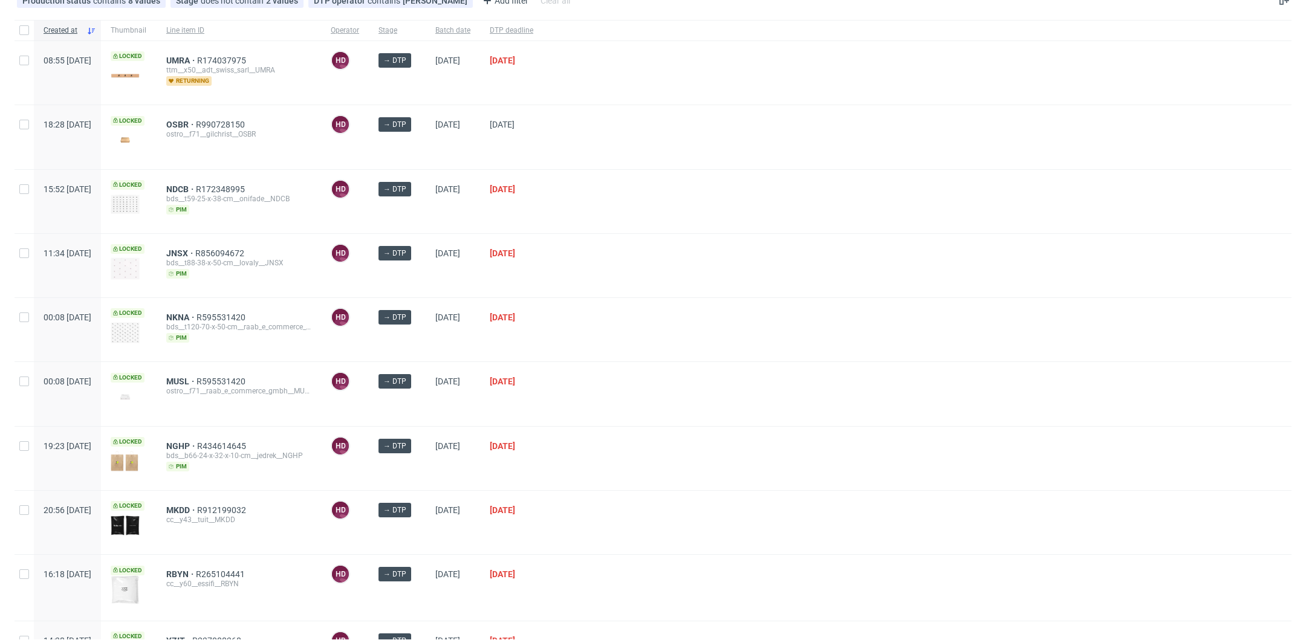
scroll to position [91, 0]
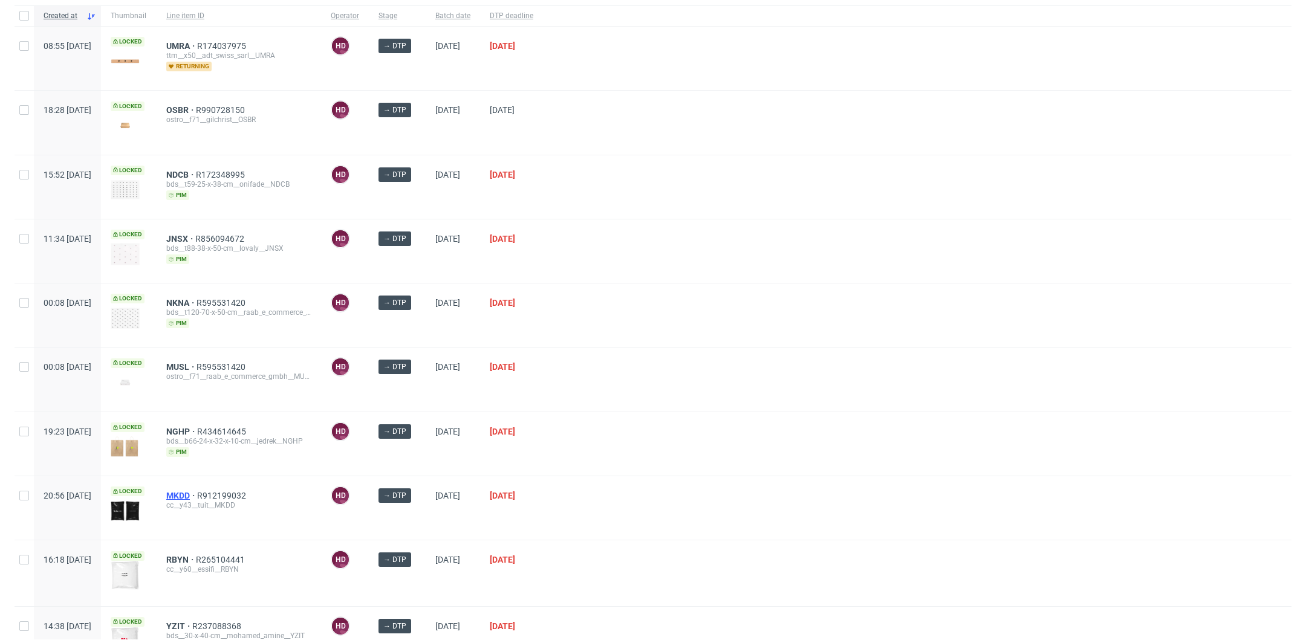
click at [197, 491] on span "MKDD" at bounding box center [181, 496] width 31 height 10
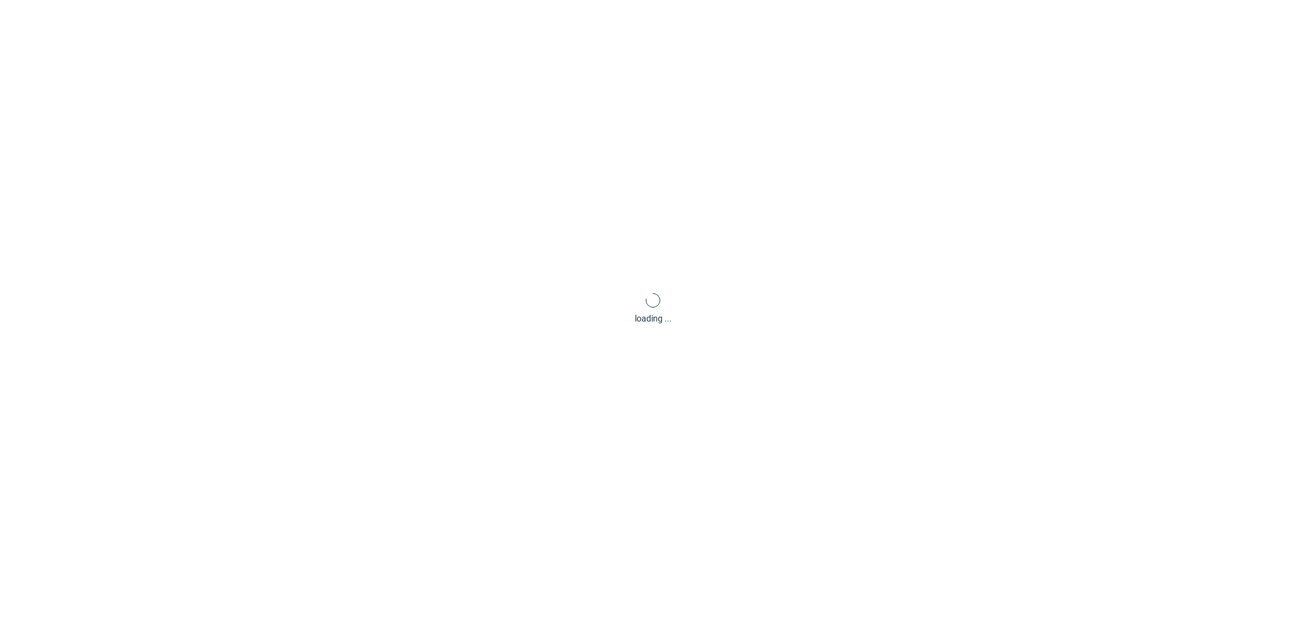
scroll to position [3, 0]
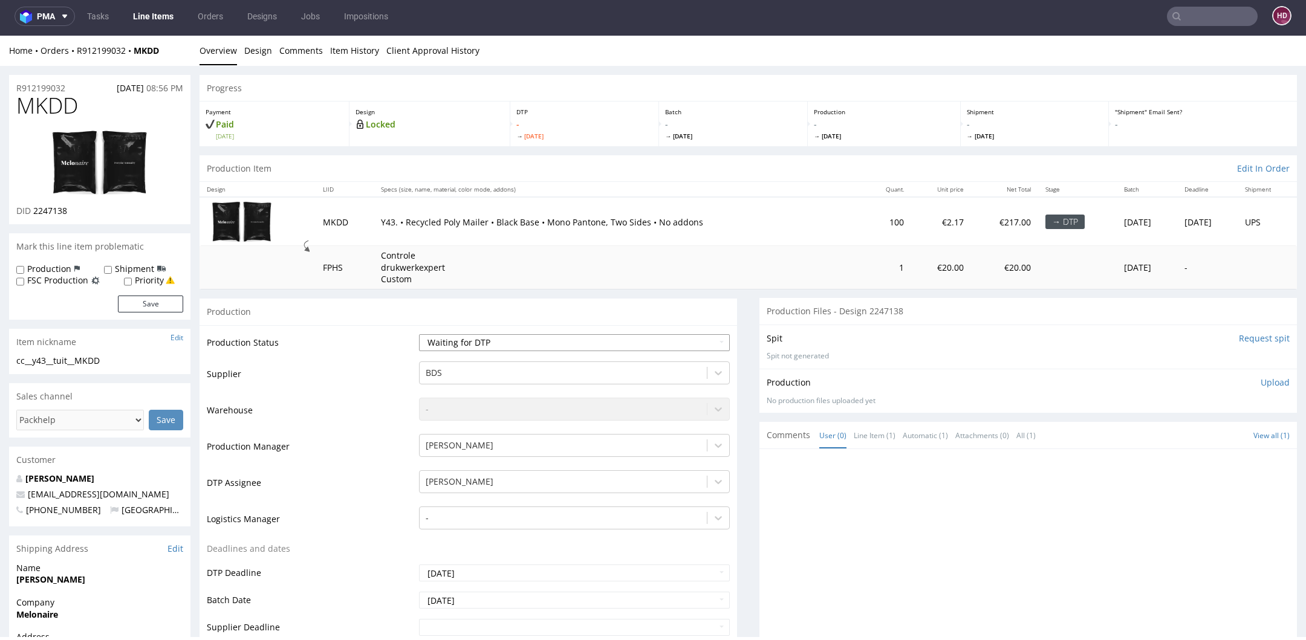
click at [469, 345] on select "Waiting for Artwork Waiting for Diecut Waiting for Mockup Waiting for DTP Waiti…" at bounding box center [574, 342] width 311 height 17
select select "dtp_in_process"
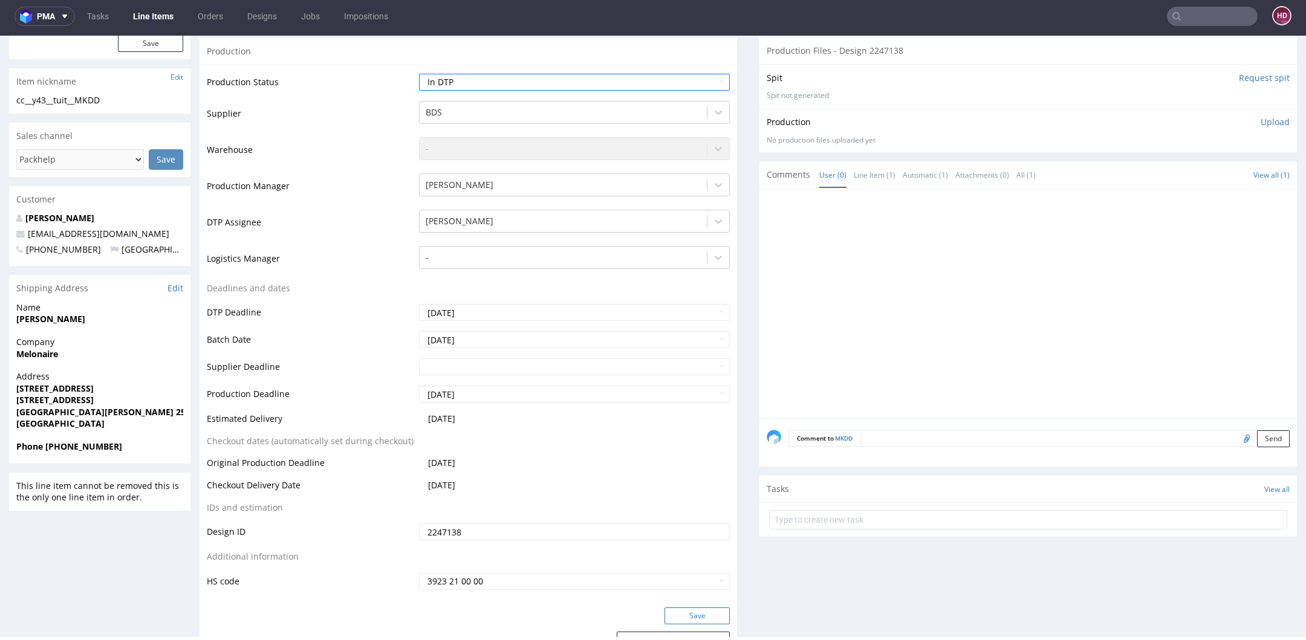
click at [690, 615] on button "Save" at bounding box center [696, 616] width 65 height 17
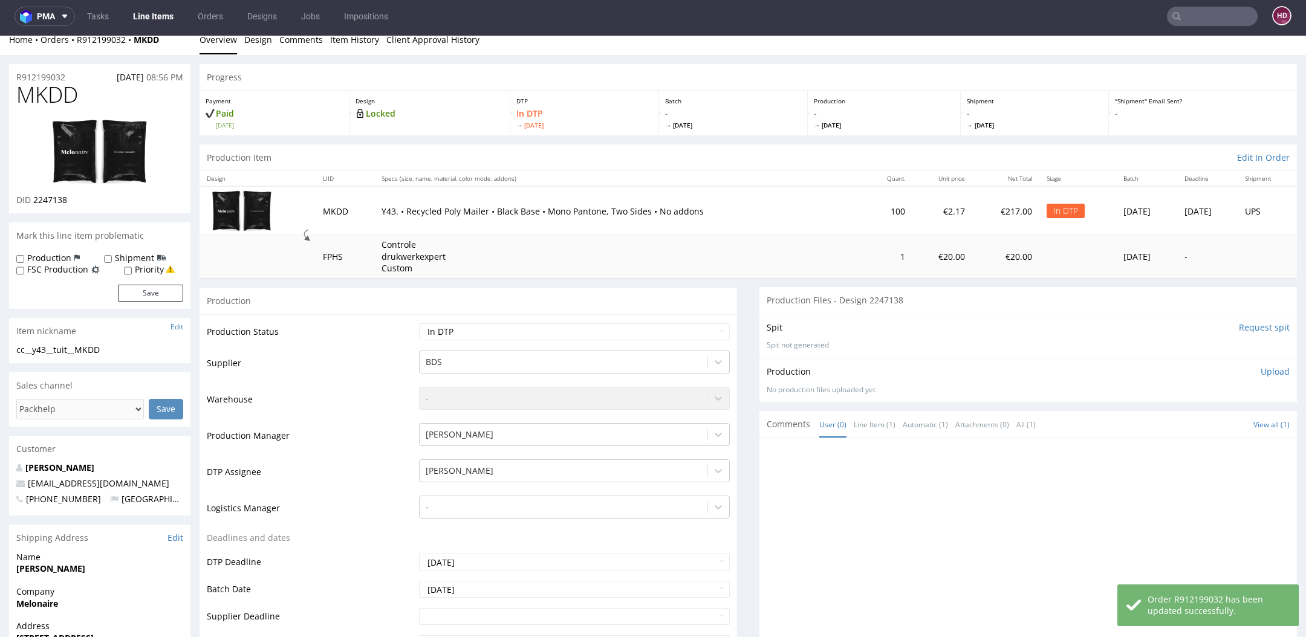
scroll to position [0, 0]
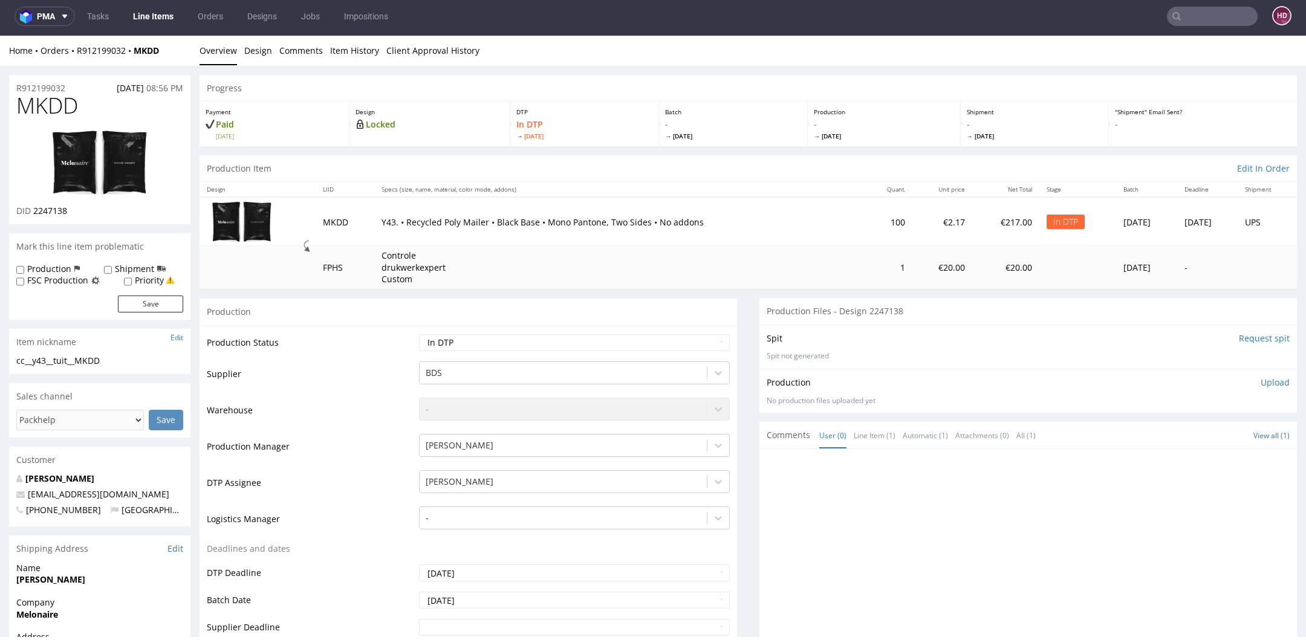
click at [77, 103] on h1 "MKDD" at bounding box center [99, 106] width 167 height 24
drag, startPoint x: 70, startPoint y: 103, endPoint x: 8, endPoint y: 97, distance: 62.0
drag, startPoint x: 88, startPoint y: 206, endPoint x: 33, endPoint y: 212, distance: 55.4
click at [33, 212] on div "DID 2247138" at bounding box center [99, 211] width 167 height 12
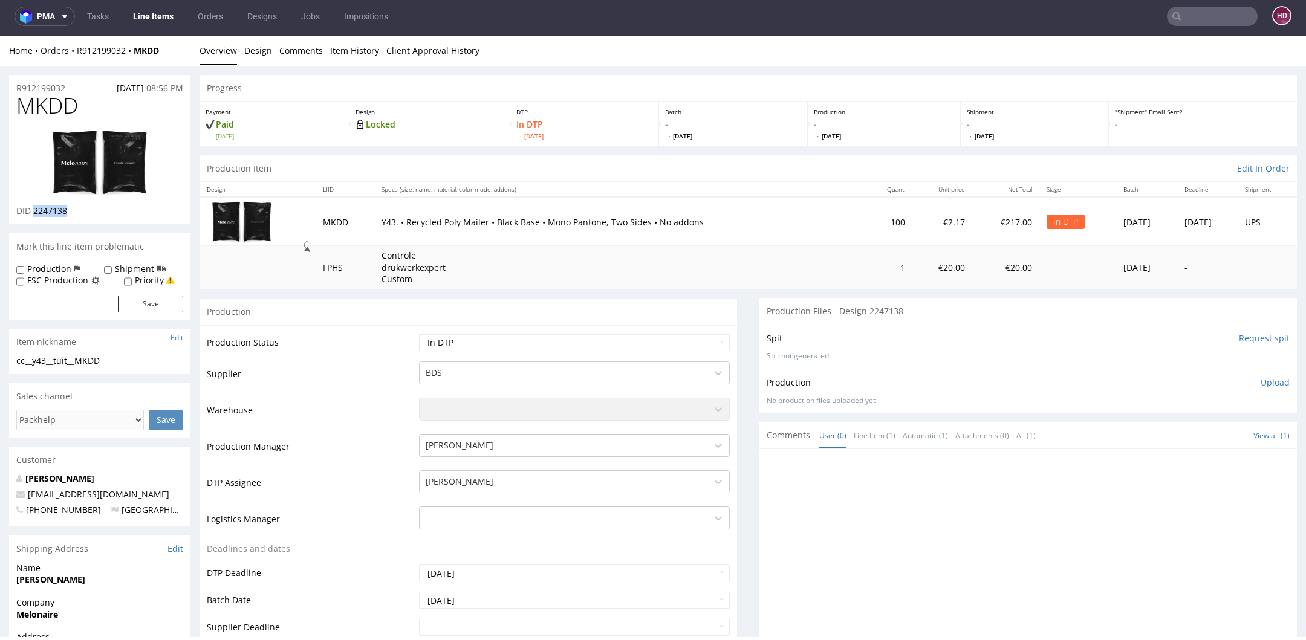
click at [77, 163] on img at bounding box center [99, 163] width 97 height 66
click at [120, 365] on div "cc__y43__tuit__MKDD" at bounding box center [99, 361] width 167 height 12
drag, startPoint x: 115, startPoint y: 363, endPoint x: 15, endPoint y: 365, distance: 100.4
click at [15, 365] on div "cc__y43__tuit__MKDD cc__y43 __tuit__MKDD Update" at bounding box center [99, 364] width 181 height 19
drag, startPoint x: 71, startPoint y: 84, endPoint x: 5, endPoint y: 79, distance: 66.1
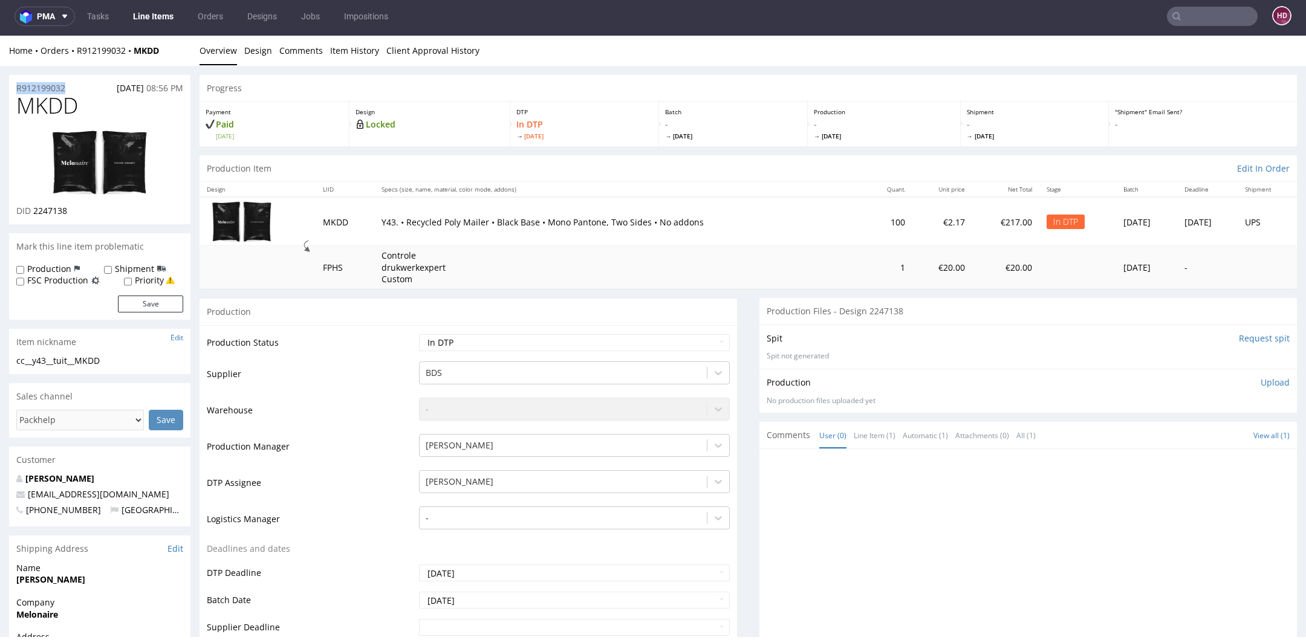
drag, startPoint x: 91, startPoint y: 213, endPoint x: 30, endPoint y: 206, distance: 60.8
click at [30, 206] on div "DID 2247138" at bounding box center [99, 211] width 167 height 12
drag, startPoint x: 80, startPoint y: 104, endPoint x: -5, endPoint y: 100, distance: 85.9
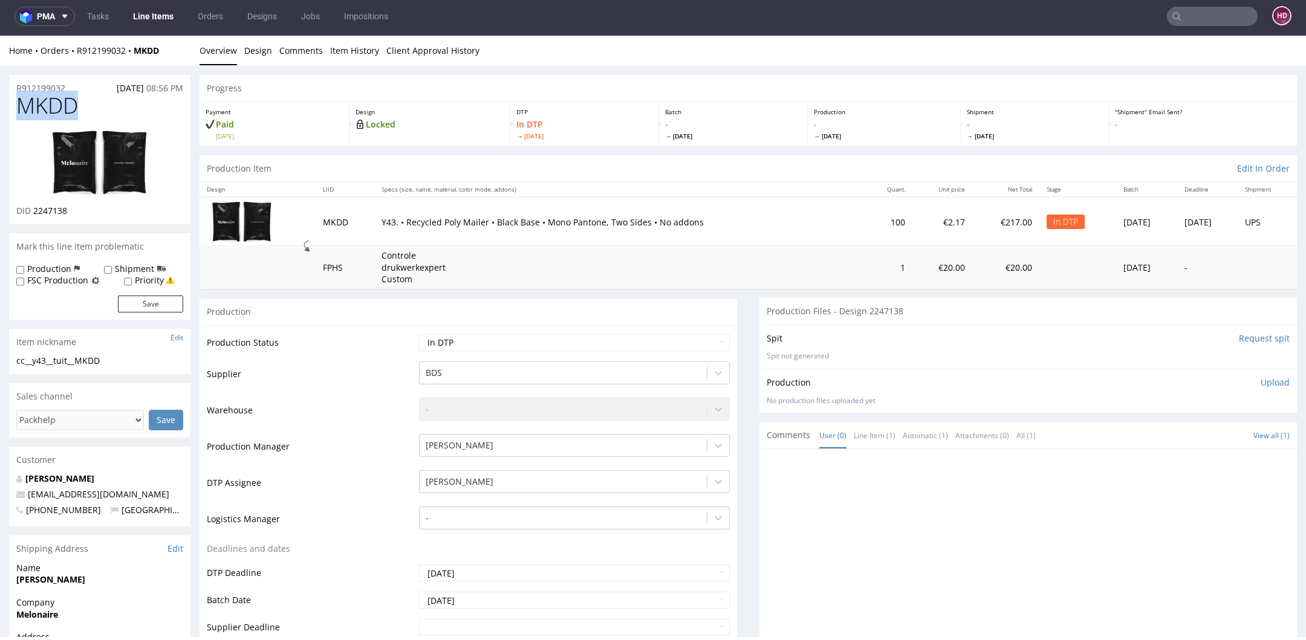
click at [86, 157] on img at bounding box center [99, 163] width 97 height 66
click at [259, 54] on link "Design" at bounding box center [258, 51] width 28 height 30
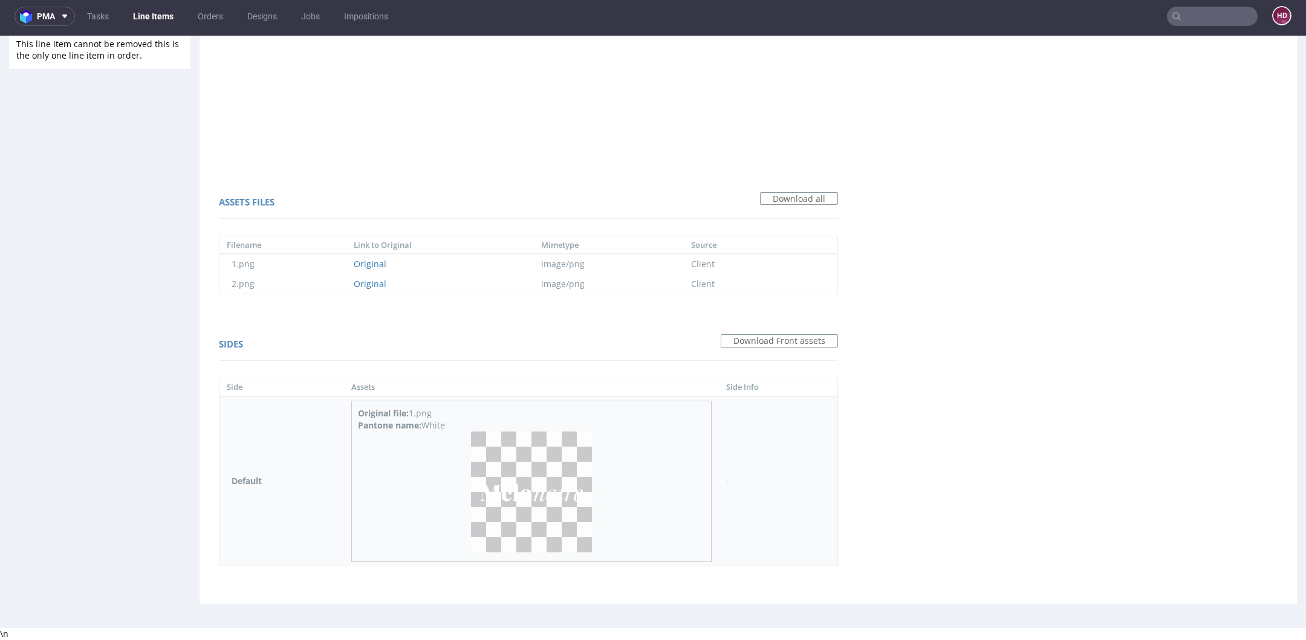
scroll to position [703, 0]
click at [644, 288] on td "image/png" at bounding box center [609, 284] width 150 height 20
click at [370, 286] on link "Original" at bounding box center [370, 282] width 33 height 11
click at [510, 520] on img at bounding box center [531, 491] width 121 height 121
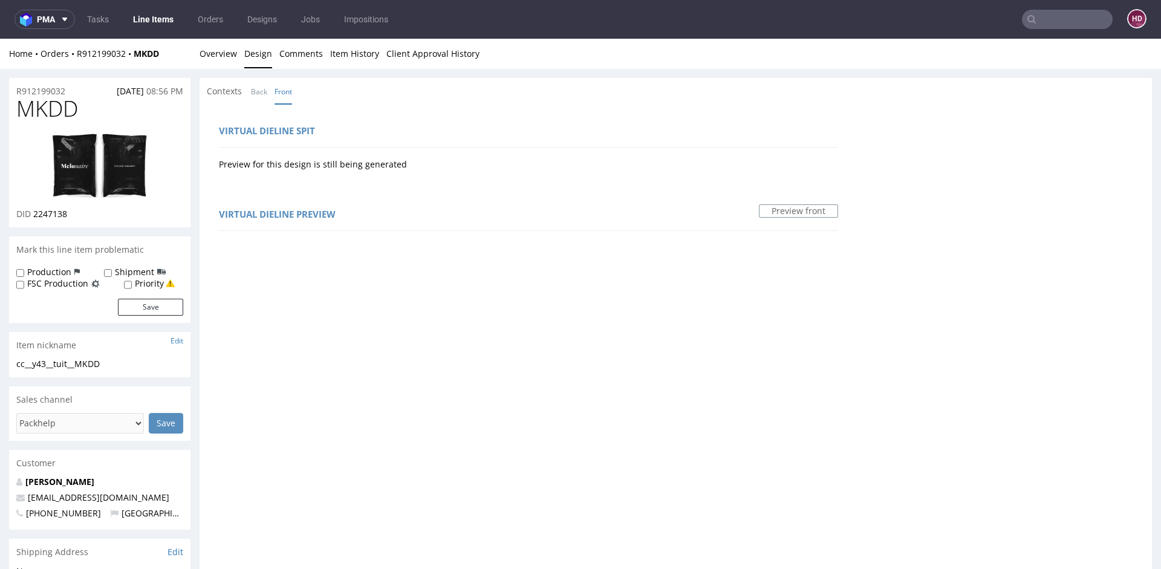
scroll to position [2, 0]
click at [51, 199] on link at bounding box center [99, 163] width 97 height 85
click at [224, 47] on link "Overview" at bounding box center [217, 51] width 37 height 30
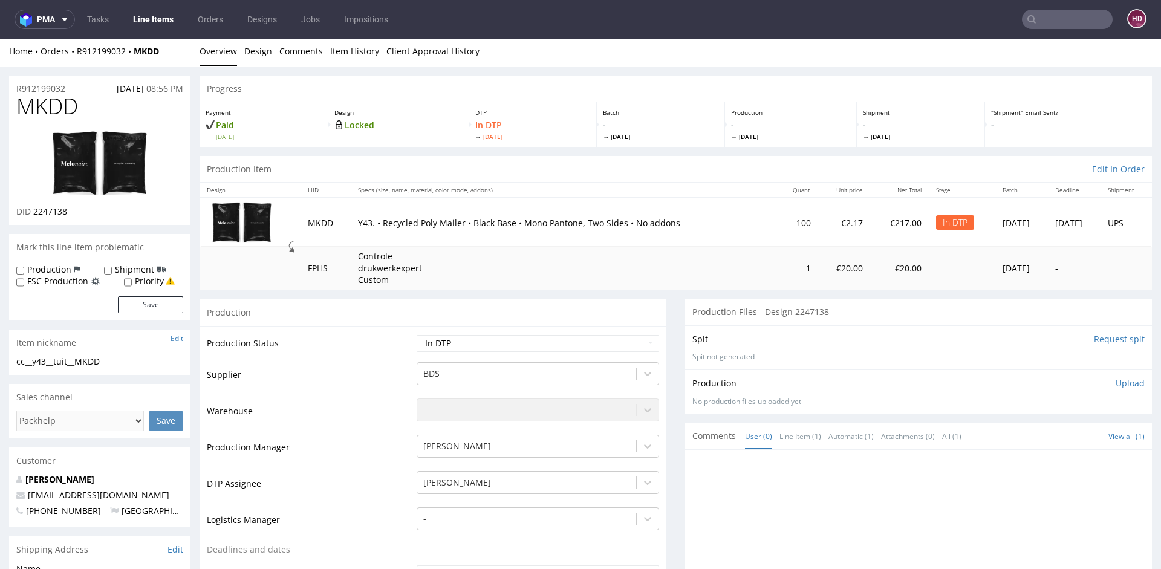
click at [760, 470] on div at bounding box center [921, 568] width 459 height 222
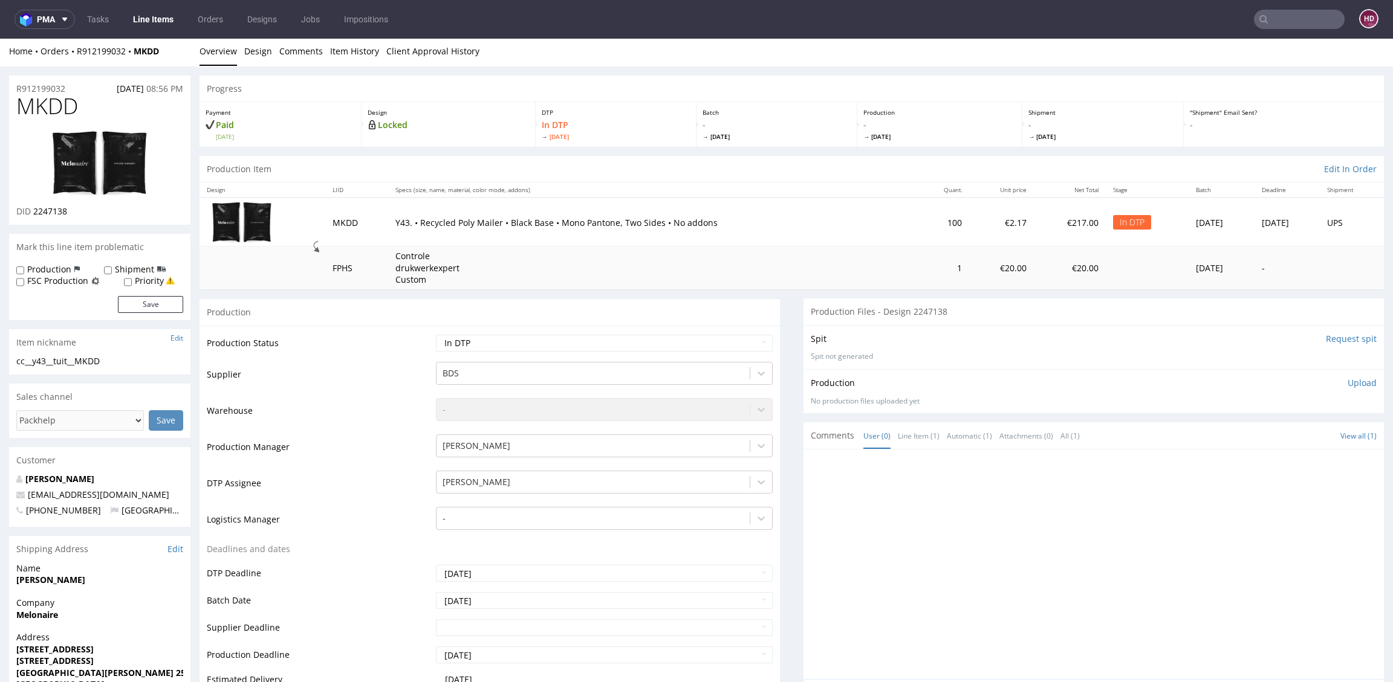
click at [1305, 381] on p "Upload" at bounding box center [1361, 383] width 29 height 12
click at [1291, 433] on div "Add files" at bounding box center [1290, 438] width 60 height 18
type input "C:\fakepath\cc__y43__tuit__MKDD__d2247138__oR912199032.pdf"
click at [1305, 462] on button "Upload now" at bounding box center [1349, 457] width 56 height 17
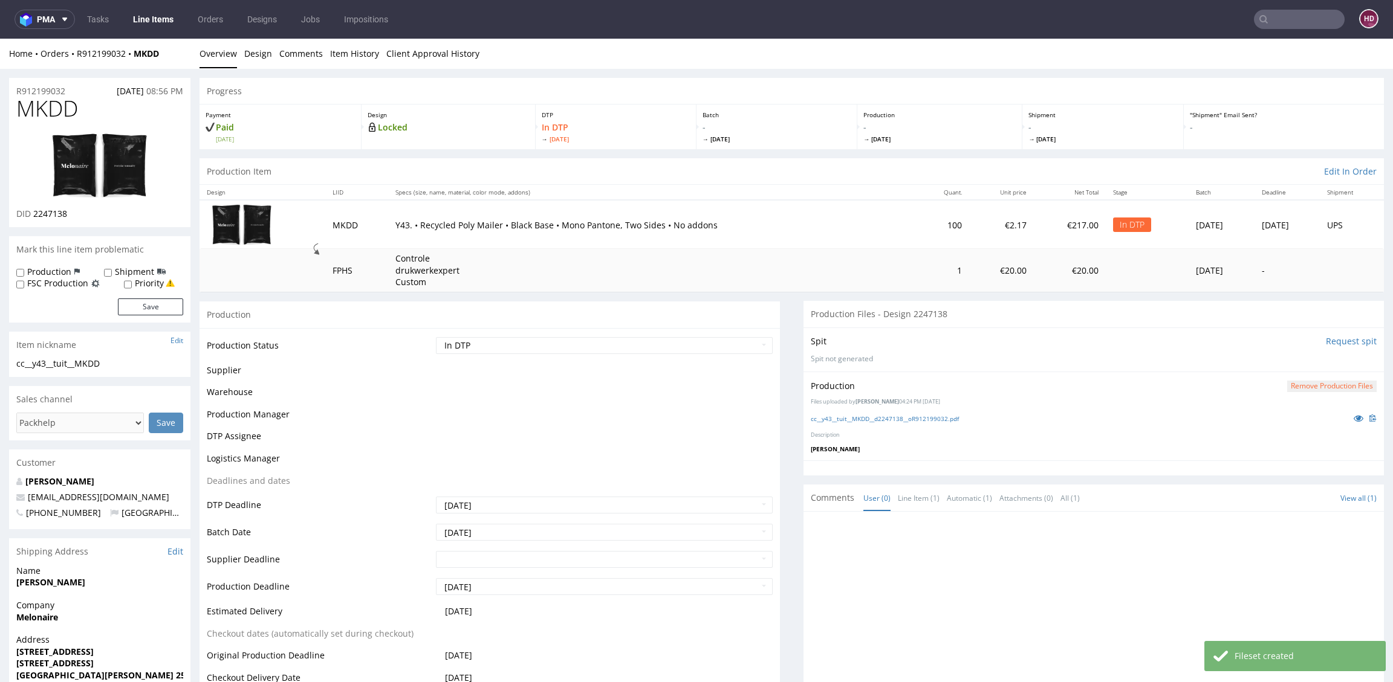
scroll to position [0, 0]
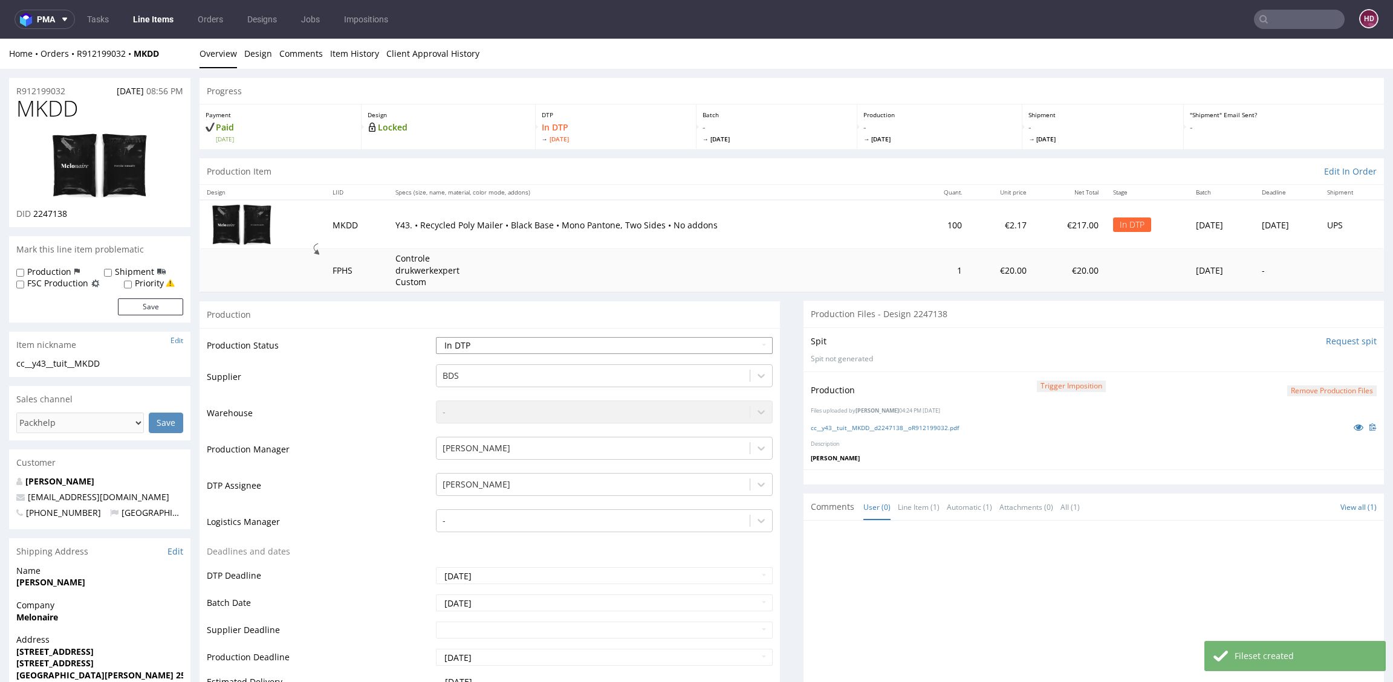
click at [598, 340] on select "Waiting for Artwork Waiting for Diecut Waiting for Mockup Waiting for DTP Waiti…" at bounding box center [604, 345] width 337 height 17
select select "dtp_production_ready"
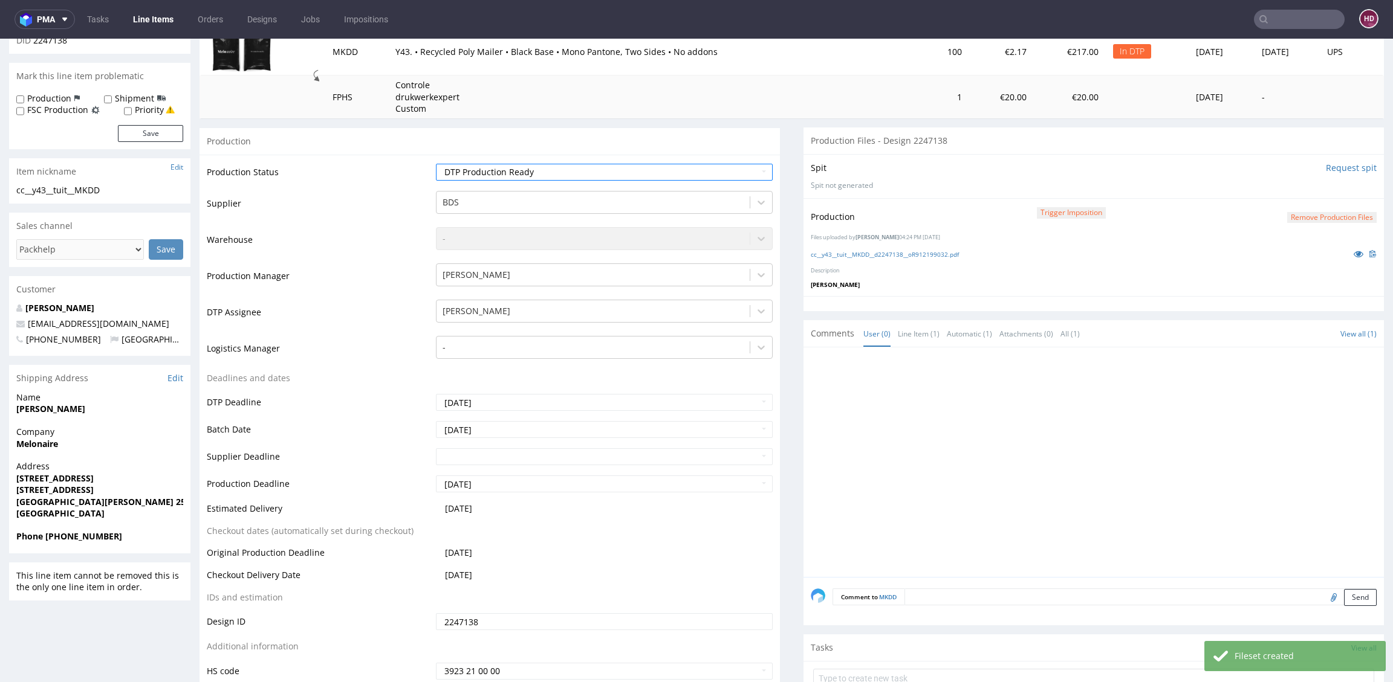
scroll to position [316, 0]
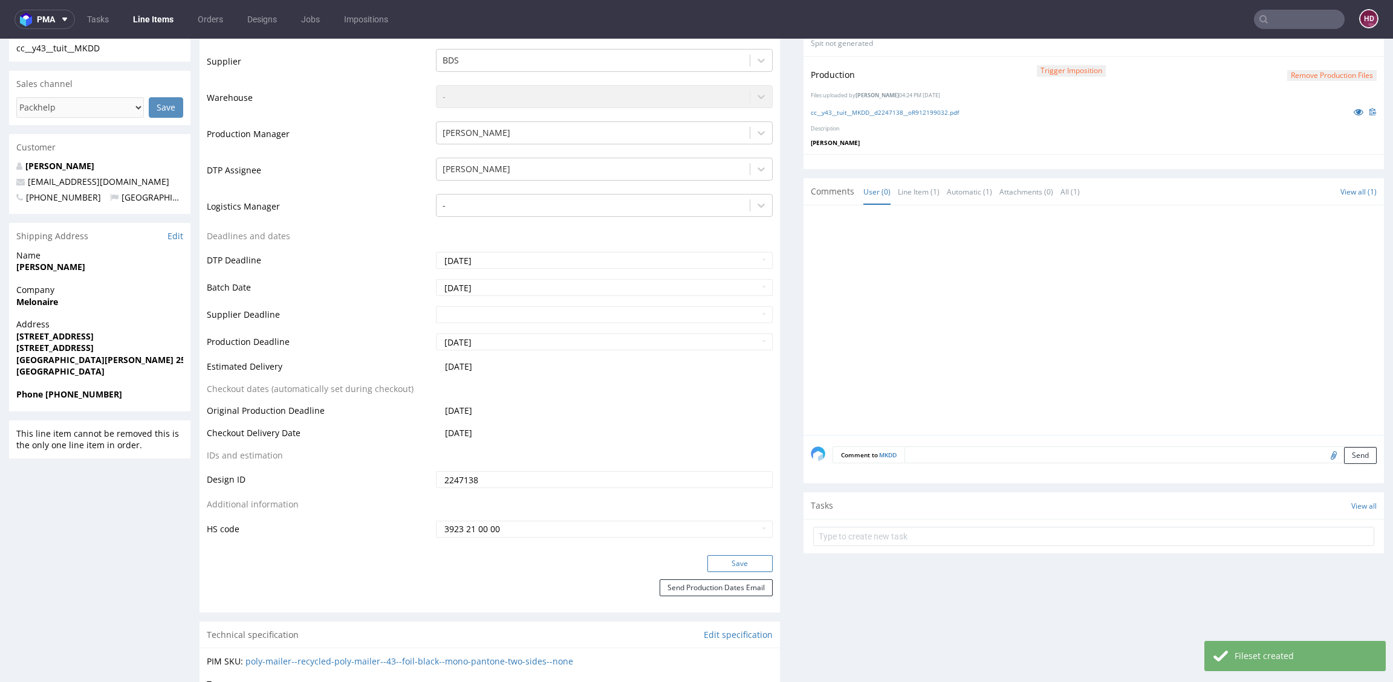
click at [716, 561] on button "Save" at bounding box center [739, 564] width 65 height 17
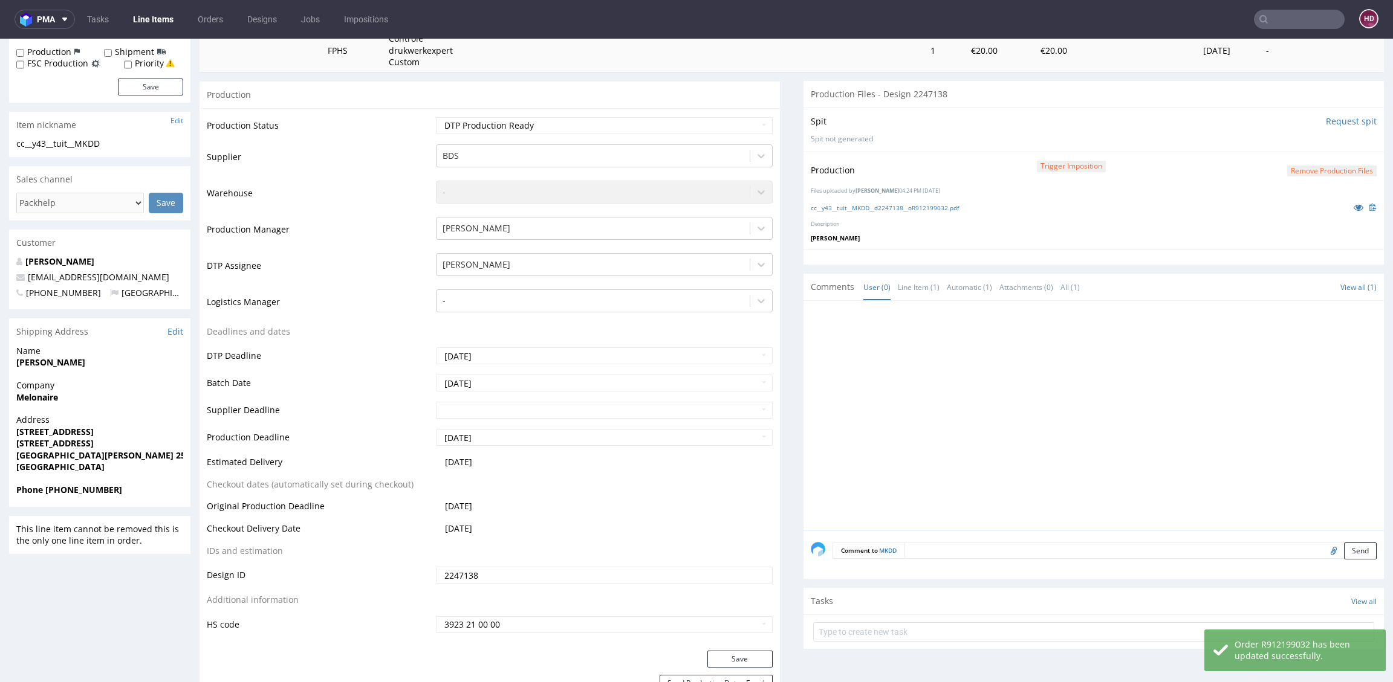
scroll to position [0, 0]
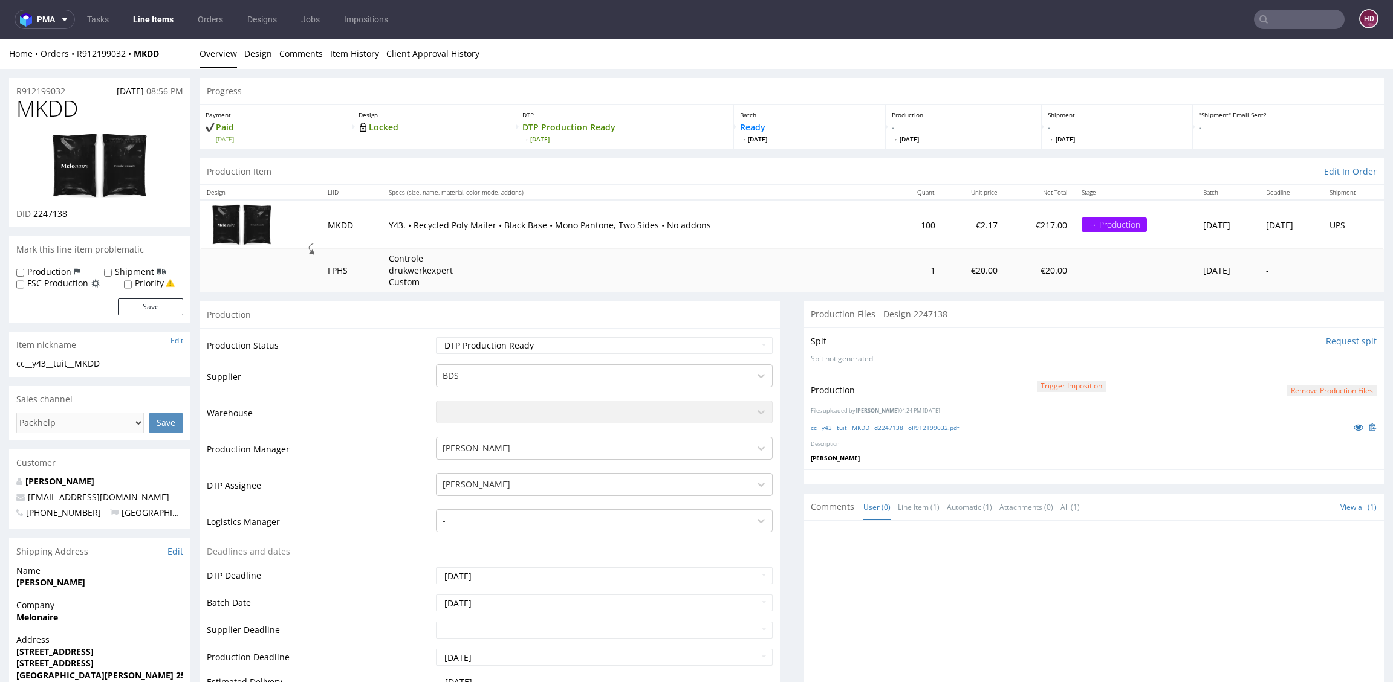
click at [232, 56] on link "Overview" at bounding box center [217, 54] width 37 height 30
click at [147, 24] on link "Line Items" at bounding box center [153, 19] width 55 height 19
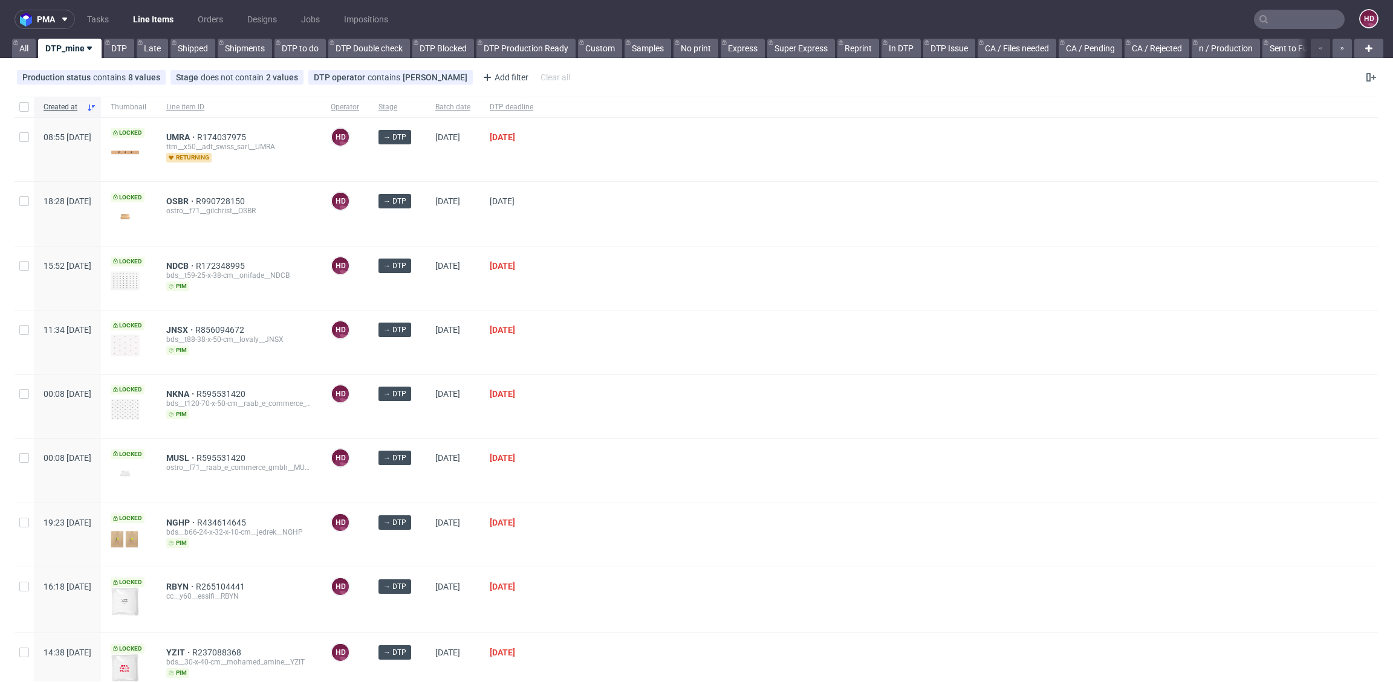
click at [766, 103] on div at bounding box center [960, 107] width 835 height 21
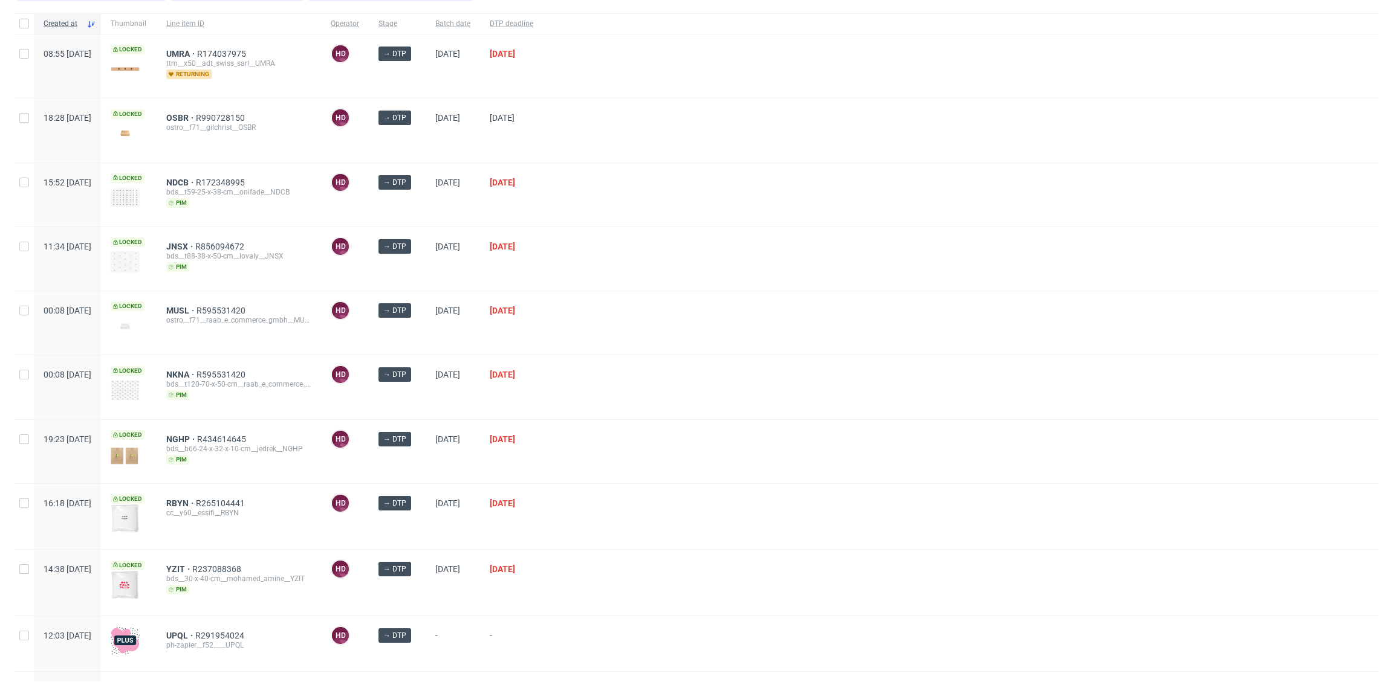
scroll to position [150, 0]
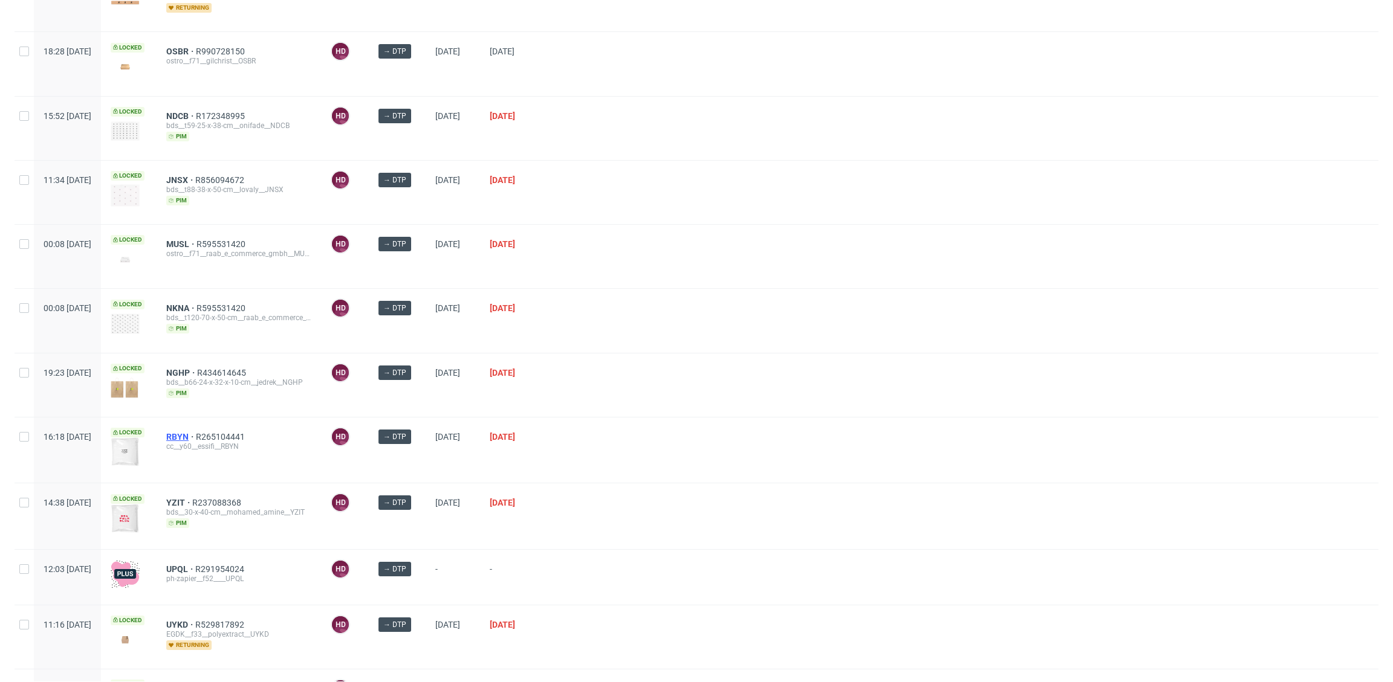
click at [196, 435] on span "RBYN" at bounding box center [181, 437] width 30 height 10
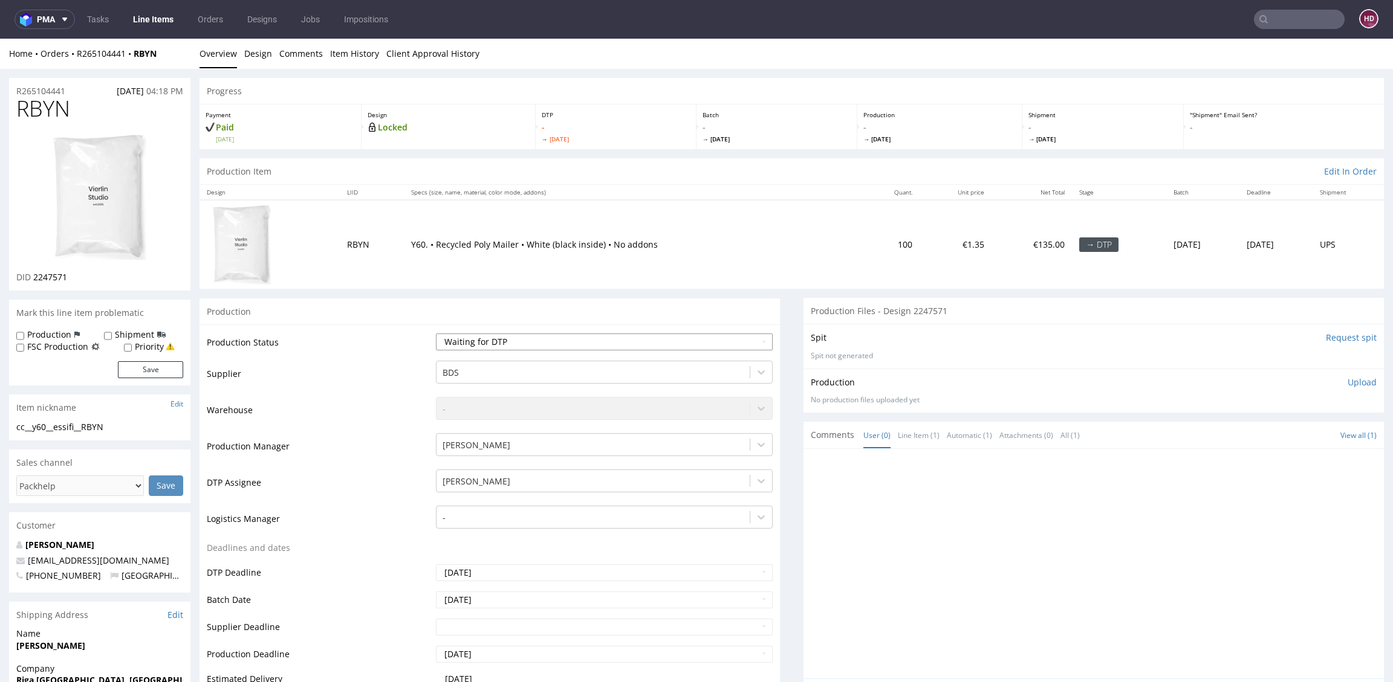
click at [536, 342] on select "Waiting for Artwork Waiting for Diecut Waiting for Mockup Waiting for DTP Waiti…" at bounding box center [604, 342] width 337 height 17
select select "dtp_in_process"
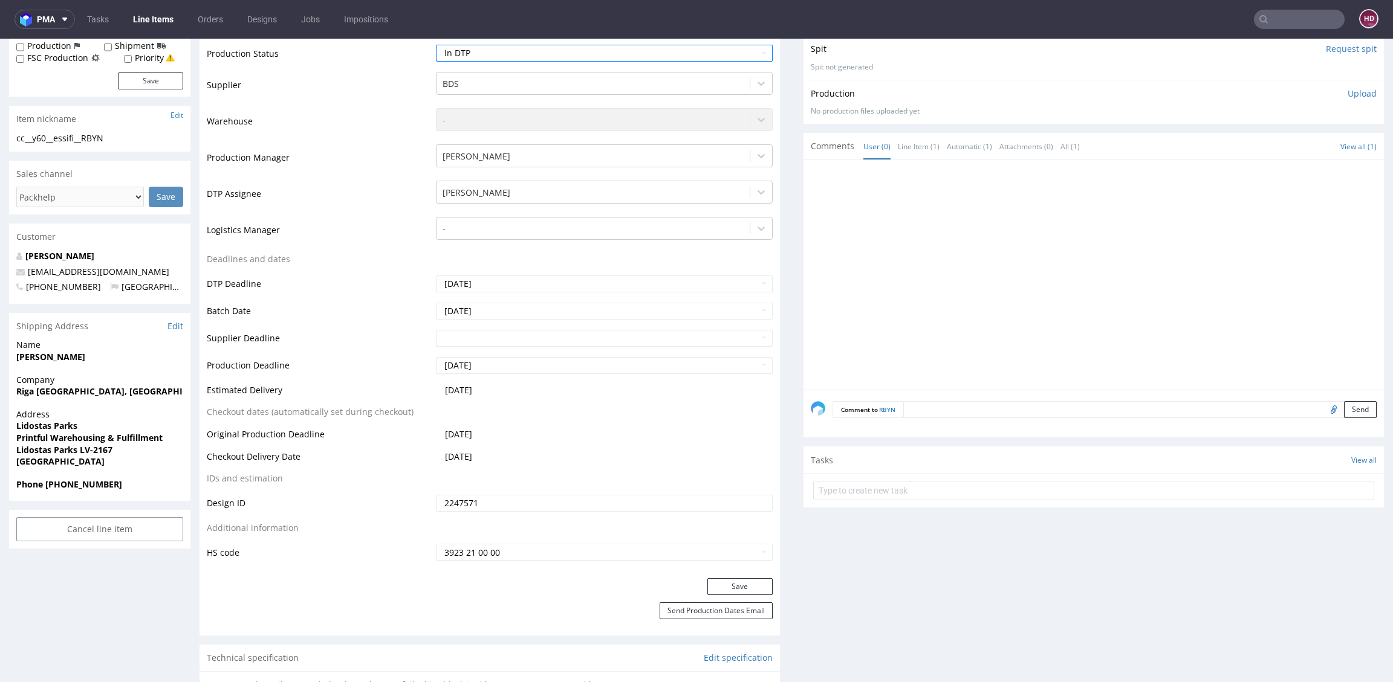
scroll to position [427, 0]
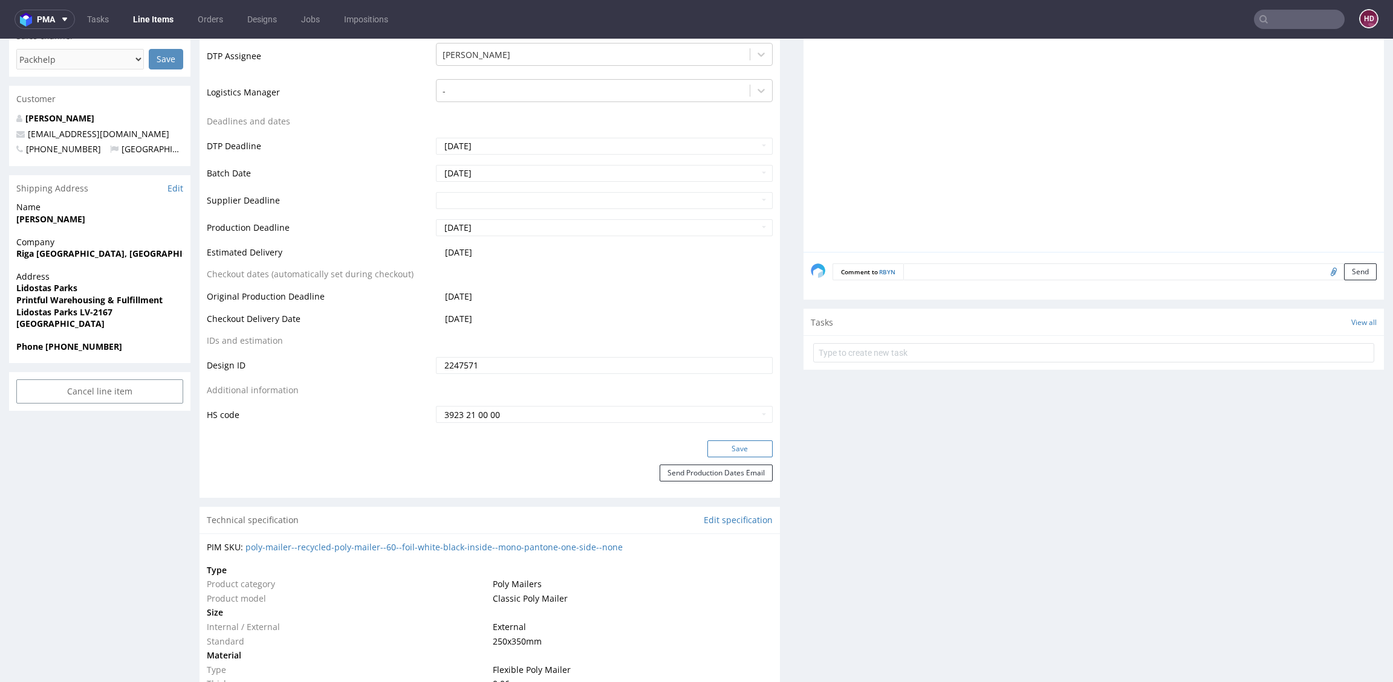
click at [724, 452] on button "Save" at bounding box center [739, 449] width 65 height 17
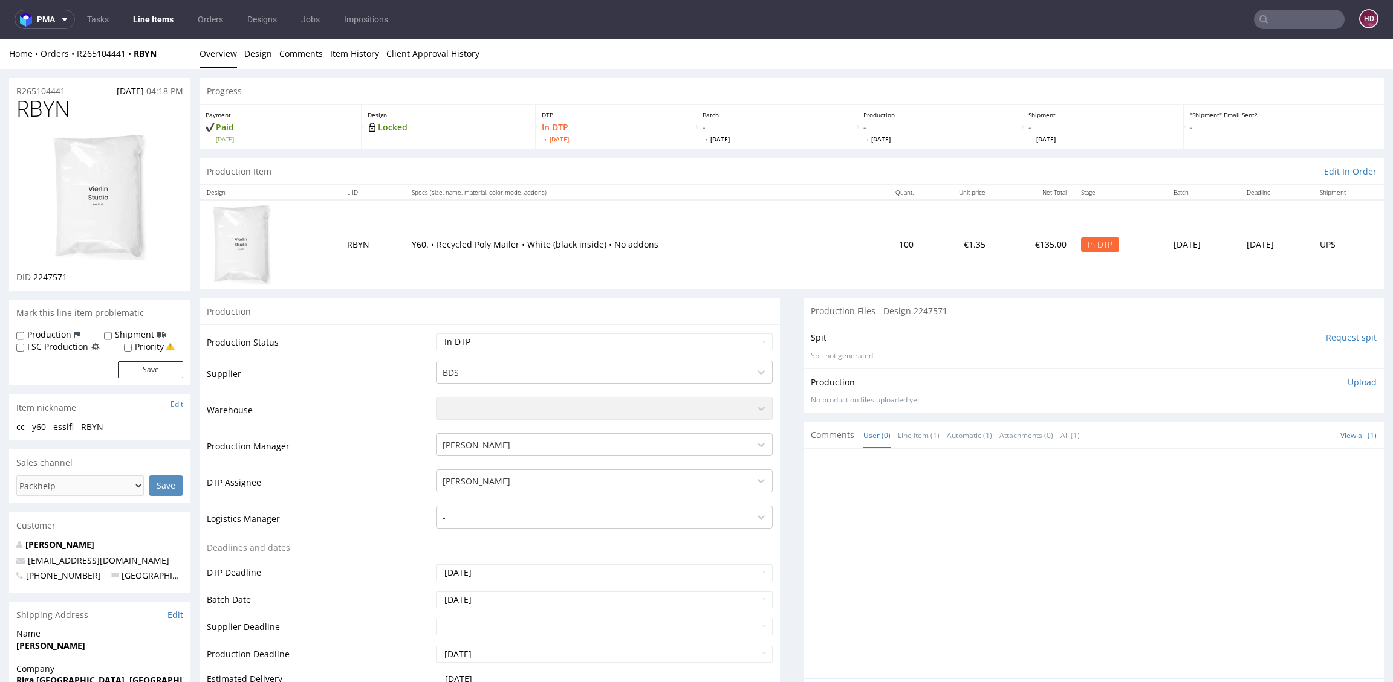
scroll to position [0, 0]
drag, startPoint x: 60, startPoint y: 109, endPoint x: -56, endPoint y: 109, distance: 116.7
copy span "RBYN"
drag, startPoint x: 72, startPoint y: 281, endPoint x: 34, endPoint y: 276, distance: 38.4
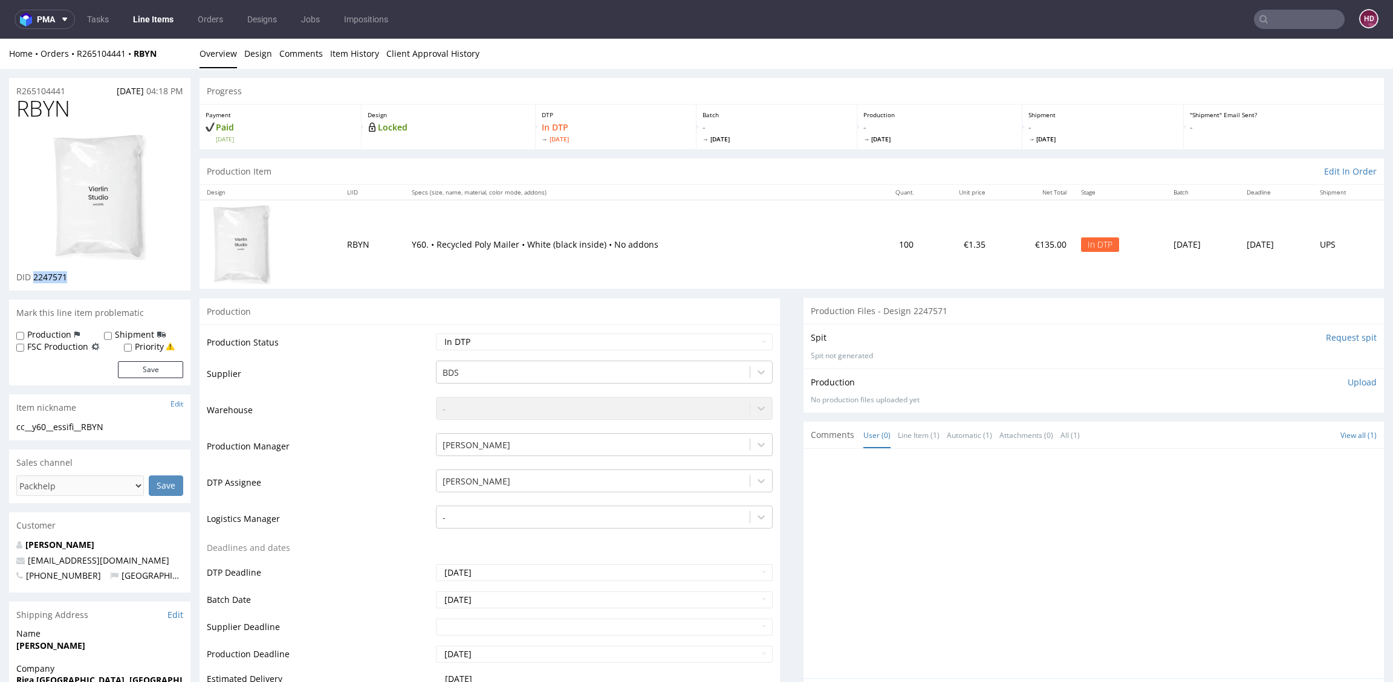
click at [34, 276] on div "DID 2247571" at bounding box center [99, 277] width 167 height 12
copy span "2247571"
click at [116, 173] on img at bounding box center [99, 197] width 97 height 129
click at [251, 47] on link "Design" at bounding box center [258, 54] width 28 height 30
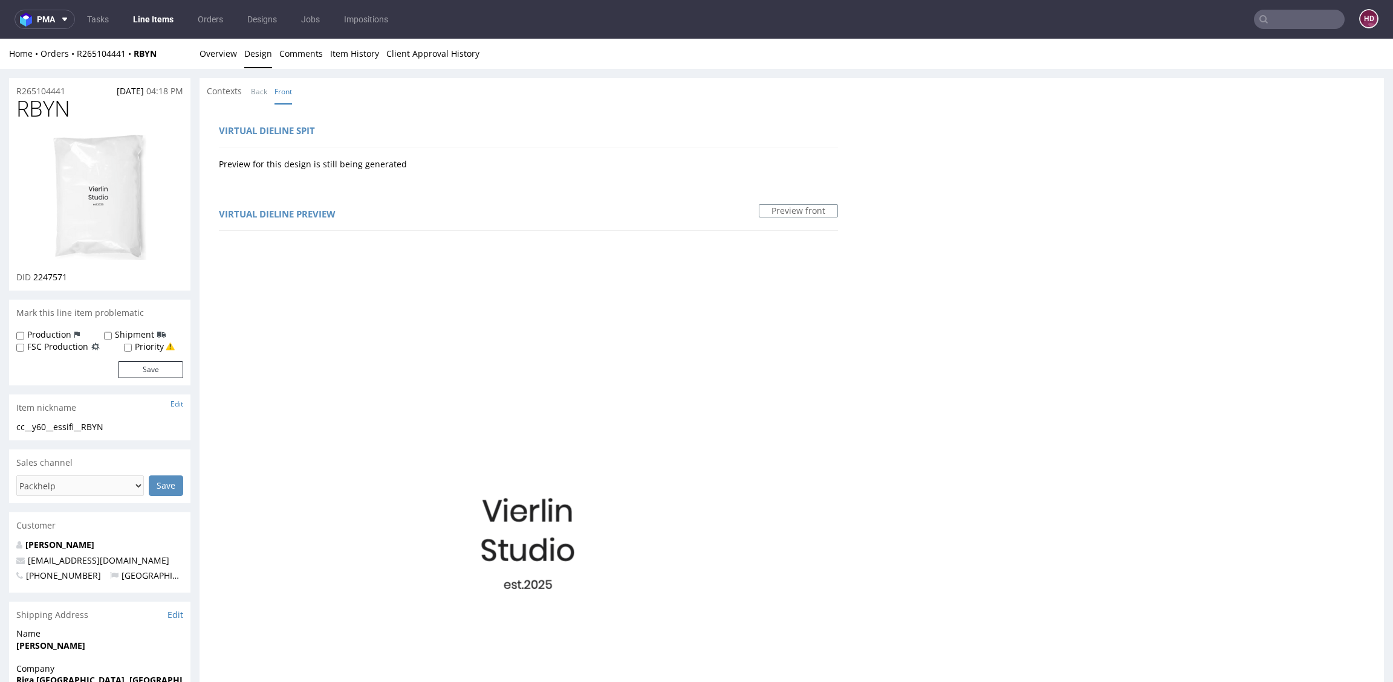
drag, startPoint x: 74, startPoint y: 103, endPoint x: 72, endPoint y: 111, distance: 8.1
click at [74, 104] on h1 "RBYN" at bounding box center [99, 109] width 167 height 24
drag, startPoint x: 71, startPoint y: 113, endPoint x: -49, endPoint y: 108, distance: 120.4
click at [0, 108] on html "Production Shipped DTP Orders Offers Shipments Designs Promotions Users Jobs Ad…" at bounding box center [696, 678] width 1393 height 1279
copy span "RBYN"
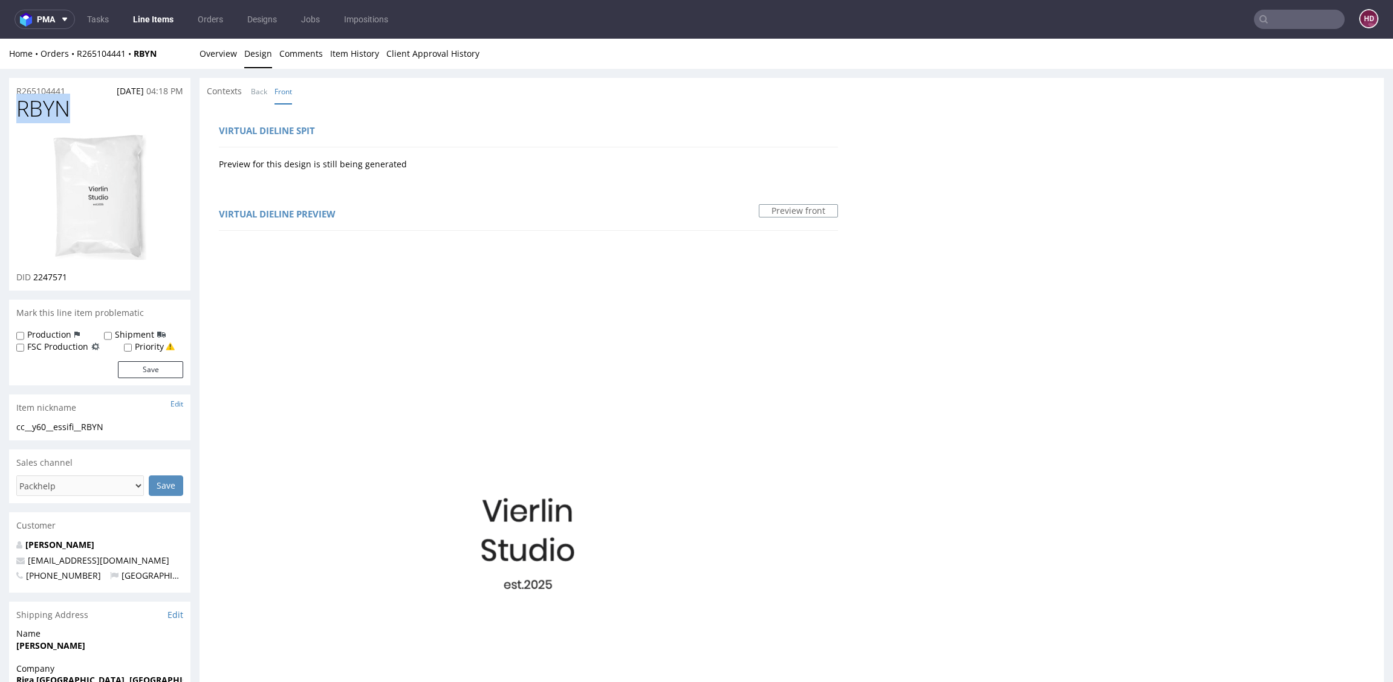
click at [657, 513] on img at bounding box center [528, 551] width 619 height 619
drag, startPoint x: 129, startPoint y: 427, endPoint x: -54, endPoint y: 410, distance: 184.5
click at [0, 410] on html "Production Shipped DTP Orders Offers Shipments Designs Promotions Users Jobs Ad…" at bounding box center [696, 678] width 1393 height 1279
drag, startPoint x: 128, startPoint y: 427, endPoint x: 79, endPoint y: 423, distance: 49.1
click at [79, 423] on div "cc__y60__essifi__RBYN" at bounding box center [99, 427] width 167 height 12
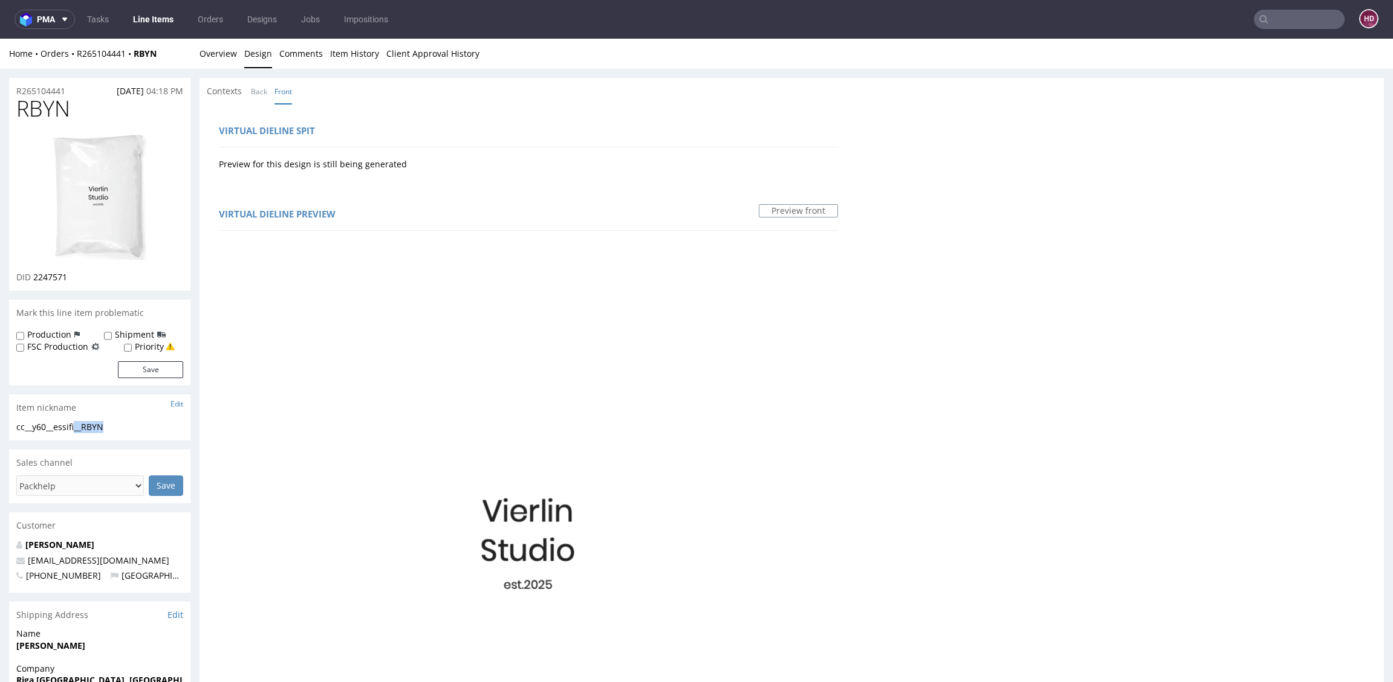
click at [121, 430] on div "cc__y60__essifi__RBYN" at bounding box center [99, 427] width 167 height 12
drag, startPoint x: 122, startPoint y: 429, endPoint x: 4, endPoint y: 421, distance: 118.1
click at [4, 421] on div "R265104441 [DATE] 04:18 PM RBYN DID 2247571 Mark this line item problematic Pro…" at bounding box center [696, 684] width 1393 height 1231
copy section "cc__y60__essifi__RBYN"
drag, startPoint x: -21, startPoint y: 70, endPoint x: -40, endPoint y: 67, distance: 19.5
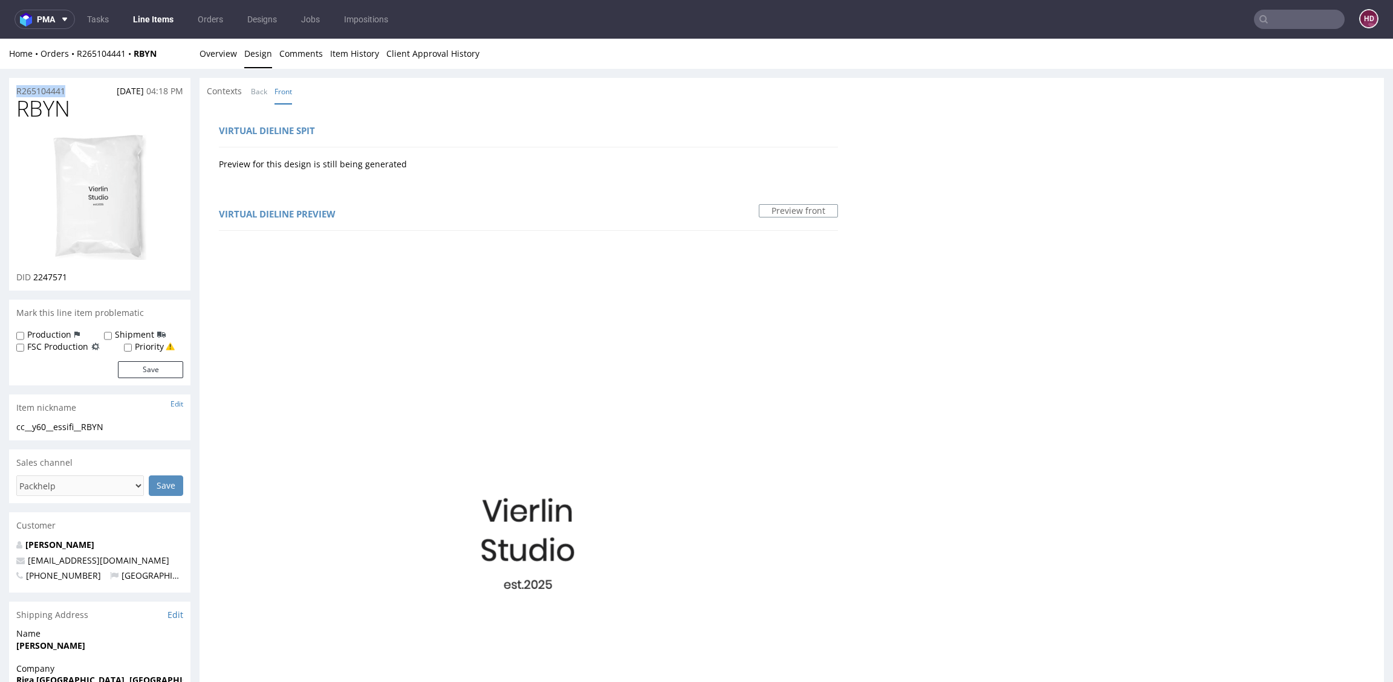
click at [0, 67] on html "Production Shipped DTP Orders Offers Shipments Designs Promotions Users Jobs Ad…" at bounding box center [696, 678] width 1393 height 1279
copy div "Overview Design Comments Item History Client Approval History R265104441"
drag, startPoint x: 79, startPoint y: 273, endPoint x: 35, endPoint y: 276, distance: 43.7
click at [35, 276] on div "DID 2247571" at bounding box center [99, 277] width 167 height 12
copy span "2247571"
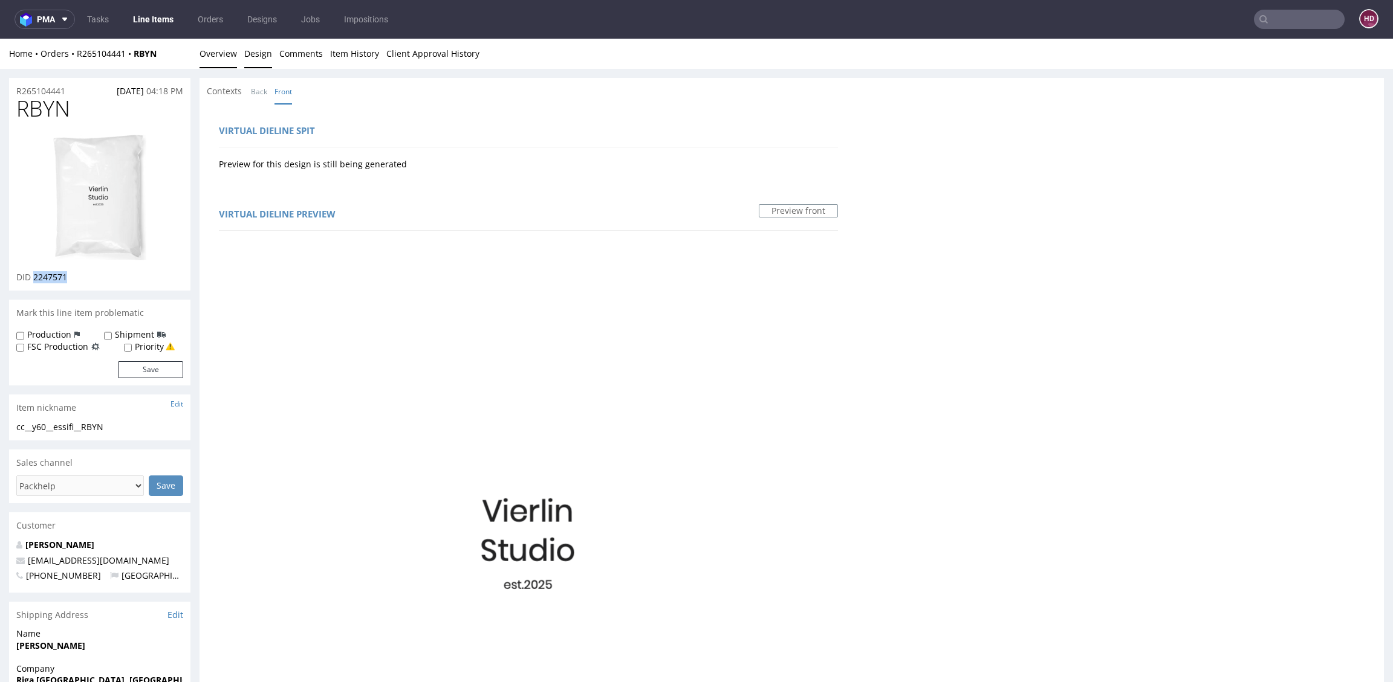
click at [225, 54] on link "Overview" at bounding box center [217, 54] width 37 height 30
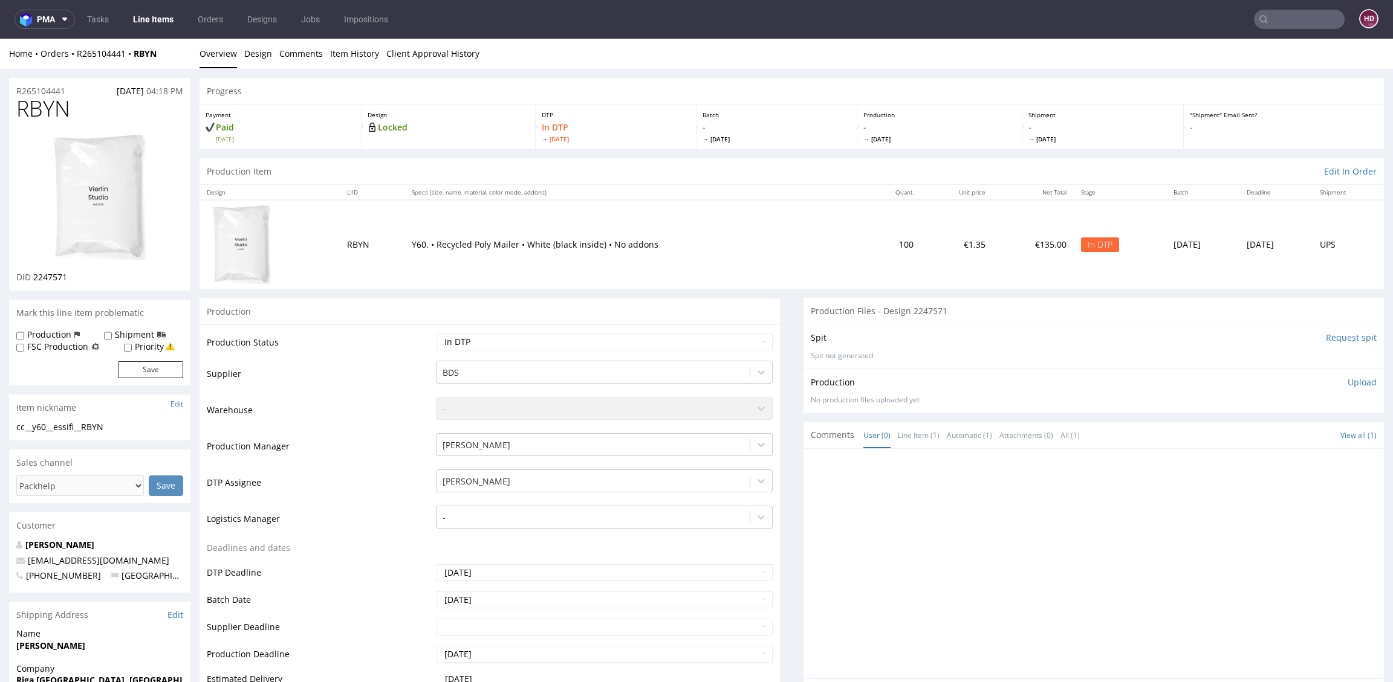
click at [1347, 381] on p "Upload" at bounding box center [1361, 383] width 29 height 12
click at [1277, 436] on div "Add files" at bounding box center [1290, 438] width 60 height 18
type input "C:\fakepath\ cc__y60__essifi__RBYN__d2247571__oR265104441.pdf"
click at [1321, 457] on button "Upload now" at bounding box center [1349, 456] width 56 height 17
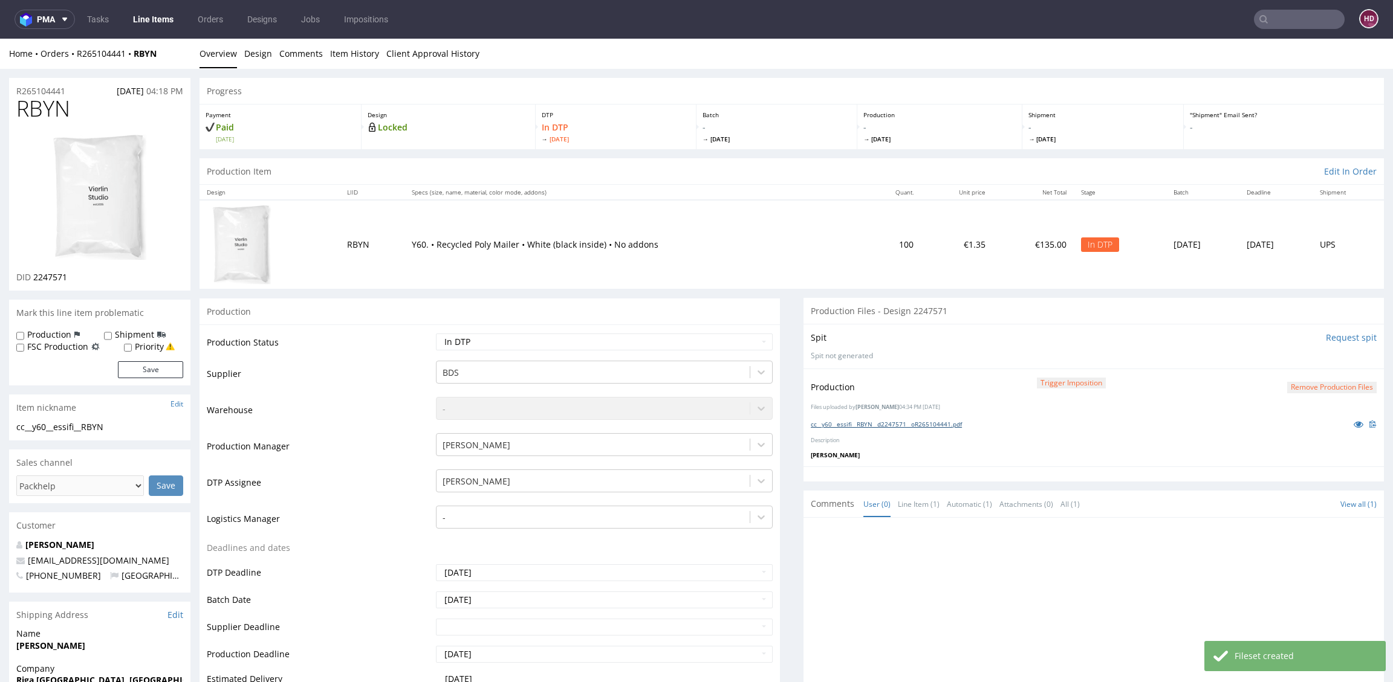
click at [844, 424] on link "cc__y60__essifi__RBYN__d2247571__oR265104441.pdf" at bounding box center [886, 424] width 151 height 8
click at [473, 331] on div "Production Status Waiting for Artwork Waiting for Diecut Waiting for Mockup Wai…" at bounding box center [489, 596] width 580 height 543
click at [472, 335] on select "Waiting for Artwork Waiting for Diecut Waiting for Mockup Waiting for DTP Waiti…" at bounding box center [604, 342] width 337 height 17
select select "dtp_production_ready"
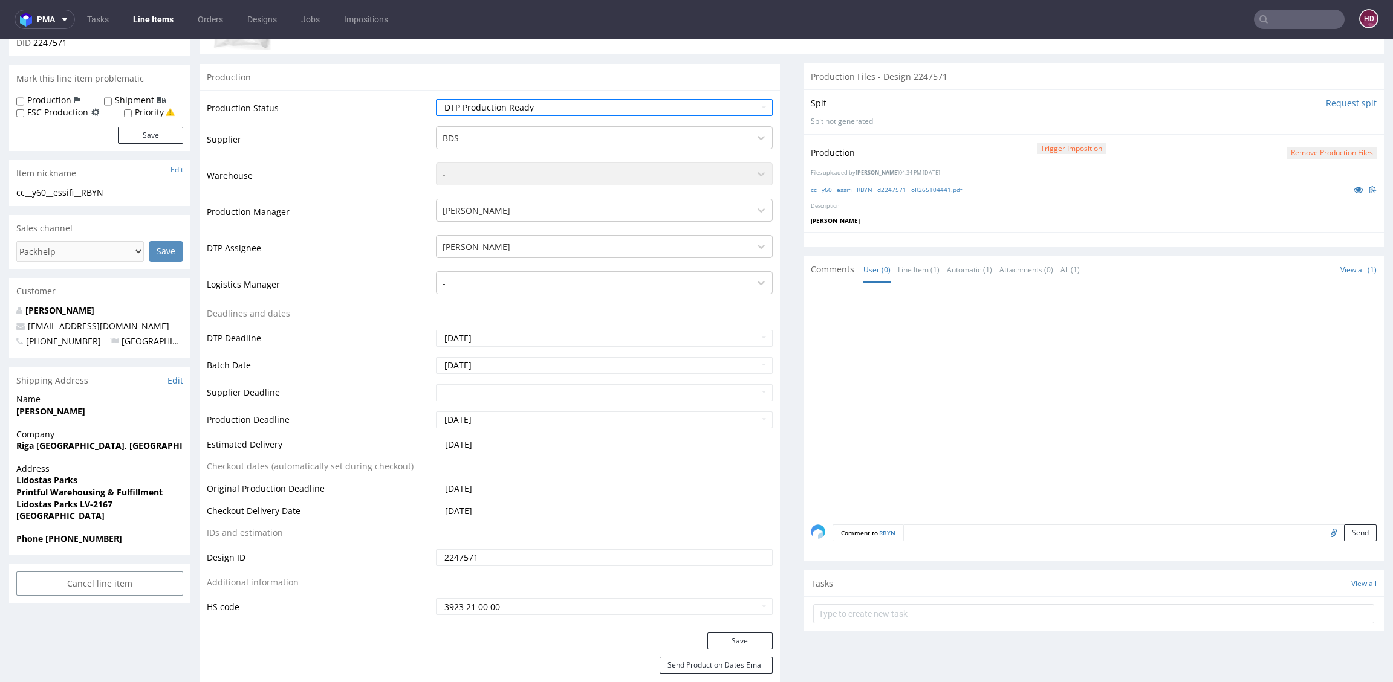
scroll to position [274, 0]
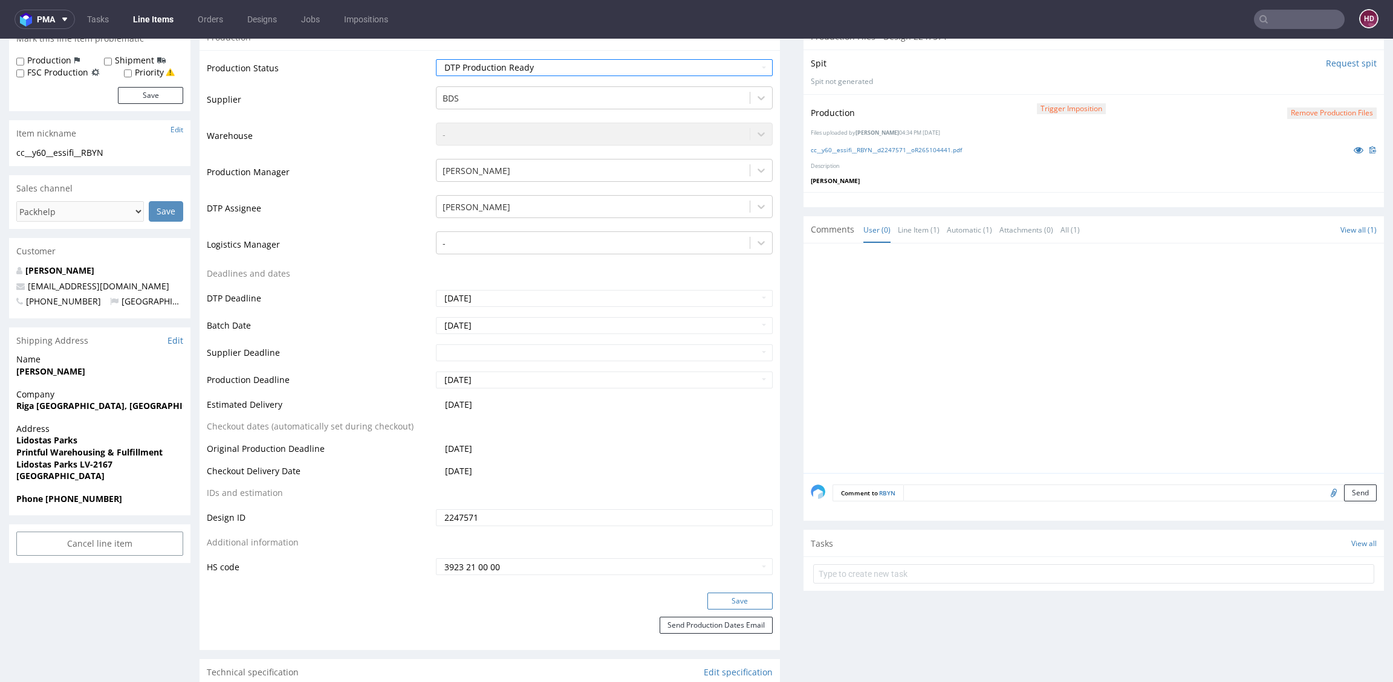
click at [730, 602] on button "Save" at bounding box center [739, 601] width 65 height 17
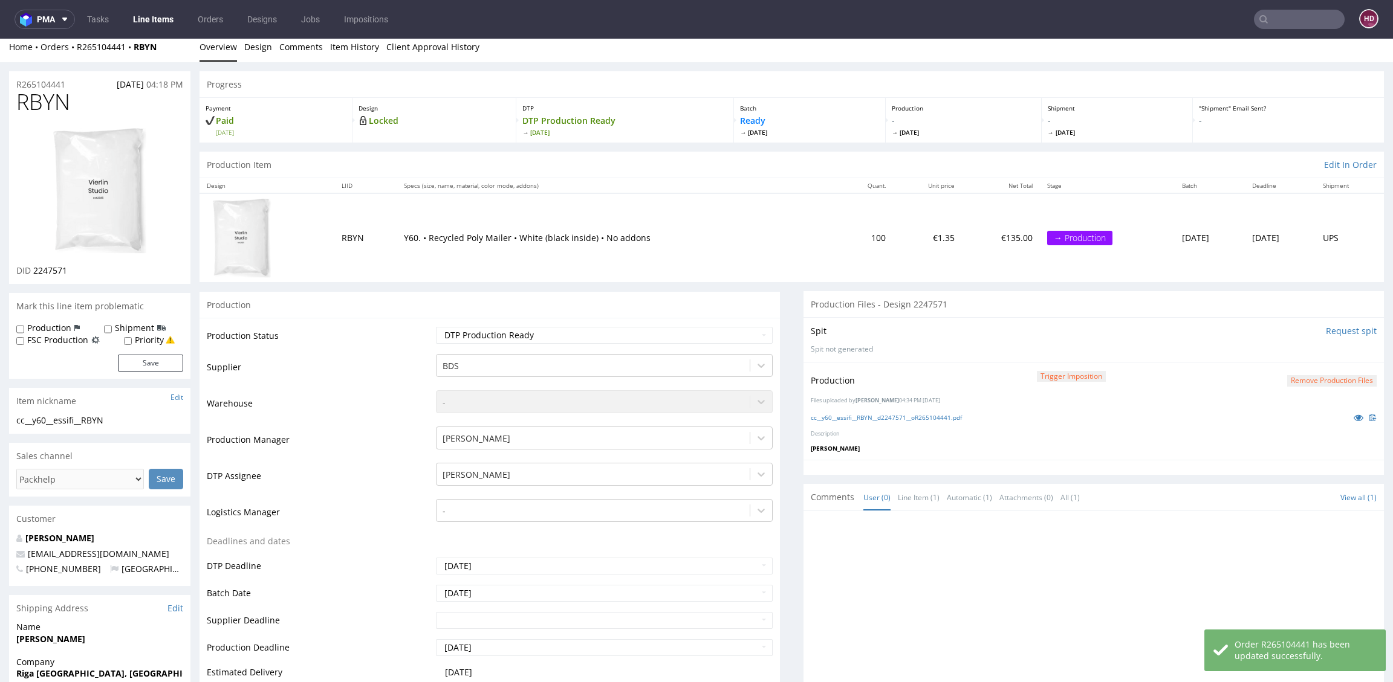
scroll to position [0, 0]
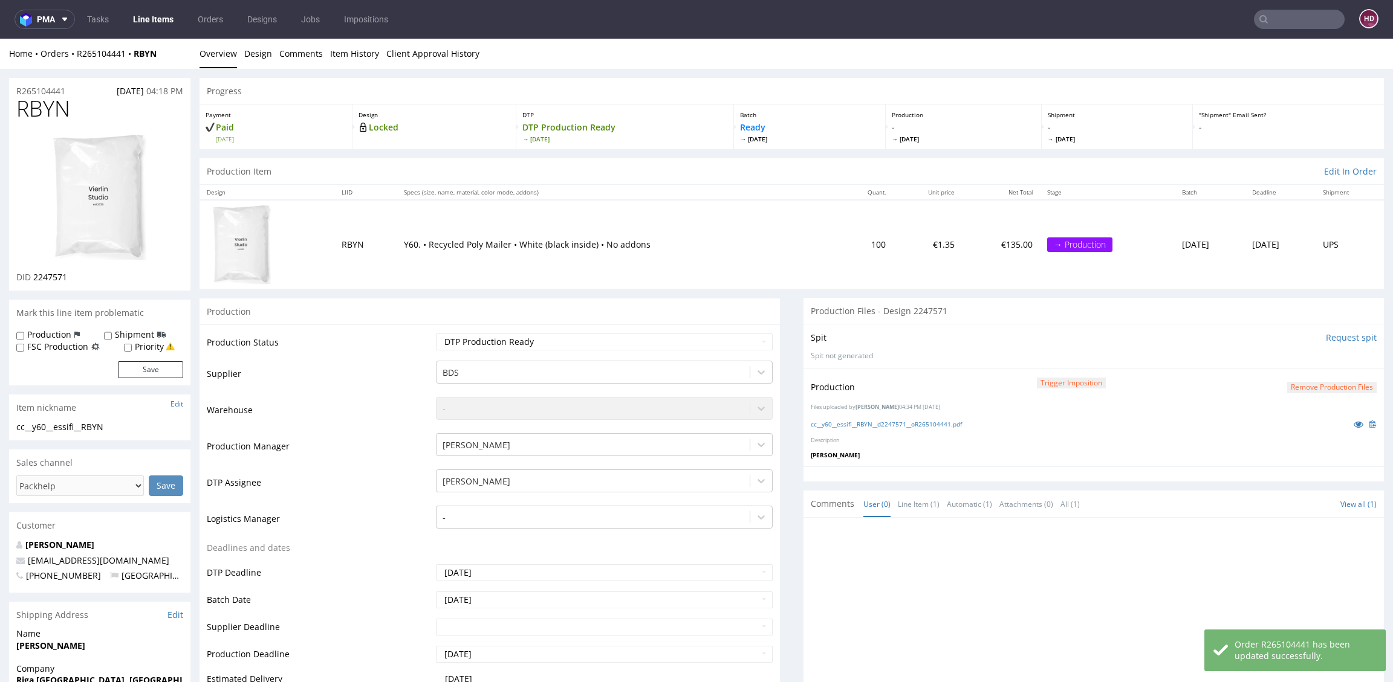
click at [132, 15] on link "Line Items" at bounding box center [153, 19] width 55 height 19
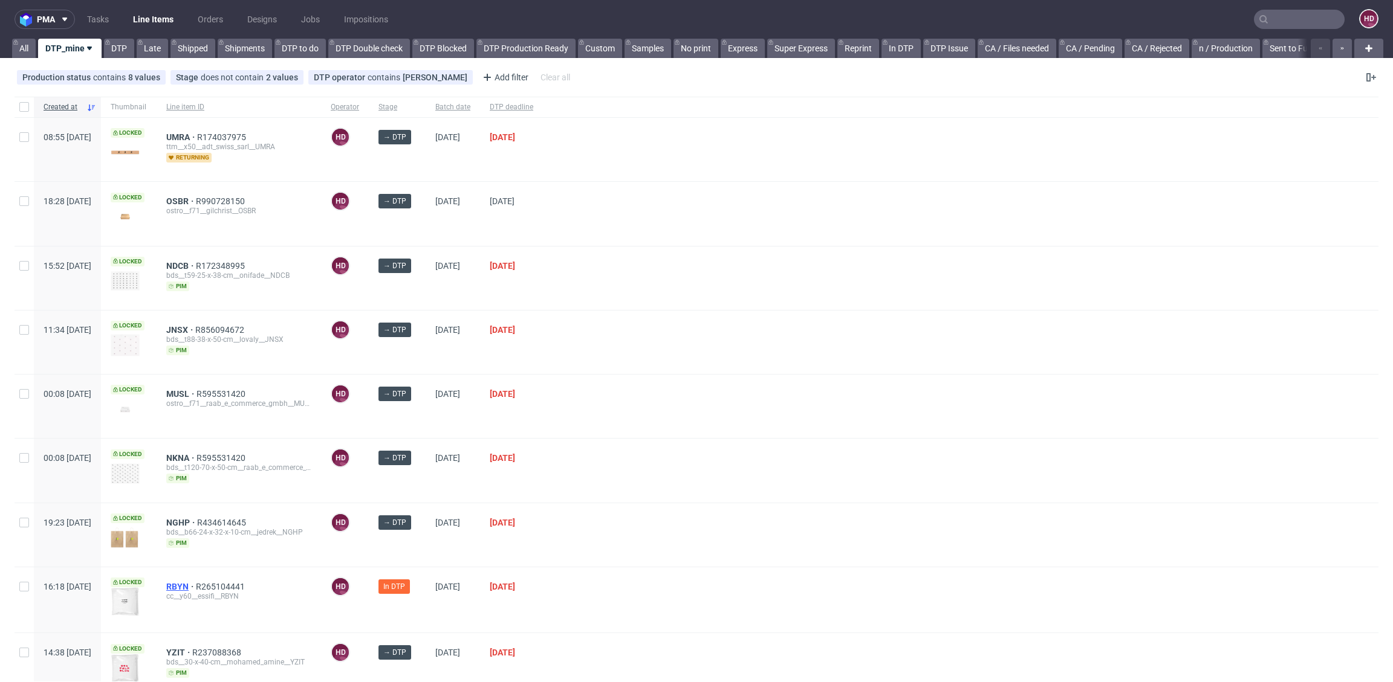
click at [196, 585] on span "RBYN" at bounding box center [181, 587] width 30 height 10
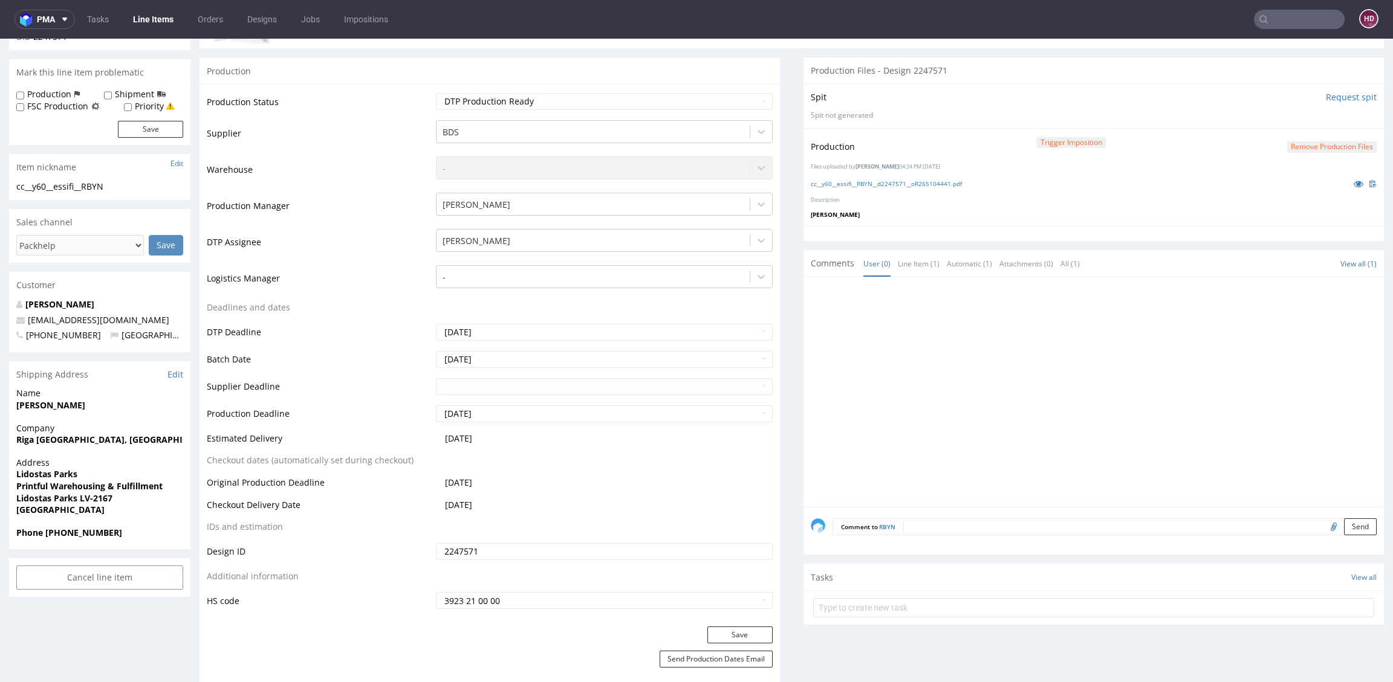
scroll to position [498, 0]
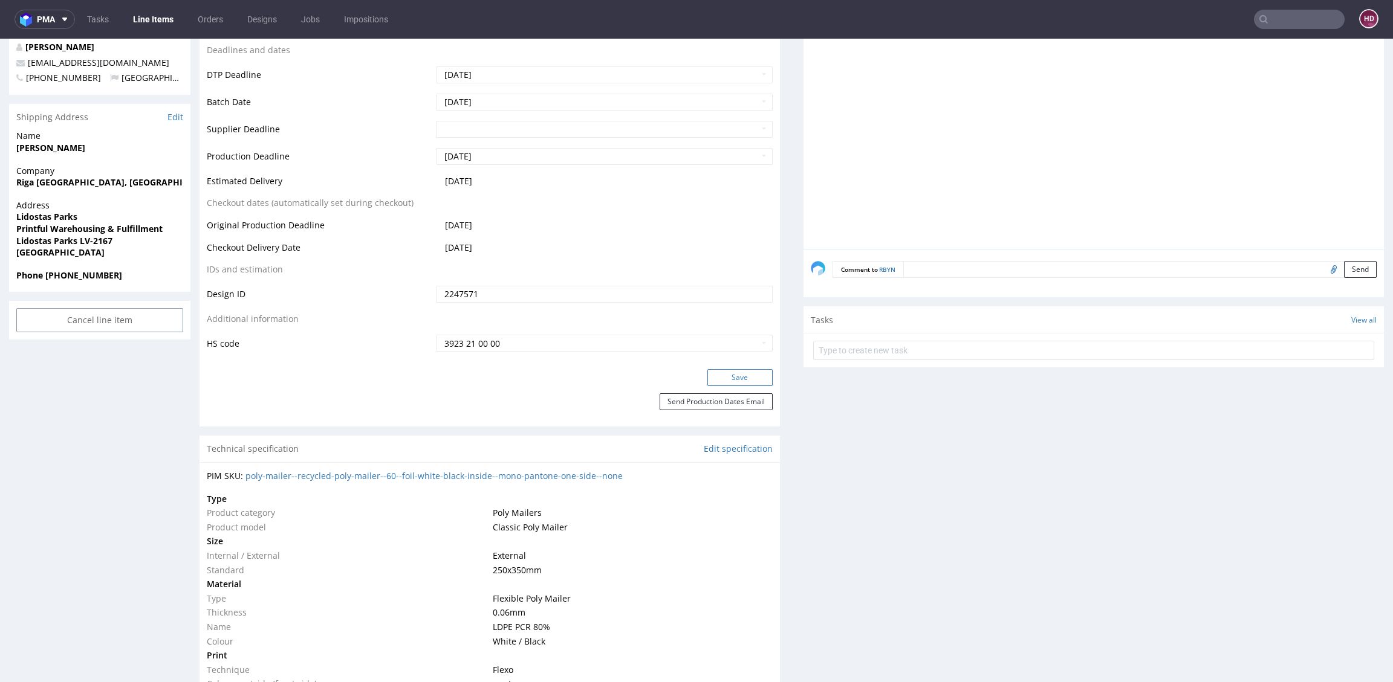
click at [742, 375] on button "Save" at bounding box center [739, 377] width 65 height 17
click at [131, 18] on link "Line Items" at bounding box center [153, 19] width 55 height 19
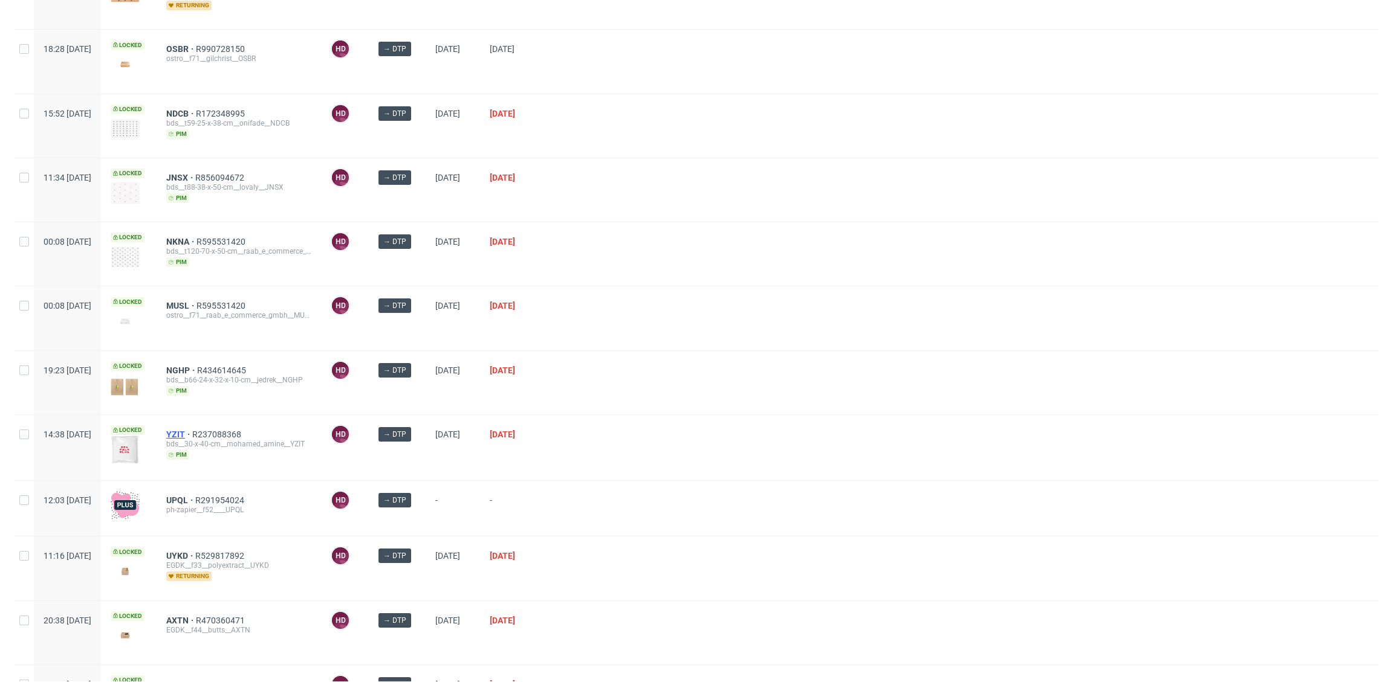
click at [192, 430] on span "YZIT" at bounding box center [179, 435] width 26 height 10
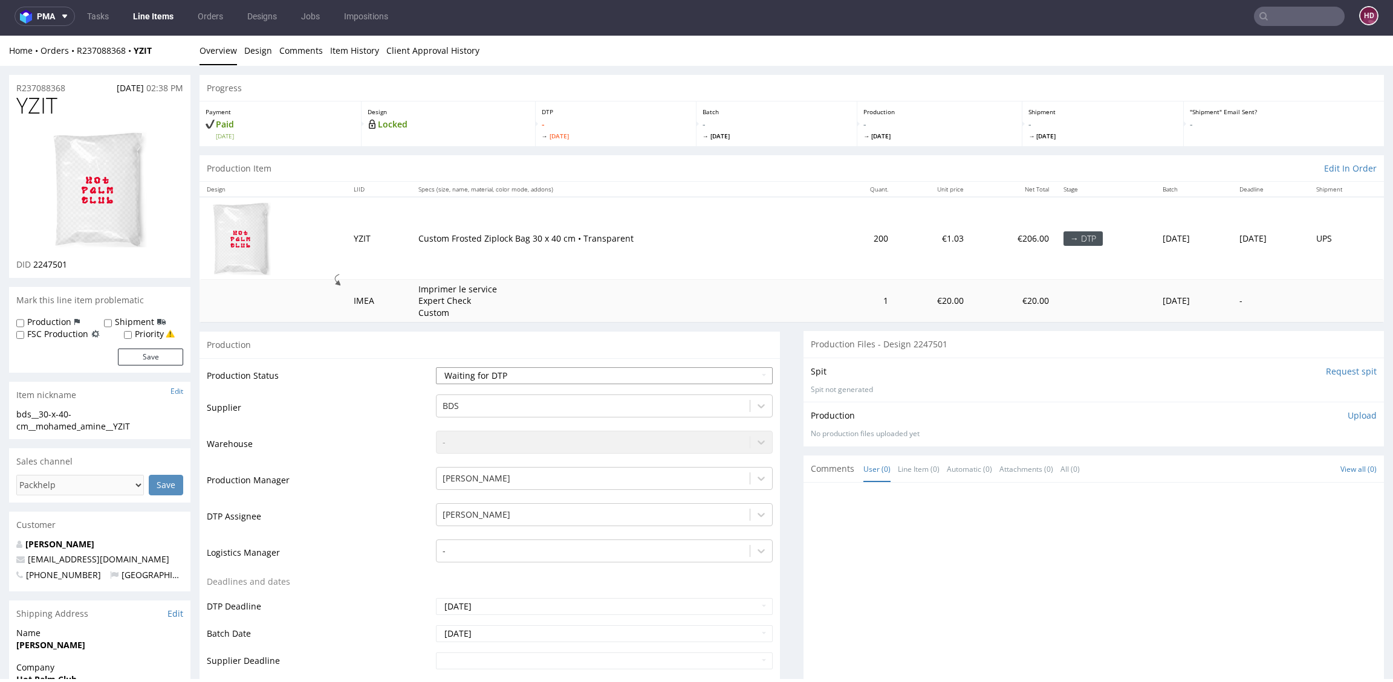
click at [519, 368] on select "Waiting for Artwork Waiting for Diecut Waiting for Mockup Waiting for DTP Waiti…" at bounding box center [604, 376] width 337 height 17
select select "dtp_in_process"
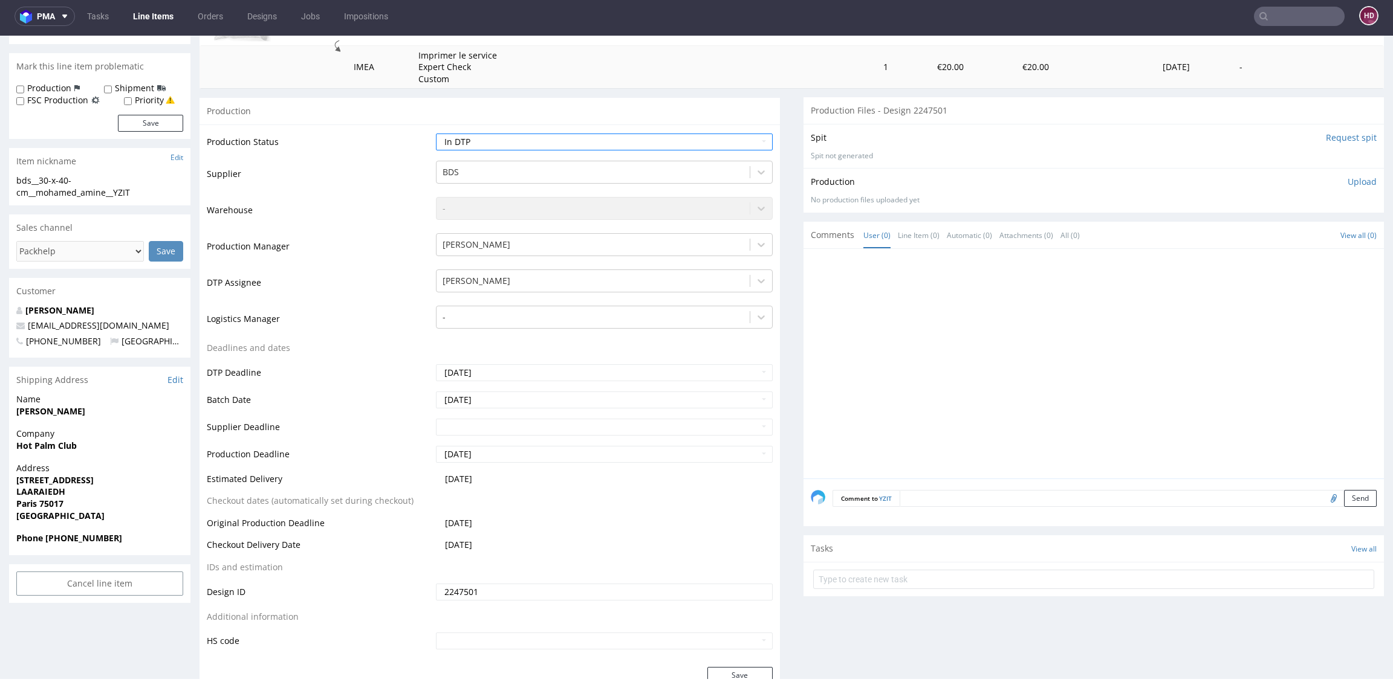
scroll to position [353, 0]
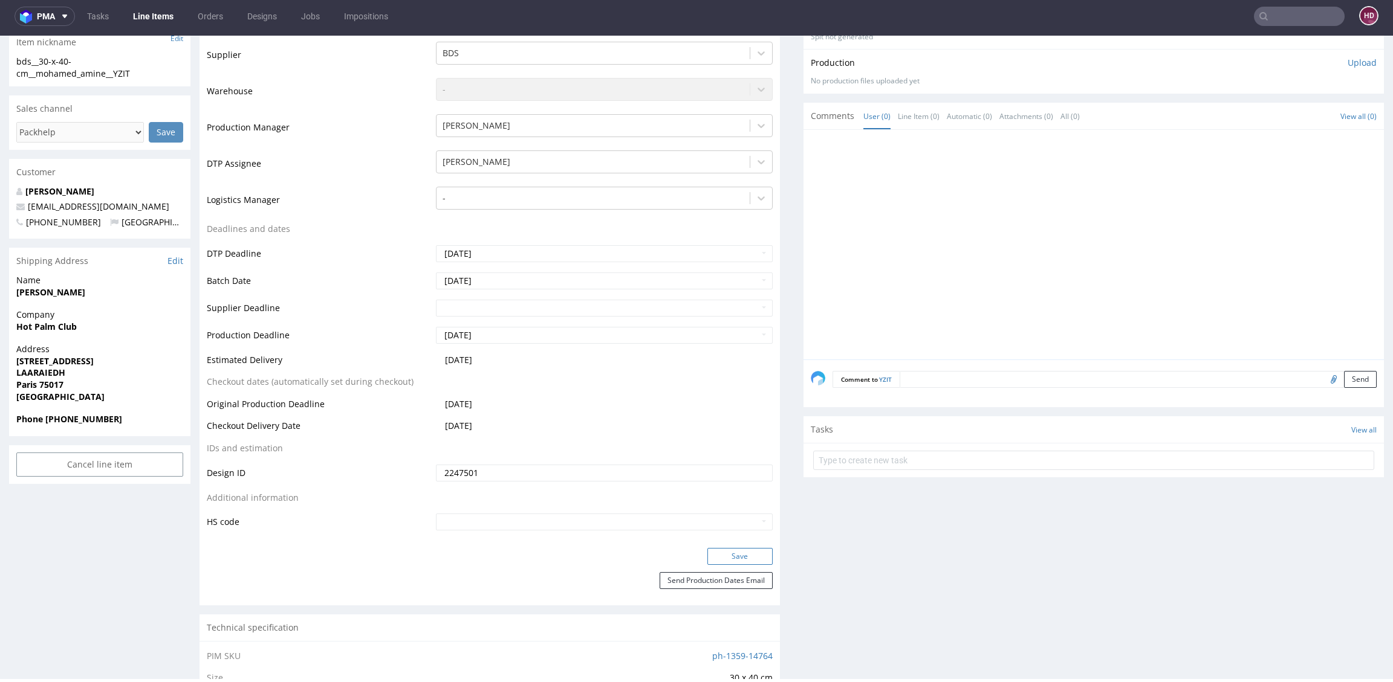
click at [755, 549] on button "Save" at bounding box center [739, 556] width 65 height 17
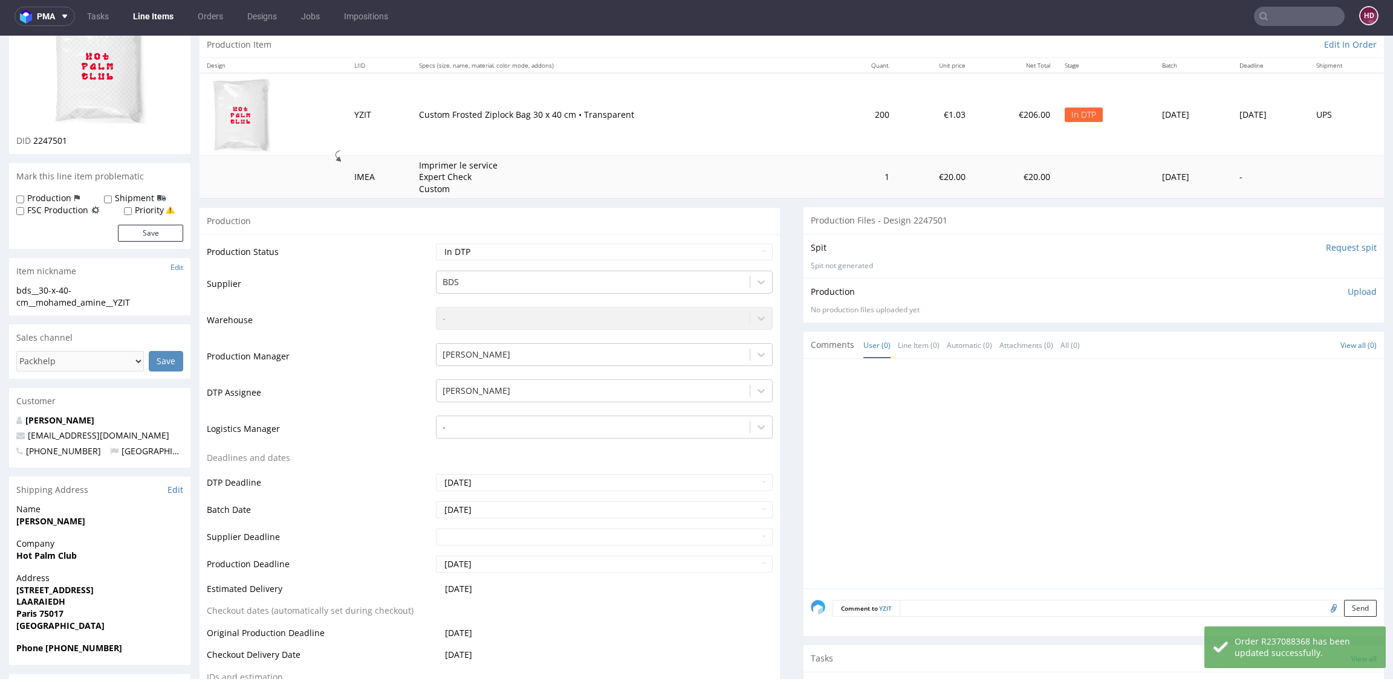
scroll to position [0, 0]
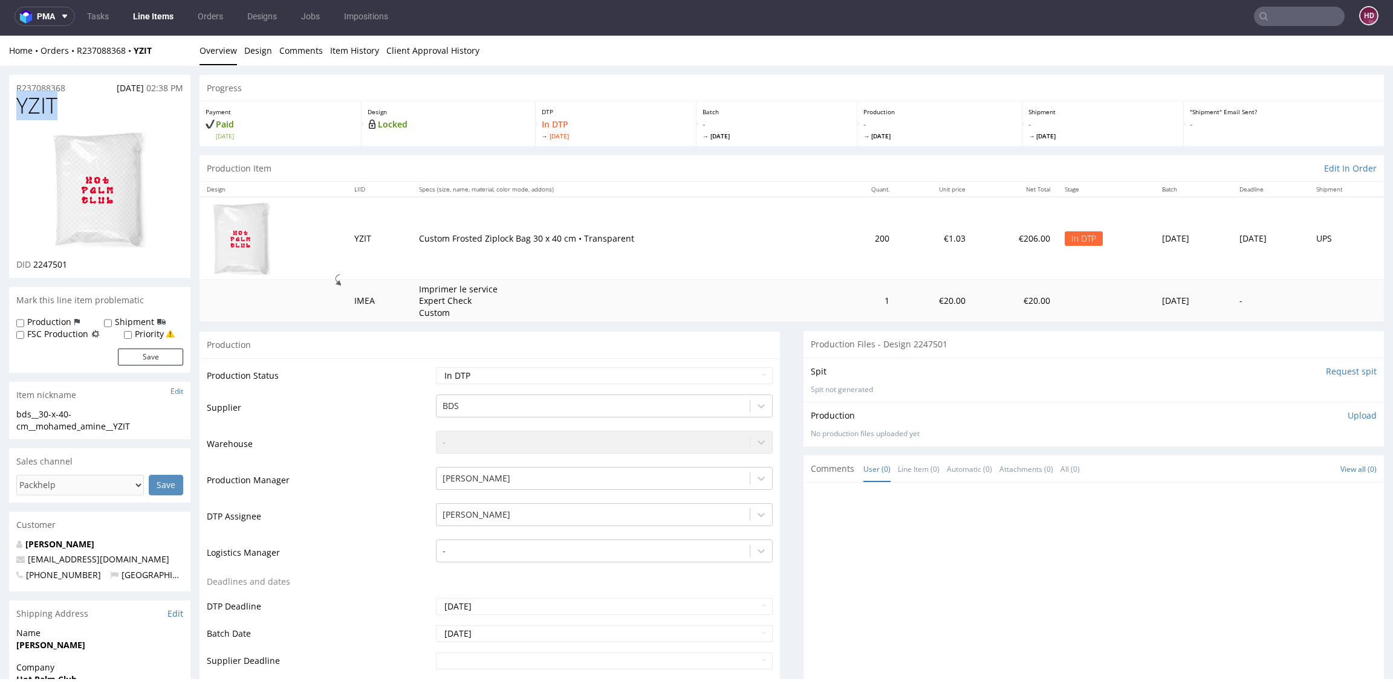
drag, startPoint x: 47, startPoint y: 107, endPoint x: -85, endPoint y: 104, distance: 131.8
copy span "YZIT"
click at [77, 267] on div "DID 2247501" at bounding box center [99, 265] width 167 height 12
drag, startPoint x: 66, startPoint y: 265, endPoint x: 48, endPoint y: 262, distance: 18.4
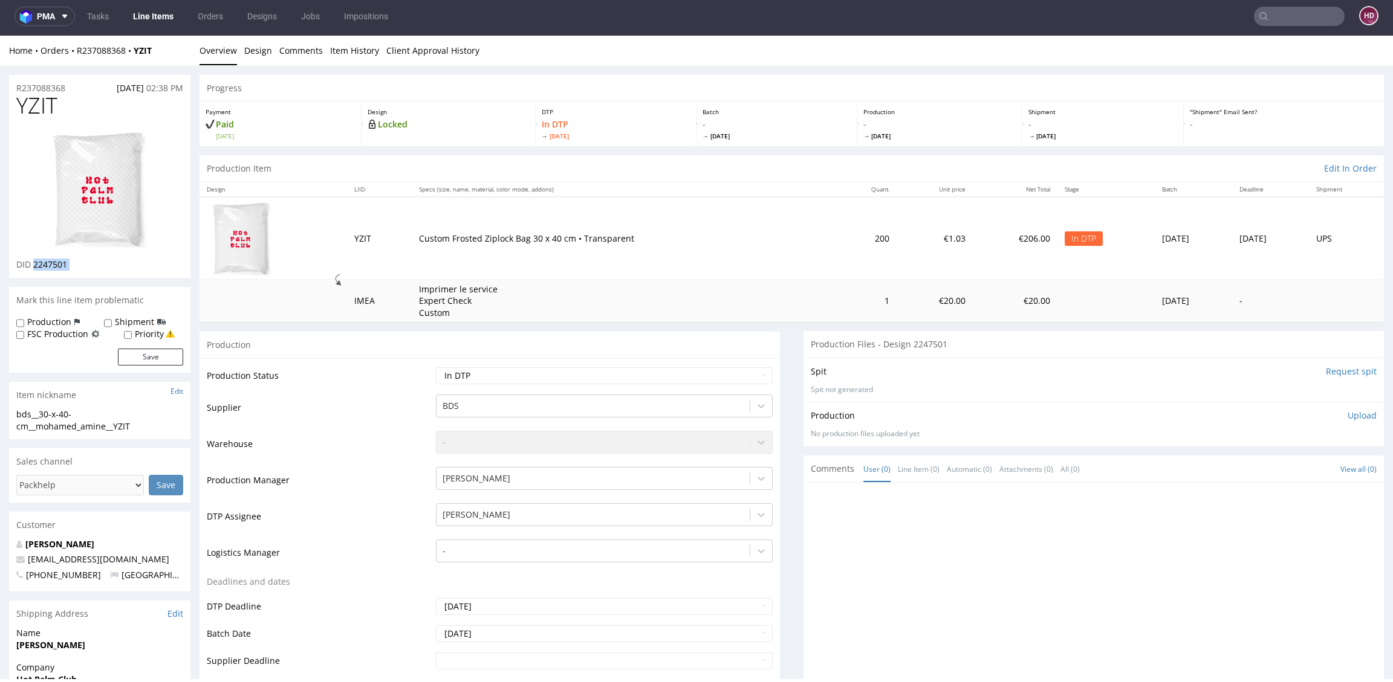
click at [48, 262] on div "DID 2247501" at bounding box center [99, 265] width 167 height 12
copy div "2247501"
click at [260, 54] on link "Design" at bounding box center [258, 51] width 28 height 30
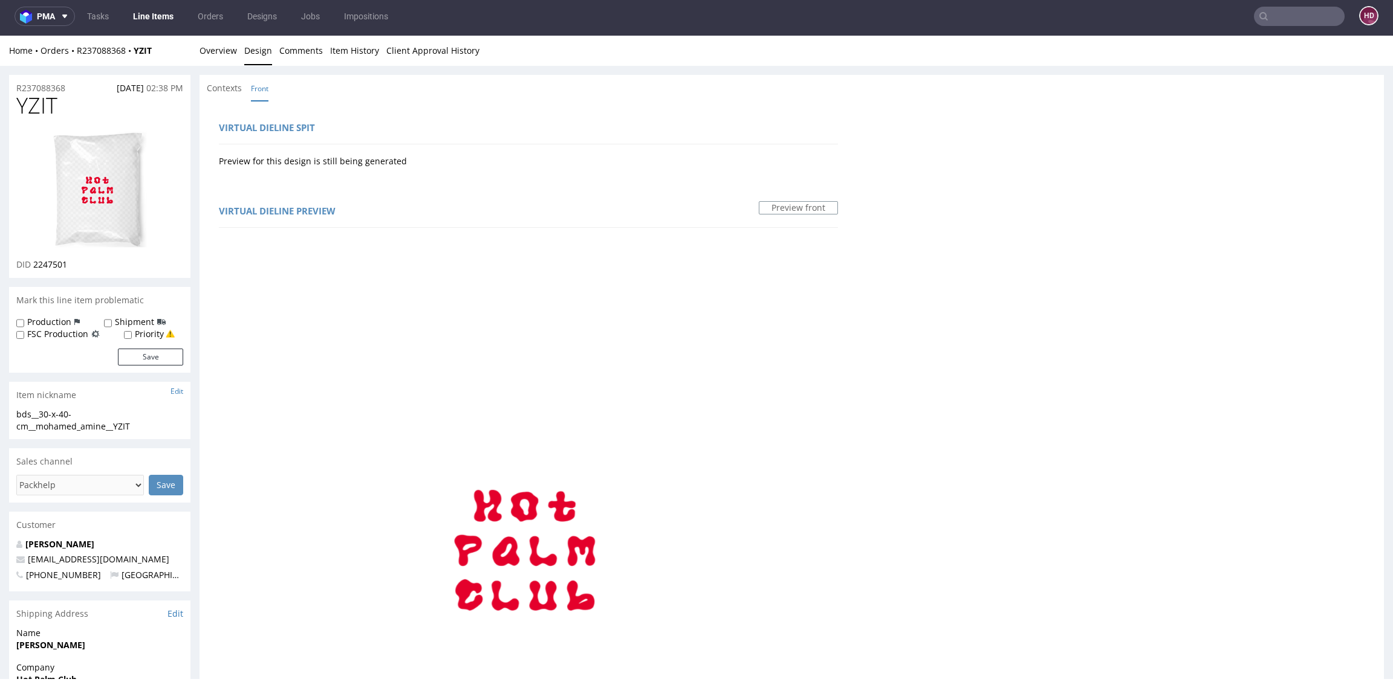
click at [195, 56] on div "Home Orders R237088368 YZIT Overview Design Comments Item History Client Approv…" at bounding box center [696, 51] width 1393 height 30
click at [202, 54] on link "Overview" at bounding box center [217, 51] width 37 height 30
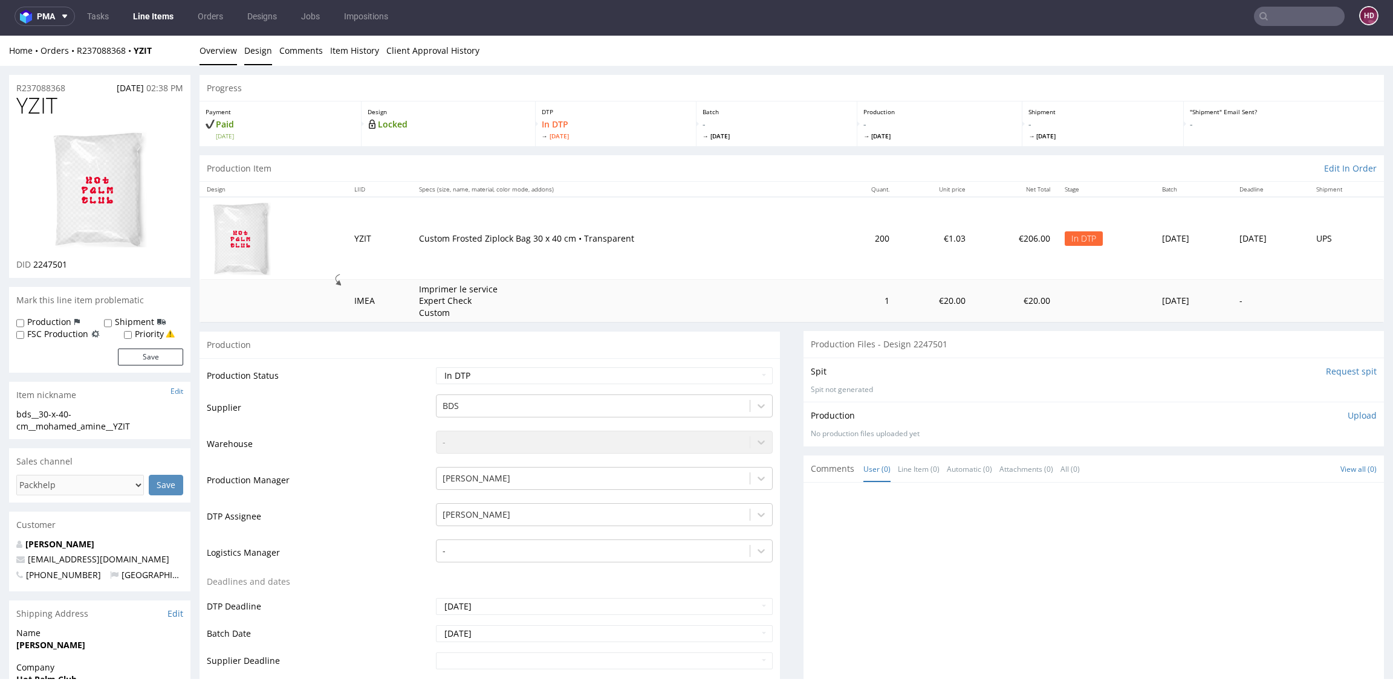
click at [260, 53] on link "Design" at bounding box center [258, 51] width 28 height 30
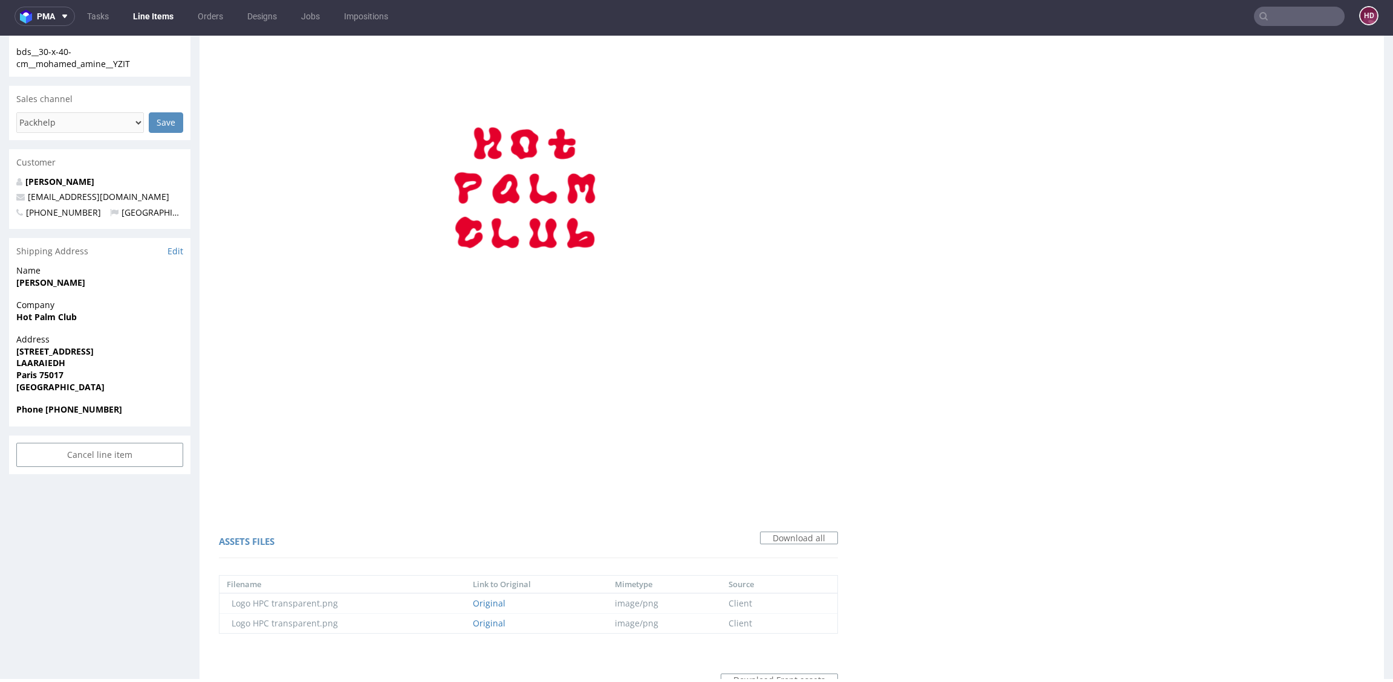
scroll to position [643, 0]
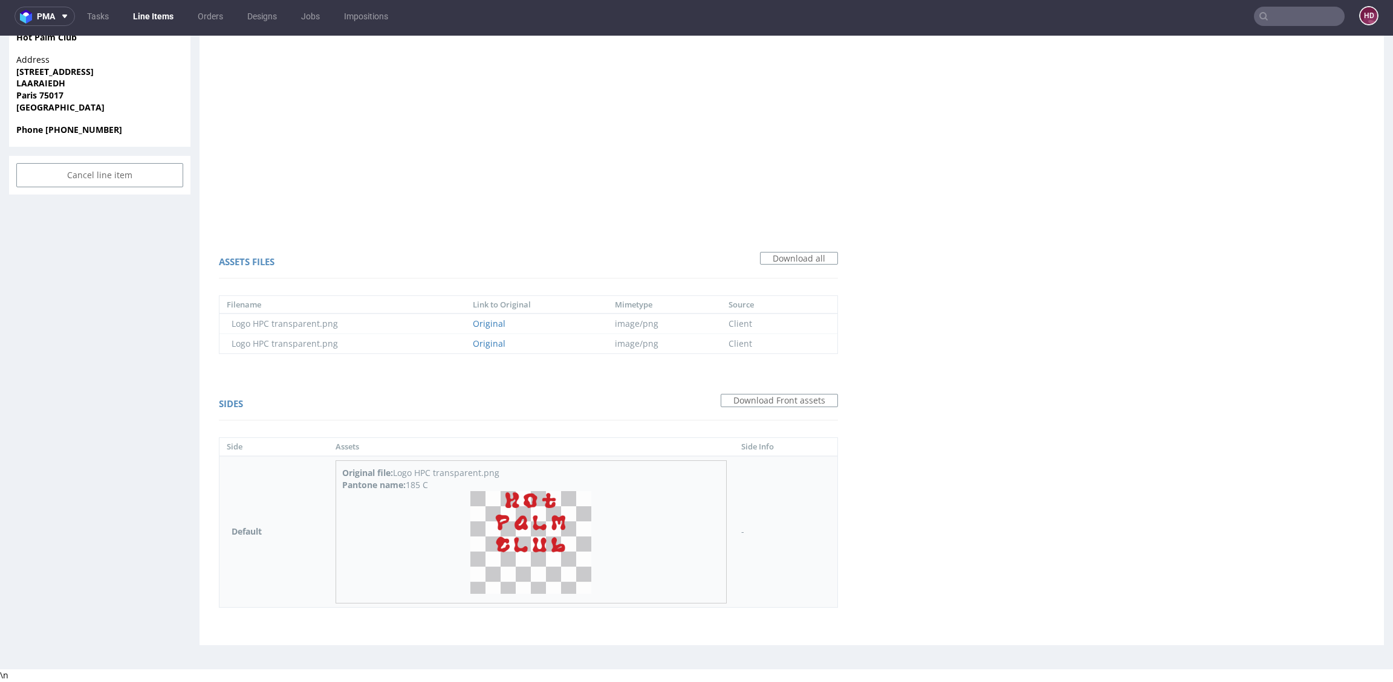
click at [544, 531] on img at bounding box center [530, 542] width 121 height 103
click at [494, 343] on link "Original" at bounding box center [489, 343] width 33 height 11
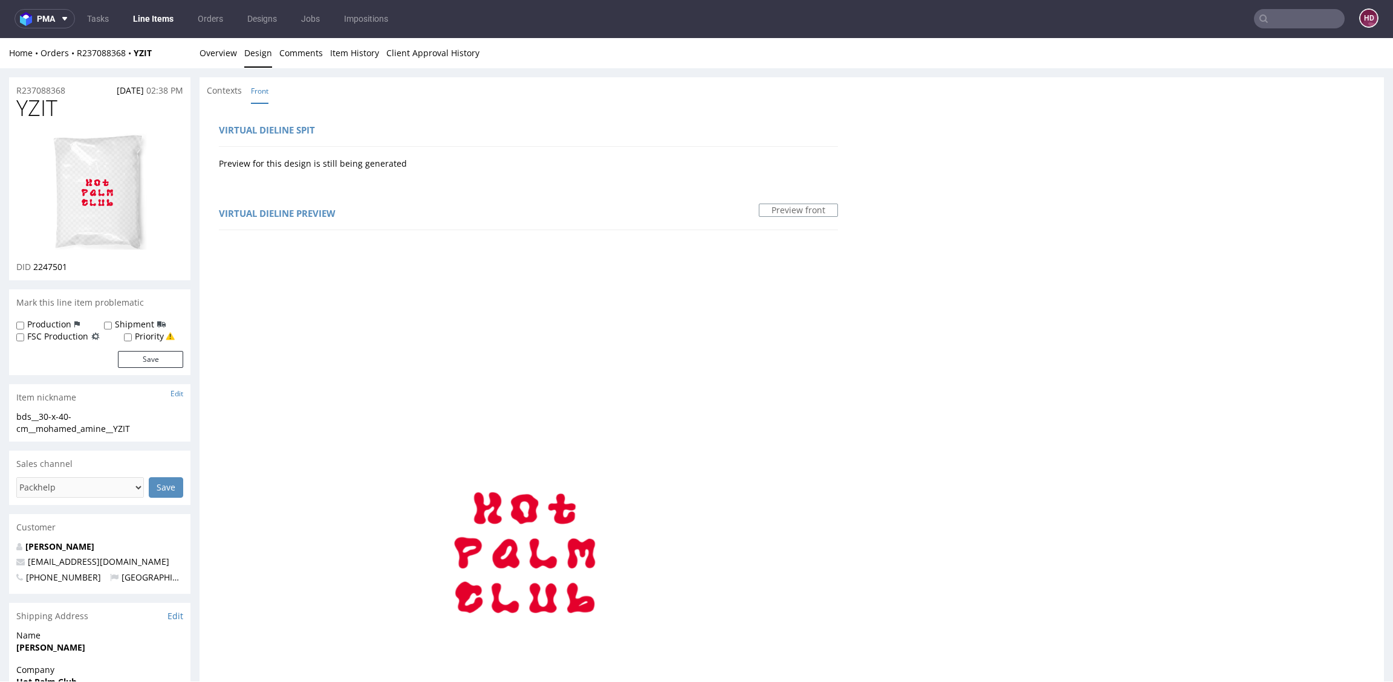
scroll to position [0, 0]
click at [118, 239] on img at bounding box center [99, 192] width 97 height 119
click at [66, 128] on link at bounding box center [99, 192] width 97 height 138
drag, startPoint x: 84, startPoint y: 108, endPoint x: -79, endPoint y: 111, distance: 163.2
click at [0, 111] on html "Production Shipped DTP Orders Offers Shipments Designs Promotions Users Jobs Ad…" at bounding box center [696, 683] width 1393 height 1288
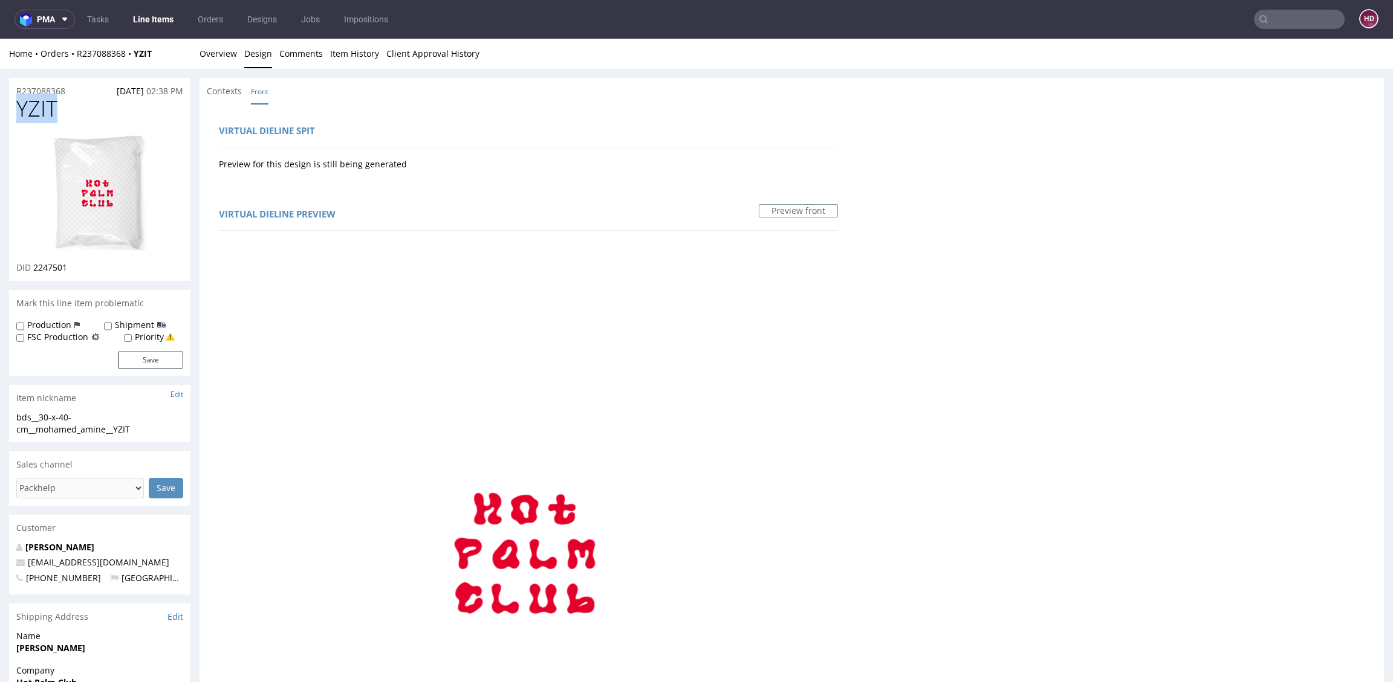
copy span "YZIT"
drag, startPoint x: 91, startPoint y: 264, endPoint x: 35, endPoint y: 264, distance: 55.6
click at [35, 264] on div "DID 2247501" at bounding box center [99, 268] width 167 height 12
copy span "2247501"
drag, startPoint x: 147, startPoint y: 427, endPoint x: 17, endPoint y: 418, distance: 130.9
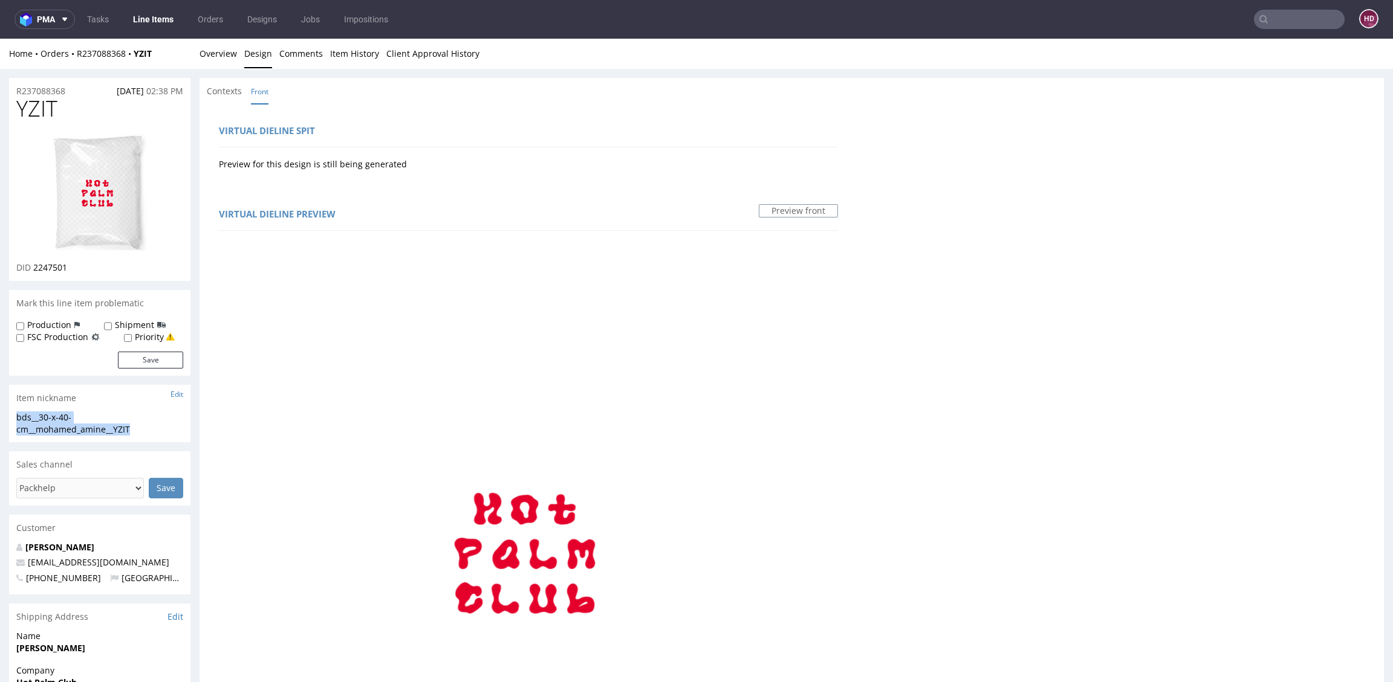
click at [17, 418] on div "bds__30-x-40-cm__mohamed_amine__YZIT" at bounding box center [99, 424] width 167 height 24
drag, startPoint x: 75, startPoint y: 92, endPoint x: 17, endPoint y: 88, distance: 58.1
click at [17, 88] on div "R237088368 08.08.2025 02:38 PM" at bounding box center [99, 87] width 181 height 19
drag, startPoint x: 31, startPoint y: 268, endPoint x: 89, endPoint y: 288, distance: 60.6
click at [89, 288] on div "R237088368 08.08.2025 02:38 PM YZIT DID 2247501 Mark this line item problematic…" at bounding box center [99, 689] width 181 height 1222
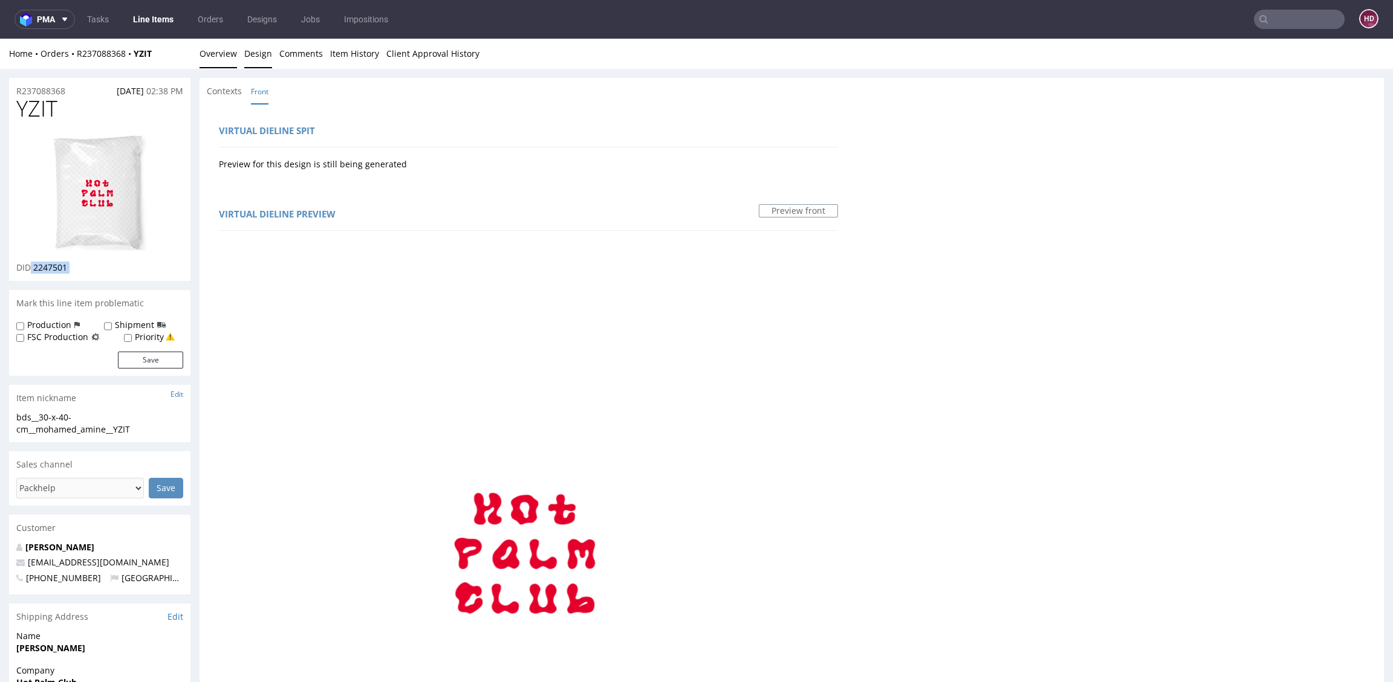
click at [225, 59] on link "Overview" at bounding box center [217, 54] width 37 height 30
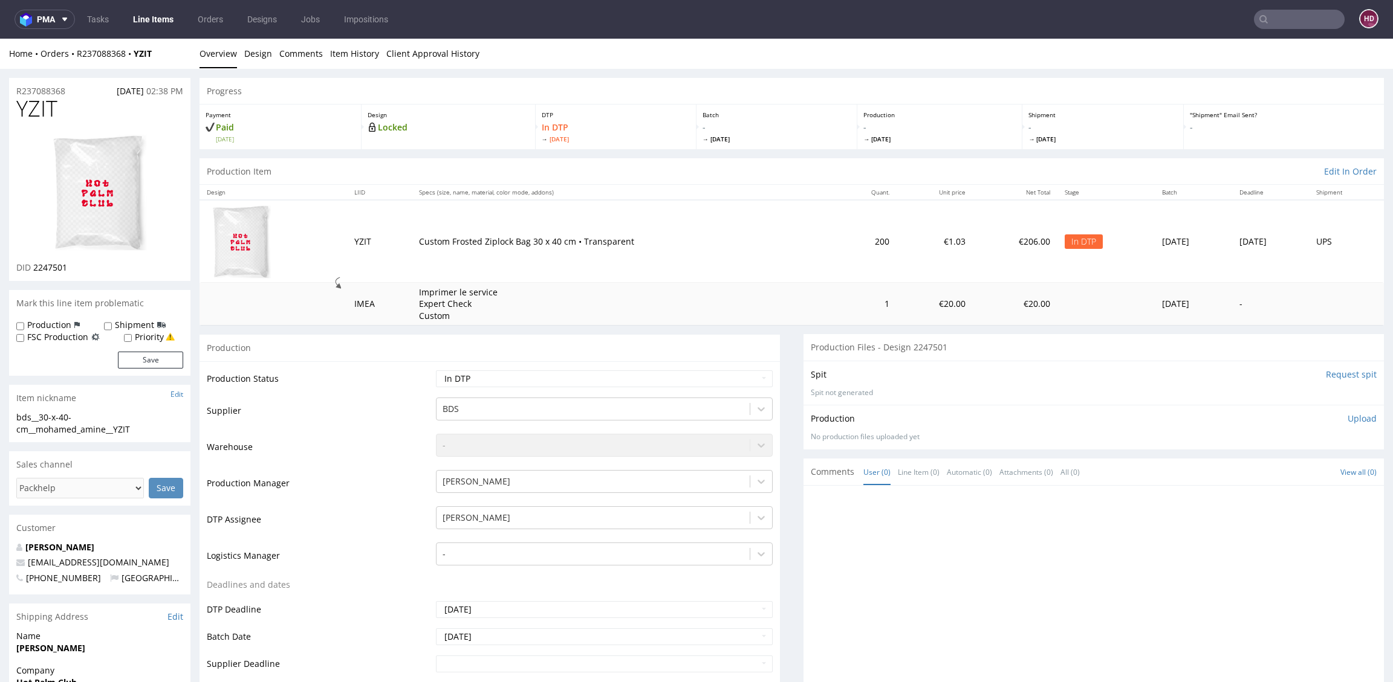
click at [1331, 424] on div "Production Upload No production files uploaded yet Description (optional) Add f…" at bounding box center [1094, 427] width 566 height 29
click at [1347, 420] on p "Upload" at bounding box center [1361, 419] width 29 height 12
click at [1260, 481] on div "Add files" at bounding box center [1290, 474] width 60 height 18
type input "C:\fakepath\bds__30-x-40-cm__mohamed_amine__YZIT__d2247501__oR237088368.pdf"
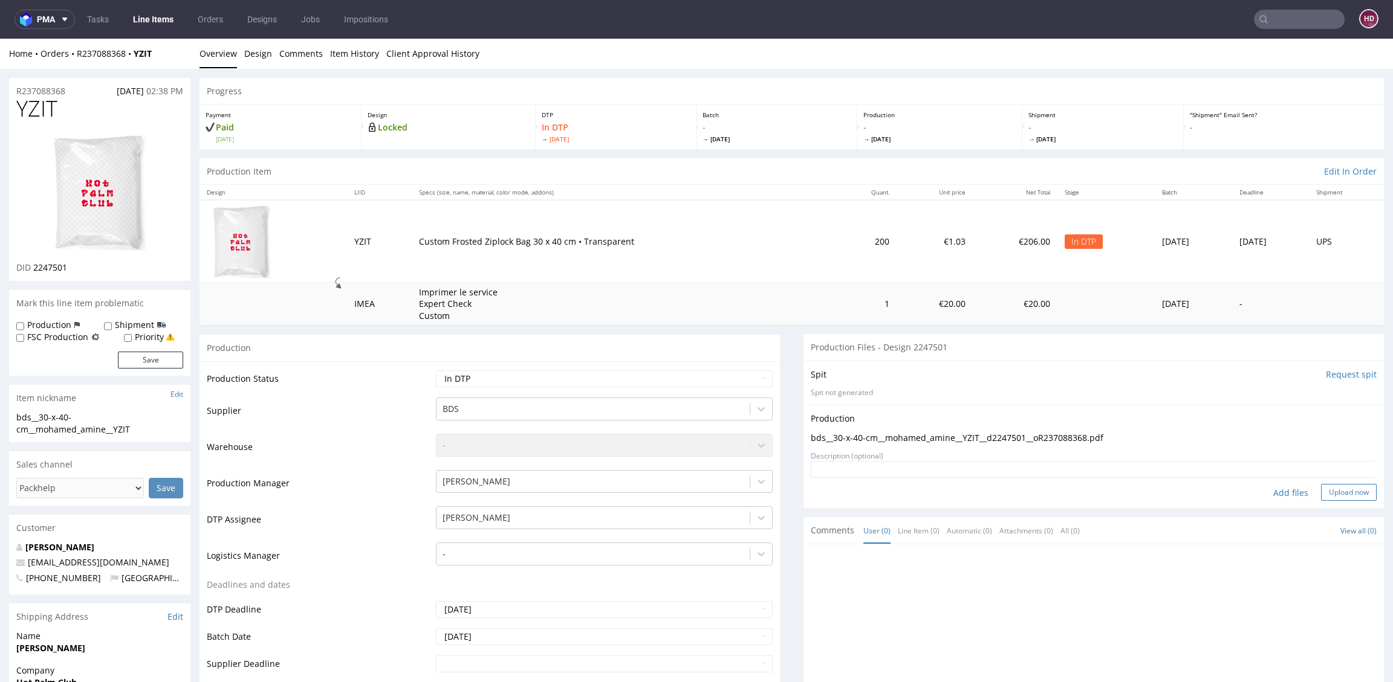
click at [1321, 497] on button "Upload now" at bounding box center [1349, 492] width 56 height 17
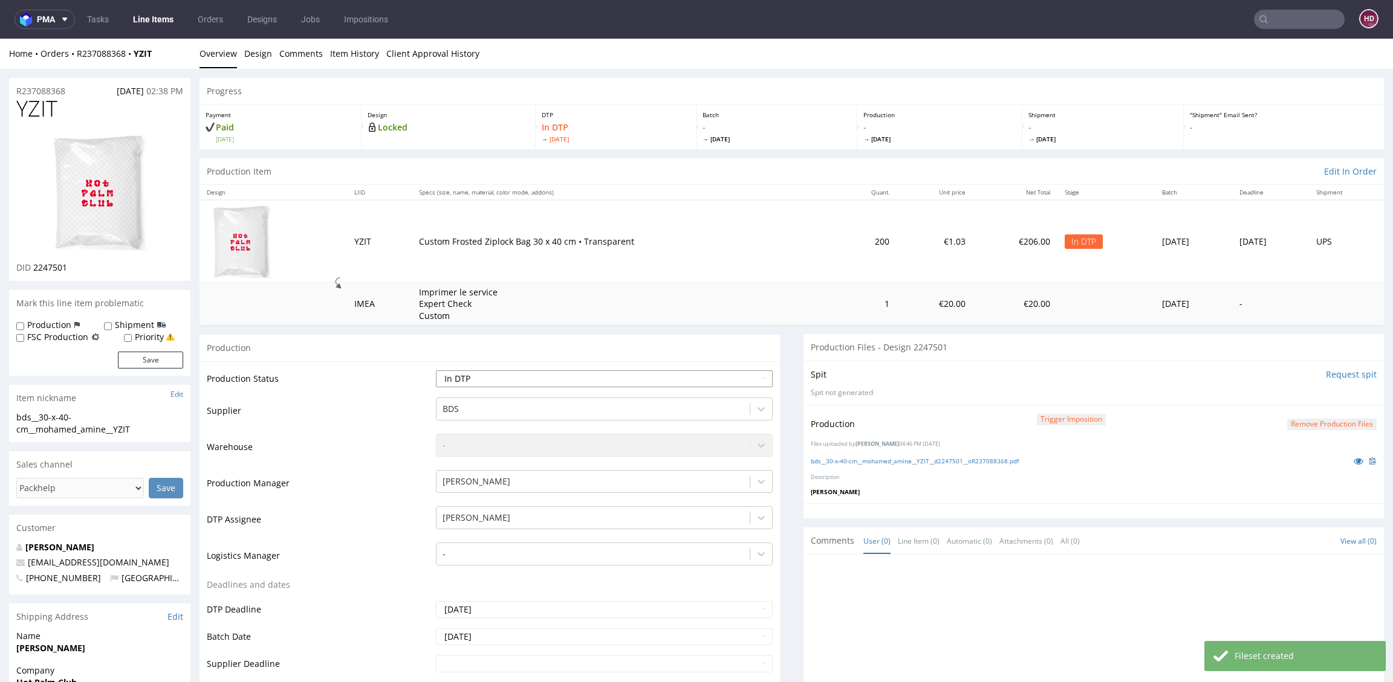
click at [584, 381] on select "Waiting for Artwork Waiting for Diecut Waiting for Mockup Waiting for DTP Waiti…" at bounding box center [604, 379] width 337 height 17
select select "dtp_production_ready"
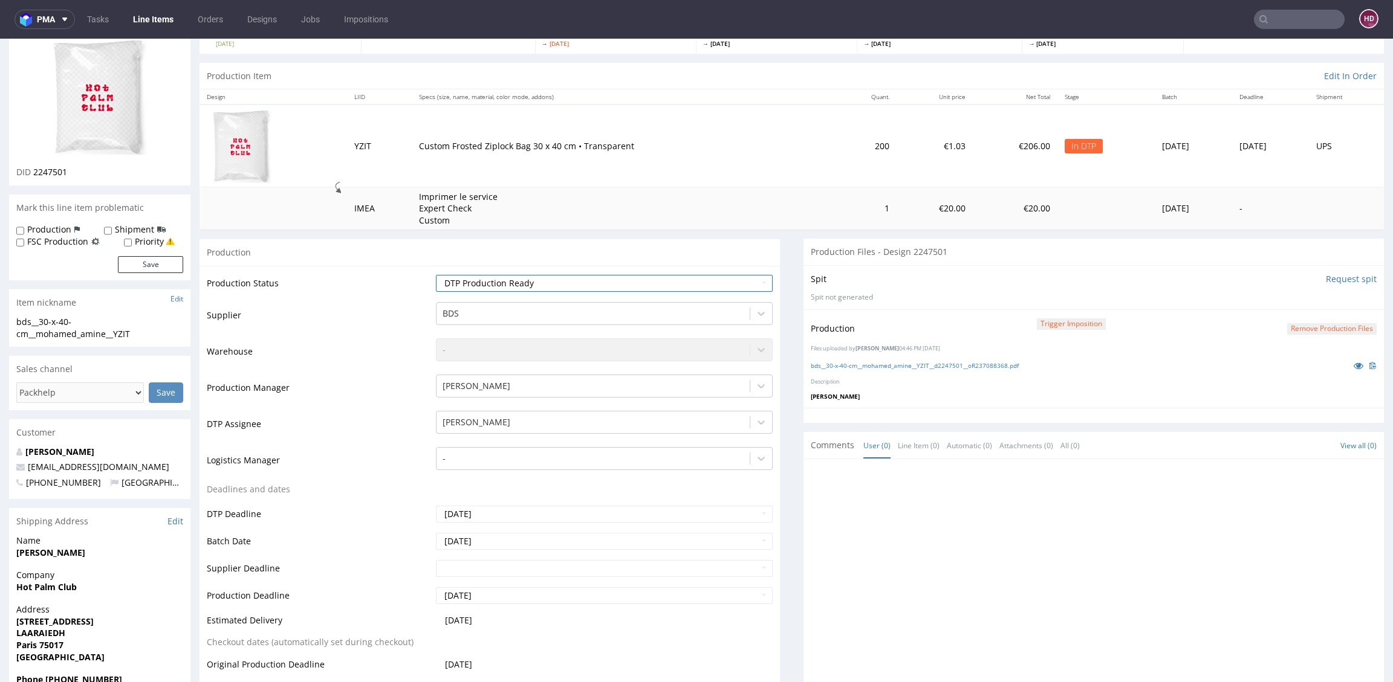
scroll to position [241, 0]
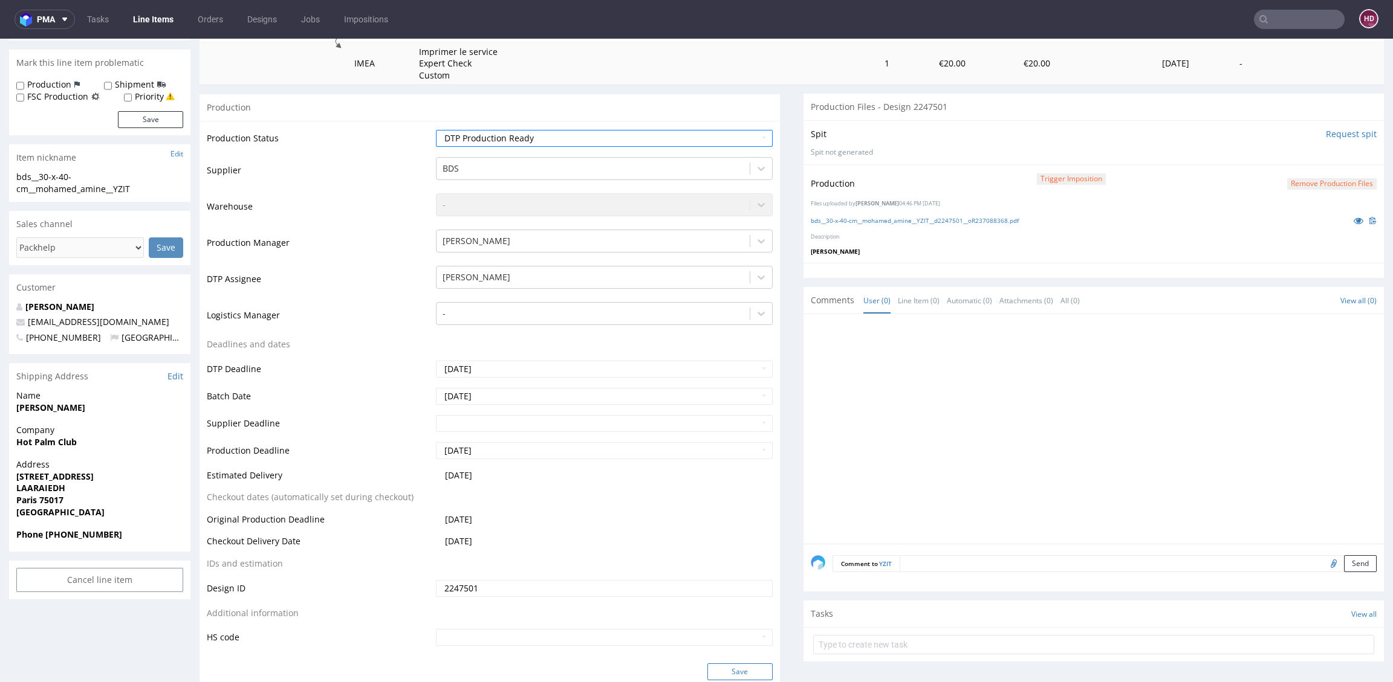
click at [724, 672] on button "Save" at bounding box center [739, 672] width 65 height 17
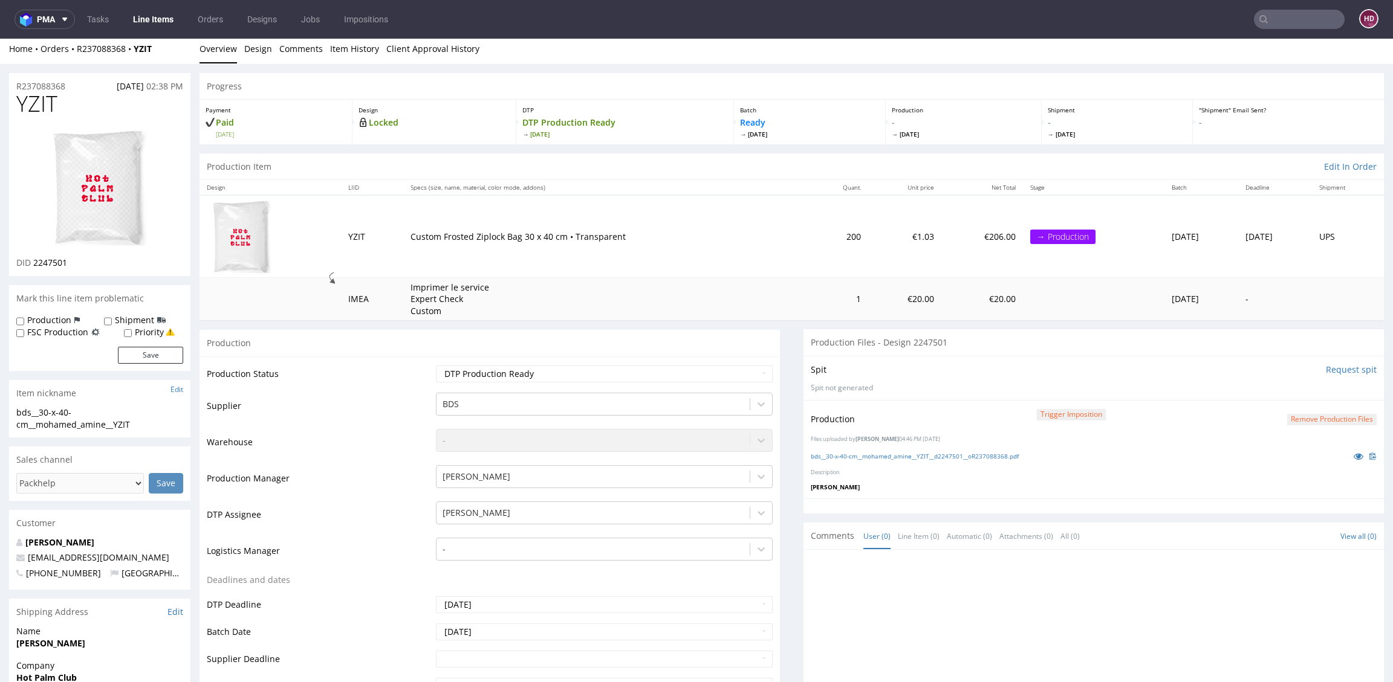
scroll to position [0, 0]
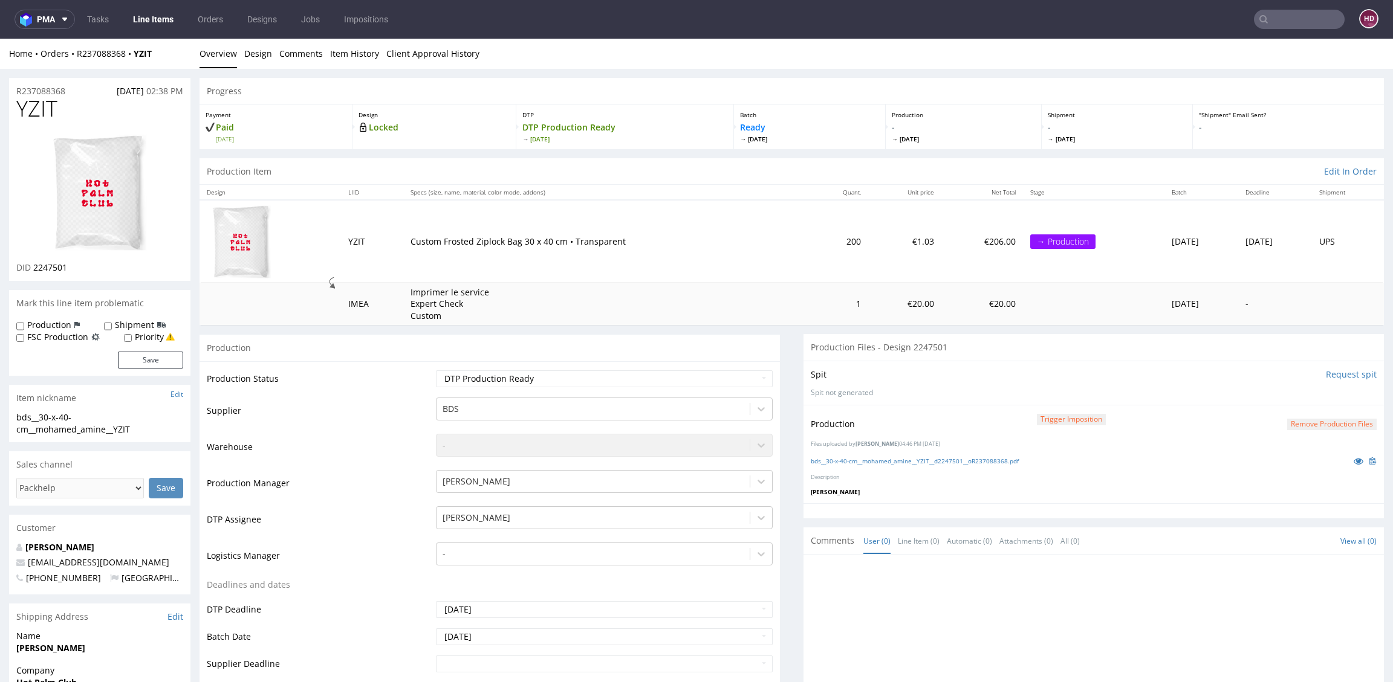
click at [154, 22] on link "Line Items" at bounding box center [153, 19] width 55 height 19
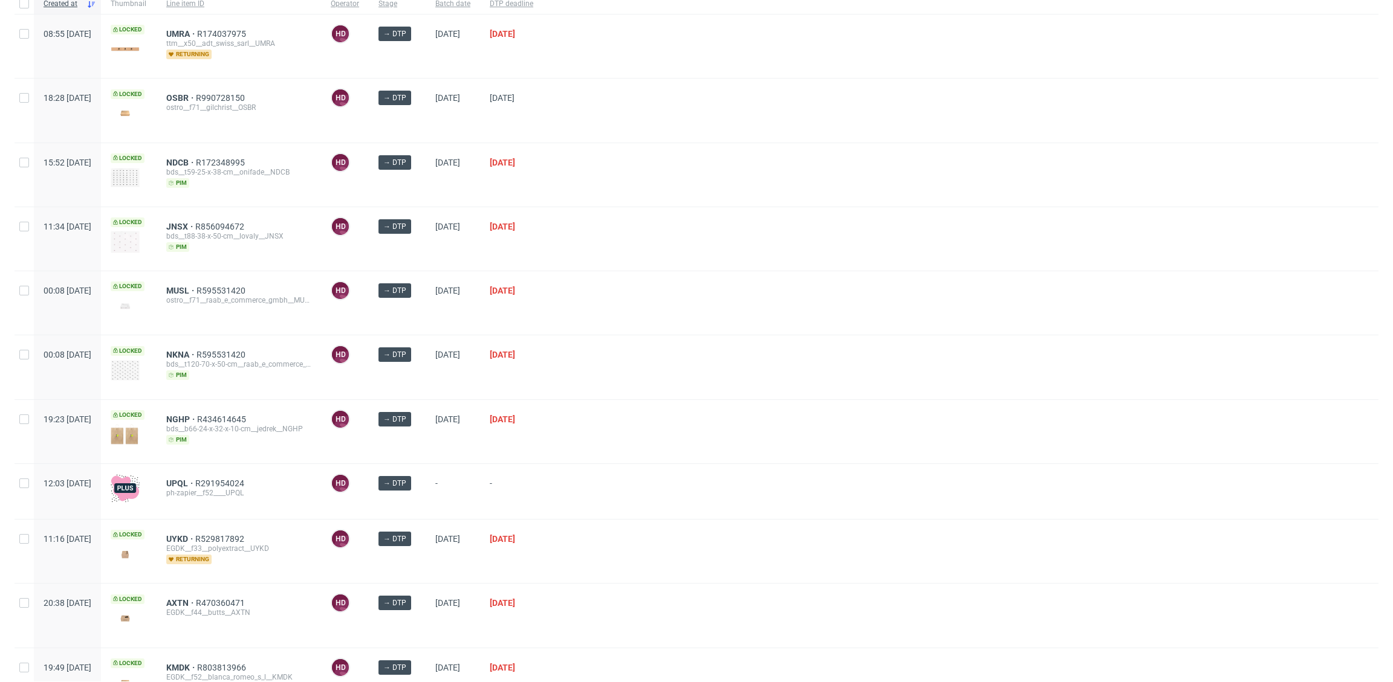
scroll to position [168, 0]
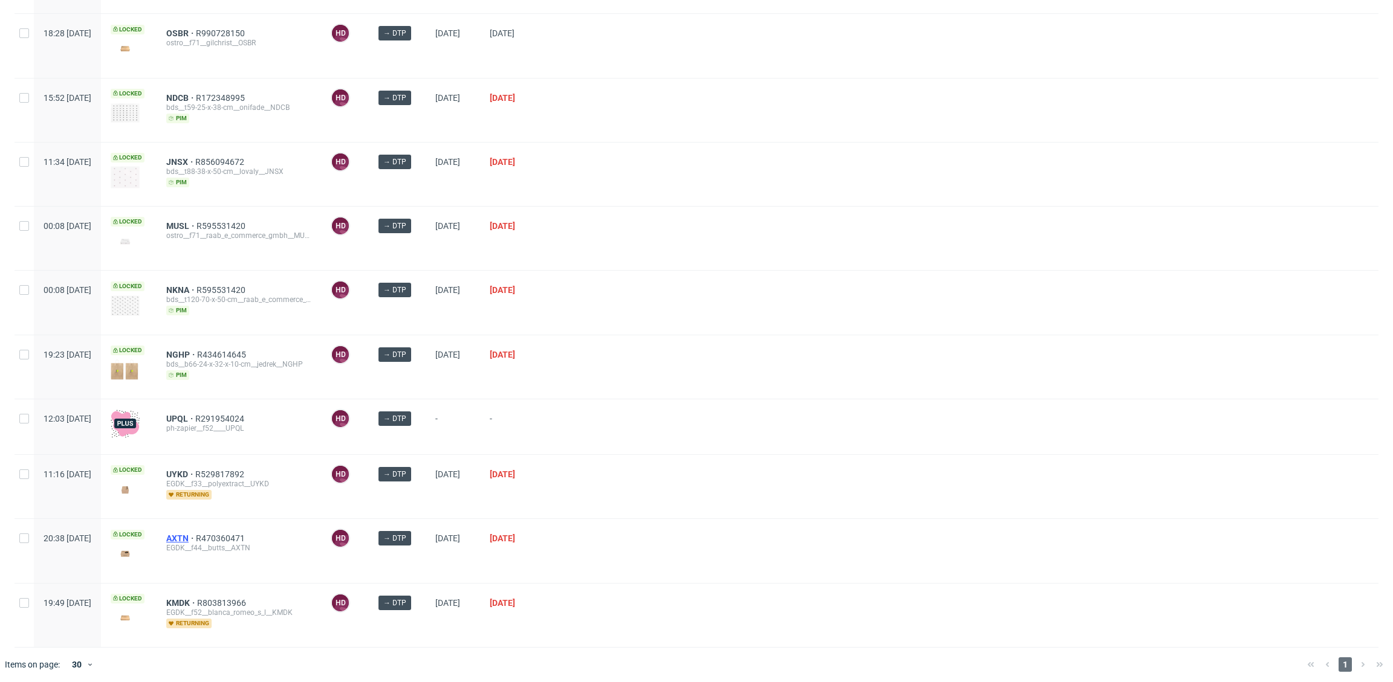
click at [196, 534] on span "AXTN" at bounding box center [181, 539] width 30 height 10
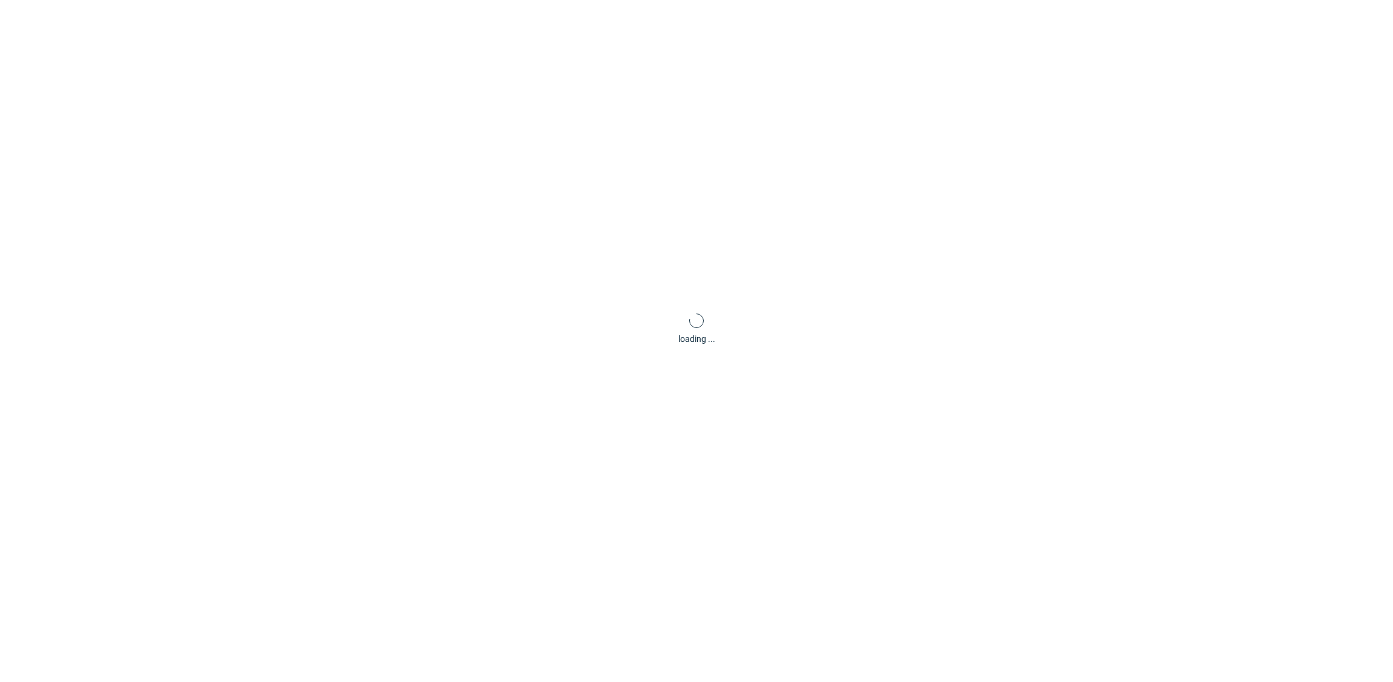
scroll to position [3, 0]
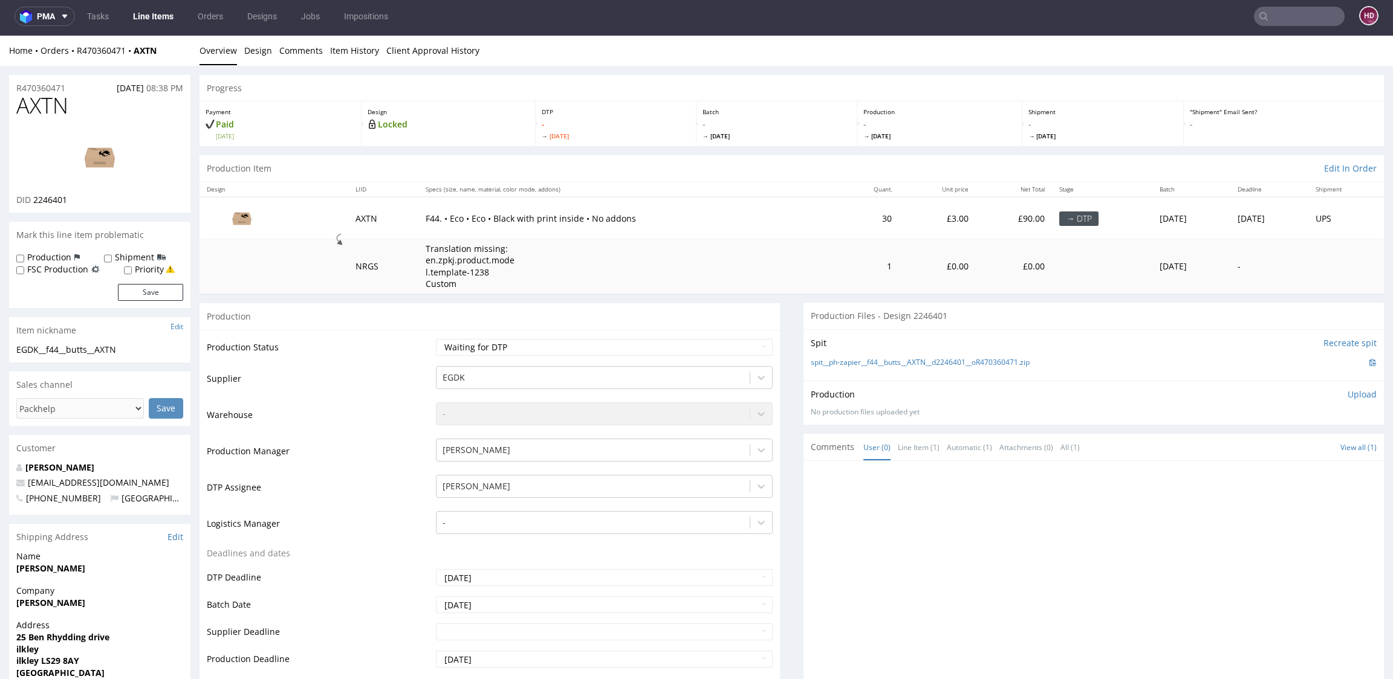
click at [163, 13] on link "Line Items" at bounding box center [153, 16] width 55 height 19
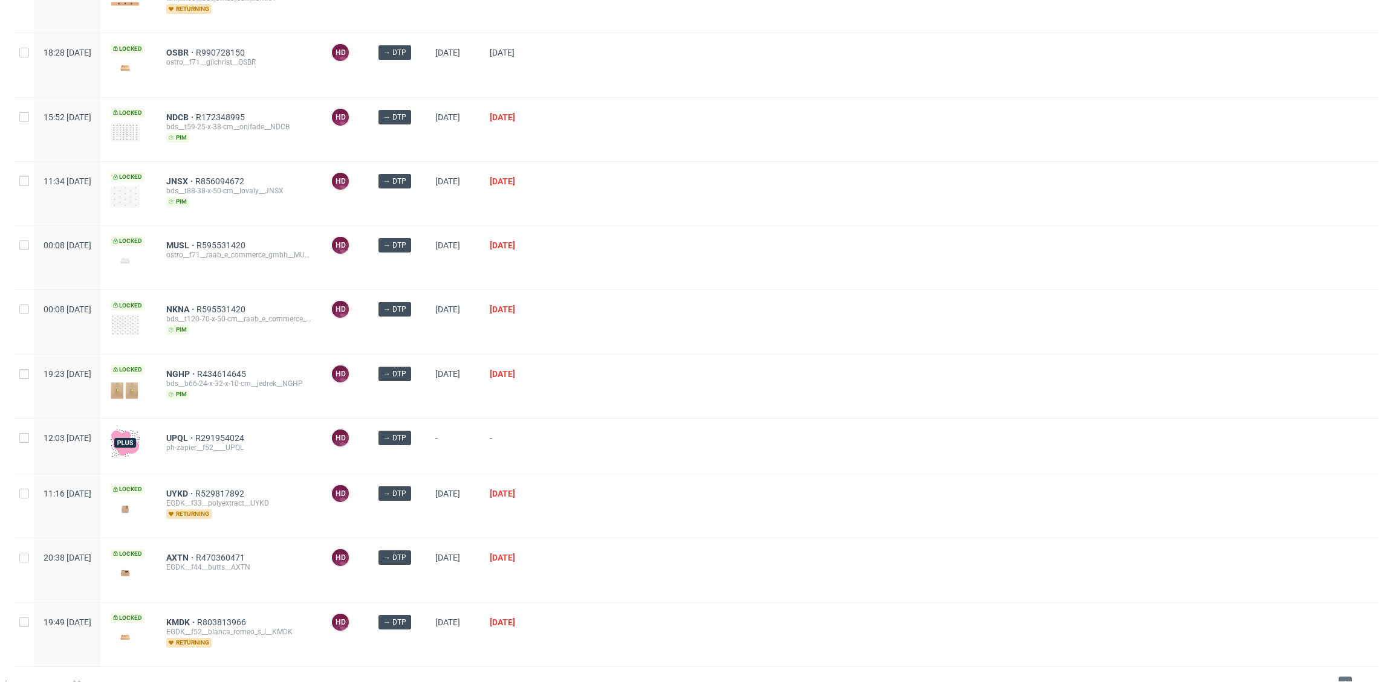
scroll to position [168, 0]
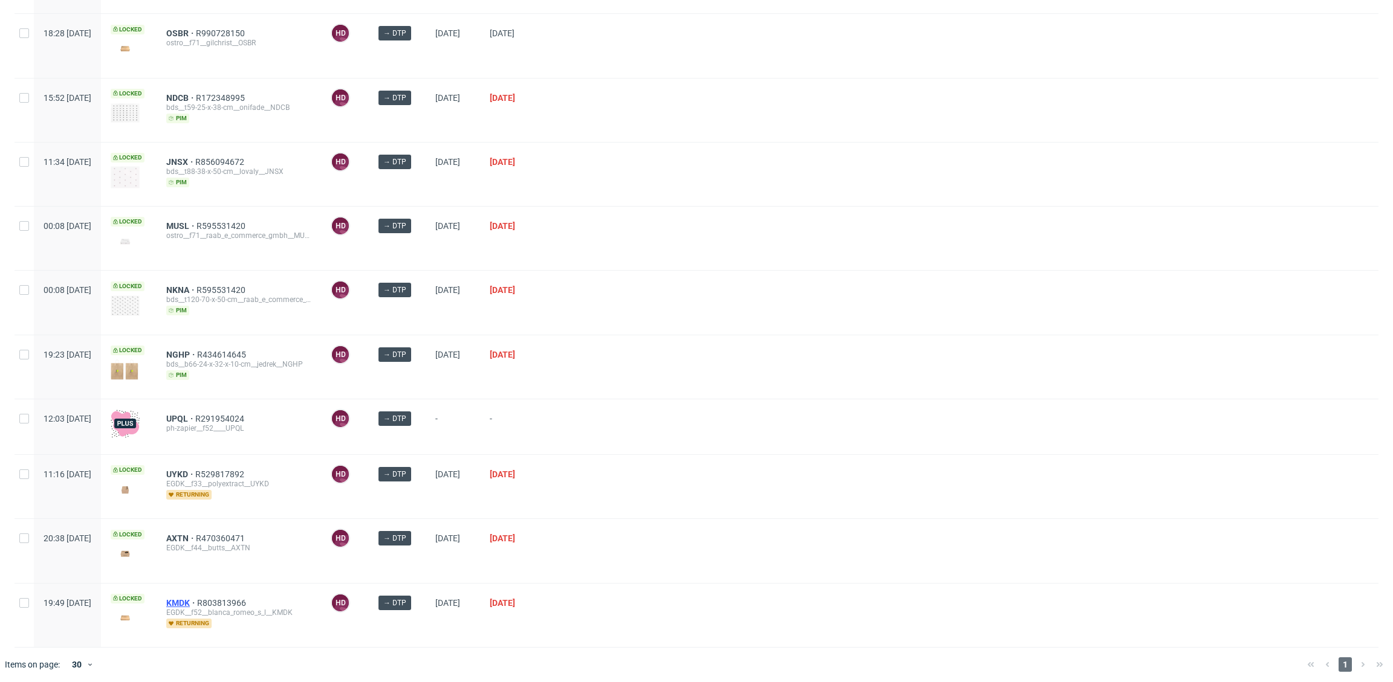
click at [197, 598] on span "KMDK" at bounding box center [181, 603] width 31 height 10
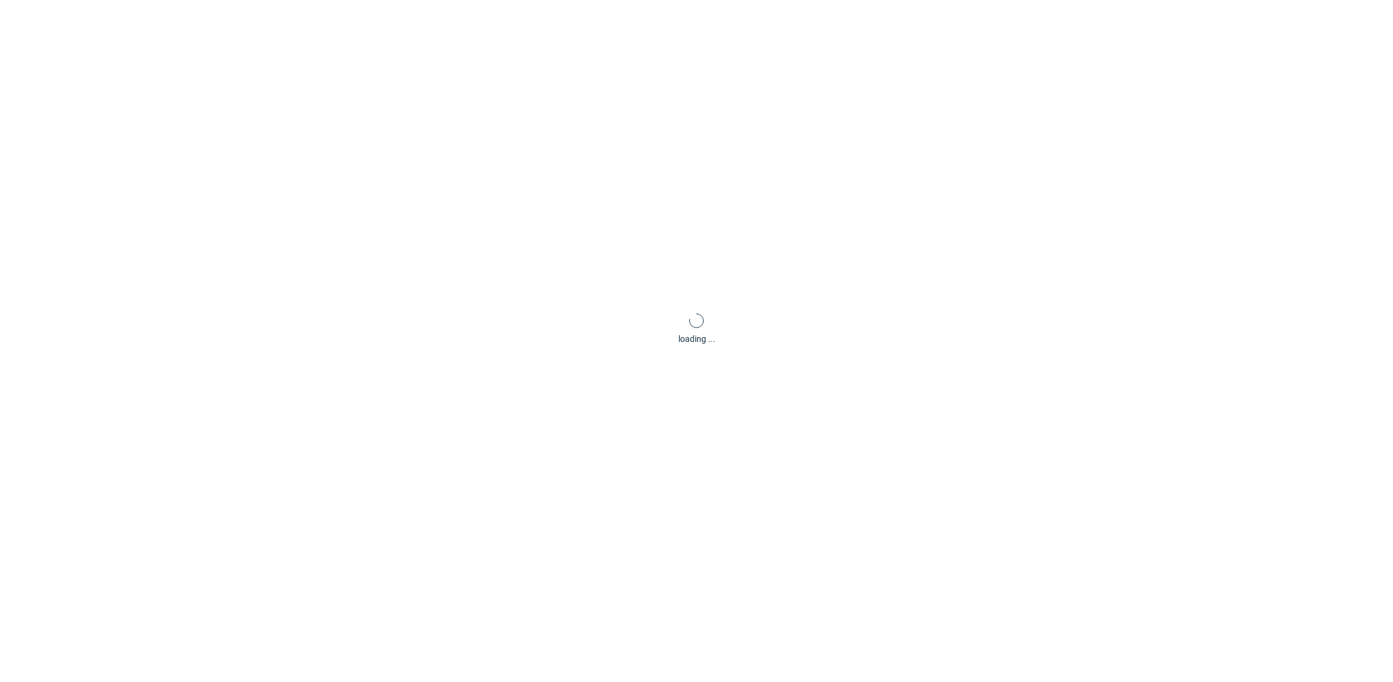
scroll to position [3, 0]
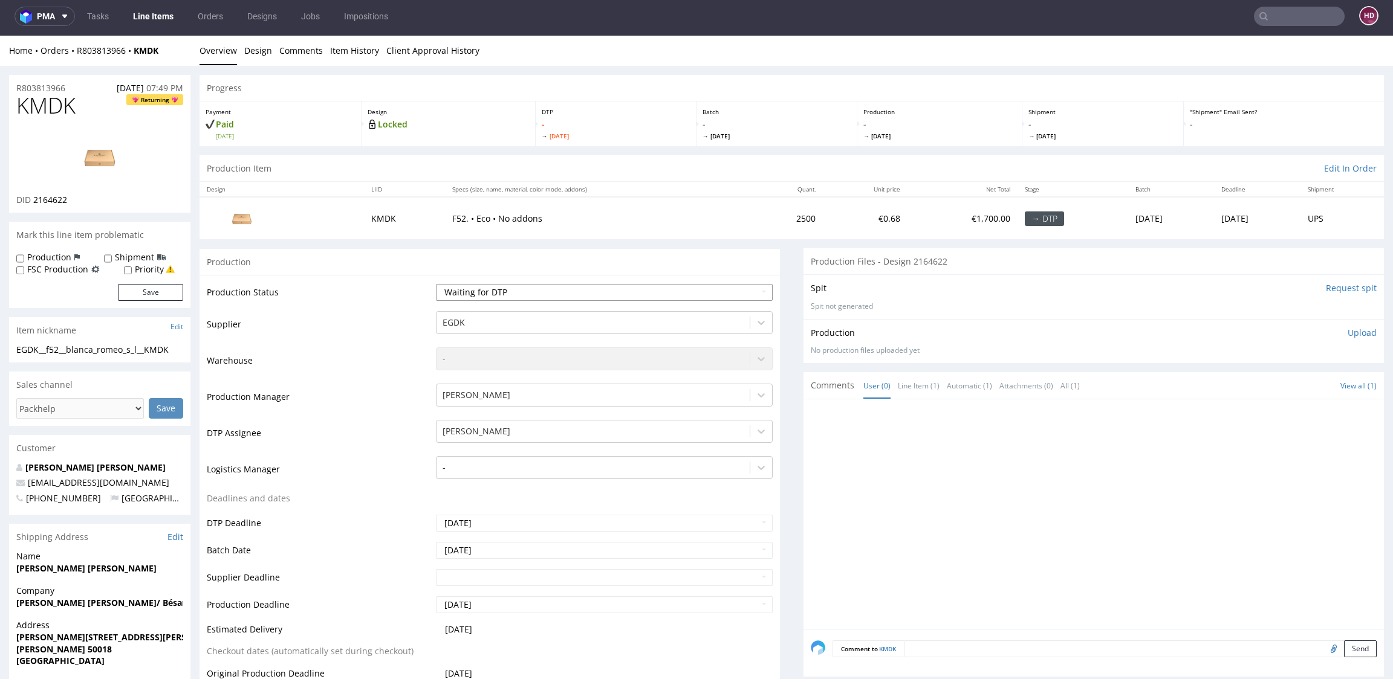
click at [542, 292] on select "Waiting for Artwork Waiting for Diecut Waiting for Mockup Waiting for DTP Waiti…" at bounding box center [604, 292] width 337 height 17
select select "dtp_in_process"
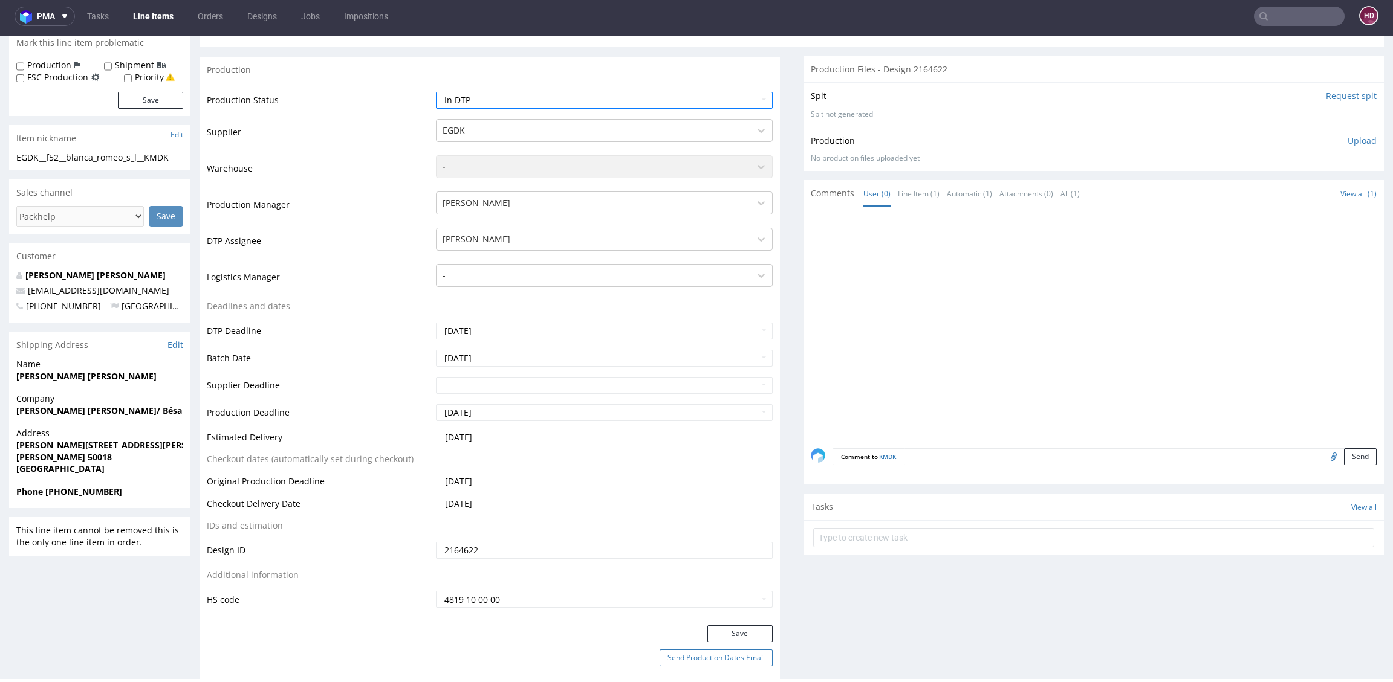
drag, startPoint x: 711, startPoint y: 625, endPoint x: 708, endPoint y: 664, distance: 38.9
click at [713, 626] on button "Save" at bounding box center [739, 634] width 65 height 17
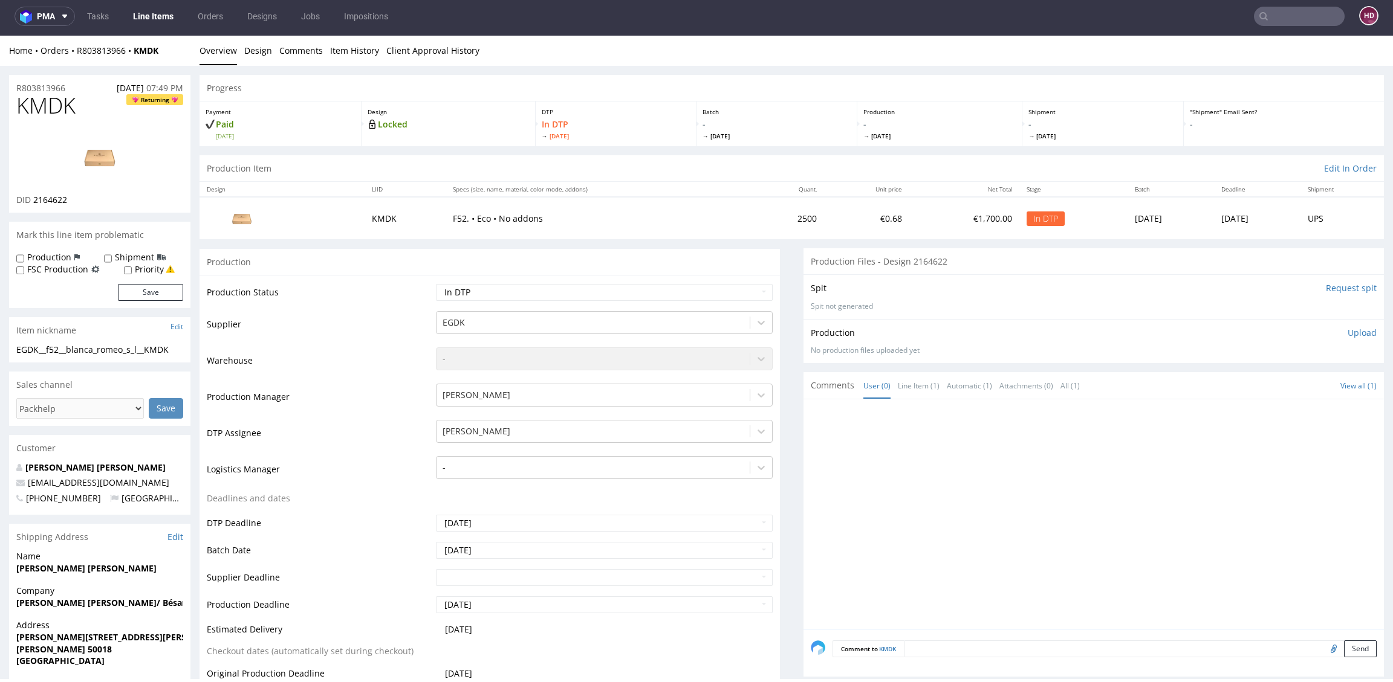
scroll to position [0, 0]
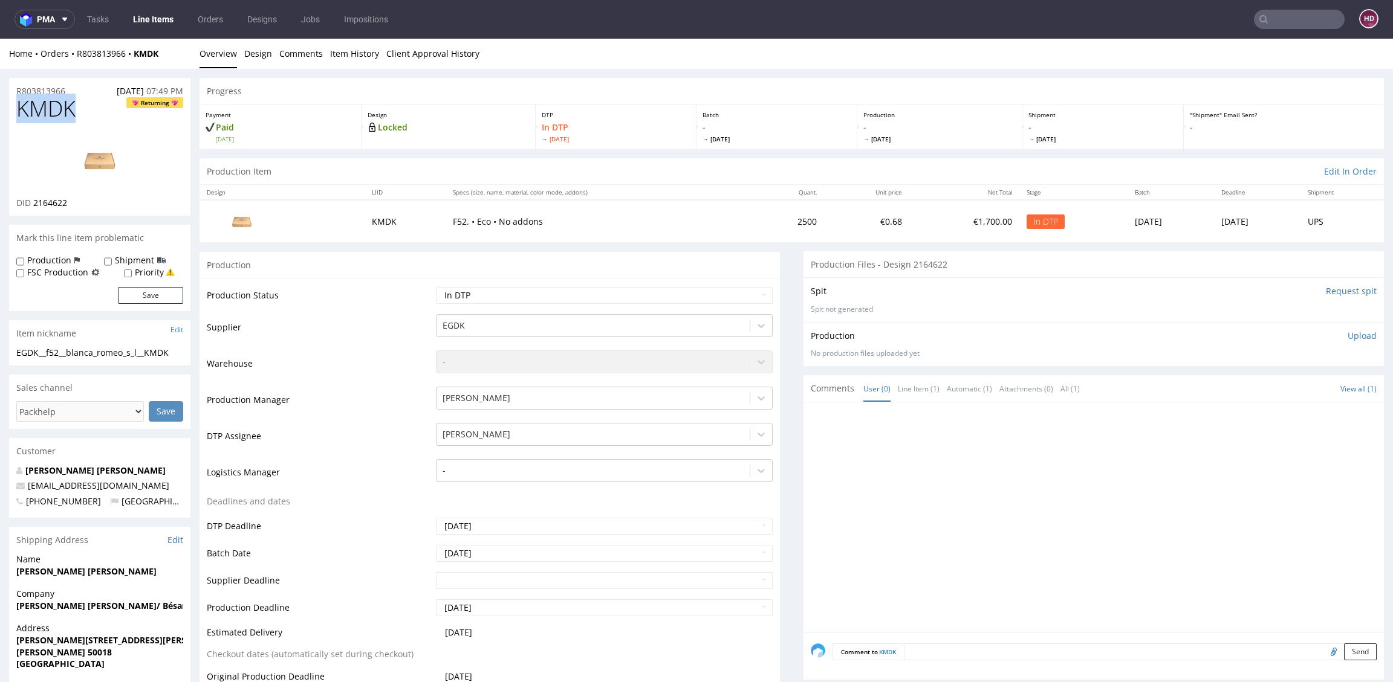
drag, startPoint x: 82, startPoint y: 114, endPoint x: -87, endPoint y: 103, distance: 169.6
drag, startPoint x: 90, startPoint y: 198, endPoint x: 33, endPoint y: 203, distance: 57.0
click at [33, 203] on div "DID 2164622" at bounding box center [99, 203] width 167 height 12
click at [118, 183] on img at bounding box center [99, 160] width 97 height 54
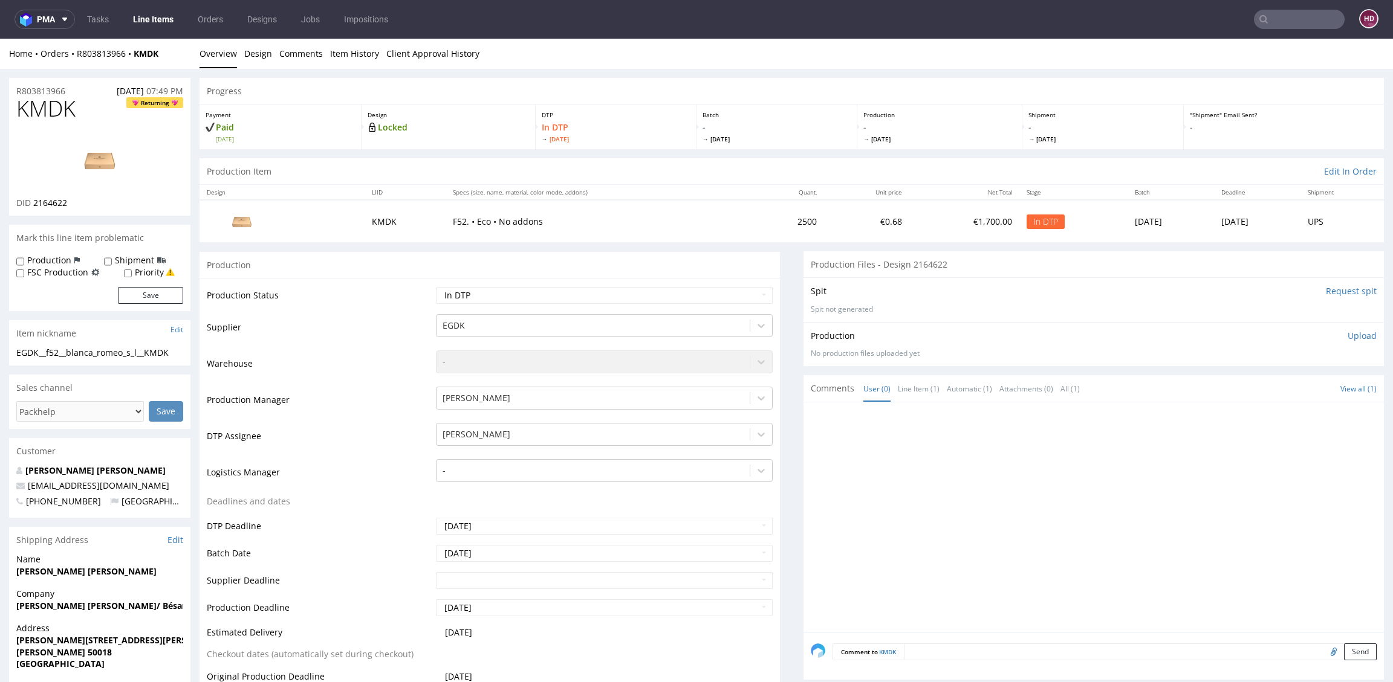
click at [122, 107] on h1 "KMDK Returning" at bounding box center [99, 109] width 167 height 24
drag, startPoint x: 42, startPoint y: 114, endPoint x: -89, endPoint y: 112, distance: 131.2
drag, startPoint x: 170, startPoint y: 354, endPoint x: -84, endPoint y: 351, distance: 253.9
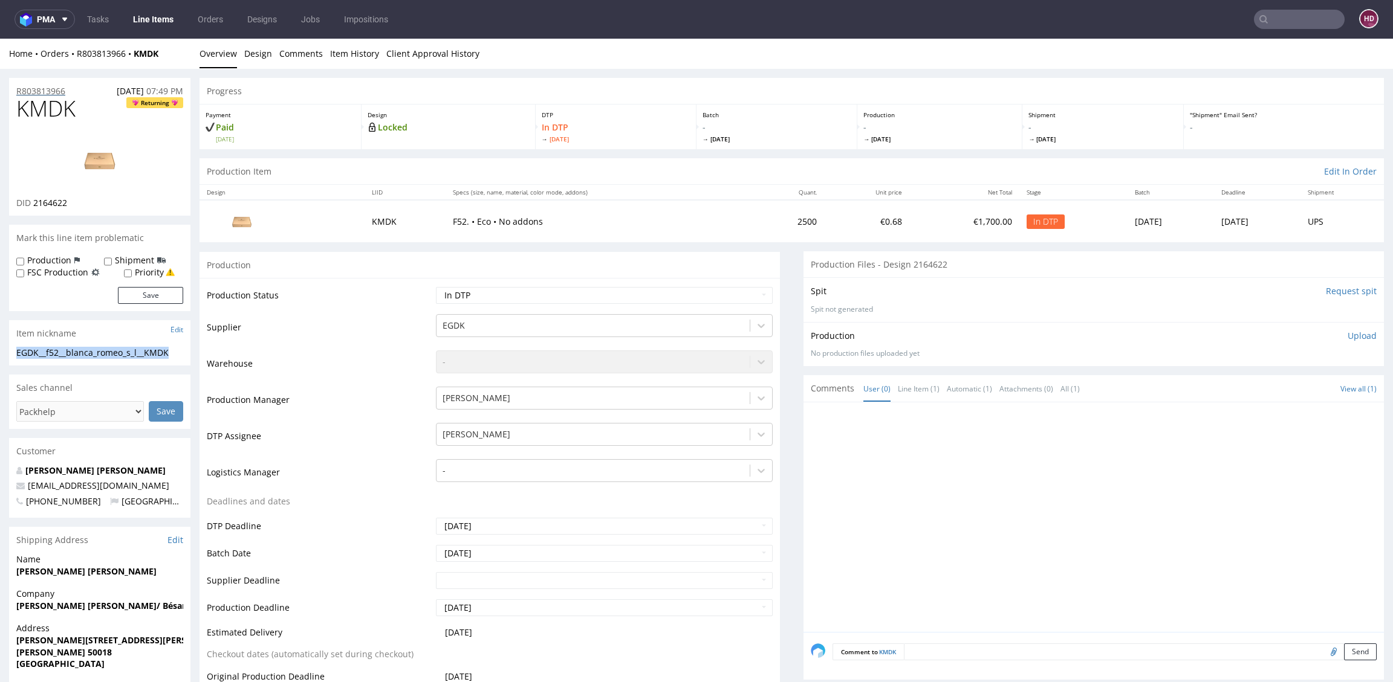
click at [70, 91] on div "R803813966 07.08.2025 07:49 PM" at bounding box center [99, 87] width 181 height 19
drag, startPoint x: 28, startPoint y: 91, endPoint x: 4, endPoint y: 88, distance: 24.3
drag, startPoint x: 89, startPoint y: 207, endPoint x: 34, endPoint y: 201, distance: 55.4
click at [34, 201] on div "DID 2164622" at bounding box center [99, 203] width 167 height 12
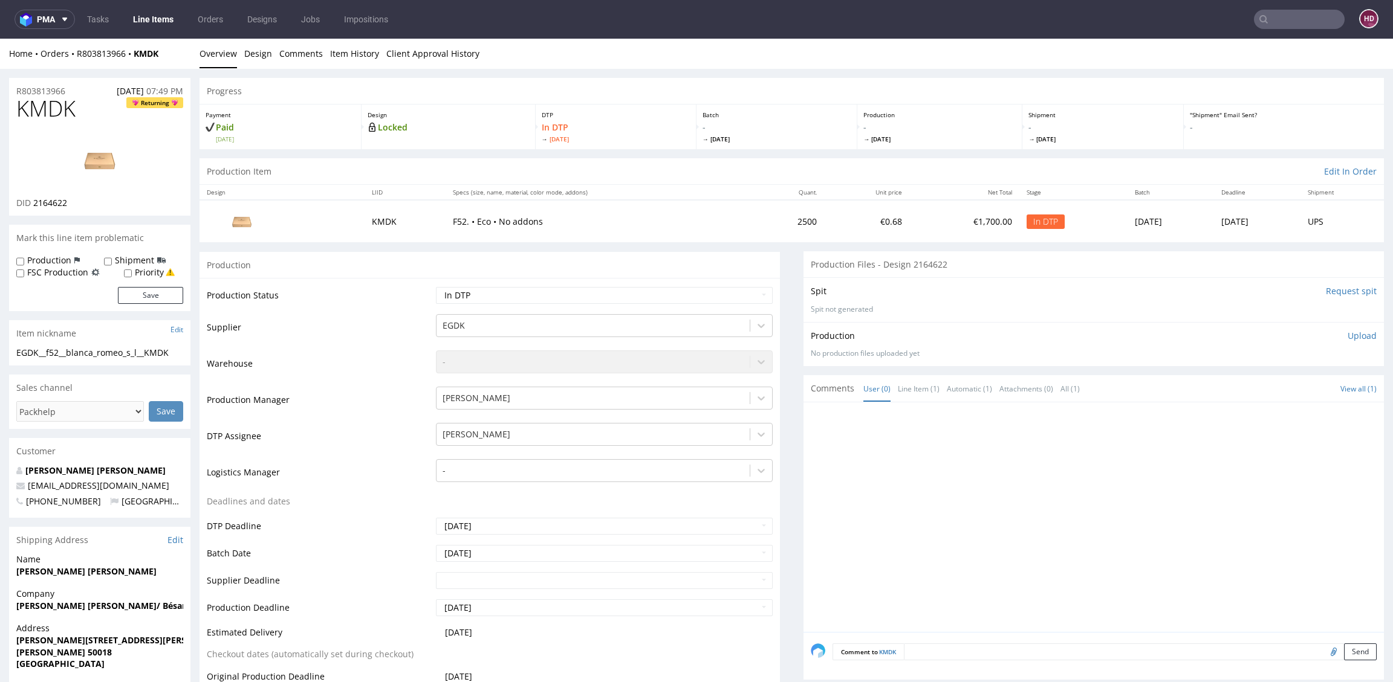
drag, startPoint x: 1346, startPoint y: 334, endPoint x: 1337, endPoint y: 345, distance: 14.2
click at [1347, 334] on p "Upload" at bounding box center [1361, 336] width 29 height 12
click at [1260, 394] on div "Add files" at bounding box center [1290, 391] width 60 height 18
type input "C:\fakepath\EGDK__f52__blanca_romeo_s_l__KMDK__d2164622__oR803813966.pdf"
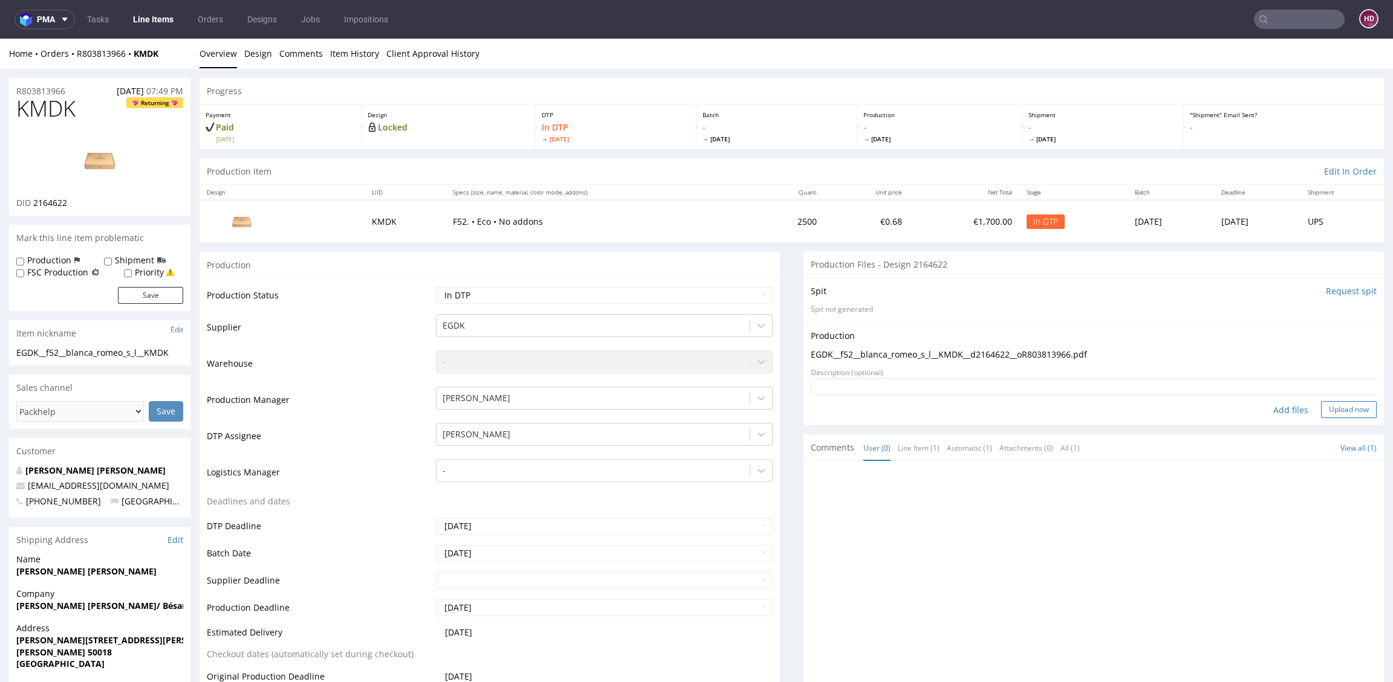
click at [1321, 407] on button "Upload now" at bounding box center [1349, 409] width 56 height 17
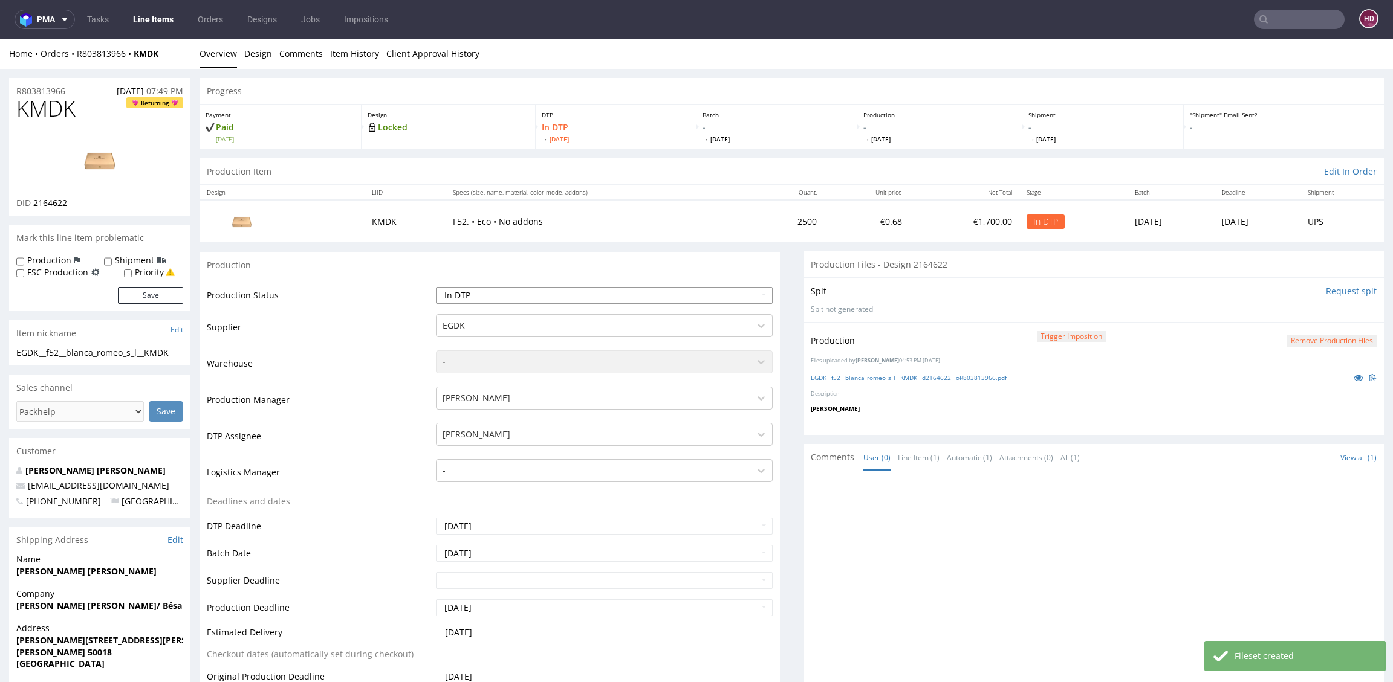
click at [583, 293] on select "Waiting for Artwork Waiting for Diecut Waiting for Mockup Waiting for DTP Waiti…" at bounding box center [604, 295] width 337 height 17
select select "dtp_production_ready"
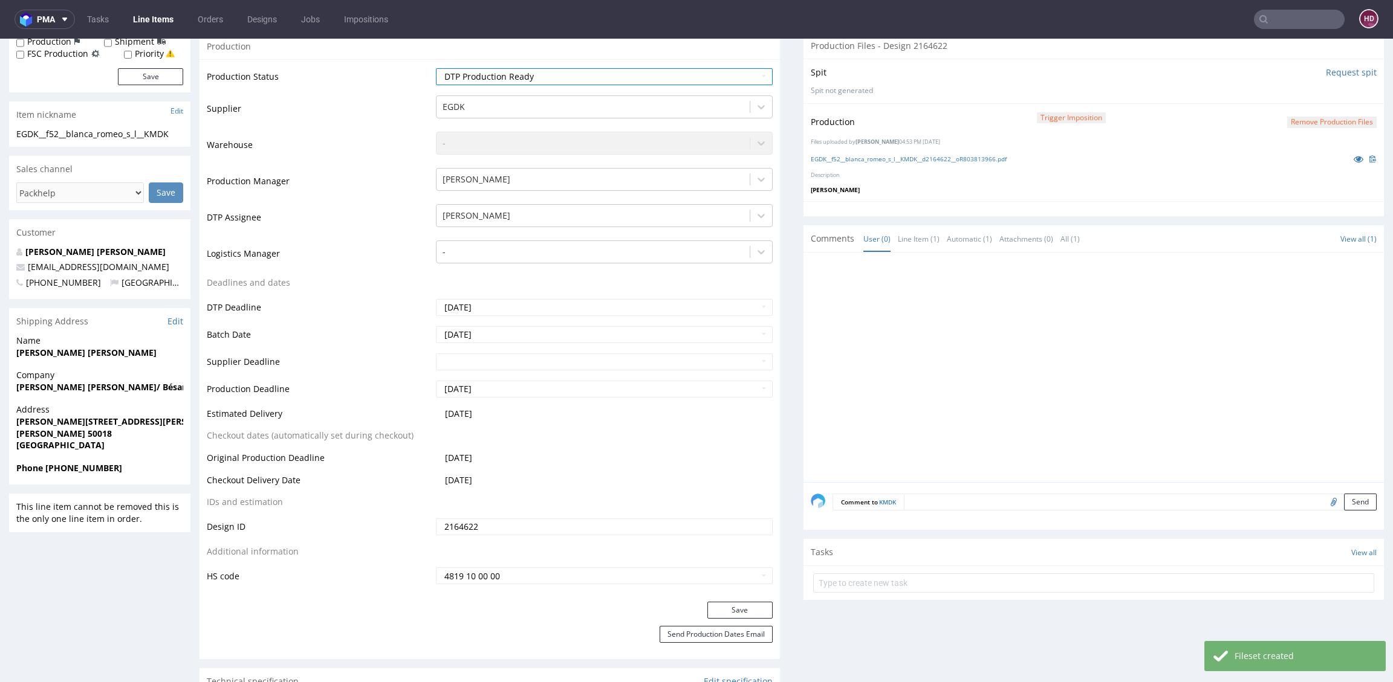
scroll to position [301, 0]
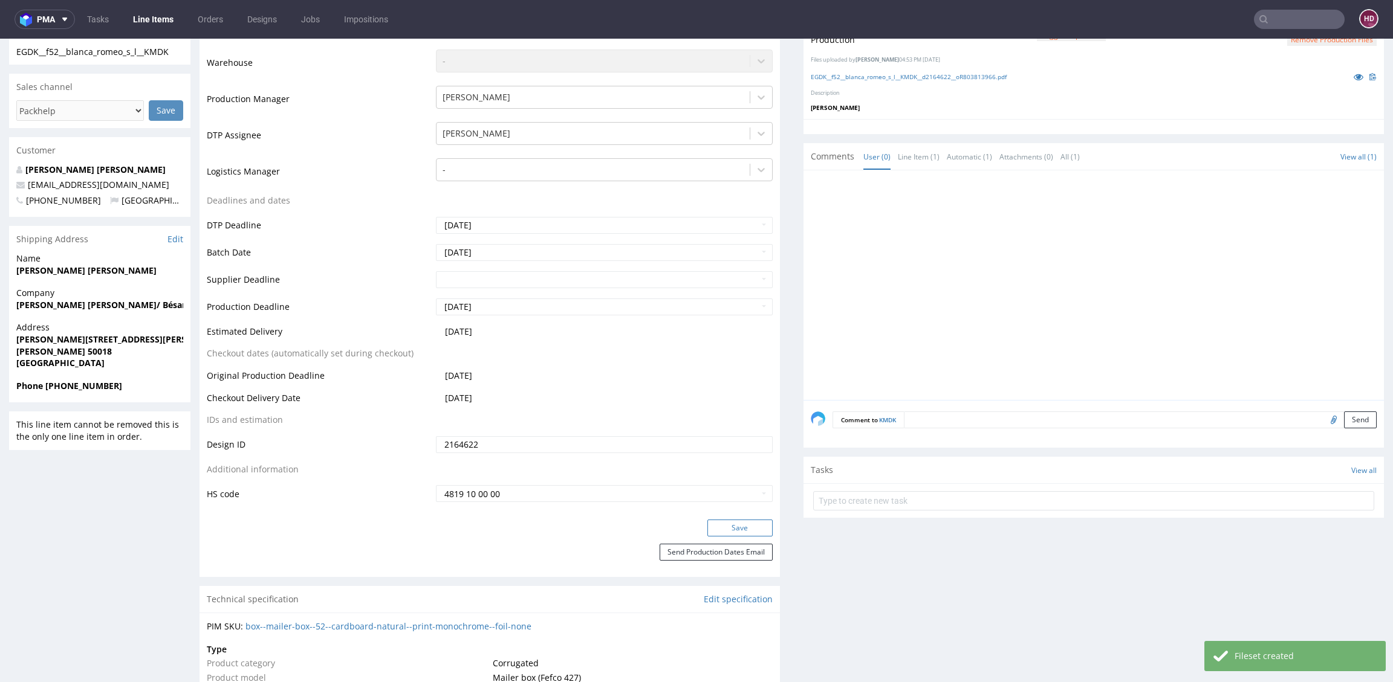
click at [731, 525] on button "Save" at bounding box center [739, 528] width 65 height 17
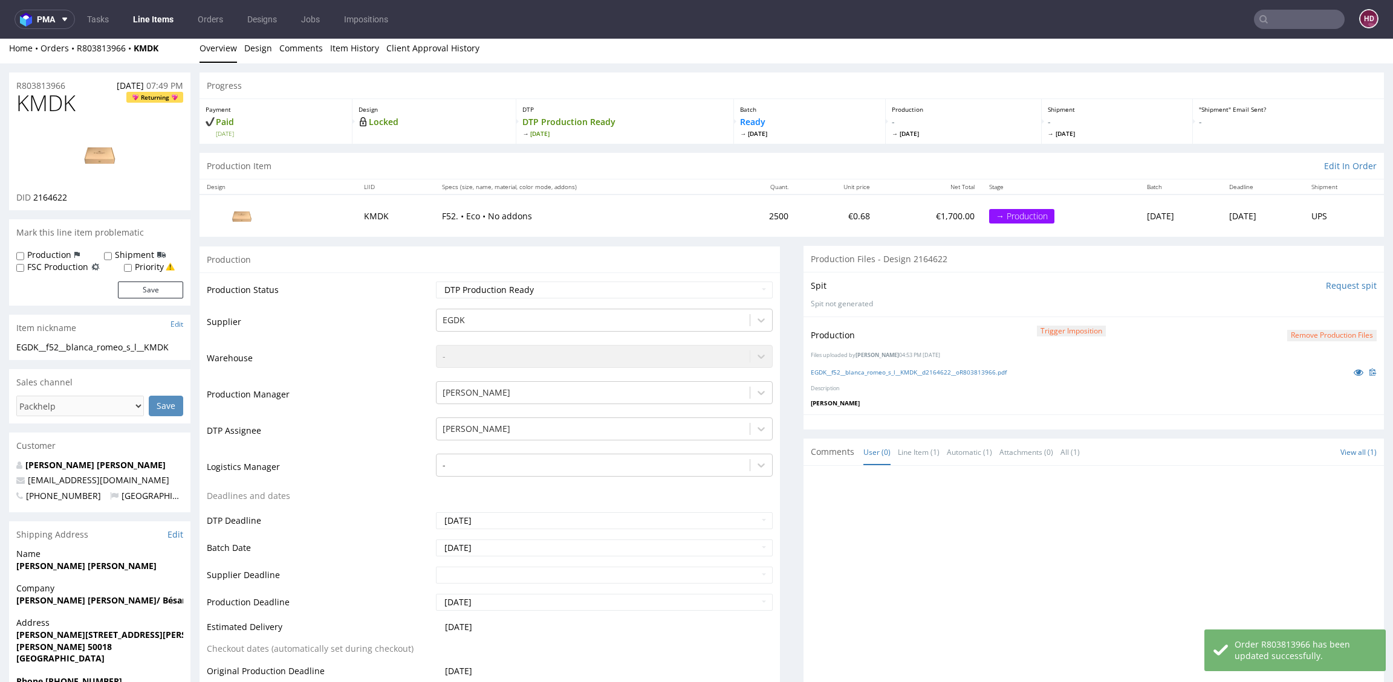
scroll to position [0, 0]
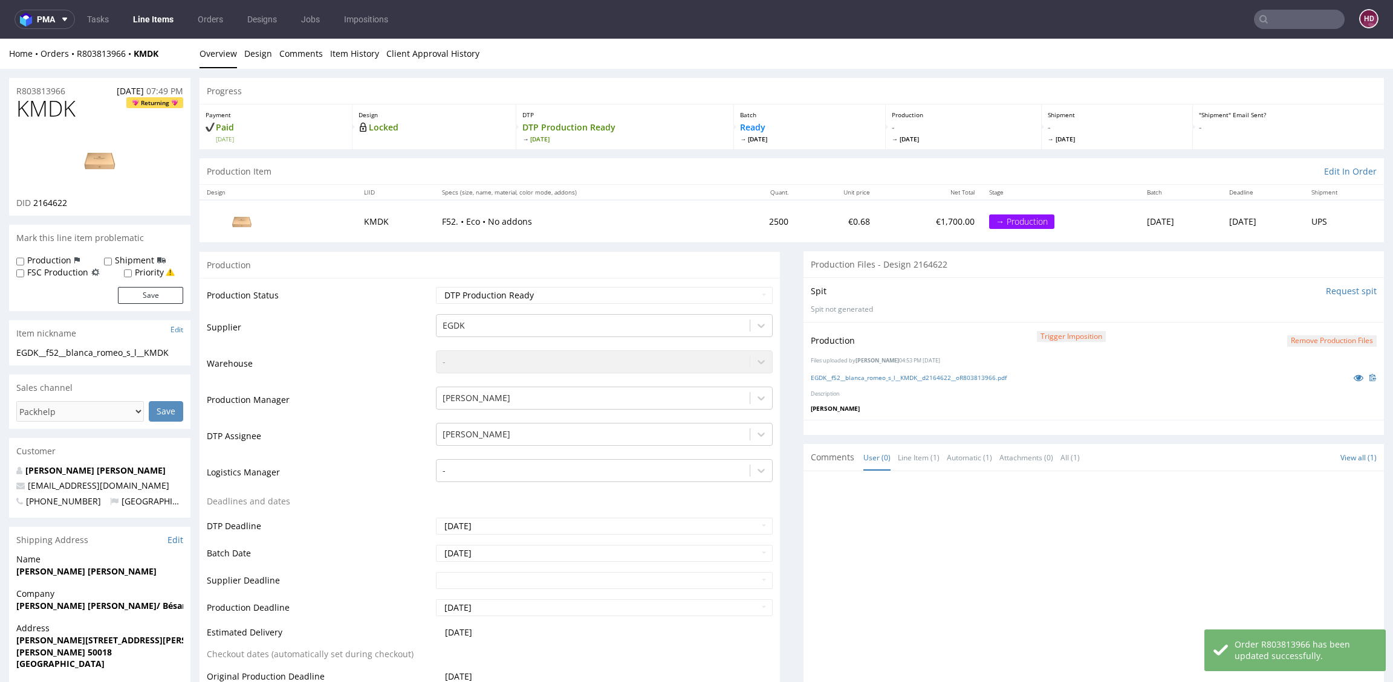
click at [156, 22] on link "Line Items" at bounding box center [153, 19] width 55 height 19
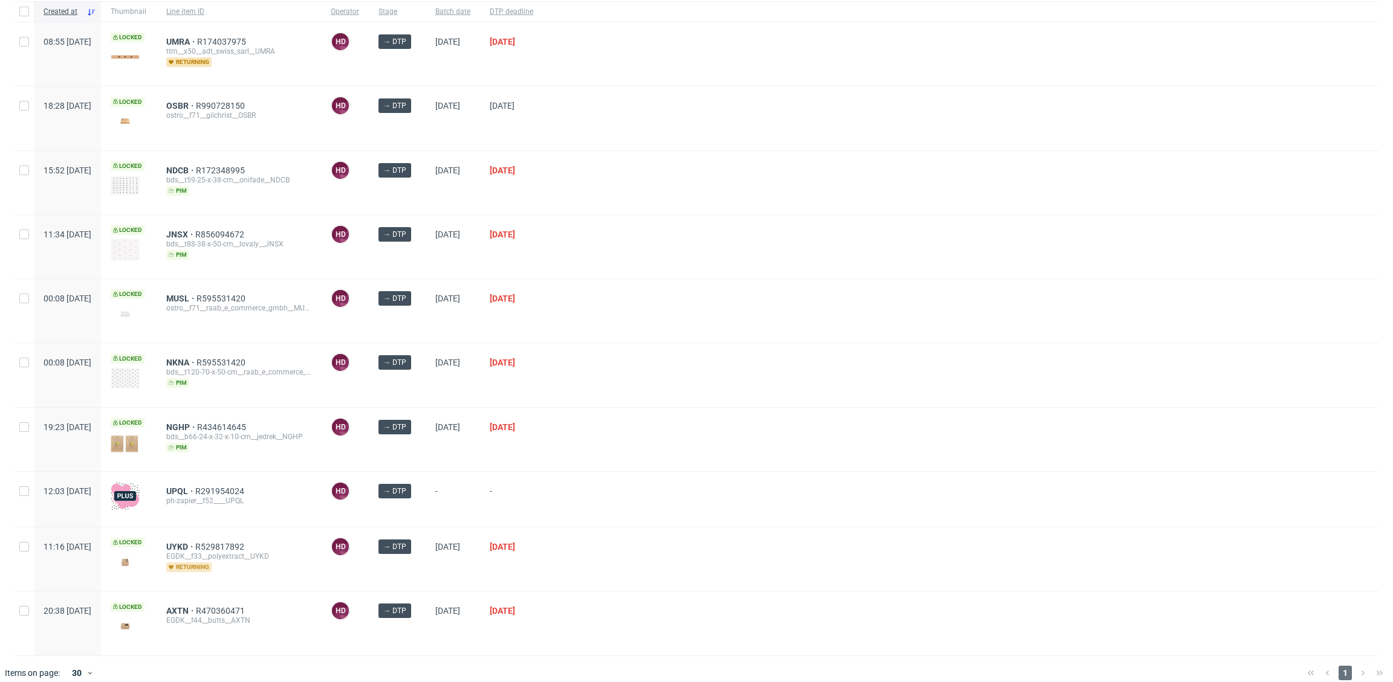
scroll to position [80, 0]
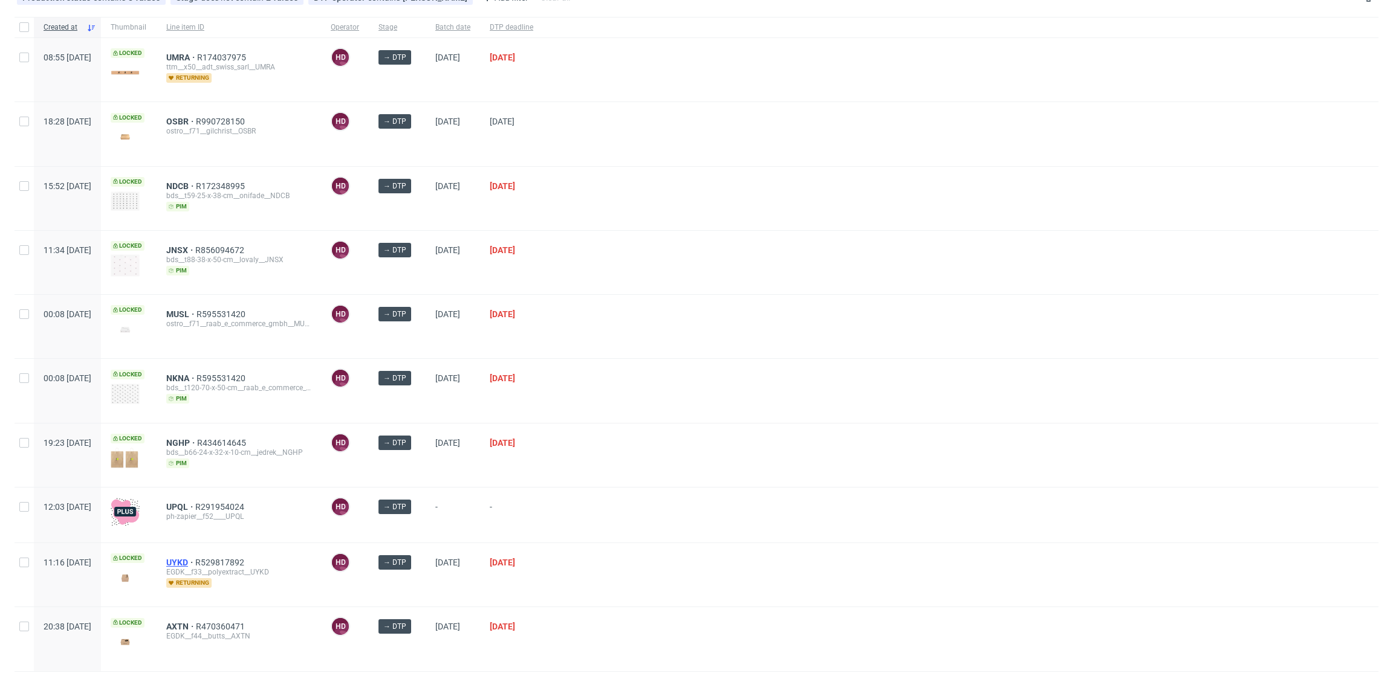
click at [195, 559] on span "UYKD" at bounding box center [180, 563] width 29 height 10
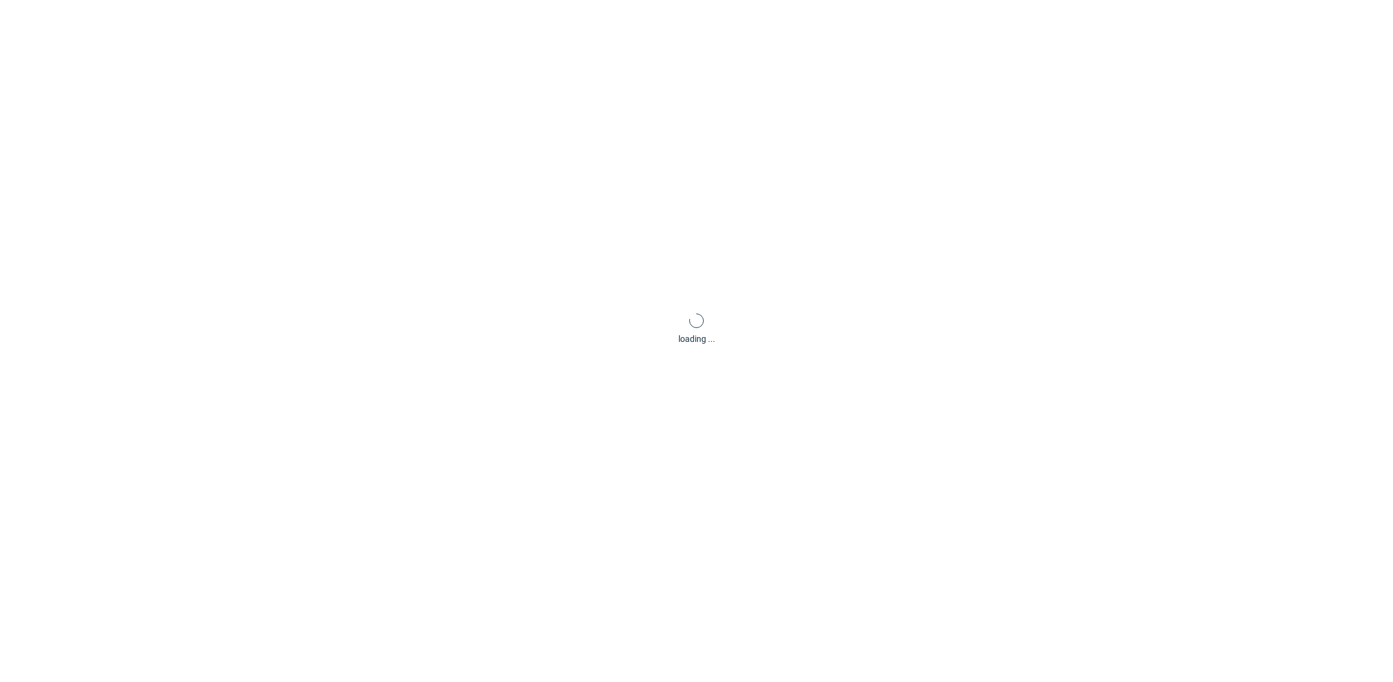
scroll to position [3, 0]
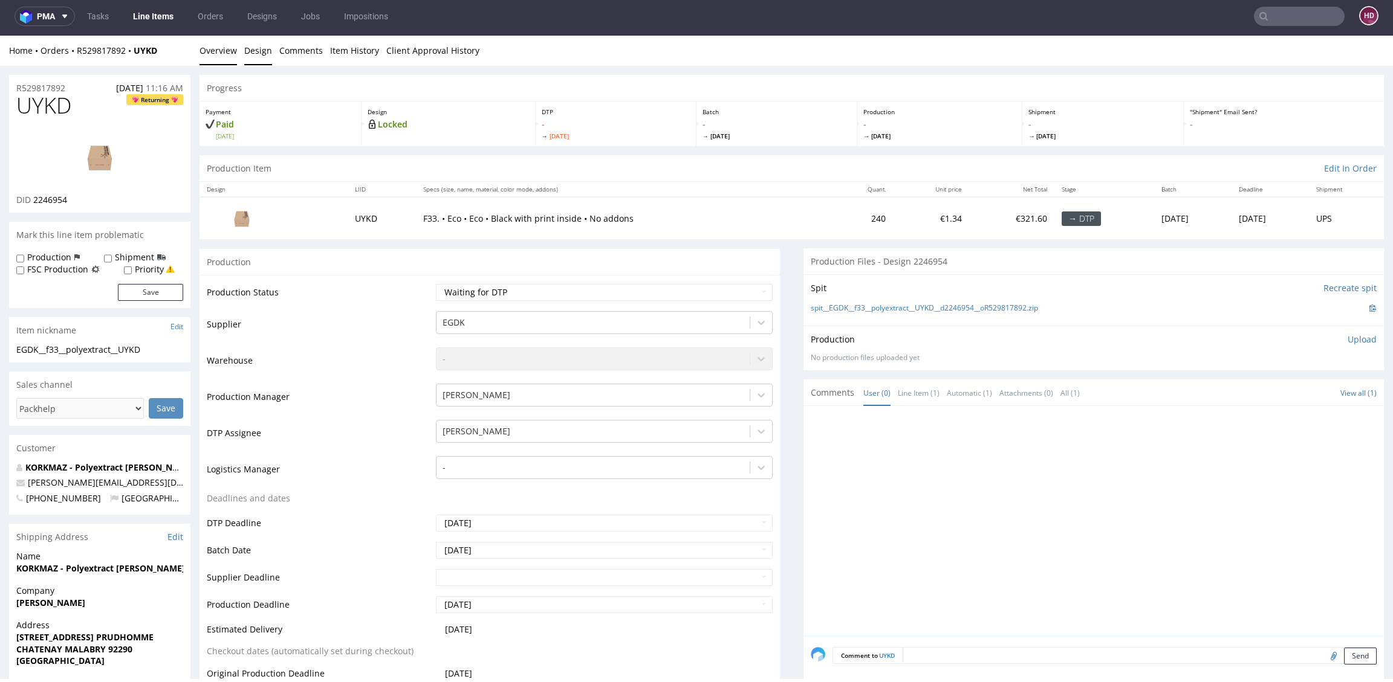
click at [256, 46] on link "Design" at bounding box center [258, 51] width 28 height 30
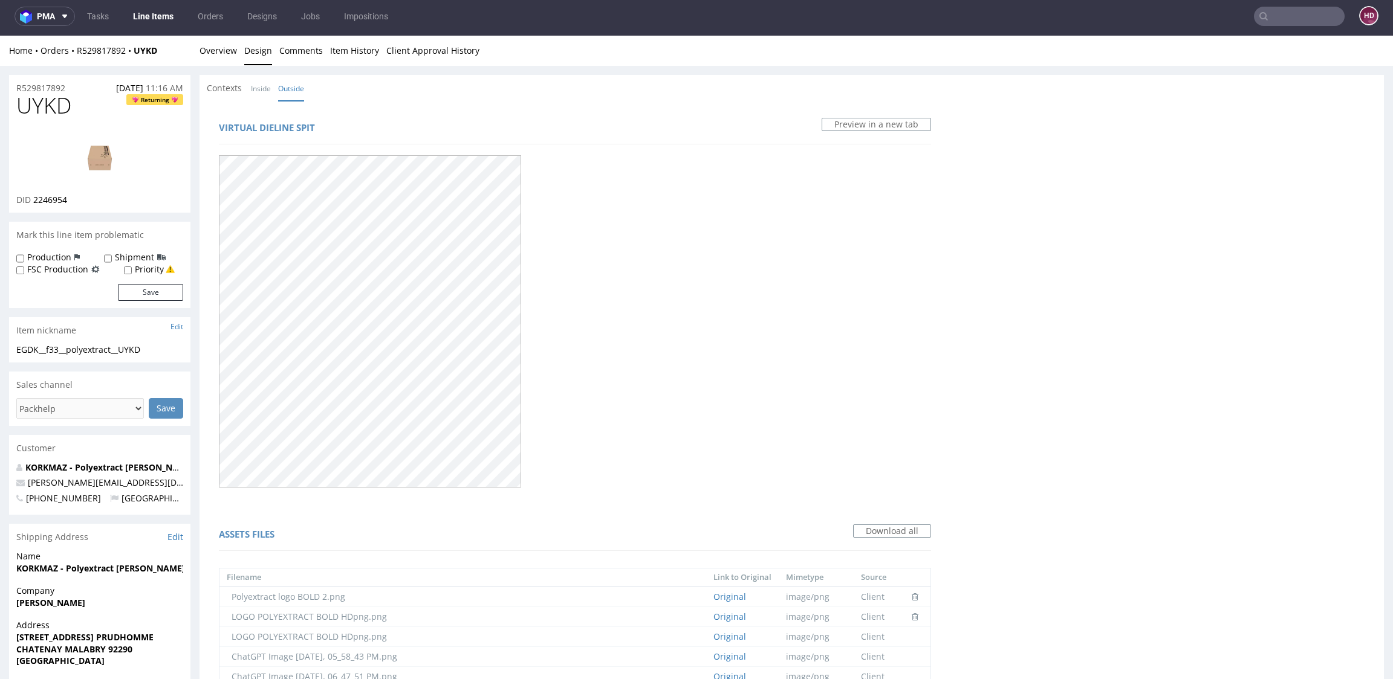
click at [159, 15] on link "Line Items" at bounding box center [153, 16] width 55 height 19
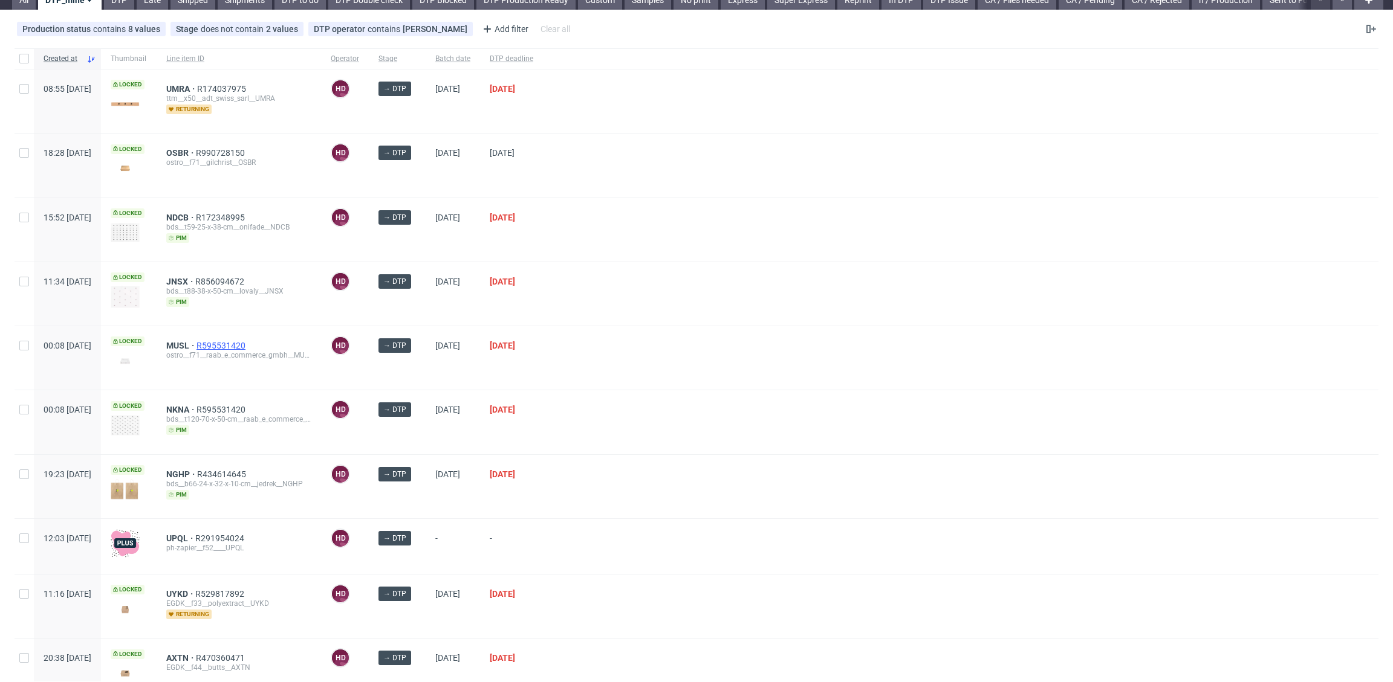
scroll to position [104, 0]
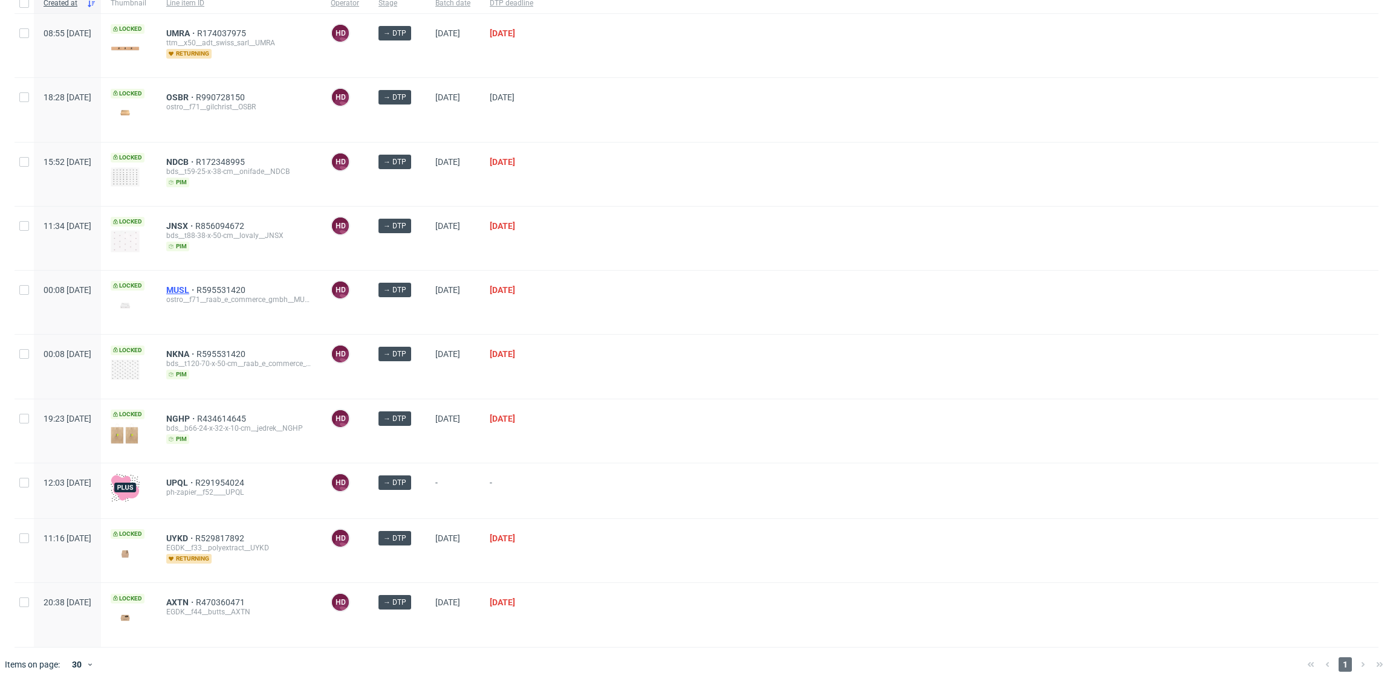
click at [196, 288] on span "MUSL" at bounding box center [181, 290] width 30 height 10
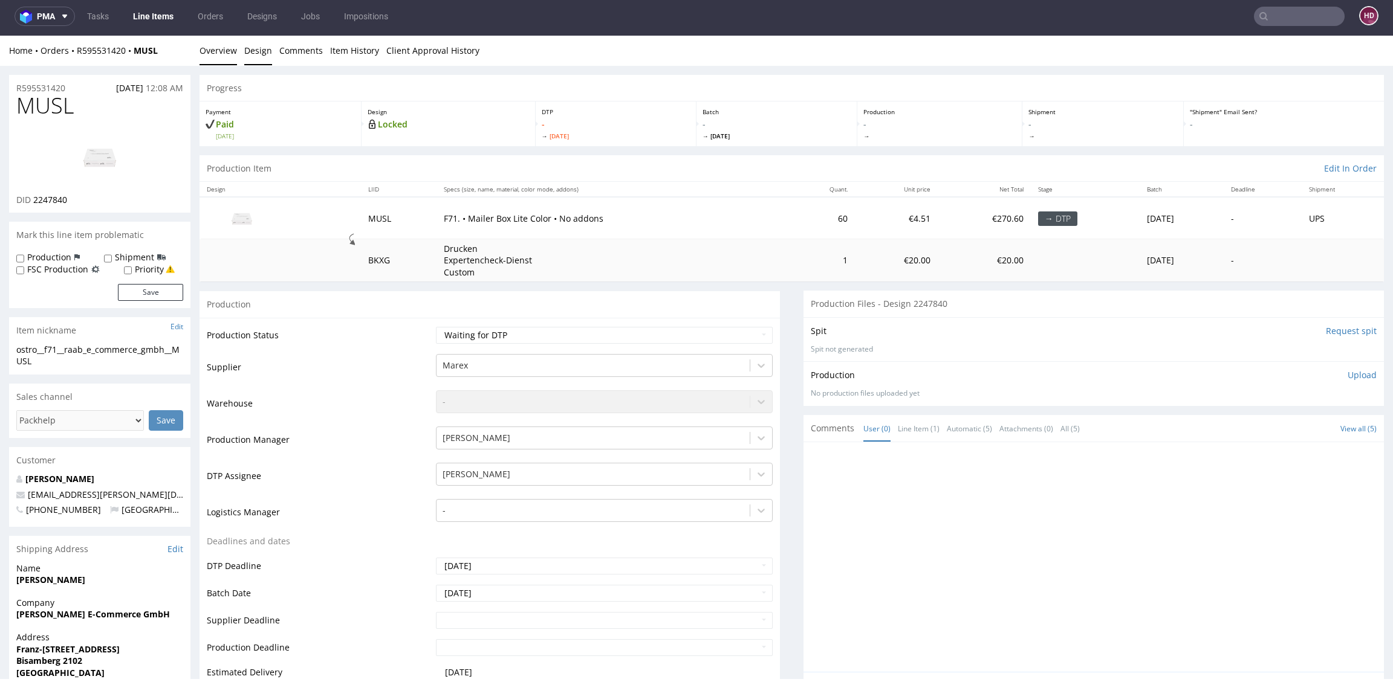
click at [253, 51] on link "Design" at bounding box center [258, 51] width 28 height 30
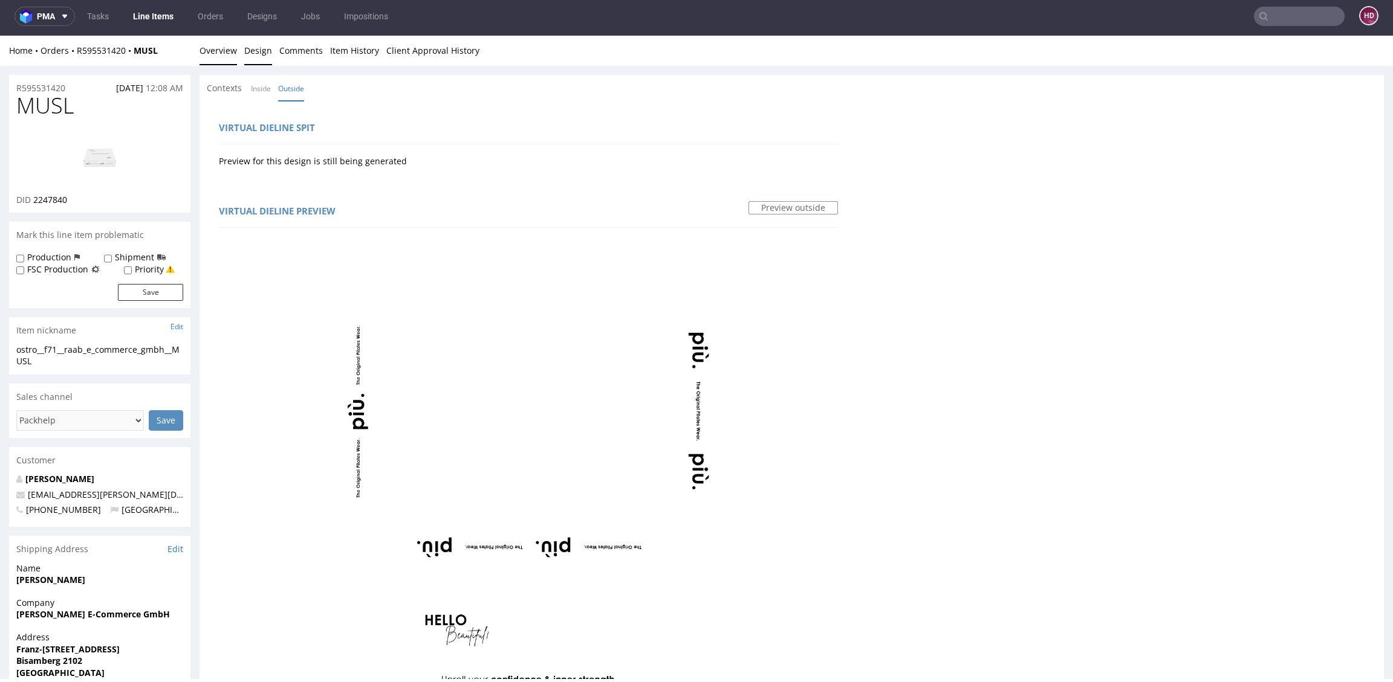
click at [232, 54] on link "Overview" at bounding box center [217, 51] width 37 height 30
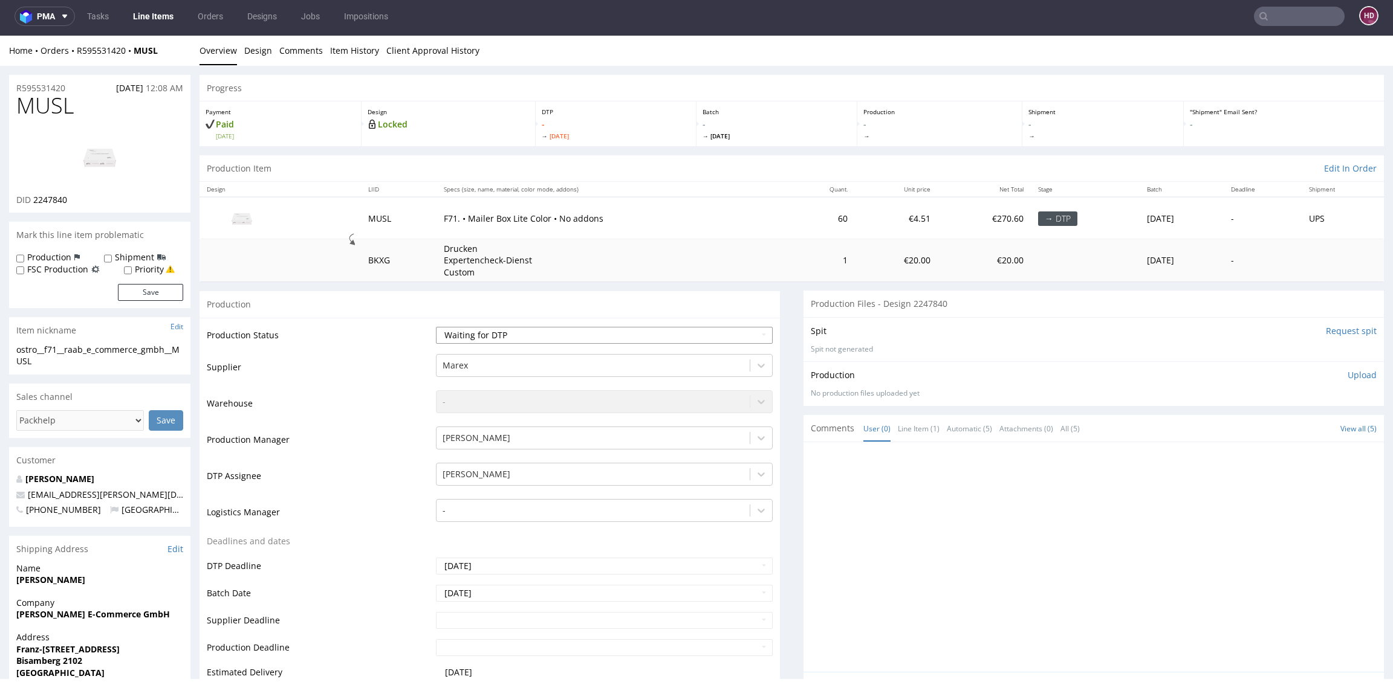
click at [525, 331] on select "Waiting for Artwork Waiting for Diecut Waiting for Mockup Waiting for DTP Waiti…" at bounding box center [604, 335] width 337 height 17
select select "dtp_in_process"
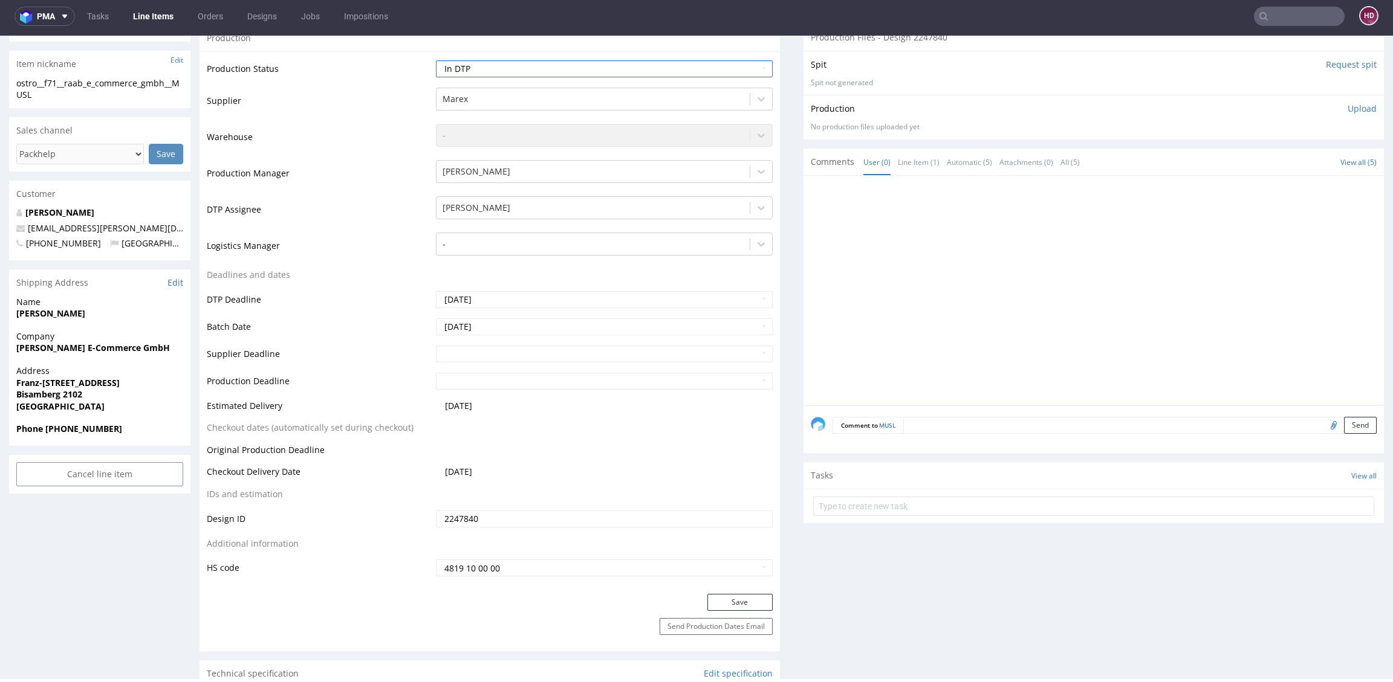
scroll to position [346, 0]
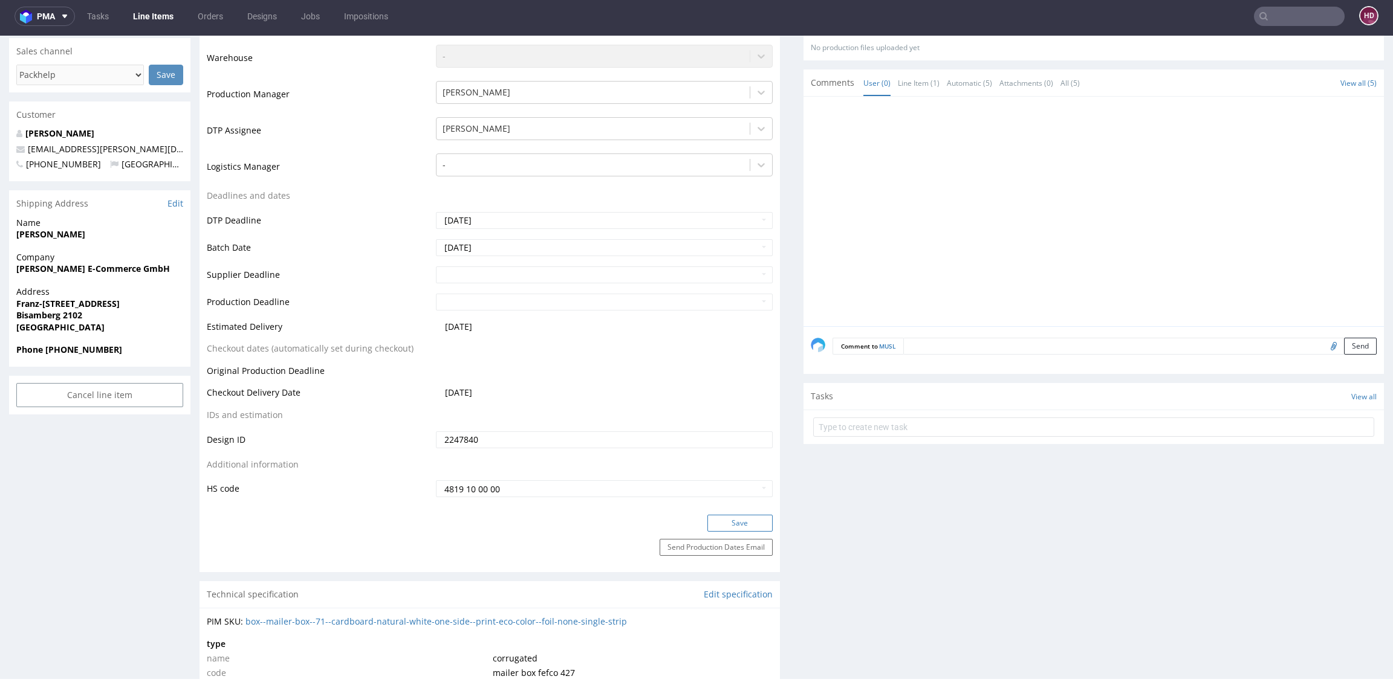
click at [736, 530] on button "Save" at bounding box center [739, 523] width 65 height 17
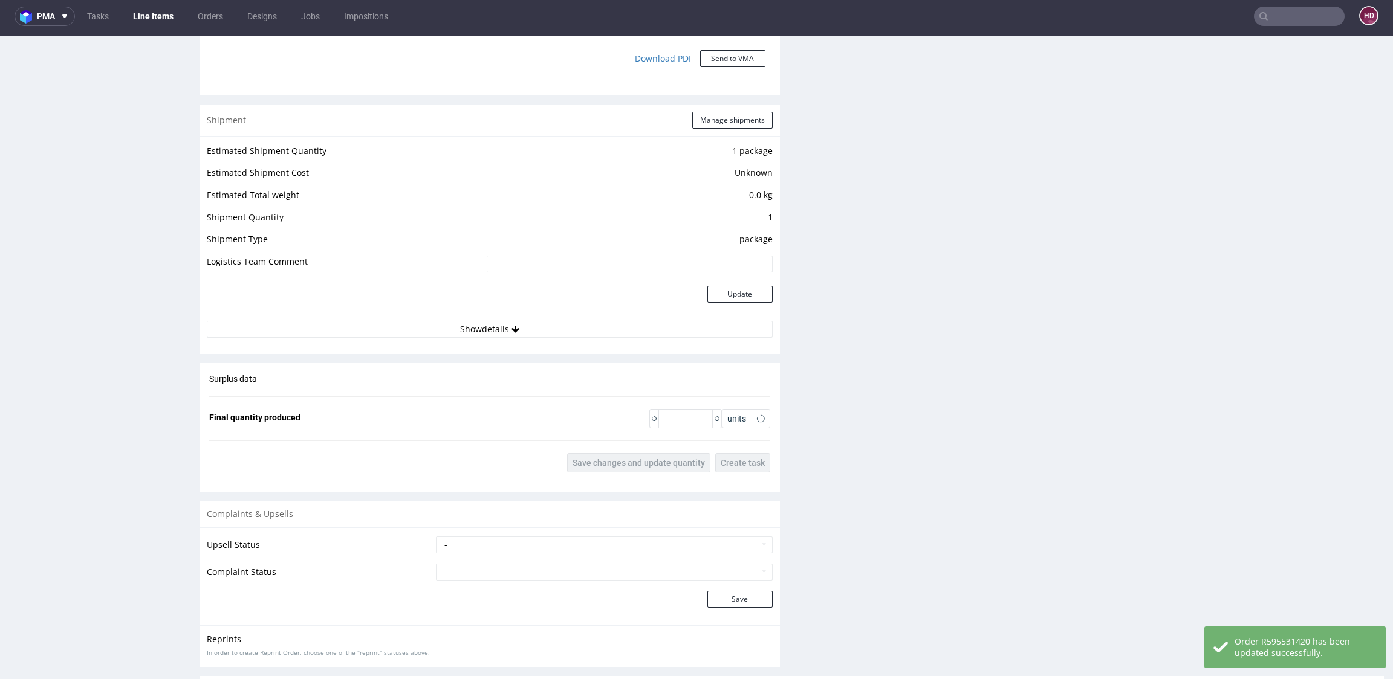
scroll to position [1476, 0]
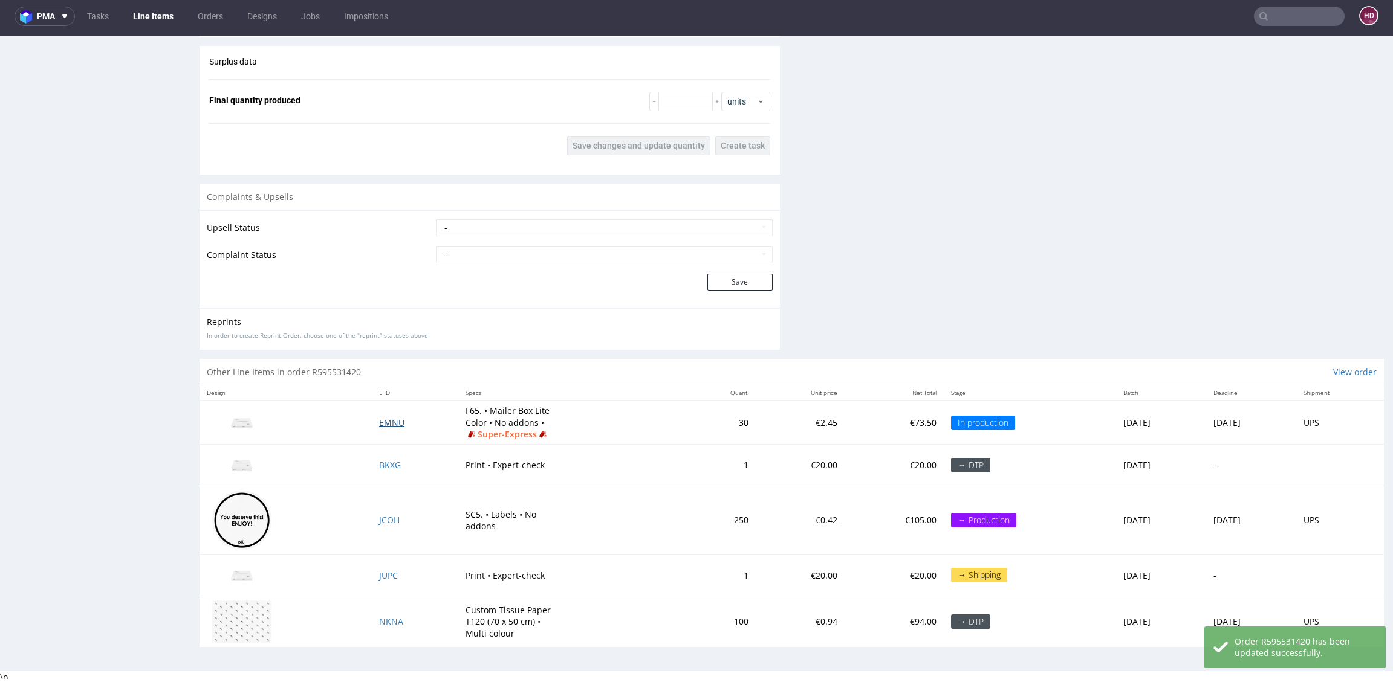
click at [379, 420] on span "EMNU" at bounding box center [391, 422] width 25 height 11
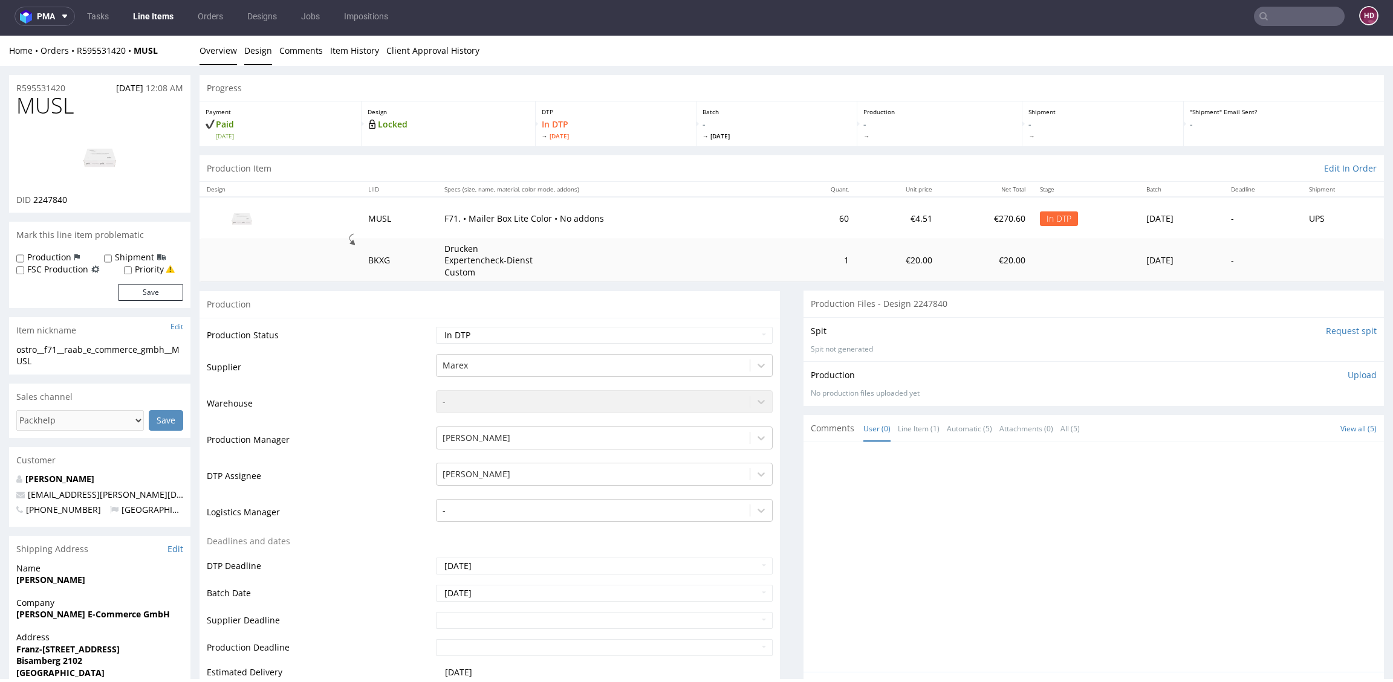
click at [261, 47] on link "Design" at bounding box center [258, 51] width 28 height 30
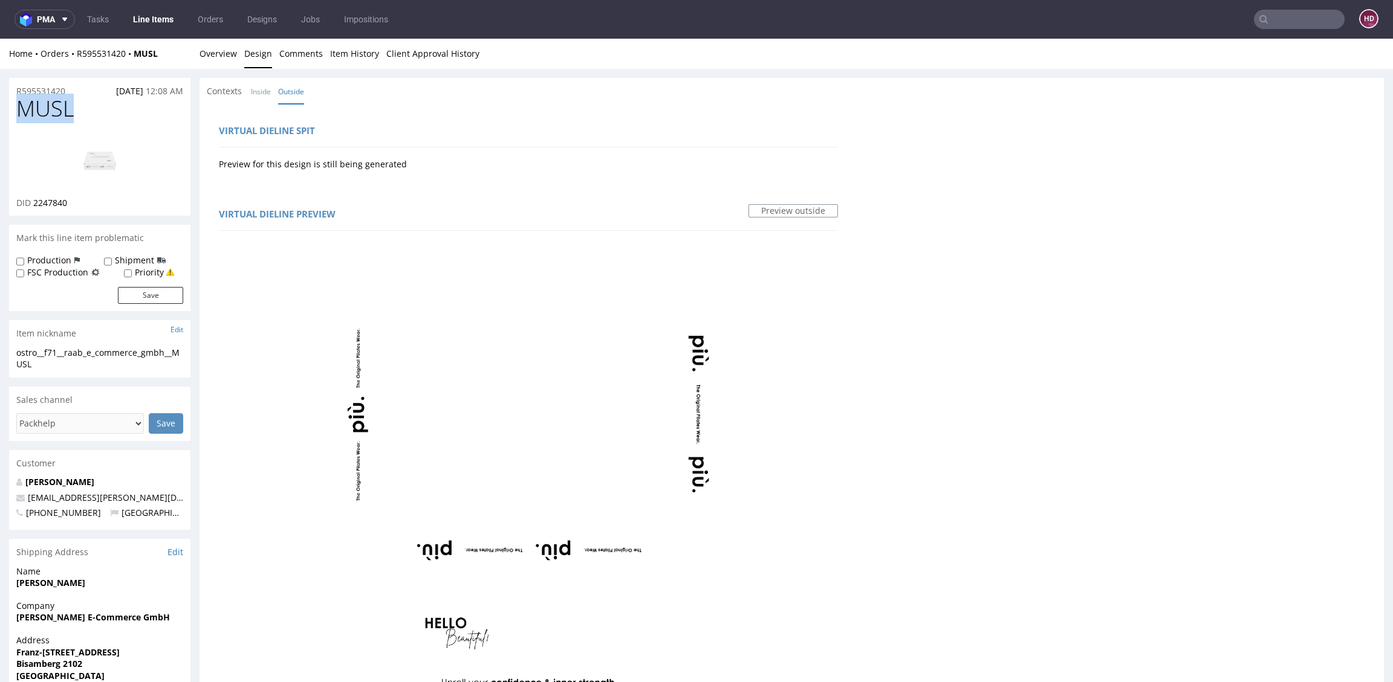
drag, startPoint x: 13, startPoint y: 112, endPoint x: -89, endPoint y: 114, distance: 102.8
click at [75, 204] on div "DID 2247840" at bounding box center [99, 203] width 167 height 12
click at [40, 199] on div "DID 2247840" at bounding box center [99, 203] width 167 height 12
click at [97, 166] on img at bounding box center [99, 160] width 97 height 54
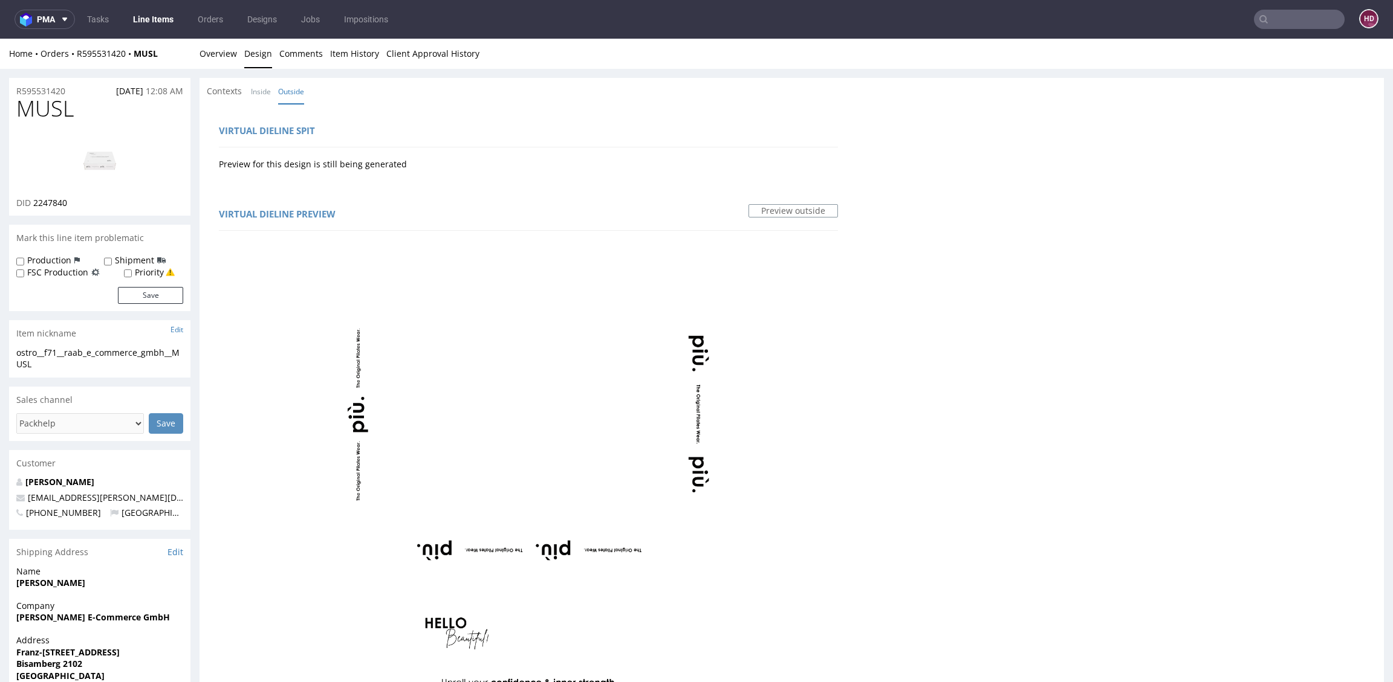
click at [76, 113] on h1 "MUSL" at bounding box center [99, 109] width 167 height 24
drag, startPoint x: 76, startPoint y: 111, endPoint x: 7, endPoint y: 111, distance: 68.3
copy span "MUSL"
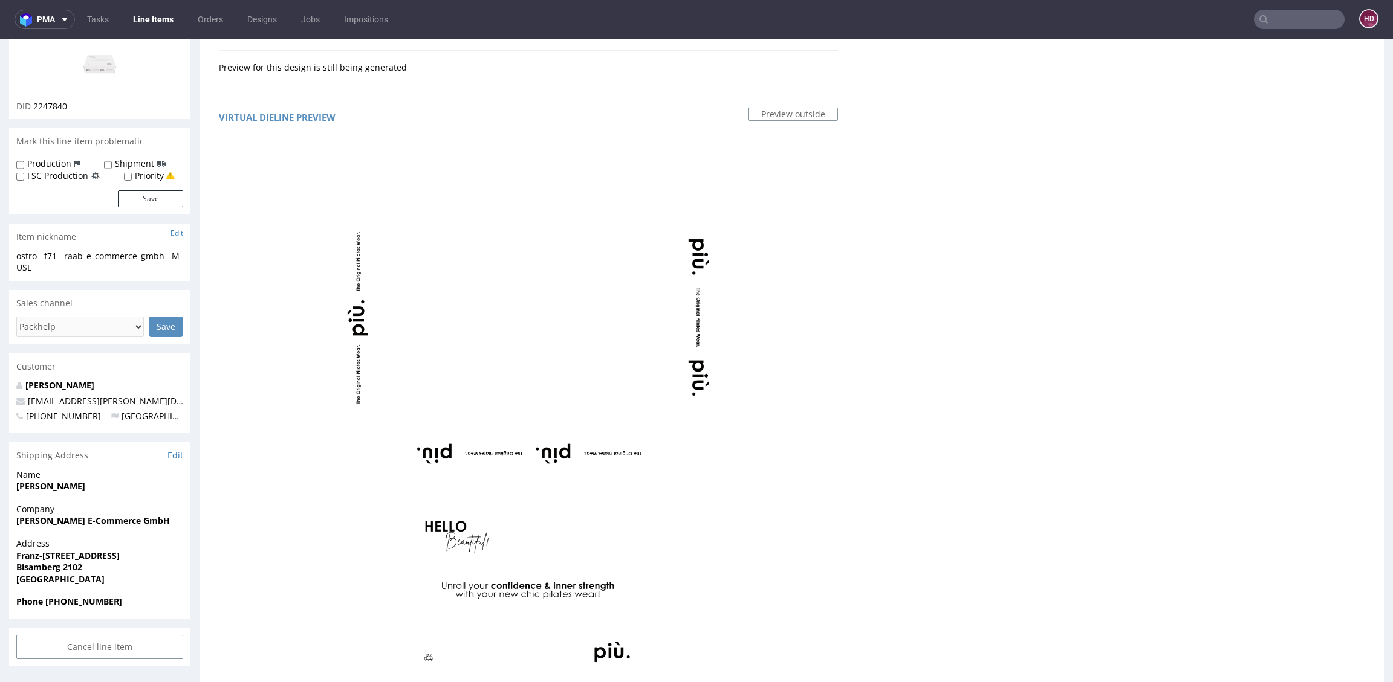
scroll to position [64, 0]
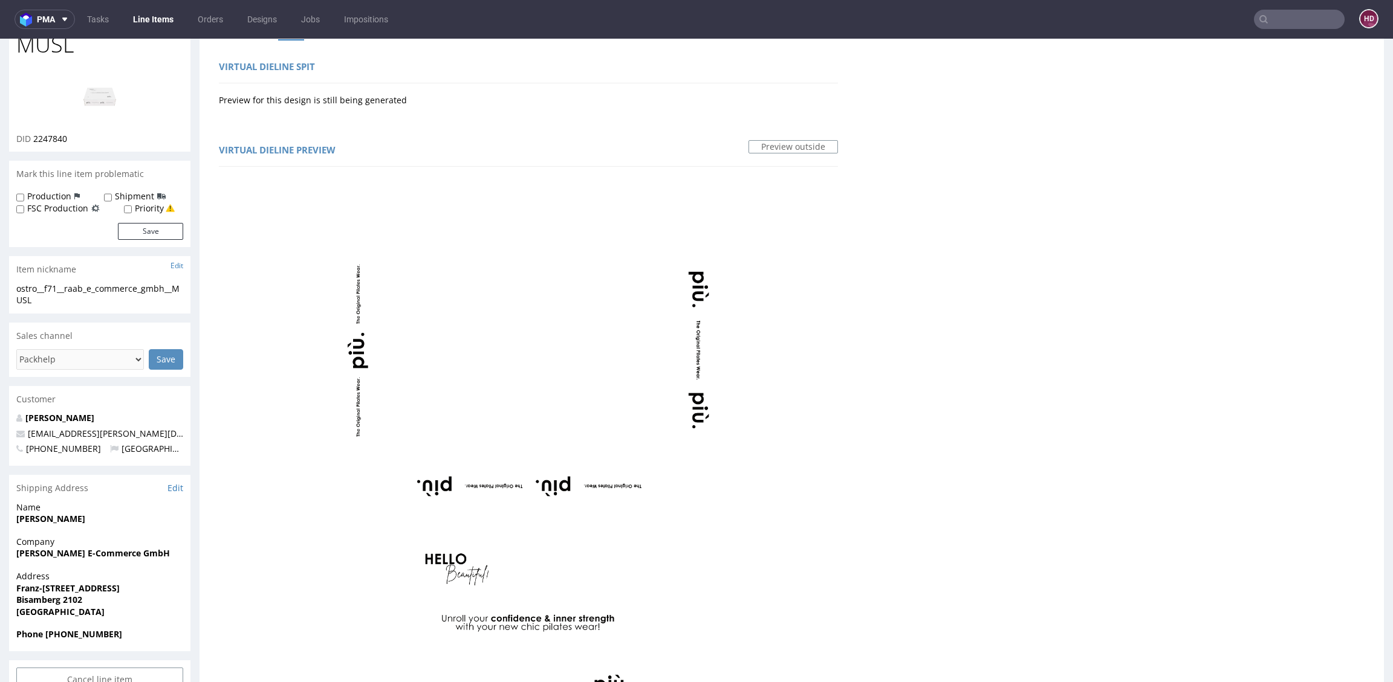
click at [74, 297] on div "ostro__f71__raab_e_commerce_gmbh__MUSL" at bounding box center [99, 295] width 167 height 24
drag, startPoint x: 62, startPoint y: 302, endPoint x: -4, endPoint y: 288, distance: 67.2
copy div "ostro__f71__raab_e_commerce_gmbh__MUSL"
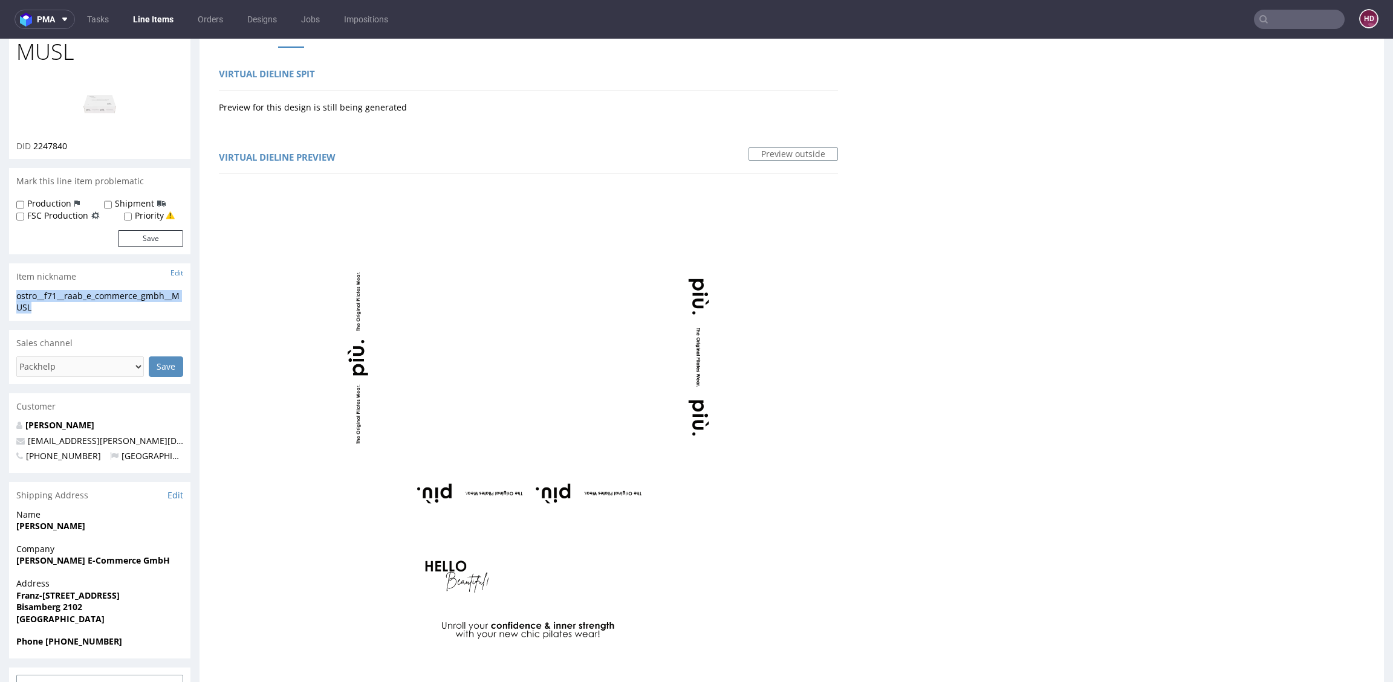
scroll to position [0, 0]
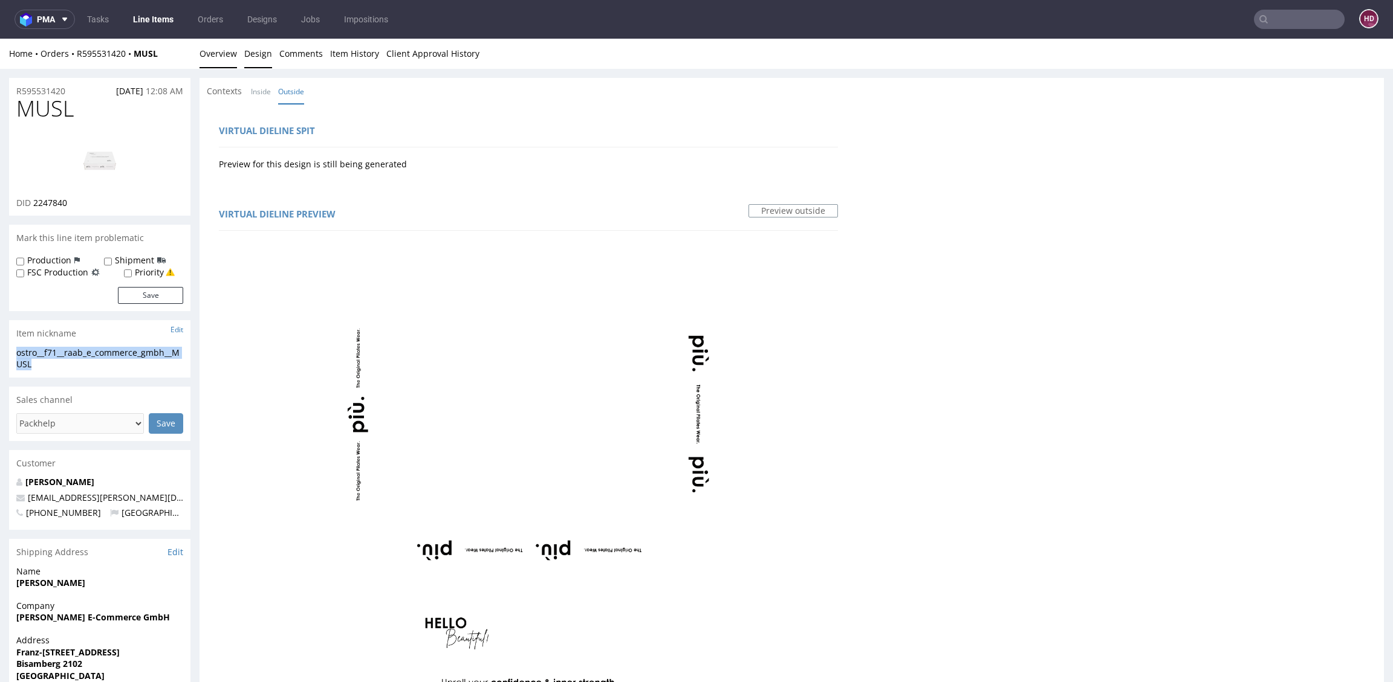
click at [232, 60] on link "Overview" at bounding box center [217, 54] width 37 height 30
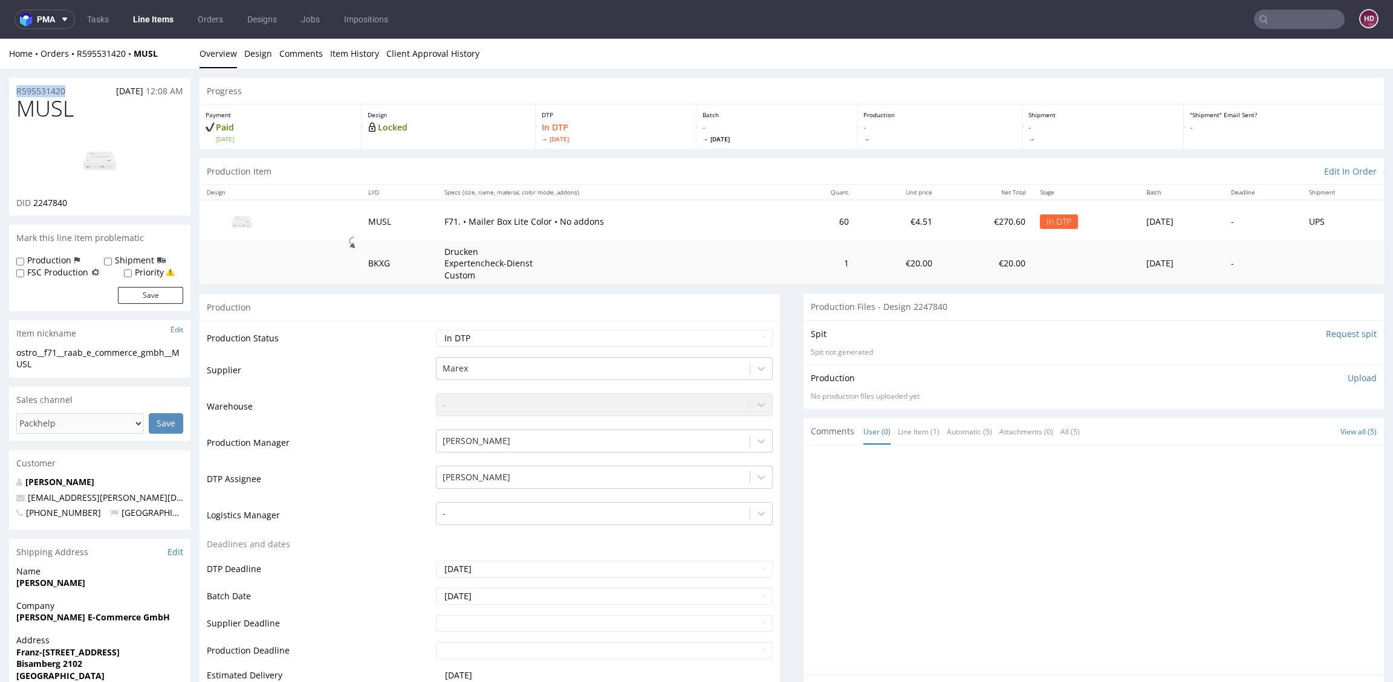
drag, startPoint x: 70, startPoint y: 90, endPoint x: -47, endPoint y: 86, distance: 116.7
copy p "R595531420"
drag, startPoint x: 24, startPoint y: 199, endPoint x: 33, endPoint y: 205, distance: 11.1
click at [33, 205] on div "DID 2247840" at bounding box center [99, 203] width 167 height 12
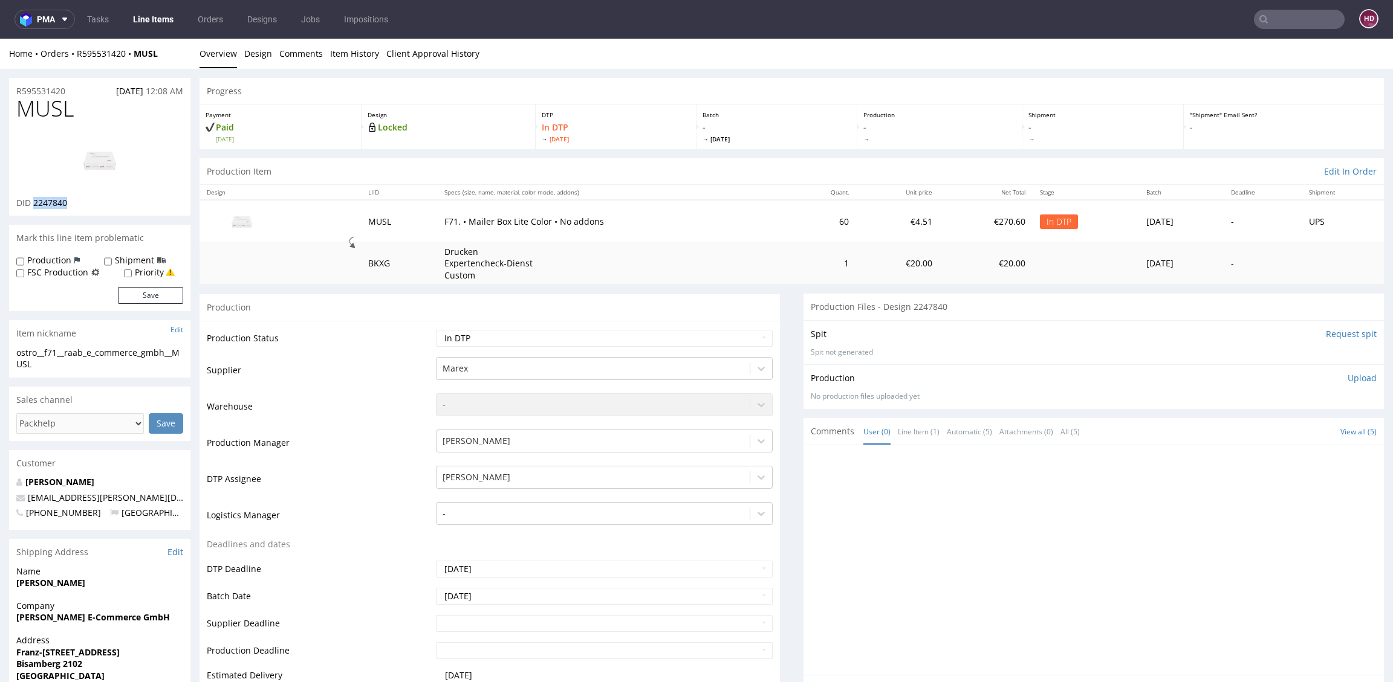
copy span "2247840"
click at [1347, 375] on p "Upload" at bounding box center [1361, 378] width 29 height 12
click at [1277, 433] on div "Add files" at bounding box center [1290, 434] width 60 height 18
type input "C:\fakepath\ostro__f71__raab_e_commerce_gmbh__MUSL__d2247840__oR595531420.pdf"
click at [1321, 449] on button "Upload now" at bounding box center [1349, 452] width 56 height 17
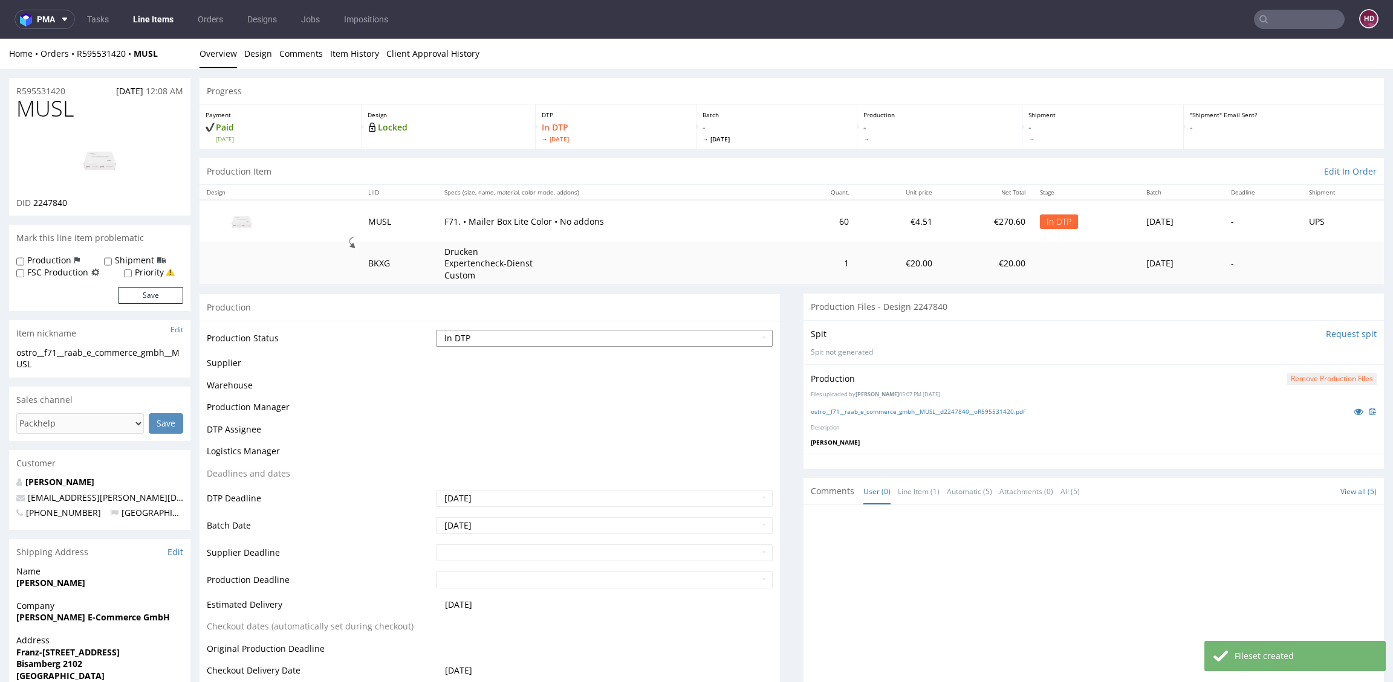
click at [457, 337] on select "Waiting for Artwork Waiting for Diecut Waiting for Mockup Waiting for DTP Waiti…" at bounding box center [604, 338] width 337 height 17
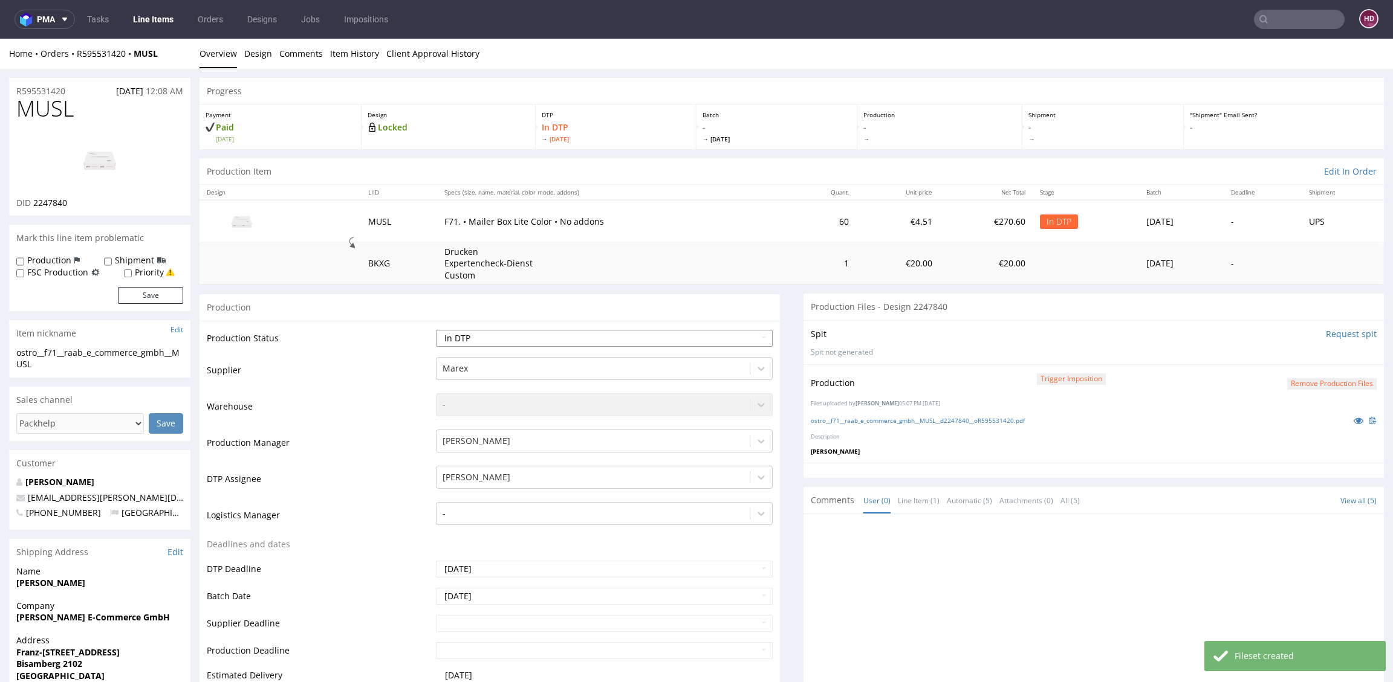
select select "dtp_production_ready"
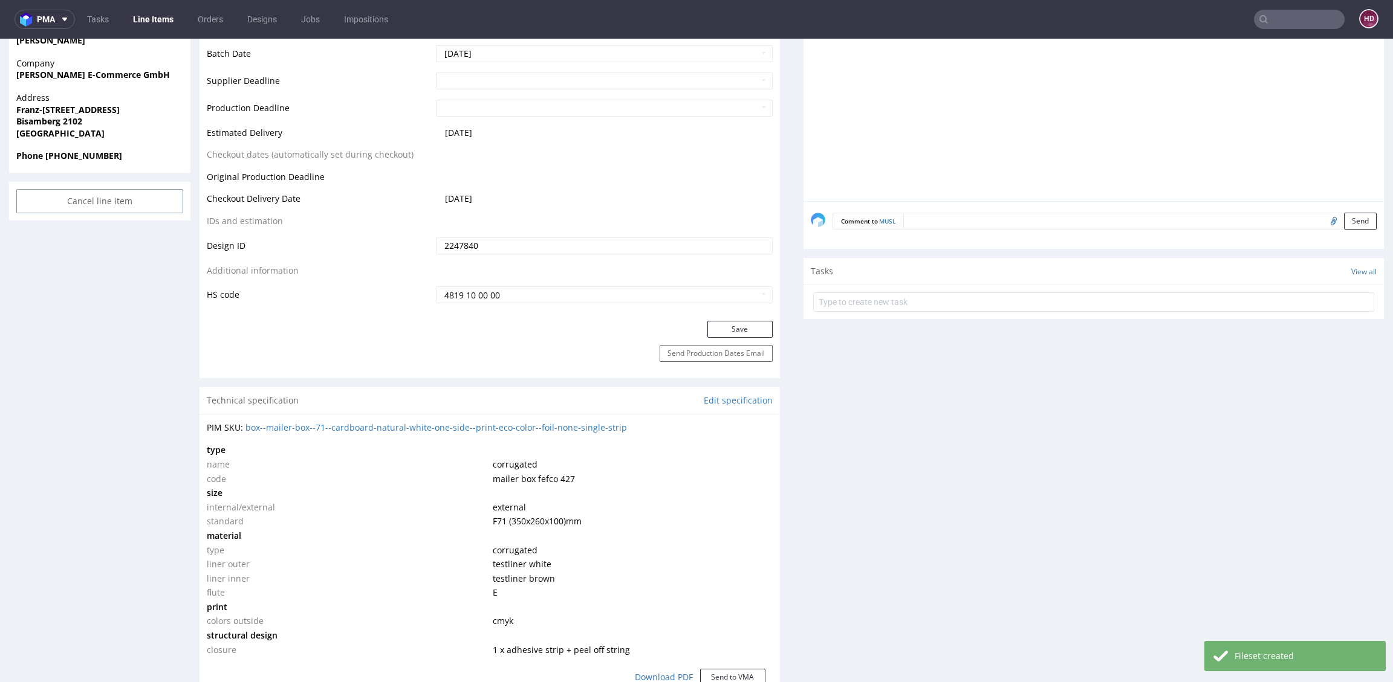
scroll to position [544, 0]
click at [721, 324] on button "Save" at bounding box center [739, 328] width 65 height 17
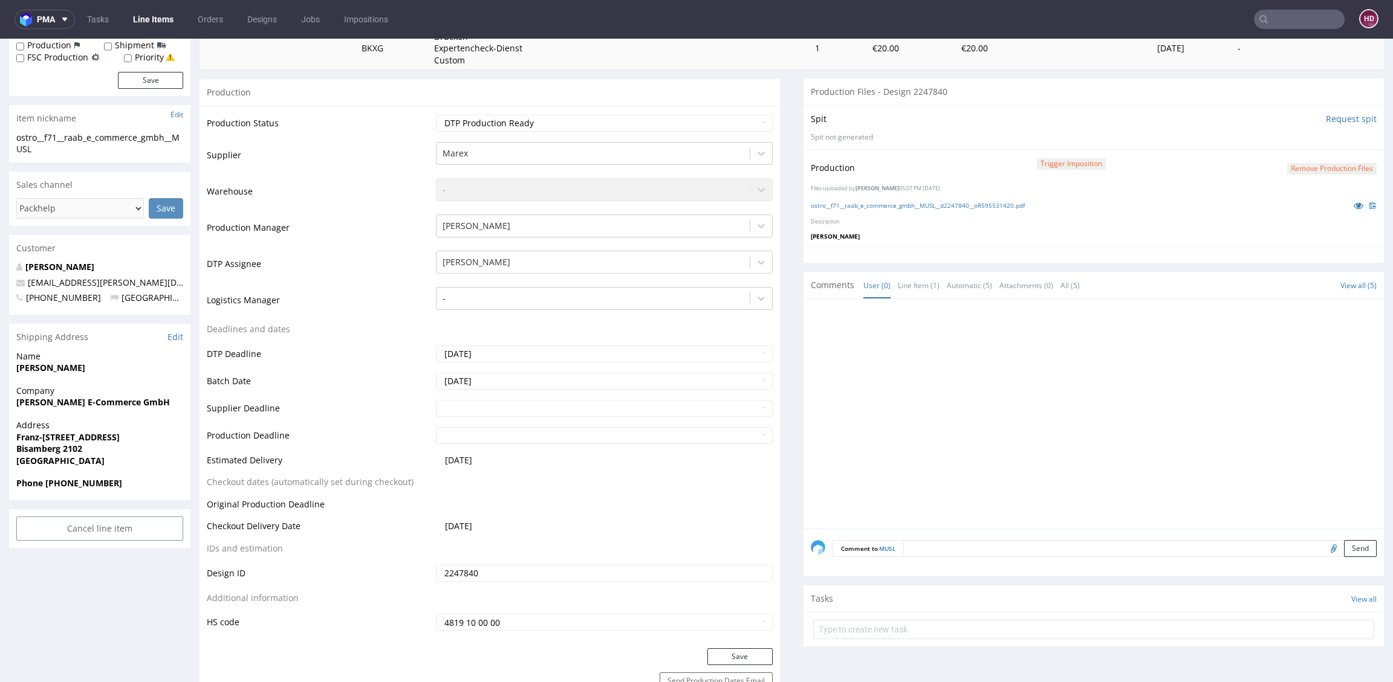
scroll to position [0, 0]
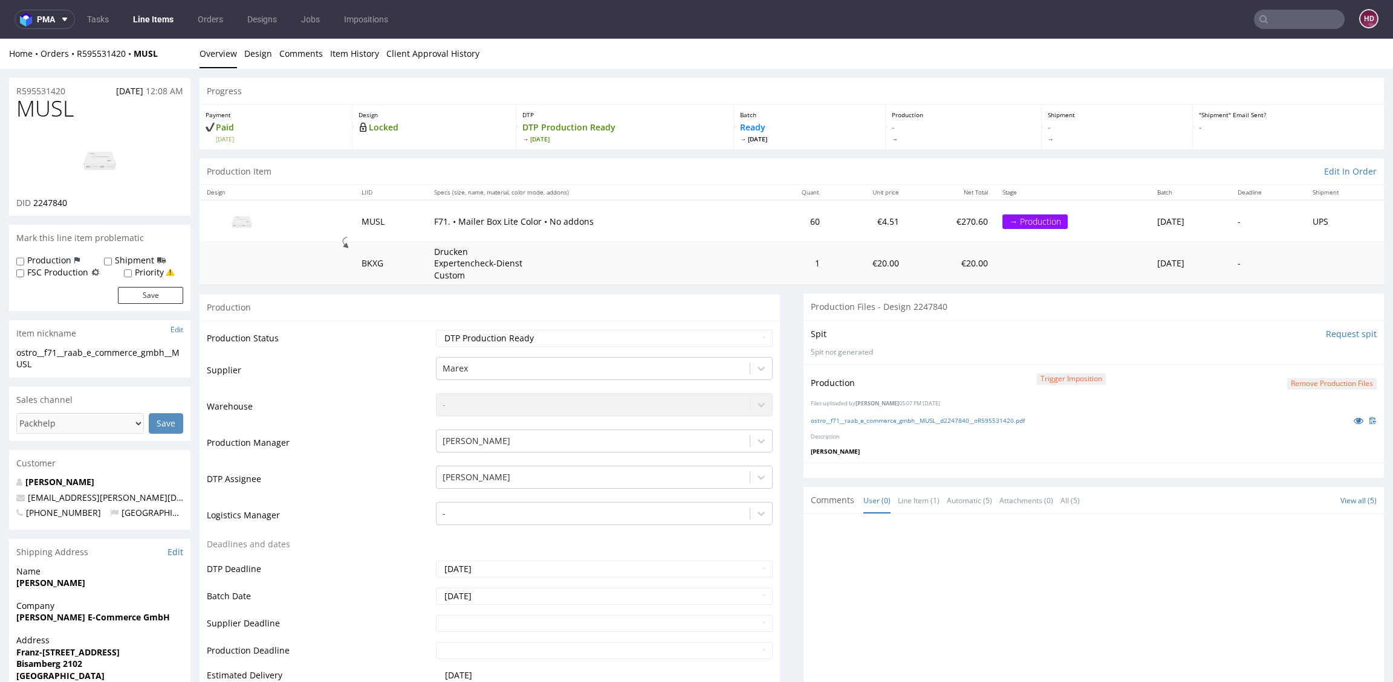
click at [161, 21] on link "Line Items" at bounding box center [153, 19] width 55 height 19
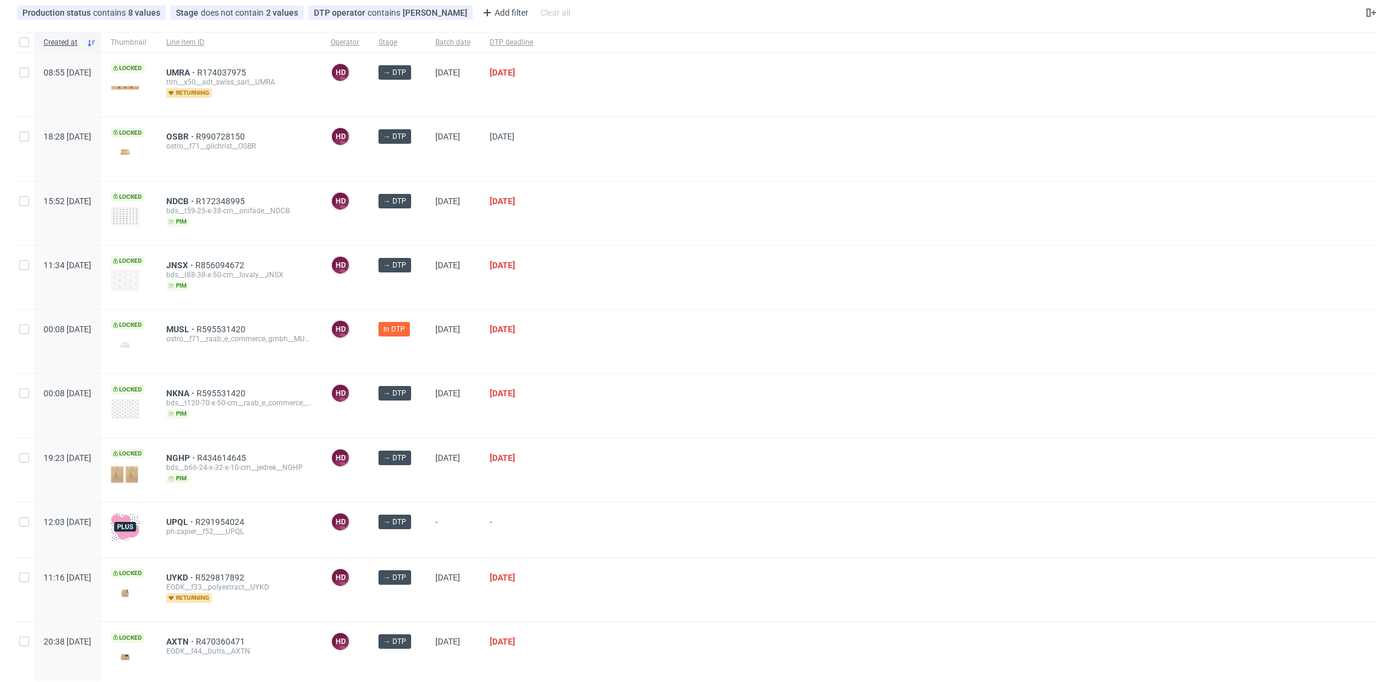
scroll to position [104, 0]
